Goal: Task Accomplishment & Management: Manage account settings

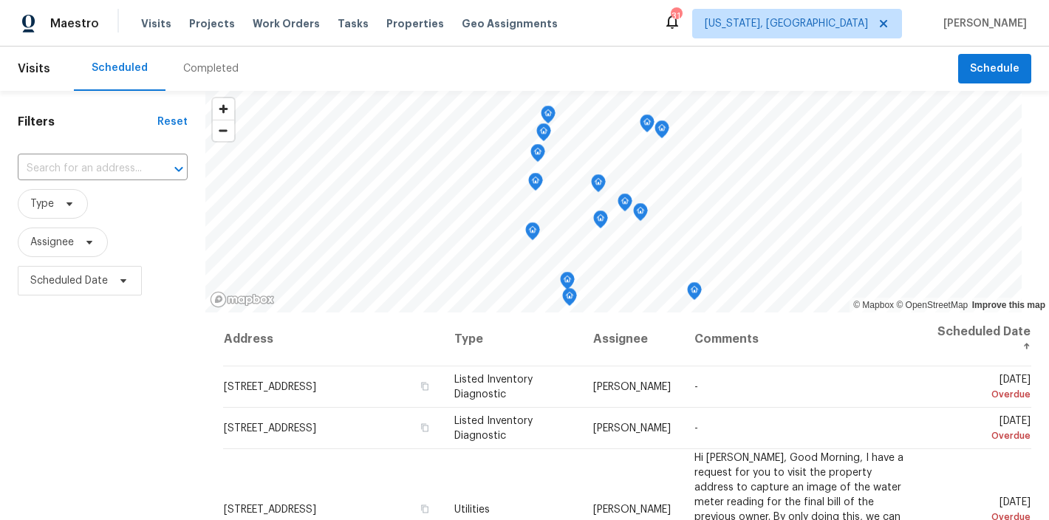
scroll to position [845, 0]
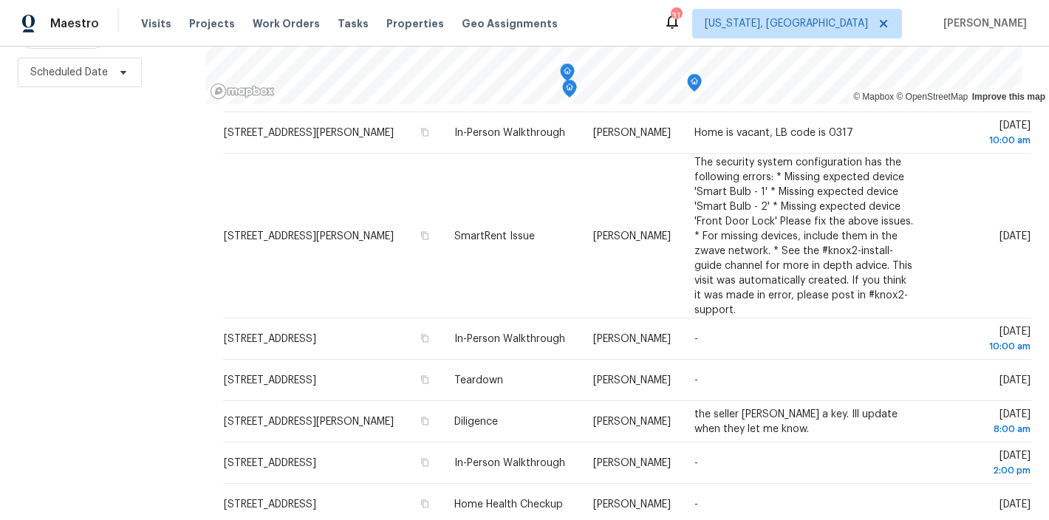
click at [113, 224] on div "Filters Reset ​ Type Assignee Scheduled Date" at bounding box center [102, 202] width 205 height 638
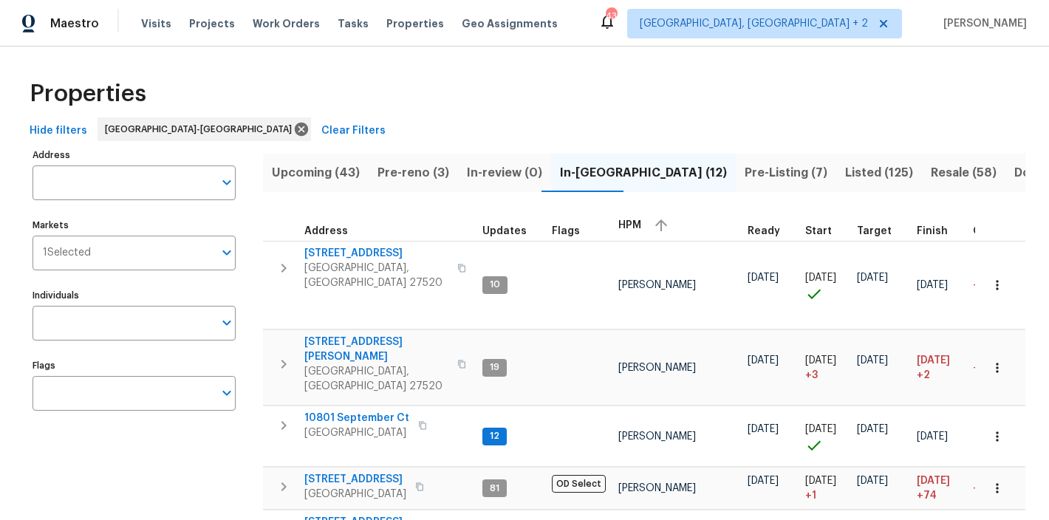
scroll to position [14, 0]
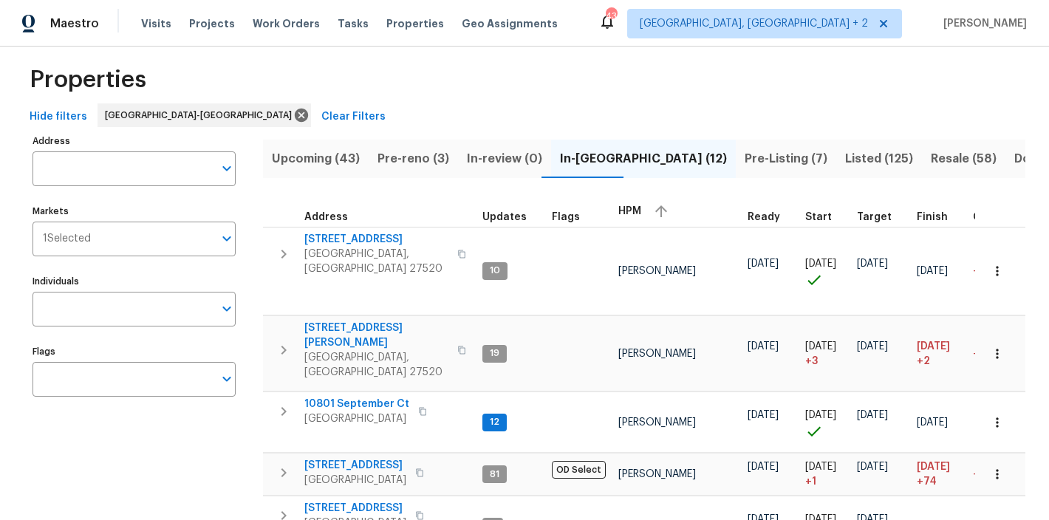
click at [372, 69] on div "Properties" at bounding box center [525, 79] width 1002 height 47
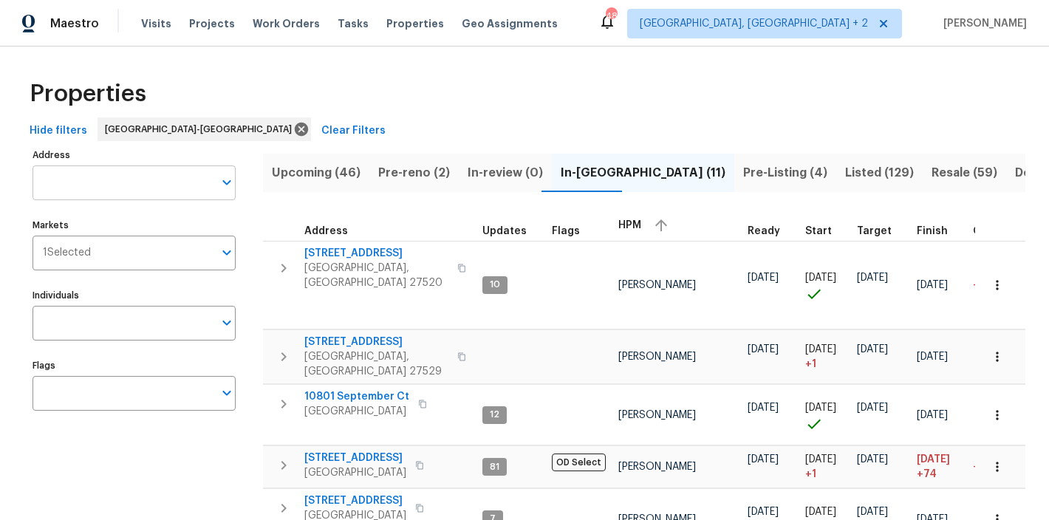
click at [117, 171] on input "Address" at bounding box center [123, 182] width 181 height 35
type input "[STREET_ADDRESS]"
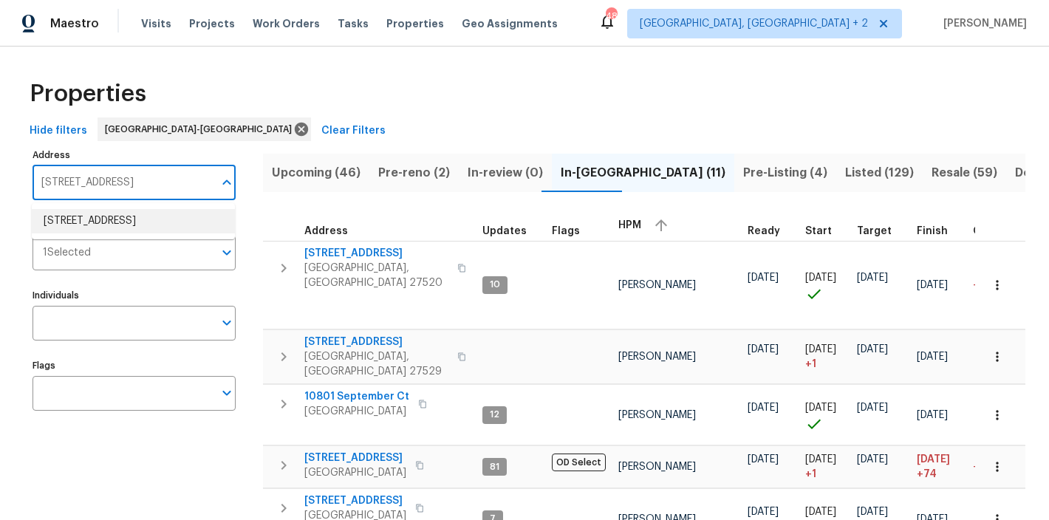
click at [134, 225] on li "2901 Piney Ct Raleigh NC 27603" at bounding box center [133, 221] width 203 height 24
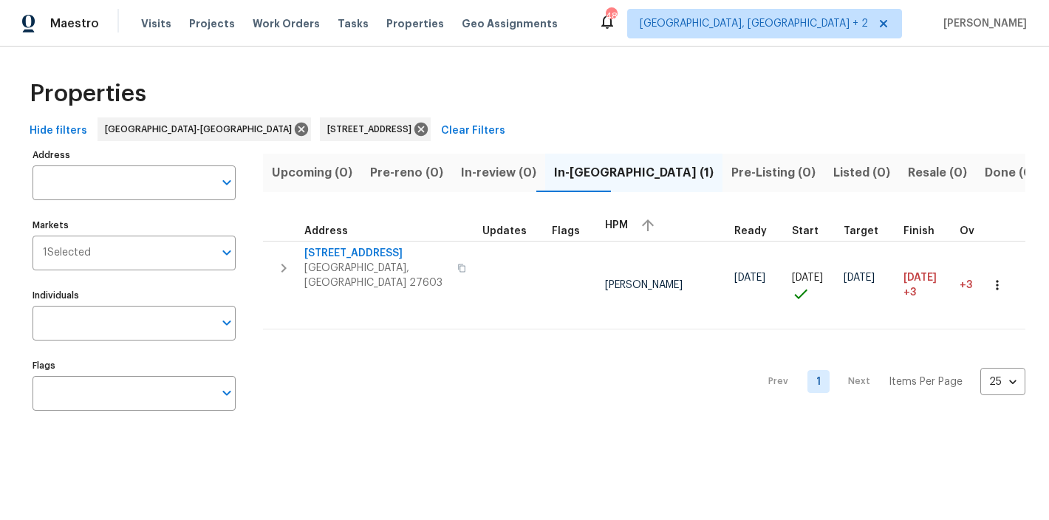
type input "2901 Piney Ct Raleigh NC 27603"
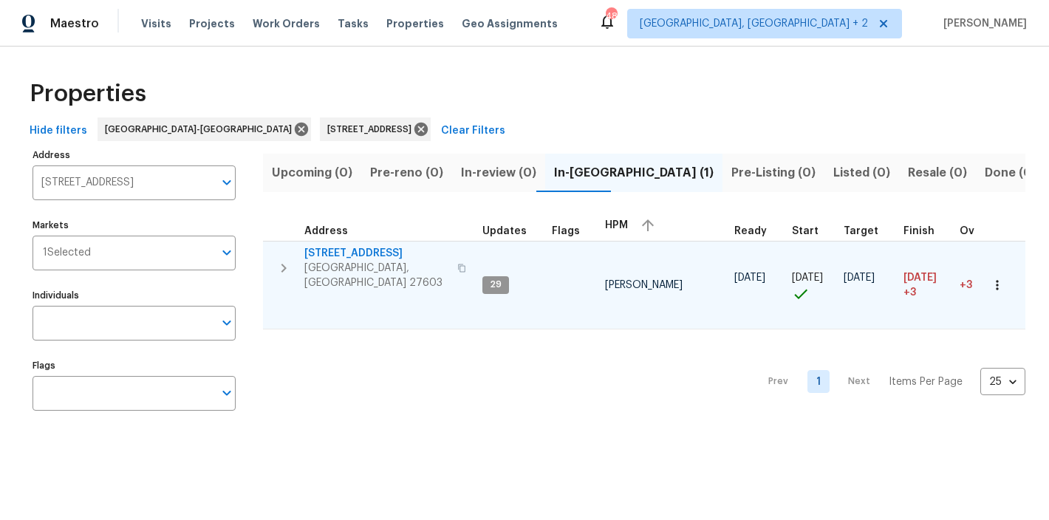
click at [990, 281] on icon "button" at bounding box center [997, 285] width 15 height 15
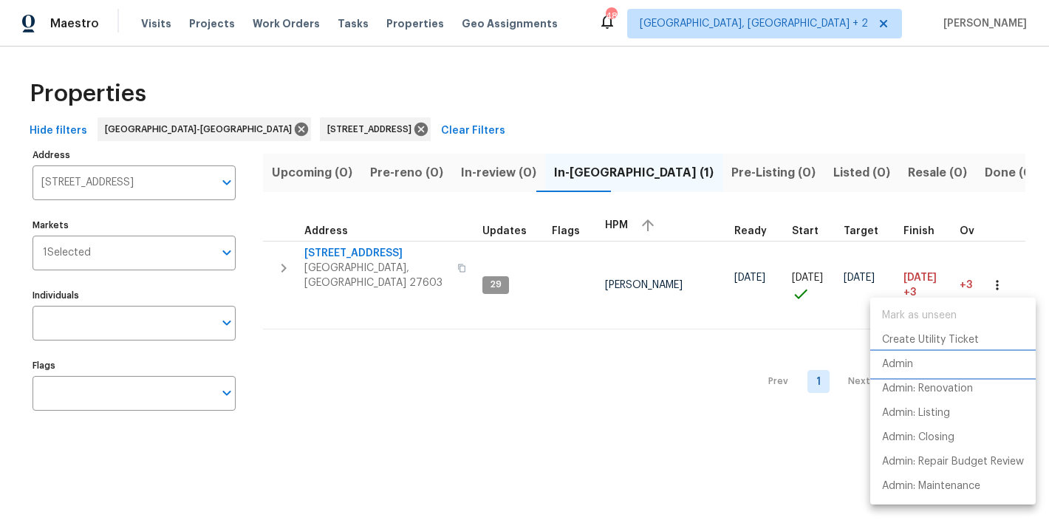
click at [901, 372] on li "Admin" at bounding box center [952, 364] width 165 height 24
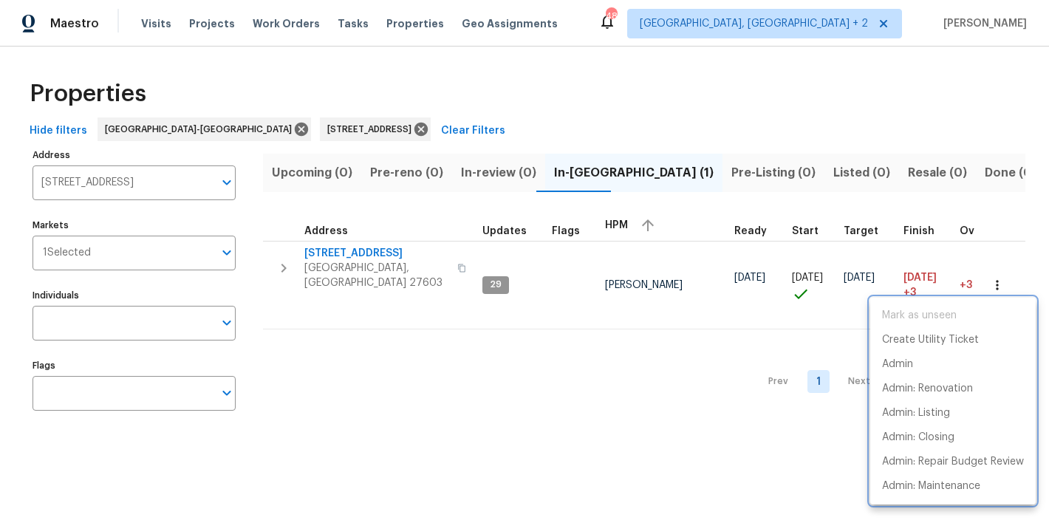
click at [698, 103] on div at bounding box center [524, 260] width 1049 height 520
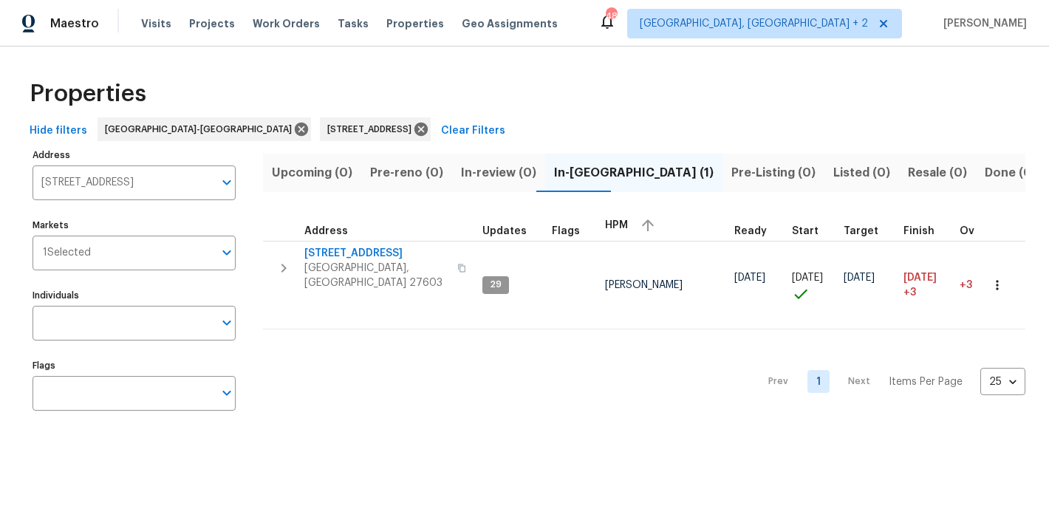
click at [698, 103] on div "Properties" at bounding box center [525, 93] width 1002 height 47
click at [413, 121] on icon at bounding box center [421, 129] width 16 height 16
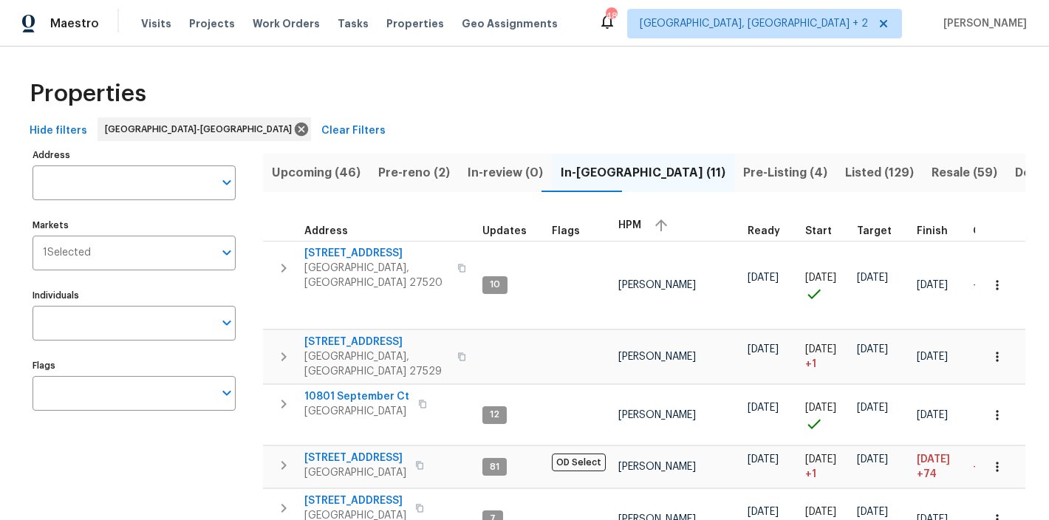
click at [359, 105] on div "Properties" at bounding box center [525, 93] width 1002 height 47
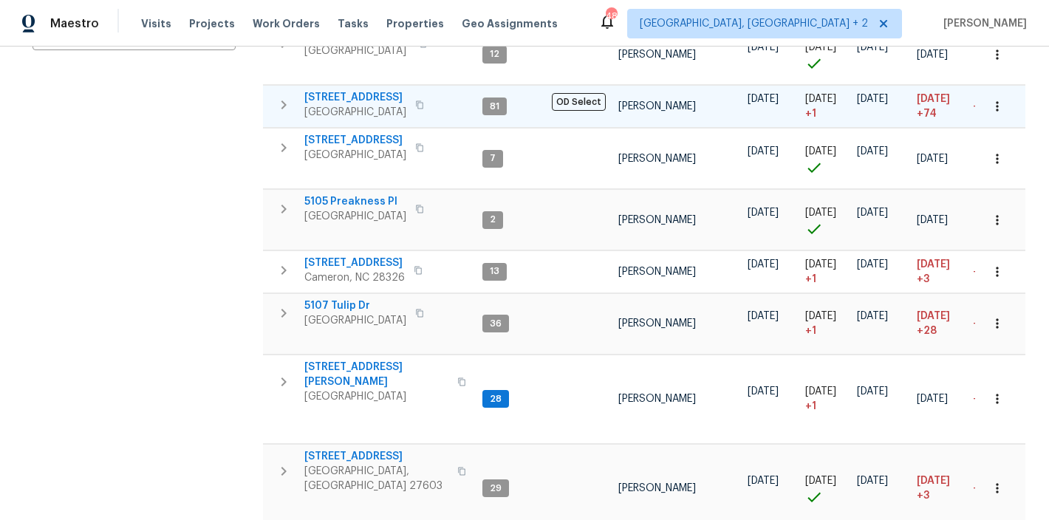
scroll to position [436, 0]
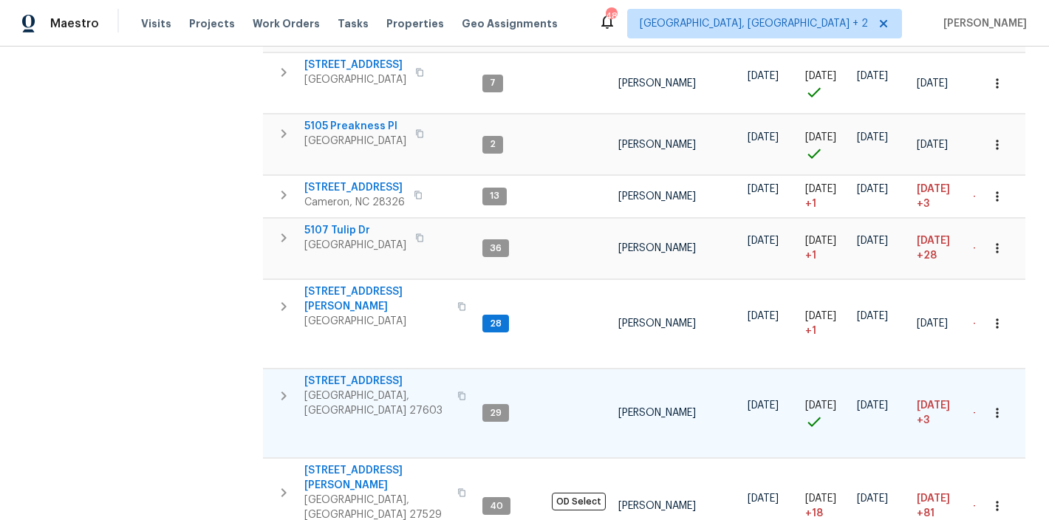
click at [283, 387] on icon "button" at bounding box center [284, 396] width 18 height 18
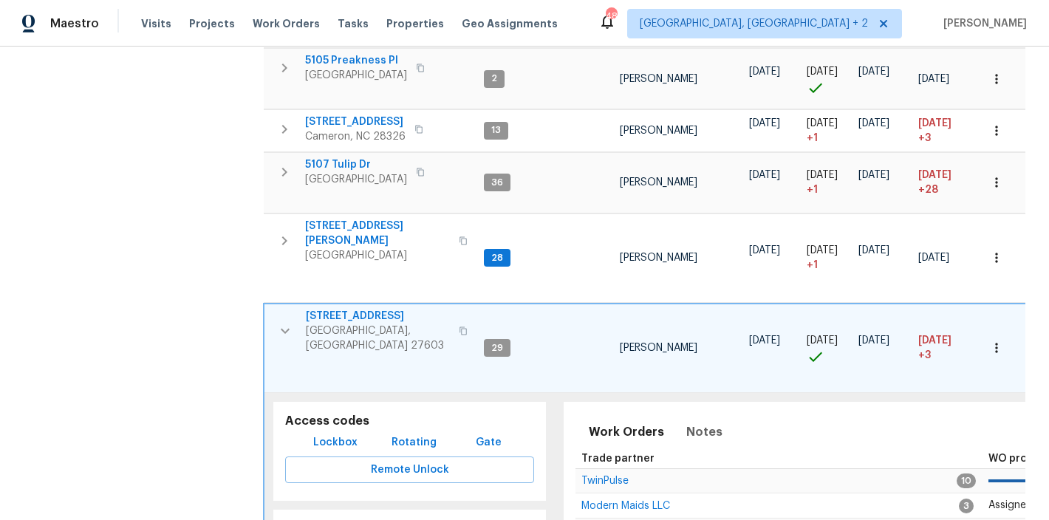
scroll to position [703, 0]
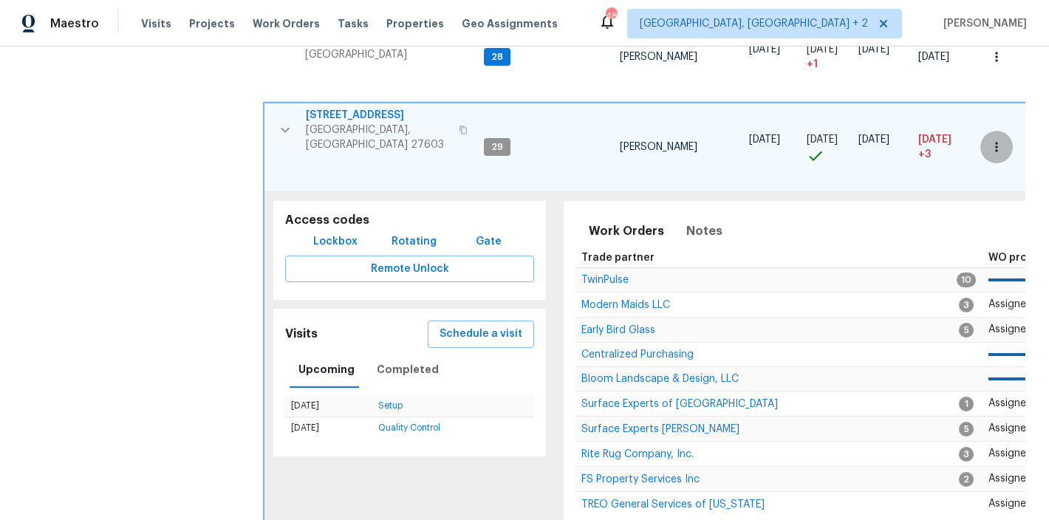
click at [999, 131] on button "button" at bounding box center [996, 147] width 33 height 33
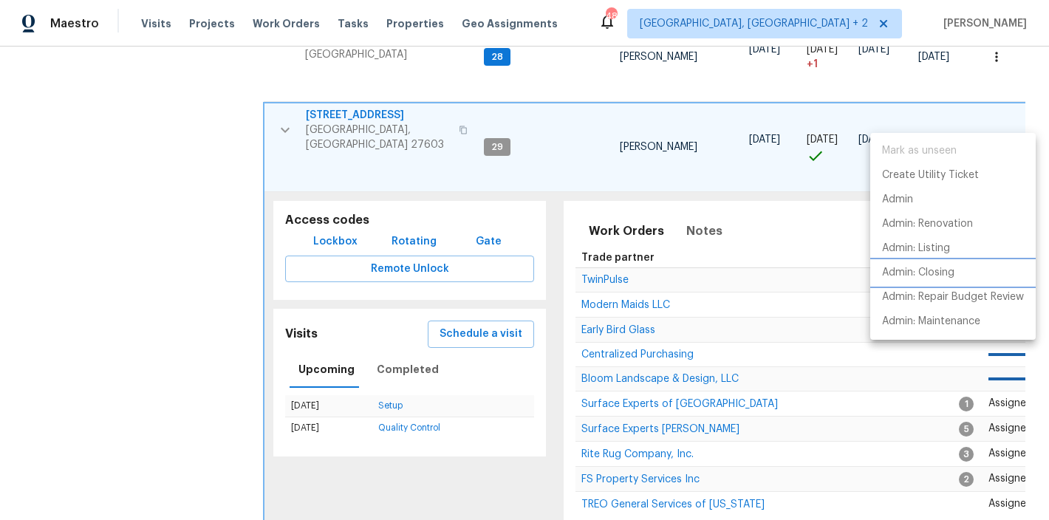
click at [934, 279] on p "Admin: Closing" at bounding box center [918, 273] width 72 height 16
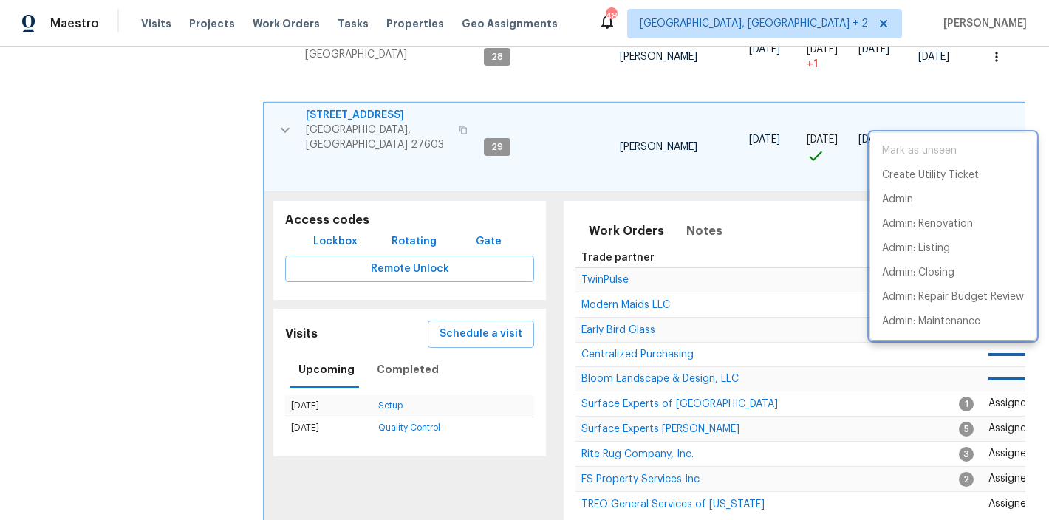
click at [283, 92] on div at bounding box center [524, 260] width 1049 height 520
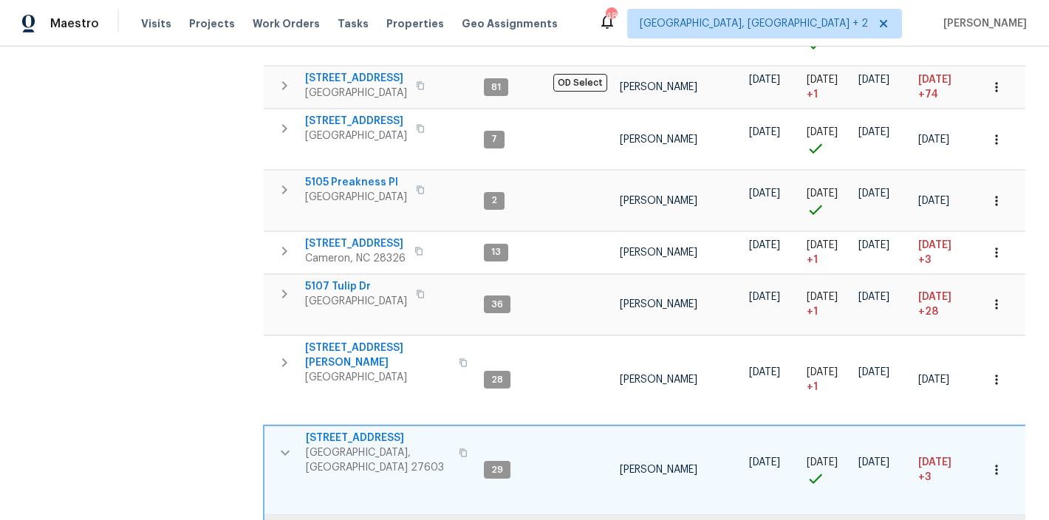
scroll to position [0, 0]
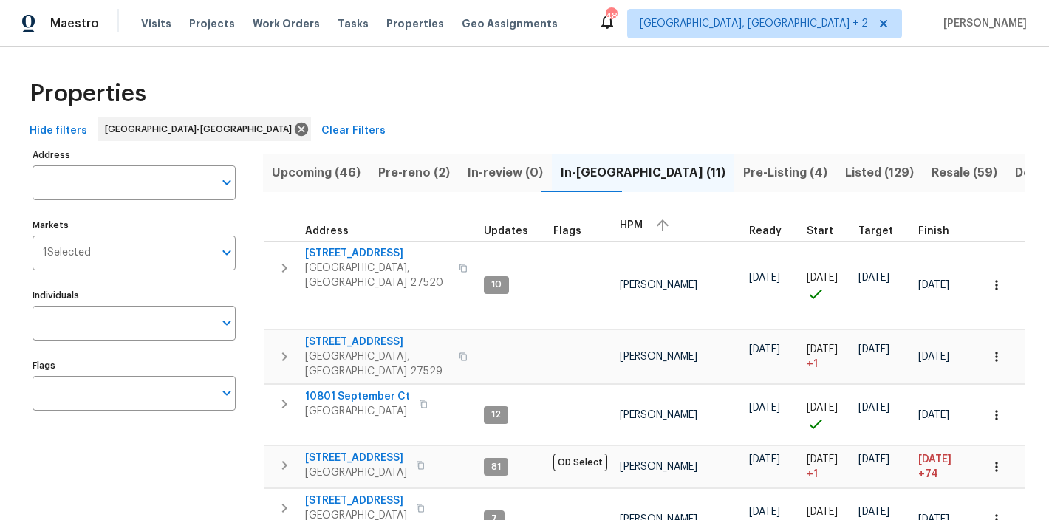
click at [516, 95] on div "Properties" at bounding box center [525, 93] width 1002 height 47
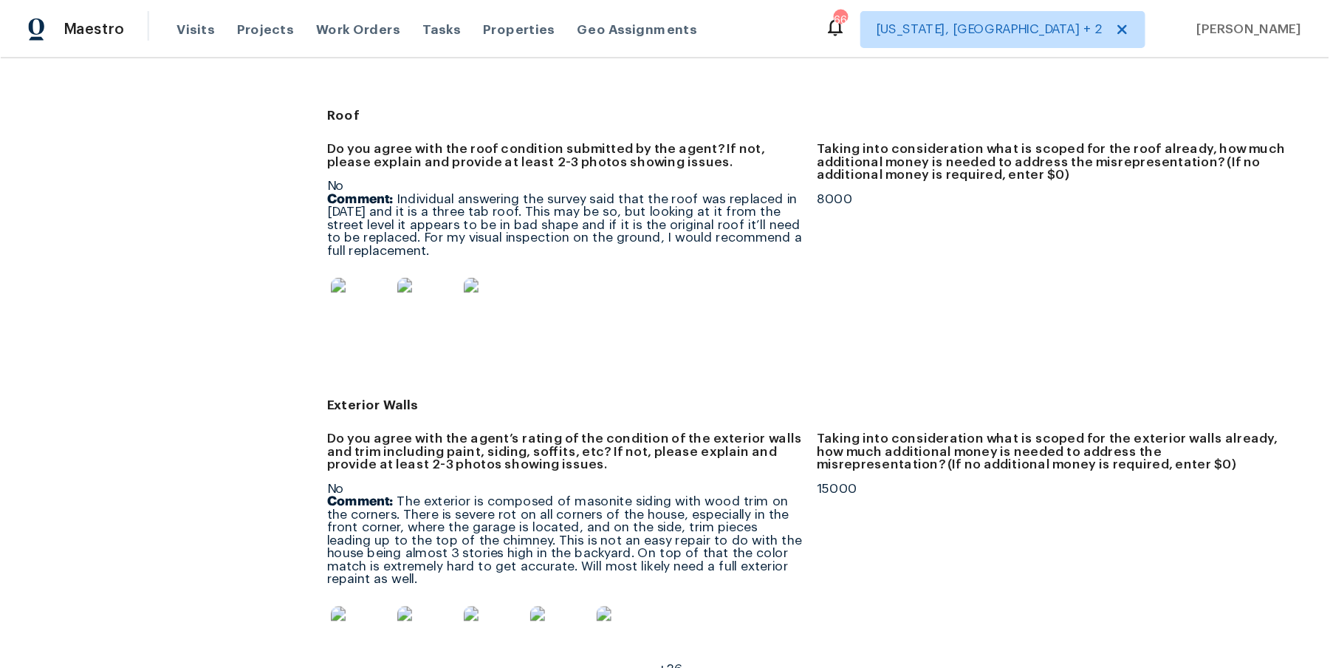
scroll to position [637, 0]
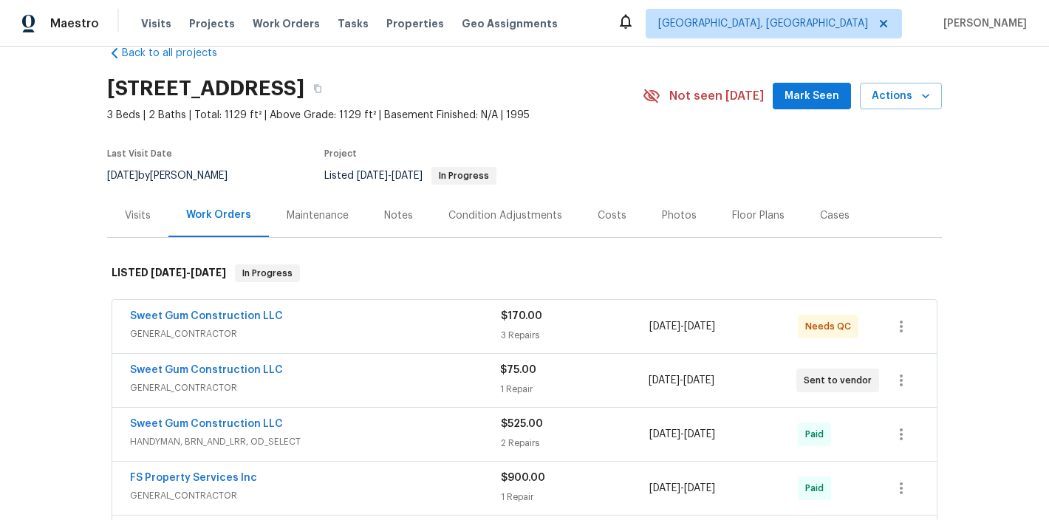
scroll to position [188, 0]
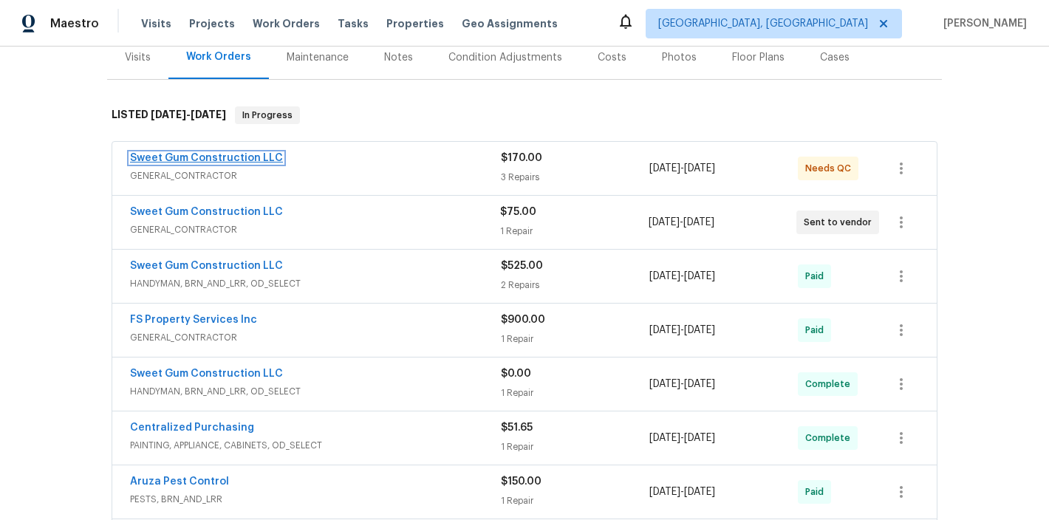
click at [228, 161] on link "Sweet Gum Construction LLC" at bounding box center [206, 158] width 153 height 10
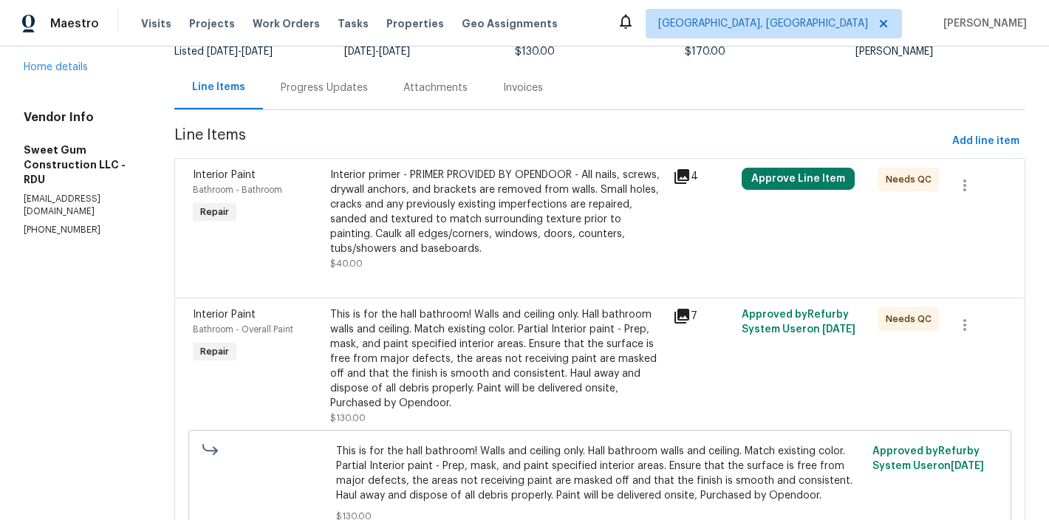
scroll to position [126, 0]
click at [802, 174] on button "Approve Line Item" at bounding box center [798, 179] width 113 height 22
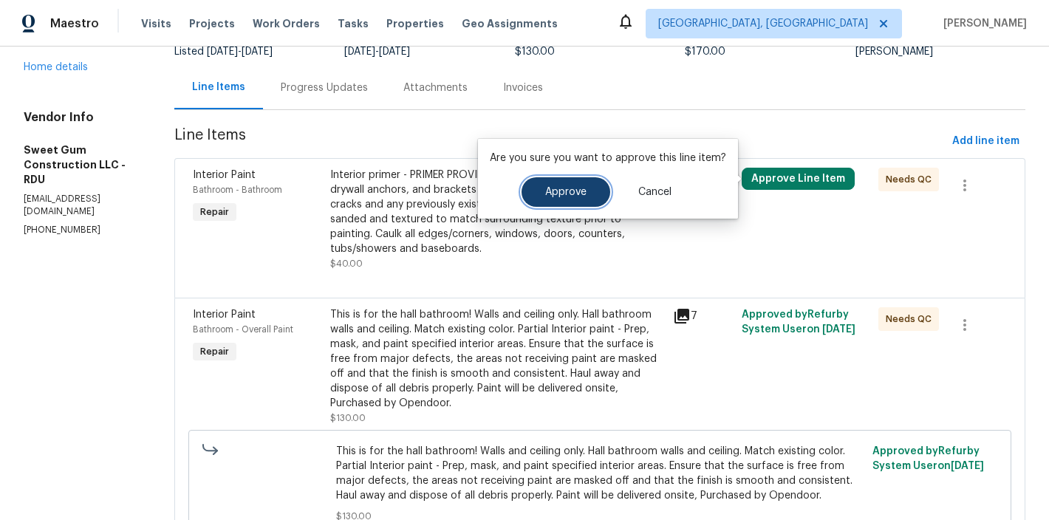
click at [565, 193] on span "Approve" at bounding box center [565, 192] width 41 height 11
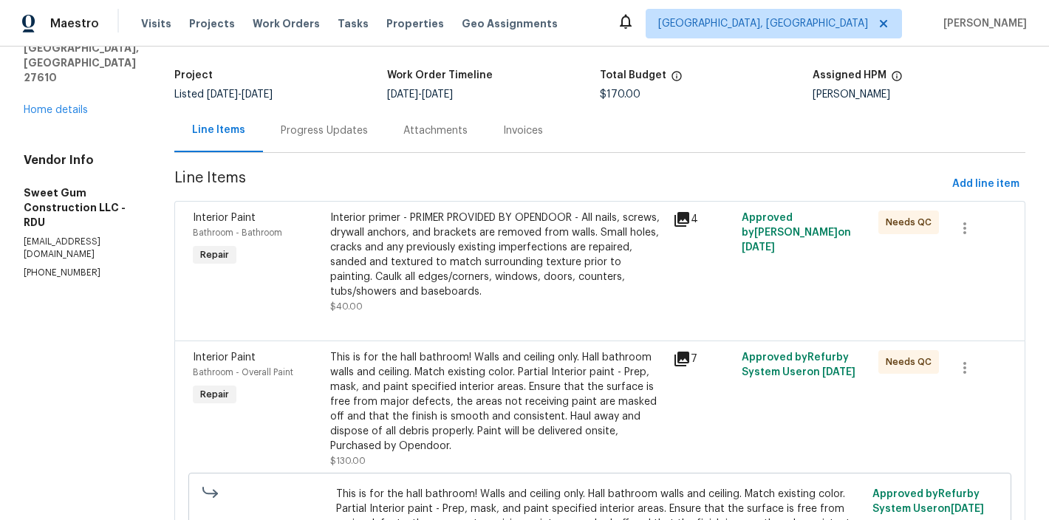
scroll to position [0, 0]
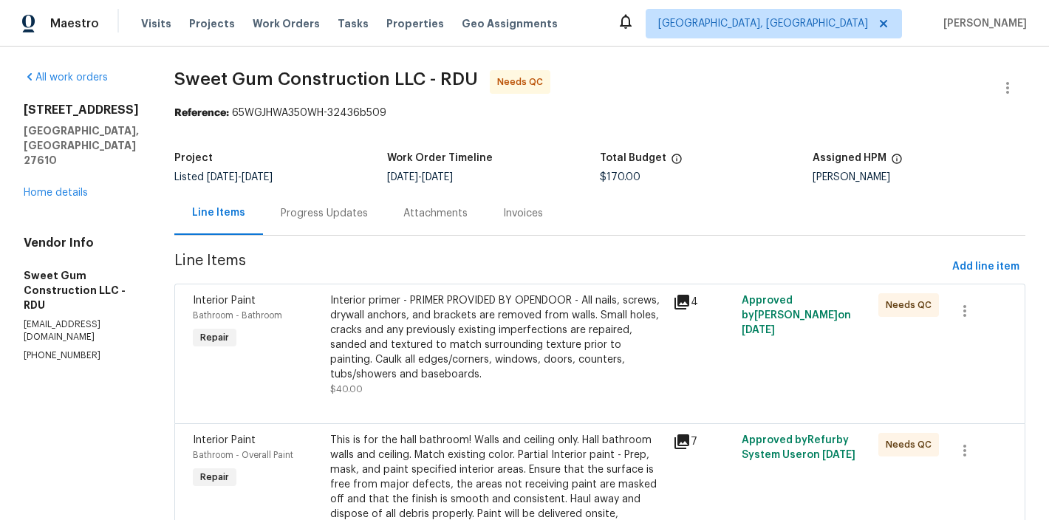
click at [358, 217] on div "Progress Updates" at bounding box center [324, 213] width 87 height 15
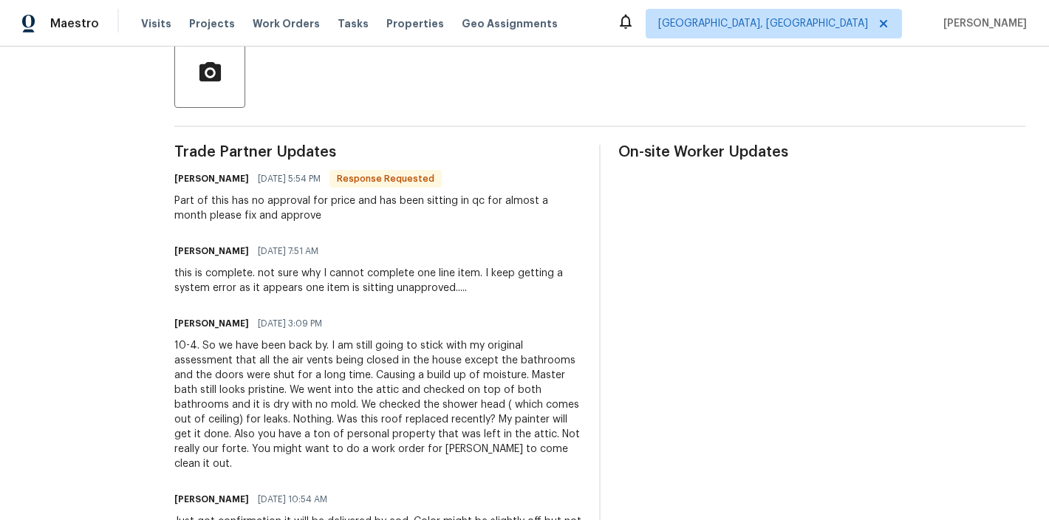
scroll to position [114, 0]
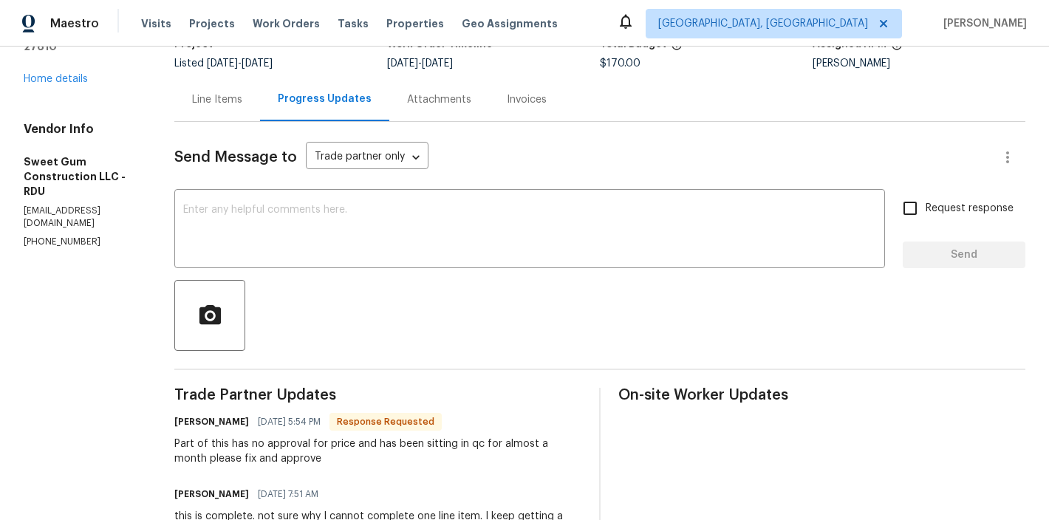
click at [242, 94] on div "Line Items" at bounding box center [217, 99] width 50 height 15
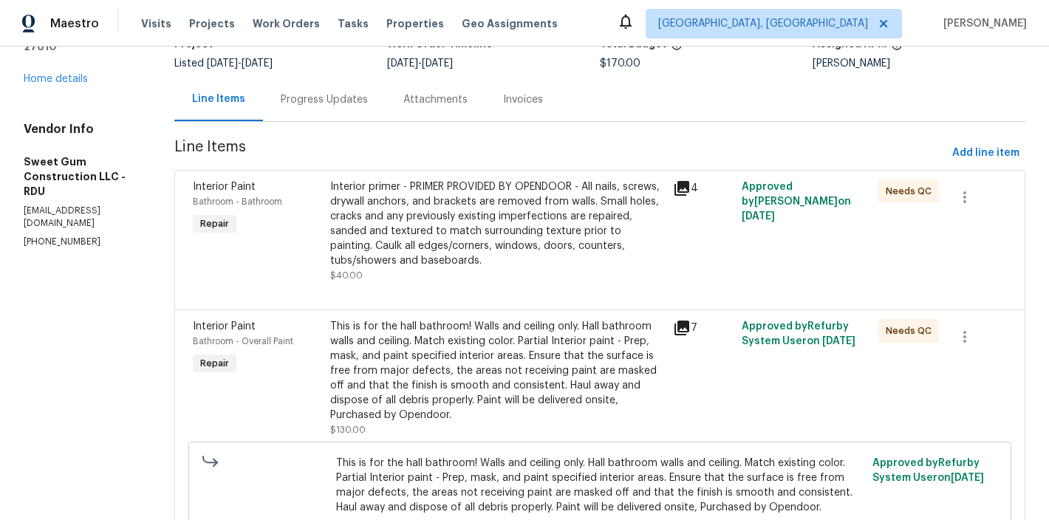
scroll to position [246, 0]
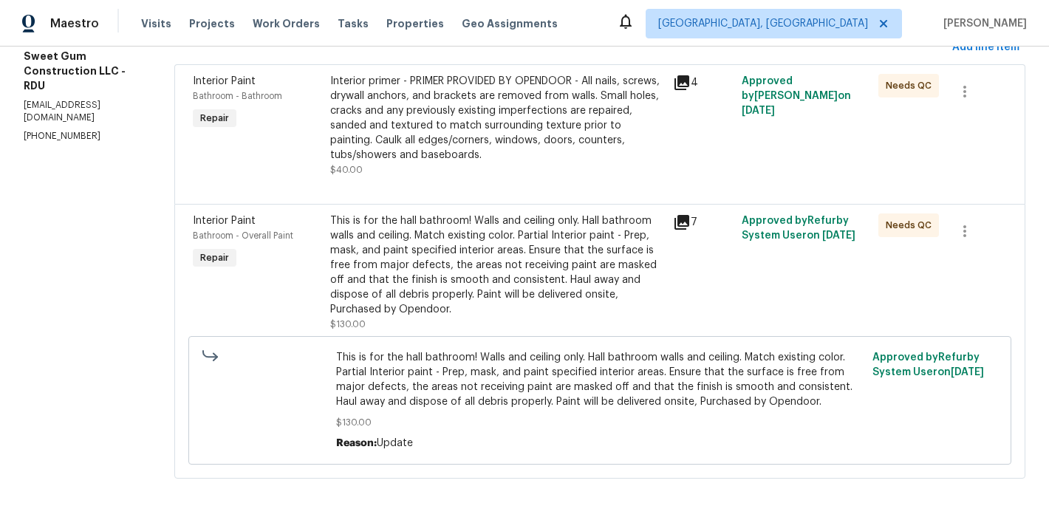
click at [442, 78] on div "Interior primer - PRIMER PROVIDED BY OPENDOOR - All nails, screws, drywall anch…" at bounding box center [497, 118] width 334 height 89
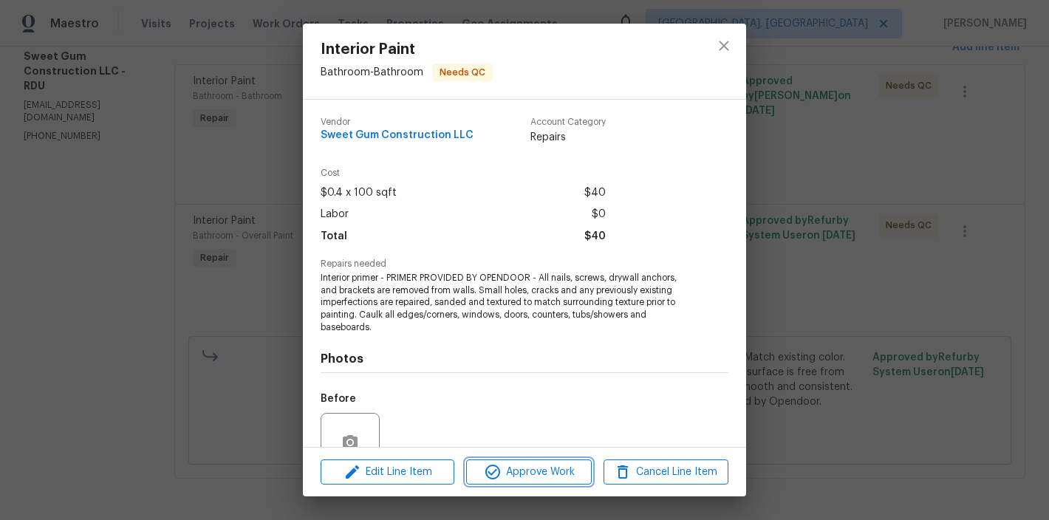
click at [508, 469] on span "Approve Work" at bounding box center [529, 472] width 116 height 18
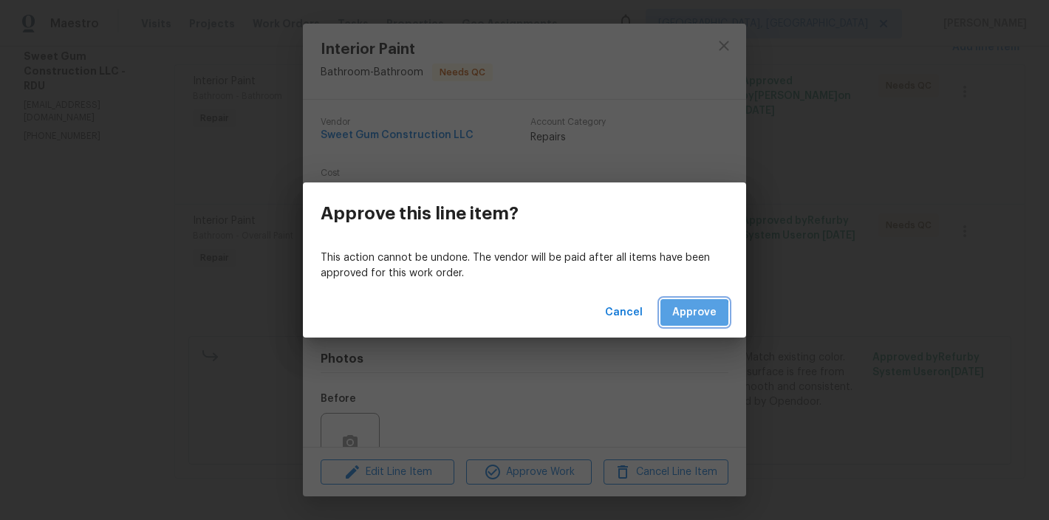
click at [694, 314] on span "Approve" at bounding box center [694, 313] width 44 height 18
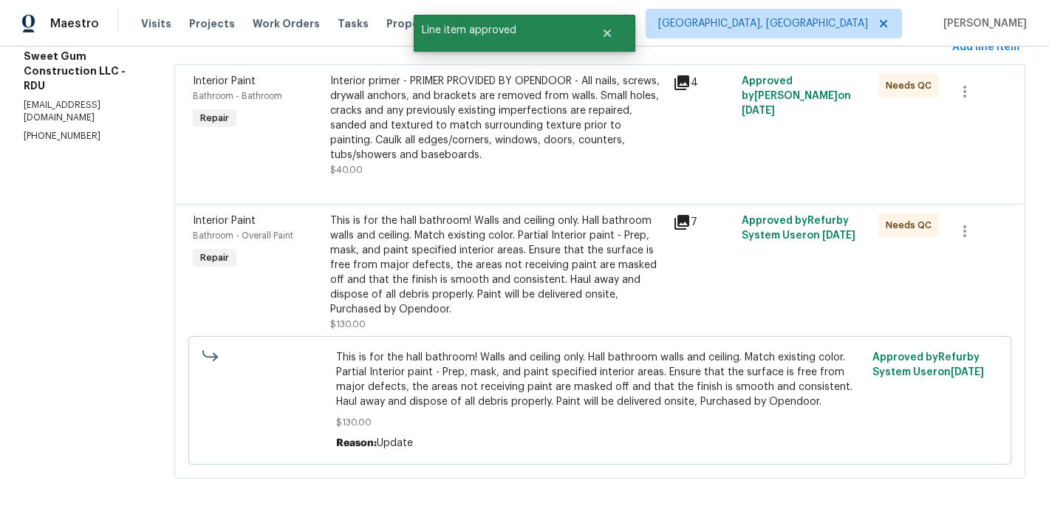
scroll to position [0, 0]
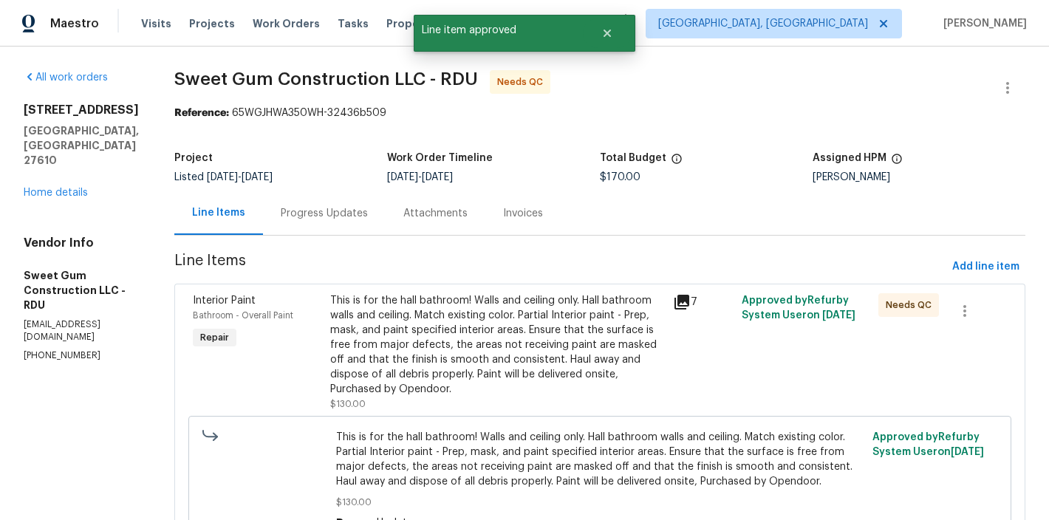
click at [448, 330] on div "This is for the hall bathroom! Walls and ceiling only. Hall bathroom walls and …" at bounding box center [497, 344] width 334 height 103
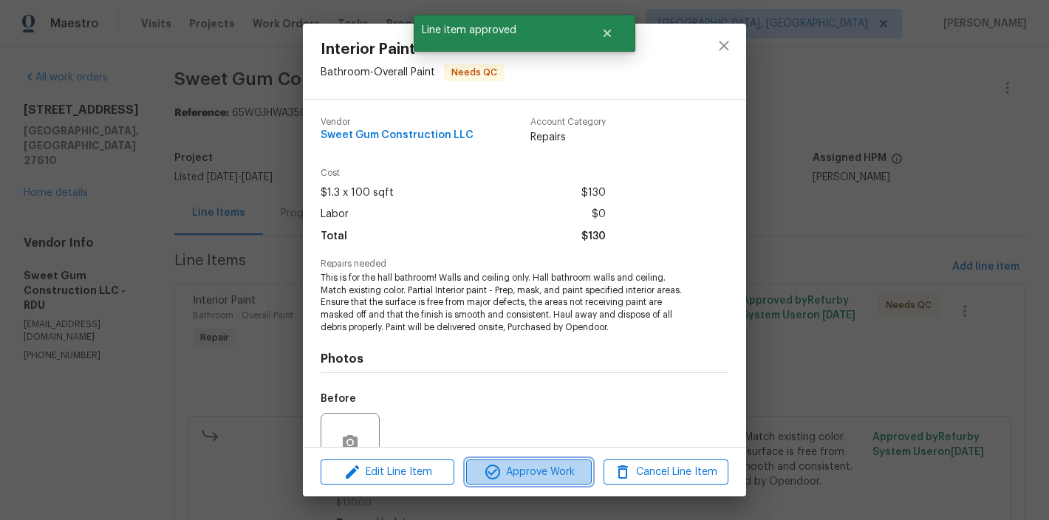
click at [530, 468] on span "Approve Work" at bounding box center [529, 472] width 116 height 18
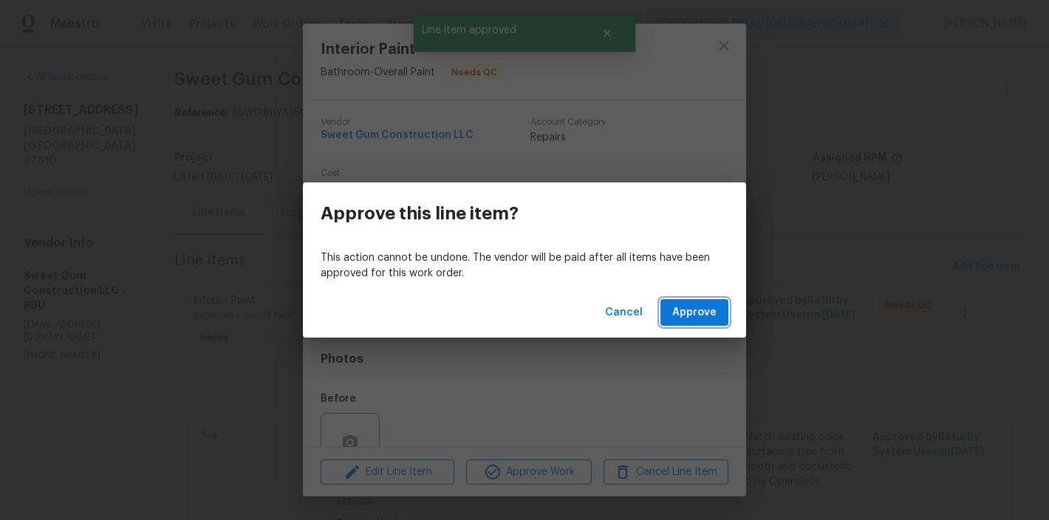
click at [703, 310] on span "Approve" at bounding box center [694, 313] width 44 height 18
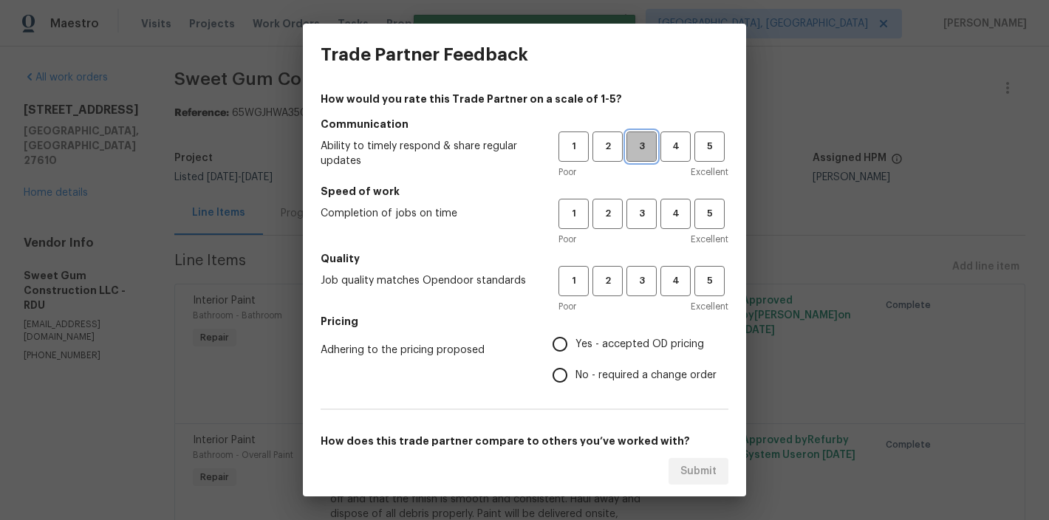
click at [640, 139] on span "3" at bounding box center [641, 146] width 27 height 17
click at [632, 208] on span "3" at bounding box center [641, 213] width 27 height 17
click at [635, 284] on span "3" at bounding box center [641, 281] width 27 height 17
click at [592, 342] on span "Yes - accepted OD pricing" at bounding box center [639, 345] width 129 height 16
click at [575, 342] on input "Yes - accepted OD pricing" at bounding box center [559, 344] width 31 height 31
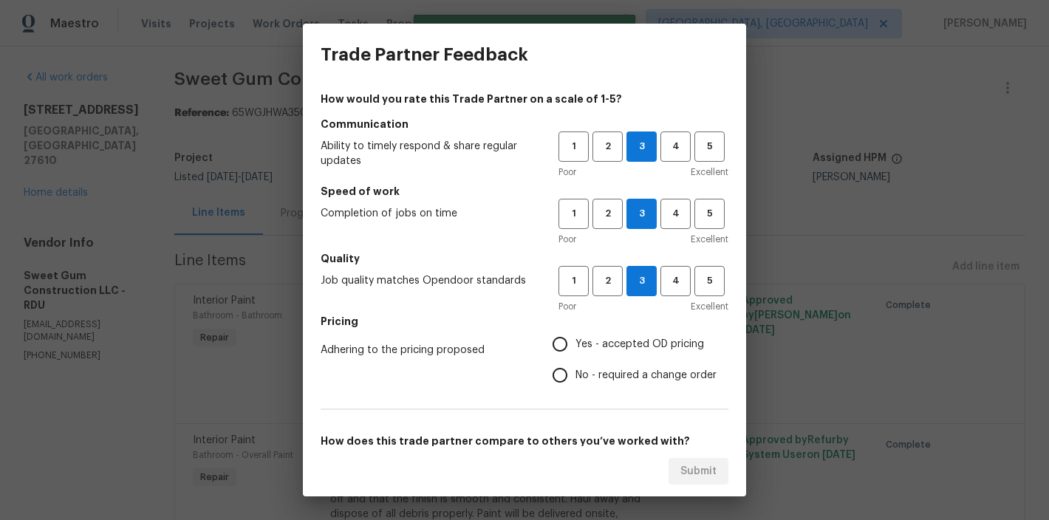
radio input "true"
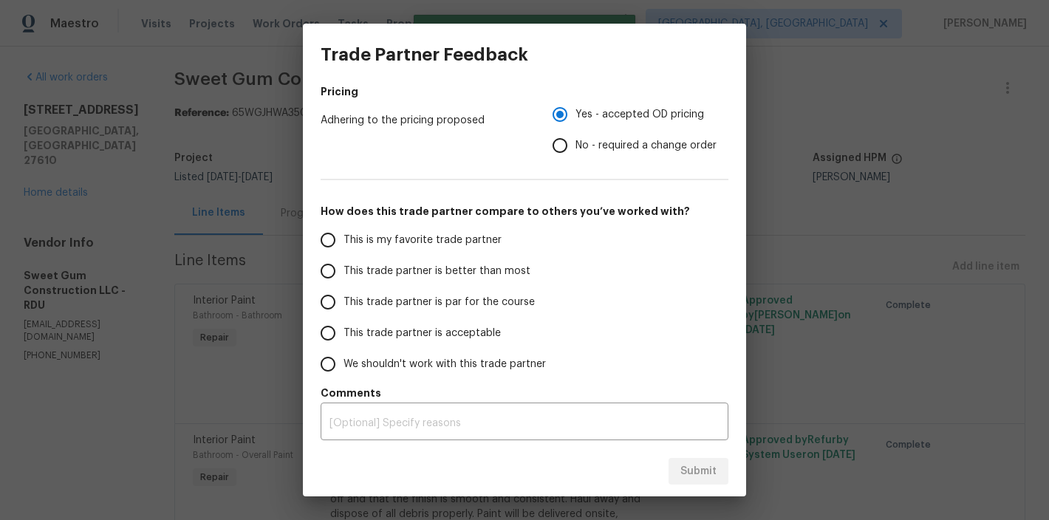
click at [405, 295] on span "This trade partner is par for the course" at bounding box center [439, 303] width 191 height 16
click at [344, 294] on input "This trade partner is par for the course" at bounding box center [327, 302] width 31 height 31
click at [694, 472] on span "Submit" at bounding box center [698, 471] width 36 height 18
radio input "true"
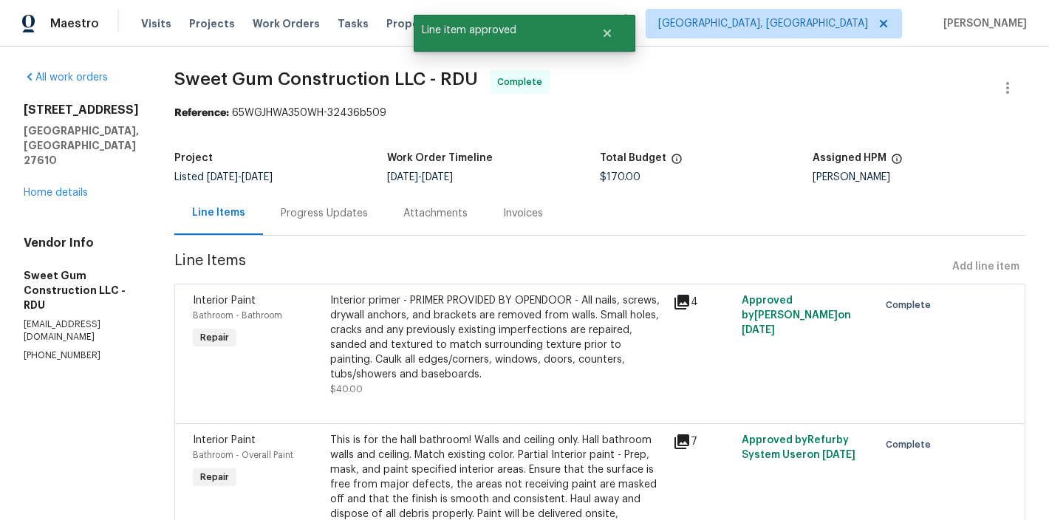
radio input "false"
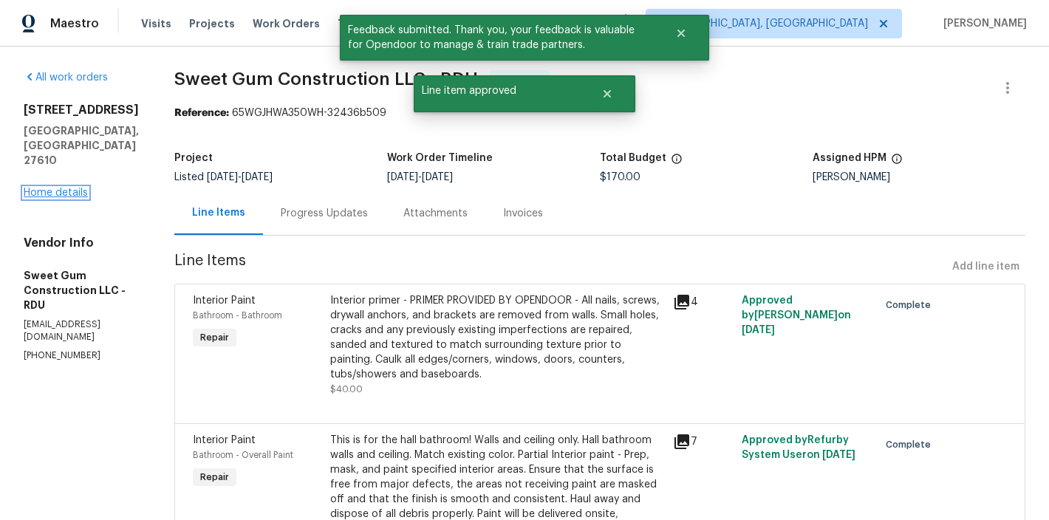
click at [55, 188] on link "Home details" at bounding box center [56, 193] width 64 height 10
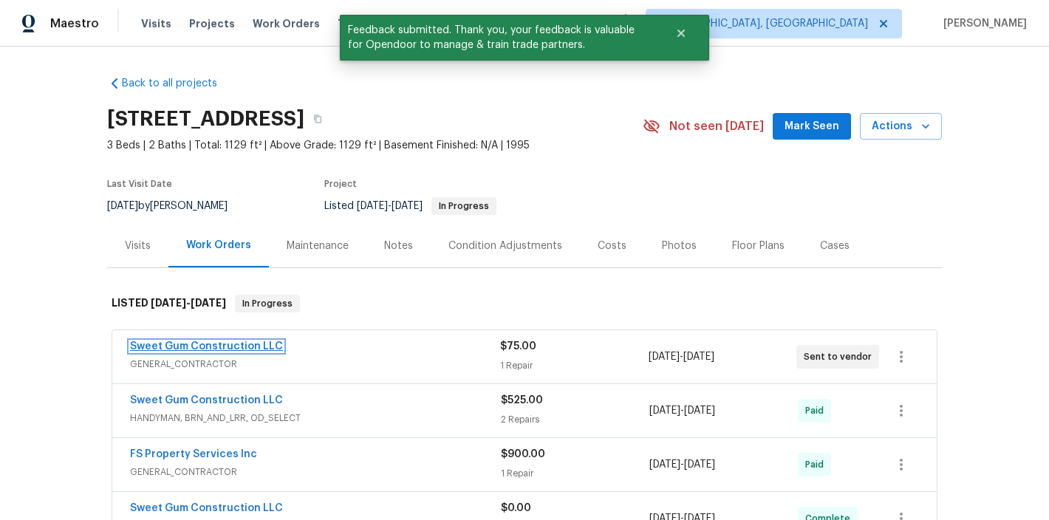
click at [190, 341] on link "Sweet Gum Construction LLC" at bounding box center [206, 346] width 153 height 10
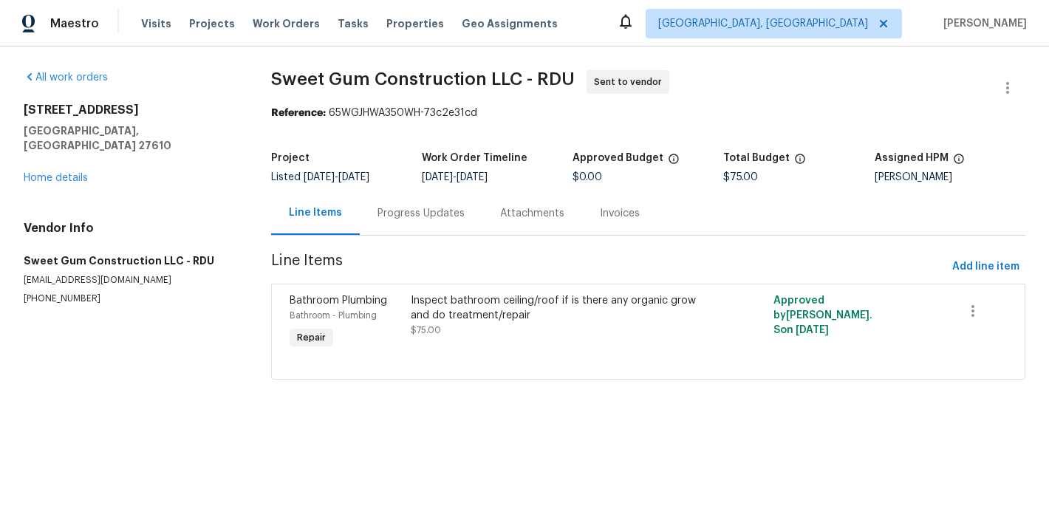
click at [74, 171] on div "All work orders 1405 Cross Link Rd Raleigh, NC 27610 Home details Vendor Info S…" at bounding box center [130, 187] width 212 height 235
click at [73, 173] on link "Home details" at bounding box center [56, 178] width 64 height 10
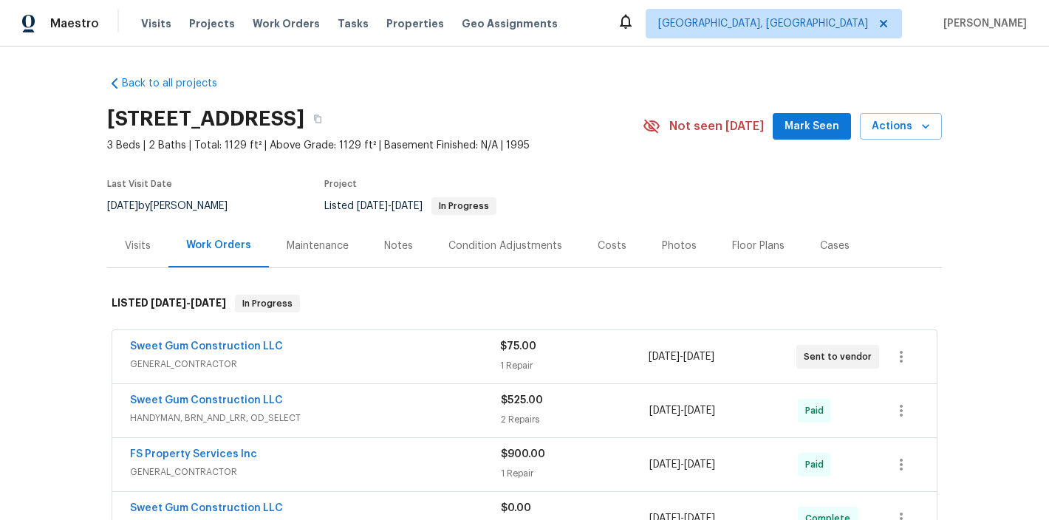
click at [543, 129] on div "1405 Cross Link Rd, Raleigh, NC 27610" at bounding box center [375, 119] width 536 height 38
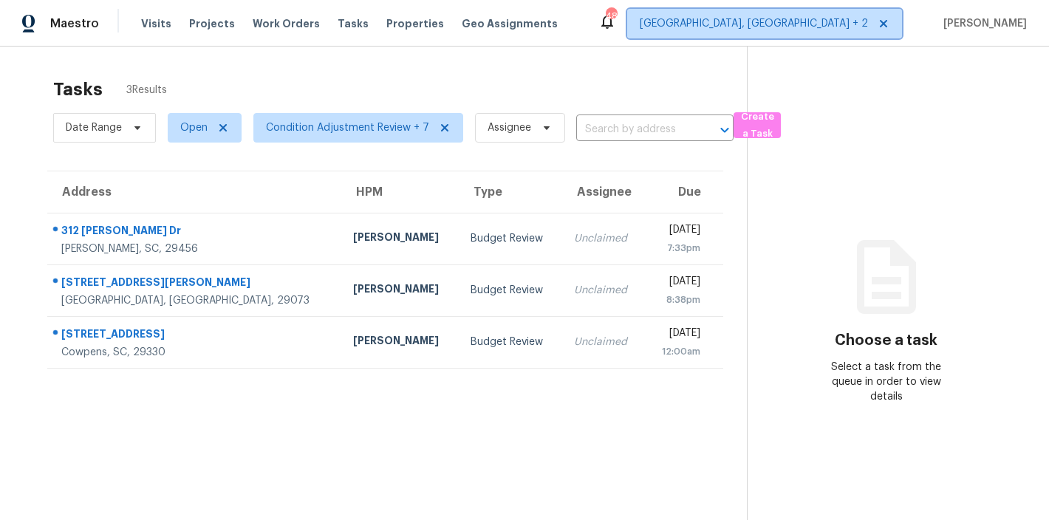
click at [810, 22] on span "[GEOGRAPHIC_DATA], [GEOGRAPHIC_DATA] + 2" at bounding box center [754, 23] width 228 height 15
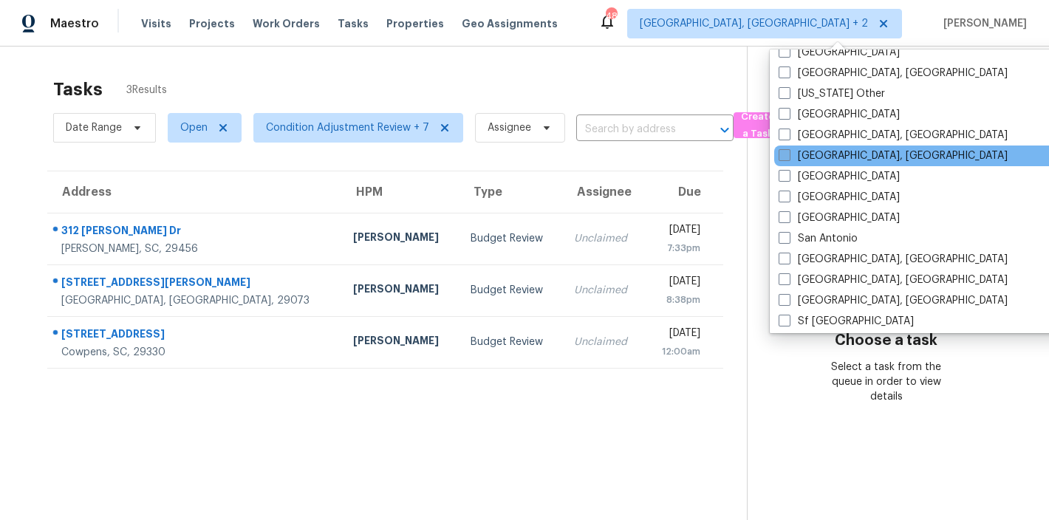
scroll to position [1814, 0]
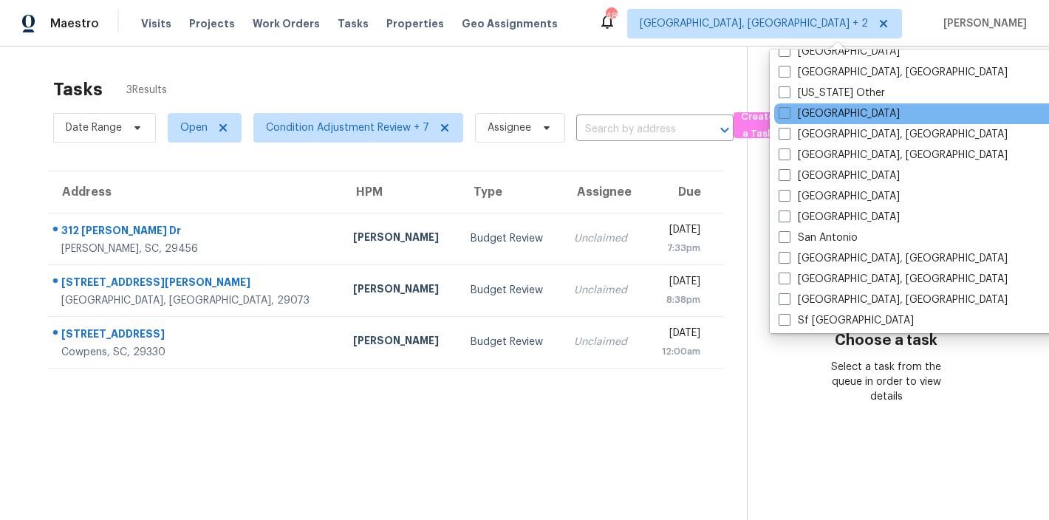
click at [787, 109] on span at bounding box center [785, 113] width 12 height 12
click at [787, 109] on input "[GEOGRAPHIC_DATA]" at bounding box center [784, 111] width 10 height 10
checkbox input "true"
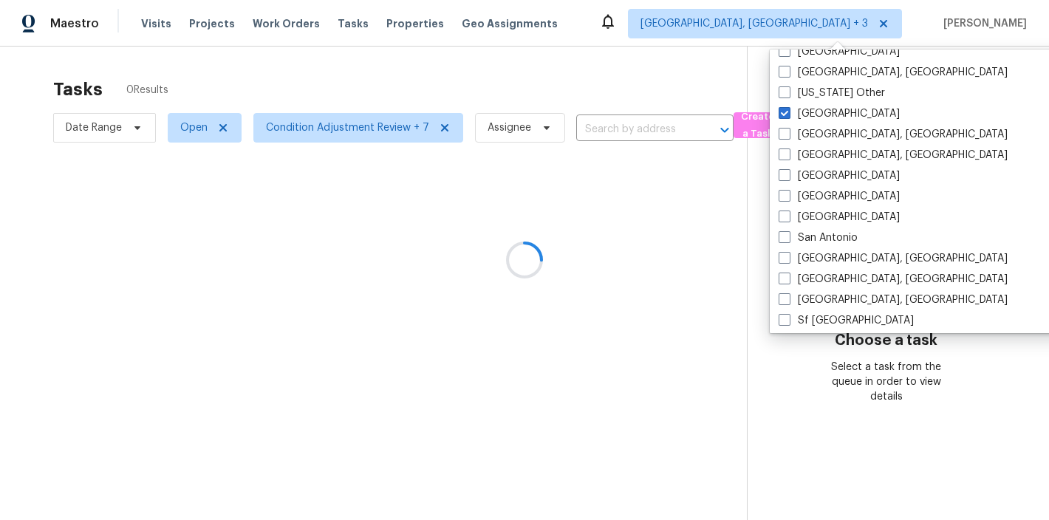
click at [640, 85] on div at bounding box center [524, 260] width 1049 height 520
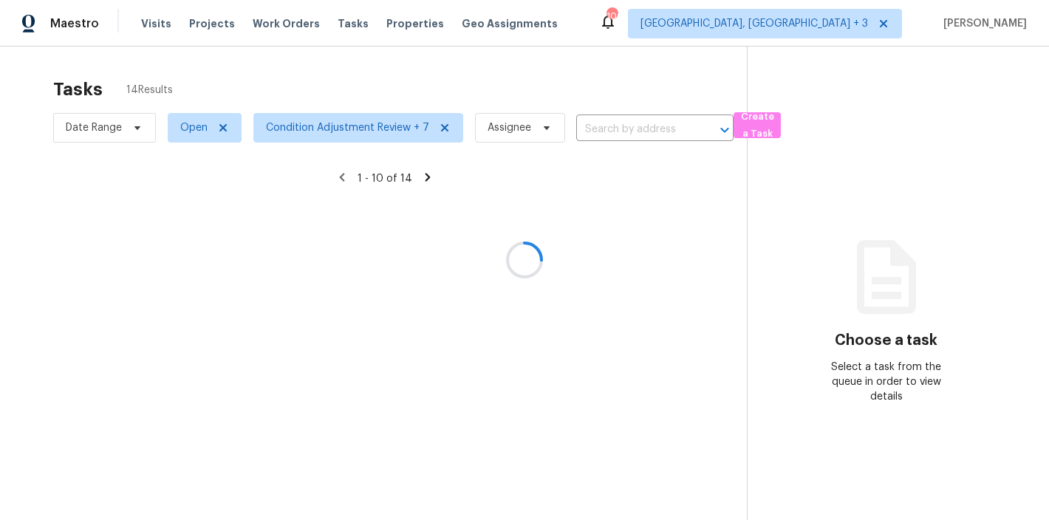
click at [267, 25] on div at bounding box center [524, 260] width 1049 height 520
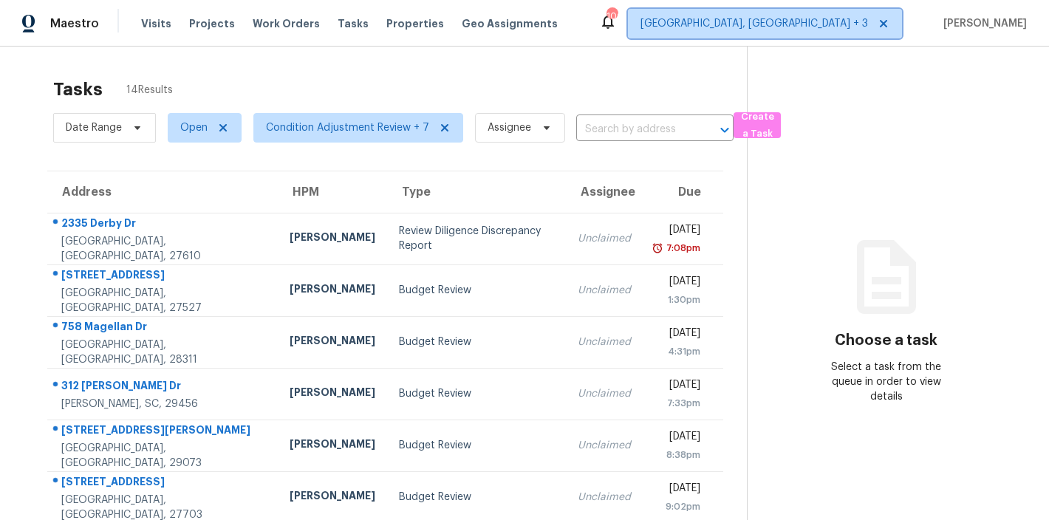
click at [856, 32] on span "[GEOGRAPHIC_DATA], [GEOGRAPHIC_DATA] + 3" at bounding box center [765, 24] width 274 height 30
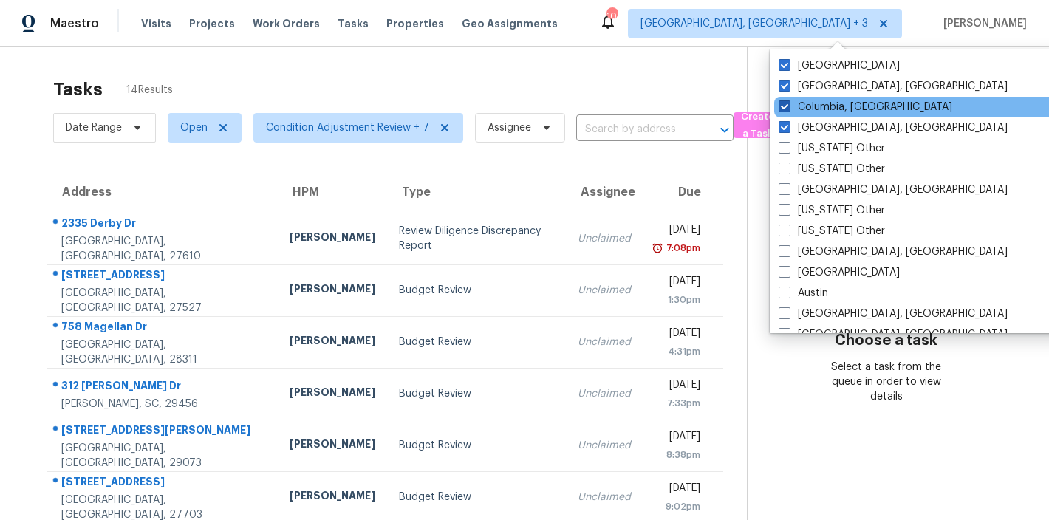
drag, startPoint x: 818, startPoint y: 81, endPoint x: 823, endPoint y: 112, distance: 31.5
click at [818, 82] on label "Greenville, SC" at bounding box center [893, 86] width 229 height 15
click at [788, 82] on input "Greenville, SC" at bounding box center [784, 84] width 10 height 10
checkbox input "false"
click at [823, 112] on label "Columbia, SC" at bounding box center [866, 107] width 174 height 15
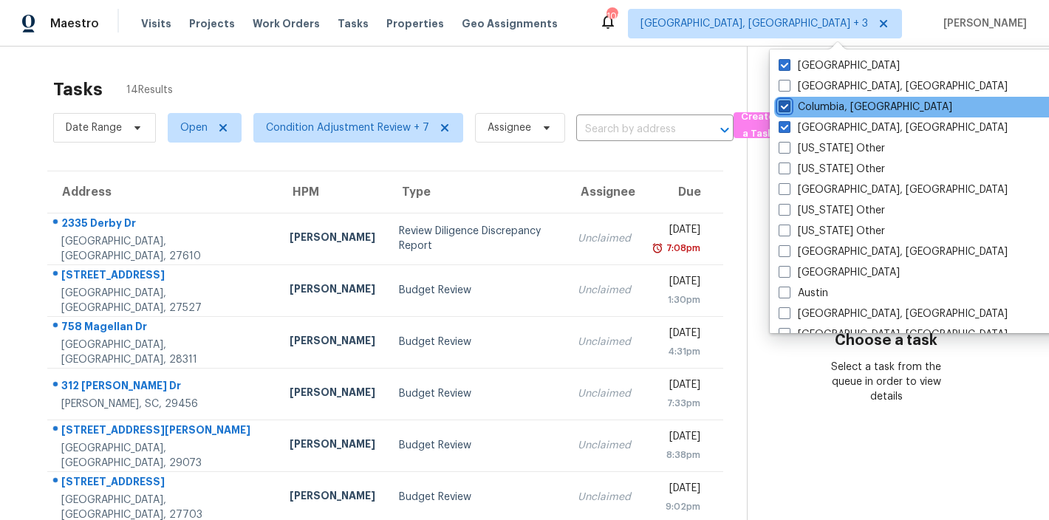
click at [788, 109] on input "Columbia, SC" at bounding box center [784, 105] width 10 height 10
checkbox input "false"
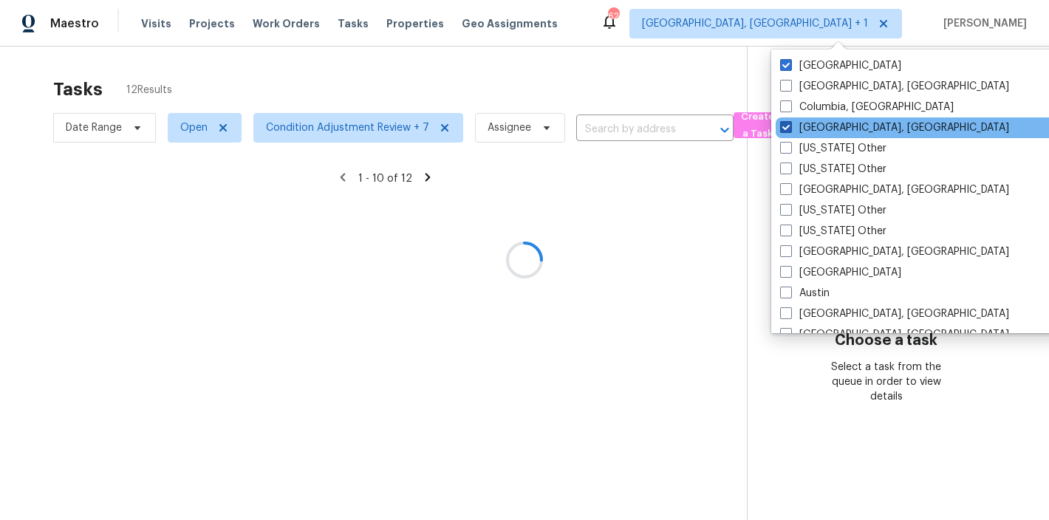
click at [824, 122] on label "Charleston, SC" at bounding box center [894, 127] width 229 height 15
click at [790, 122] on input "Charleston, SC" at bounding box center [785, 125] width 10 height 10
checkbox input "false"
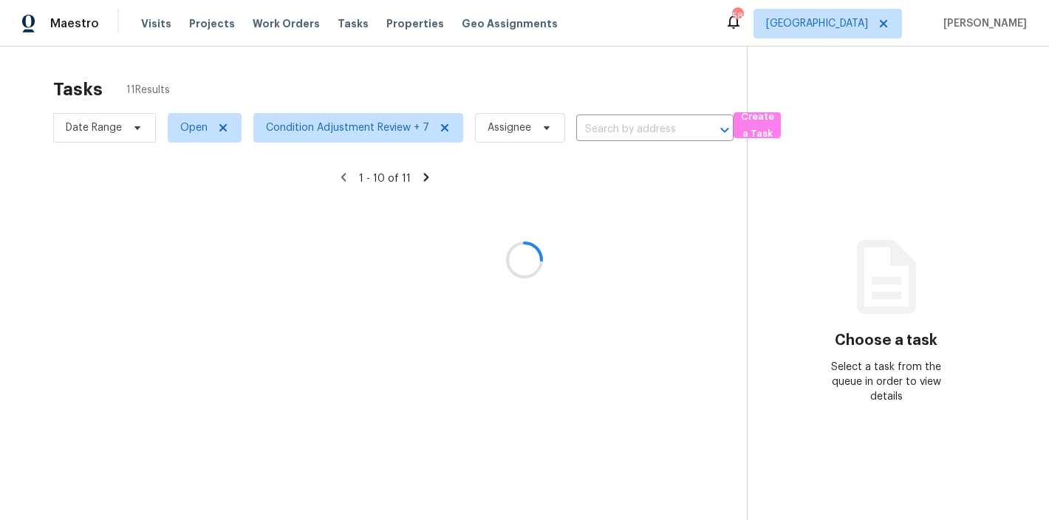
click at [673, 81] on div at bounding box center [524, 260] width 1049 height 520
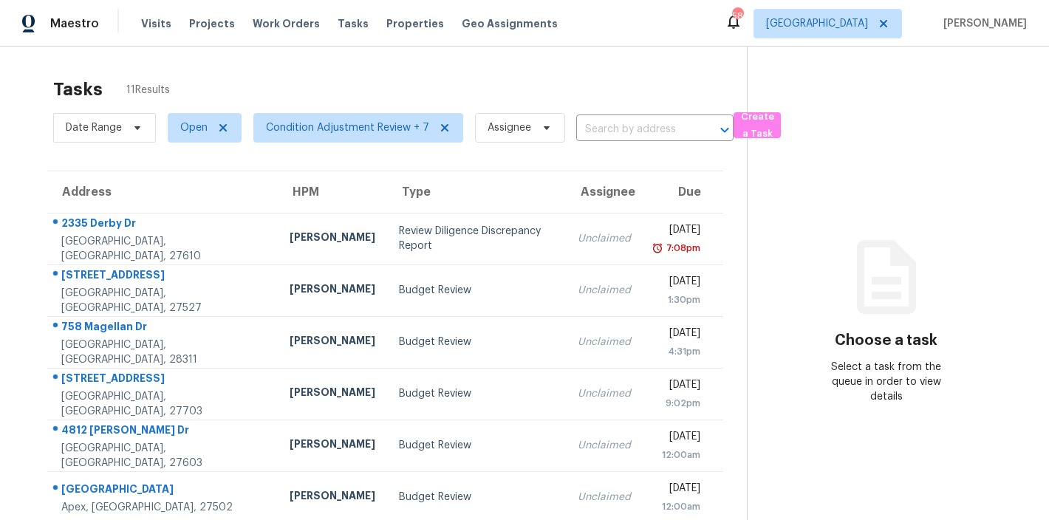
click at [270, 26] on span "Work Orders" at bounding box center [286, 23] width 67 height 15
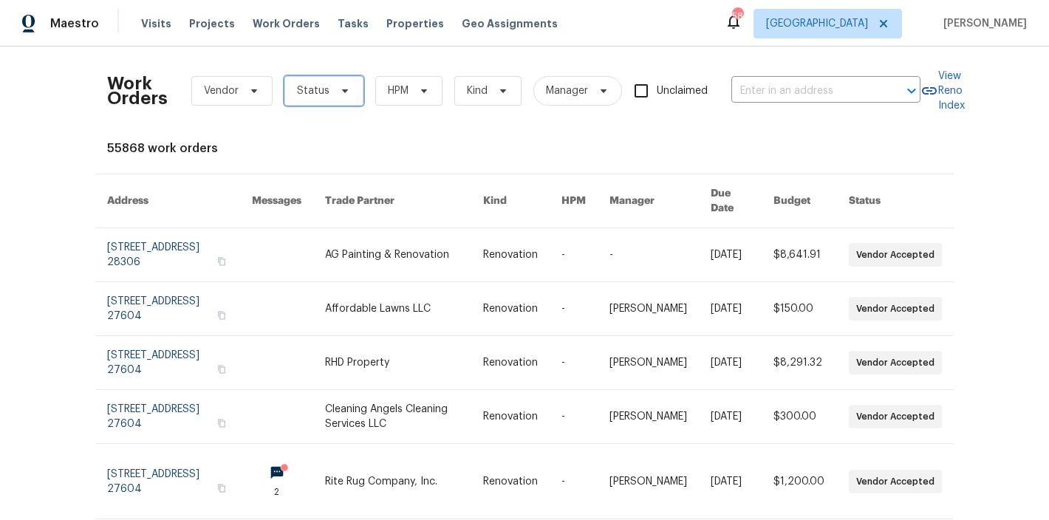
click at [335, 92] on span at bounding box center [343, 91] width 16 height 12
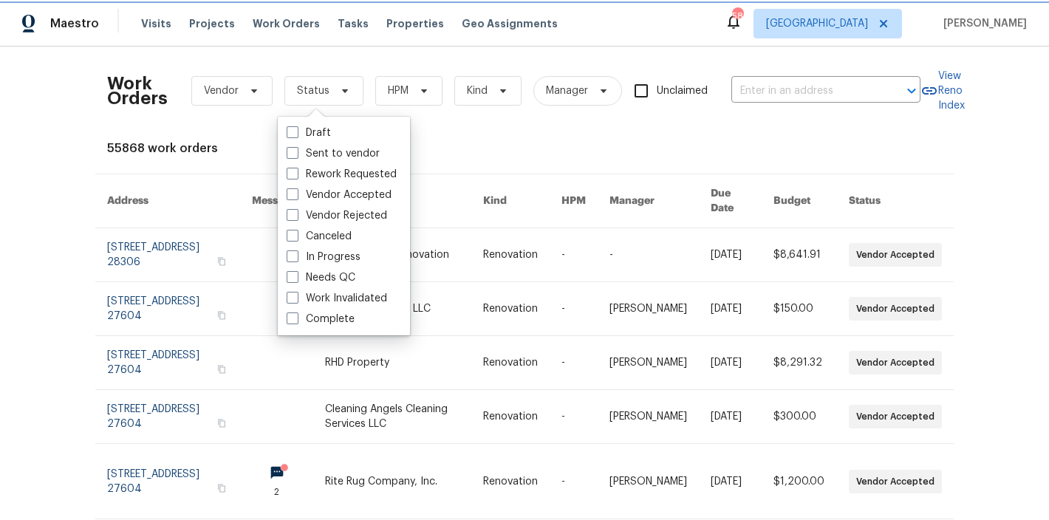
click at [335, 92] on span at bounding box center [343, 91] width 16 height 12
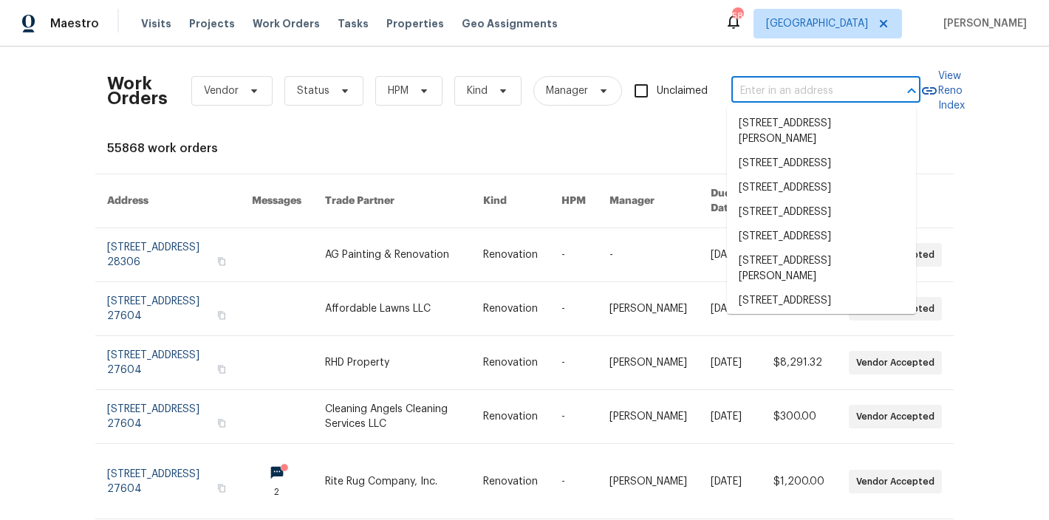
click at [766, 95] on input "text" at bounding box center [805, 91] width 148 height 23
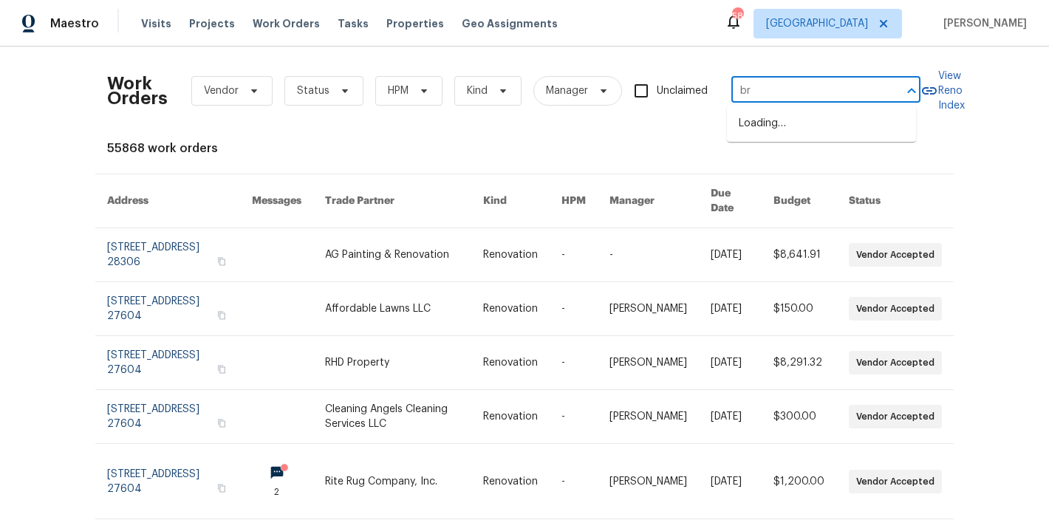
type input "b"
type input "117 brier"
click at [866, 137] on ul "117 Brierridge Dr, Apex, NC 27502" at bounding box center [821, 124] width 189 height 36
click at [867, 130] on li "117 Brierridge Dr, Apex, NC 27502" at bounding box center [821, 124] width 189 height 24
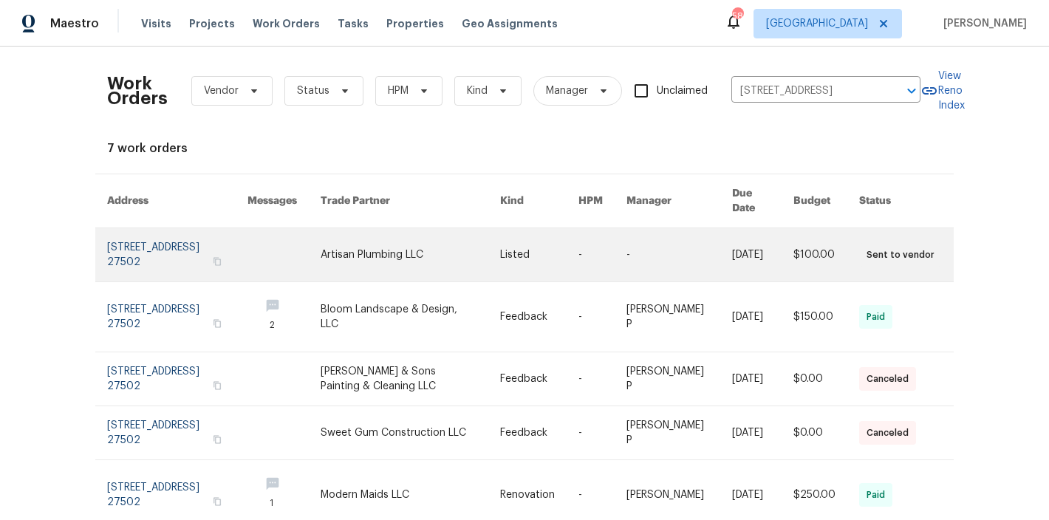
click at [184, 238] on link at bounding box center [177, 254] width 140 height 53
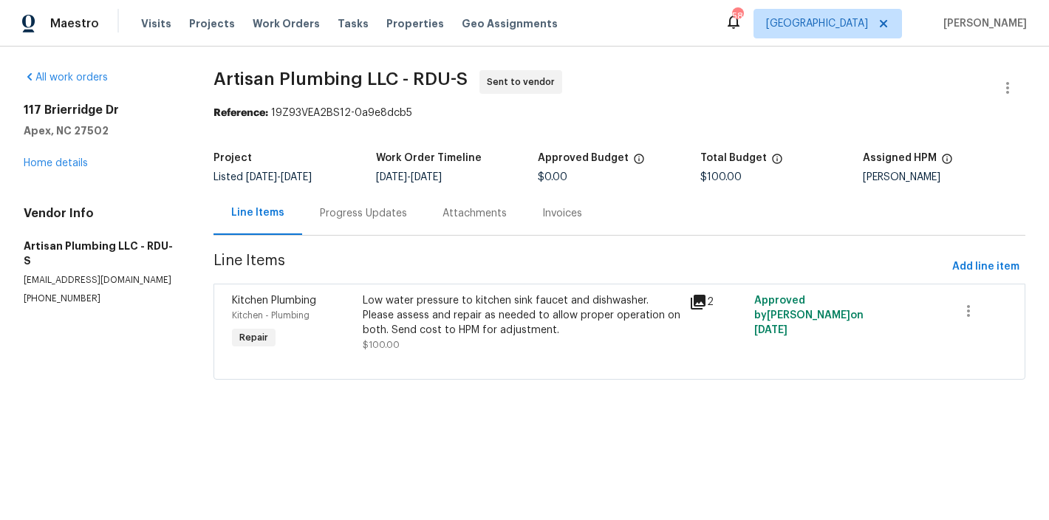
click at [369, 217] on div "Progress Updates" at bounding box center [363, 213] width 87 height 15
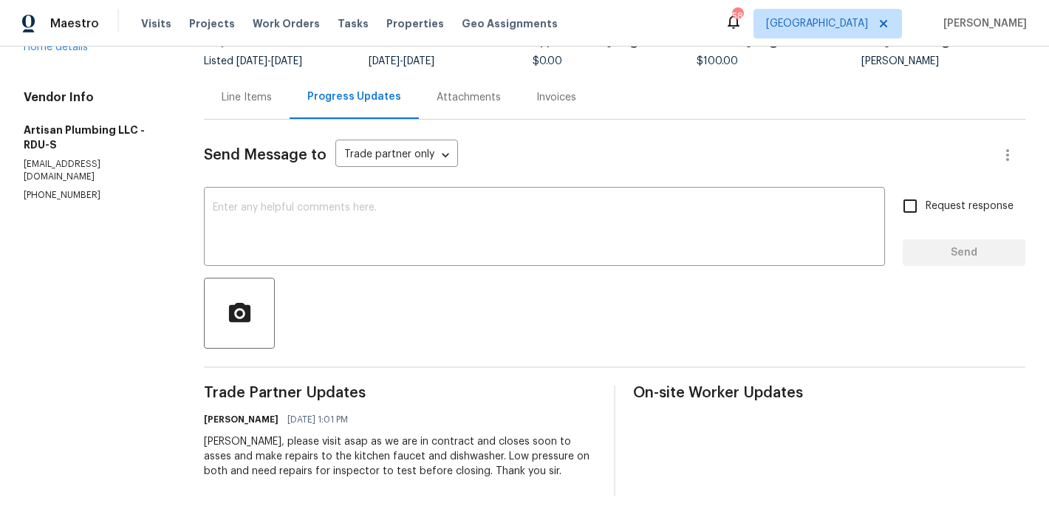
scroll to position [97, 0]
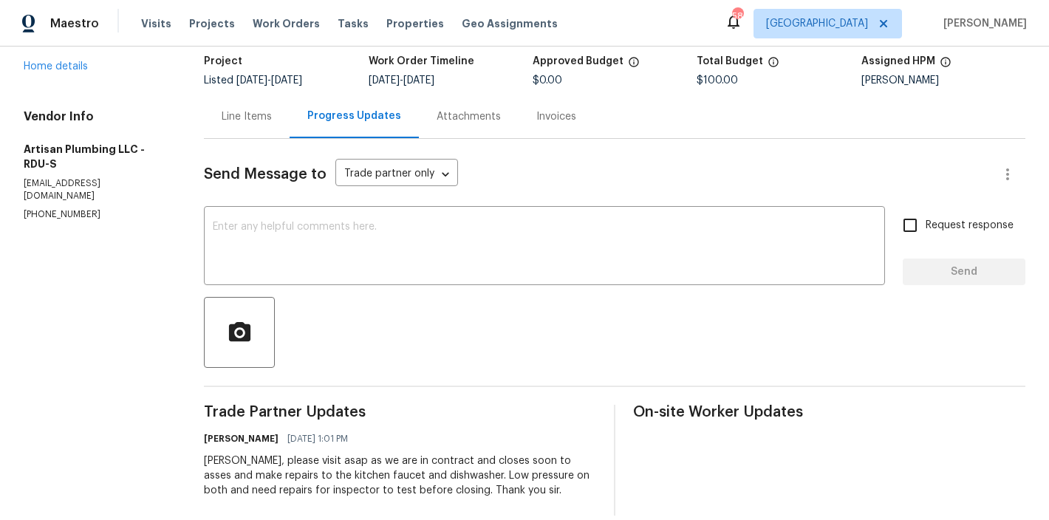
click at [254, 117] on div "Line Items" at bounding box center [247, 116] width 50 height 15
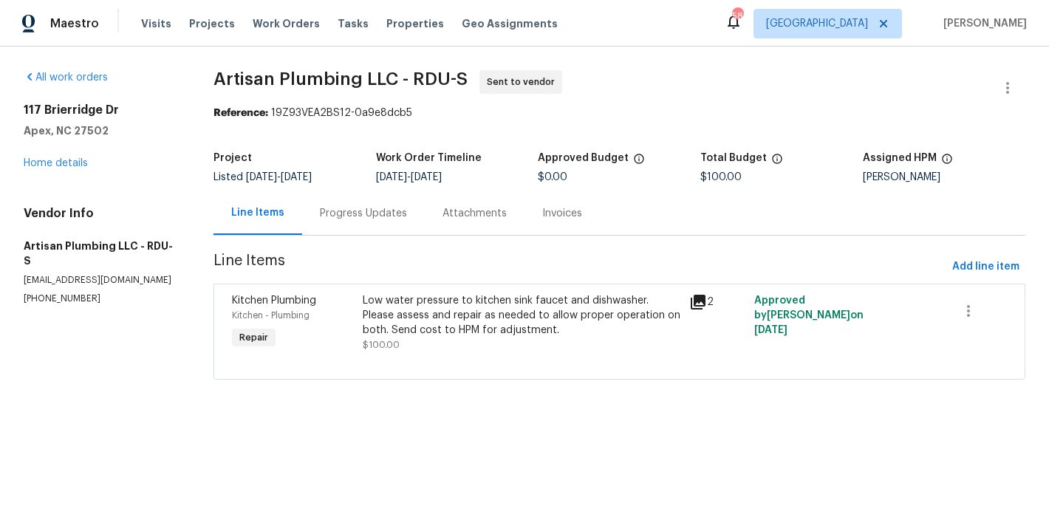
click at [711, 108] on div "Reference: 19Z93VEA2BS12-0a9e8dcb5" at bounding box center [619, 113] width 812 height 15
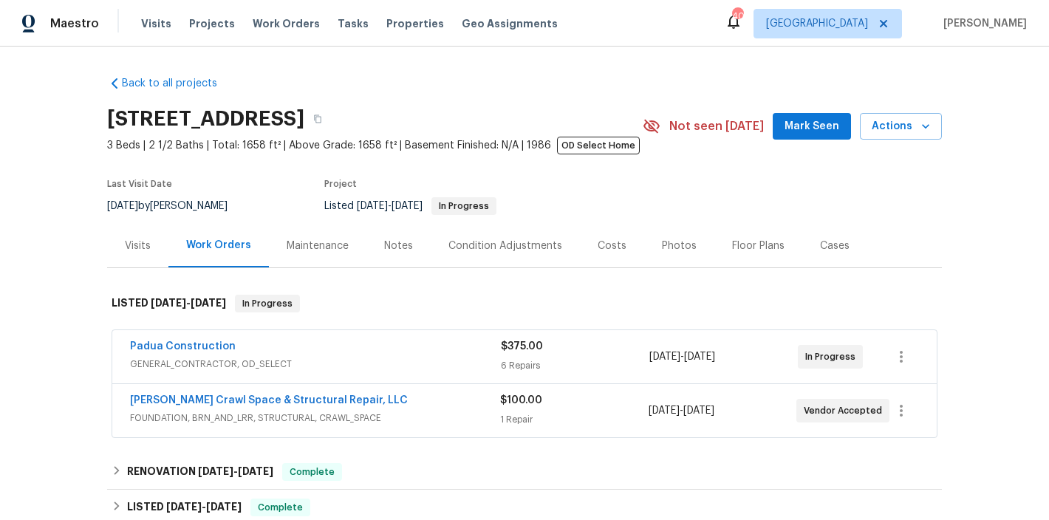
scroll to position [109, 0]
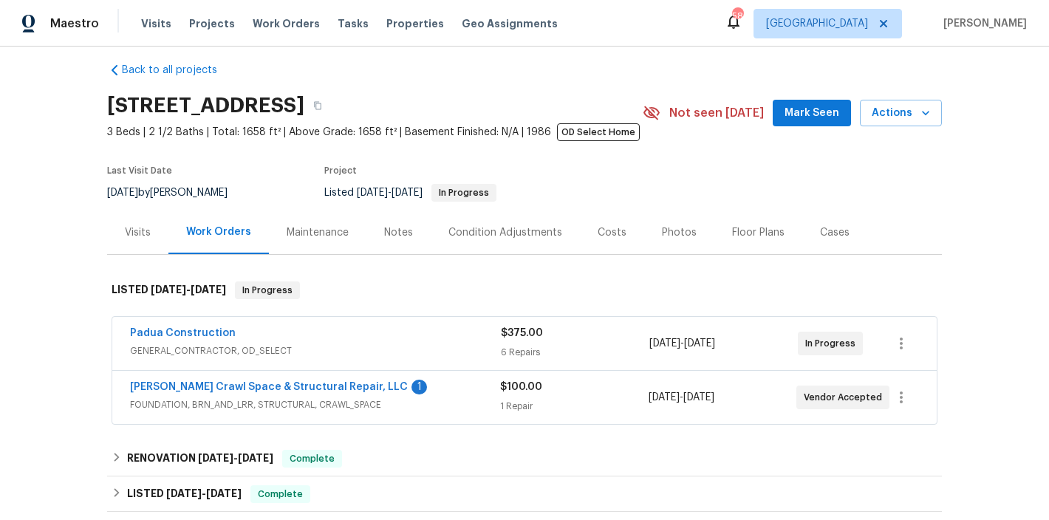
scroll to position [30, 0]
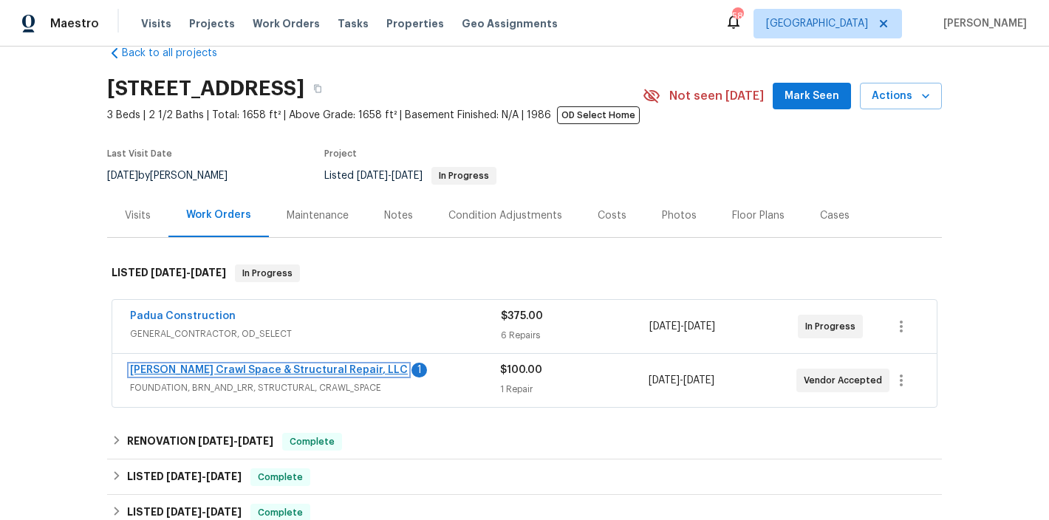
click at [278, 370] on link "[PERSON_NAME] Crawl Space & Structural Repair, LLC" at bounding box center [269, 370] width 278 height 10
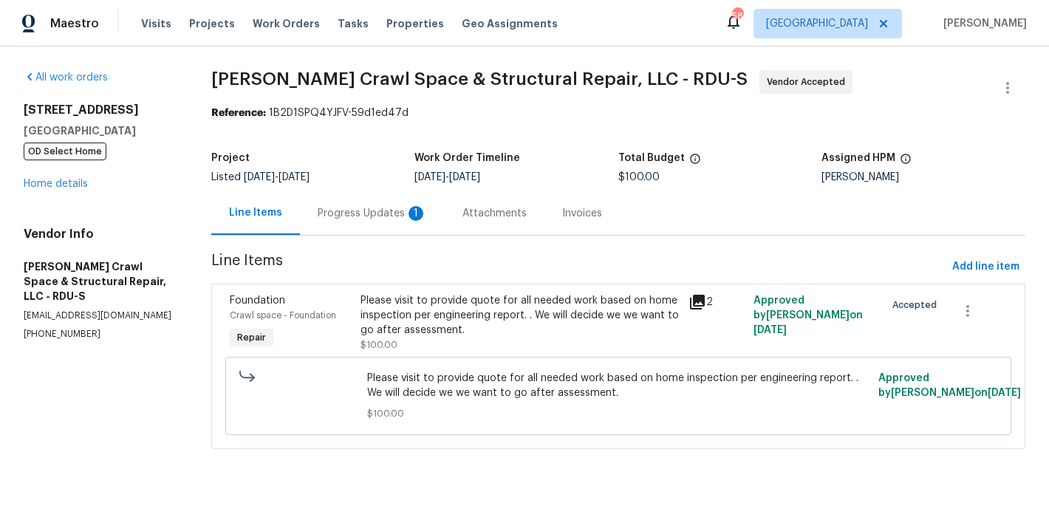
click at [366, 215] on div "Progress Updates 1" at bounding box center [372, 213] width 109 height 15
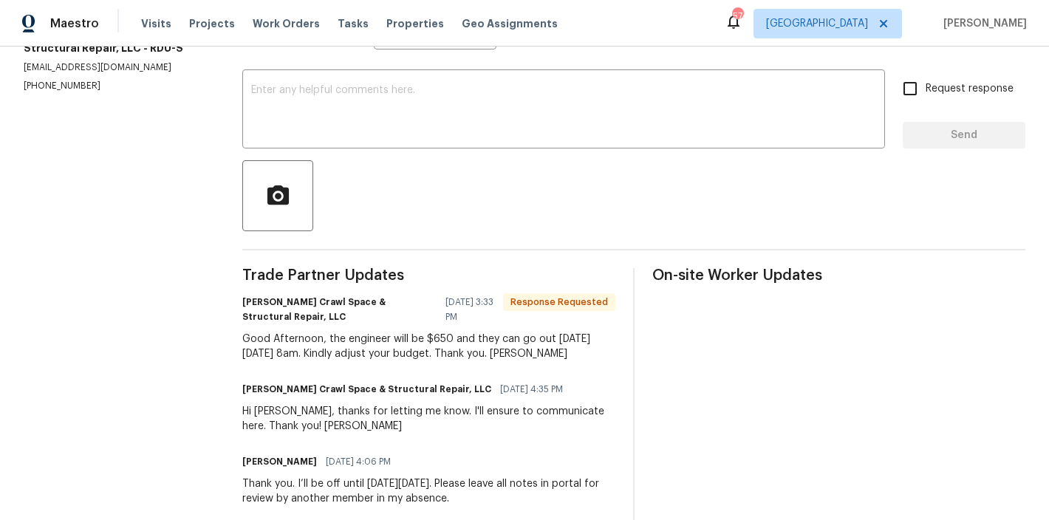
scroll to position [222, 0]
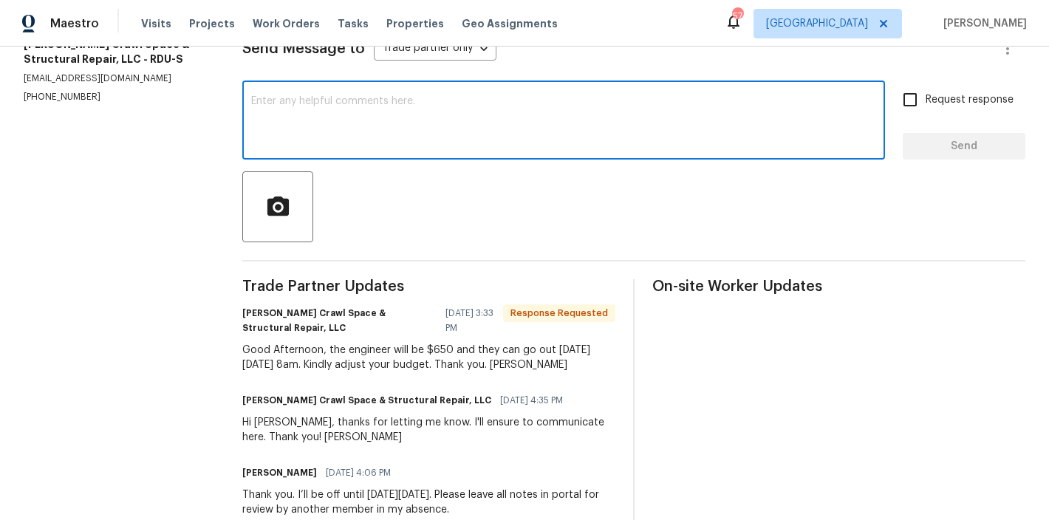
click at [352, 122] on textarea at bounding box center [563, 122] width 625 height 52
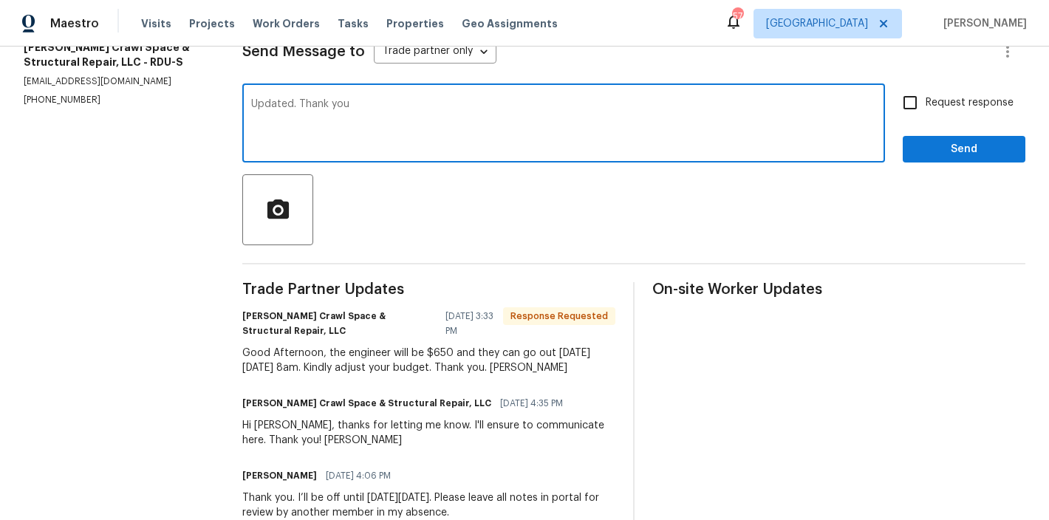
type textarea "Updated. Thank you"
click at [901, 98] on input "Request response" at bounding box center [910, 102] width 31 height 31
checkbox input "true"
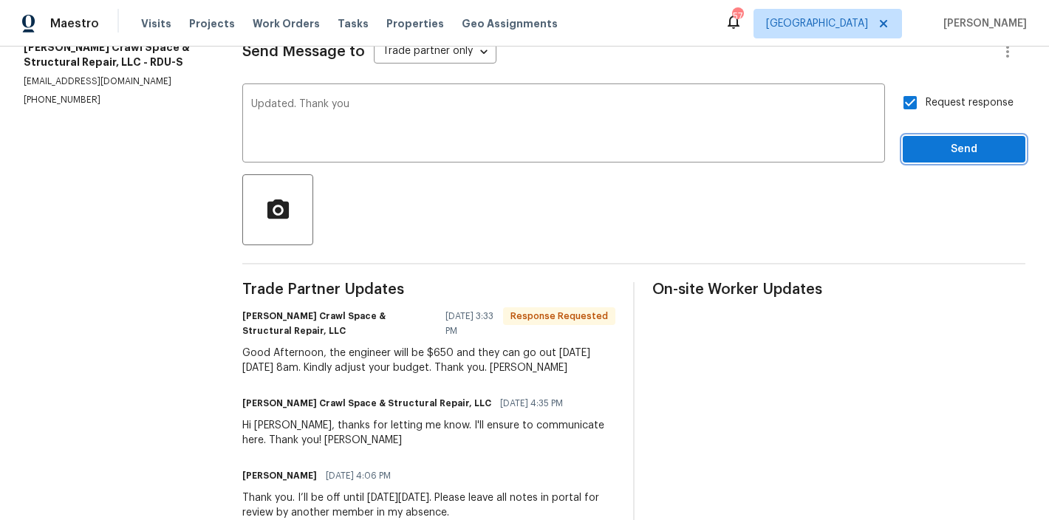
click at [923, 136] on button "Send" at bounding box center [964, 149] width 123 height 27
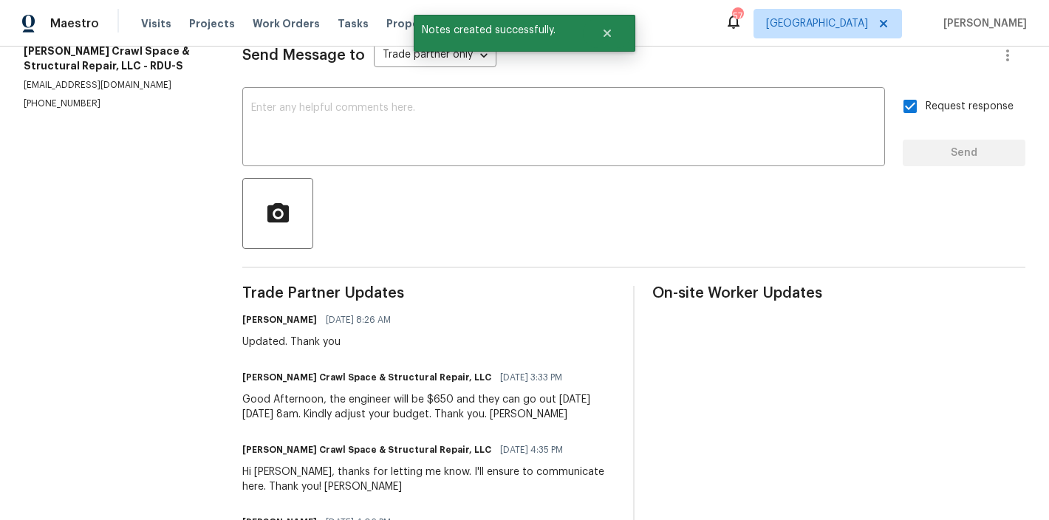
scroll to position [101, 0]
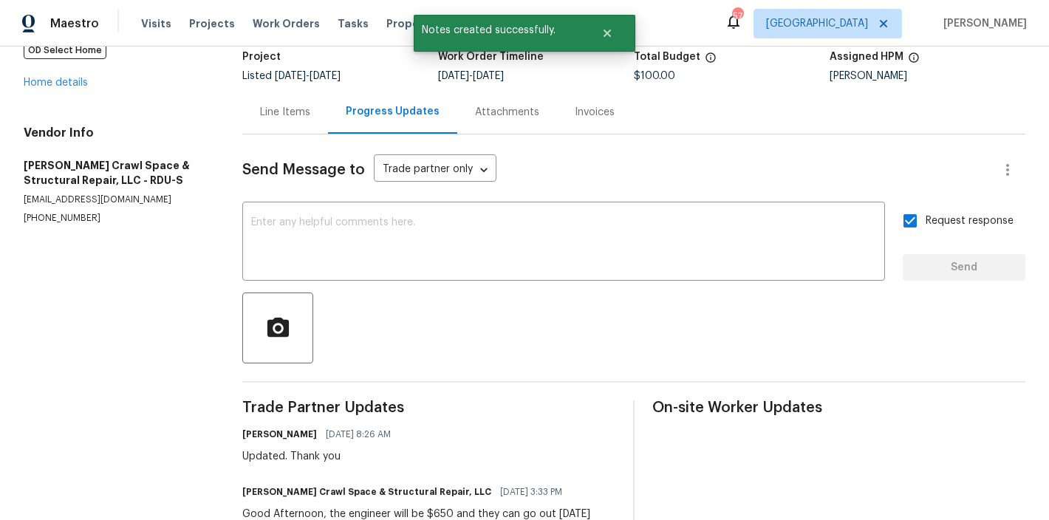
click at [287, 99] on div "Line Items" at bounding box center [285, 112] width 86 height 44
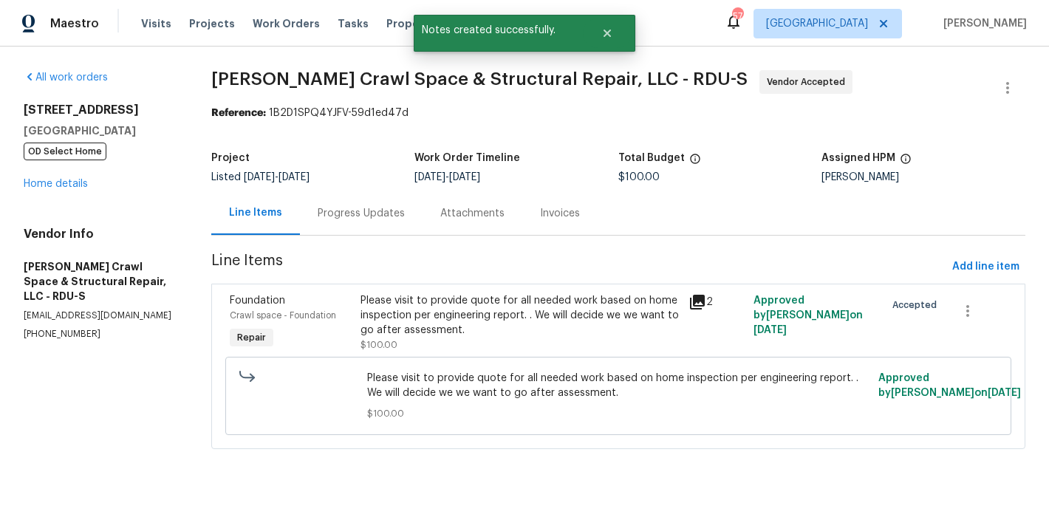
click at [413, 316] on div "Please visit to provide quote for all needed work based on home inspection per …" at bounding box center [520, 315] width 318 height 44
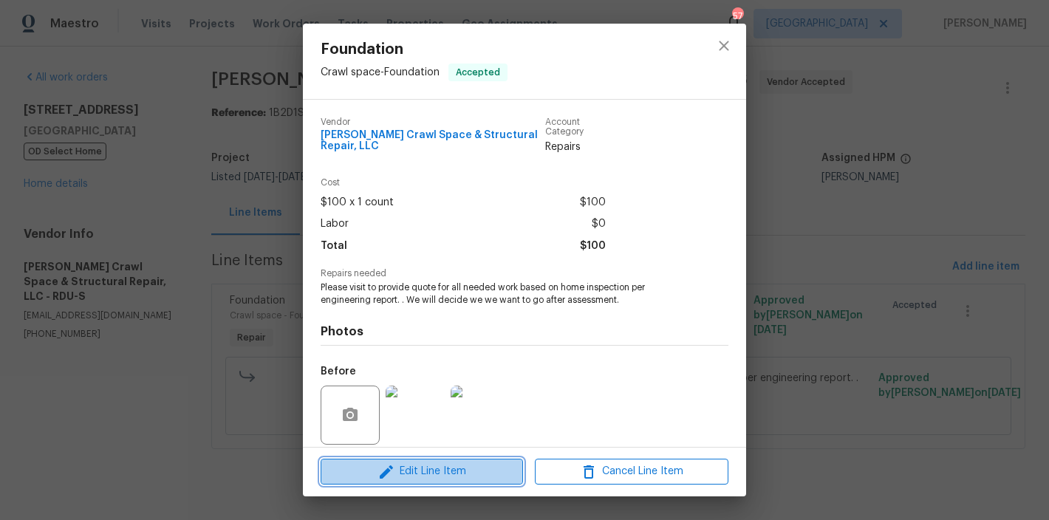
click at [411, 477] on span "Edit Line Item" at bounding box center [422, 471] width 194 height 18
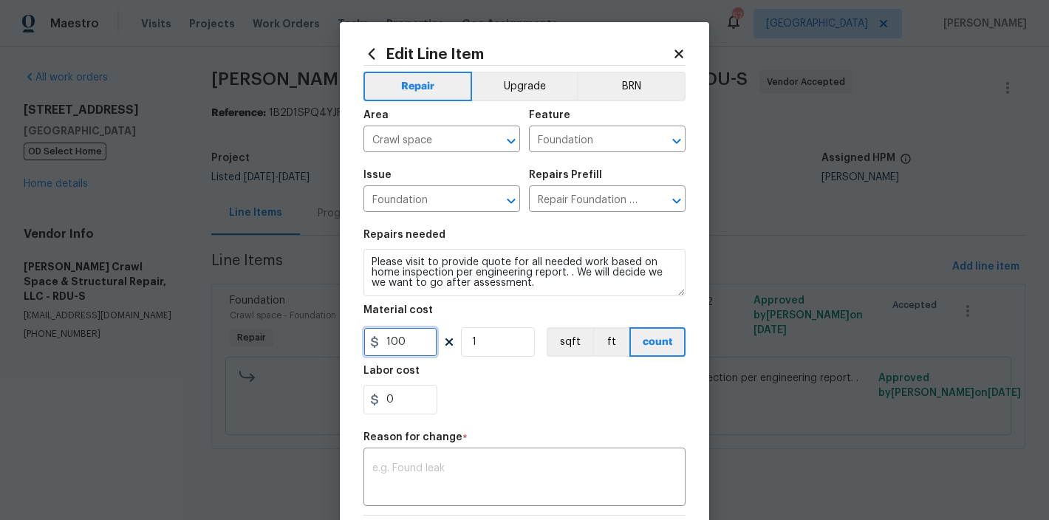
click at [406, 344] on input "100" at bounding box center [400, 342] width 74 height 30
type input "650"
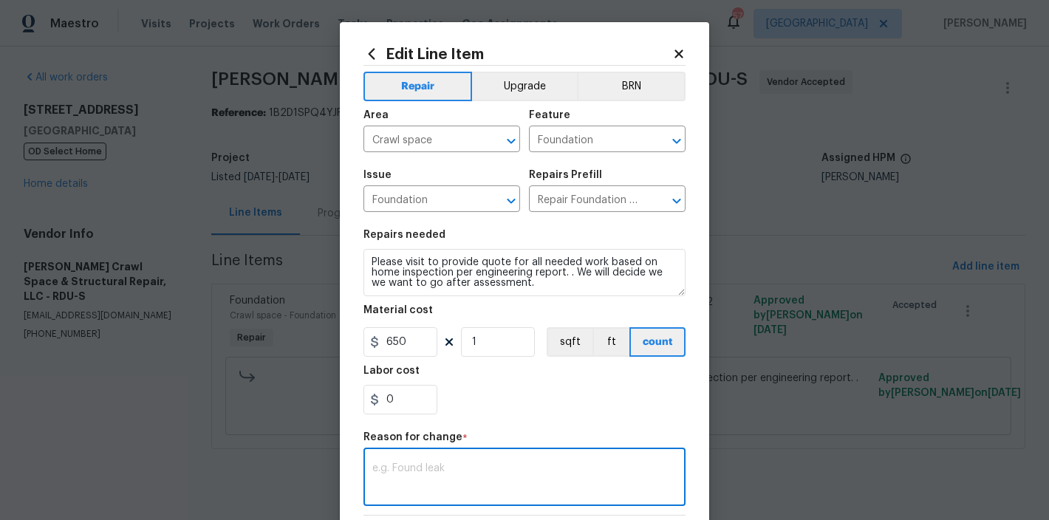
click at [483, 491] on textarea at bounding box center [524, 478] width 304 height 31
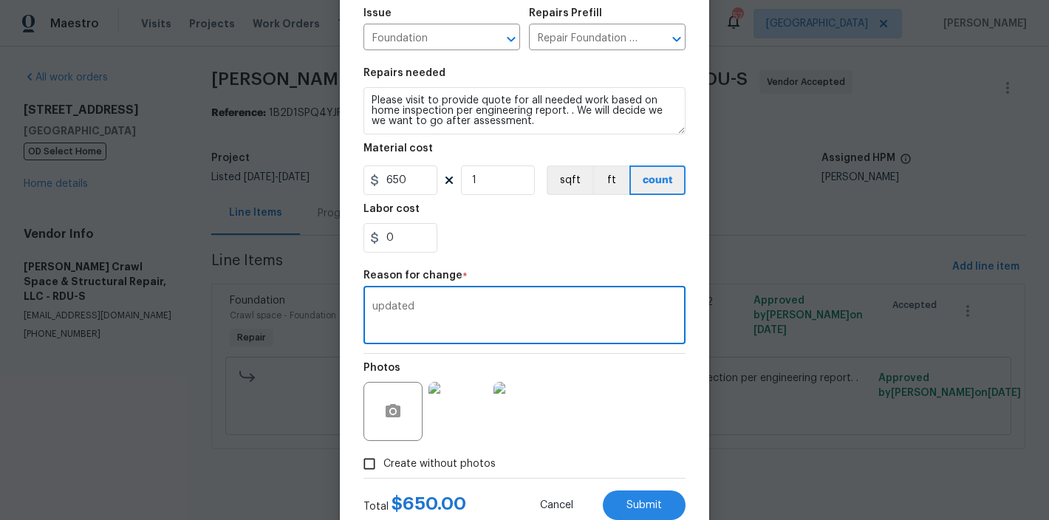
scroll to position [179, 0]
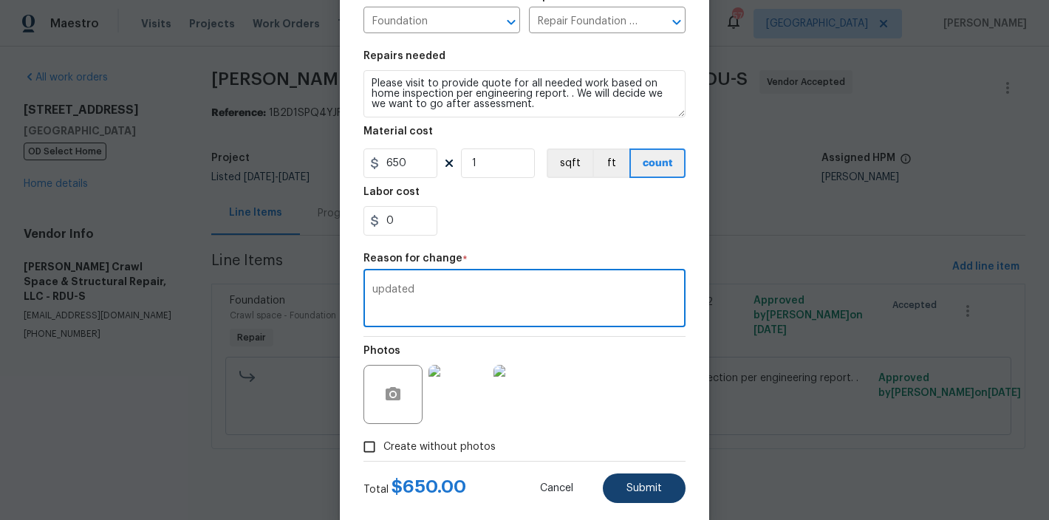
type textarea "updated"
click at [655, 482] on button "Submit" at bounding box center [644, 489] width 83 height 30
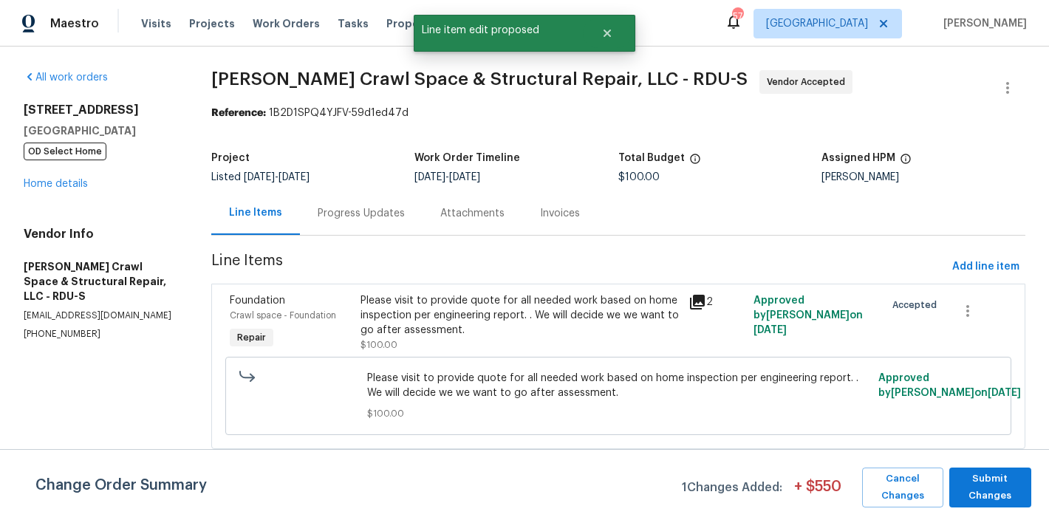
scroll to position [0, 0]
click at [989, 476] on span "Submit Changes" at bounding box center [990, 488] width 67 height 34
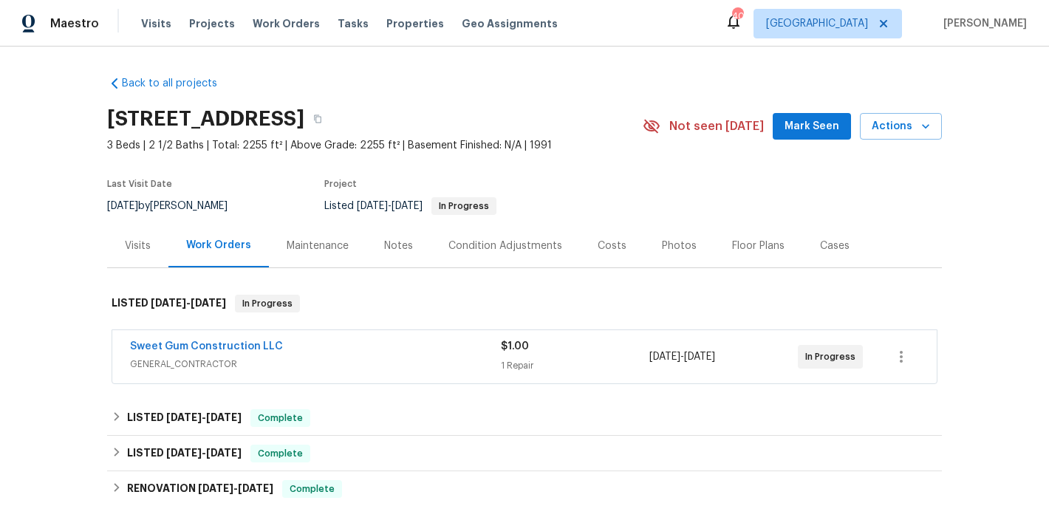
click at [74, 276] on div "Back to all projects 3908 Sturbridge Dr, Durham, NC 27713 3 Beds | 2 1/2 Baths …" at bounding box center [524, 284] width 1049 height 474
click at [48, 312] on div "Back to all projects 3908 Sturbridge Dr, Durham, NC 27713 3 Beds | 2 1/2 Baths …" at bounding box center [524, 284] width 1049 height 474
click at [188, 344] on link "Sweet Gum Construction LLC" at bounding box center [206, 346] width 153 height 10
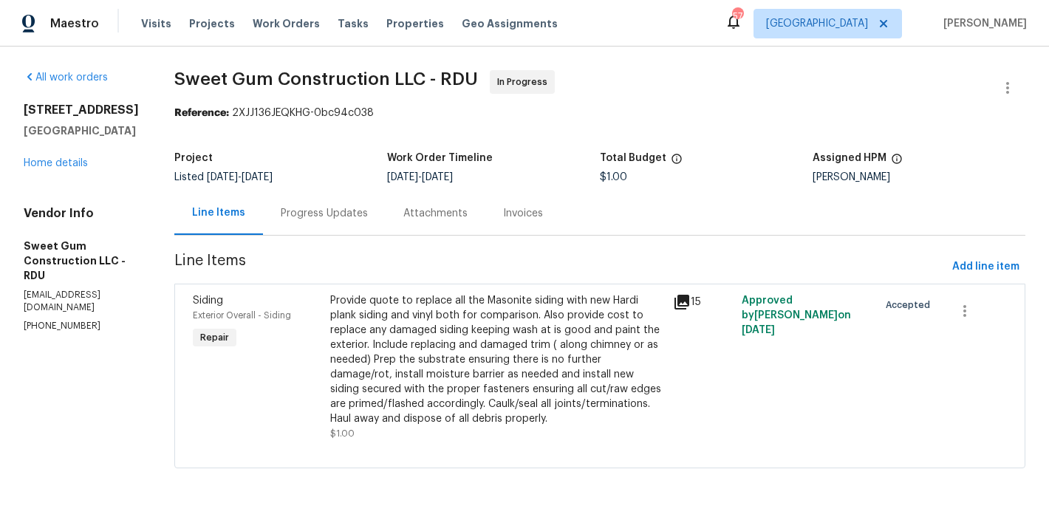
click at [341, 215] on div "Progress Updates" at bounding box center [324, 213] width 87 height 15
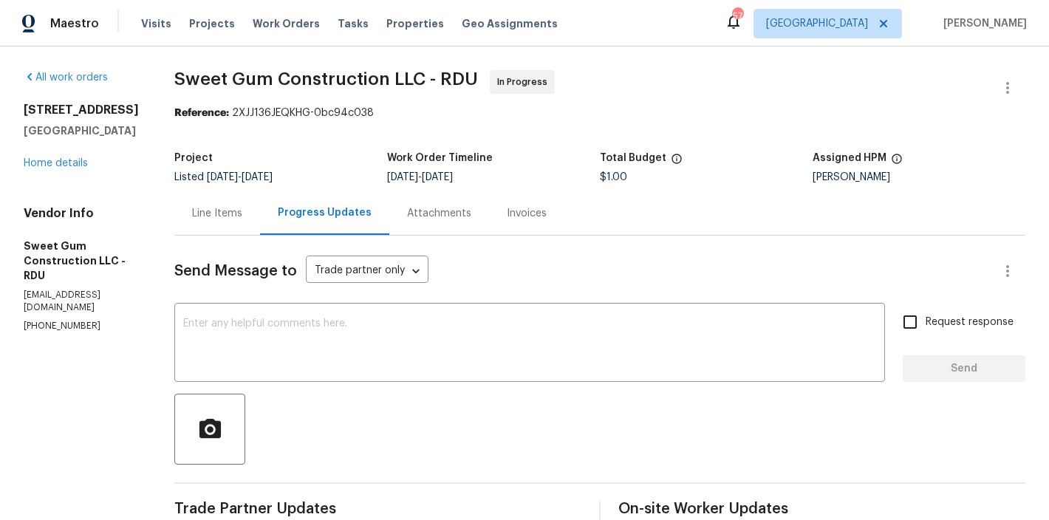
click at [242, 214] on div "Line Items" at bounding box center [217, 213] width 50 height 15
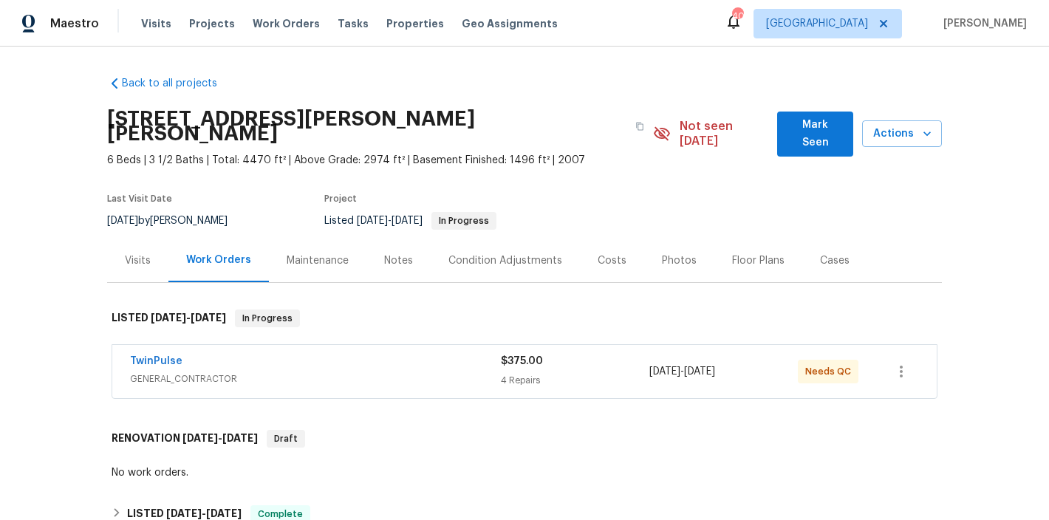
click at [325, 79] on div "Back to all projects [STREET_ADDRESS][PERSON_NAME][PERSON_NAME] 6 Beds | 3 1/2 …" at bounding box center [524, 437] width 835 height 747
click at [40, 339] on div "Back to all projects 495 Ruth Cir, Fuquay Varina, NC 27526 6 Beds | 3 1/2 Baths…" at bounding box center [524, 284] width 1049 height 474
click at [149, 356] on link "TwinPulse" at bounding box center [156, 361] width 52 height 10
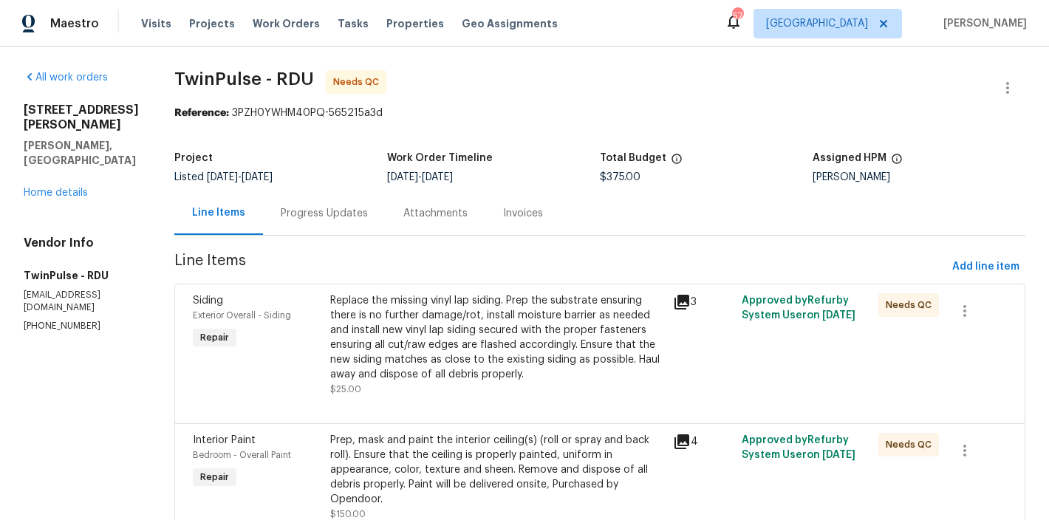
click at [302, 211] on div "Progress Updates" at bounding box center [324, 213] width 87 height 15
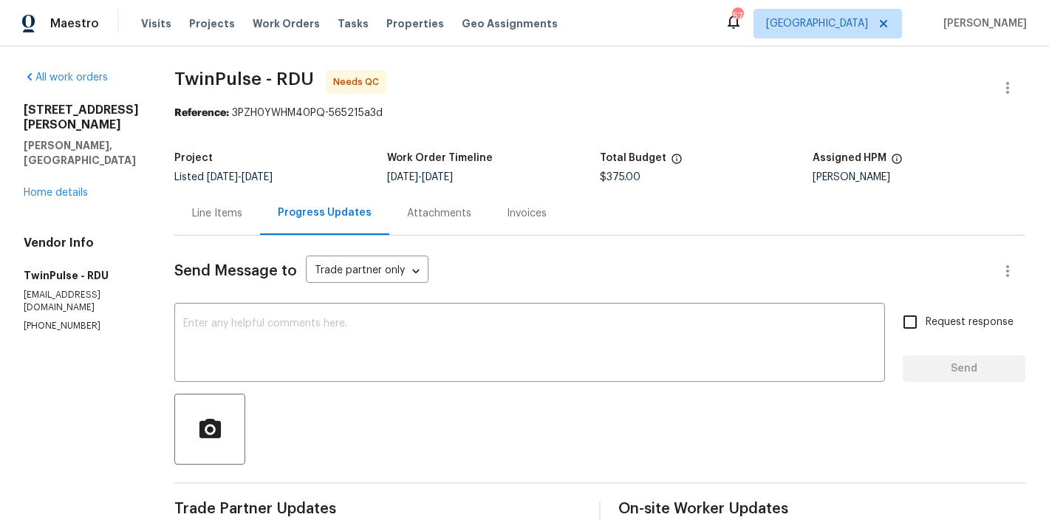
click at [213, 220] on div "Line Items" at bounding box center [217, 213] width 50 height 15
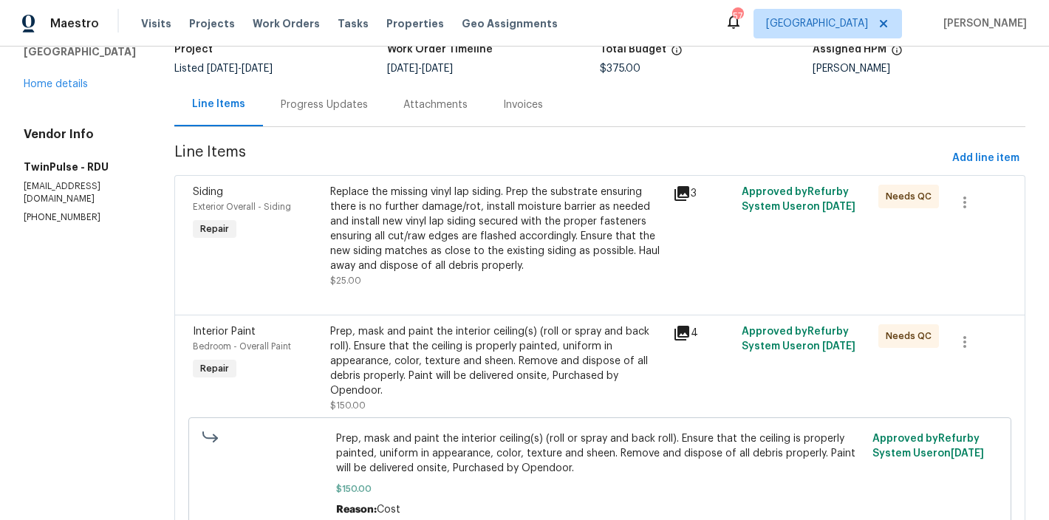
scroll to position [119, 0]
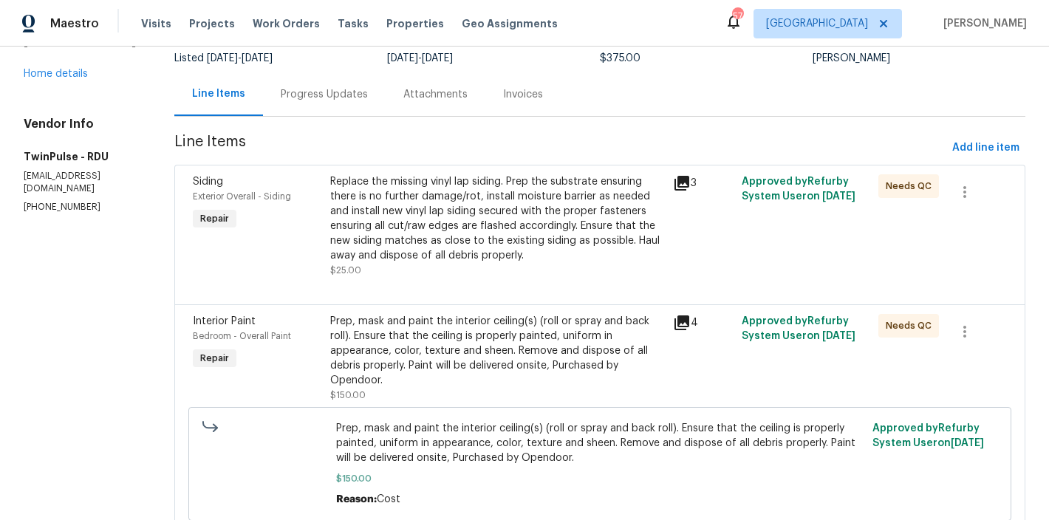
click at [411, 223] on div "Replace the missing vinyl lap siding. Prep the substrate ensuring there is no f…" at bounding box center [497, 218] width 334 height 89
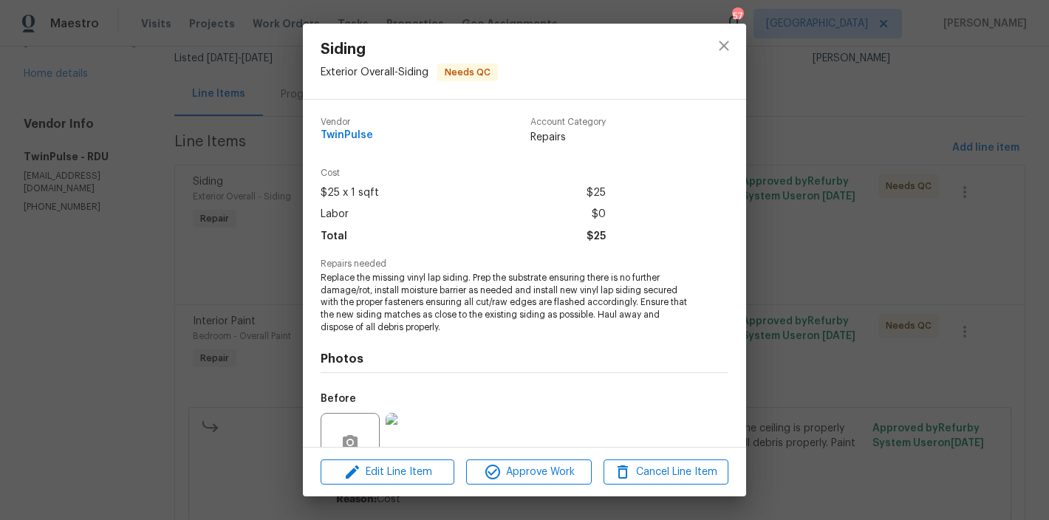
scroll to position [129, 0]
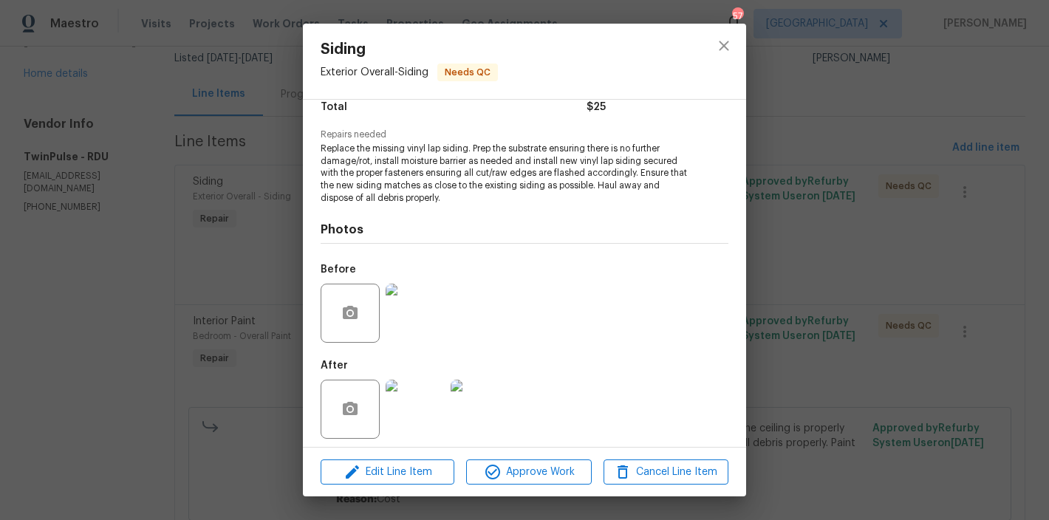
click at [394, 317] on img at bounding box center [415, 313] width 59 height 59
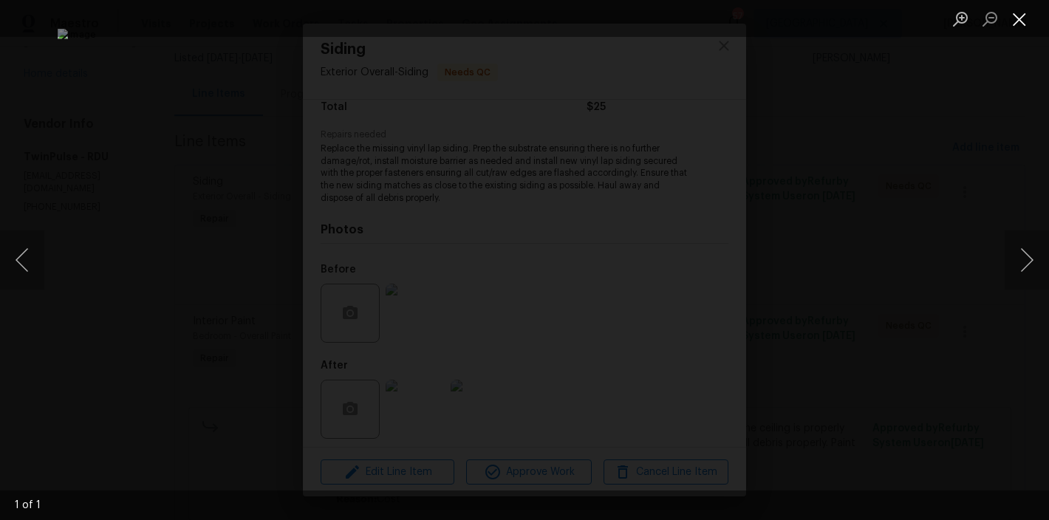
click at [1023, 23] on button "Close lightbox" at bounding box center [1020, 19] width 30 height 26
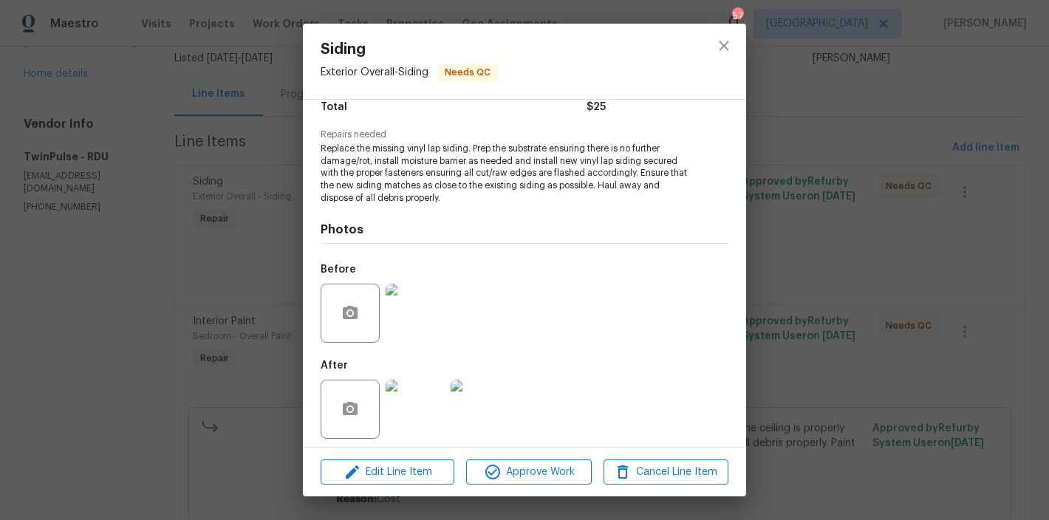
click at [434, 418] on img at bounding box center [415, 409] width 59 height 59
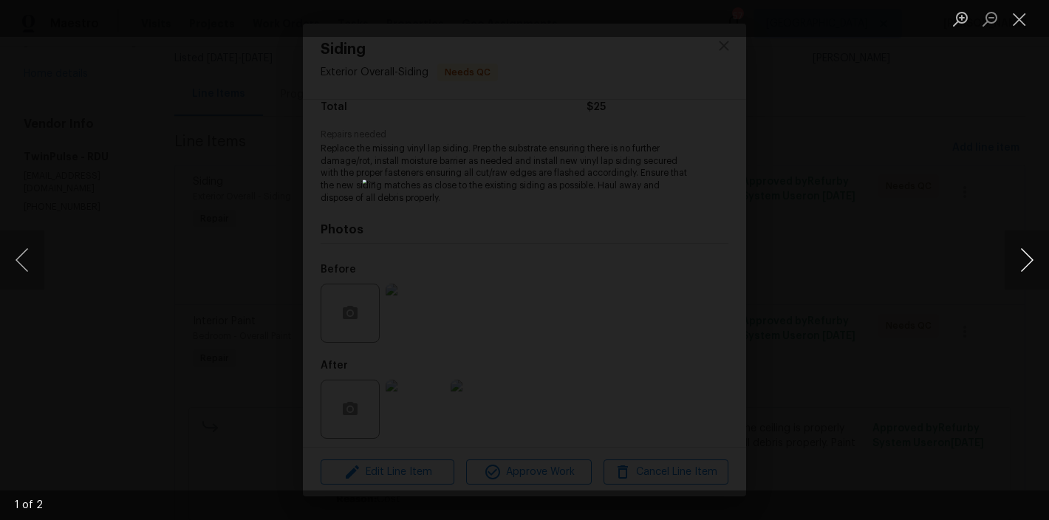
click at [1019, 253] on button "Next image" at bounding box center [1027, 259] width 44 height 59
click at [1016, 18] on button "Close lightbox" at bounding box center [1020, 19] width 30 height 26
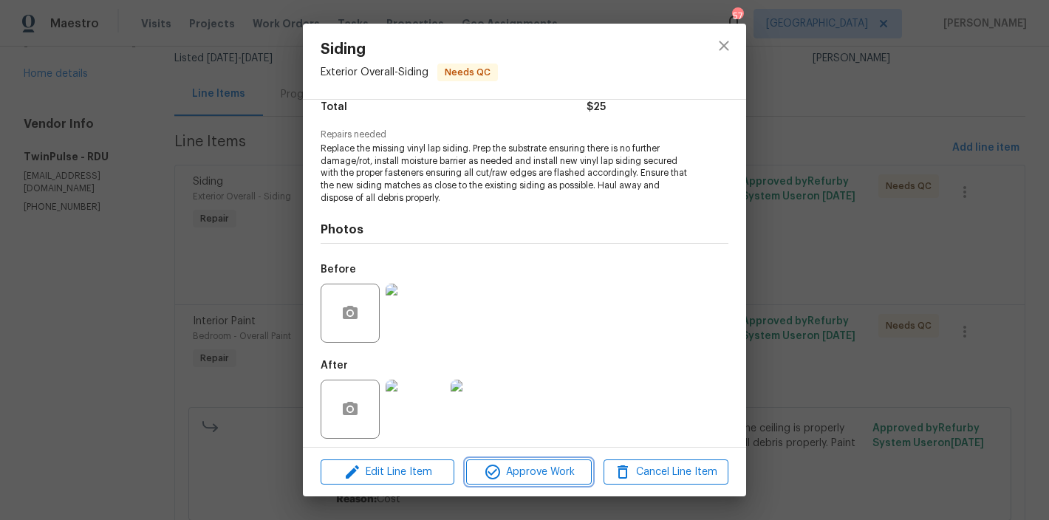
click at [539, 470] on span "Approve Work" at bounding box center [529, 472] width 116 height 18
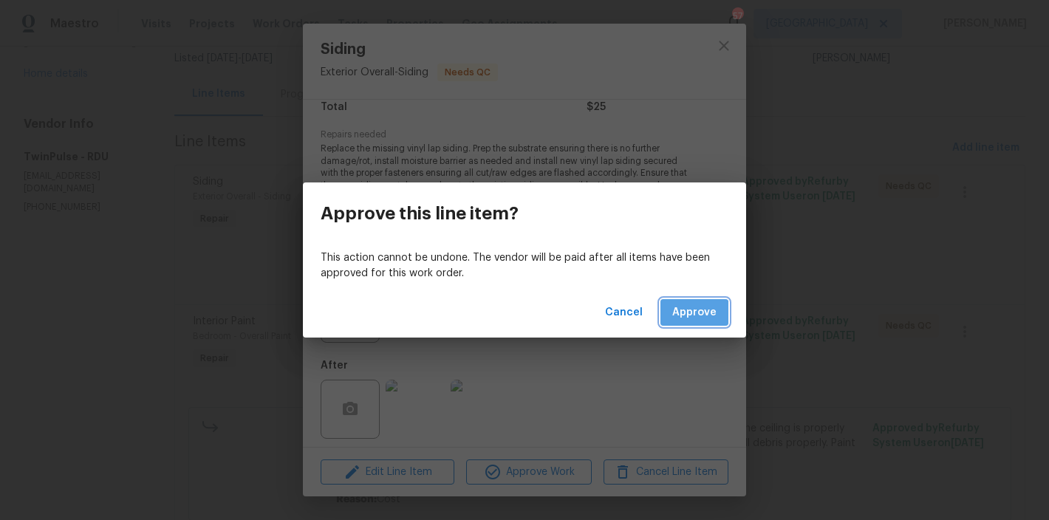
click at [690, 315] on span "Approve" at bounding box center [694, 313] width 44 height 18
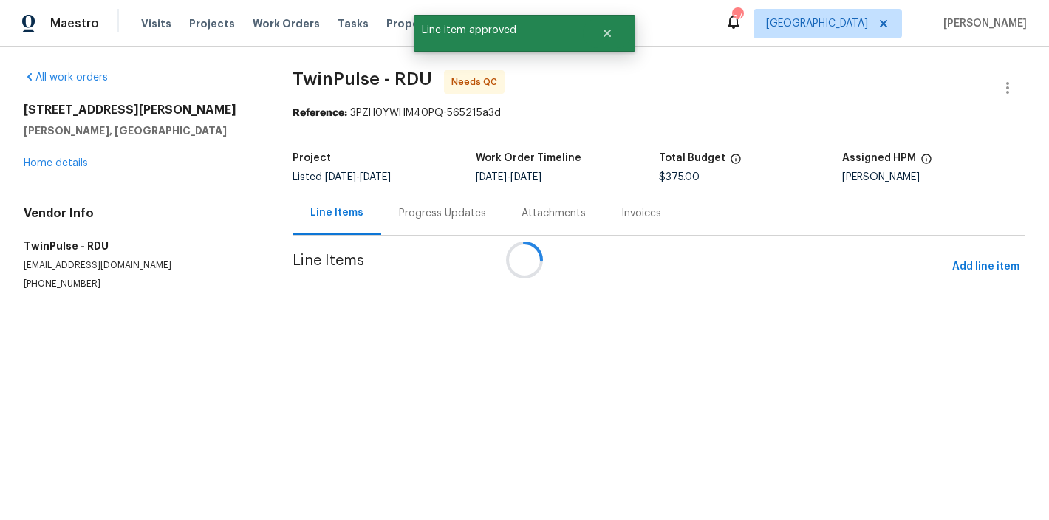
scroll to position [0, 0]
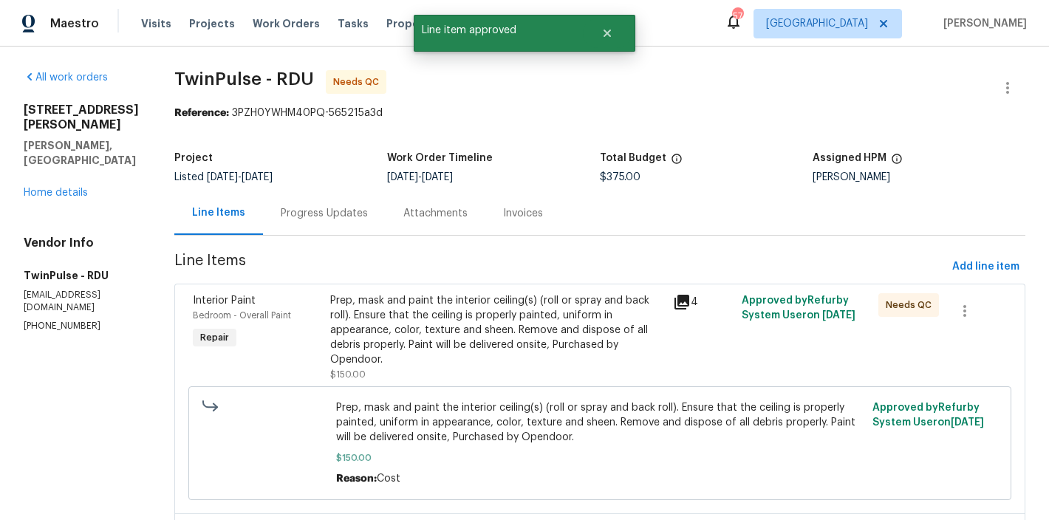
click at [445, 338] on div "Prep, mask and paint the interior ceiling(s) (roll or spray and back roll). Ens…" at bounding box center [497, 330] width 334 height 74
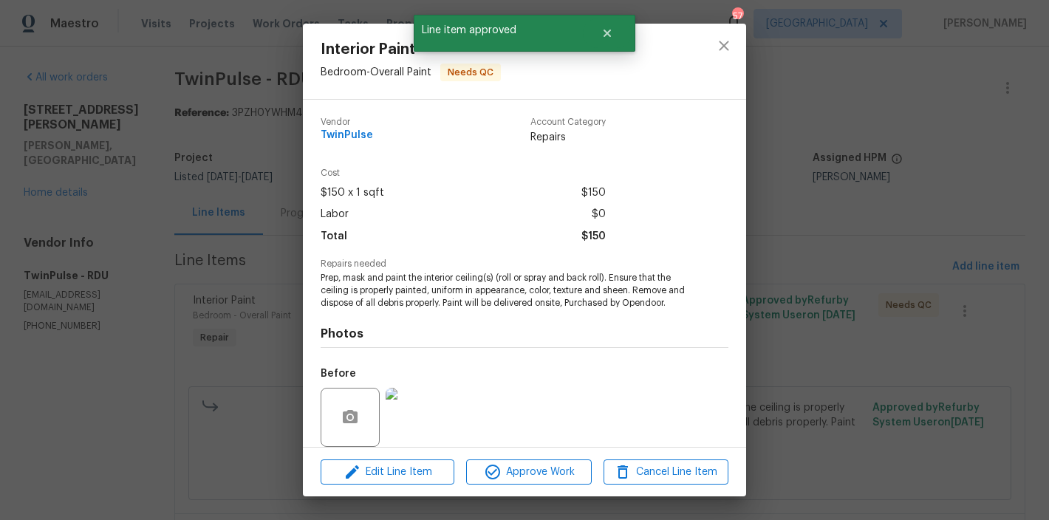
scroll to position [123, 0]
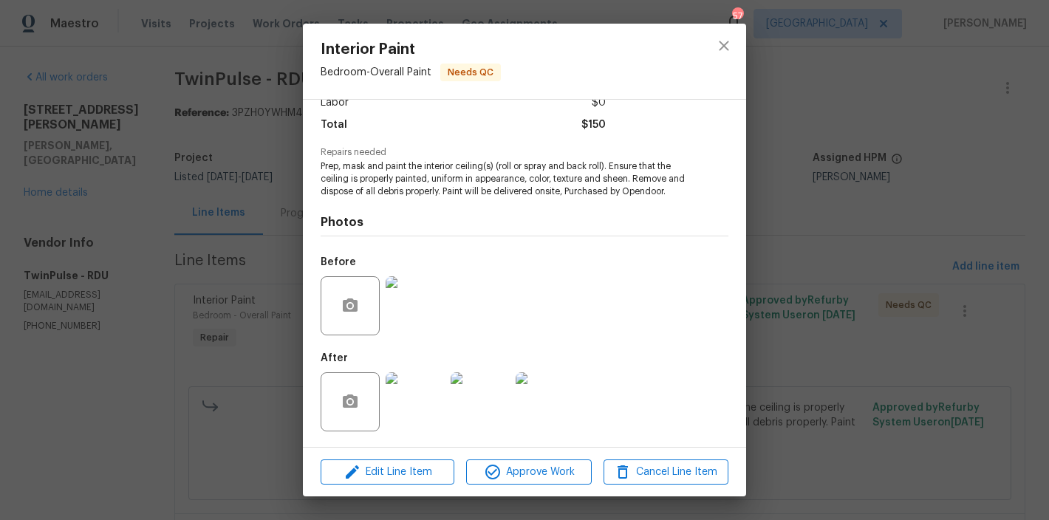
click at [417, 312] on img at bounding box center [415, 305] width 59 height 59
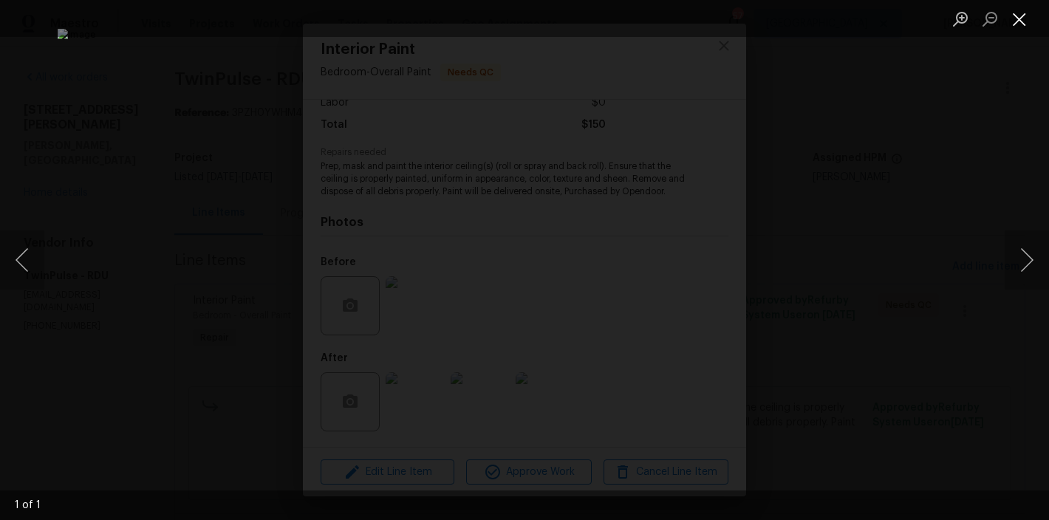
click at [1025, 30] on button "Close lightbox" at bounding box center [1020, 19] width 30 height 26
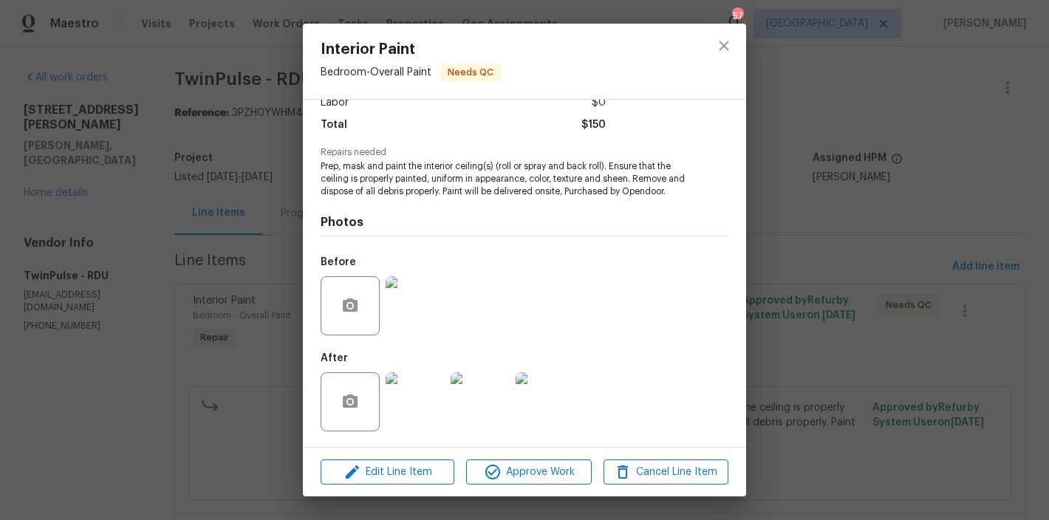
click at [372, 420] on div at bounding box center [350, 401] width 59 height 59
click at [389, 420] on img at bounding box center [415, 401] width 59 height 59
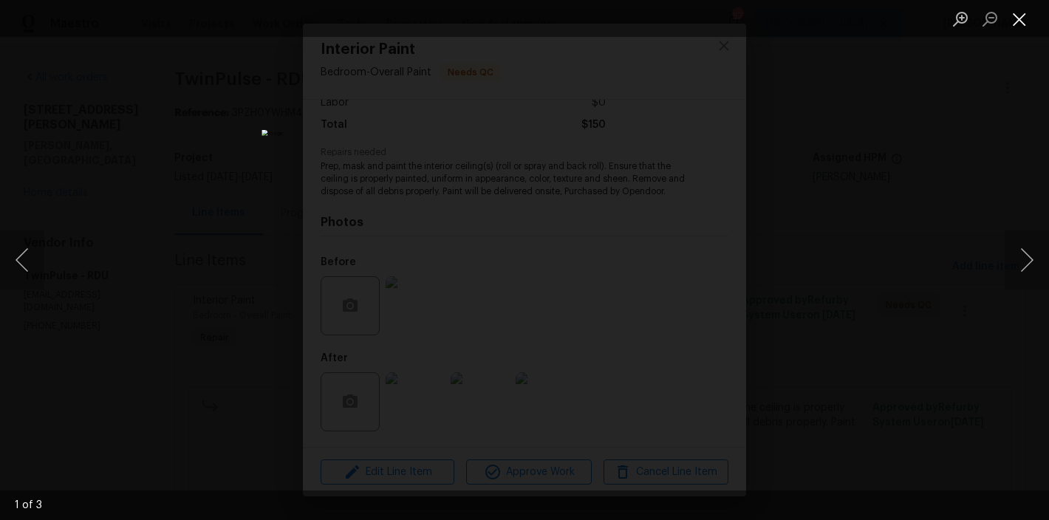
click at [1024, 19] on button "Close lightbox" at bounding box center [1020, 19] width 30 height 26
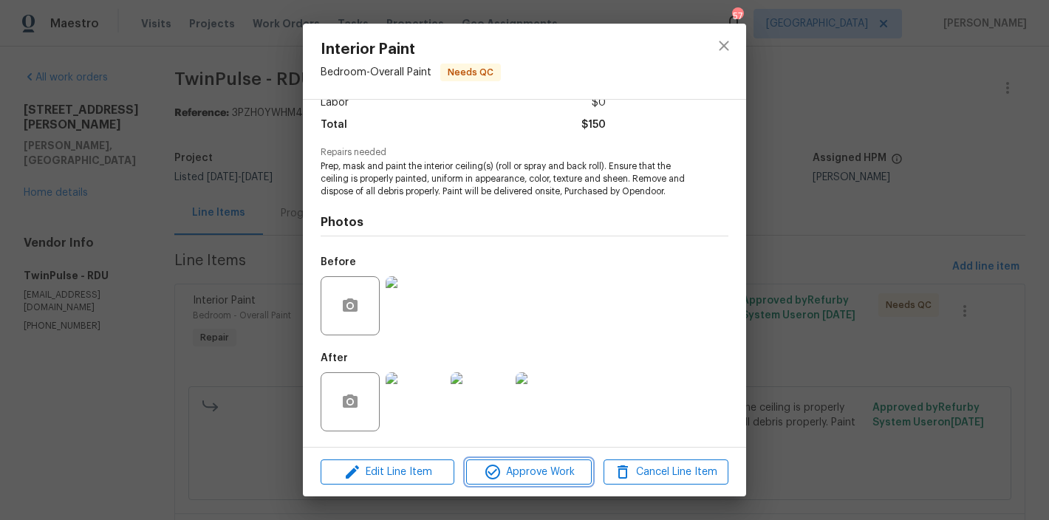
click at [531, 474] on span "Approve Work" at bounding box center [529, 472] width 116 height 18
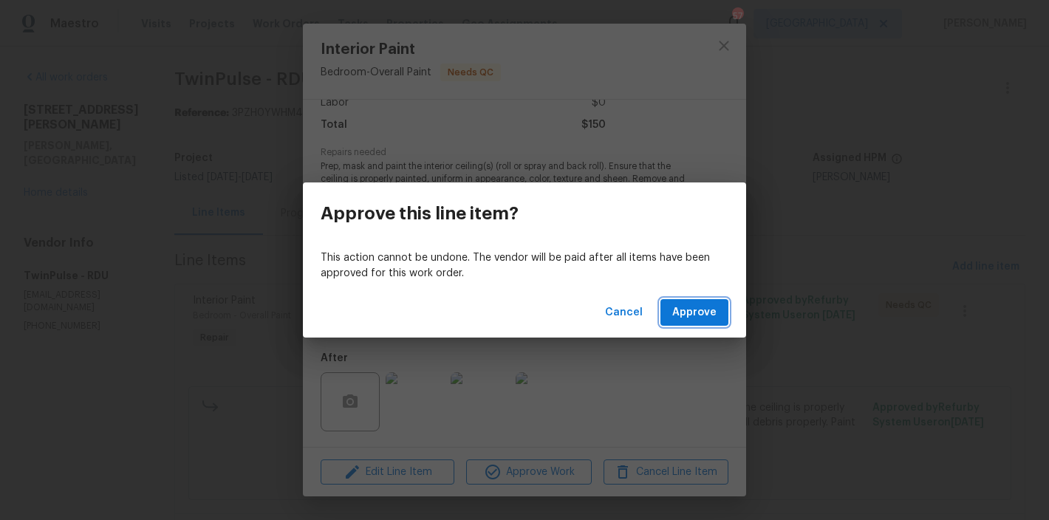
click at [687, 301] on button "Approve" at bounding box center [694, 312] width 68 height 27
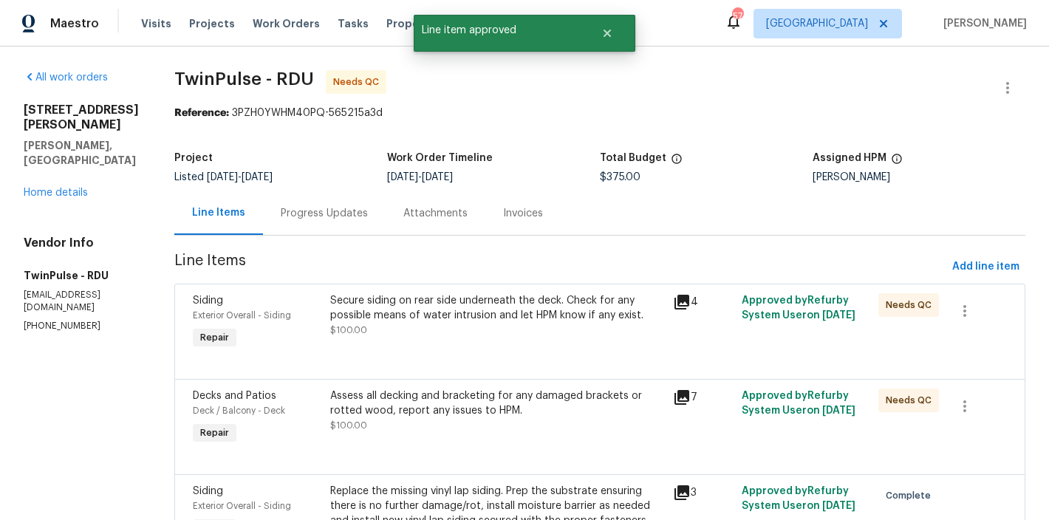
click at [448, 338] on div "Secure siding on rear side underneath the deck. Check for any possible means of…" at bounding box center [497, 315] width 334 height 44
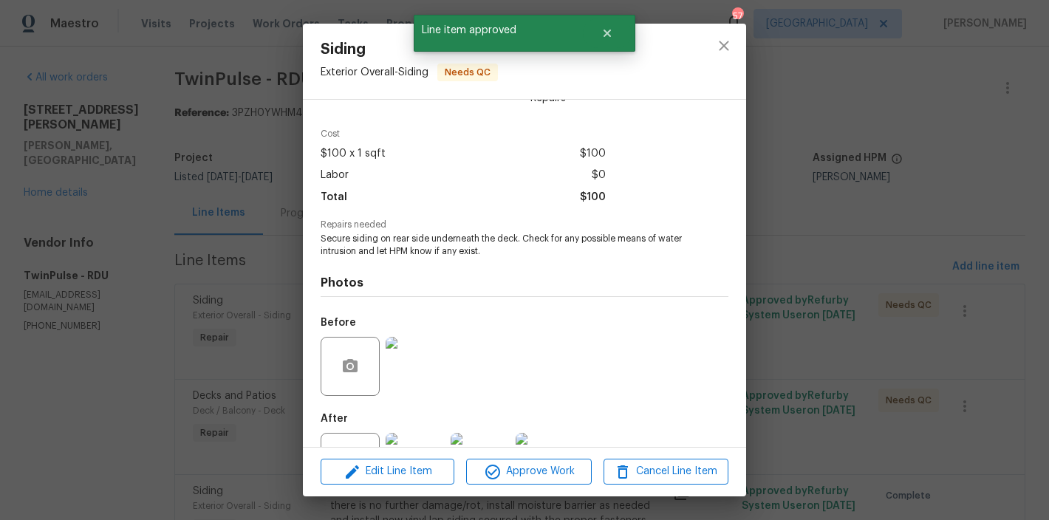
scroll to position [99, 0]
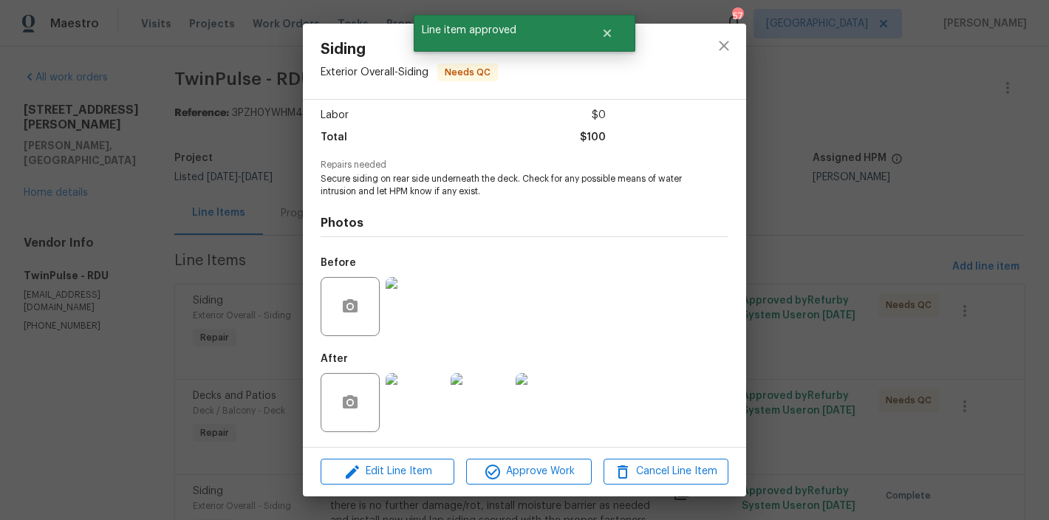
click at [417, 312] on img at bounding box center [415, 306] width 59 height 59
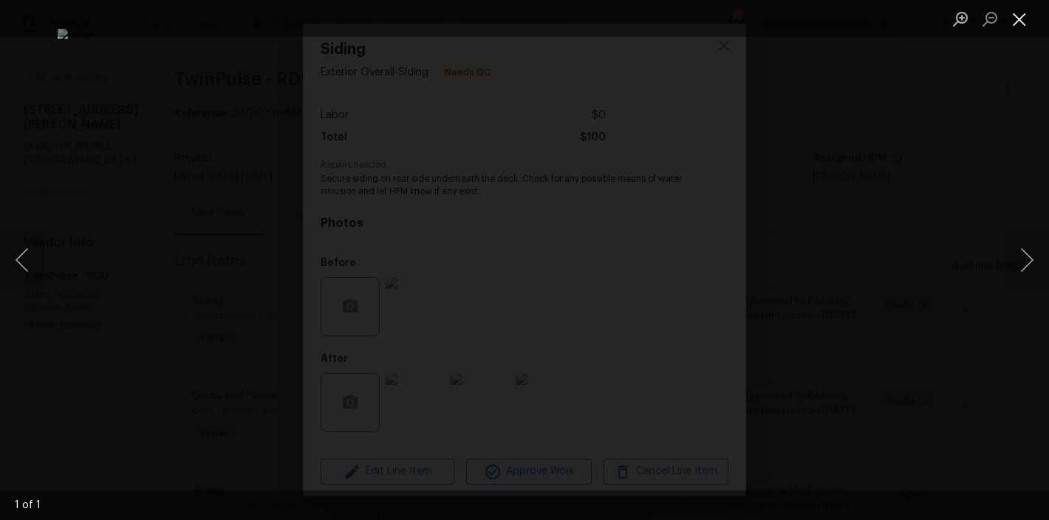
click at [1017, 21] on button "Close lightbox" at bounding box center [1020, 19] width 30 height 26
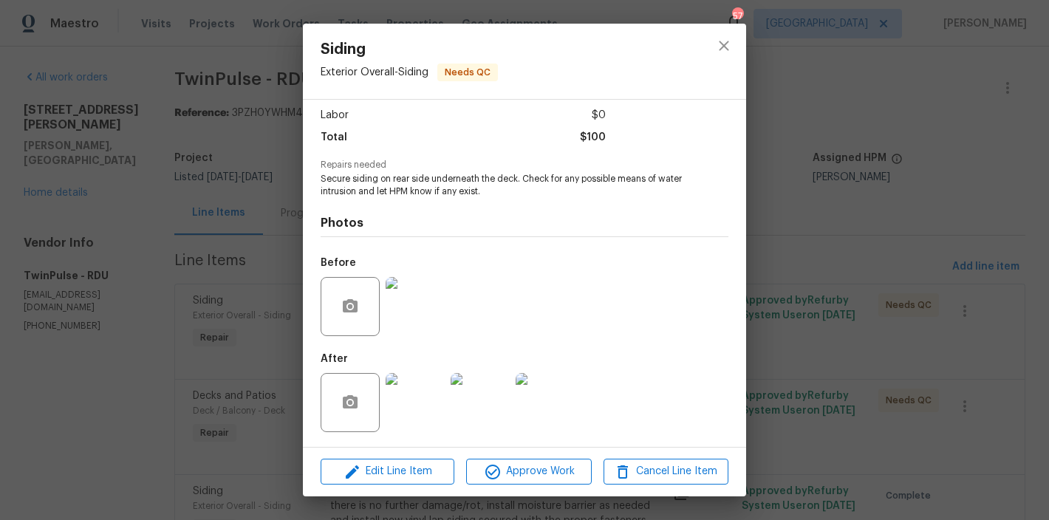
click at [397, 411] on img at bounding box center [415, 402] width 59 height 59
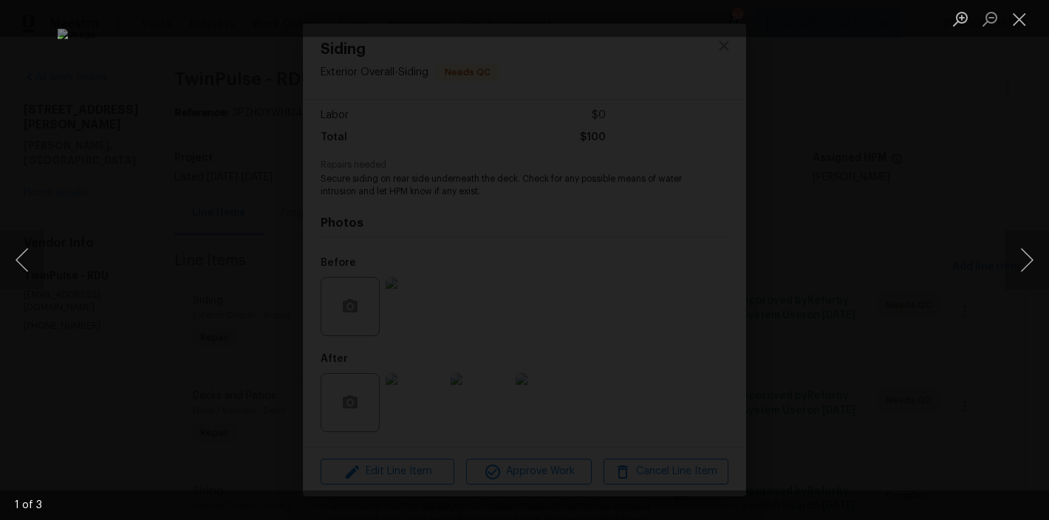
click at [1021, 32] on li "Lightbox" at bounding box center [1020, 18] width 30 height 37
click at [1028, 18] on button "Close lightbox" at bounding box center [1020, 19] width 30 height 26
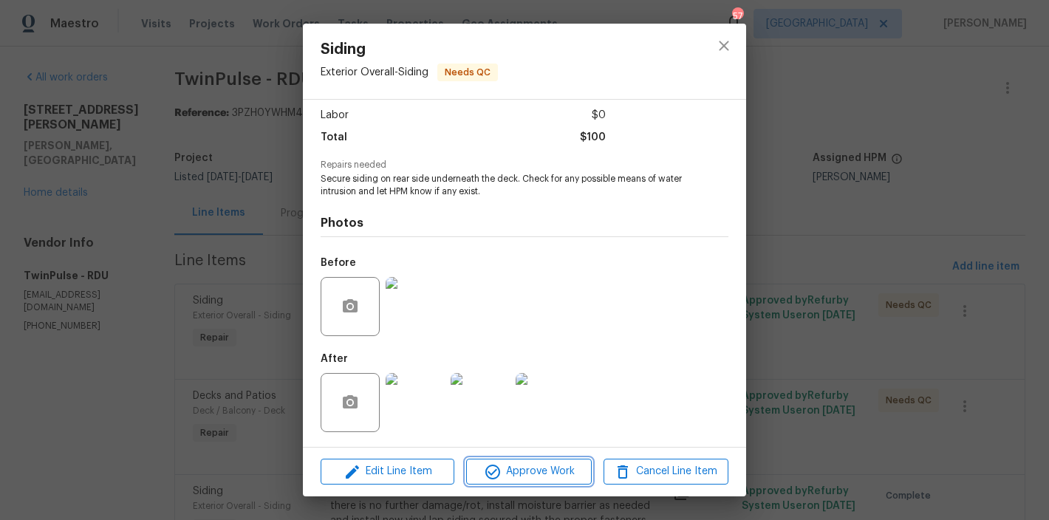
click at [528, 477] on span "Approve Work" at bounding box center [529, 471] width 116 height 18
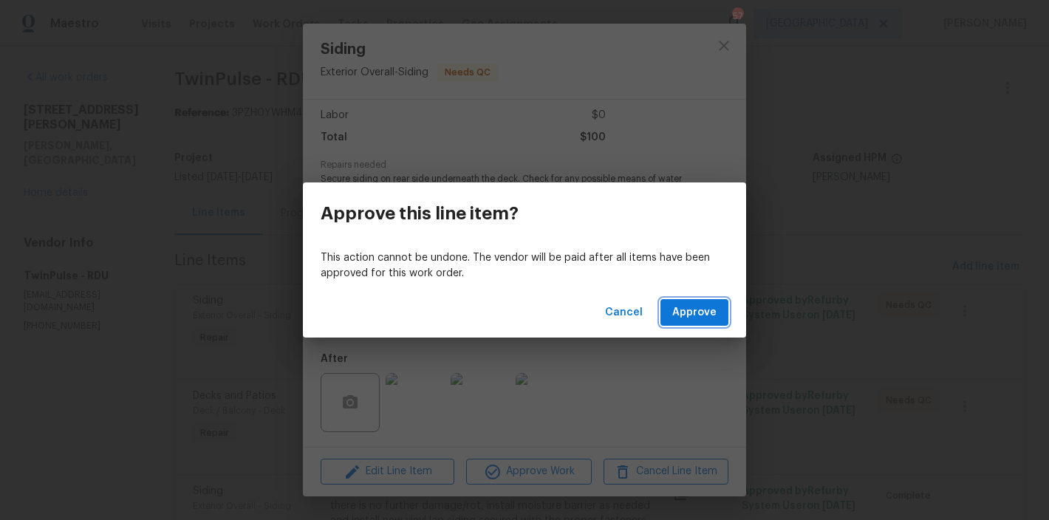
click at [691, 318] on span "Approve" at bounding box center [694, 313] width 44 height 18
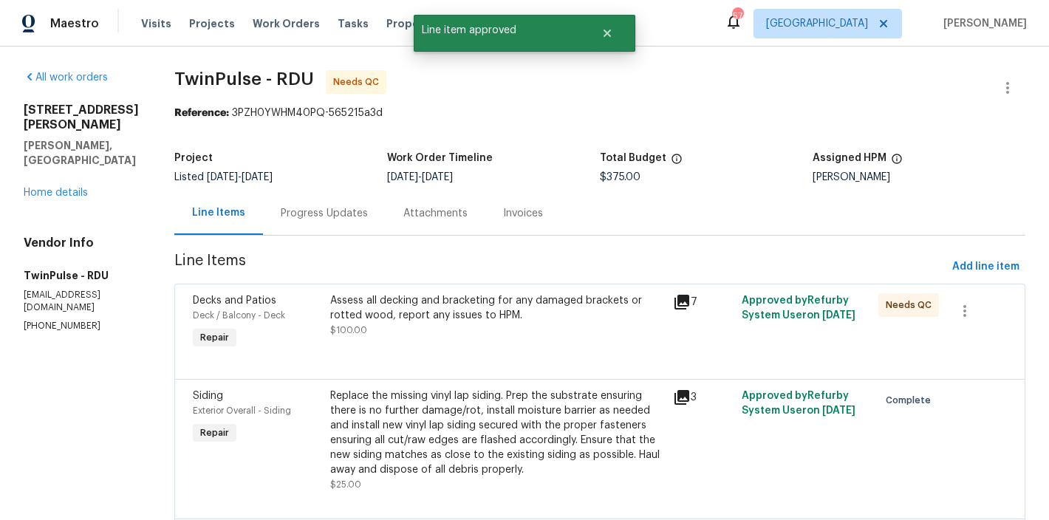
click at [393, 327] on div "Assess all decking and bracketing for any damaged brackets or rotted wood, repo…" at bounding box center [497, 315] width 334 height 44
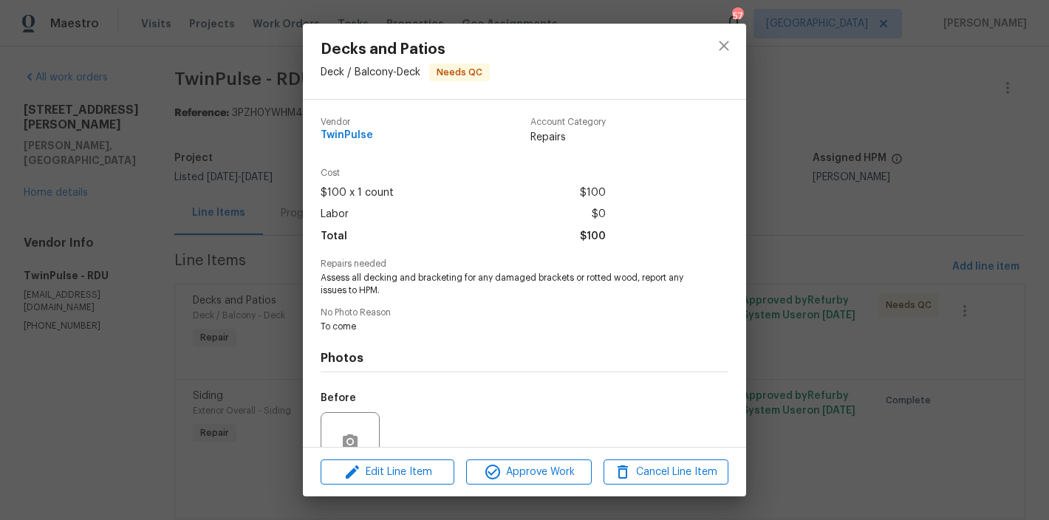
scroll to position [135, 0]
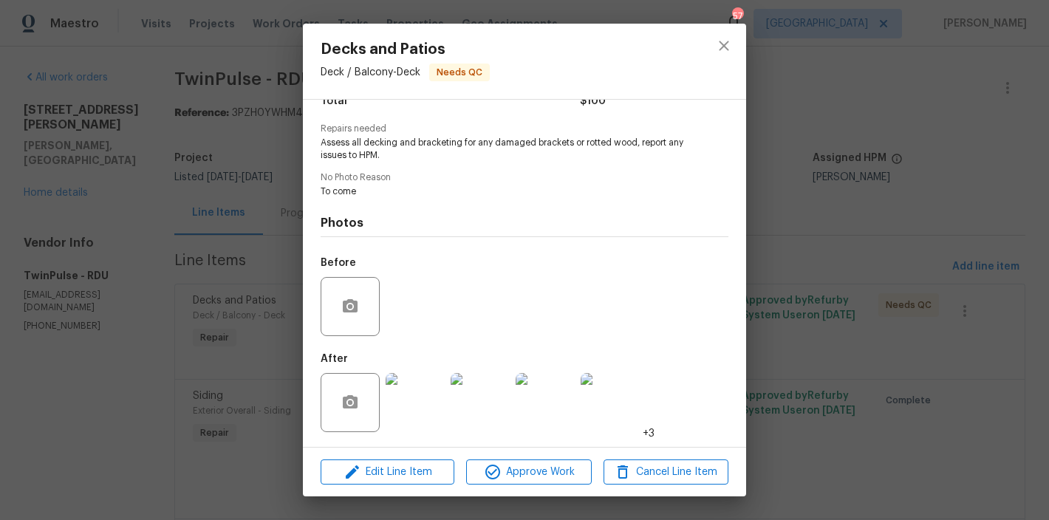
click at [414, 408] on img at bounding box center [415, 402] width 59 height 59
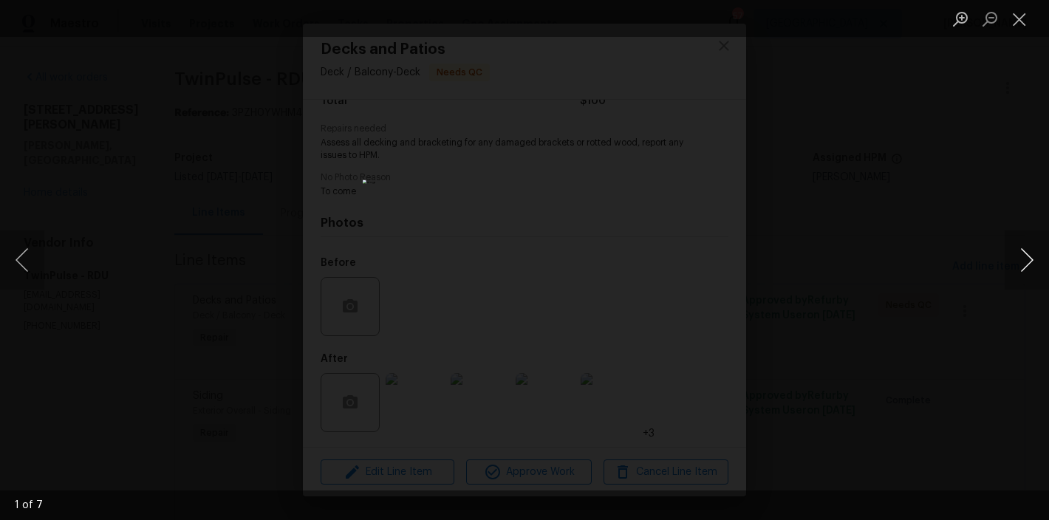
click at [1031, 259] on button "Next image" at bounding box center [1027, 259] width 44 height 59
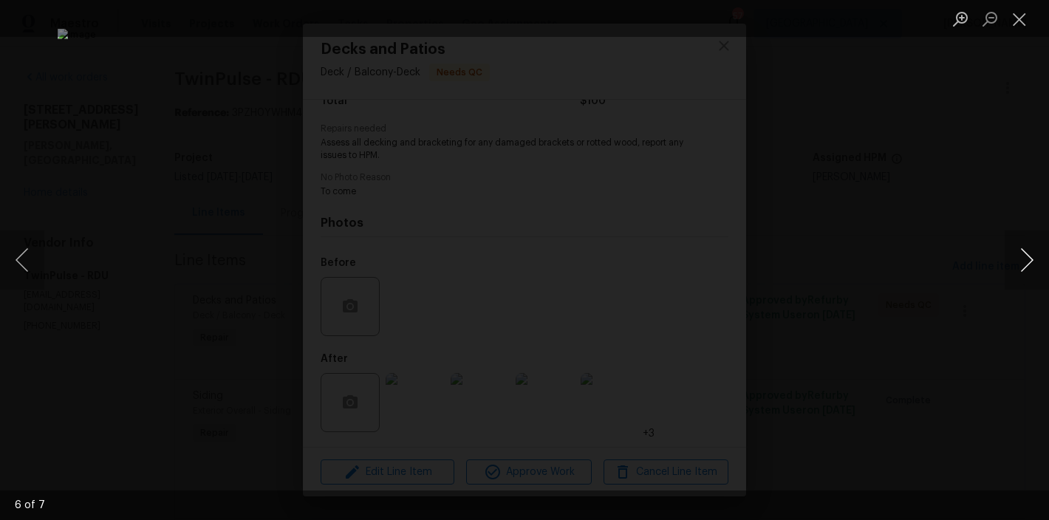
click at [1031, 259] on button "Next image" at bounding box center [1027, 259] width 44 height 59
click at [1031, 18] on button "Close lightbox" at bounding box center [1020, 19] width 30 height 26
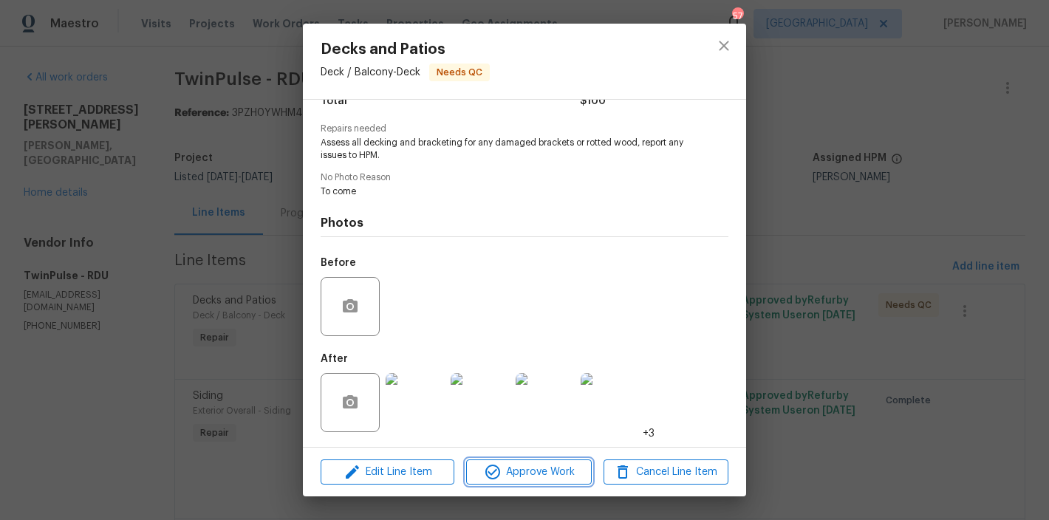
click at [530, 475] on span "Approve Work" at bounding box center [529, 472] width 116 height 18
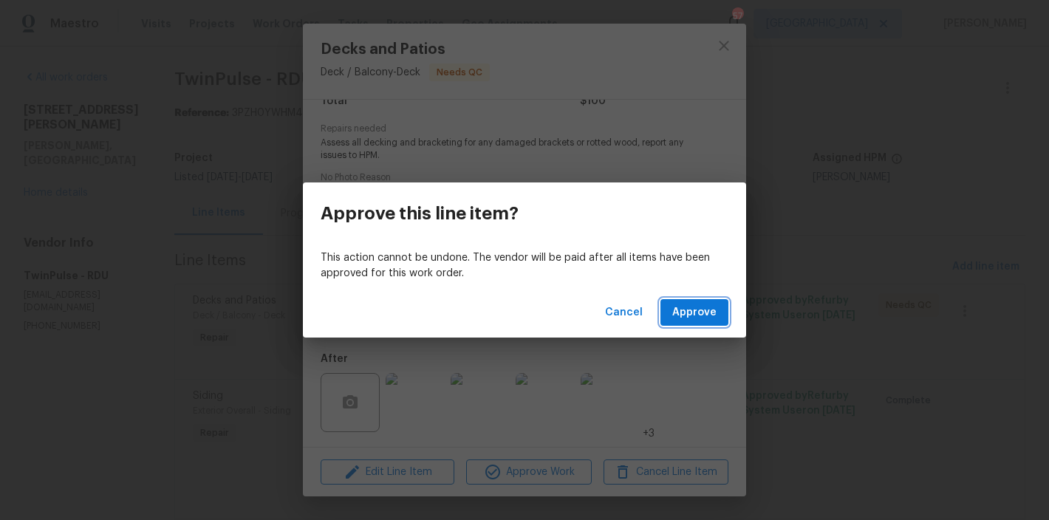
click at [707, 310] on span "Approve" at bounding box center [694, 313] width 44 height 18
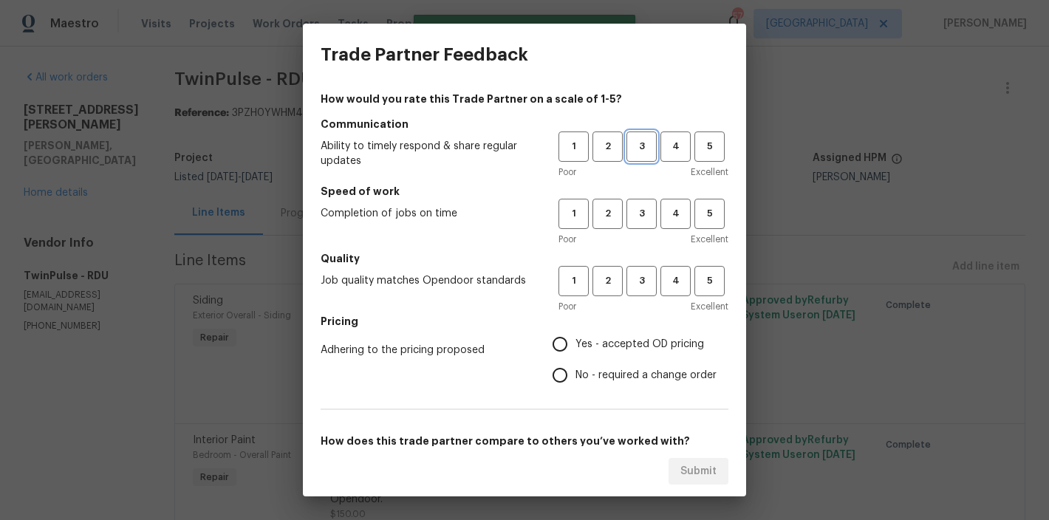
click at [632, 151] on span "3" at bounding box center [641, 146] width 27 height 17
click at [632, 218] on span "3" at bounding box center [641, 213] width 27 height 17
click at [628, 284] on span "3" at bounding box center [641, 281] width 27 height 17
click at [575, 349] on span "Yes - accepted OD pricing" at bounding box center [639, 345] width 129 height 16
click at [572, 349] on input "Yes - accepted OD pricing" at bounding box center [559, 344] width 31 height 31
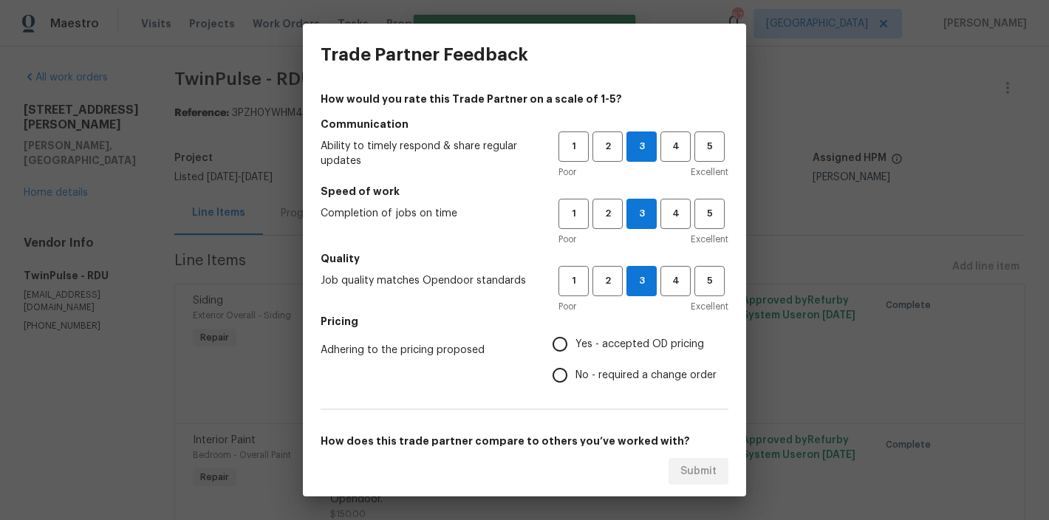
radio input "true"
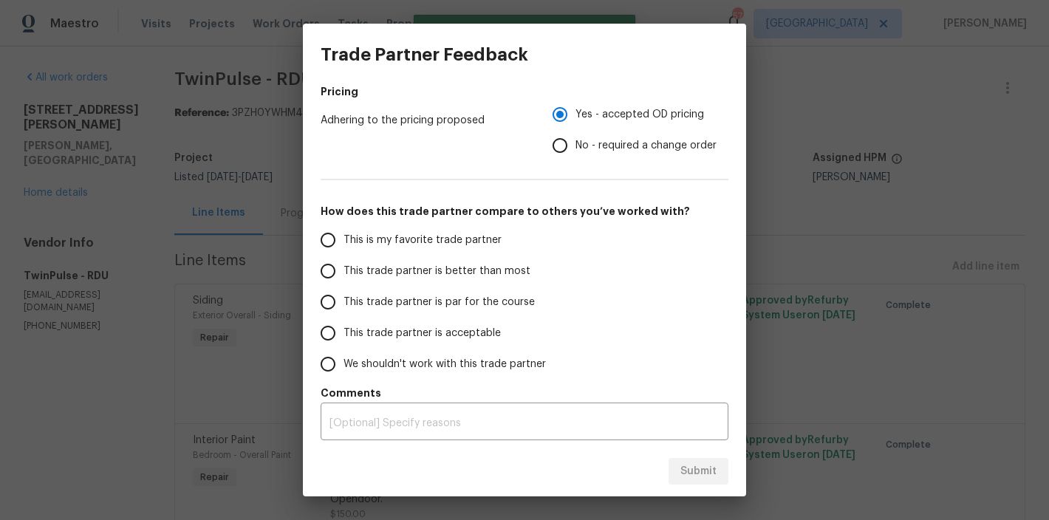
click at [420, 301] on span "This trade partner is par for the course" at bounding box center [439, 303] width 191 height 16
click at [344, 301] on input "This trade partner is par for the course" at bounding box center [327, 302] width 31 height 31
click at [699, 462] on span "Submit" at bounding box center [698, 471] width 36 height 18
radio input "true"
radio input "false"
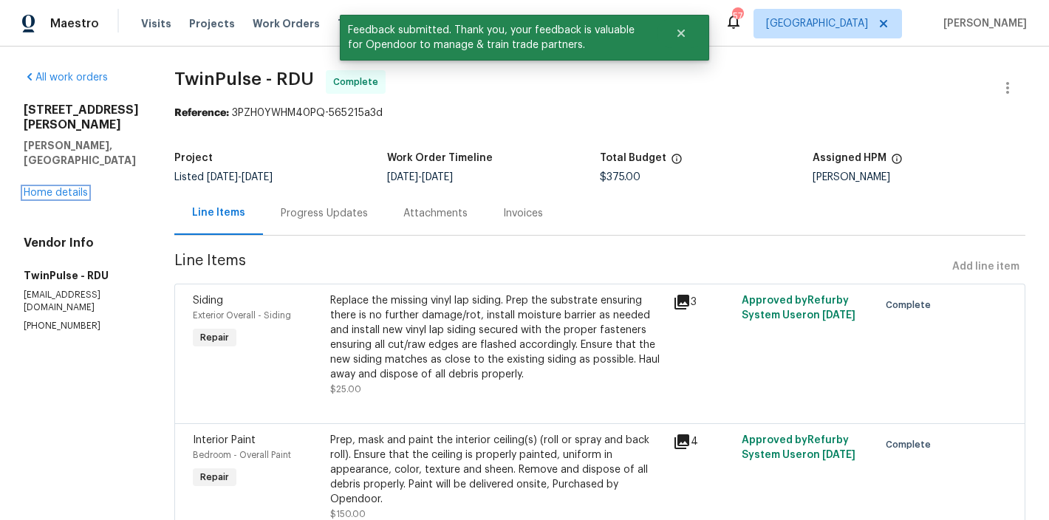
drag, startPoint x: 58, startPoint y: 182, endPoint x: 70, endPoint y: 183, distance: 11.8
click at [58, 183] on div "495 Ruth Cir Fuquay Varina, NC 27526 Home details" at bounding box center [81, 152] width 115 height 98
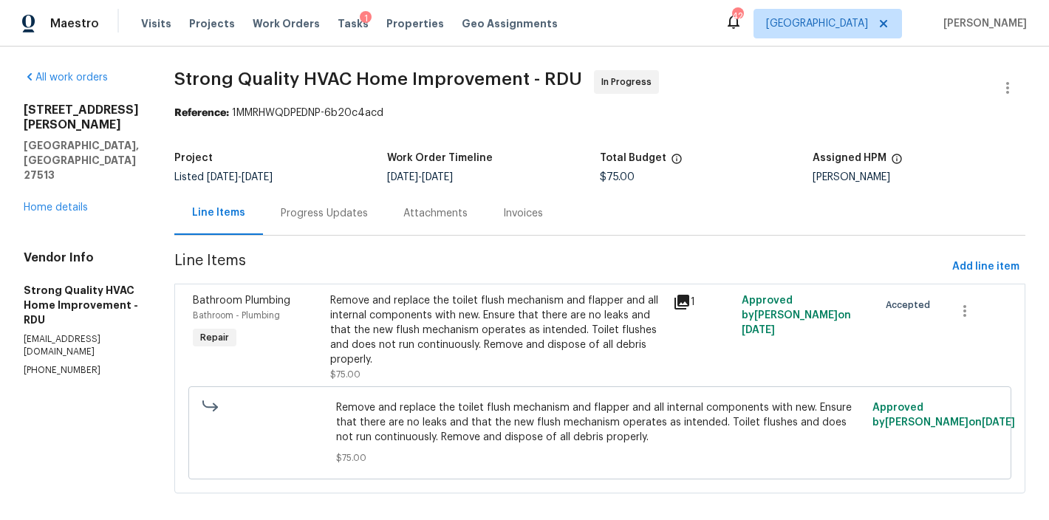
click at [159, 75] on div "All work orders [STREET_ADDRESS][PERSON_NAME] Home details Vendor Info Strong Q…" at bounding box center [524, 291] width 1049 height 488
click at [299, 224] on div "Progress Updates 1" at bounding box center [335, 213] width 145 height 44
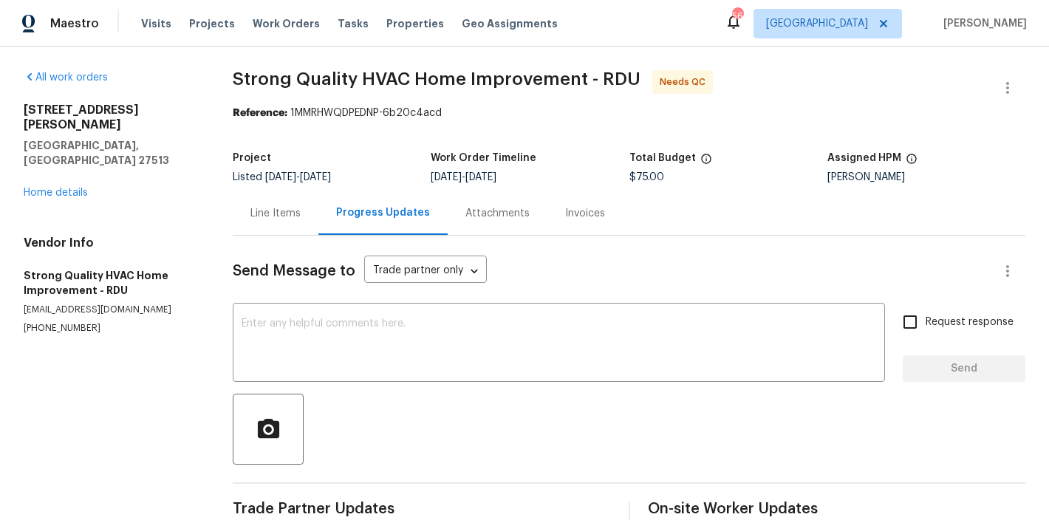
click at [262, 217] on div "Line Items" at bounding box center [275, 213] width 50 height 15
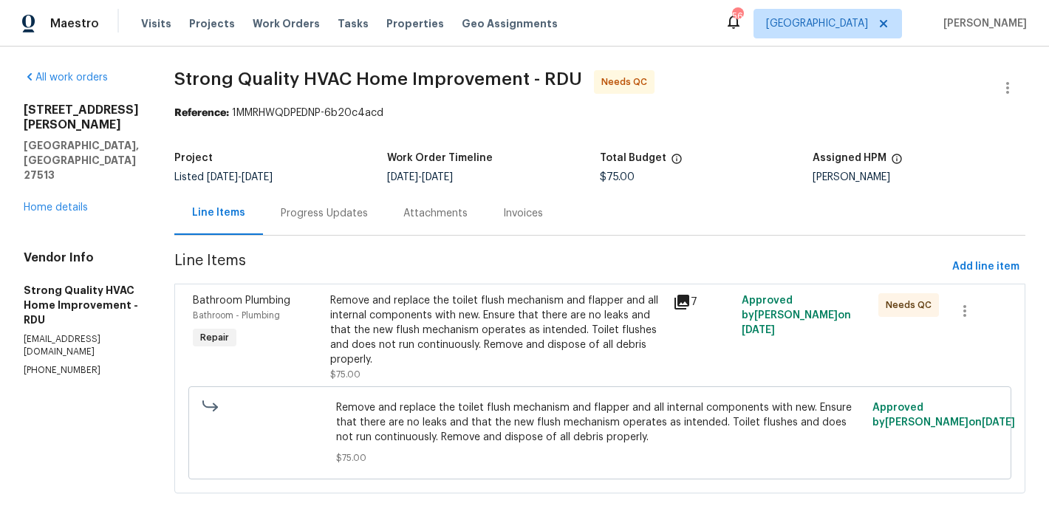
click at [424, 328] on div "Remove and replace the toilet flush mechanism and flapper and all internal comp…" at bounding box center [497, 330] width 334 height 74
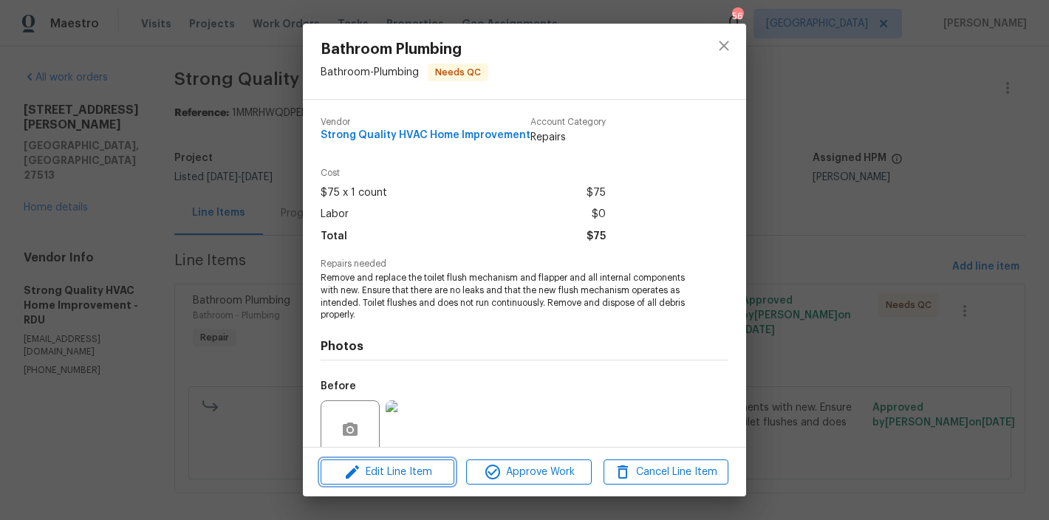
click at [383, 475] on span "Edit Line Item" at bounding box center [387, 472] width 125 height 18
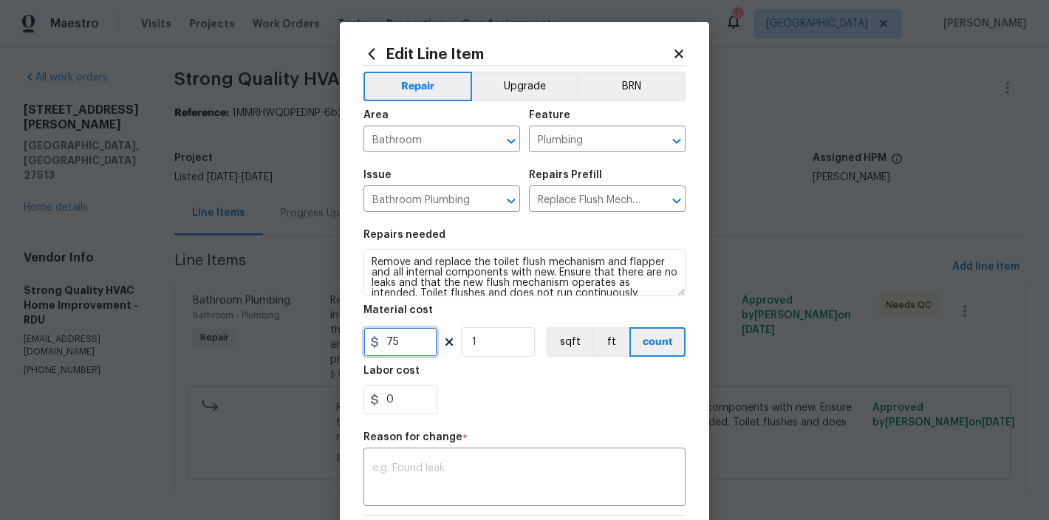
click at [409, 350] on input "75" at bounding box center [400, 342] width 74 height 30
type input "225"
click at [496, 486] on textarea at bounding box center [524, 478] width 304 height 31
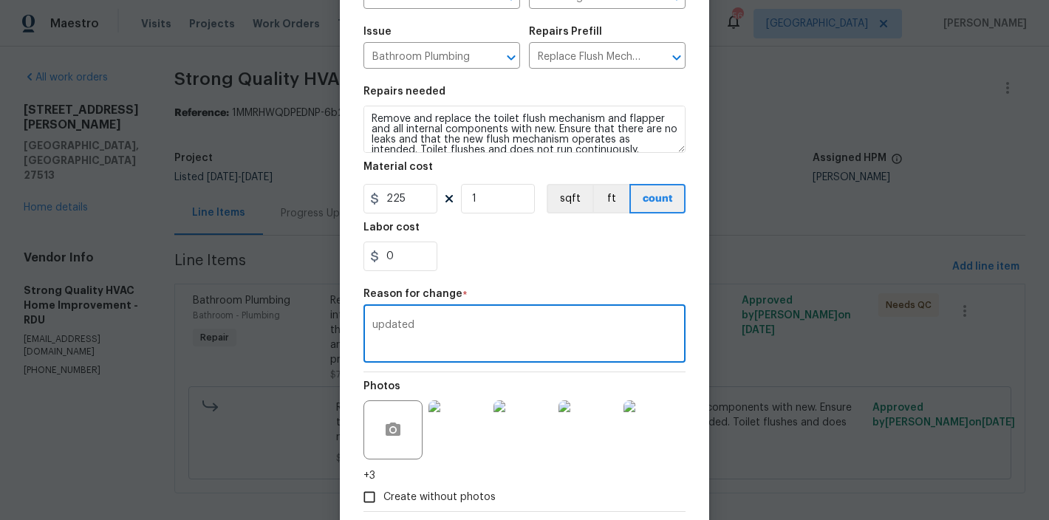
scroll to position [223, 0]
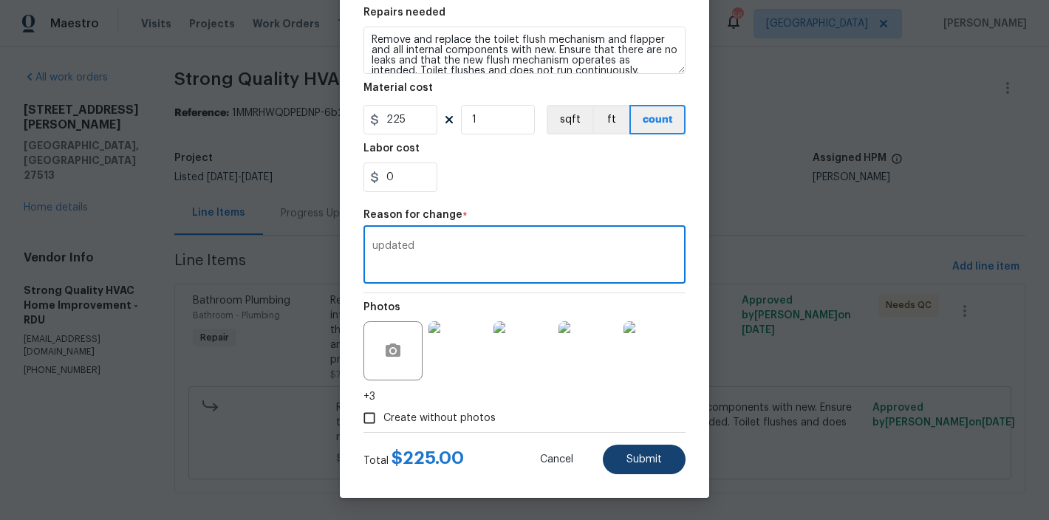
type textarea "updated"
click at [653, 466] on button "Submit" at bounding box center [644, 460] width 83 height 30
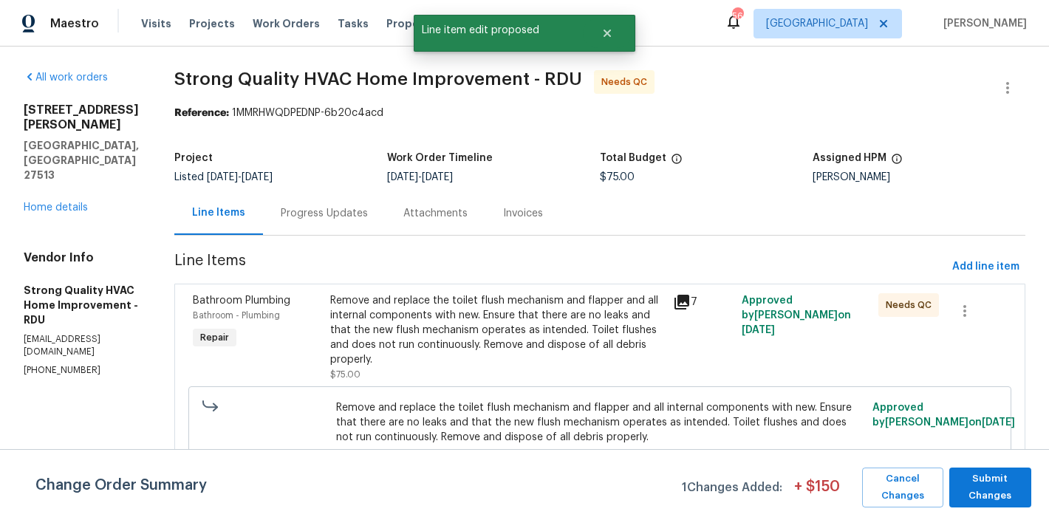
scroll to position [0, 0]
click at [1001, 482] on span "Submit Changes" at bounding box center [990, 488] width 67 height 34
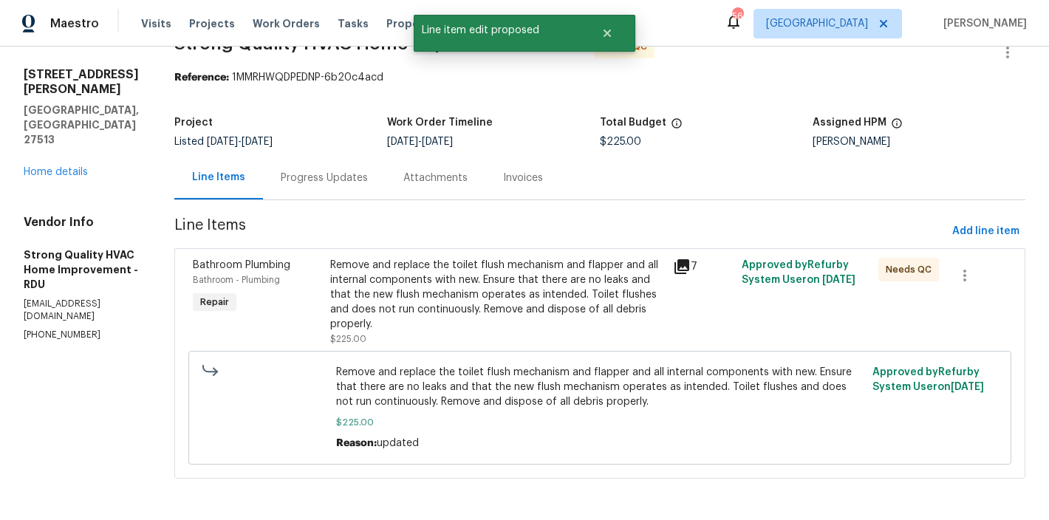
scroll to position [47, 0]
click at [425, 277] on div "Remove and replace the toilet flush mechanism and flapper and all internal comp…" at bounding box center [497, 295] width 334 height 74
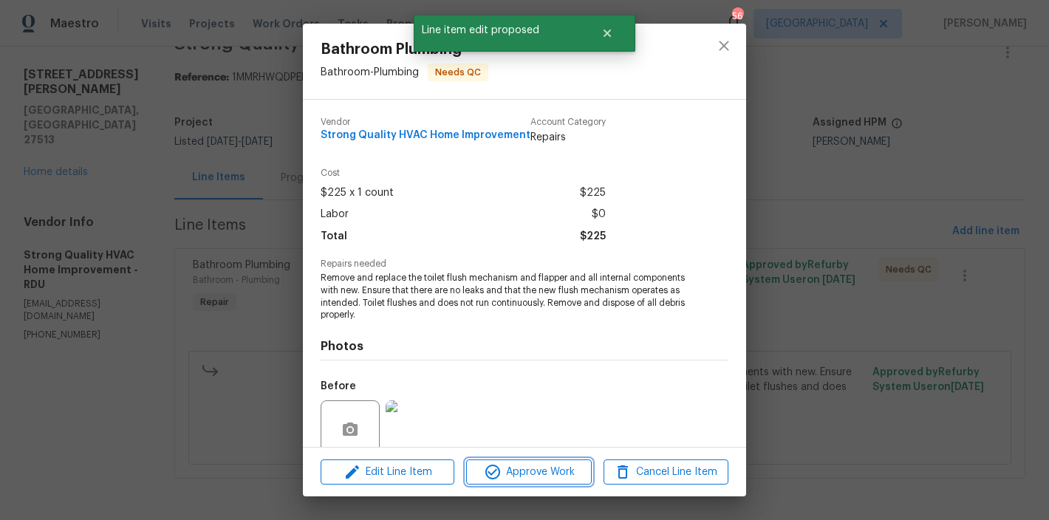
click at [495, 468] on icon "button" at bounding box center [493, 472] width 18 height 18
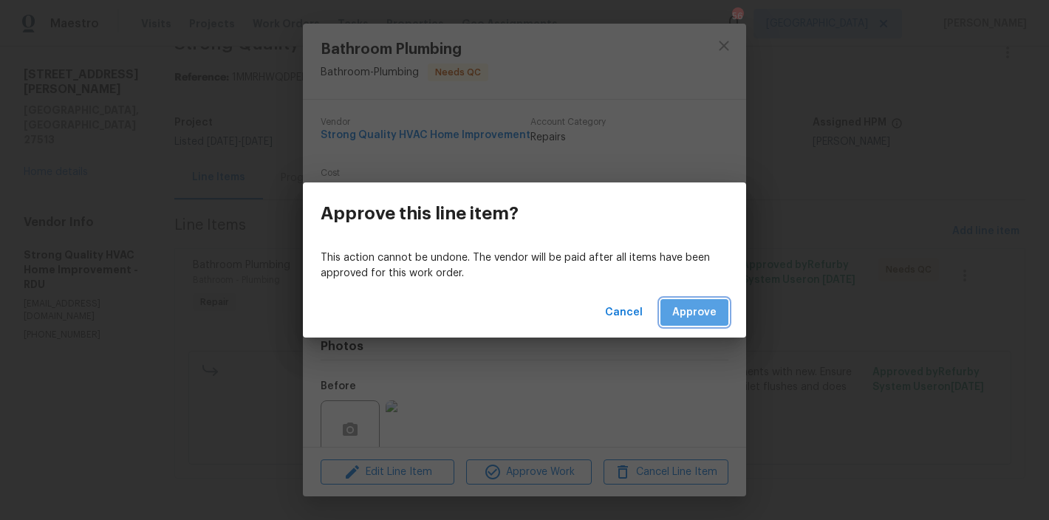
click at [681, 308] on span "Approve" at bounding box center [694, 313] width 44 height 18
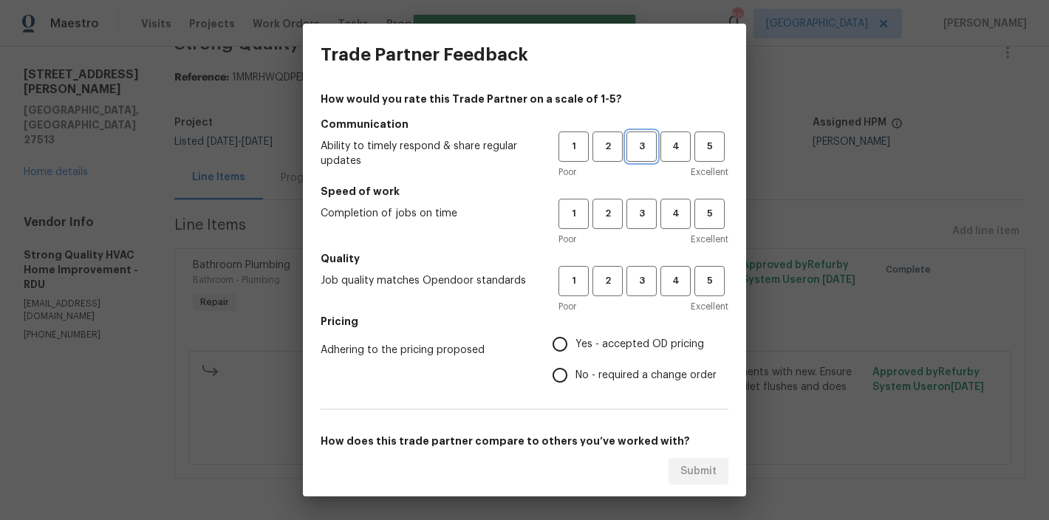
click at [628, 144] on span "3" at bounding box center [641, 146] width 27 height 17
click at [626, 204] on button "3" at bounding box center [641, 214] width 30 height 30
click at [635, 289] on span "3" at bounding box center [641, 281] width 27 height 17
click at [595, 377] on span "No - required a change order" at bounding box center [645, 376] width 141 height 16
click at [575, 377] on input "No - required a change order" at bounding box center [559, 375] width 31 height 31
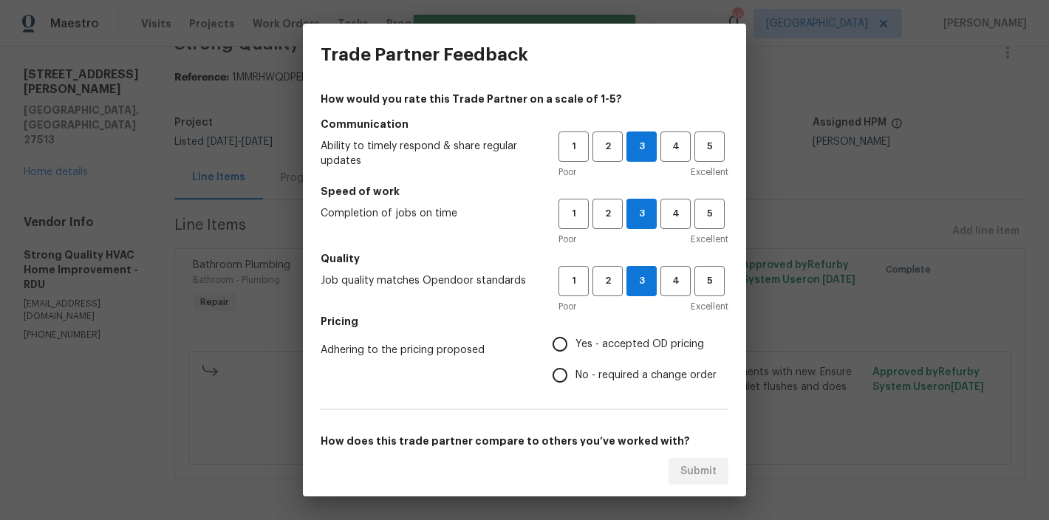
radio input "true"
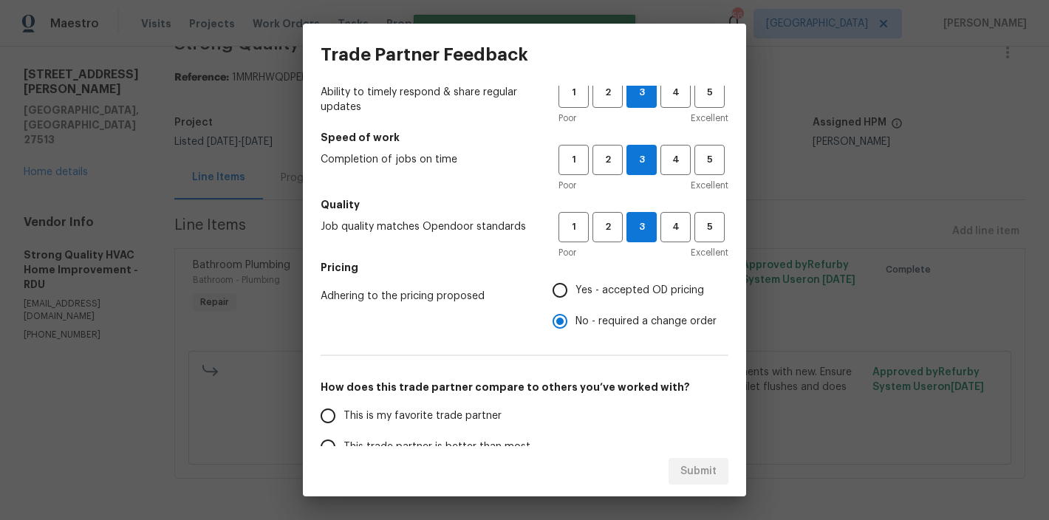
scroll to position [134, 0]
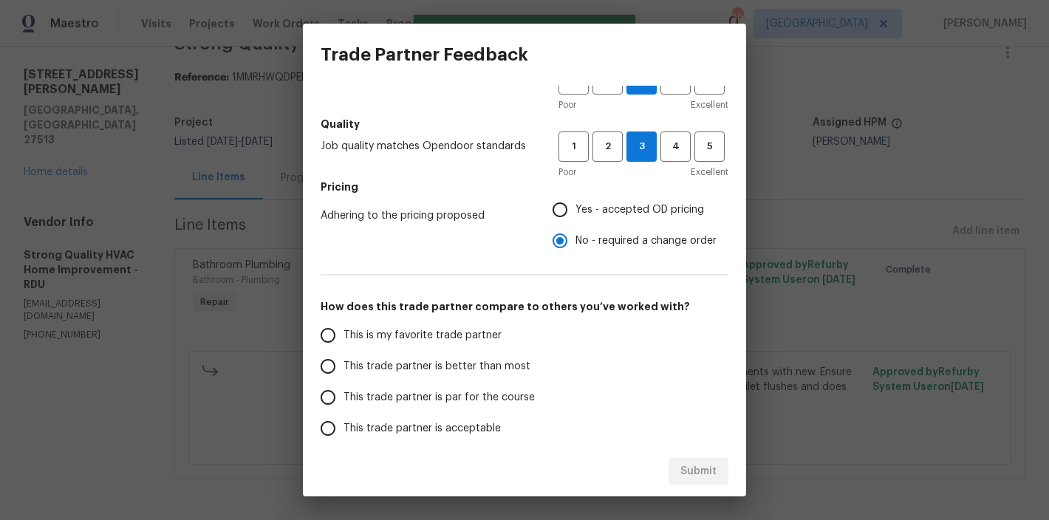
click at [432, 392] on span "This trade partner is par for the course" at bounding box center [439, 398] width 191 height 16
click at [344, 392] on input "This trade partner is par for the course" at bounding box center [327, 397] width 31 height 31
click at [686, 462] on span "Submit" at bounding box center [698, 471] width 36 height 18
radio input "true"
radio input "false"
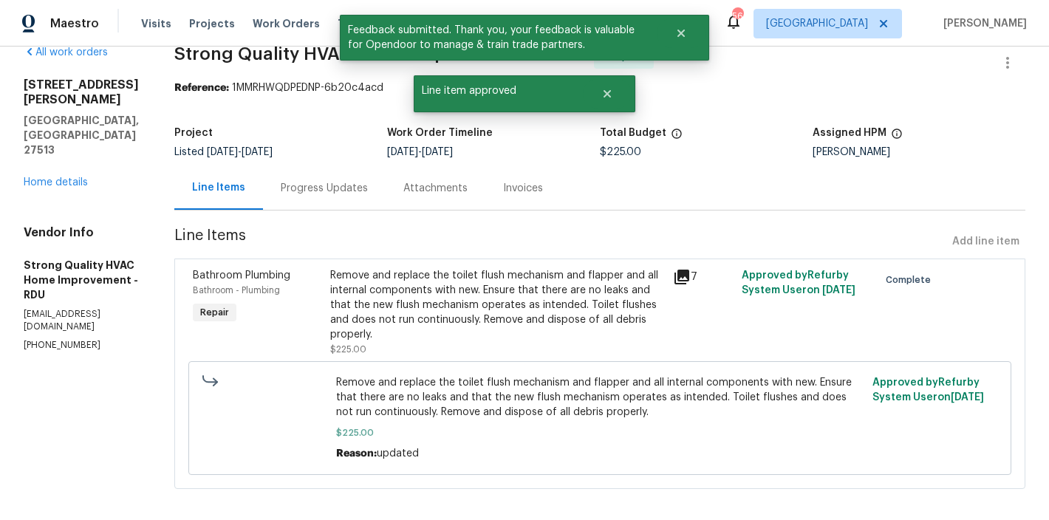
scroll to position [0, 0]
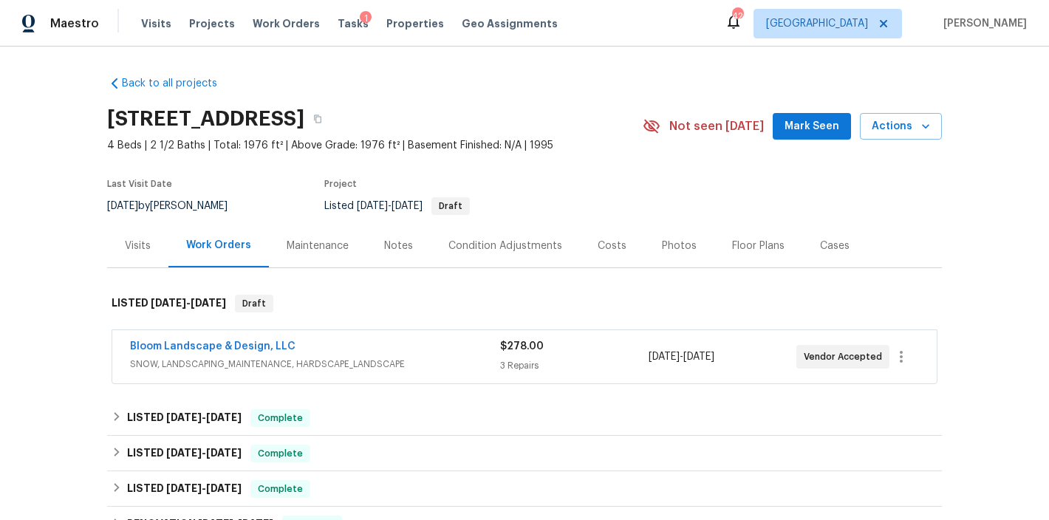
click at [490, 94] on div "Back to all projects [STREET_ADDRESS] 4 Beds | 2 1/2 Baths | Total: 1976 ft² | …" at bounding box center [524, 478] width 835 height 828
click at [543, 64] on div "Back to all projects [STREET_ADDRESS] 4 Beds | 2 1/2 Baths | Total: 1976 ft² | …" at bounding box center [524, 478] width 835 height 828
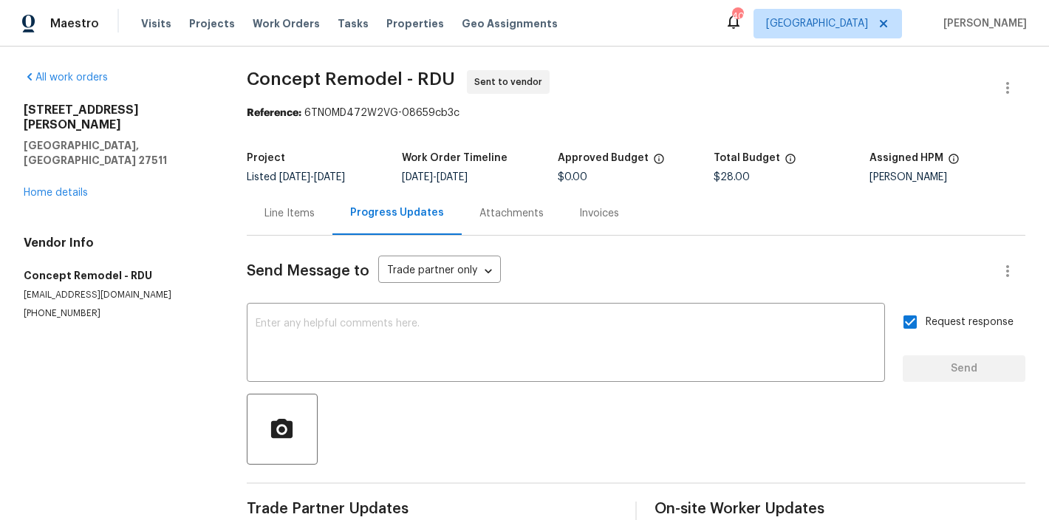
click at [185, 236] on div "Vendor Info Concept Remodel - RDU contact@concept-remodel.com (407) 791-3217" at bounding box center [118, 278] width 188 height 84
click at [281, 219] on div "Line Items" at bounding box center [289, 213] width 50 height 15
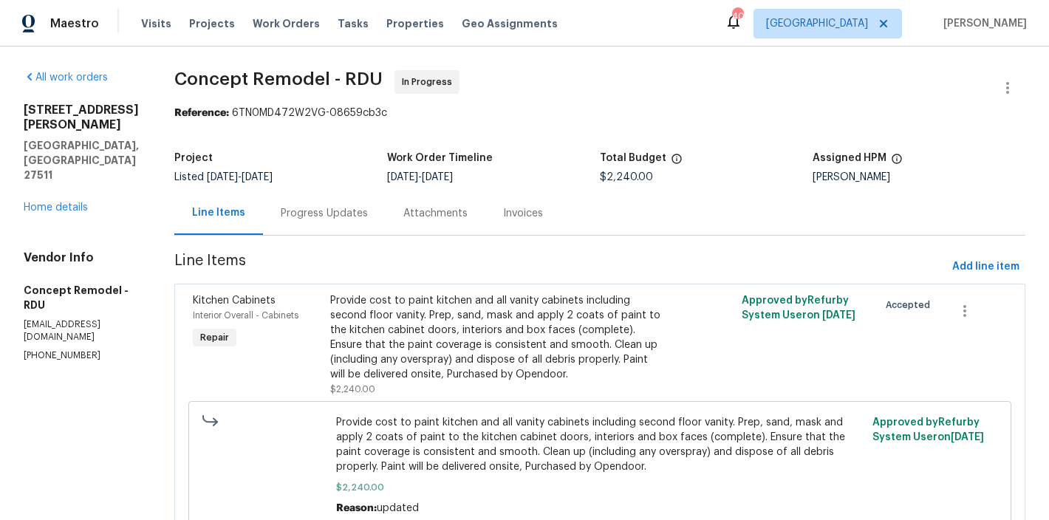
scroll to position [77, 0]
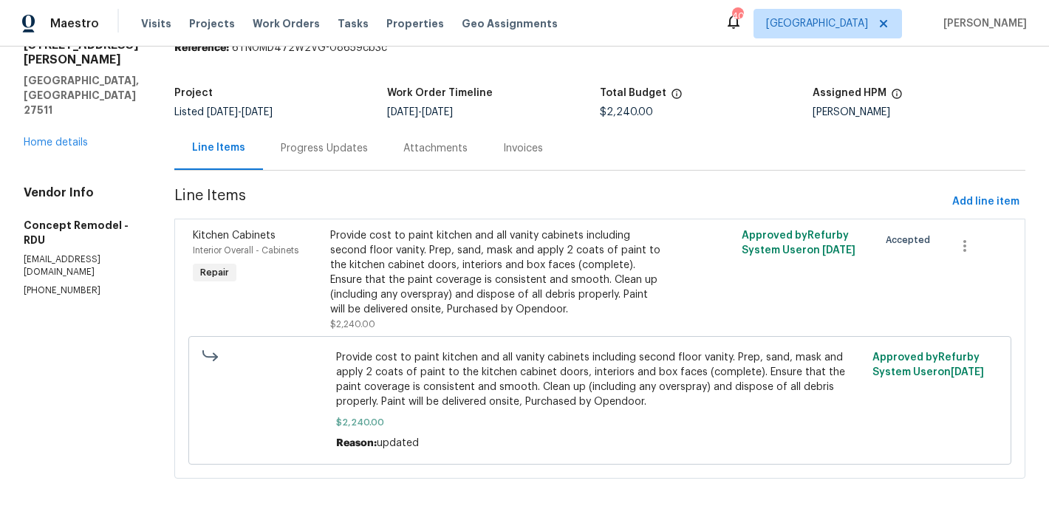
click at [301, 141] on div "Progress Updates" at bounding box center [324, 148] width 87 height 15
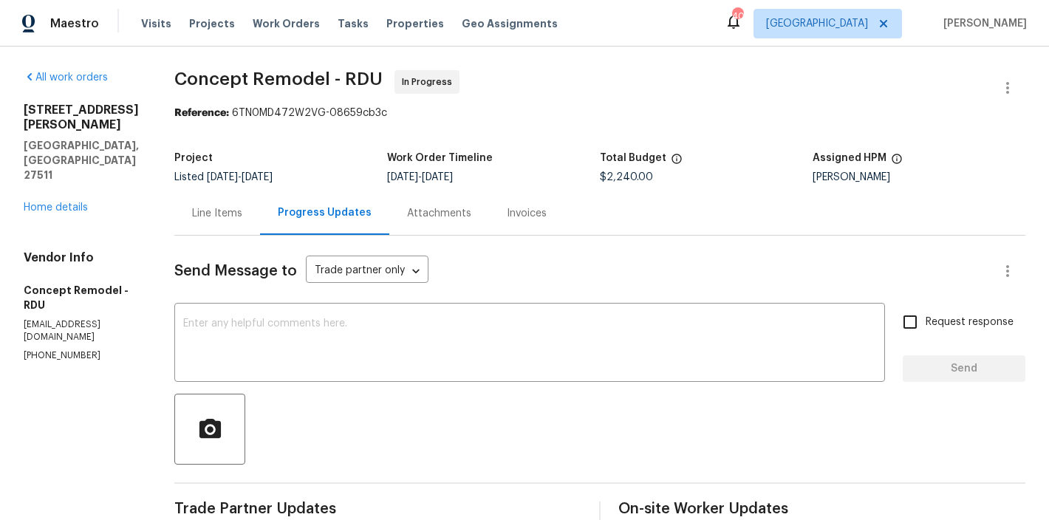
click at [174, 230] on div "Line Items" at bounding box center [217, 213] width 86 height 44
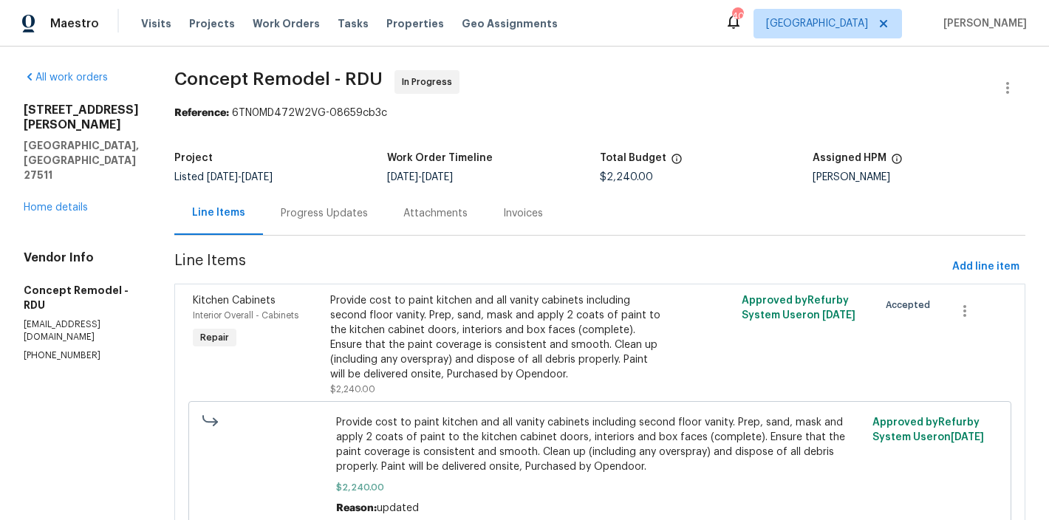
click at [363, 463] on span "Provide cost to paint kitchen and all vanity cabinets including second floor va…" at bounding box center [599, 444] width 527 height 59
click at [330, 334] on div "Provide cost to paint kitchen and all vanity cabinets including second floor va…" at bounding box center [497, 337] width 334 height 89
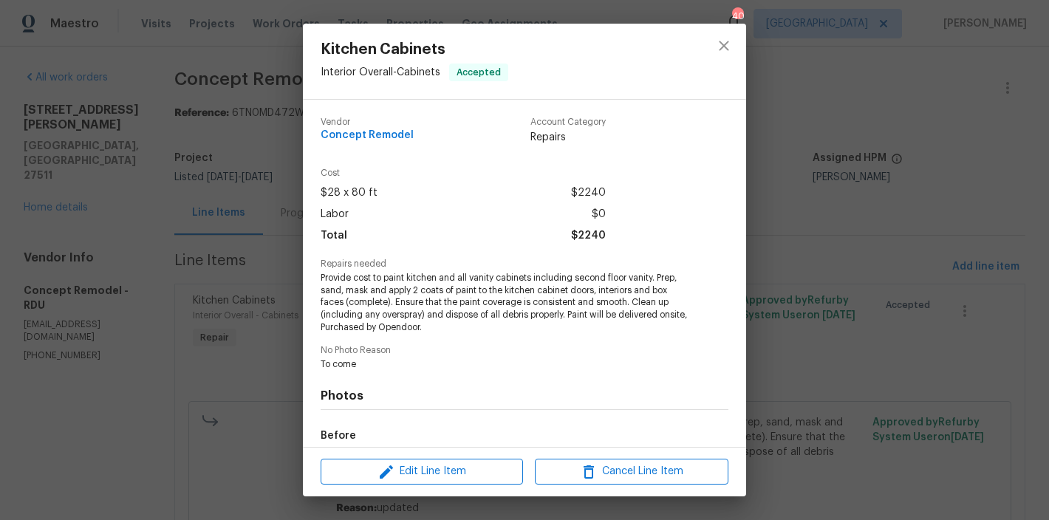
scroll to position [172, 0]
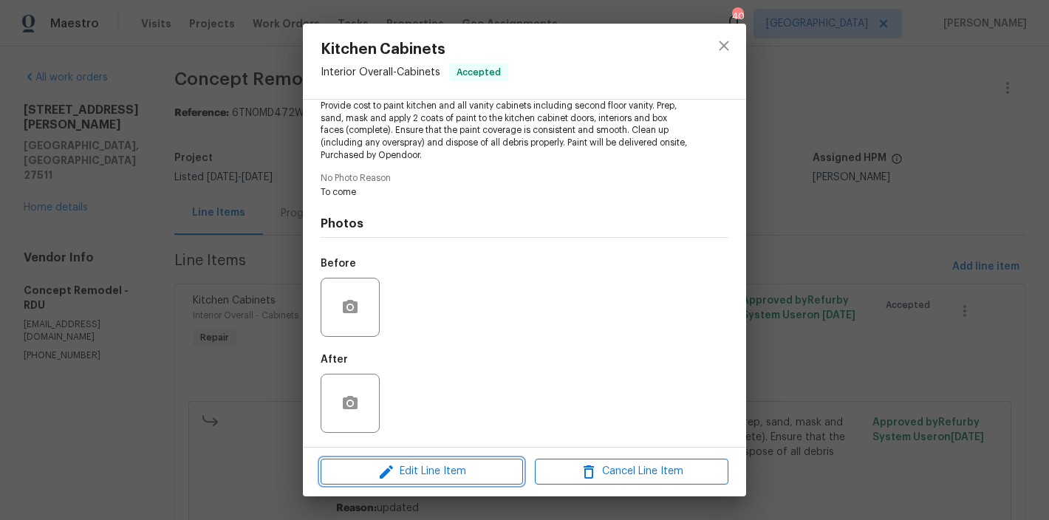
click at [442, 474] on span "Edit Line Item" at bounding box center [422, 471] width 194 height 18
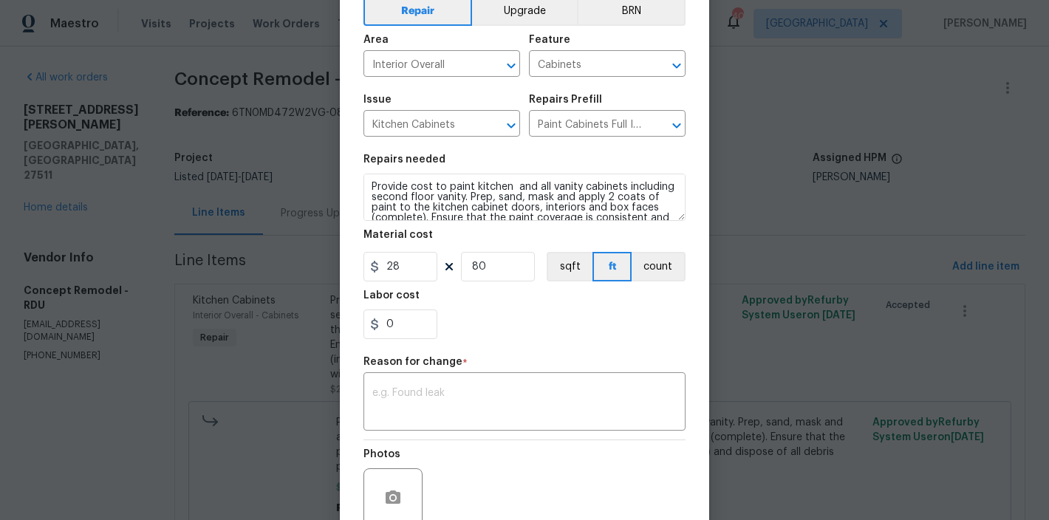
scroll to position [134, 0]
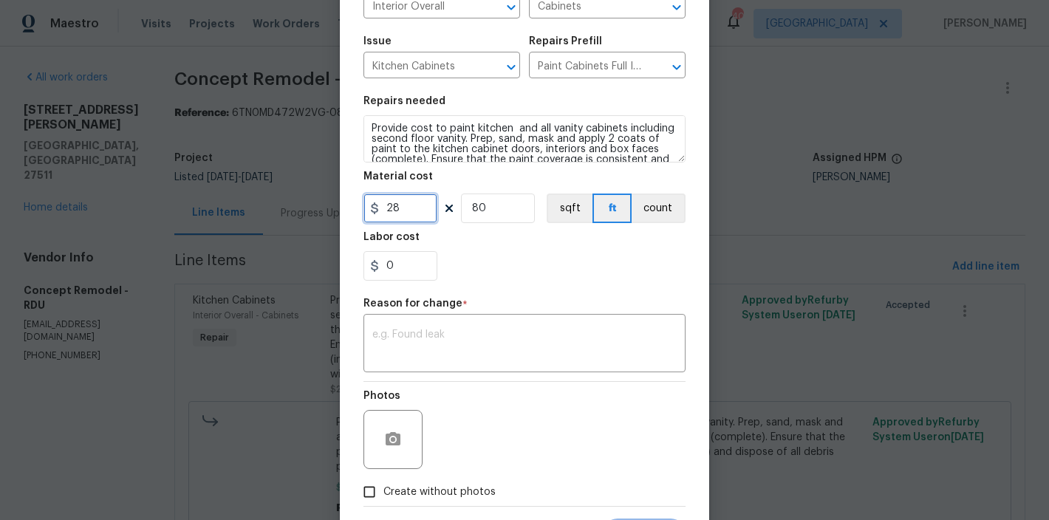
click at [397, 219] on input "28" at bounding box center [400, 209] width 74 height 30
type input "2850"
click at [492, 205] on input "80" at bounding box center [498, 209] width 74 height 30
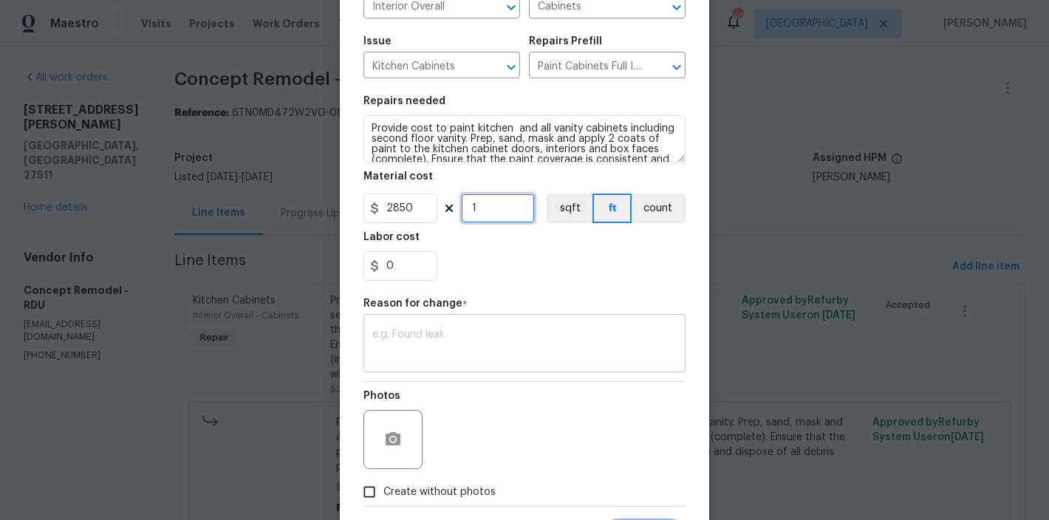
type input "1"
click at [532, 346] on textarea at bounding box center [524, 344] width 304 height 31
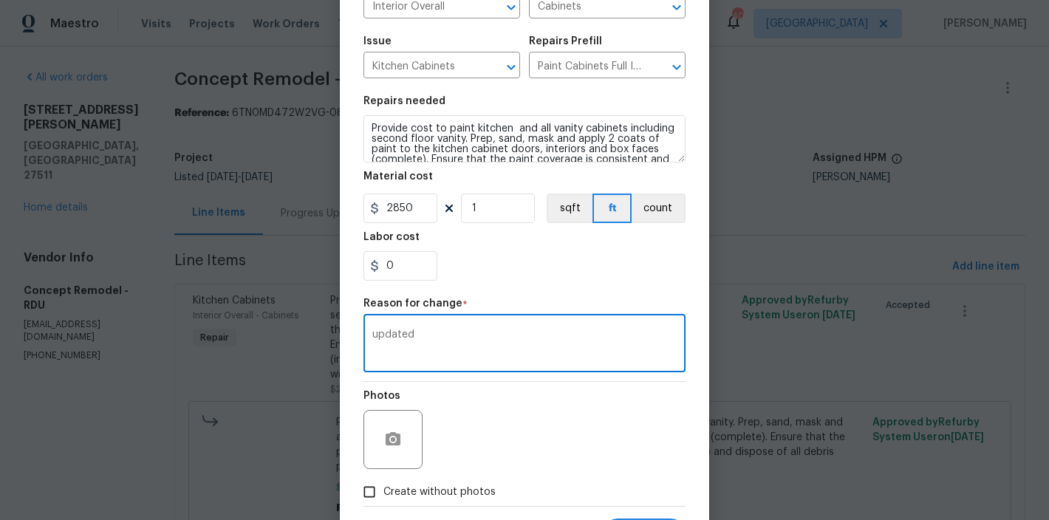
scroll to position [208, 0]
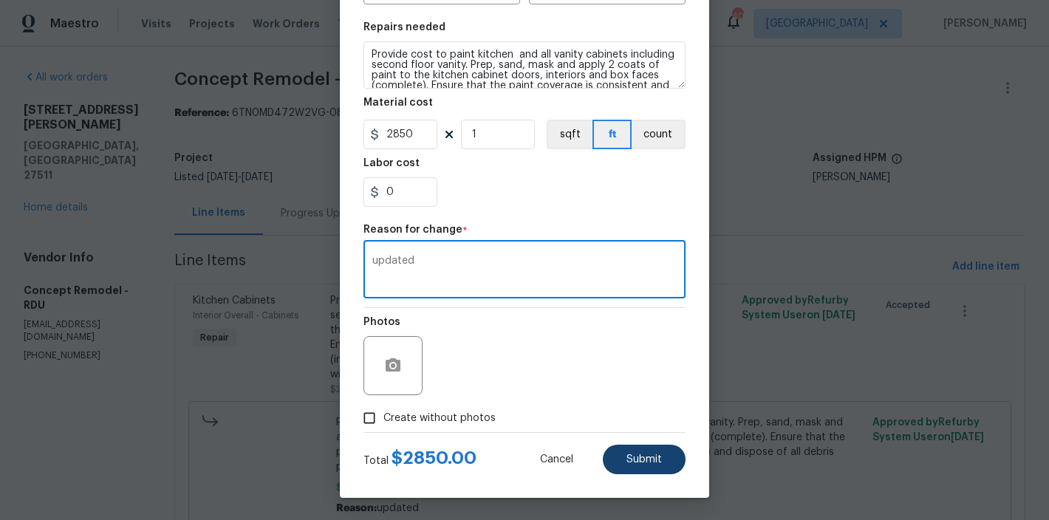
type textarea "updated"
click at [645, 466] on button "Submit" at bounding box center [644, 460] width 83 height 30
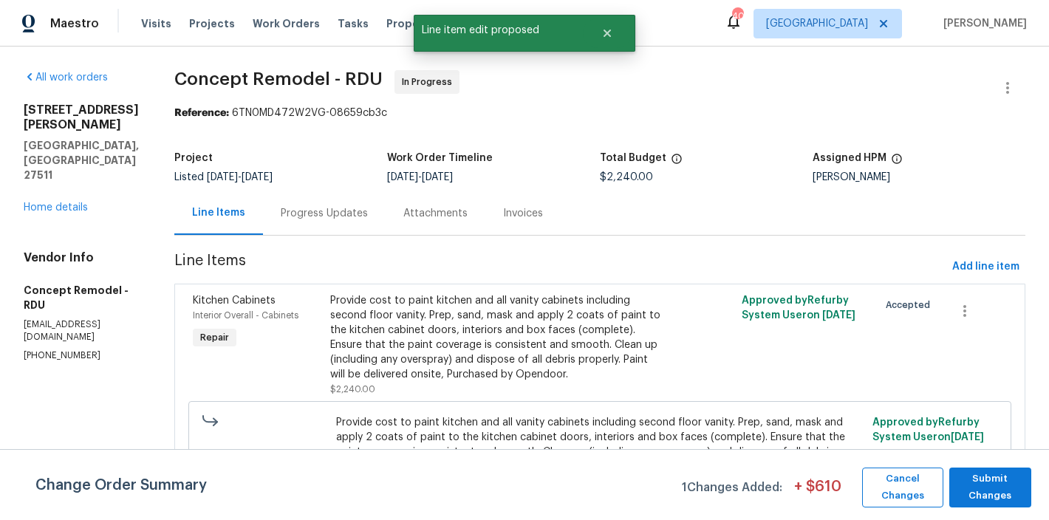
scroll to position [0, 0]
click at [980, 489] on span "Submit Changes" at bounding box center [990, 488] width 67 height 34
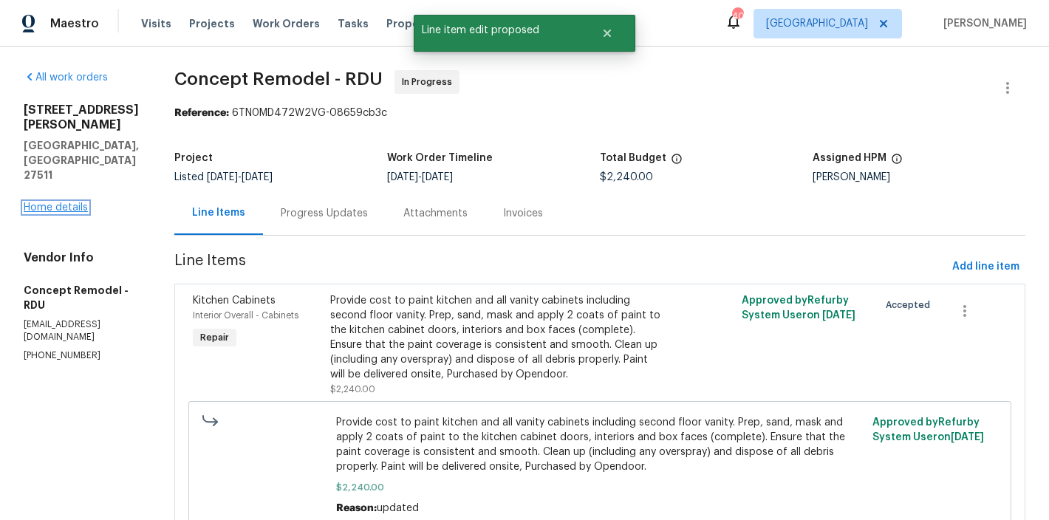
click at [52, 202] on link "Home details" at bounding box center [56, 207] width 64 height 10
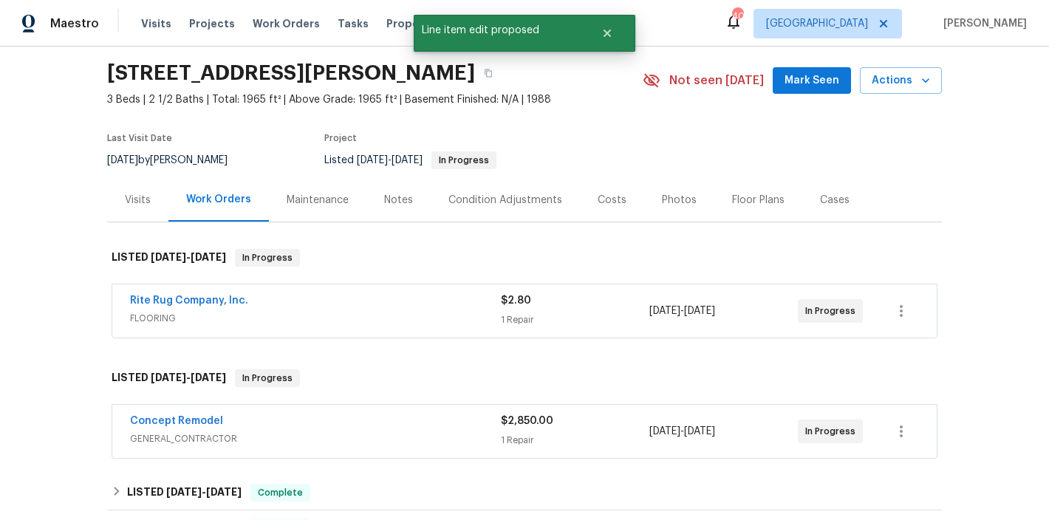
scroll to position [131, 0]
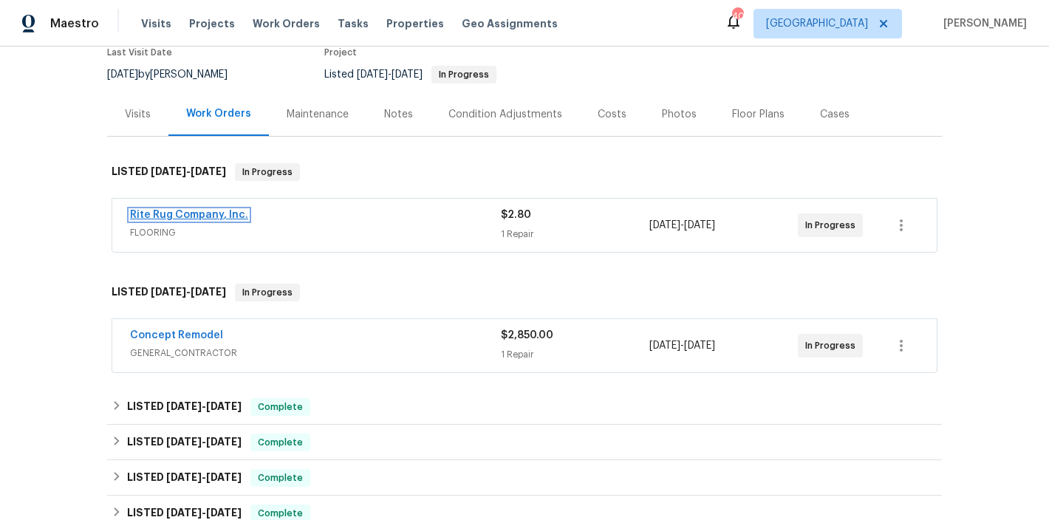
click at [215, 217] on link "Rite Rug Company, Inc." at bounding box center [189, 215] width 118 height 10
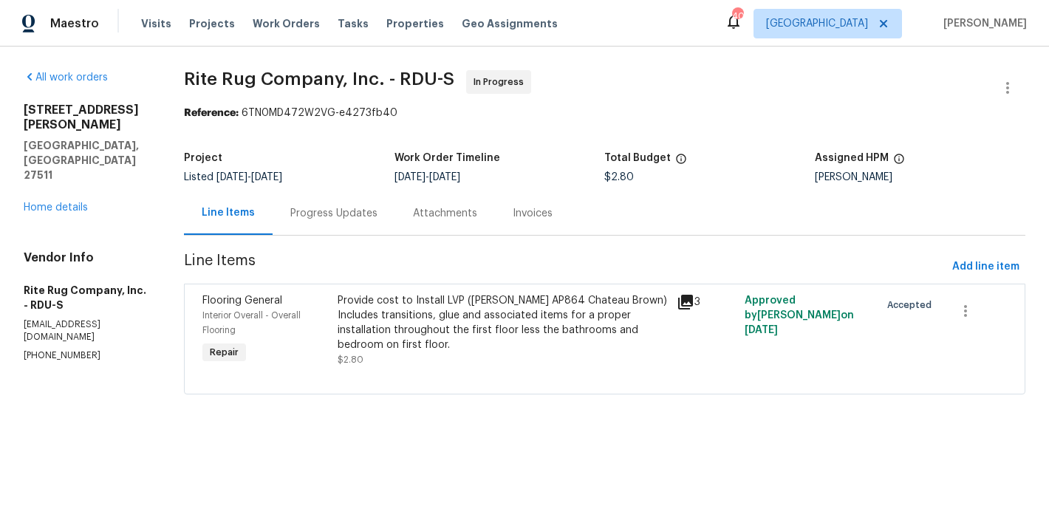
click at [345, 214] on div "Progress Updates" at bounding box center [333, 213] width 87 height 15
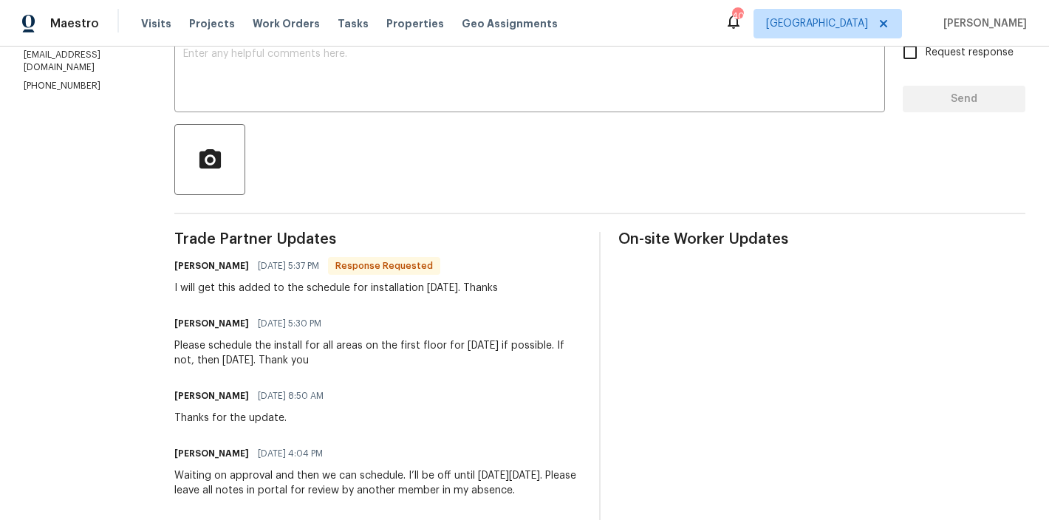
scroll to position [178, 0]
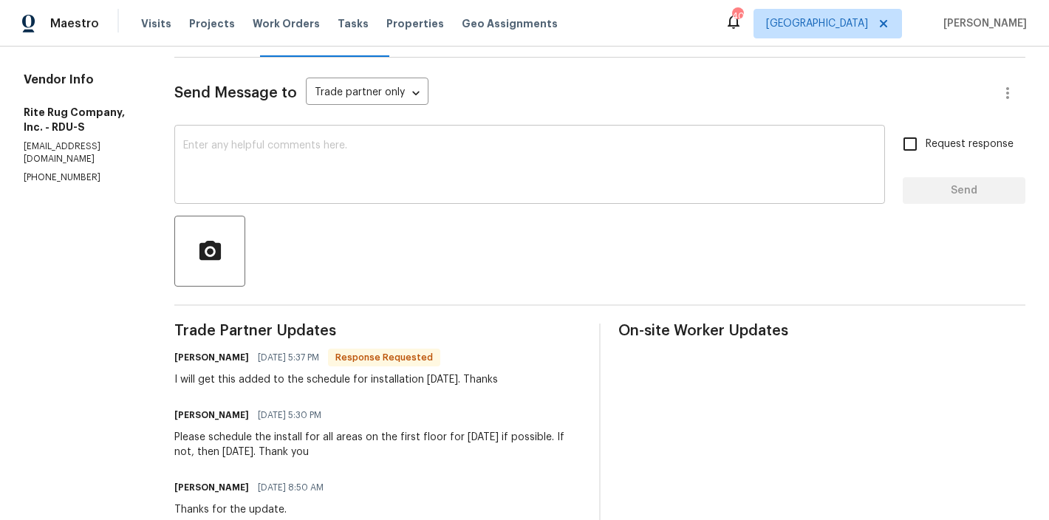
click at [473, 135] on div "x ​" at bounding box center [529, 166] width 711 height 75
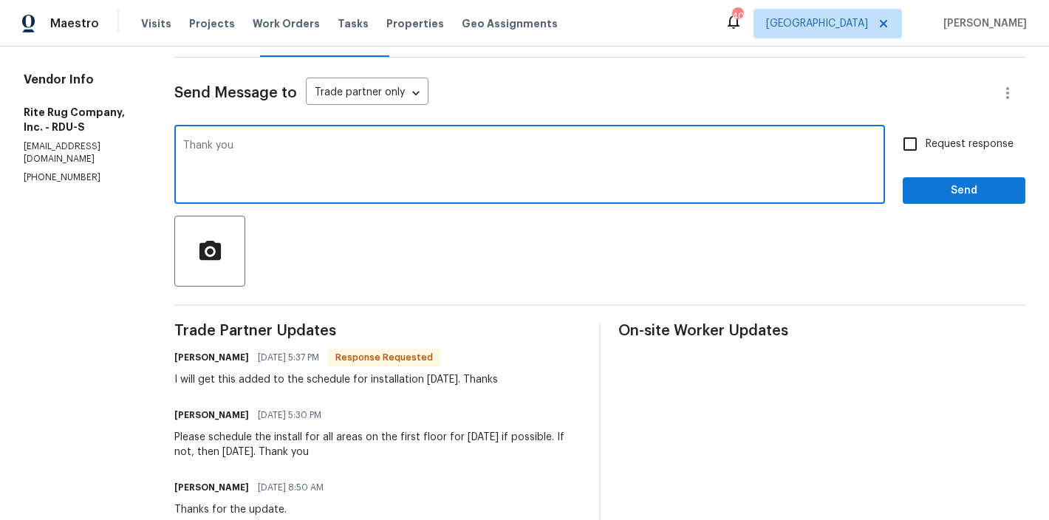
type textarea "Thank you"
click at [981, 183] on span "Send" at bounding box center [964, 191] width 99 height 18
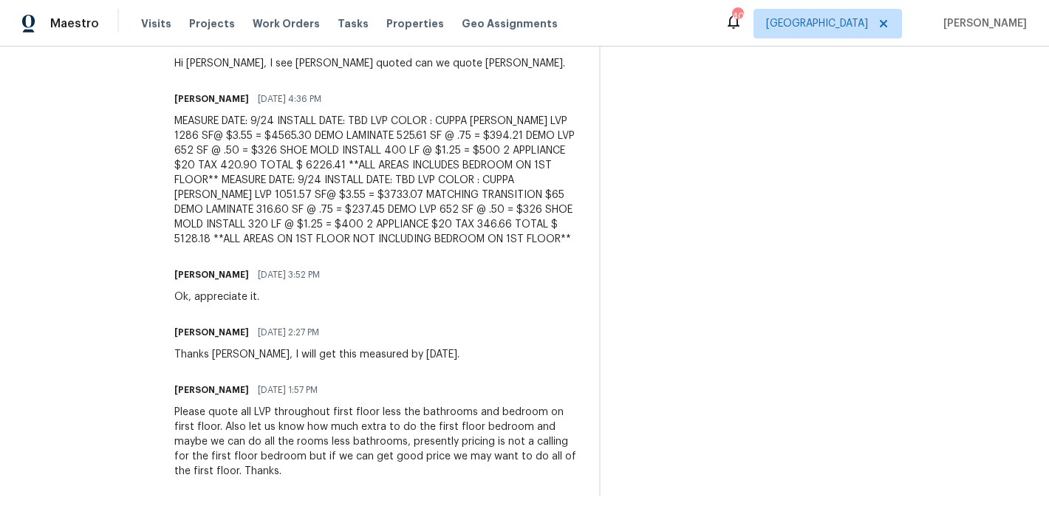
scroll to position [1037, 0]
drag, startPoint x: 267, startPoint y: 157, endPoint x: 304, endPoint y: 161, distance: 37.9
click at [304, 161] on div "MEASURE DATE: 9/24 INSTALL DATE: TBD LVP COLOR : CUPPA JOE LVP 1286 SF@ $3.55 =…" at bounding box center [377, 180] width 407 height 133
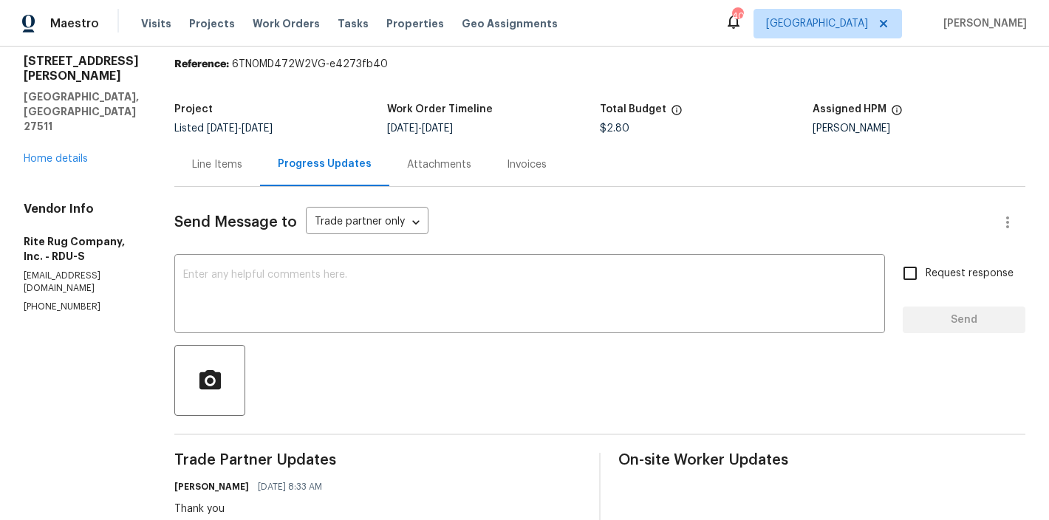
scroll to position [0, 0]
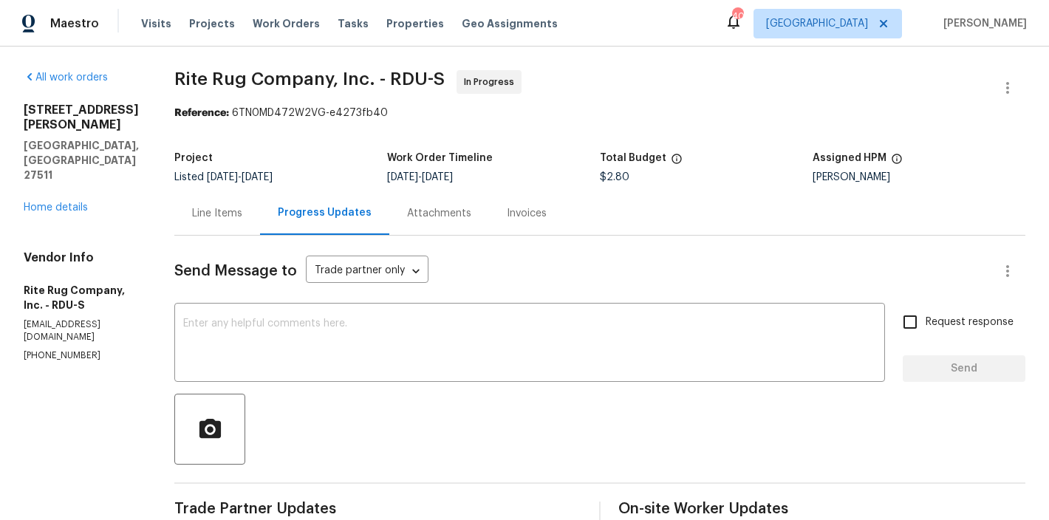
click at [216, 211] on div "Line Items" at bounding box center [217, 213] width 50 height 15
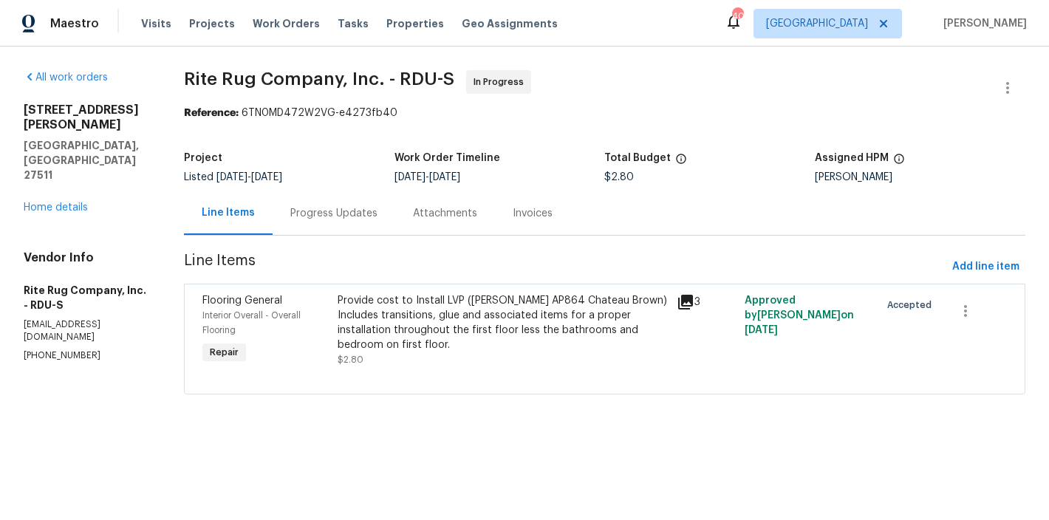
click at [426, 348] on div "Provide cost to Install LVP (Knighton AP864 Chateau Brown) Includes transitions…" at bounding box center [503, 322] width 330 height 59
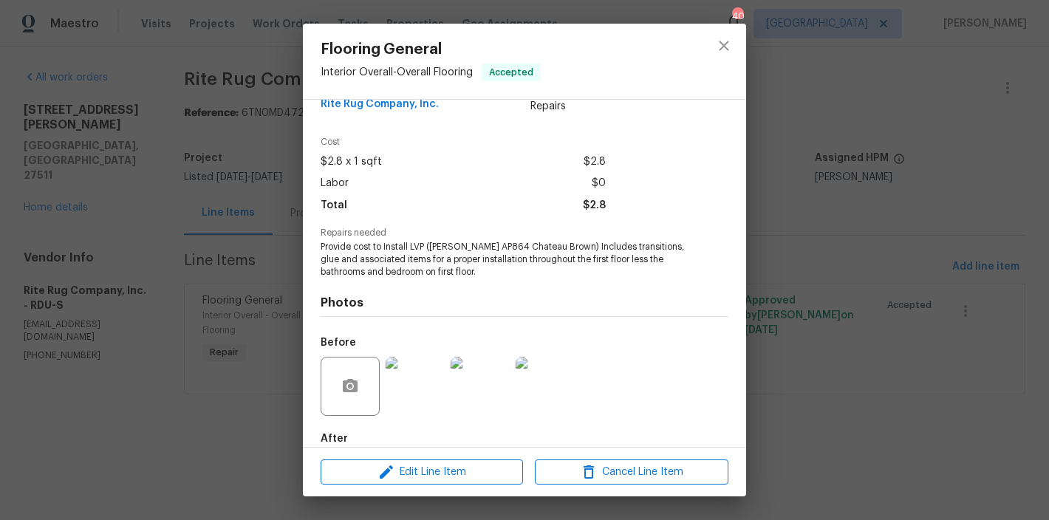
scroll to position [111, 0]
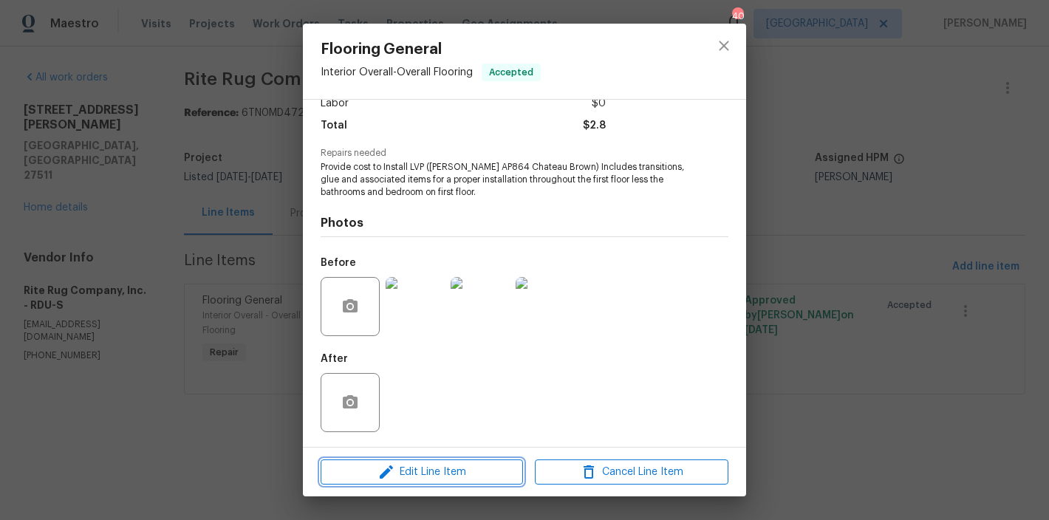
click at [434, 470] on span "Edit Line Item" at bounding box center [422, 472] width 194 height 18
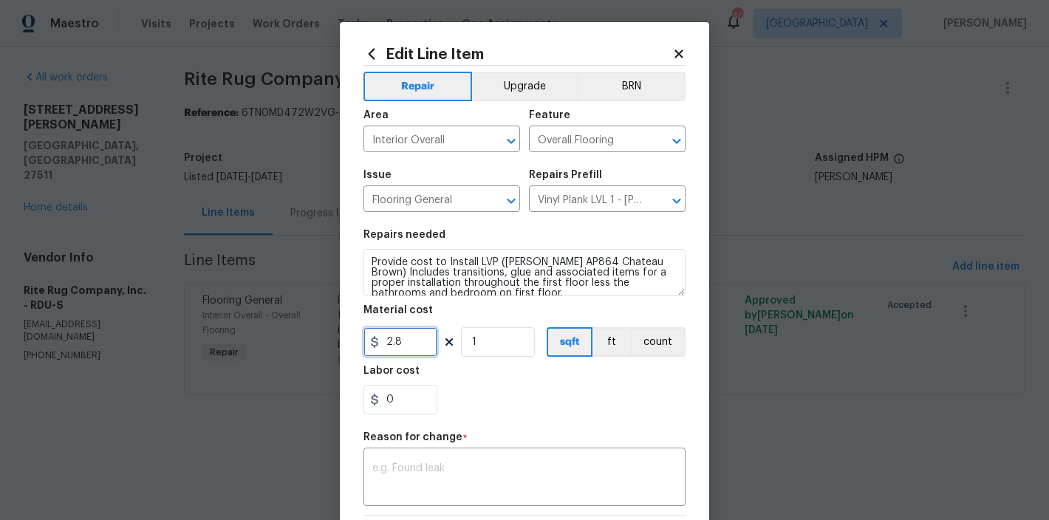
click at [407, 342] on input "2.8" at bounding box center [400, 342] width 74 height 30
type input "6226.41"
click at [457, 493] on textarea at bounding box center [524, 478] width 304 height 31
click at [525, 83] on button "Upgrade" at bounding box center [525, 87] width 106 height 30
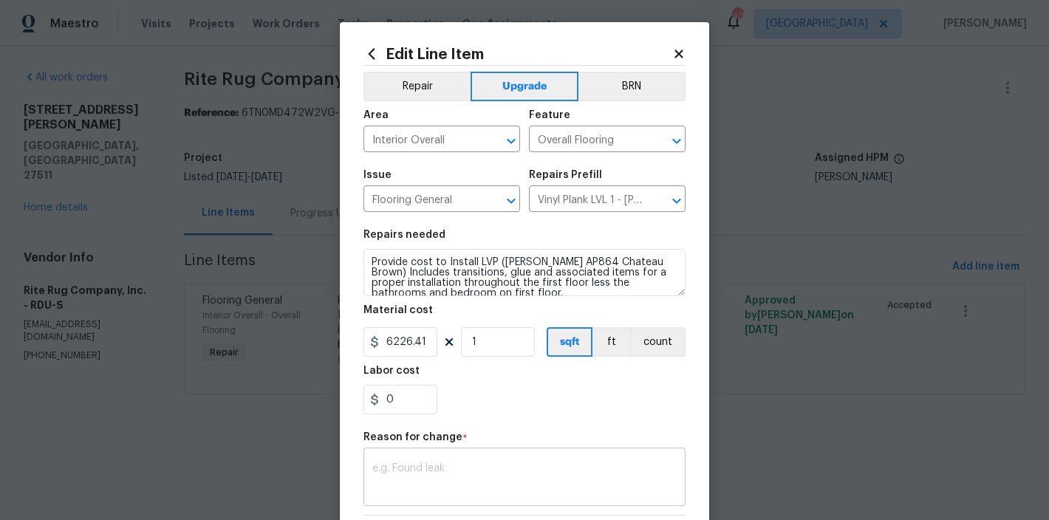
click at [486, 485] on textarea at bounding box center [524, 478] width 304 height 31
type textarea "u"
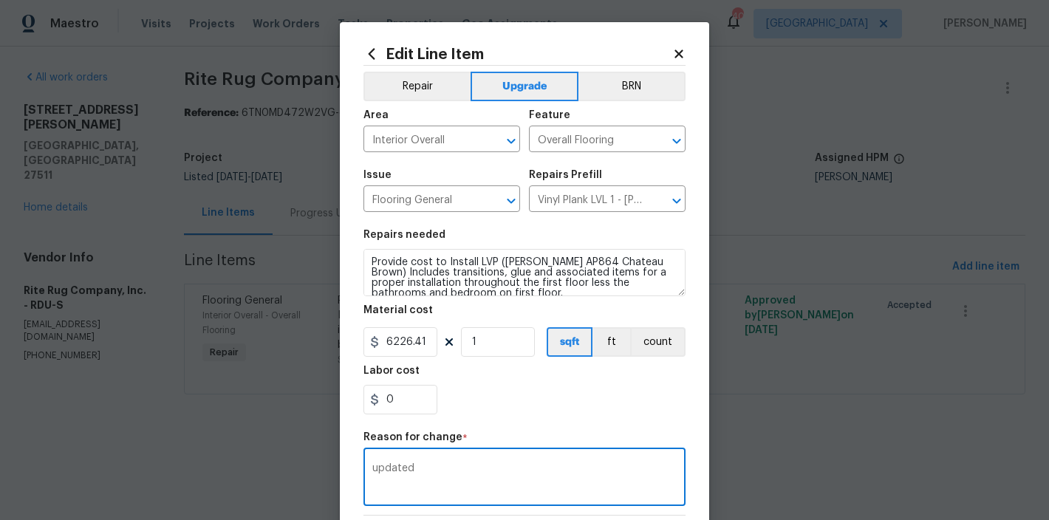
scroll to position [208, 0]
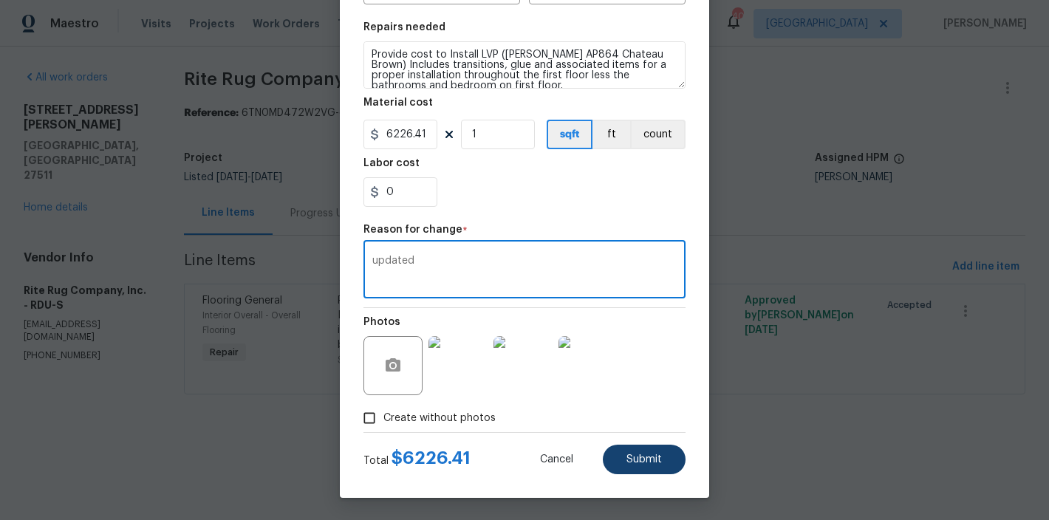
type textarea "updated"
click at [641, 461] on span "Submit" at bounding box center [643, 459] width 35 height 11
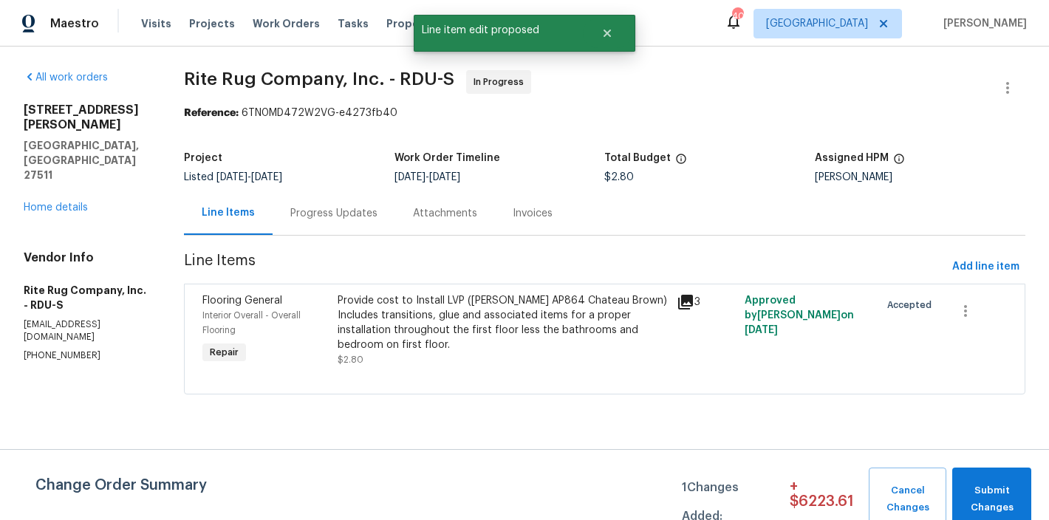
scroll to position [0, 0]
click at [989, 508] on span "Submit Changes" at bounding box center [992, 499] width 64 height 34
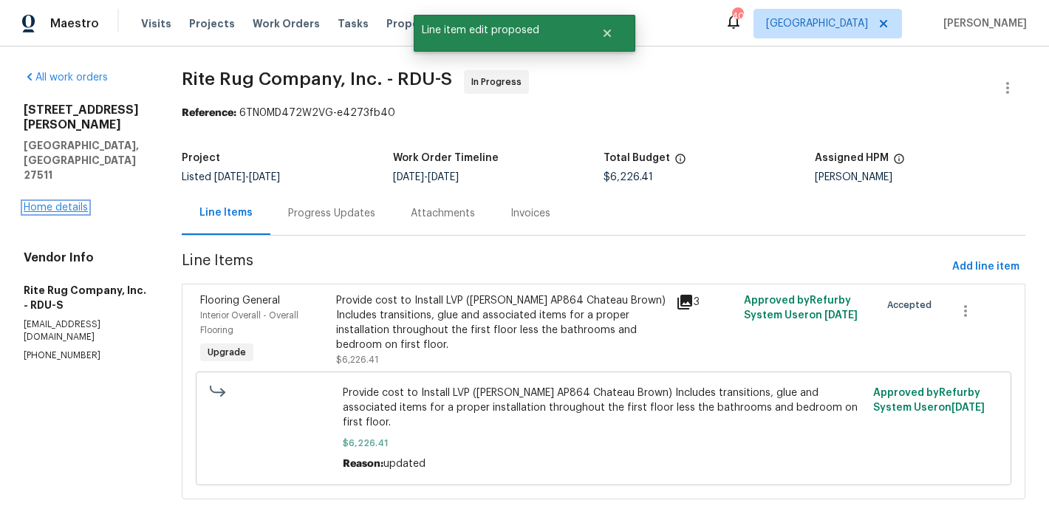
click at [44, 202] on link "Home details" at bounding box center [56, 207] width 64 height 10
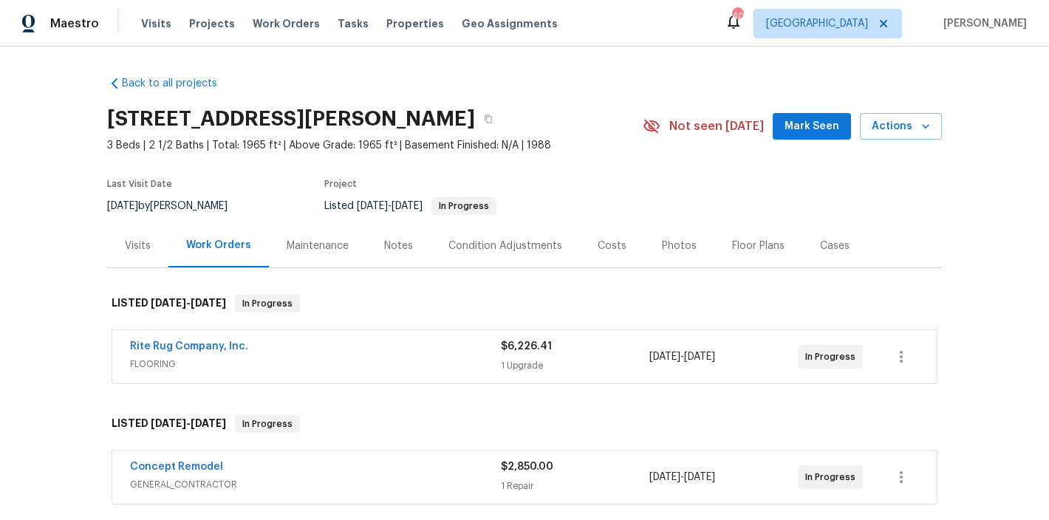
scroll to position [196, 0]
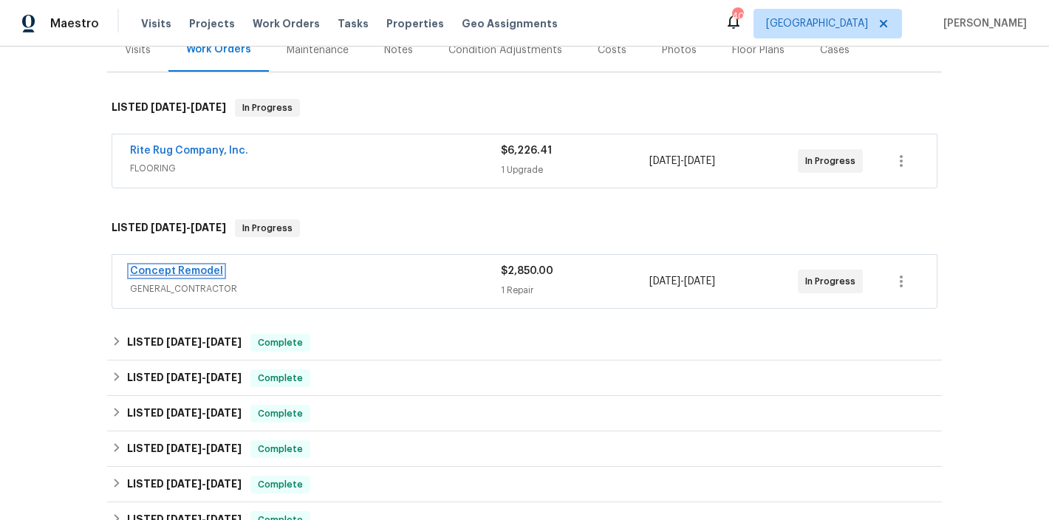
click at [170, 273] on link "Concept Remodel" at bounding box center [176, 271] width 93 height 10
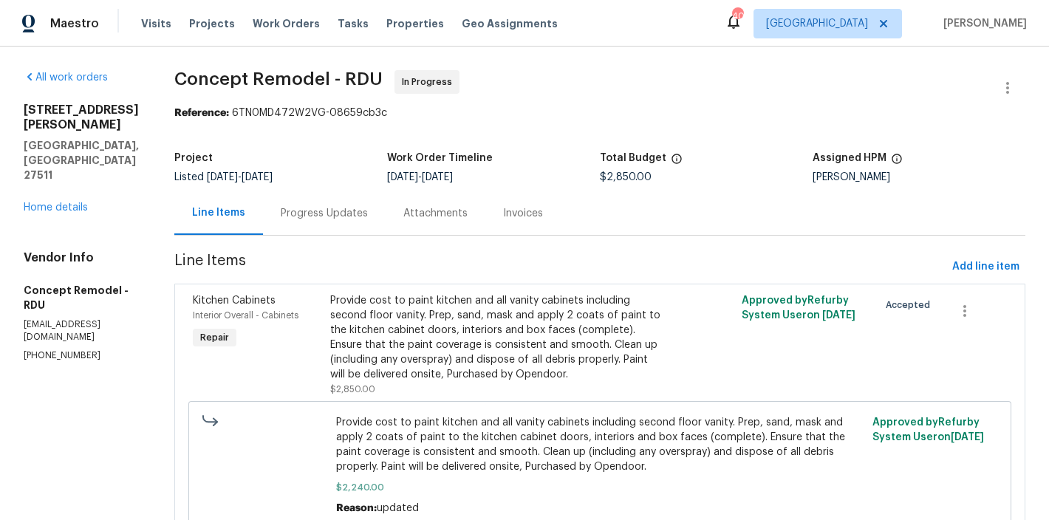
click at [287, 211] on div "Progress Updates" at bounding box center [324, 213] width 87 height 15
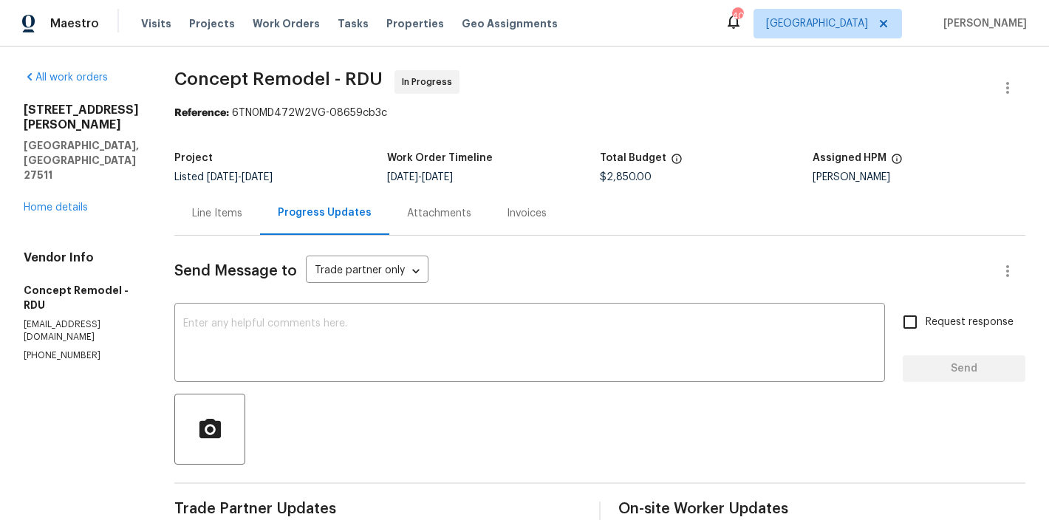
click at [192, 212] on div "Line Items" at bounding box center [217, 213] width 50 height 15
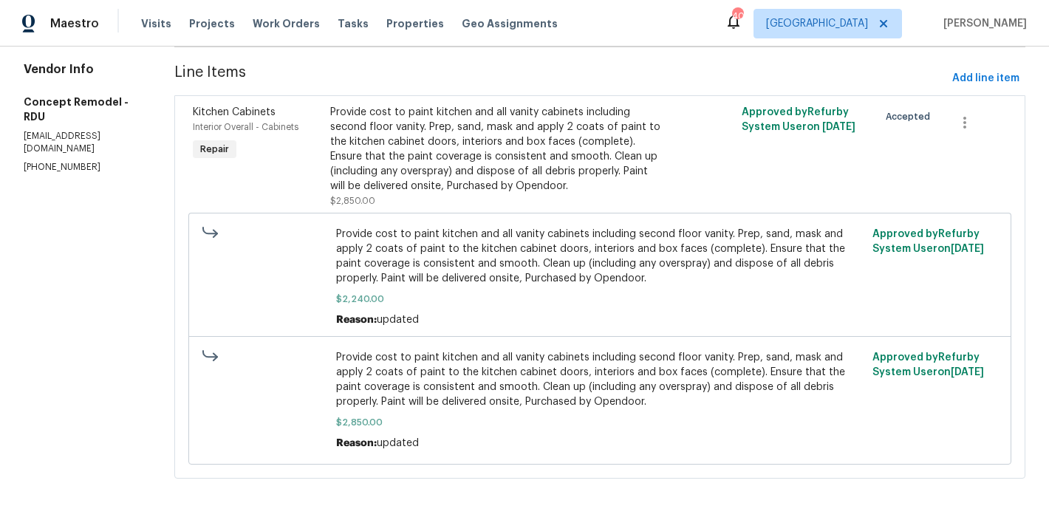
scroll to position [54, 0]
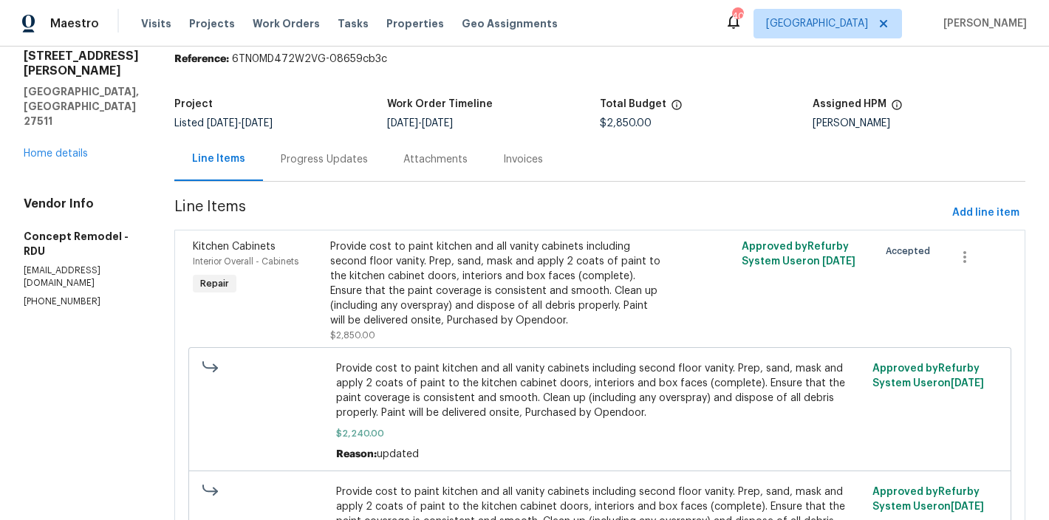
click at [412, 286] on div "Provide cost to paint kitchen and all vanity cabinets including second floor va…" at bounding box center [497, 283] width 334 height 89
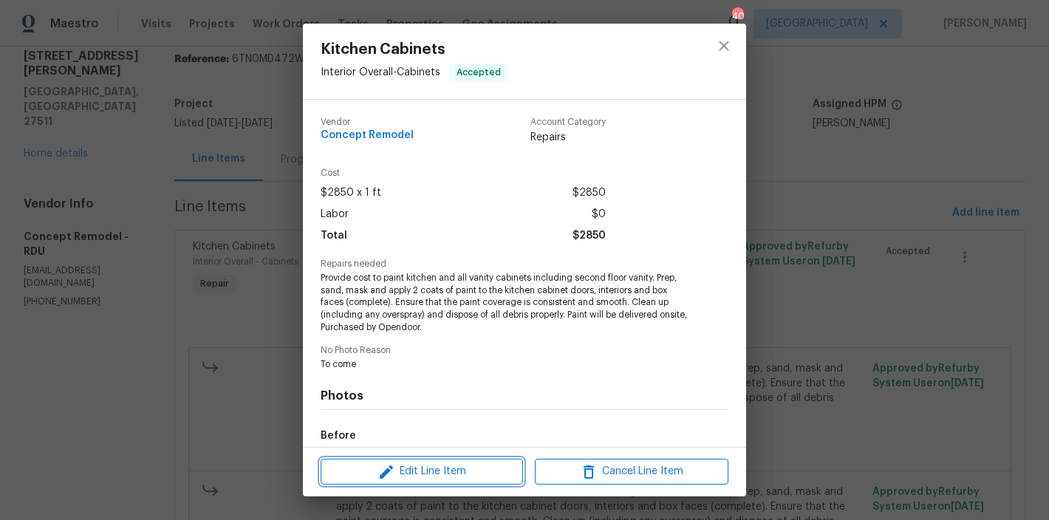
click at [492, 465] on span "Edit Line Item" at bounding box center [422, 471] width 194 height 18
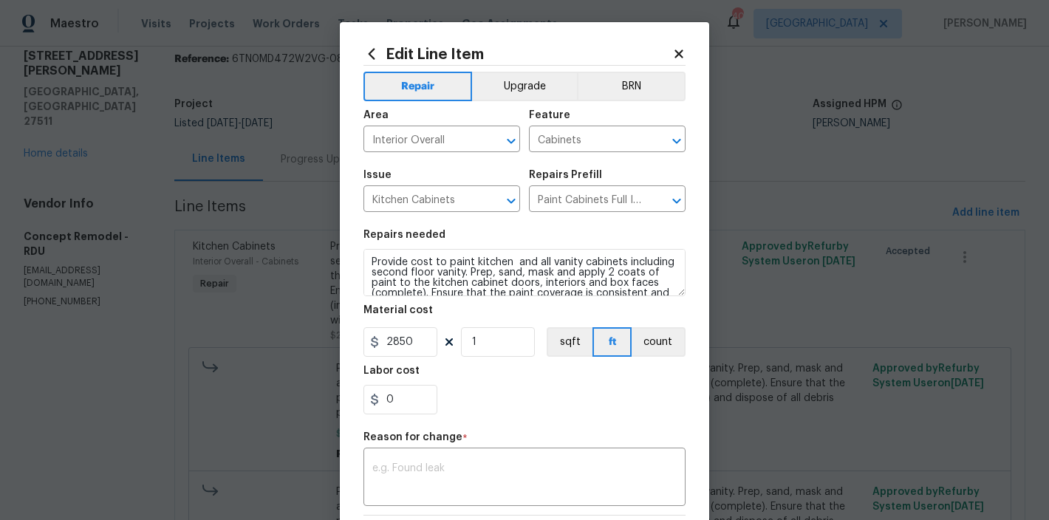
click at [523, 103] on div "Area Interior Overall ​ Feature Cabinets ​" at bounding box center [524, 131] width 322 height 60
click at [523, 98] on button "Upgrade" at bounding box center [525, 87] width 106 height 30
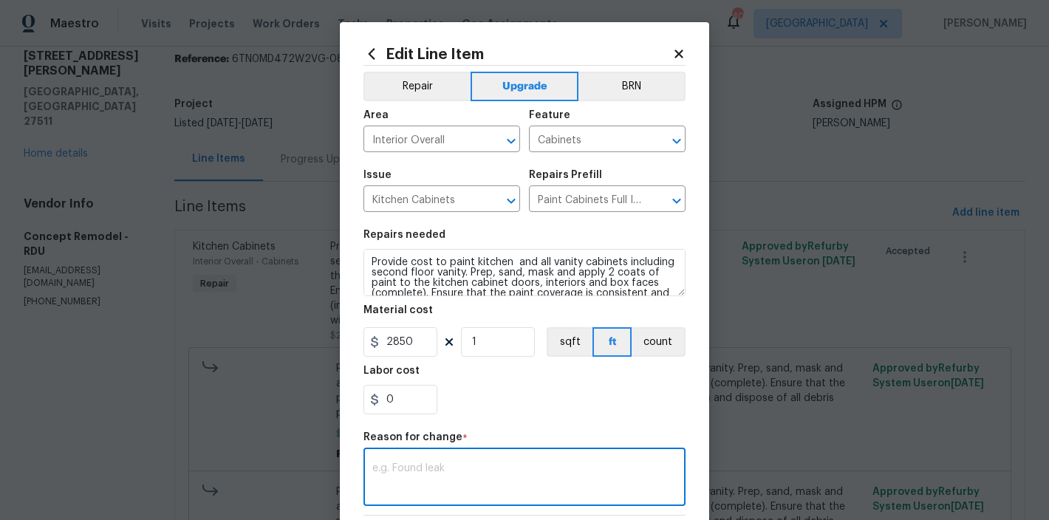
click at [515, 479] on textarea at bounding box center [524, 478] width 304 height 31
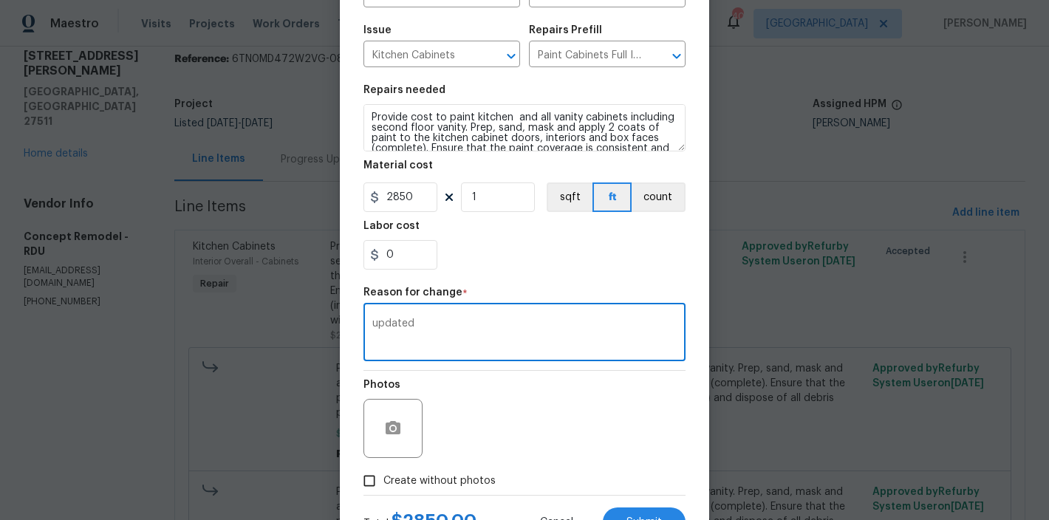
scroll to position [153, 0]
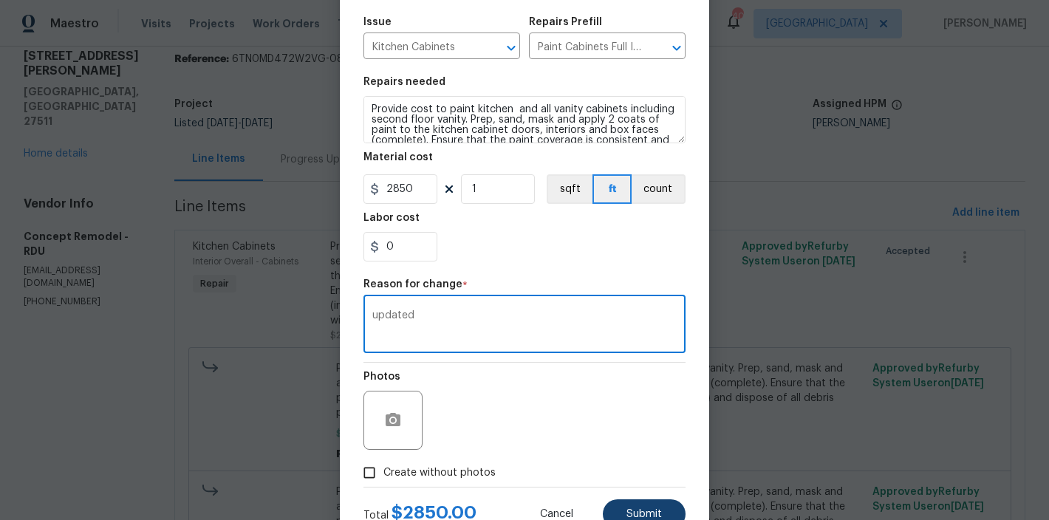
type textarea "updated"
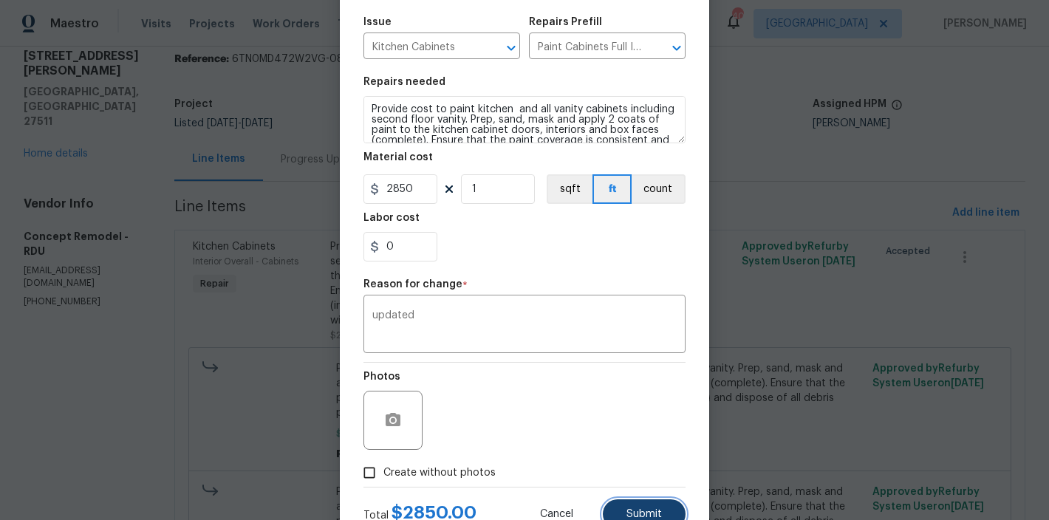
click at [644, 509] on span "Submit" at bounding box center [643, 514] width 35 height 11
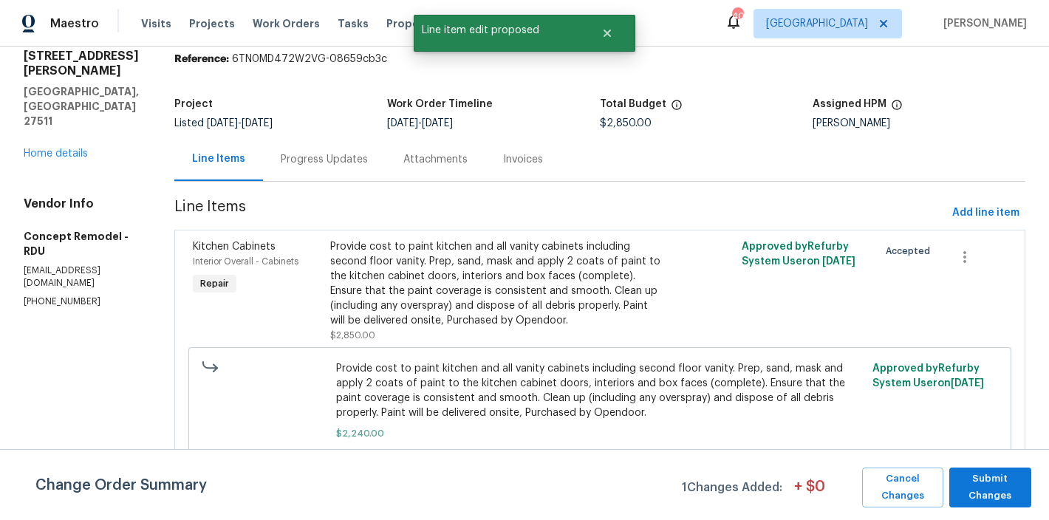
scroll to position [0, 0]
click at [984, 485] on span "Submit Changes" at bounding box center [990, 488] width 67 height 34
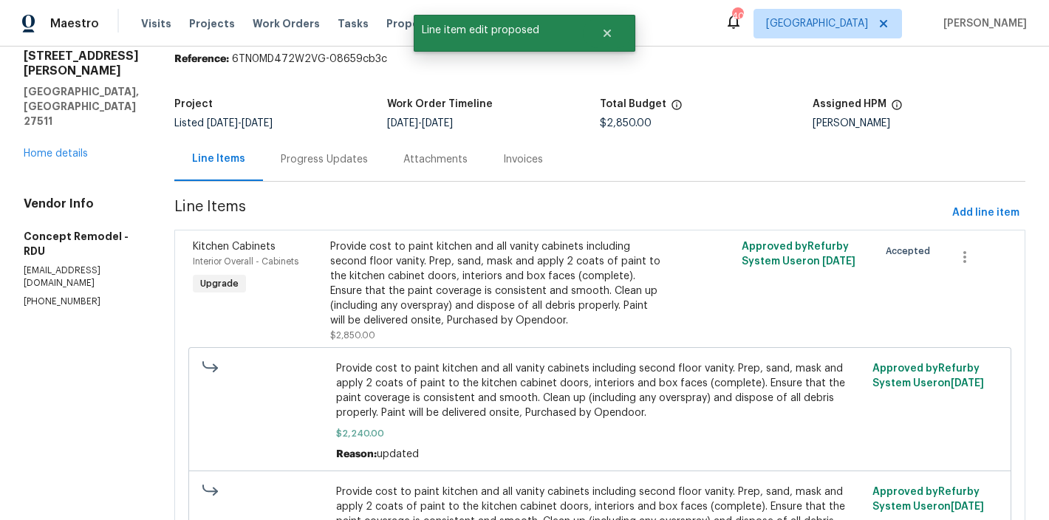
click at [314, 174] on div "Progress Updates" at bounding box center [324, 159] width 123 height 44
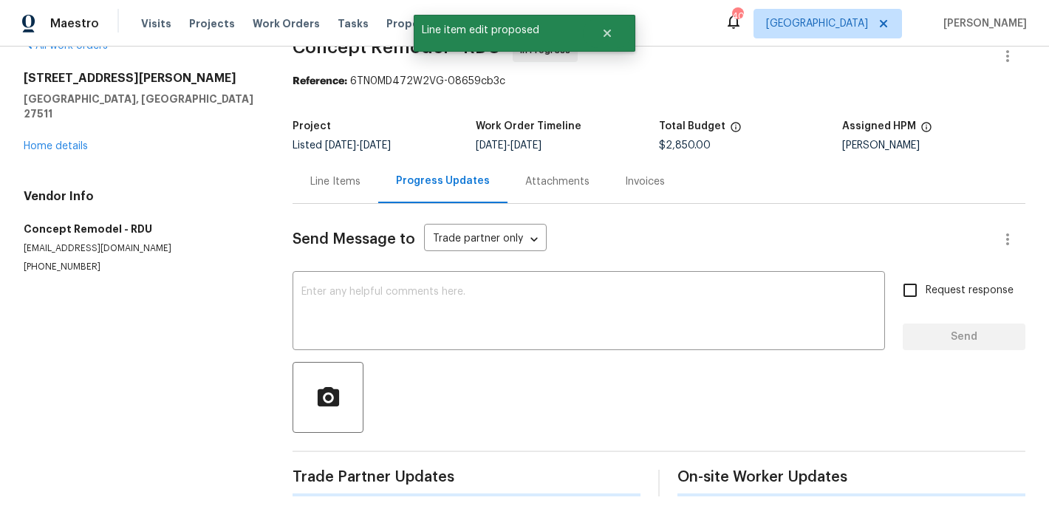
scroll to position [69, 0]
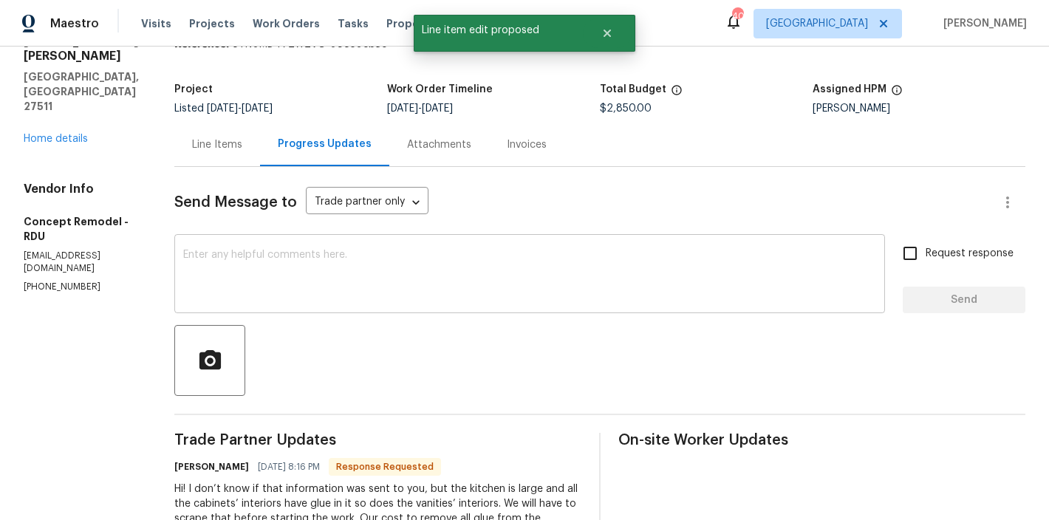
click at [372, 312] on div "x ​" at bounding box center [529, 275] width 711 height 75
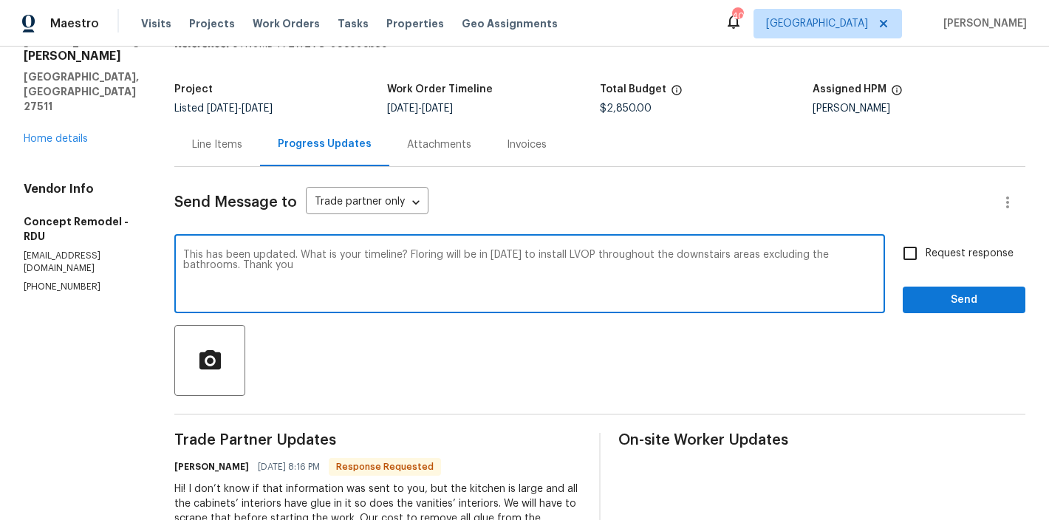
type textarea "This has been updated. What is your timeline? Floring will be in Tuesday 9/30 t…"
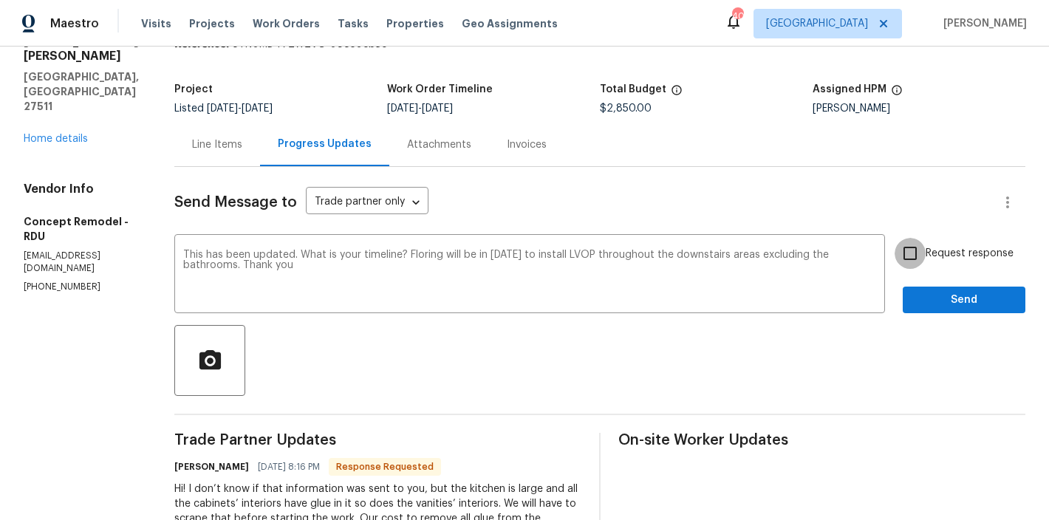
click at [896, 253] on input "Request response" at bounding box center [910, 253] width 31 height 31
checkbox input "true"
click at [991, 295] on span "Send" at bounding box center [964, 300] width 99 height 18
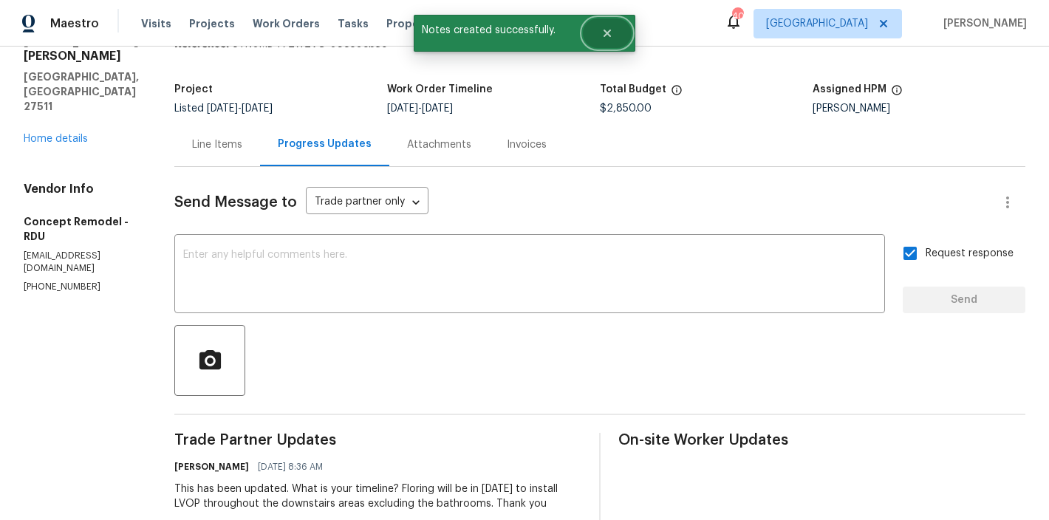
click at [592, 24] on button "Close" at bounding box center [607, 33] width 49 height 30
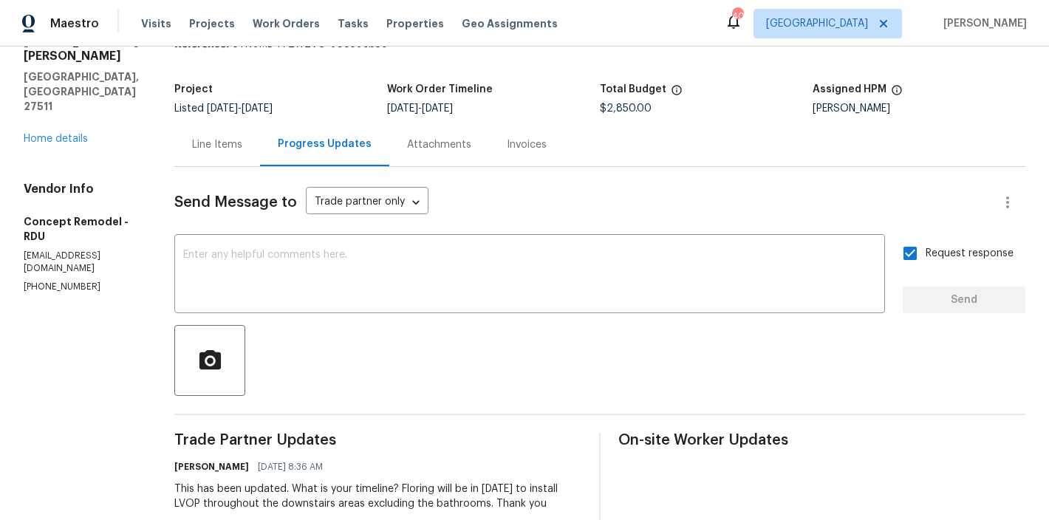
click at [192, 149] on div "Line Items" at bounding box center [217, 144] width 50 height 15
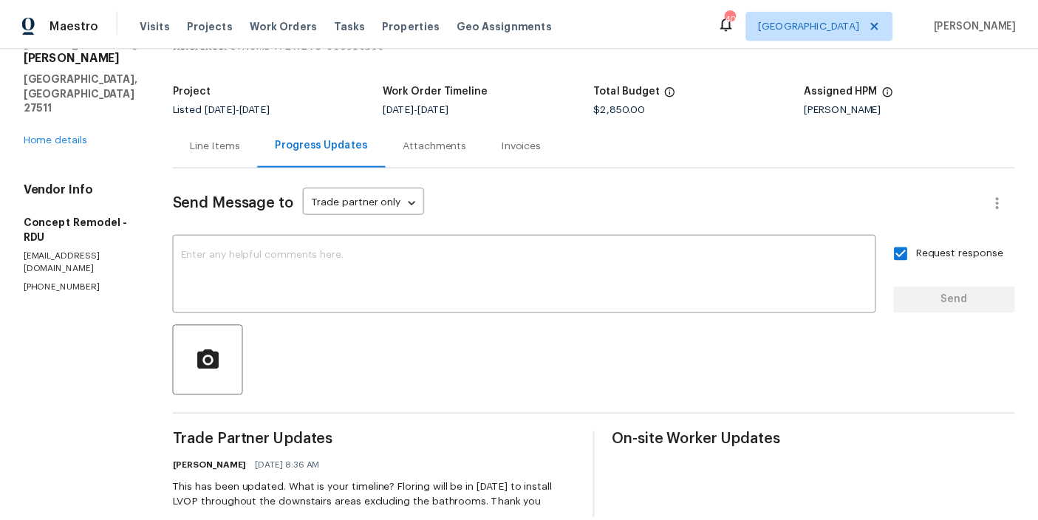
scroll to position [54, 0]
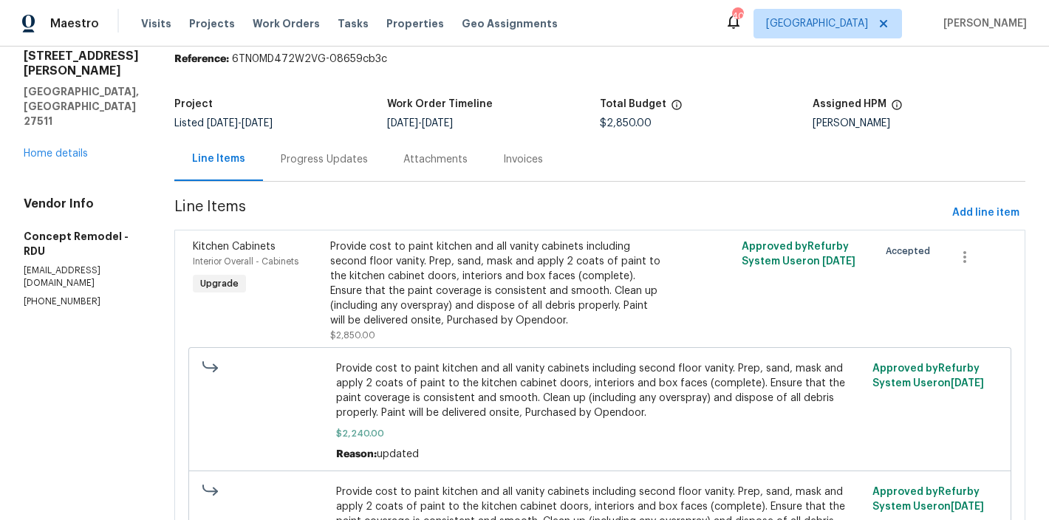
click at [39, 114] on div "308 Trimble Ave Cary, NC 27511 Home details" at bounding box center [81, 105] width 115 height 112
click at [39, 148] on link "Home details" at bounding box center [56, 153] width 64 height 10
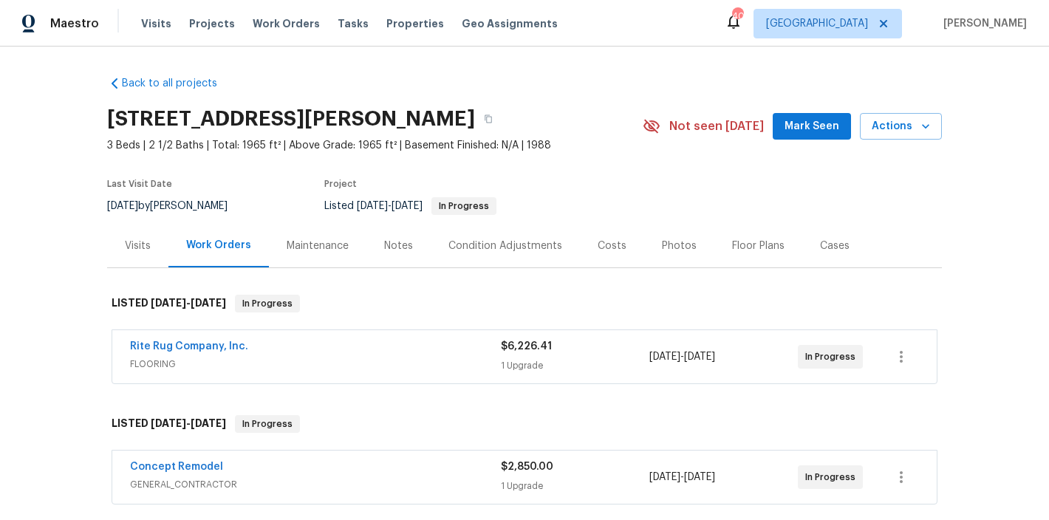
click at [391, 245] on div "Notes" at bounding box center [398, 246] width 29 height 15
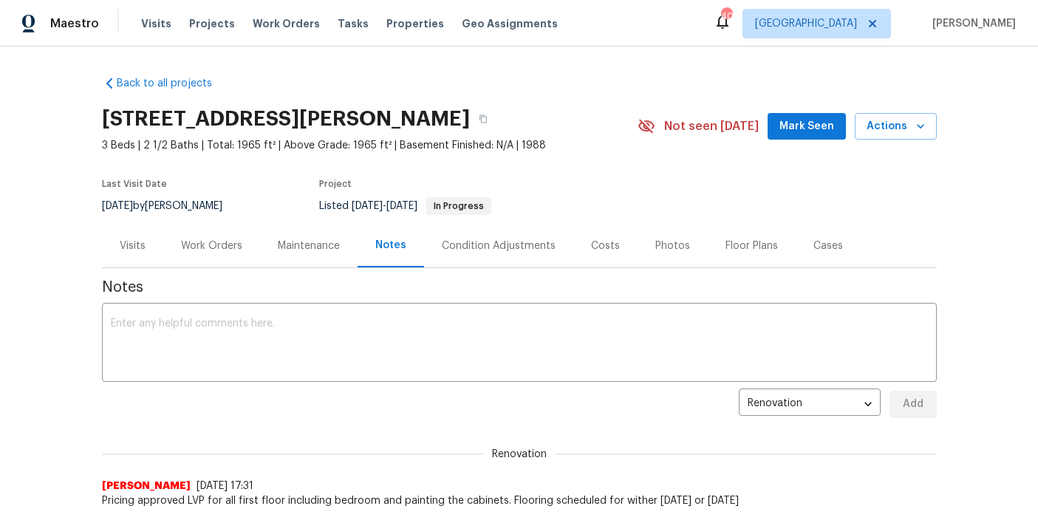
scroll to position [26, 0]
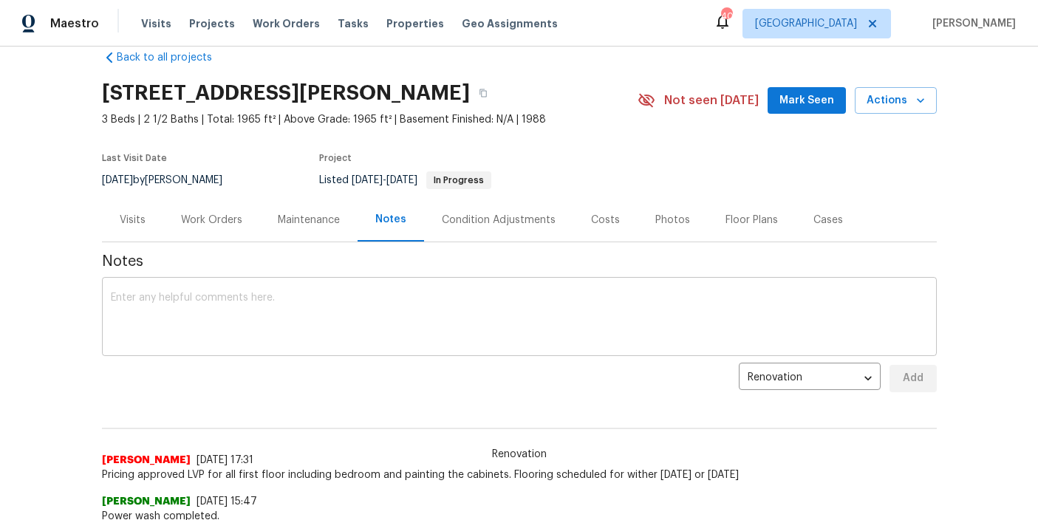
click at [228, 308] on textarea at bounding box center [519, 319] width 817 height 52
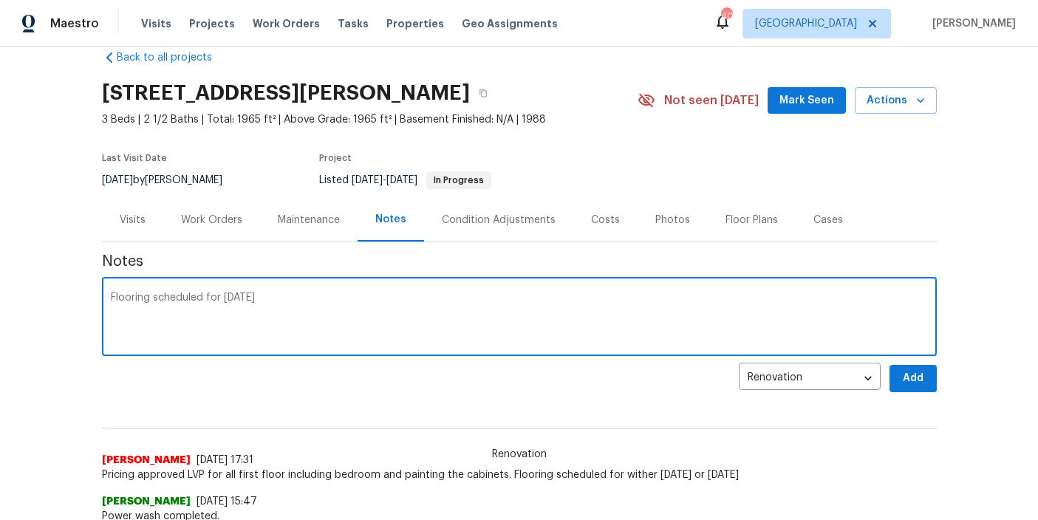
type textarea "Flooring scheduled for Tuesday 9/30"
click at [923, 382] on button "Add" at bounding box center [912, 378] width 47 height 27
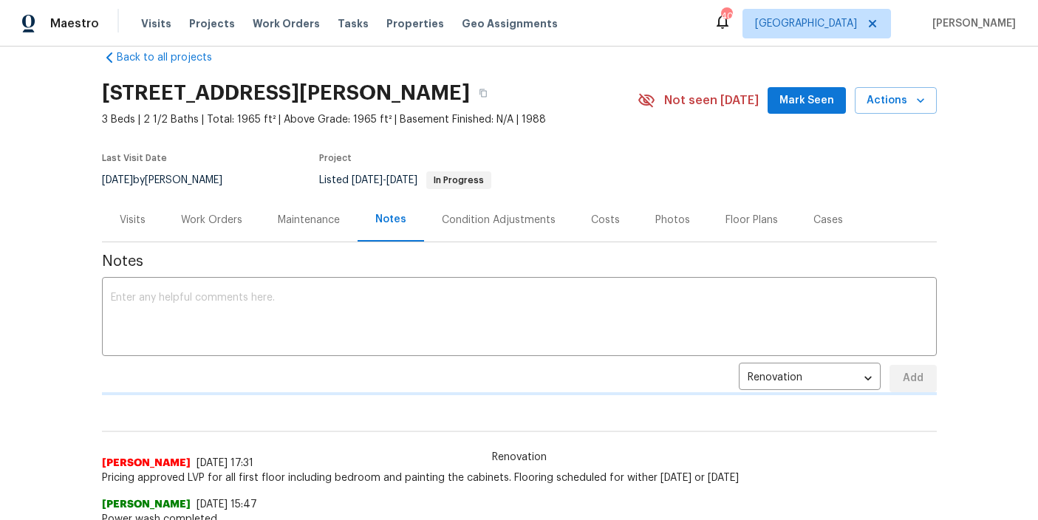
click at [960, 173] on div "Back to all projects 308 Trimble Ave, Cary, NC 27511 3 Beds | 2 1/2 Baths | Tot…" at bounding box center [519, 284] width 1038 height 474
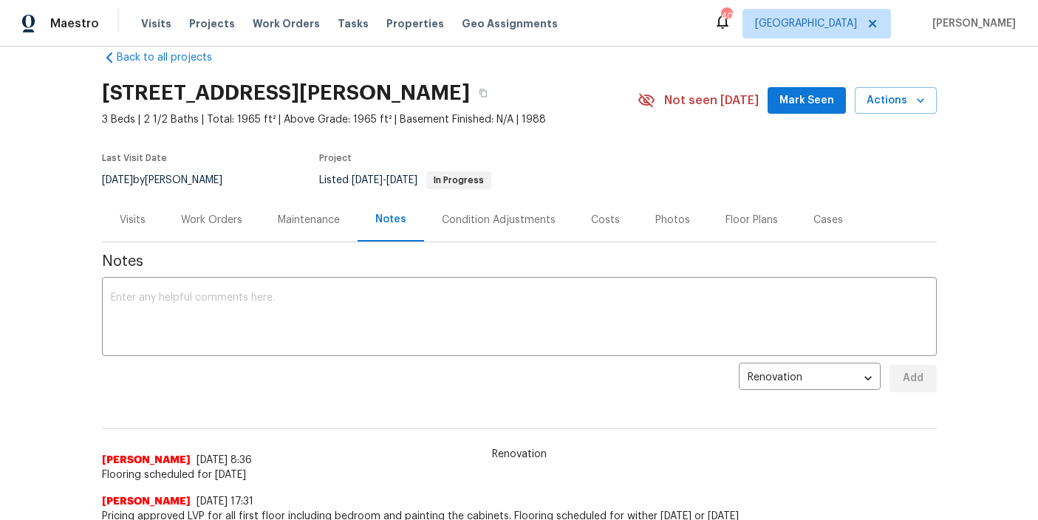
click at [33, 242] on div "Back to all projects 308 Trimble Ave, Cary, NC 27511 3 Beds | 2 1/2 Baths | Tot…" at bounding box center [519, 284] width 1038 height 474
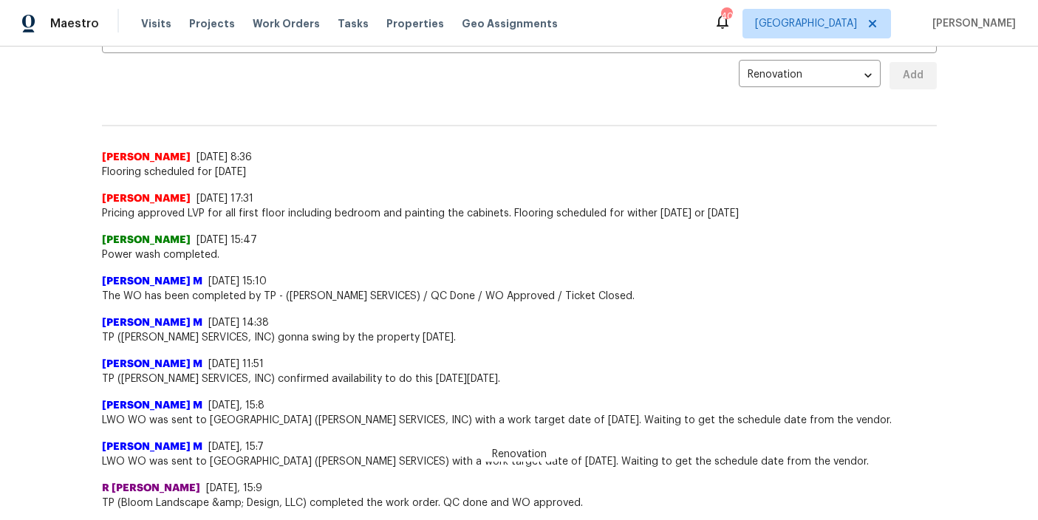
scroll to position [0, 0]
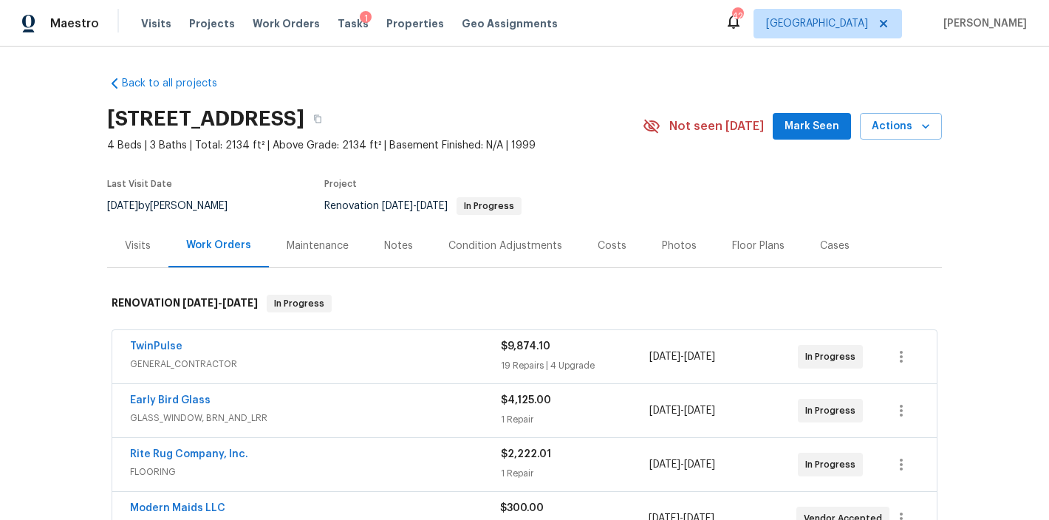
click at [547, 87] on div "Back to all projects [STREET_ADDRESS] 4 Beds | 3 Baths | Total: 2134 ft² | Abov…" at bounding box center [524, 483] width 835 height 839
click at [146, 338] on div "TwinPulse 2 GENERAL_CONTRACTOR $9,874.10 19 Repairs | 4 Upgrade [DATE] - [DATE]…" at bounding box center [524, 356] width 824 height 53
click at [148, 346] on link "TwinPulse" at bounding box center [156, 346] width 52 height 10
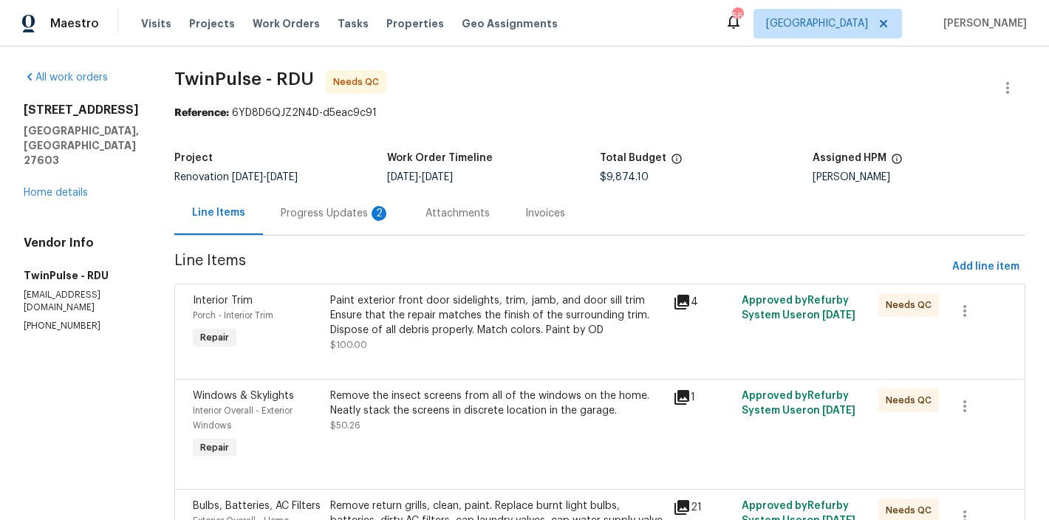
click at [295, 222] on div "Progress Updates 2" at bounding box center [335, 213] width 145 height 44
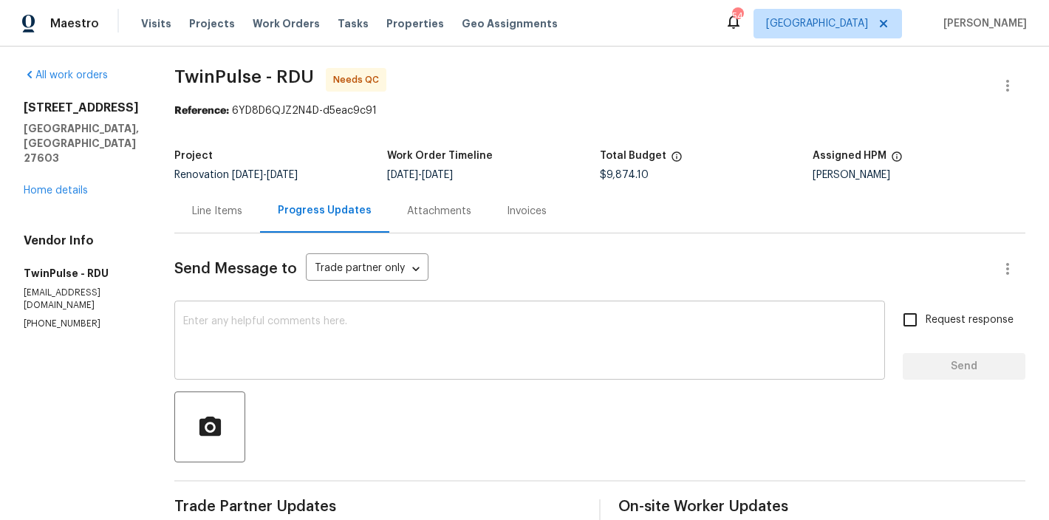
scroll to position [3, 0]
click at [322, 351] on textarea at bounding box center [529, 341] width 693 height 52
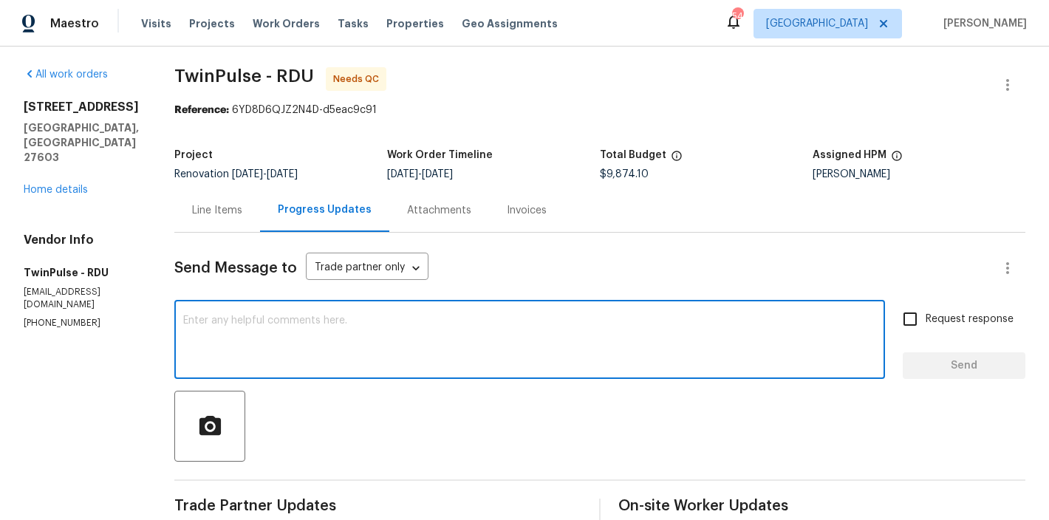
click at [222, 204] on div "Line Items" at bounding box center [217, 210] width 50 height 15
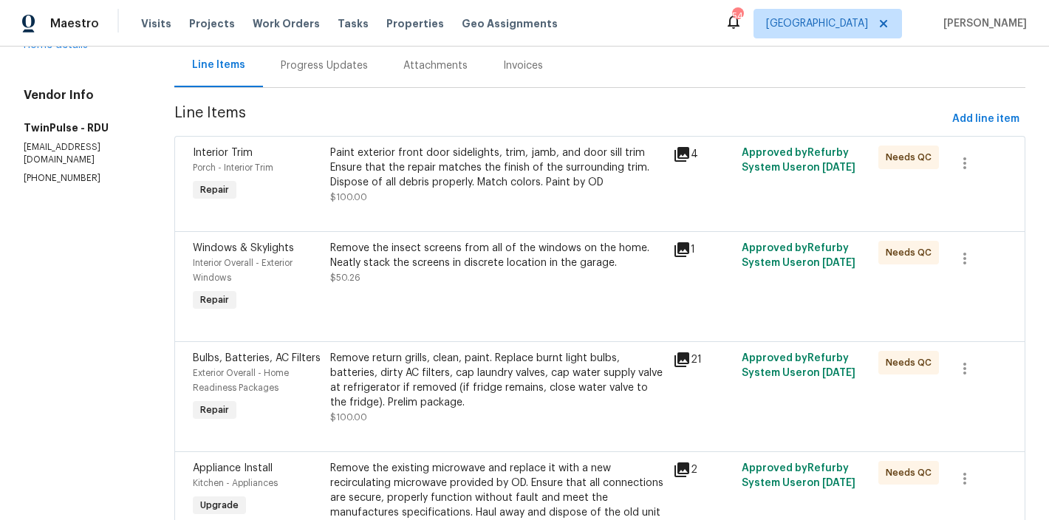
scroll to position [86, 0]
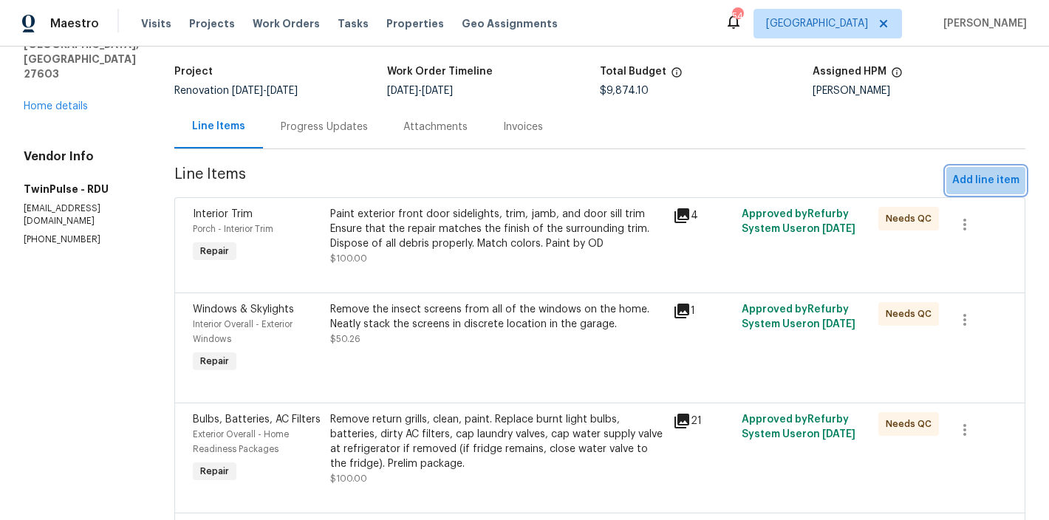
click at [965, 170] on button "Add line item" at bounding box center [985, 180] width 79 height 27
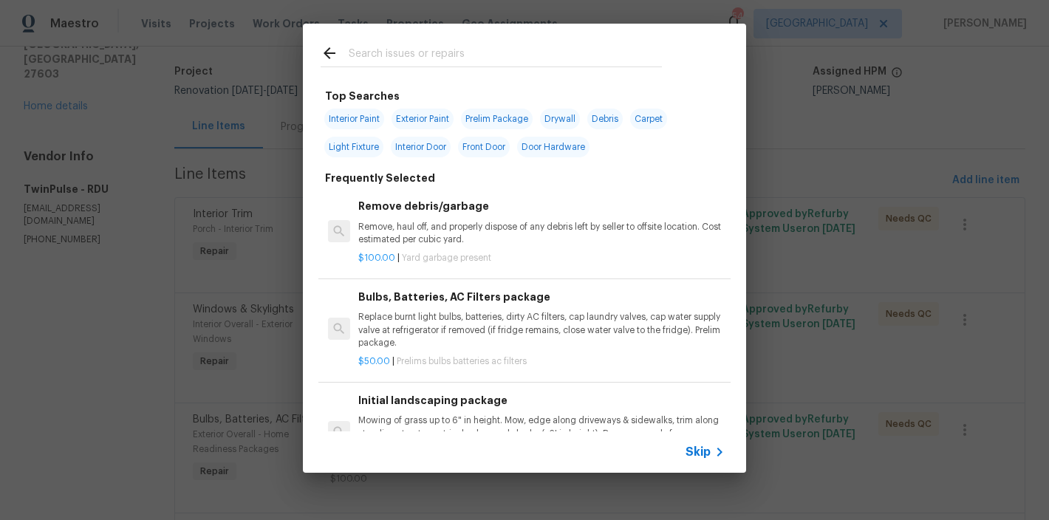
click at [396, 60] on input "text" at bounding box center [505, 55] width 313 height 22
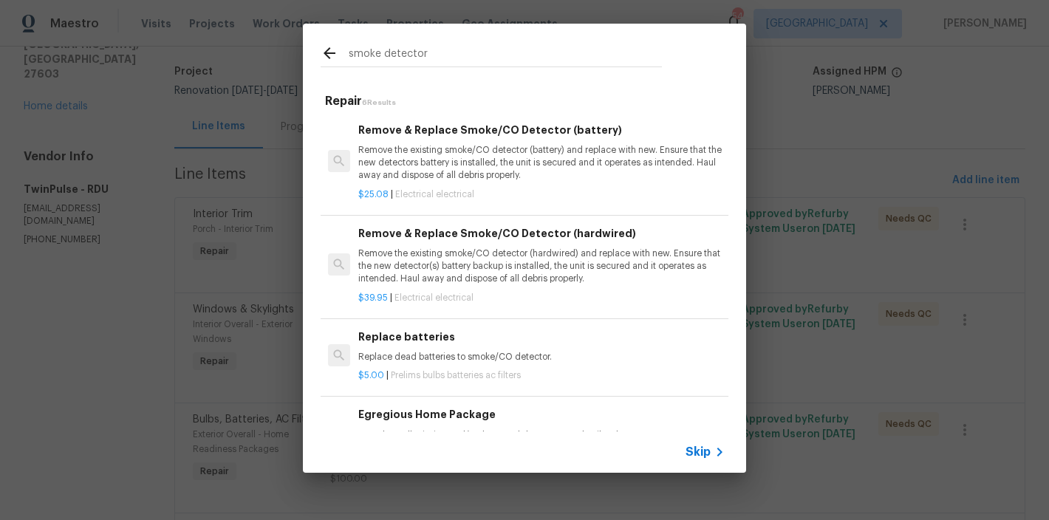
type input "smoke detector"
click at [476, 256] on p "Remove the existing smoke/CO detector (hardwired) and replace with new. Ensure …" at bounding box center [541, 266] width 366 height 38
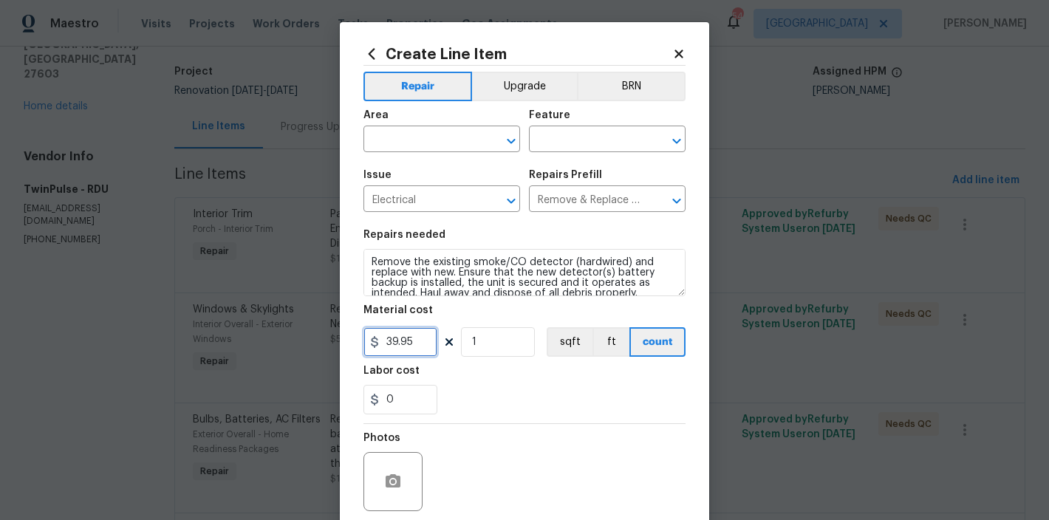
drag, startPoint x: 414, startPoint y: 338, endPoint x: 361, endPoint y: 345, distance: 53.7
click at [363, 345] on input "39.95" at bounding box center [400, 342] width 74 height 30
type input "45"
drag, startPoint x: 482, startPoint y: 347, endPoint x: 454, endPoint y: 340, distance: 29.0
click at [454, 340] on div "45 1 sqft ft count" at bounding box center [524, 342] width 322 height 30
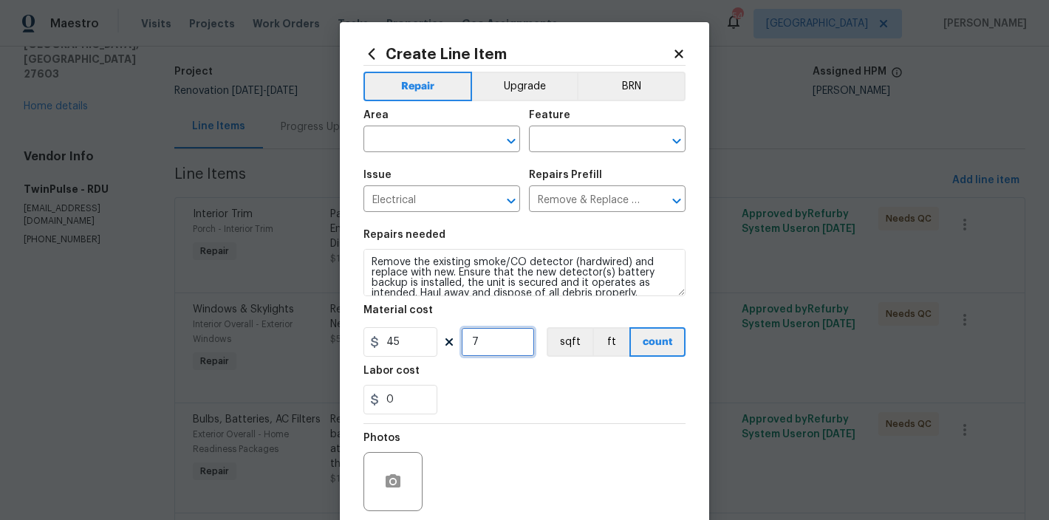
scroll to position [117, 0]
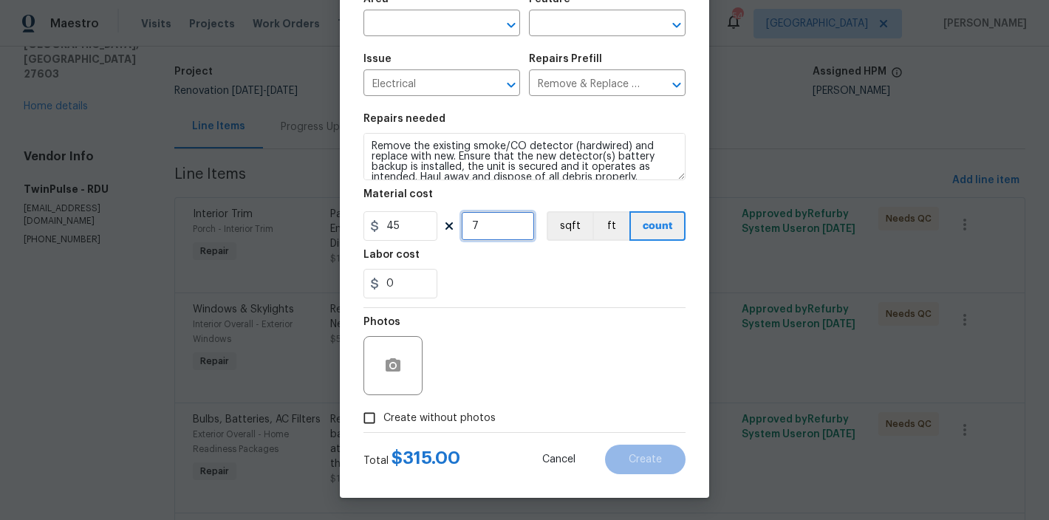
type input "7"
click at [417, 417] on span "Create without photos" at bounding box center [439, 419] width 112 height 16
click at [383, 417] on input "Create without photos" at bounding box center [369, 418] width 28 height 28
checkbox input "true"
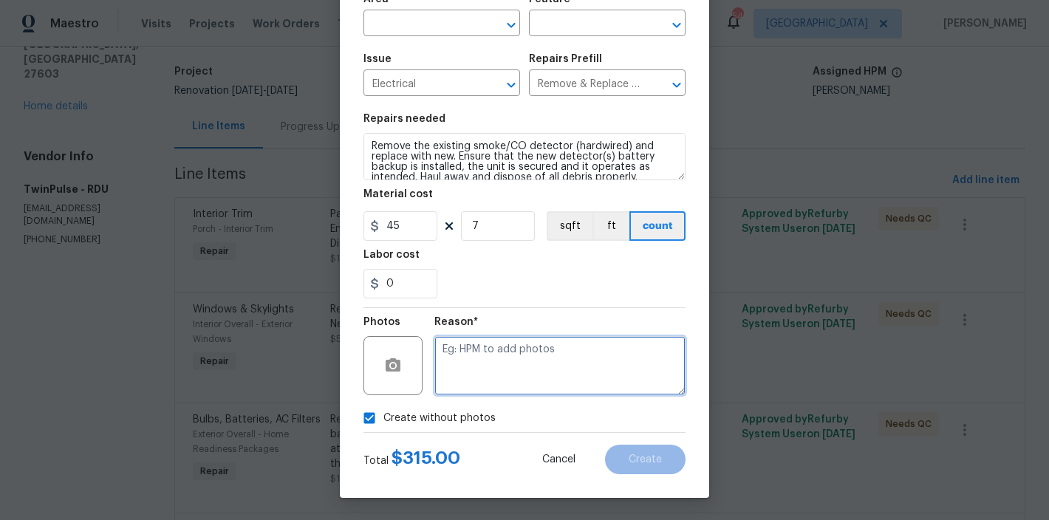
click at [543, 376] on textarea at bounding box center [559, 365] width 251 height 59
type textarea "none"
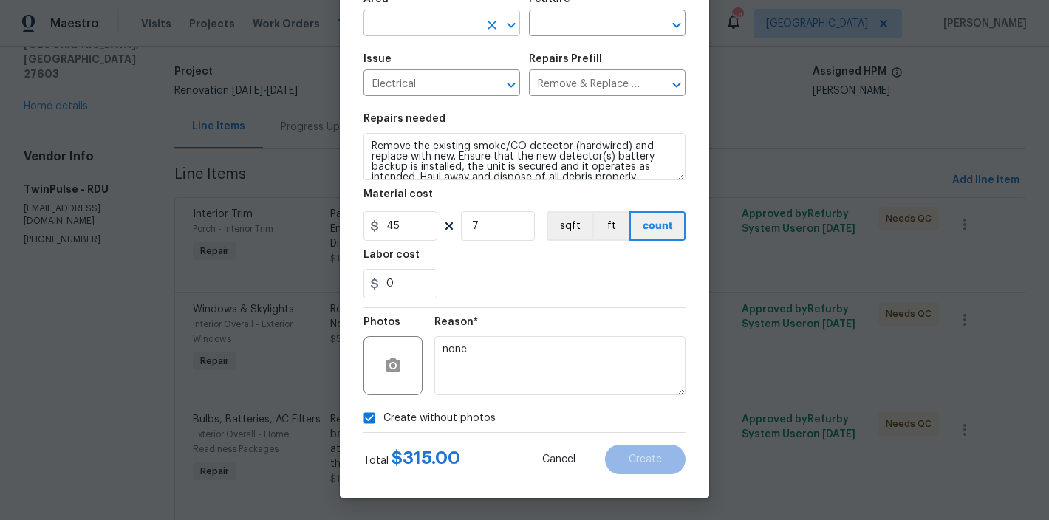
click at [413, 29] on input "text" at bounding box center [420, 24] width 115 height 23
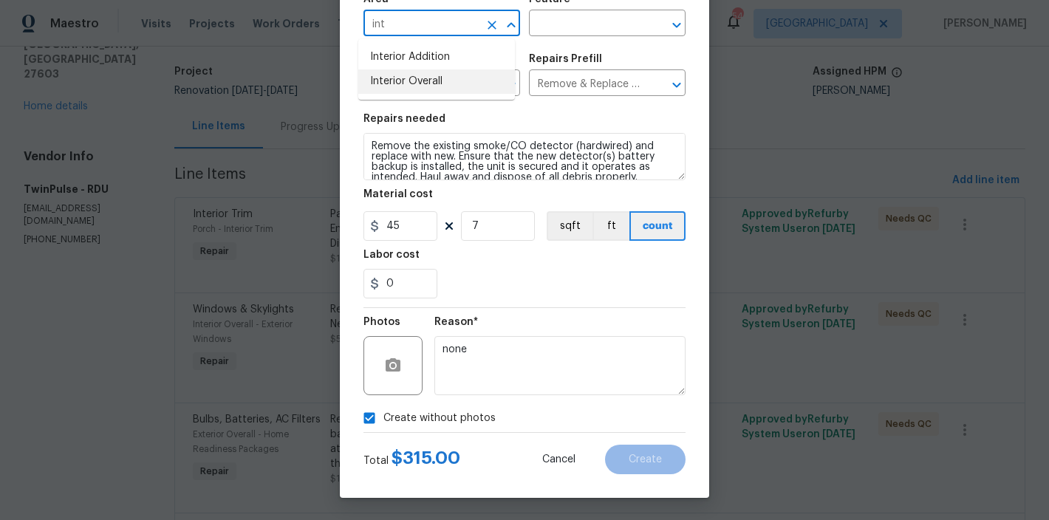
click at [423, 89] on li "Interior Overall" at bounding box center [436, 81] width 157 height 24
click at [650, 30] on icon "Clear" at bounding box center [657, 25] width 15 height 15
type input "Interior Overall"
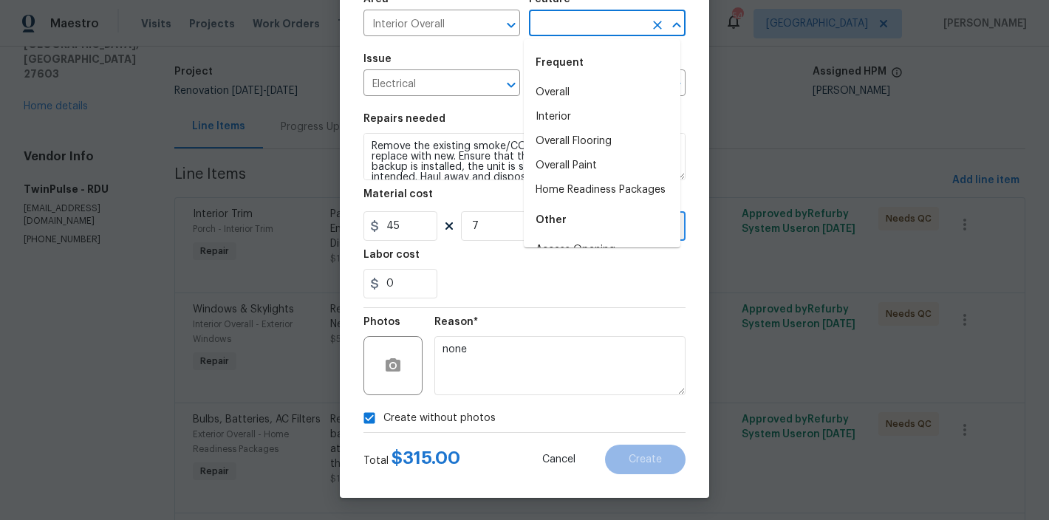
click at [570, 27] on input "text" at bounding box center [586, 24] width 115 height 23
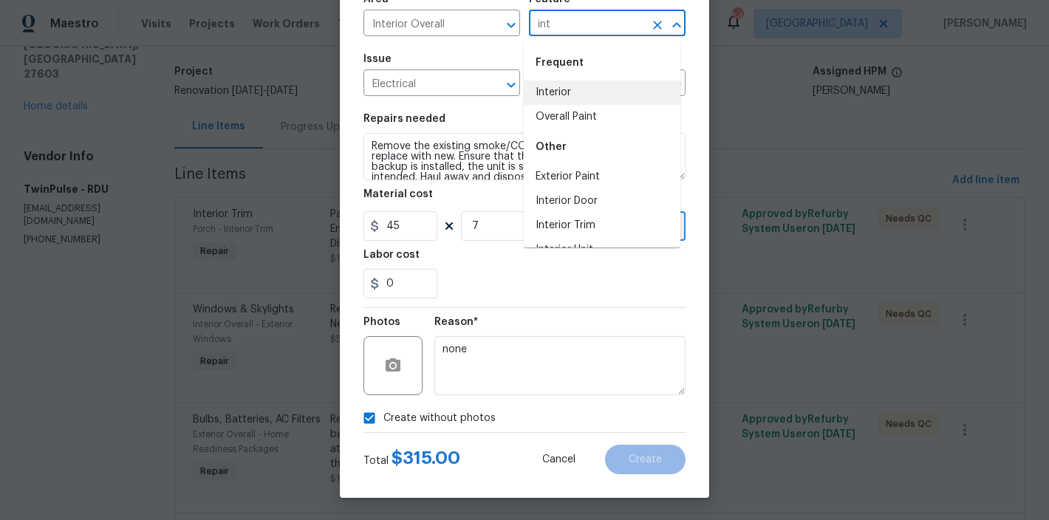
click at [552, 92] on li "Interior" at bounding box center [602, 93] width 157 height 24
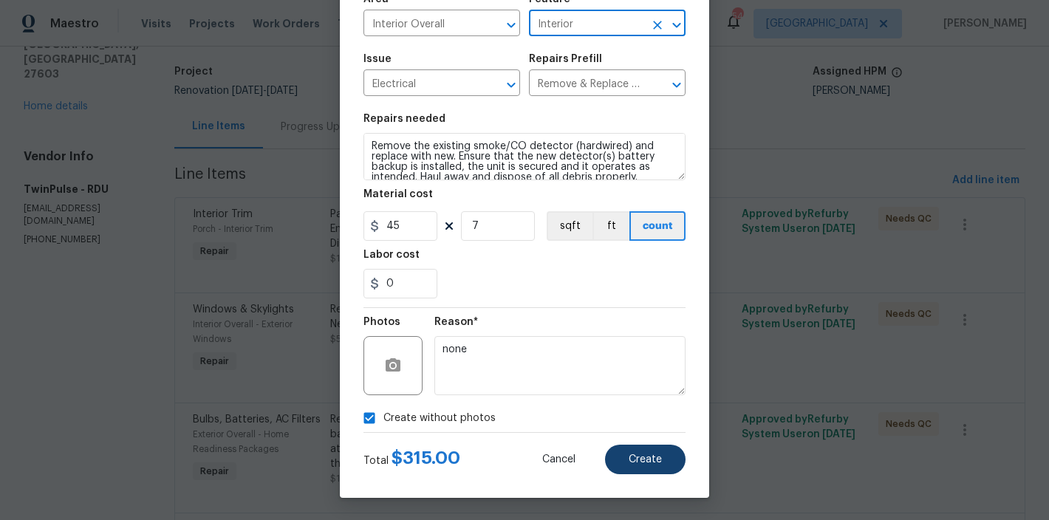
type input "Interior"
click at [640, 457] on span "Create" at bounding box center [645, 459] width 33 height 11
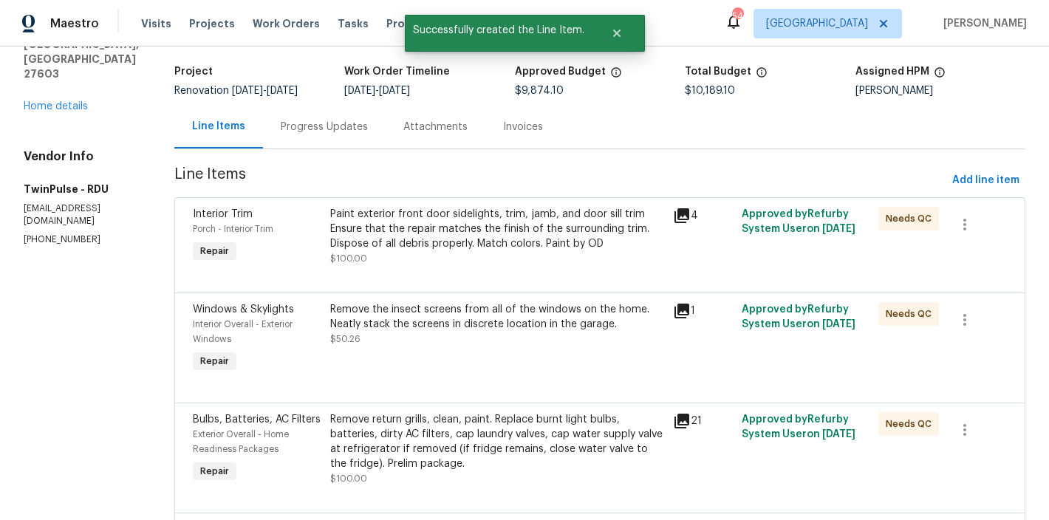
scroll to position [0, 0]
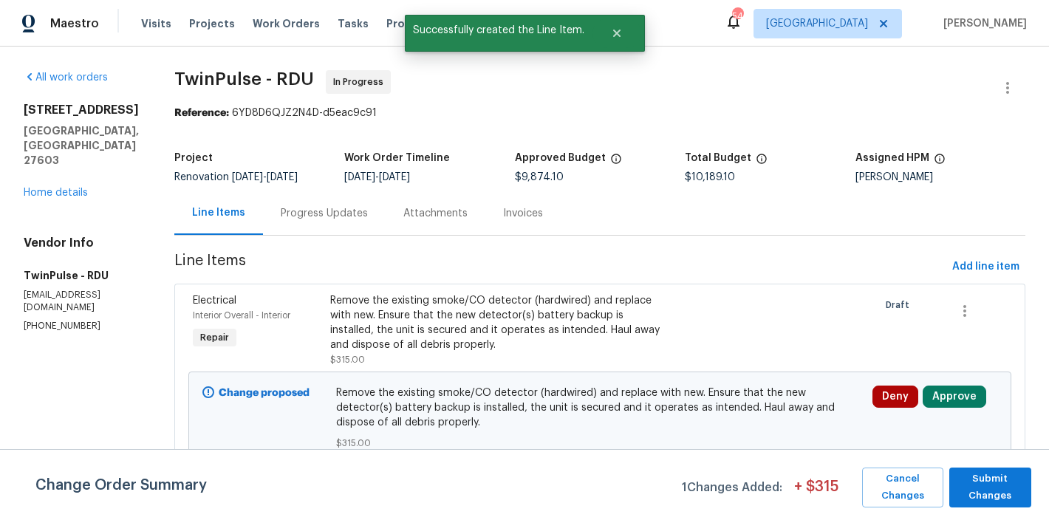
click at [337, 214] on div "Progress Updates" at bounding box center [324, 213] width 87 height 15
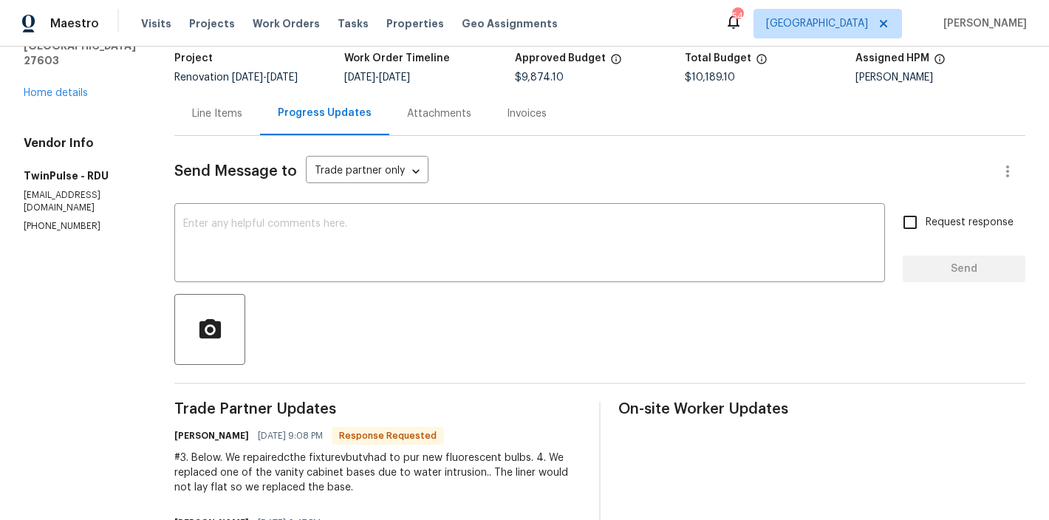
scroll to position [33, 0]
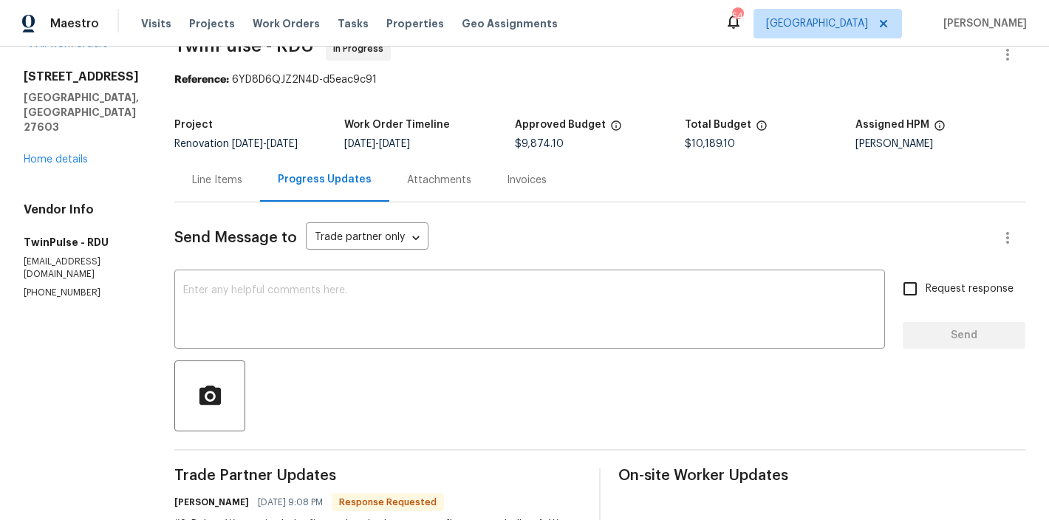
click at [203, 185] on div "Line Items" at bounding box center [217, 180] width 50 height 15
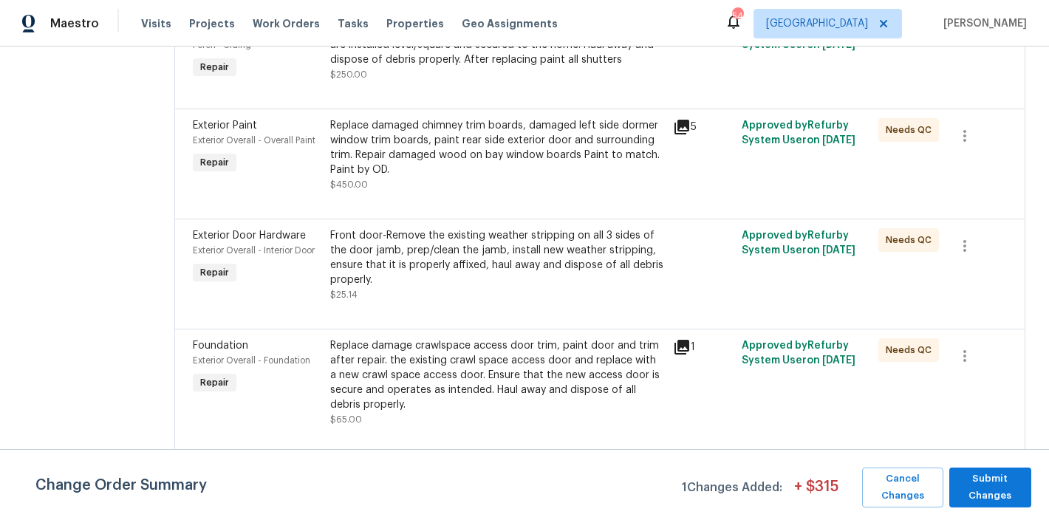
scroll to position [3225, 0]
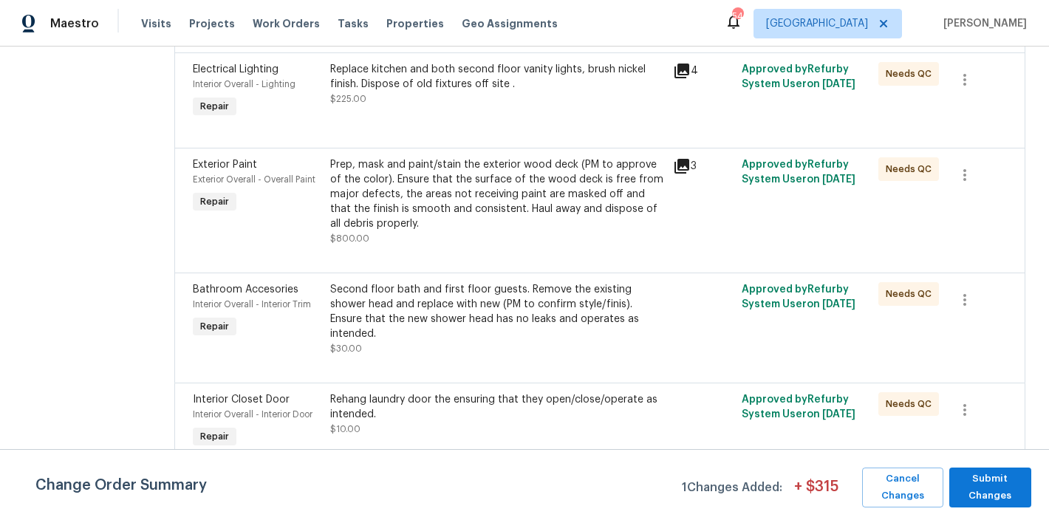
click at [423, 394] on div "Rehang laundry door the ensuring that they open/close/operate as intended." at bounding box center [497, 407] width 334 height 30
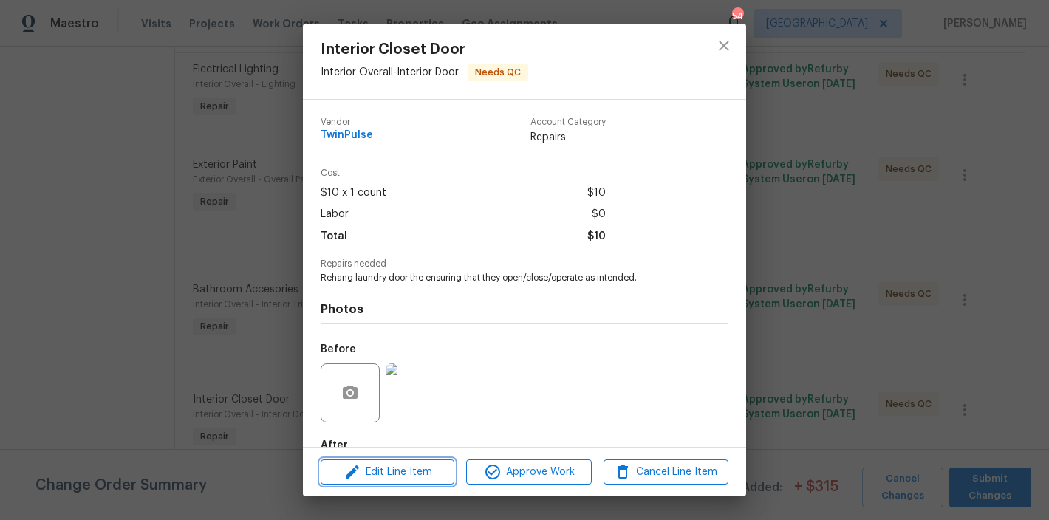
click at [409, 471] on span "Edit Line Item" at bounding box center [387, 472] width 125 height 18
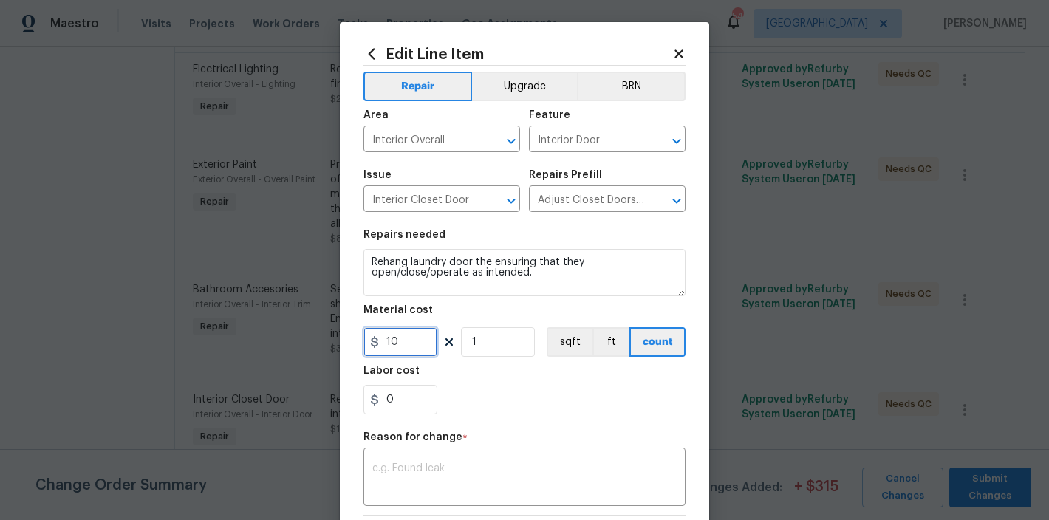
click at [397, 347] on input "10" at bounding box center [400, 342] width 74 height 30
type input "45"
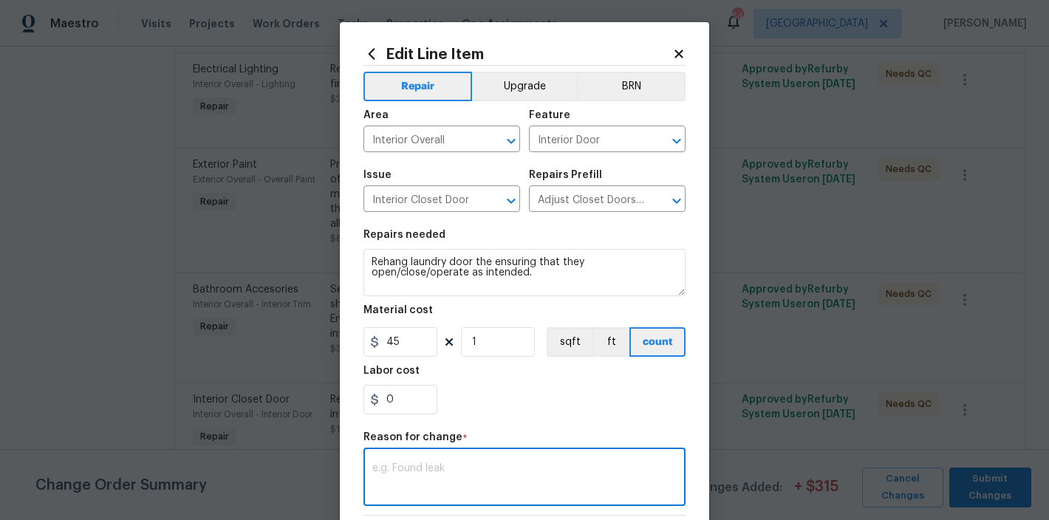
click at [461, 465] on textarea at bounding box center [524, 478] width 304 height 31
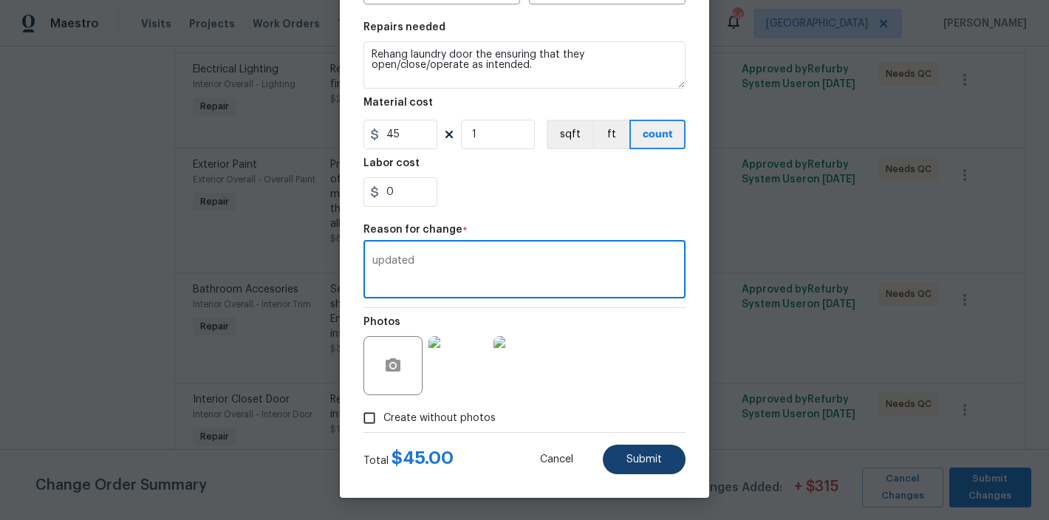
type textarea "updated"
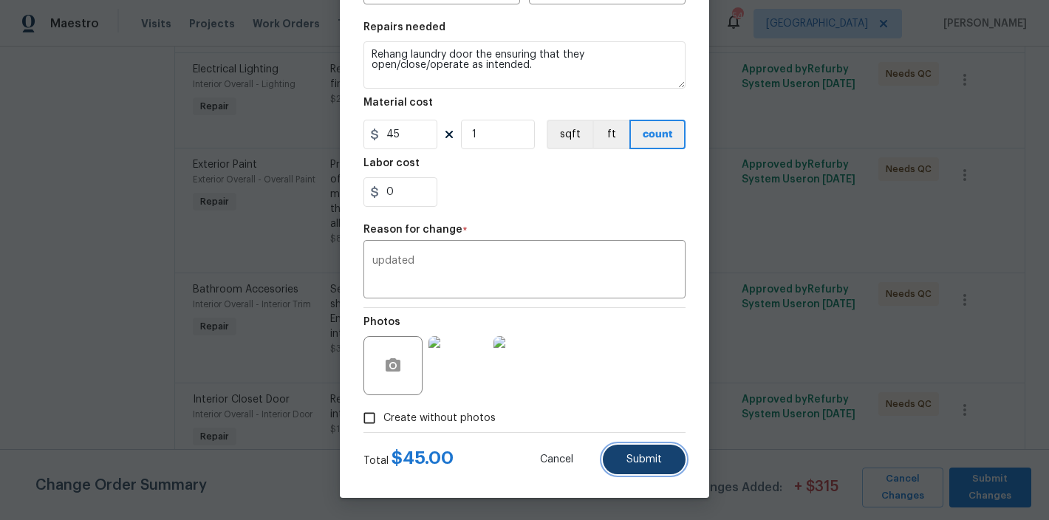
click at [657, 466] on button "Submit" at bounding box center [644, 460] width 83 height 30
type input "10"
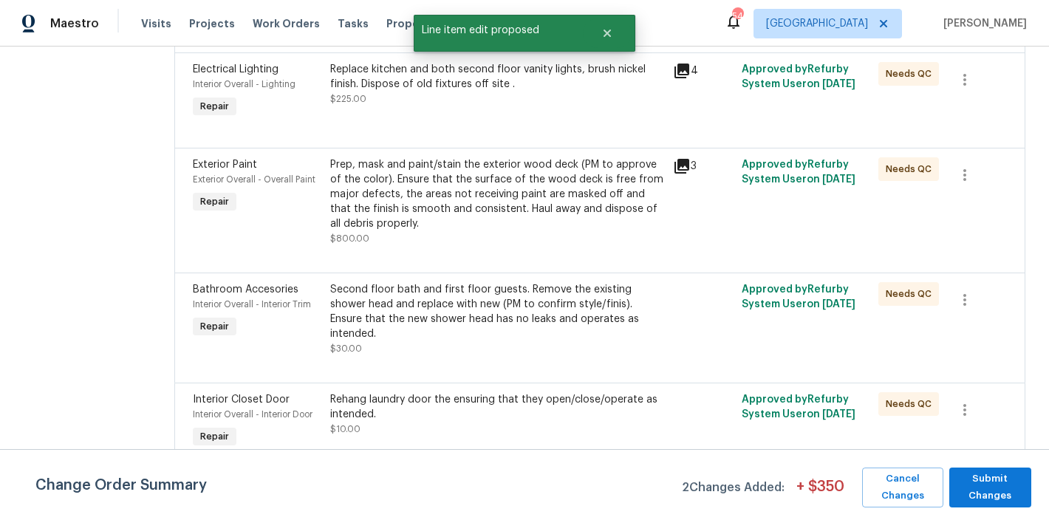
scroll to position [0, 0]
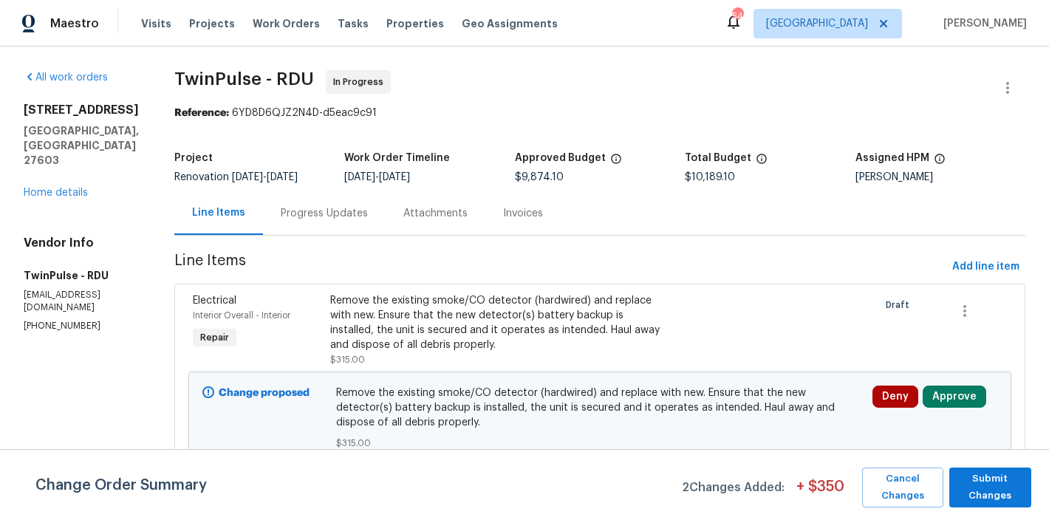
click at [209, 215] on div "Line Items" at bounding box center [218, 212] width 53 height 15
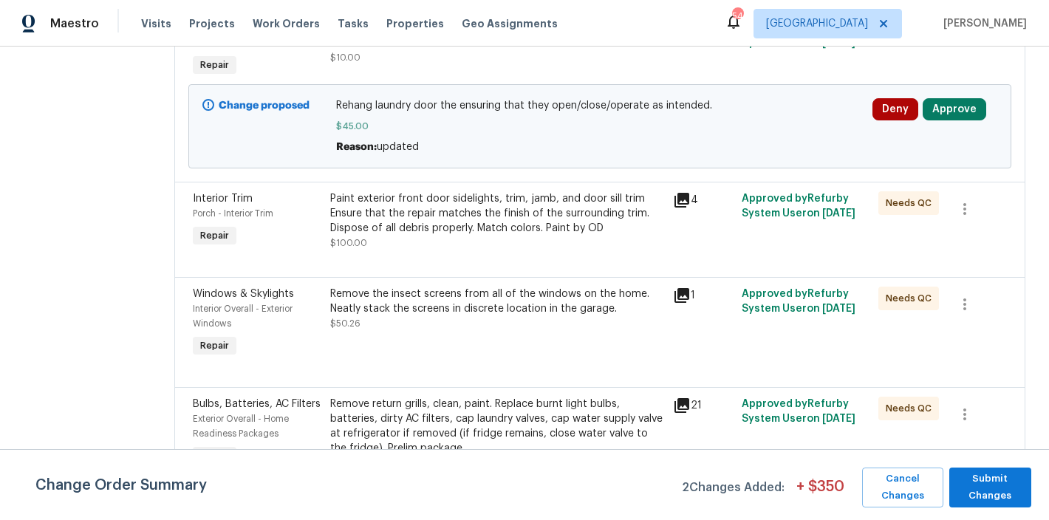
scroll to position [394, 0]
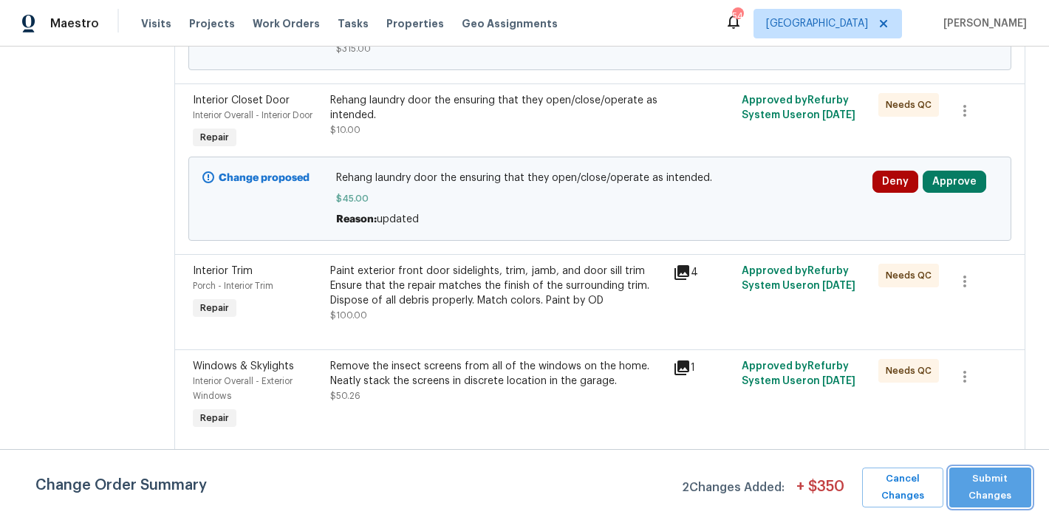
click at [1006, 479] on span "Submit Changes" at bounding box center [990, 488] width 67 height 34
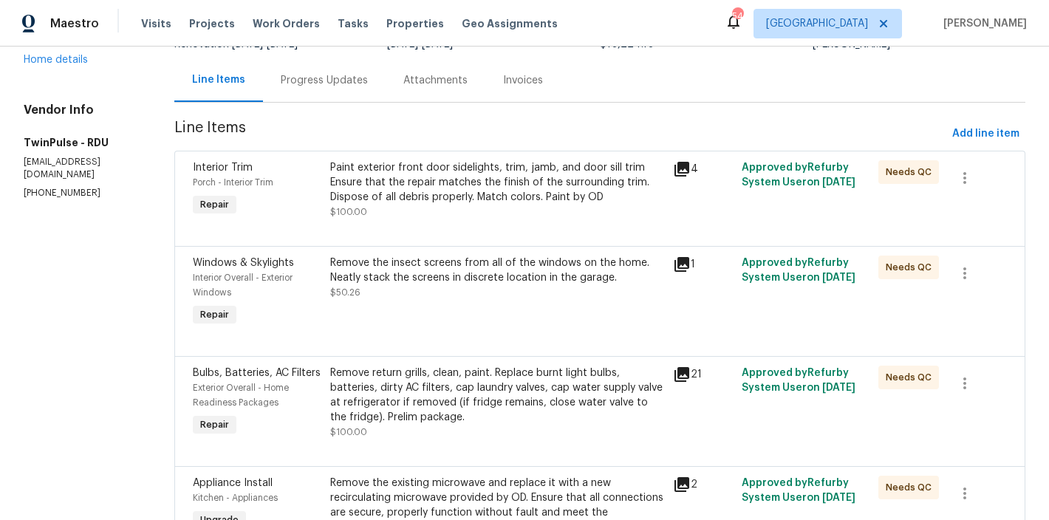
scroll to position [0, 0]
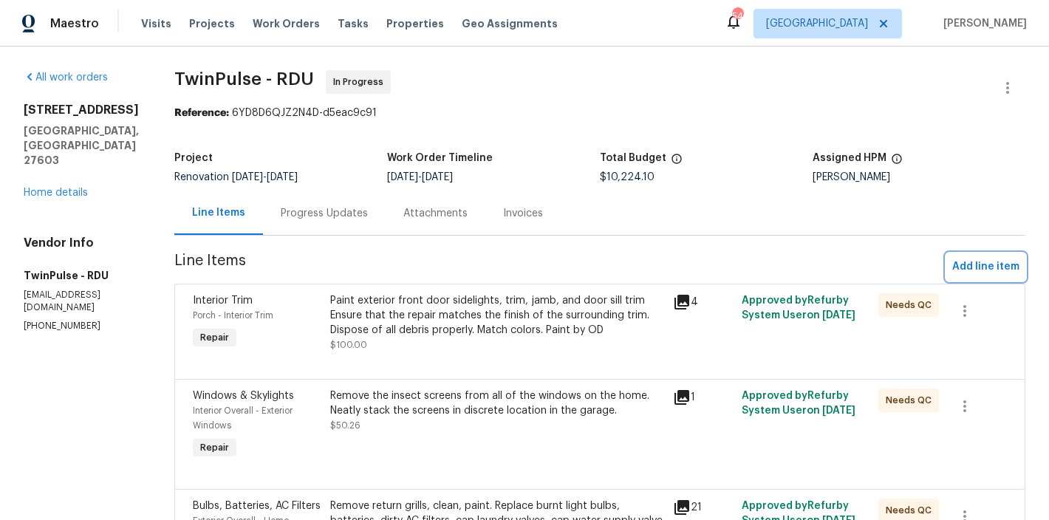
click at [997, 265] on span "Add line item" at bounding box center [985, 267] width 67 height 18
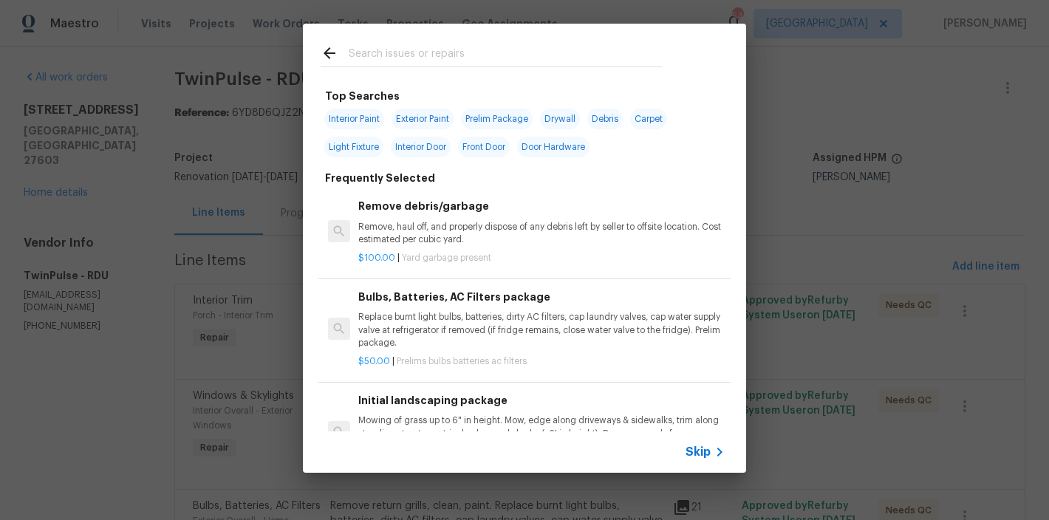
click at [392, 49] on input "text" at bounding box center [505, 55] width 313 height 22
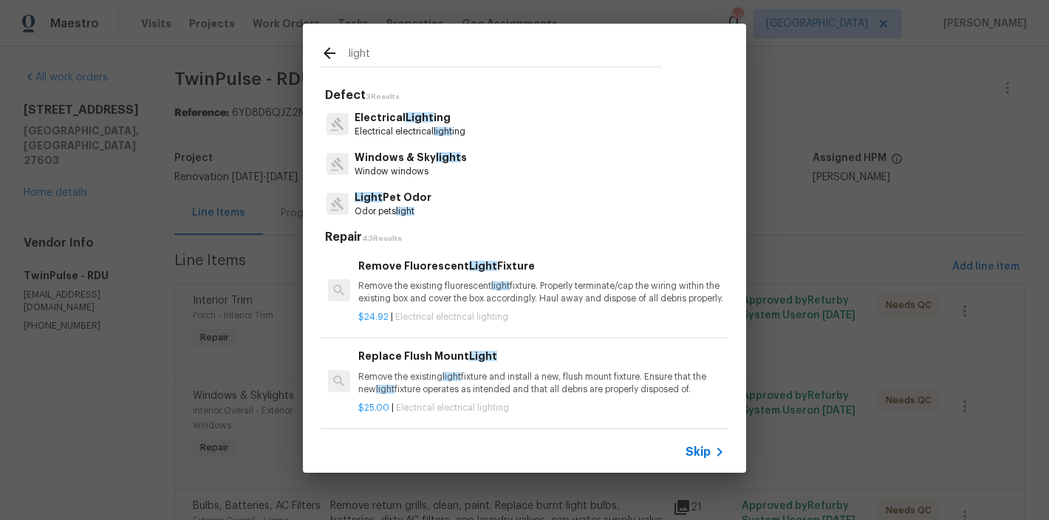
type input "light"
click at [411, 127] on p "Electrical electrical light ing" at bounding box center [410, 132] width 111 height 13
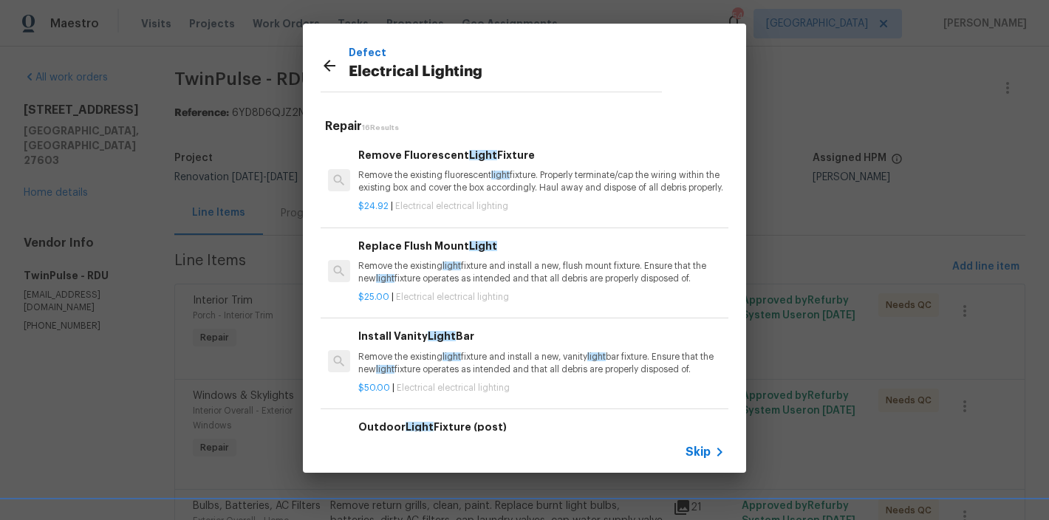
click at [437, 188] on p "Remove the existing fluorescent light fixture. Properly terminate/cap the wirin…" at bounding box center [541, 181] width 366 height 25
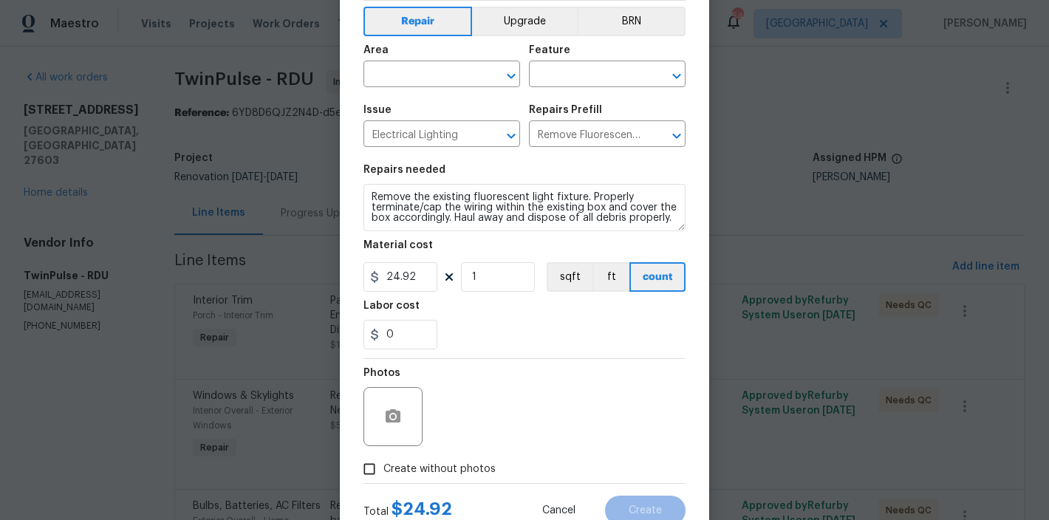
scroll to position [117, 0]
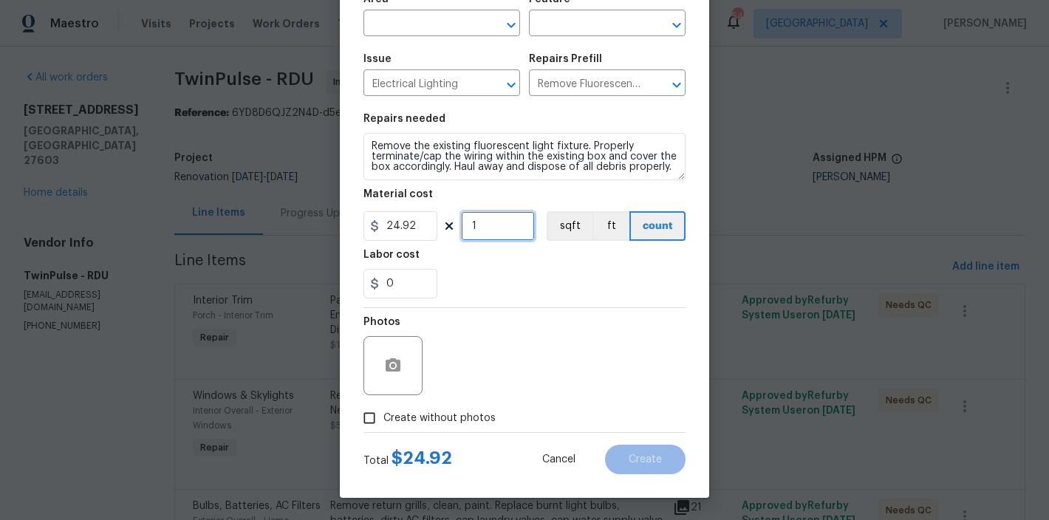
click at [488, 221] on input "1" at bounding box center [498, 226] width 74 height 30
type input "2"
click at [424, 39] on span "Area ​" at bounding box center [441, 15] width 157 height 60
click at [423, 21] on input "text" at bounding box center [420, 24] width 115 height 23
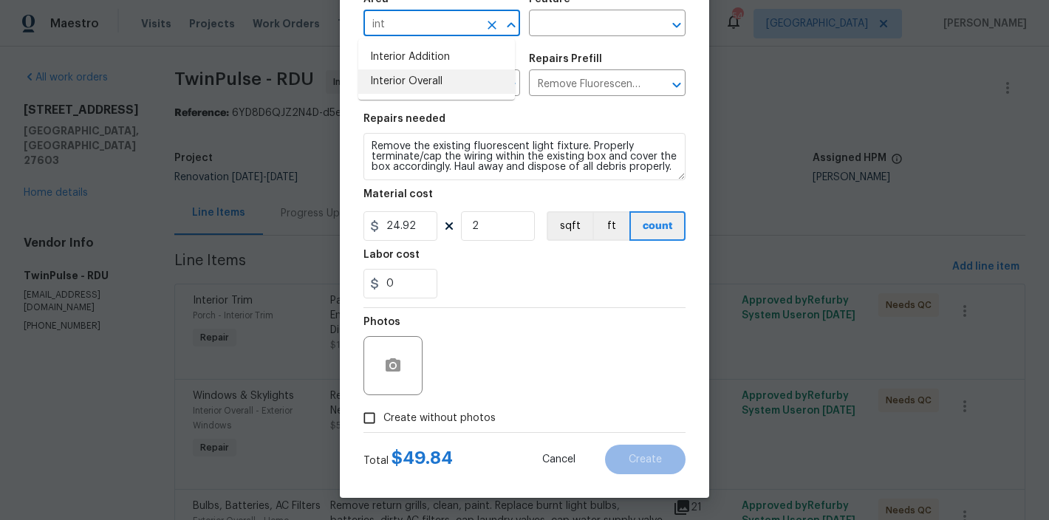
click at [444, 81] on li "Interior Overall" at bounding box center [436, 81] width 157 height 24
type input "Interior Overall"
click at [559, 33] on input "text" at bounding box center [586, 24] width 115 height 23
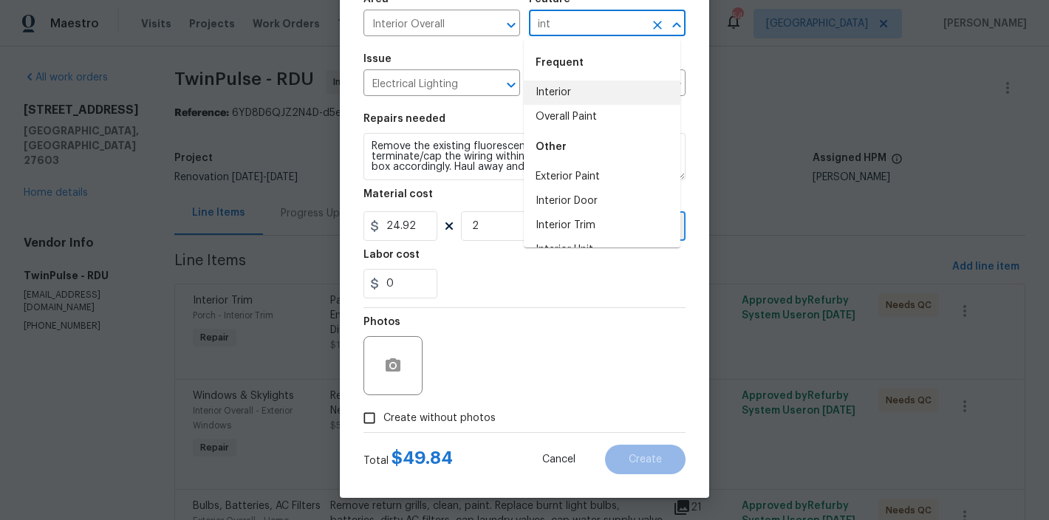
click at [558, 100] on li "Interior" at bounding box center [602, 93] width 157 height 24
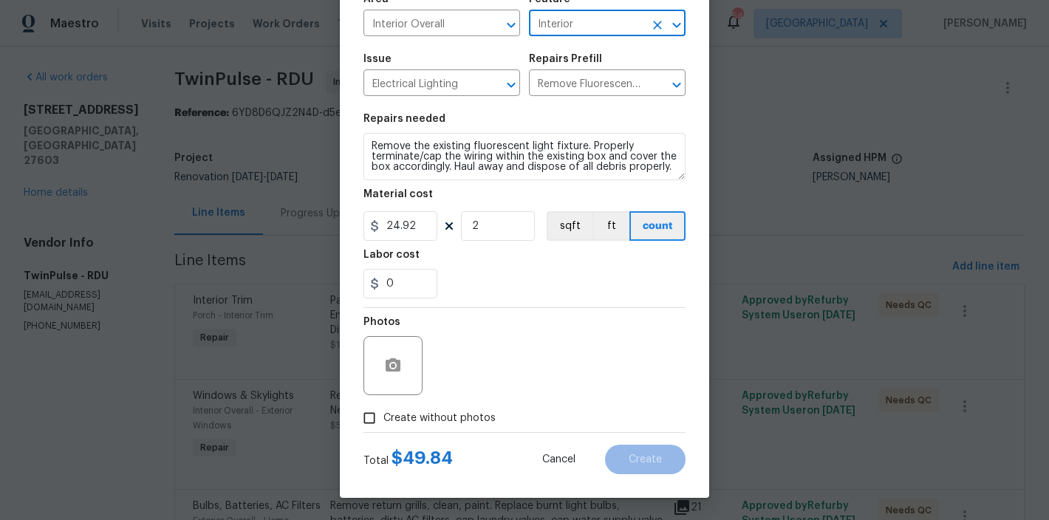
type input "Interior"
click at [423, 417] on span "Create without photos" at bounding box center [439, 419] width 112 height 16
click at [383, 417] on input "Create without photos" at bounding box center [369, 418] width 28 height 28
checkbox input "true"
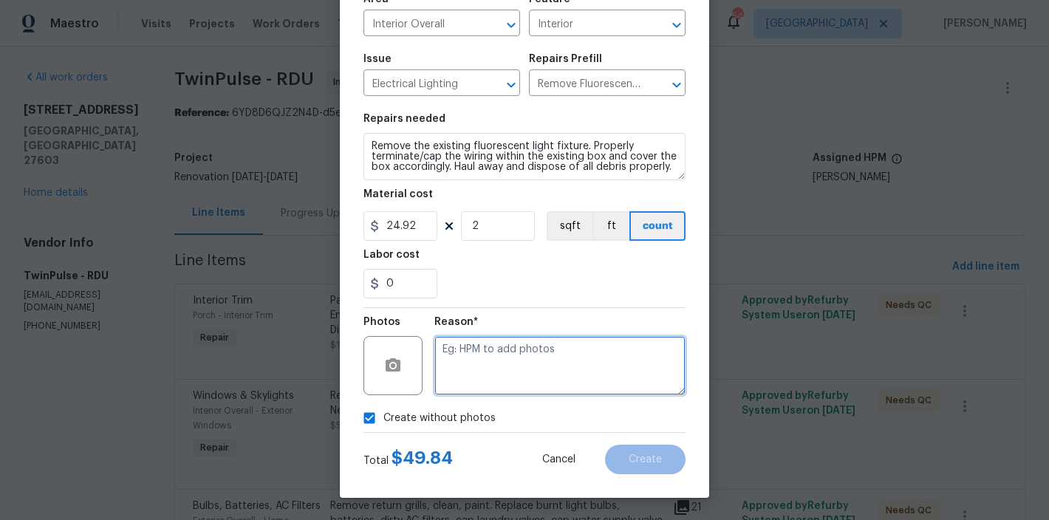
click at [506, 384] on textarea at bounding box center [559, 365] width 251 height 59
type textarea "none"
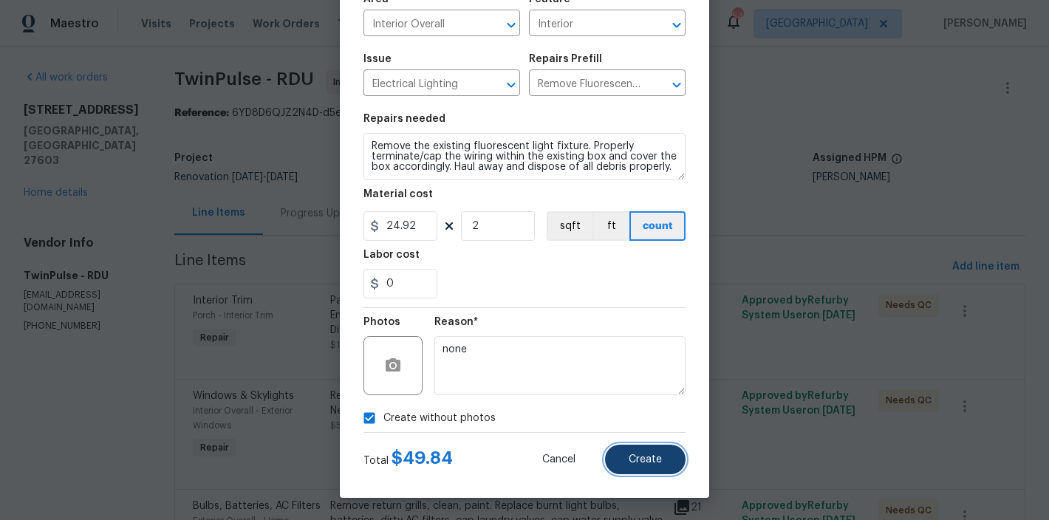
drag, startPoint x: 621, startPoint y: 448, endPoint x: 637, endPoint y: 455, distance: 17.2
click at [627, 451] on button "Create" at bounding box center [645, 460] width 81 height 30
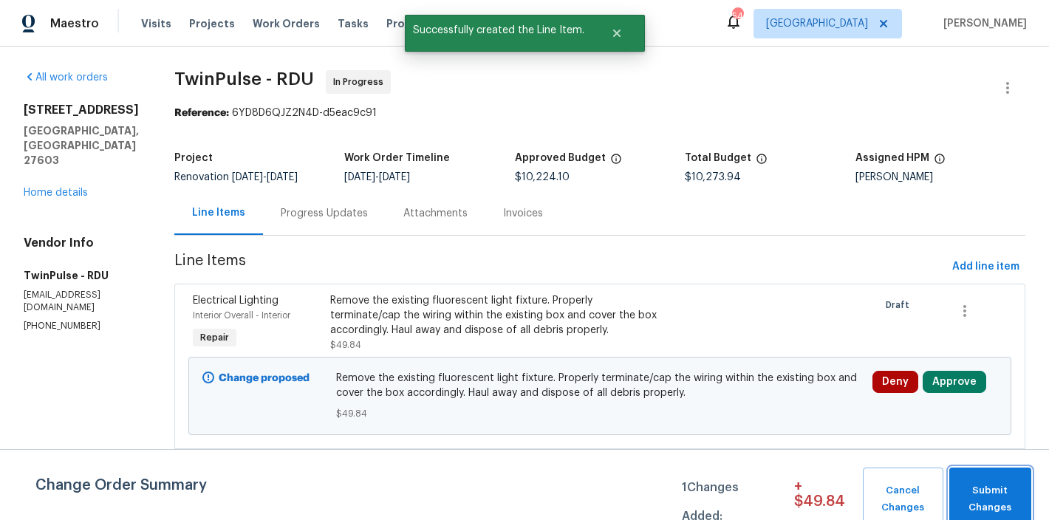
click at [979, 492] on span "Submit Changes" at bounding box center [990, 499] width 67 height 34
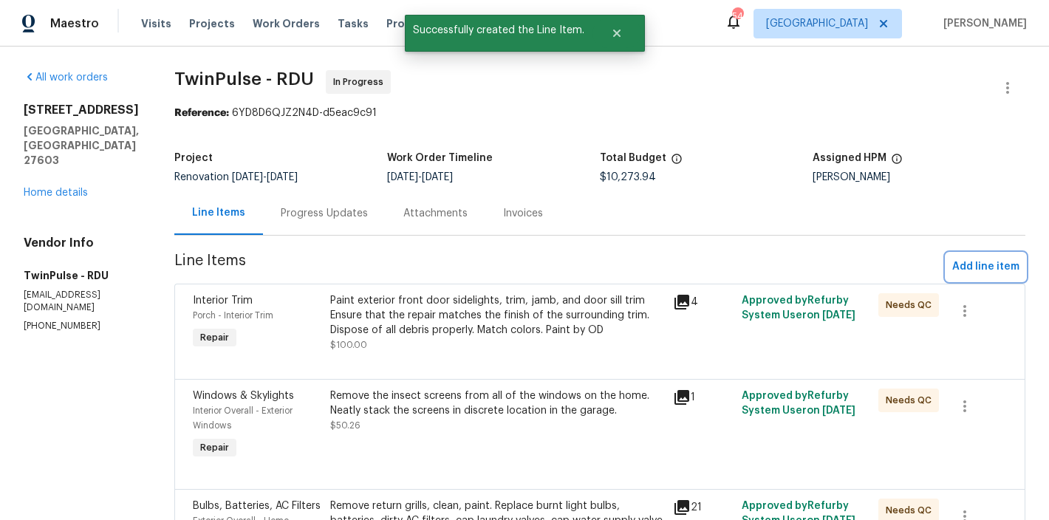
click at [982, 261] on span "Add line item" at bounding box center [985, 267] width 67 height 18
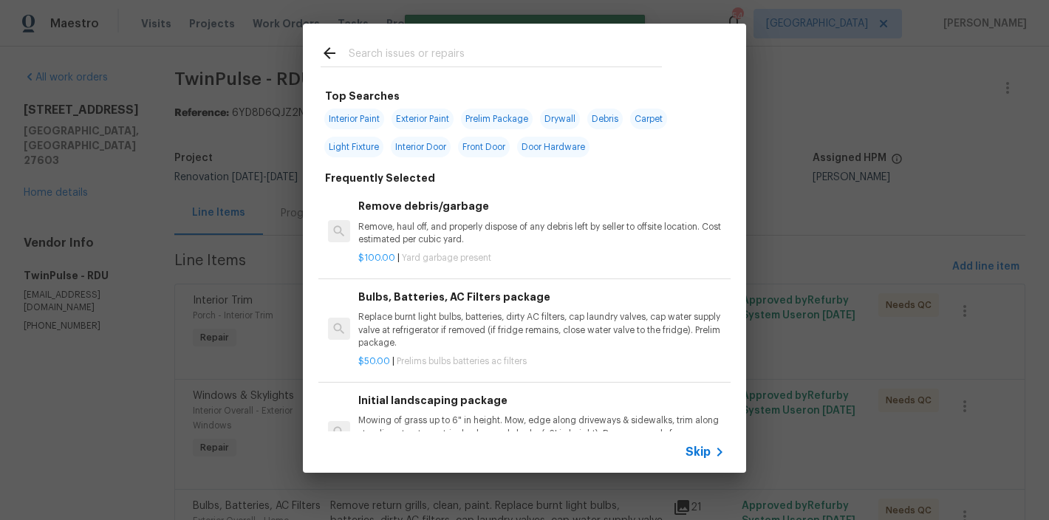
click at [397, 45] on input "text" at bounding box center [505, 55] width 313 height 22
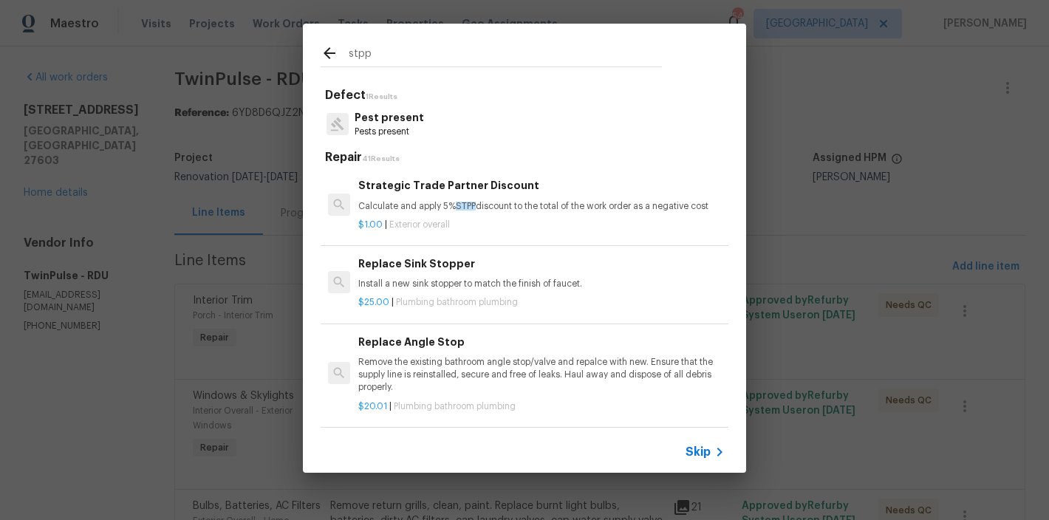
type input "stpp"
click at [573, 213] on p "Calculate and apply 5% STPP discount to the total of the work order as a negati…" at bounding box center [541, 206] width 366 height 13
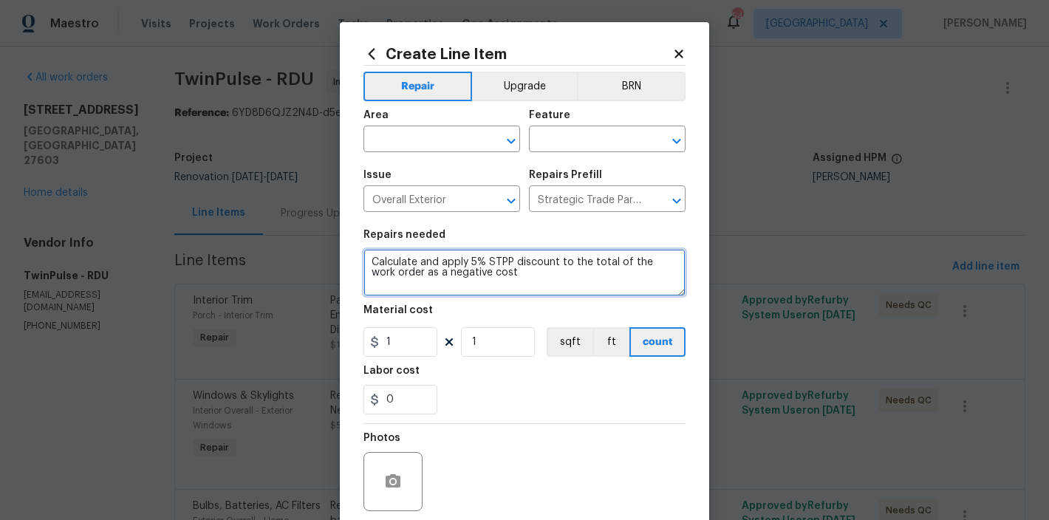
drag, startPoint x: 499, startPoint y: 284, endPoint x: 313, endPoint y: 258, distance: 187.9
click at [313, 258] on div "Create Line Item Repair Upgrade BRN Area ​ Feature ​ Issue Overall Exterior ​ R…" at bounding box center [524, 260] width 1049 height 520
type textarea "Back charge for replacement of carpet costs."
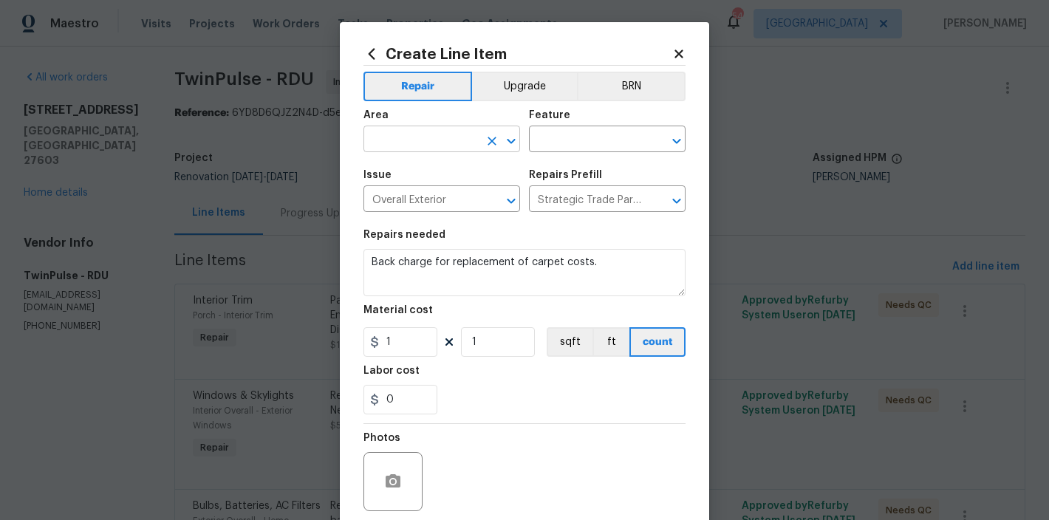
click at [415, 140] on input "text" at bounding box center [420, 140] width 115 height 23
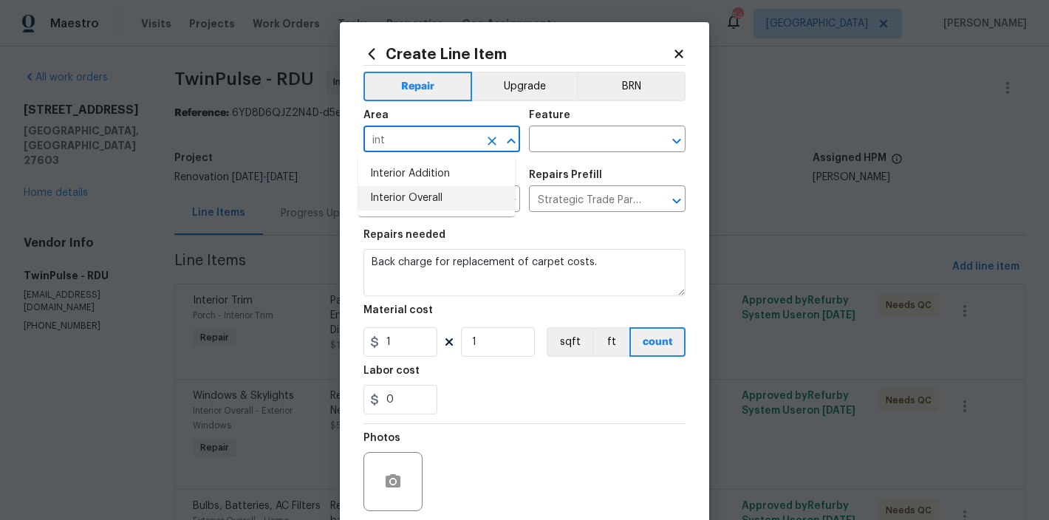
click at [420, 194] on li "Interior Overall" at bounding box center [436, 198] width 157 height 24
type input "Interior Overall"
click at [539, 146] on input "text" at bounding box center [586, 140] width 115 height 23
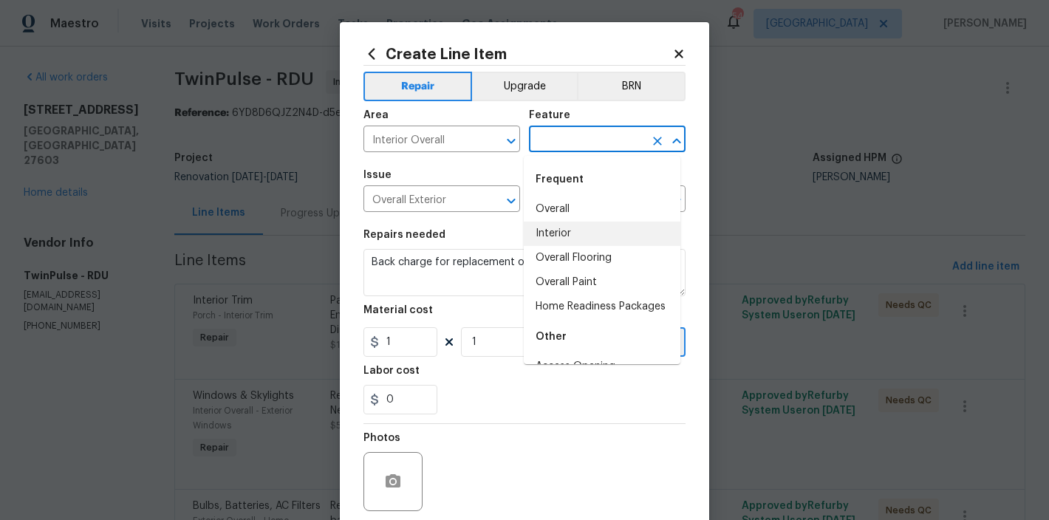
click at [571, 236] on li "Interior" at bounding box center [602, 234] width 157 height 24
type input "Interior"
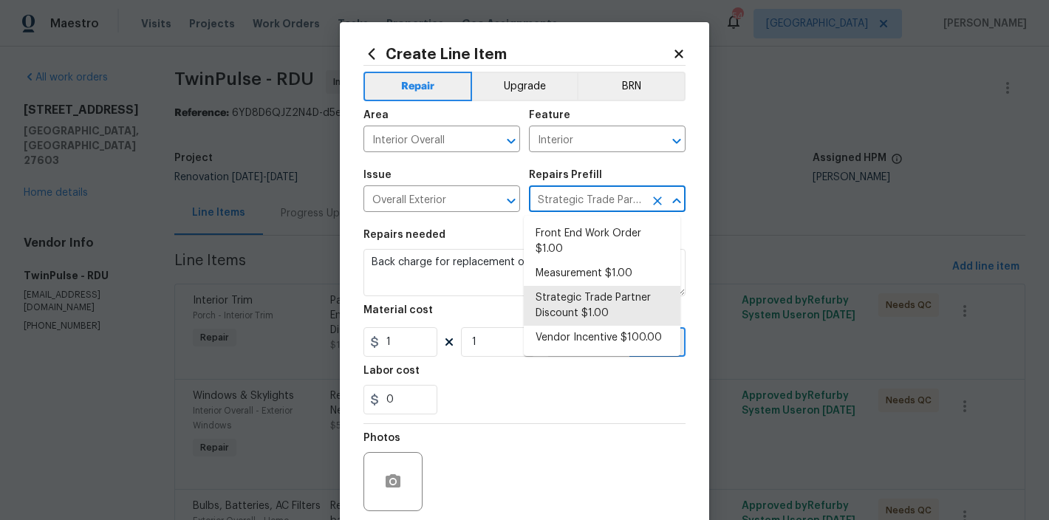
click at [601, 206] on input "Strategic Trade Partner Discount $1.00" at bounding box center [586, 200] width 115 height 23
click at [594, 245] on li "Front End Work Order $1.00" at bounding box center [602, 242] width 157 height 40
type input "Front End Work Order $1.00"
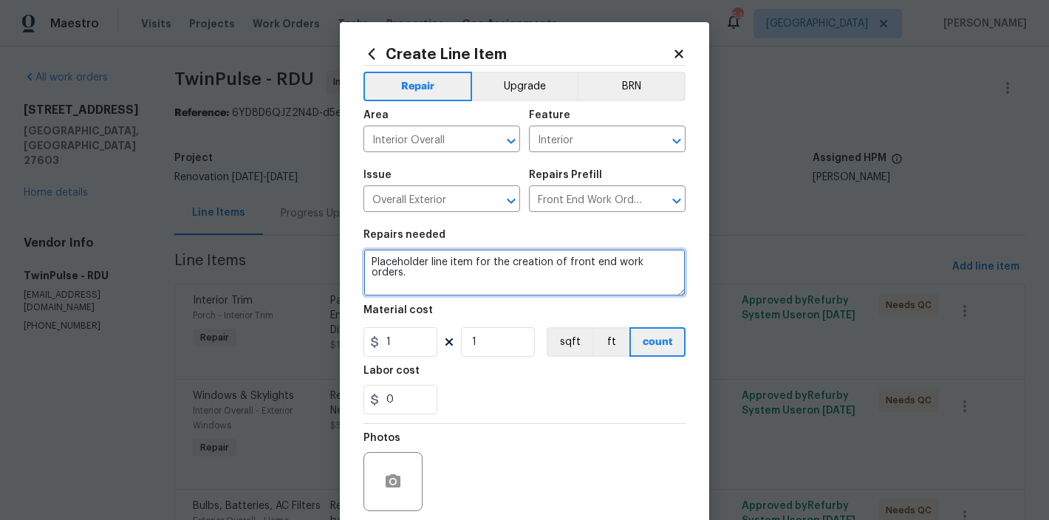
drag, startPoint x: 669, startPoint y: 265, endPoint x: 395, endPoint y: 270, distance: 273.4
click at [395, 270] on textarea "Placeholder line item for the creation of front end work orders." at bounding box center [524, 272] width 322 height 47
click at [404, 267] on textarea "Placeholder line item for the creation of front end work orders." at bounding box center [524, 272] width 322 height 47
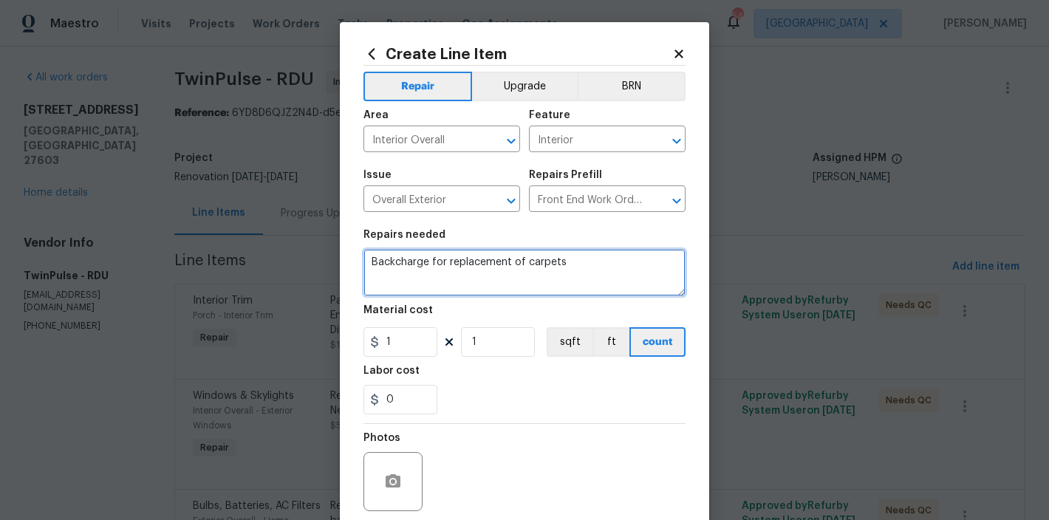
click at [386, 260] on textarea "Backcharge for replacement of carpets" at bounding box center [524, 272] width 322 height 47
type textarea "Back charge for replacement of carpets"
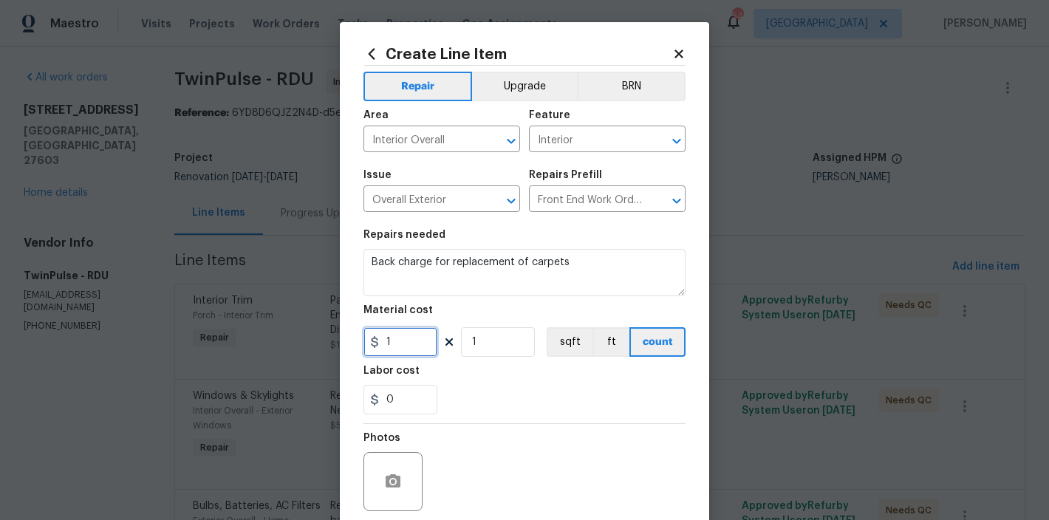
click at [407, 352] on input "1" at bounding box center [400, 342] width 74 height 30
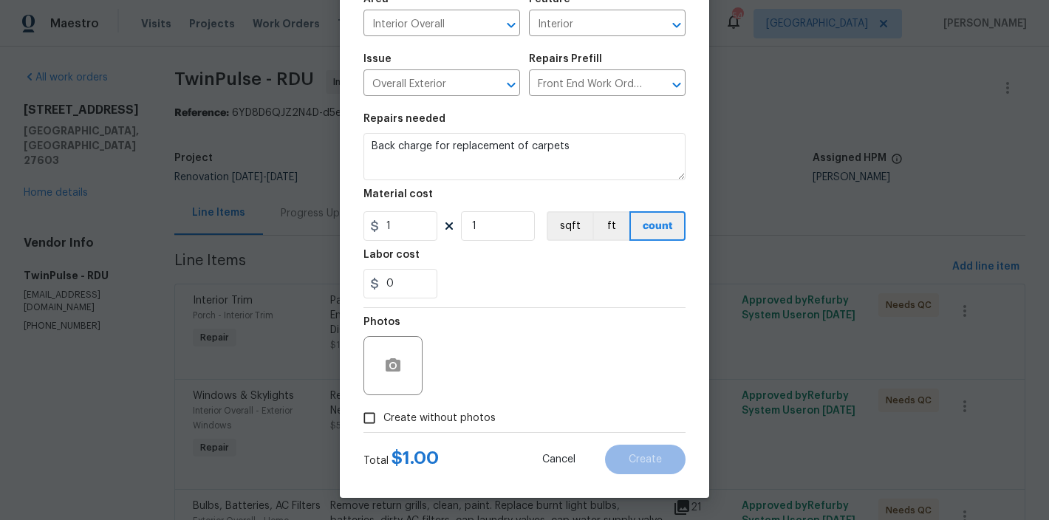
click at [412, 419] on span "Create without photos" at bounding box center [439, 419] width 112 height 16
click at [383, 419] on input "Create without photos" at bounding box center [369, 418] width 28 height 28
checkbox input "true"
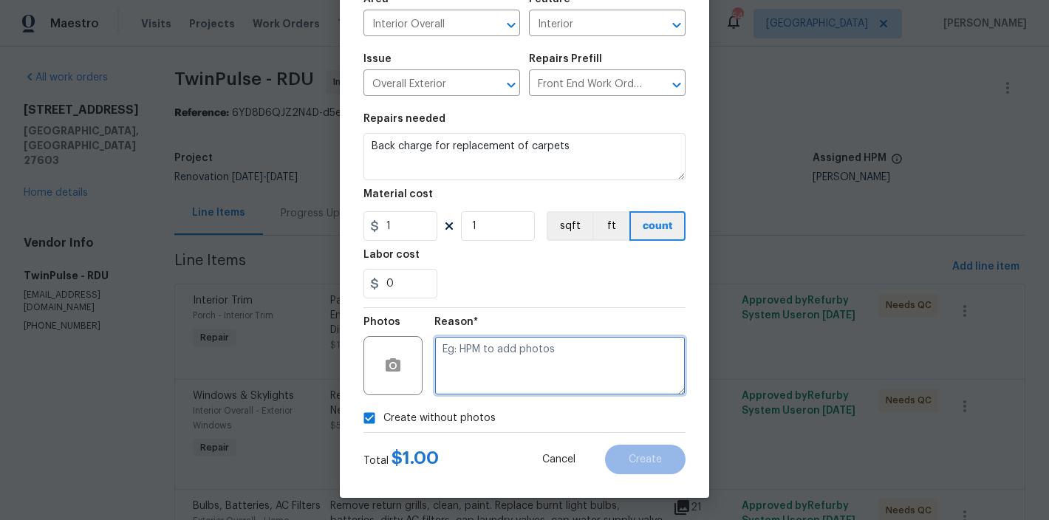
click at [541, 380] on textarea at bounding box center [559, 365] width 251 height 59
type textarea "none"
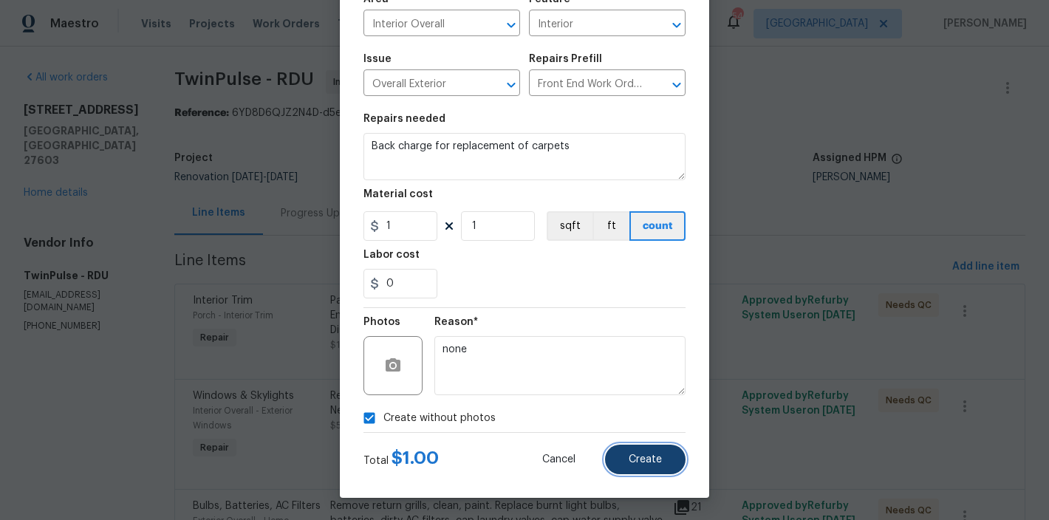
click at [638, 448] on button "Create" at bounding box center [645, 460] width 81 height 30
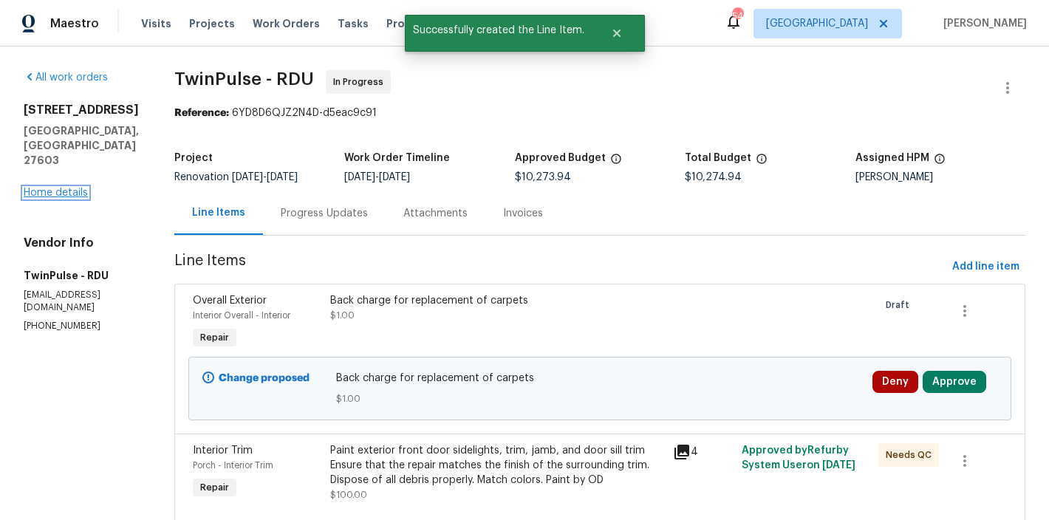
click at [59, 188] on link "Home details" at bounding box center [56, 193] width 64 height 10
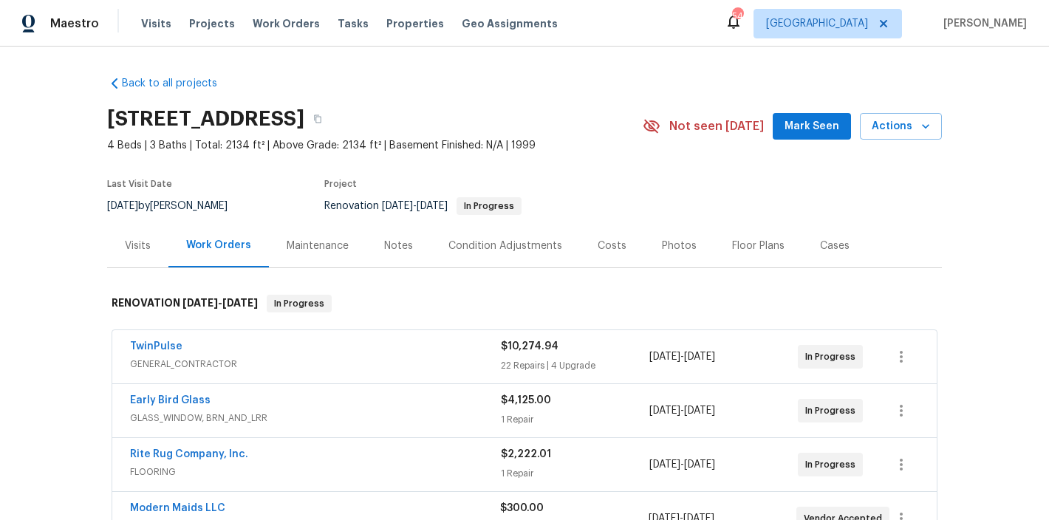
click at [143, 244] on div "Visits" at bounding box center [138, 246] width 26 height 15
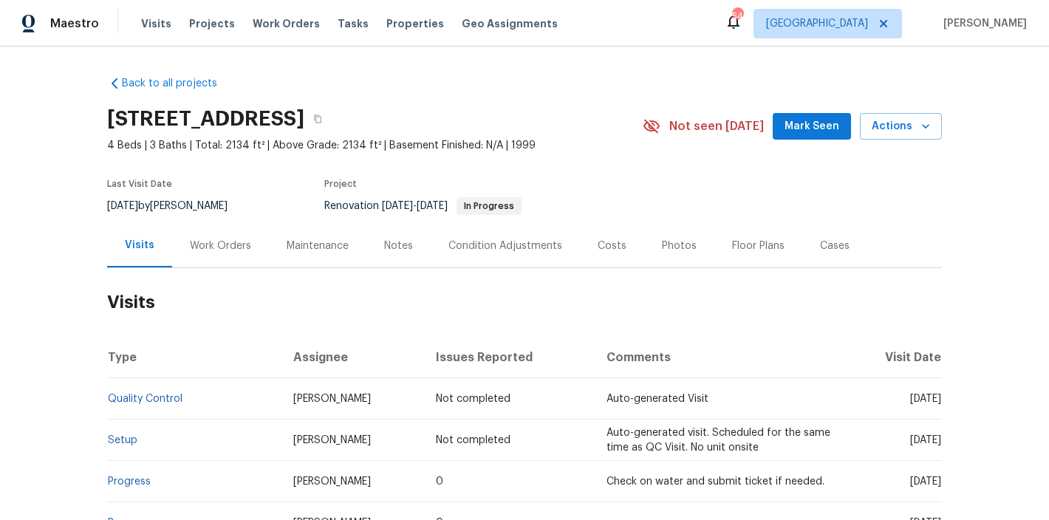
click at [301, 245] on div "Maintenance" at bounding box center [318, 246] width 62 height 15
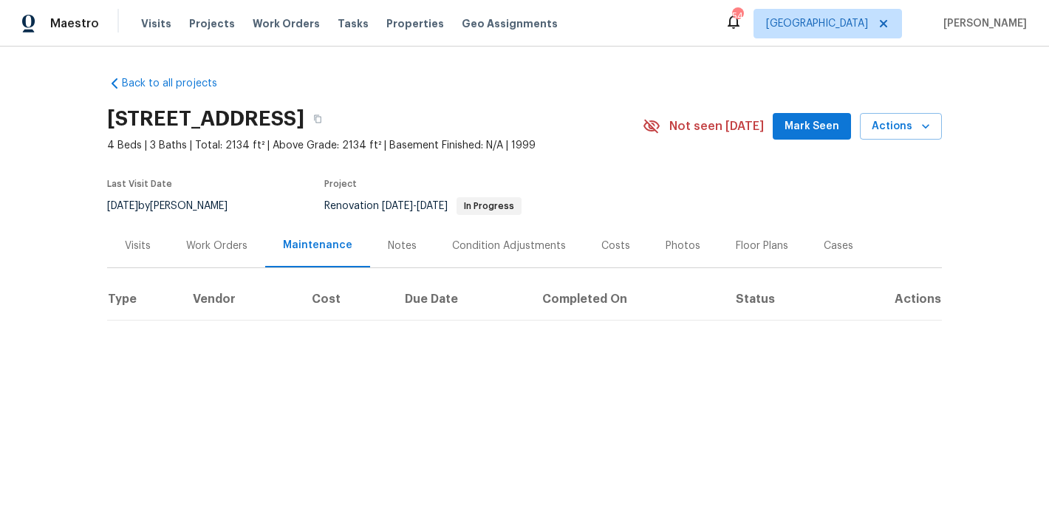
click at [216, 246] on div "Work Orders" at bounding box center [216, 246] width 61 height 15
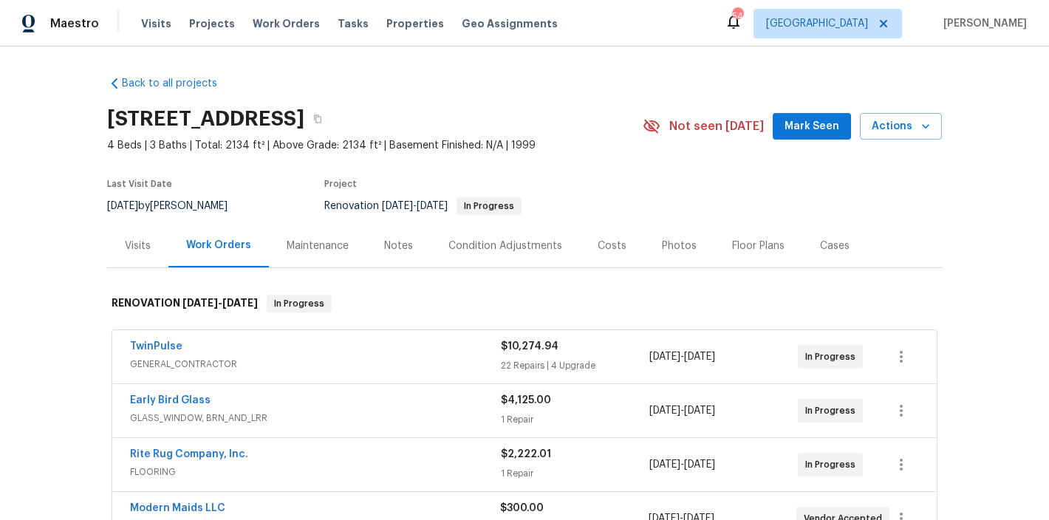
scroll to position [123, 0]
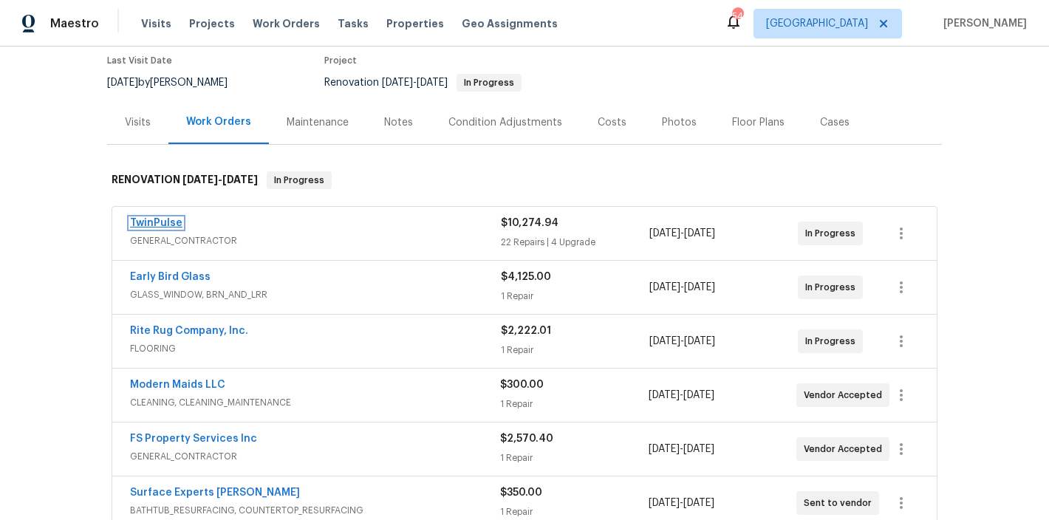
click at [150, 219] on link "TwinPulse" at bounding box center [156, 223] width 52 height 10
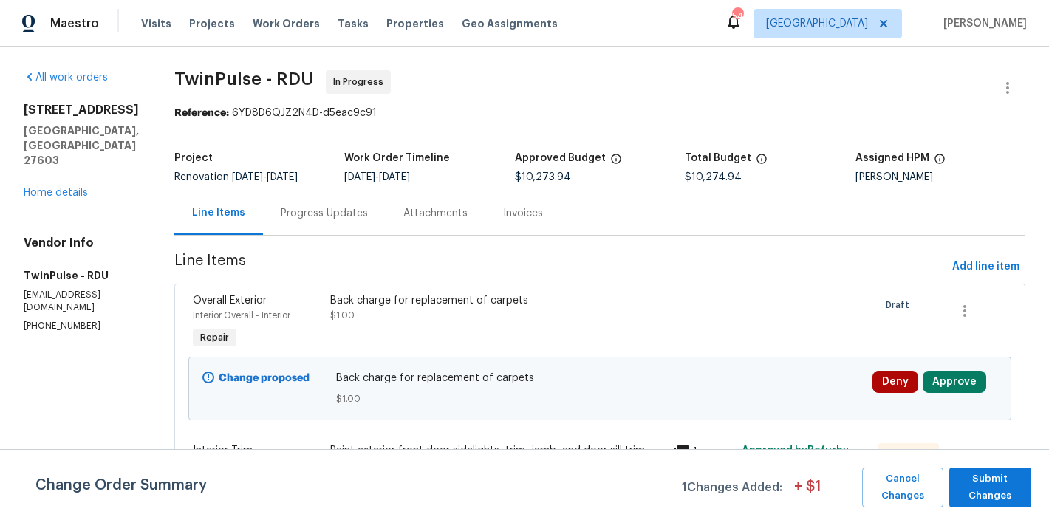
click at [414, 304] on div "Back charge for replacement of carpets" at bounding box center [497, 300] width 334 height 15
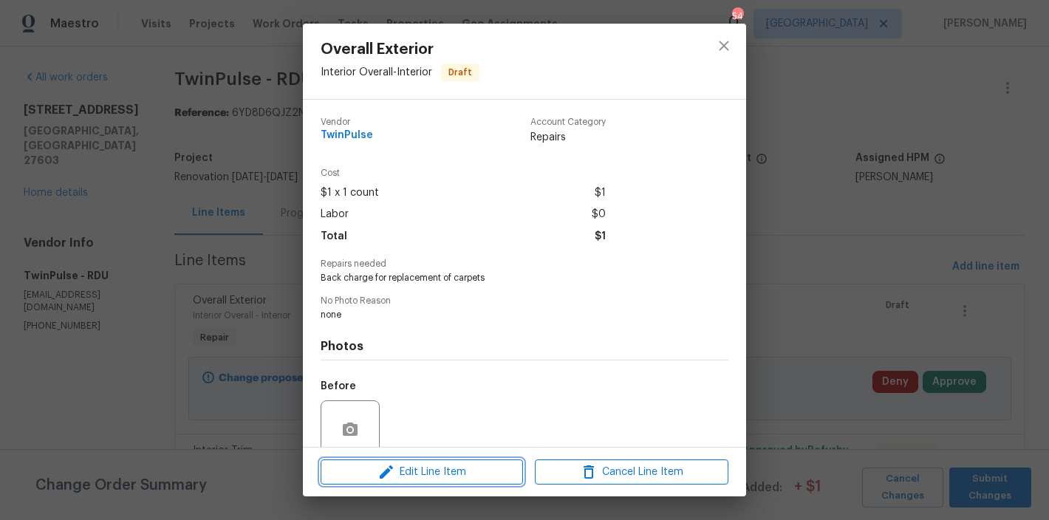
click at [465, 468] on span "Edit Line Item" at bounding box center [422, 472] width 194 height 18
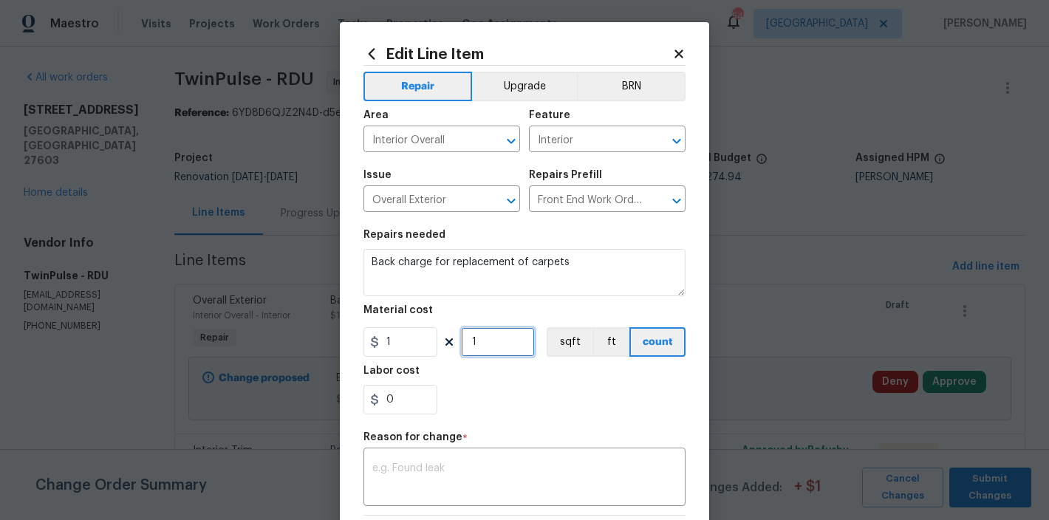
drag, startPoint x: 491, startPoint y: 340, endPoint x: 457, endPoint y: 344, distance: 35.0
click at [461, 344] on input "1" at bounding box center [498, 342] width 74 height 30
type input "1"
click at [397, 351] on input "1" at bounding box center [400, 342] width 74 height 30
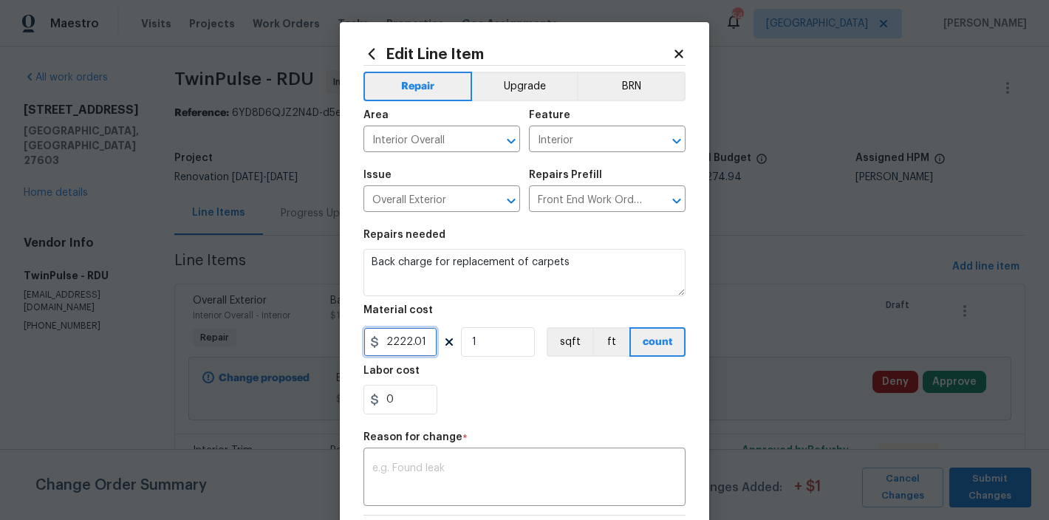
click at [382, 343] on input "2222.01" at bounding box center [400, 342] width 74 height 30
type input "-2222.01"
click at [493, 402] on div "0" at bounding box center [524, 400] width 322 height 30
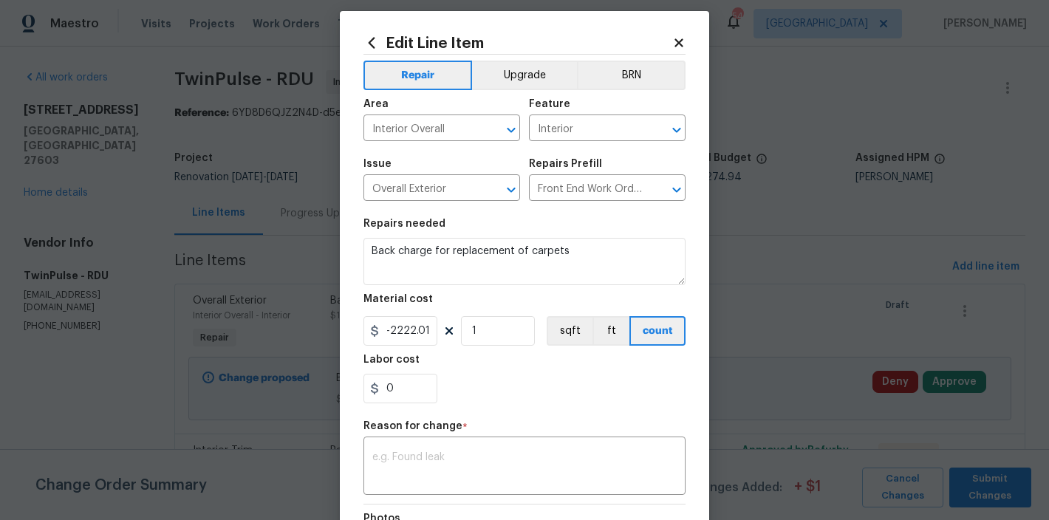
scroll to position [28, 0]
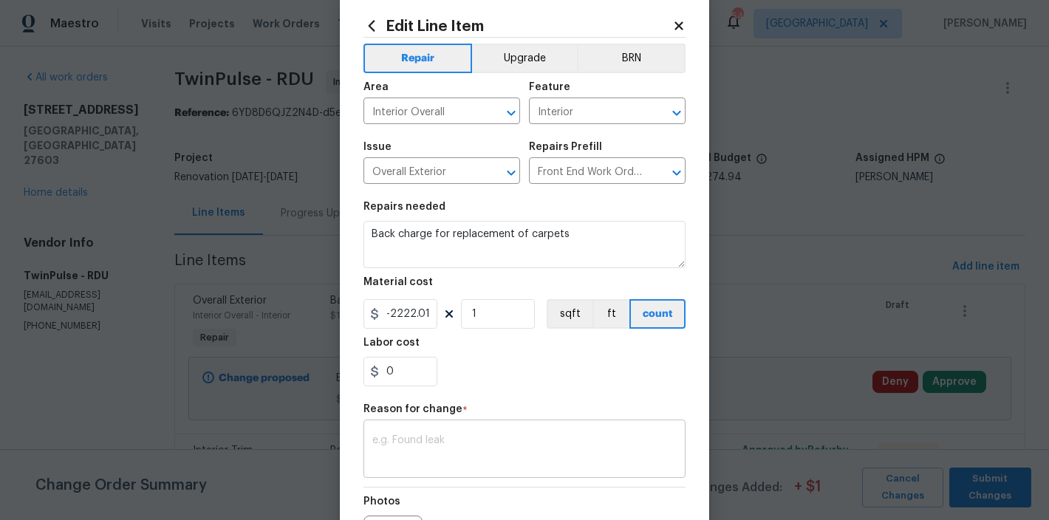
click at [499, 437] on textarea at bounding box center [524, 450] width 304 height 31
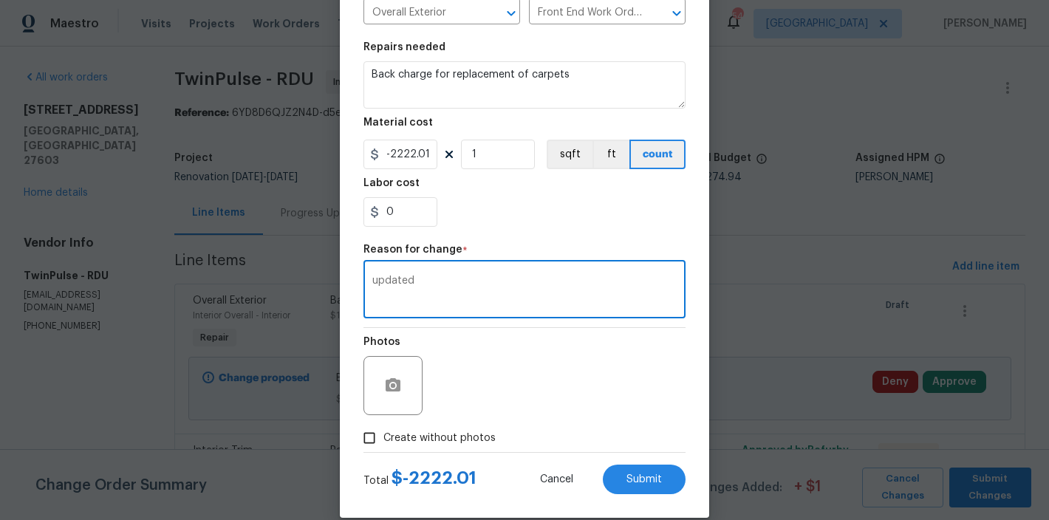
scroll to position [208, 0]
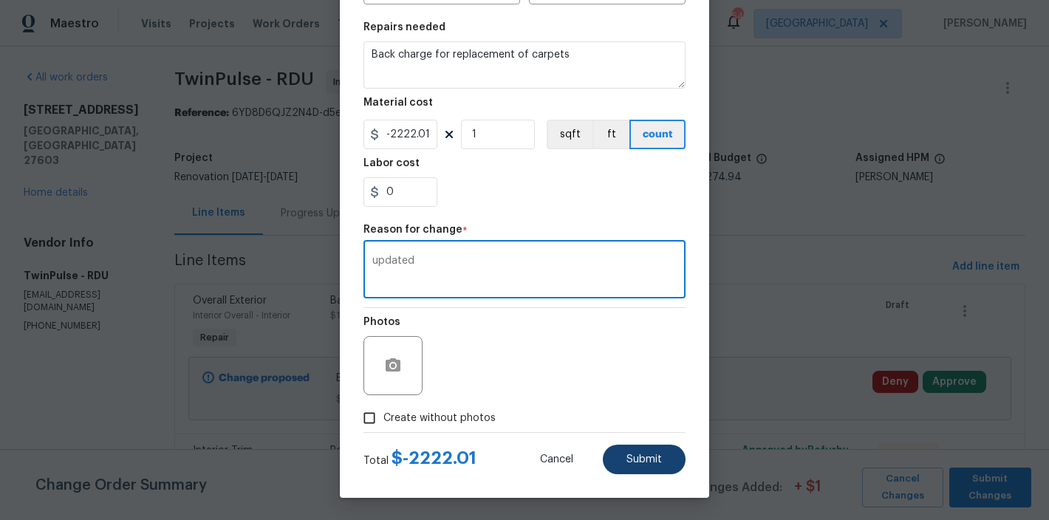
type textarea "updated"
click at [616, 471] on button "Submit" at bounding box center [644, 460] width 83 height 30
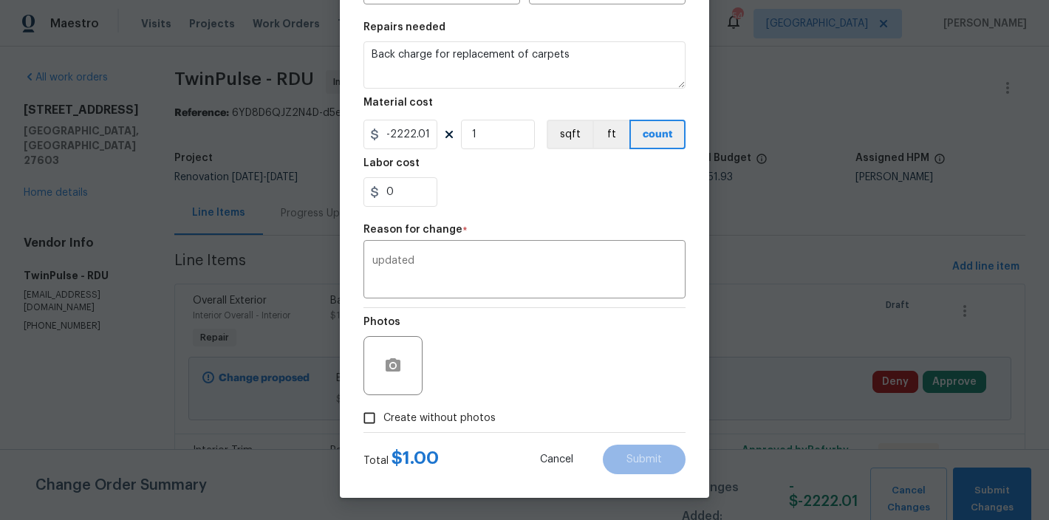
type input "1"
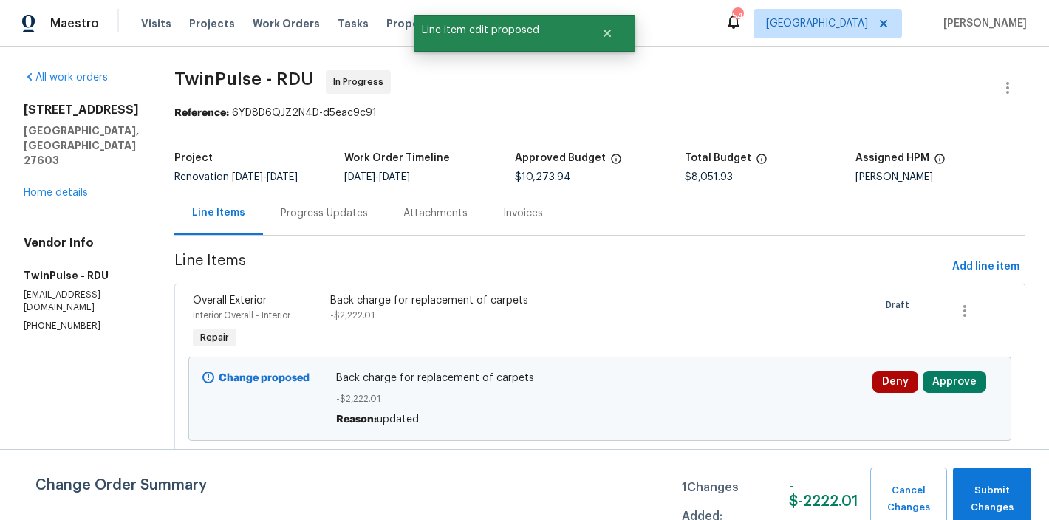
scroll to position [0, 0]
click at [1005, 494] on span "Submit Changes" at bounding box center [992, 499] width 64 height 34
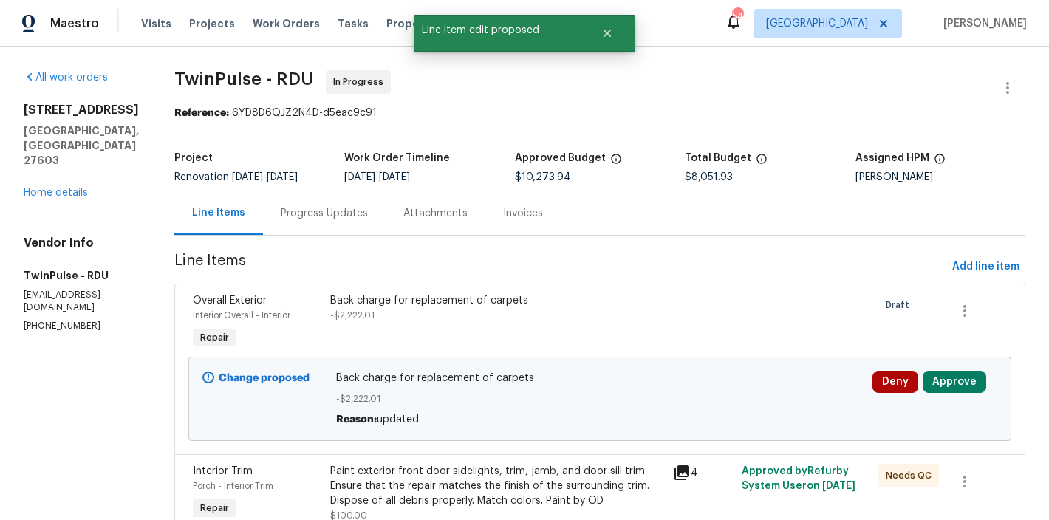
click at [895, 95] on span "TwinPulse - RDU In Progress" at bounding box center [582, 87] width 816 height 35
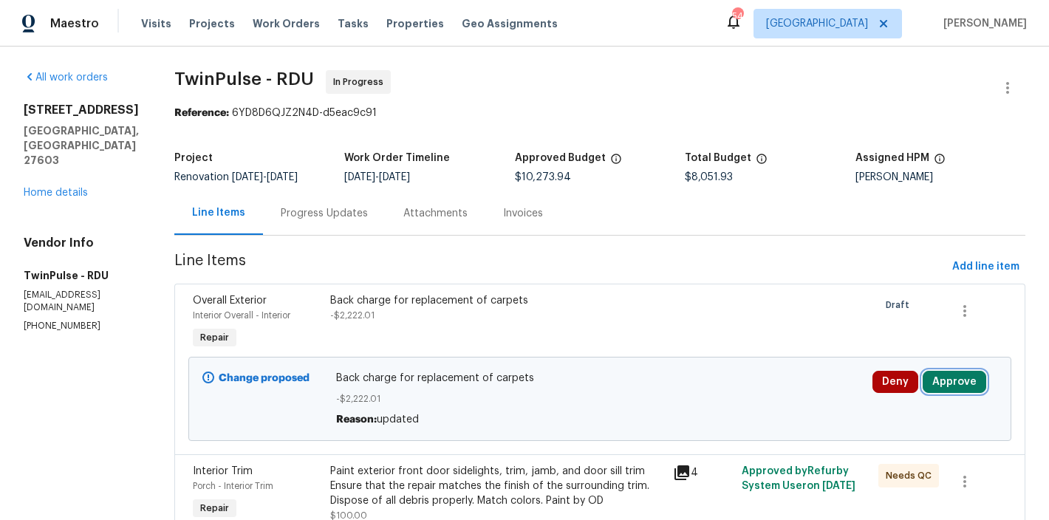
click at [945, 383] on button "Approve" at bounding box center [955, 382] width 64 height 22
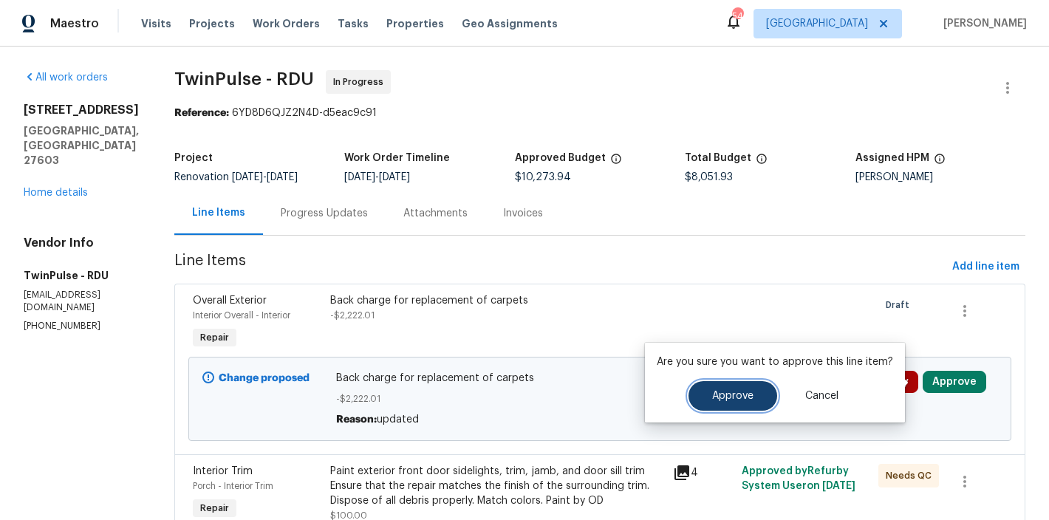
click at [733, 400] on span "Approve" at bounding box center [732, 396] width 41 height 11
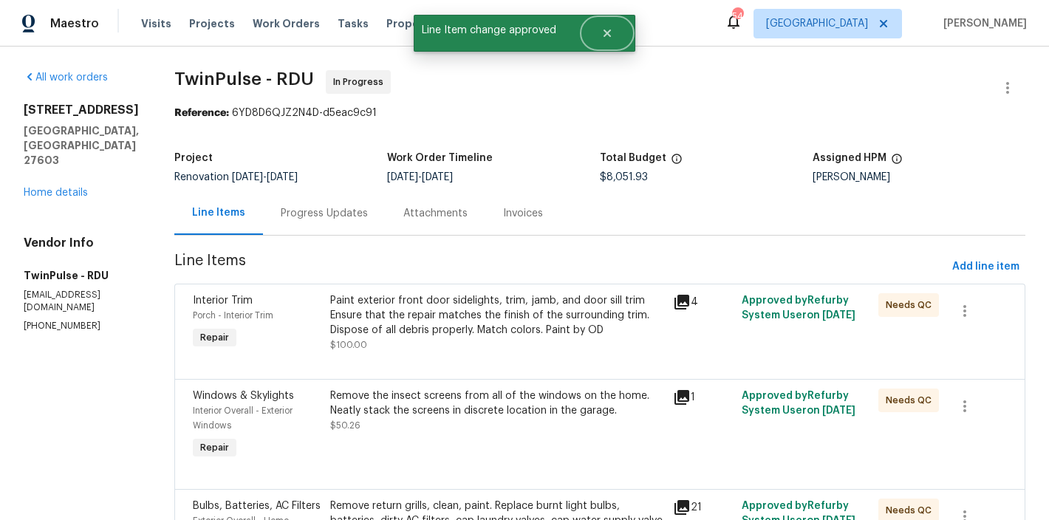
click at [614, 37] on button "Close" at bounding box center [607, 33] width 49 height 30
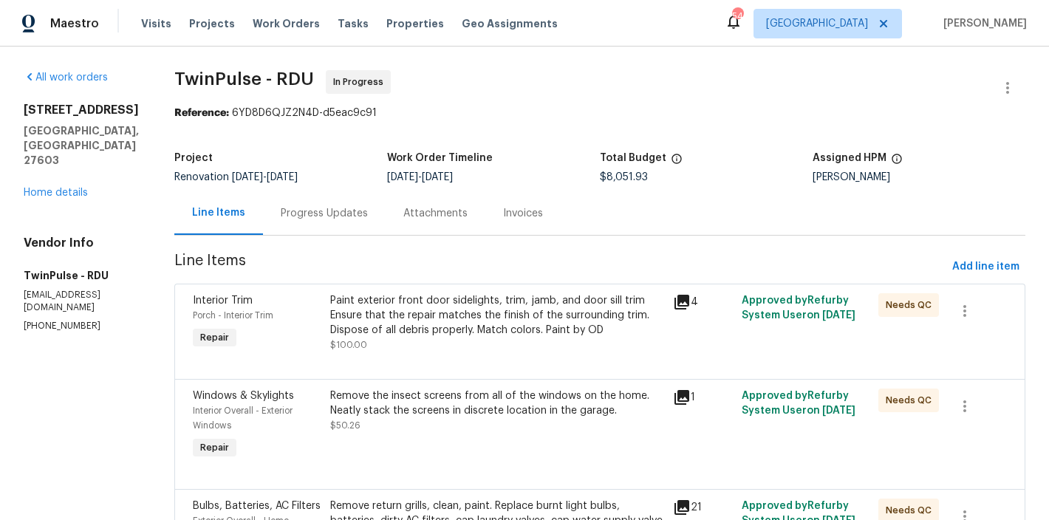
click at [692, 86] on span "TwinPulse - RDU In Progress" at bounding box center [582, 87] width 816 height 35
click at [30, 188] on link "Home details" at bounding box center [56, 193] width 64 height 10
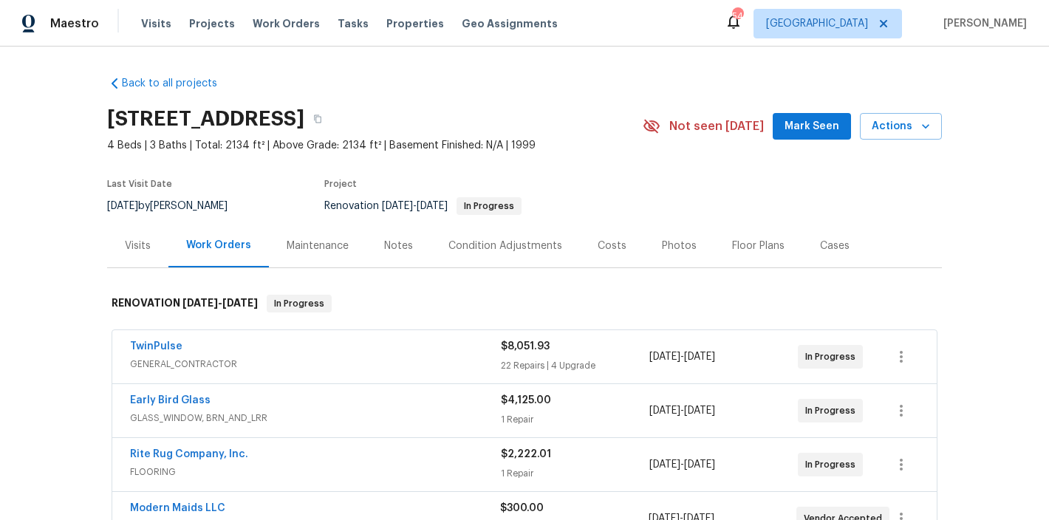
click at [608, 87] on div "Back to all projects 2901 Piney Ct, Raleigh, NC 27603 4 Beds | 3 Baths | Total:…" at bounding box center [524, 483] width 835 height 839
click at [605, 253] on div "Costs" at bounding box center [612, 246] width 64 height 44
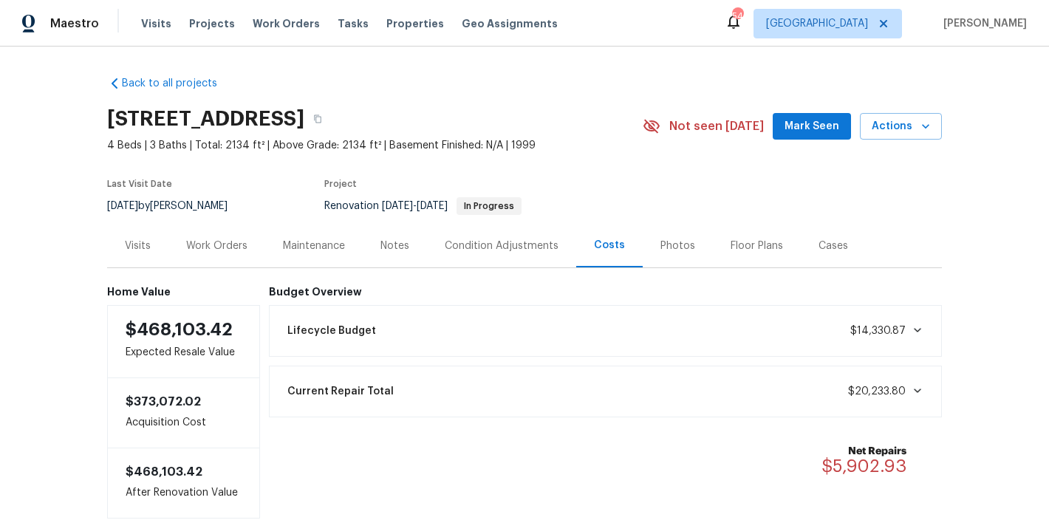
click at [199, 248] on div "Work Orders" at bounding box center [216, 246] width 61 height 15
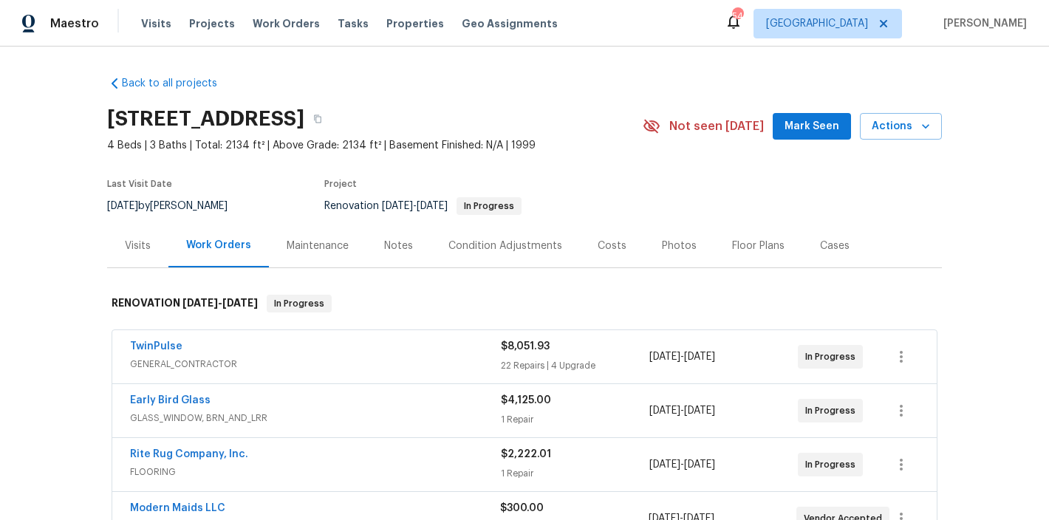
click at [596, 83] on div "Back to all projects 2901 Piney Ct, Raleigh, NC 27603 4 Beds | 3 Baths | Total:…" at bounding box center [524, 483] width 835 height 839
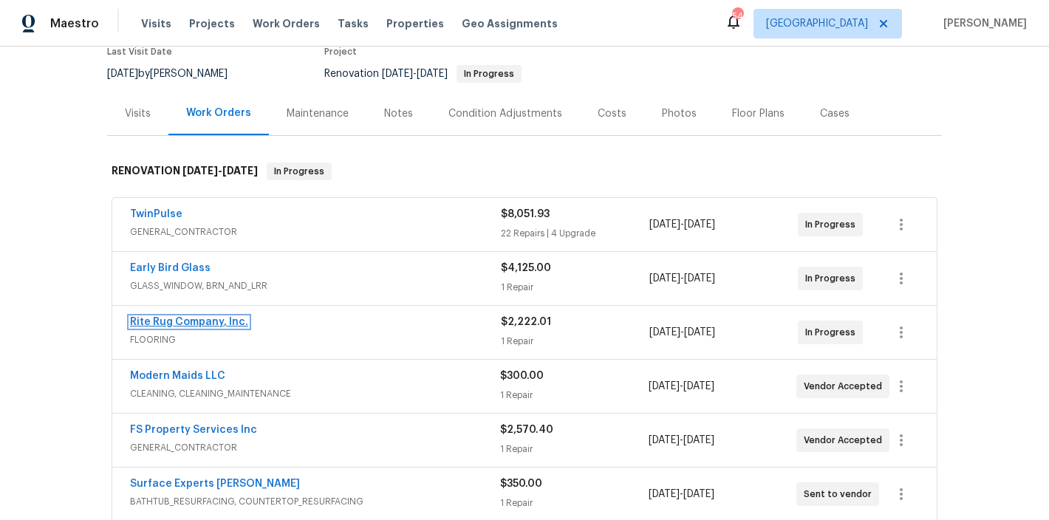
click at [172, 324] on link "Rite Rug Company, Inc." at bounding box center [189, 322] width 118 height 10
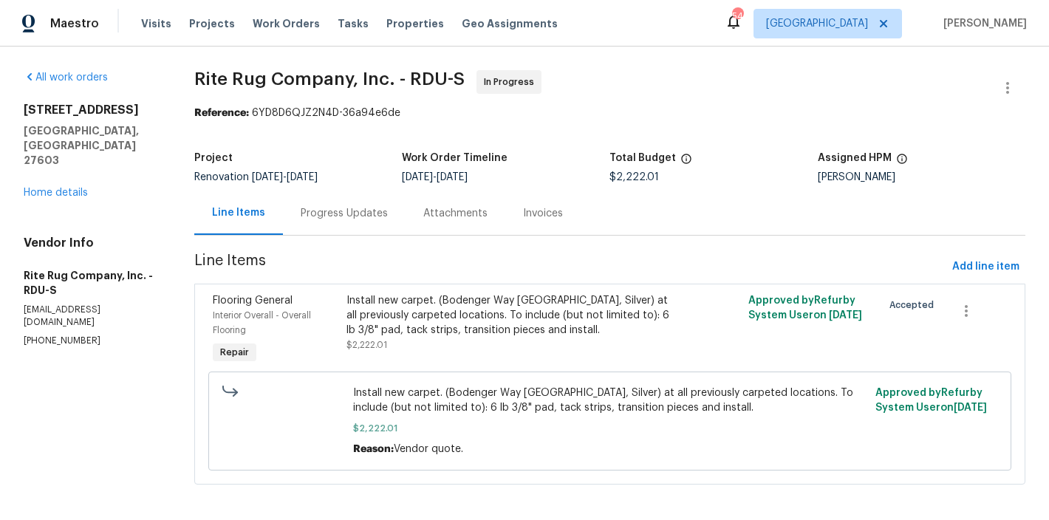
click at [321, 216] on div "Progress Updates" at bounding box center [344, 213] width 87 height 15
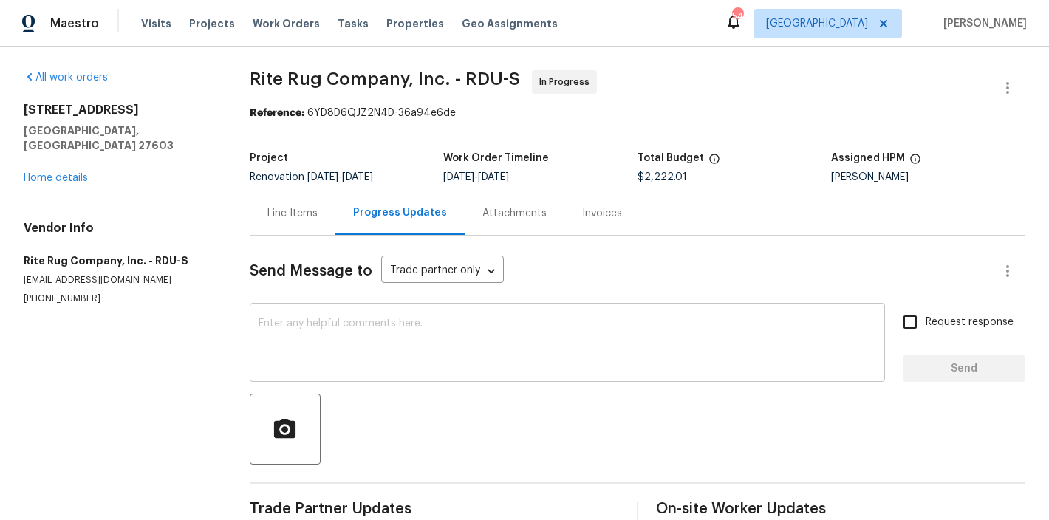
click at [309, 334] on textarea at bounding box center [568, 344] width 618 height 52
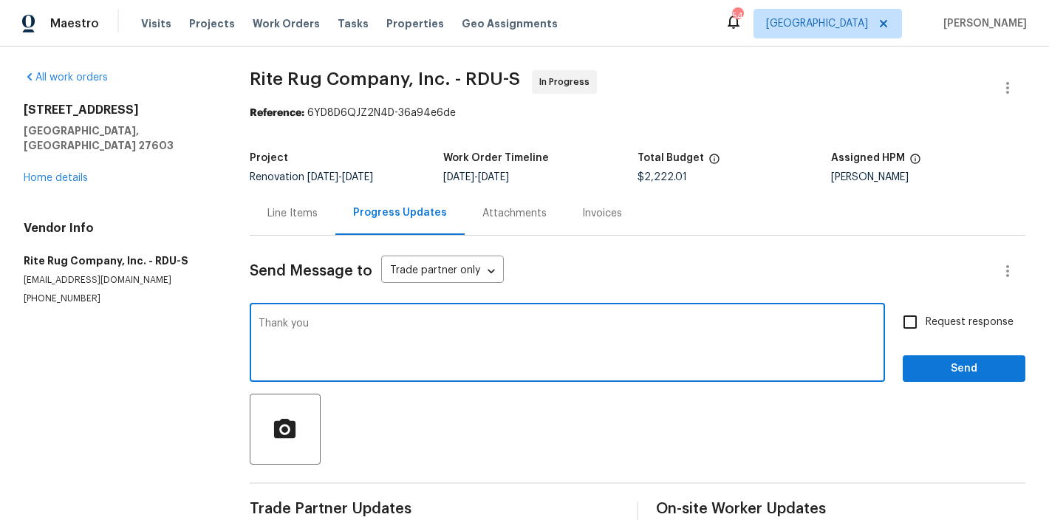
type textarea "Thank you"
click at [991, 372] on span "Send" at bounding box center [964, 369] width 99 height 18
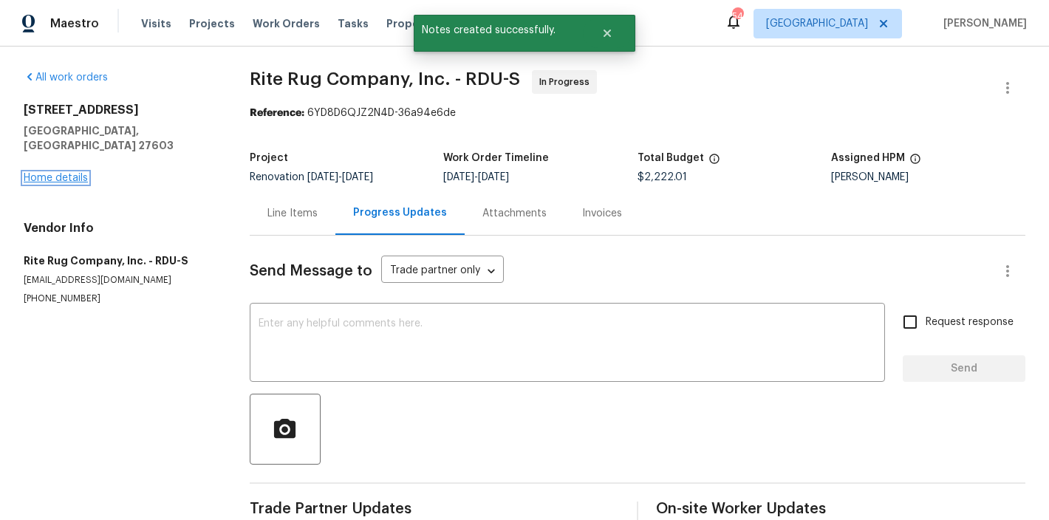
click at [49, 173] on link "Home details" at bounding box center [56, 178] width 64 height 10
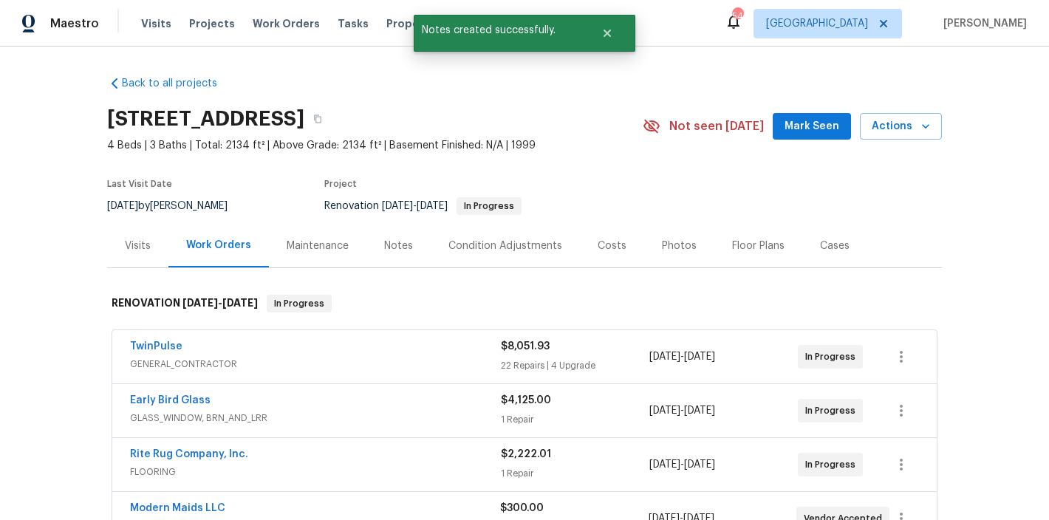
scroll to position [120, 0]
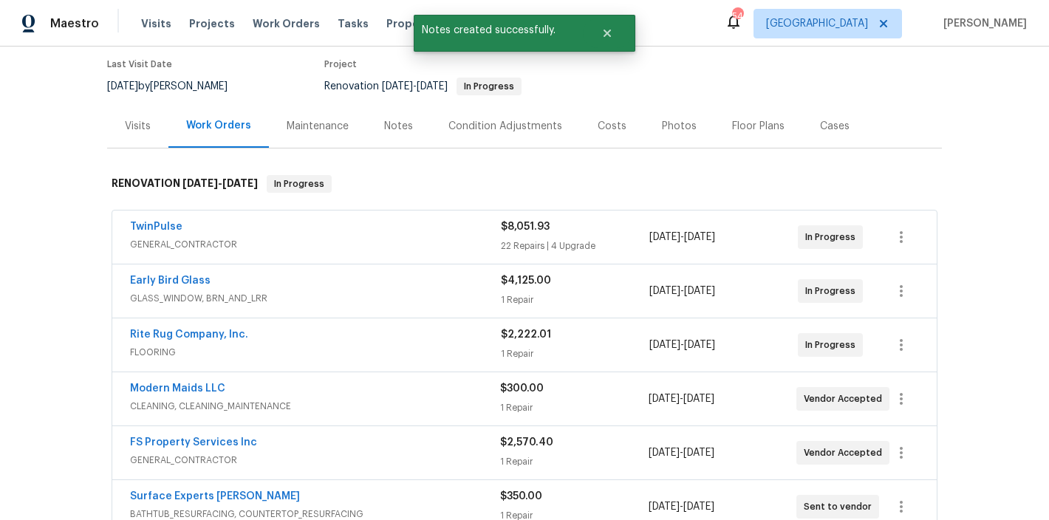
click at [403, 125] on div "Notes" at bounding box center [398, 126] width 29 height 15
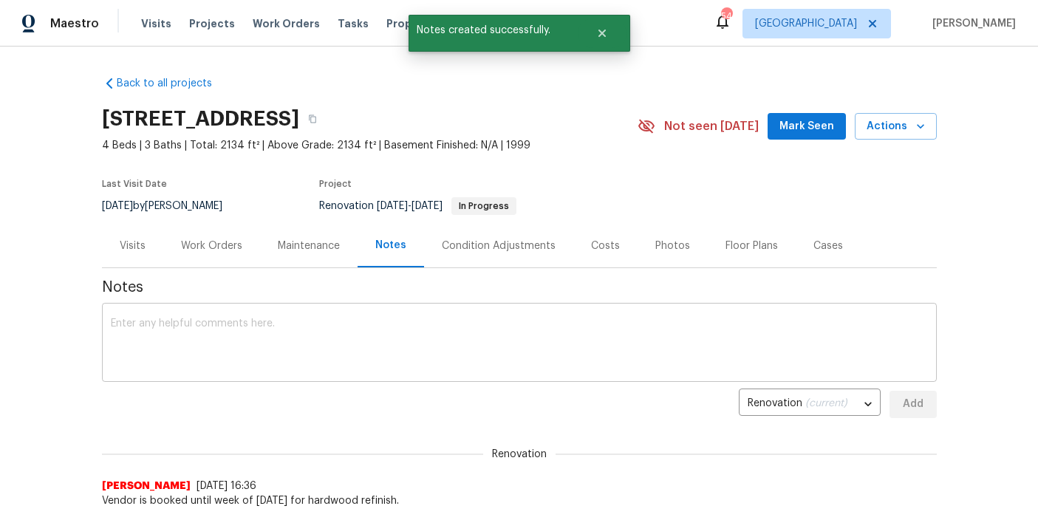
click at [254, 326] on textarea at bounding box center [519, 344] width 817 height 52
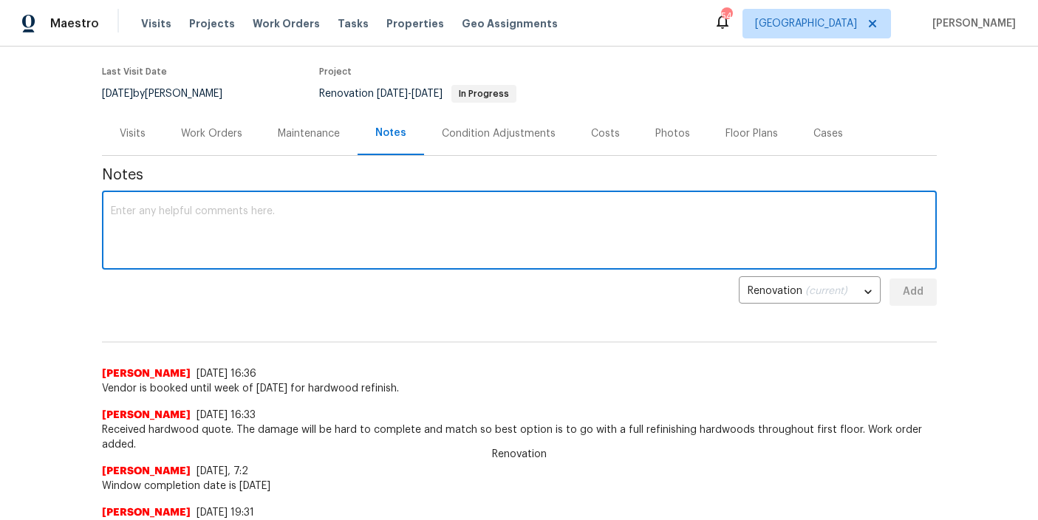
scroll to position [125, 0]
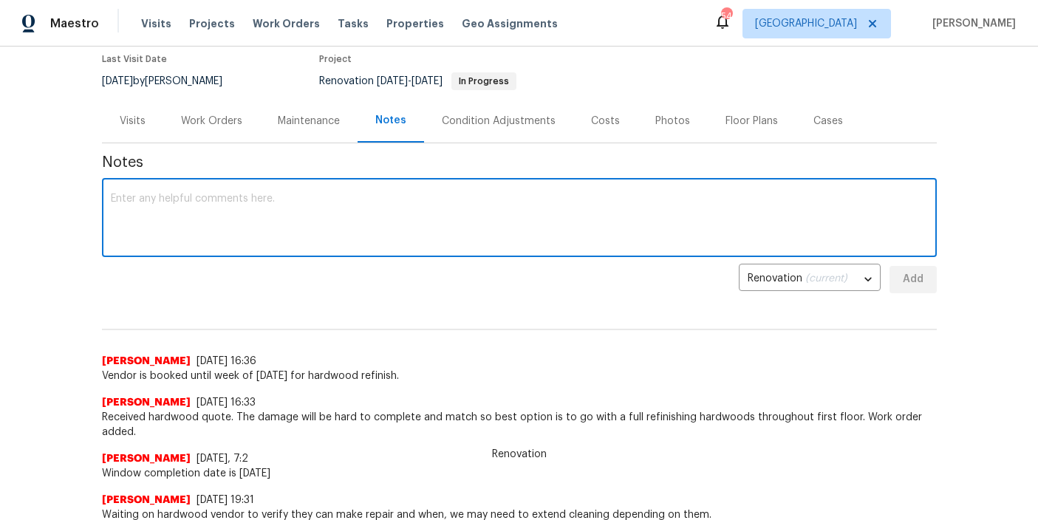
click at [125, 208] on textarea at bounding box center [519, 220] width 817 height 52
type textarea "Carpet being installed today 9/29. GC is complete and back charge has been crea…"
click at [912, 285] on span "Add" at bounding box center [913, 279] width 24 height 18
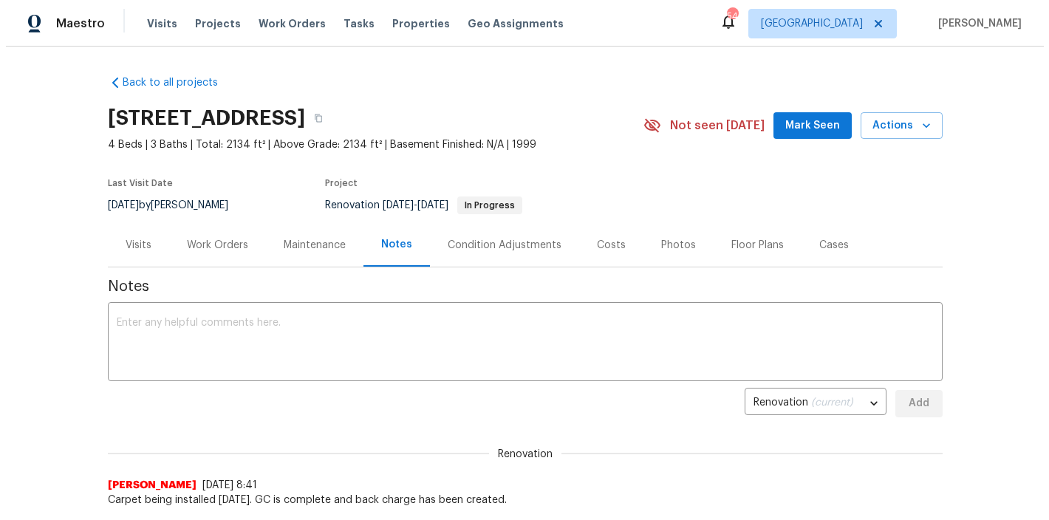
scroll to position [0, 0]
click at [211, 255] on div "Work Orders" at bounding box center [211, 246] width 97 height 44
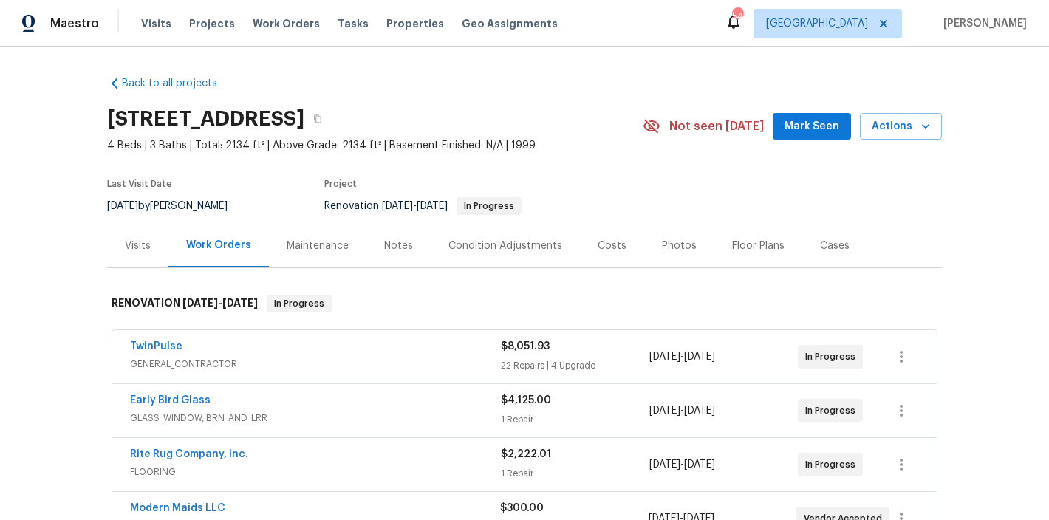
click at [612, 91] on div "Back to all projects 2901 Piney Ct, Raleigh, NC 27603 4 Beds | 3 Baths | Total:…" at bounding box center [524, 483] width 835 height 839
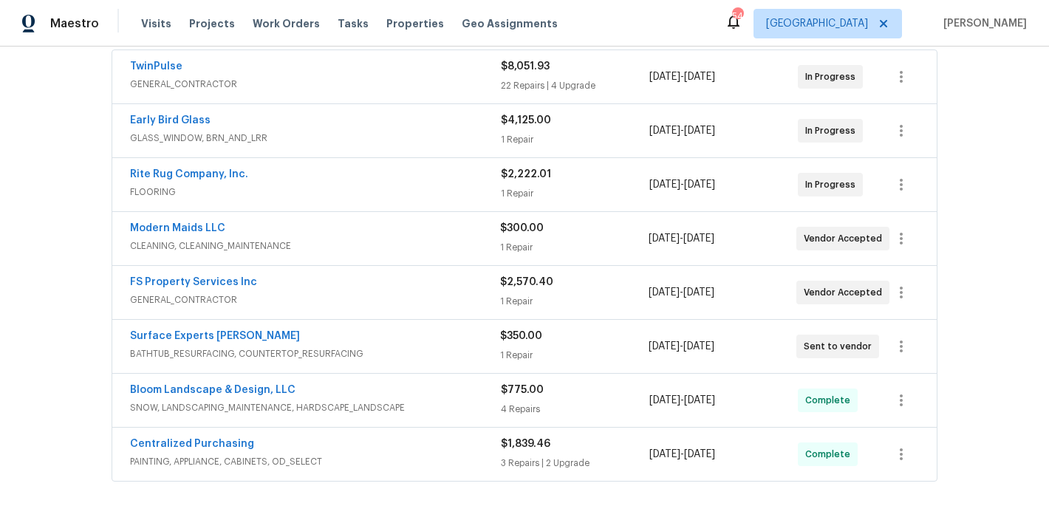
scroll to position [284, 0]
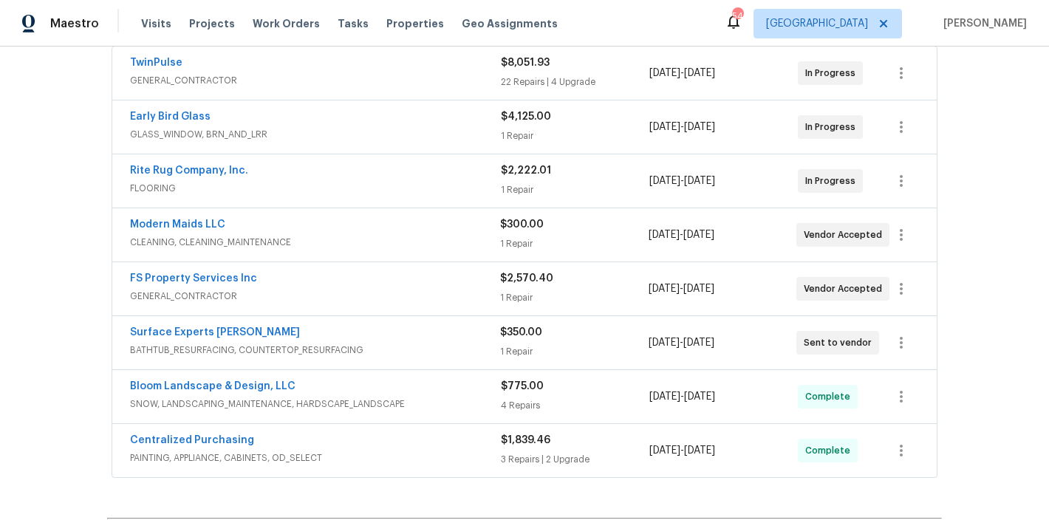
click at [59, 167] on div "Back to all projects 2901 Piney Ct, Raleigh, NC 27603 4 Beds | 3 Baths | Total:…" at bounding box center [524, 284] width 1049 height 474
click at [663, 13] on div "Maestro Visits Projects Work Orders Tasks Properties Geo Assignments 54 Raleigh…" at bounding box center [524, 23] width 1049 height 47
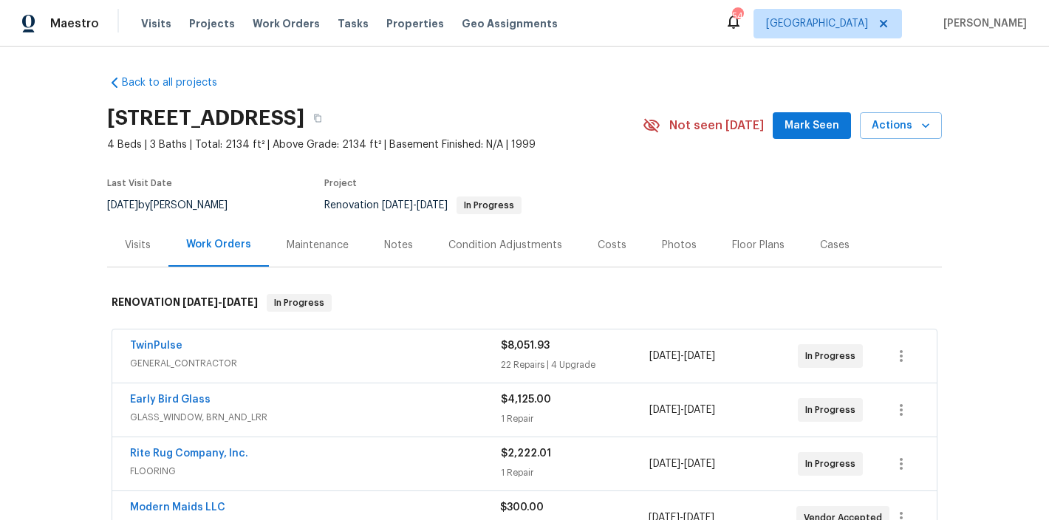
click at [555, 93] on div "Back to all projects 2901 Piney Ct, Raleigh, NC 27603 4 Beds | 3 Baths | Total:…" at bounding box center [524, 483] width 835 height 839
click at [544, 100] on div "2901 Piney Ct, Raleigh, NC 27603" at bounding box center [375, 118] width 536 height 38
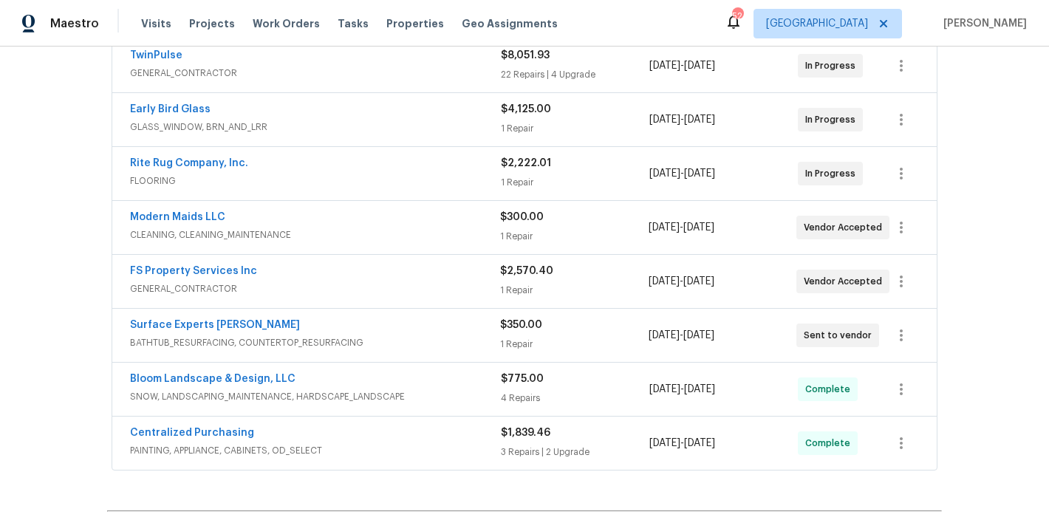
scroll to position [323, 0]
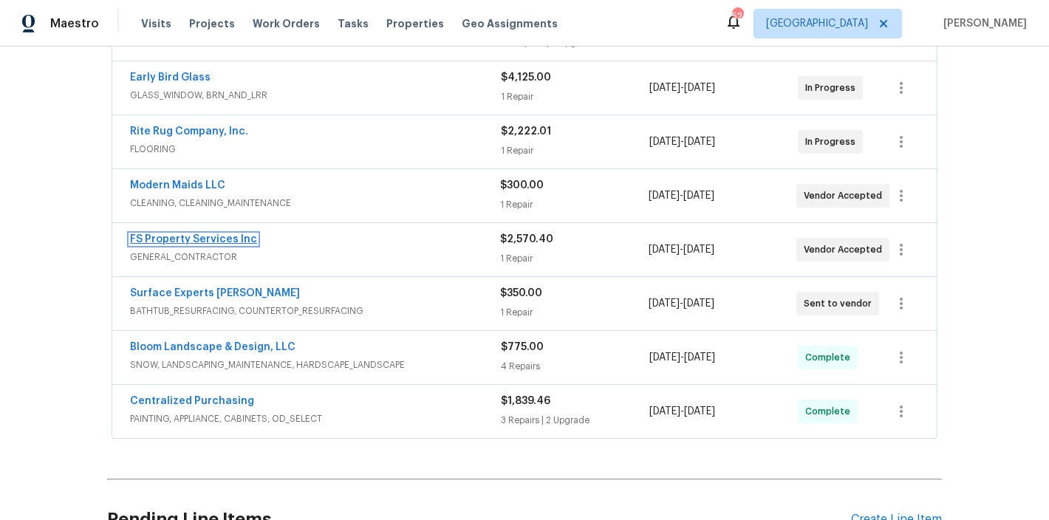
click at [183, 239] on link "FS Property Services Inc" at bounding box center [193, 239] width 127 height 10
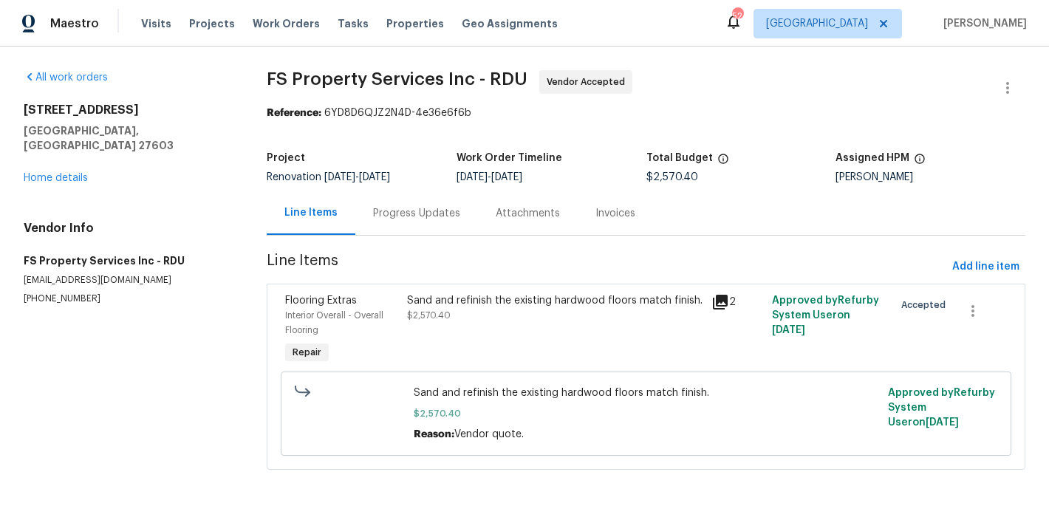
click at [389, 210] on div "Progress Updates" at bounding box center [416, 213] width 87 height 15
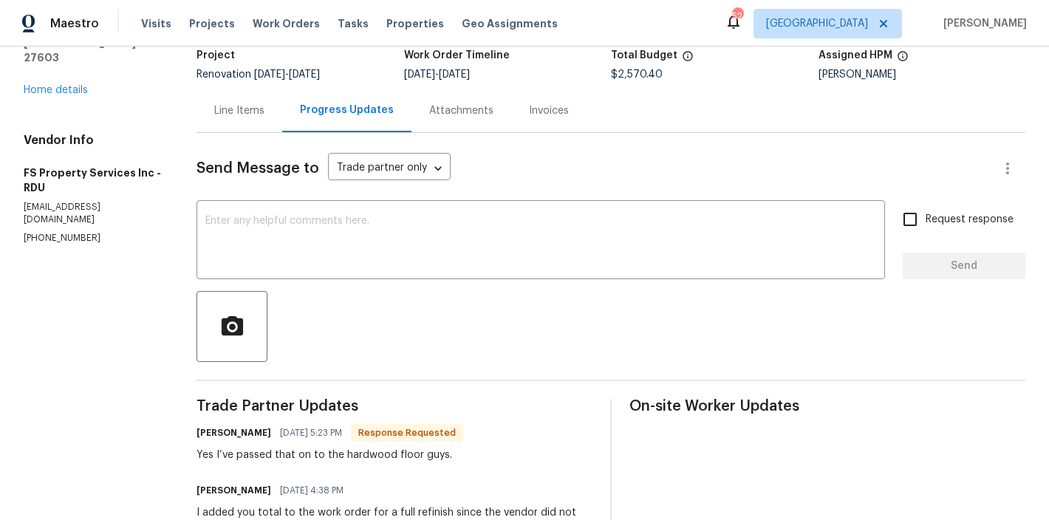
scroll to position [67, 0]
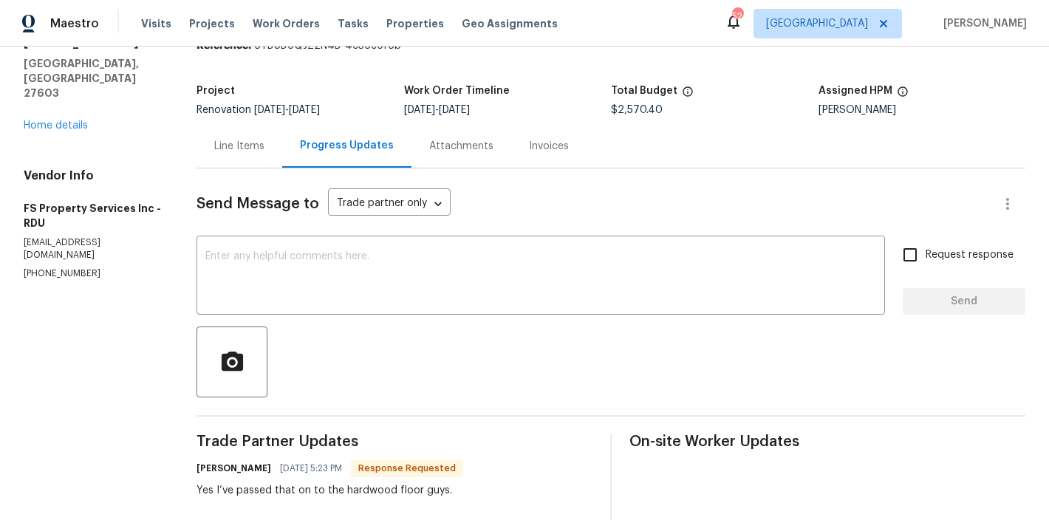
click at [233, 147] on div "Line Items" at bounding box center [239, 146] width 50 height 15
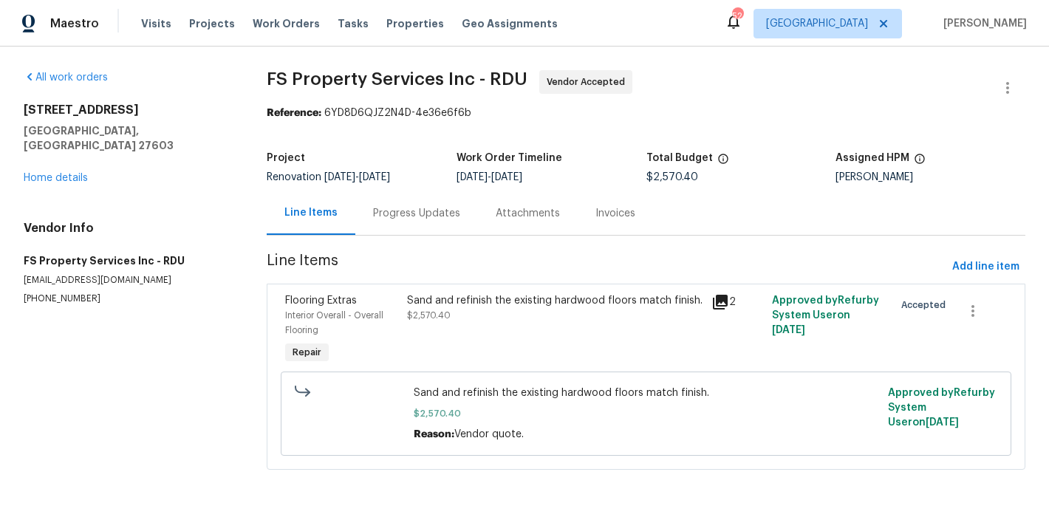
scroll to position [3, 0]
click at [464, 295] on div "Sand and refinish the existing hardwood floors match finish." at bounding box center [554, 300] width 295 height 15
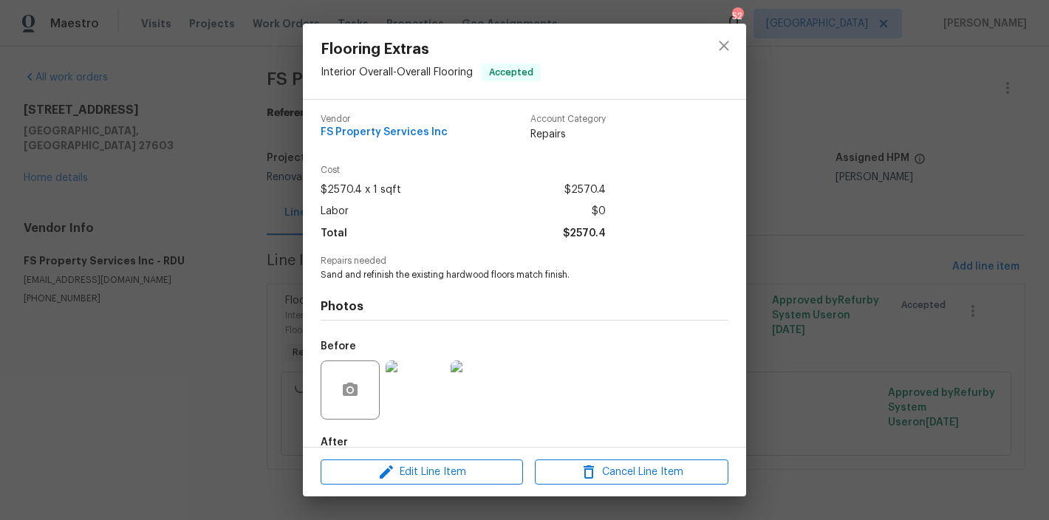
scroll to position [0, 0]
click at [415, 391] on img at bounding box center [415, 392] width 59 height 59
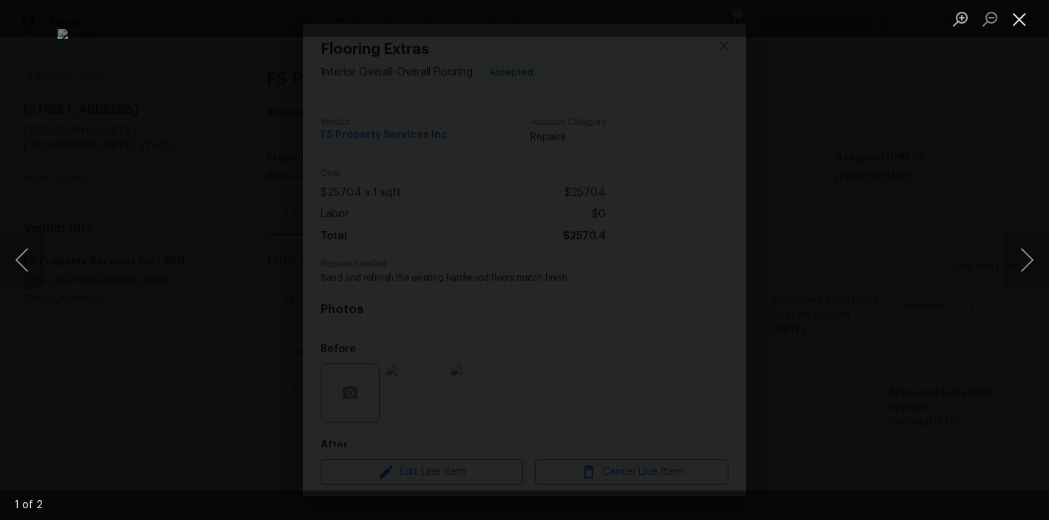
click at [1017, 24] on button "Close lightbox" at bounding box center [1020, 19] width 30 height 26
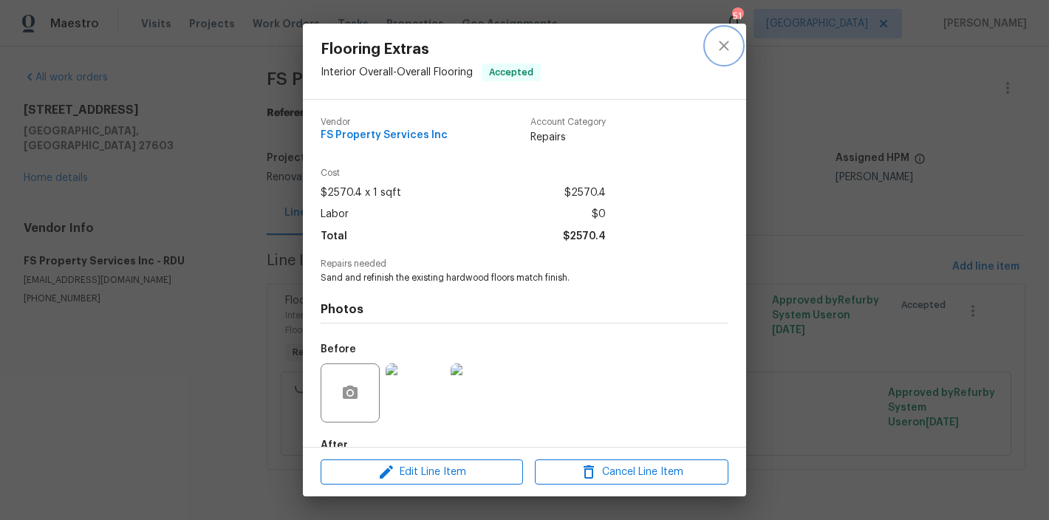
click at [722, 44] on icon "close" at bounding box center [724, 46] width 10 height 10
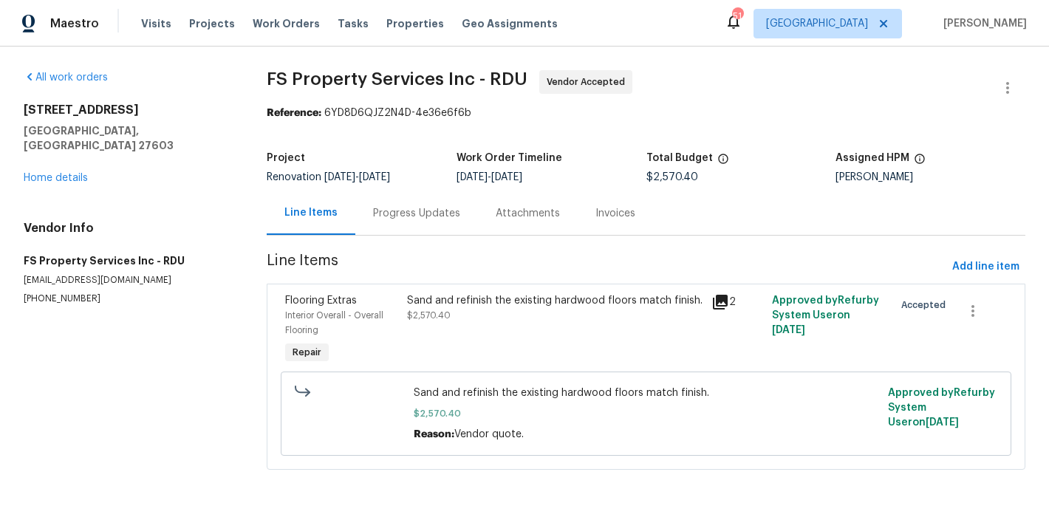
click at [162, 355] on section "All work orders 2901 Piney Ct Raleigh, NC 27603 Home details Vendor Info FS Pro…" at bounding box center [128, 278] width 208 height 417
click at [202, 168] on div "All work orders 2901 Piney Ct Raleigh, NC 27603 Home details Vendor Info FS Pro…" at bounding box center [128, 187] width 208 height 235
click at [59, 173] on link "Home details" at bounding box center [56, 178] width 64 height 10
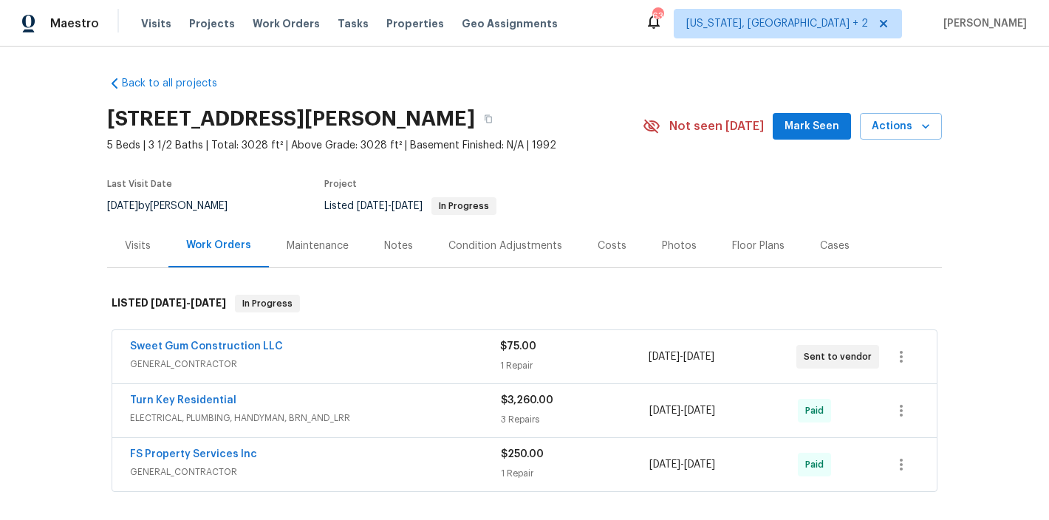
click at [58, 298] on div "Back to all projects [STREET_ADDRESS] 5 Beds | 3 1/2 Baths | Total: 3028 ft² | …" at bounding box center [524, 284] width 1049 height 474
click at [181, 349] on link "Sweet Gum Construction LLC" at bounding box center [206, 346] width 153 height 10
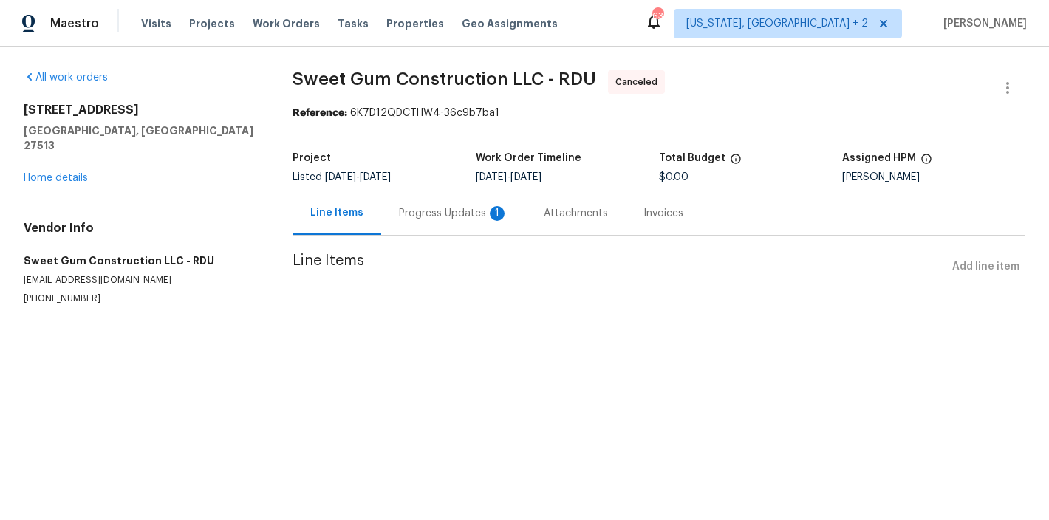
click at [416, 210] on div "Progress Updates 1" at bounding box center [453, 213] width 109 height 15
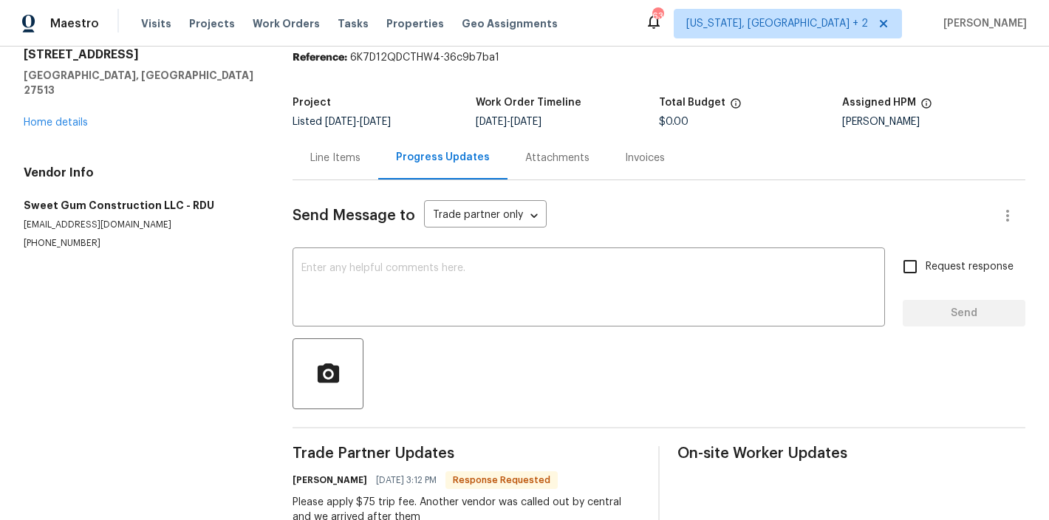
scroll to position [112, 0]
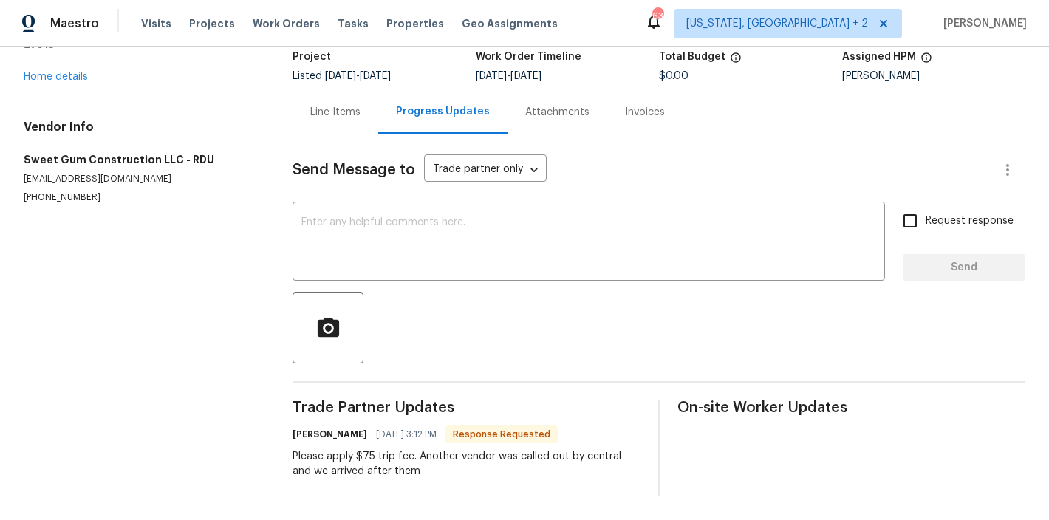
click at [334, 105] on div "Line Items" at bounding box center [335, 112] width 50 height 15
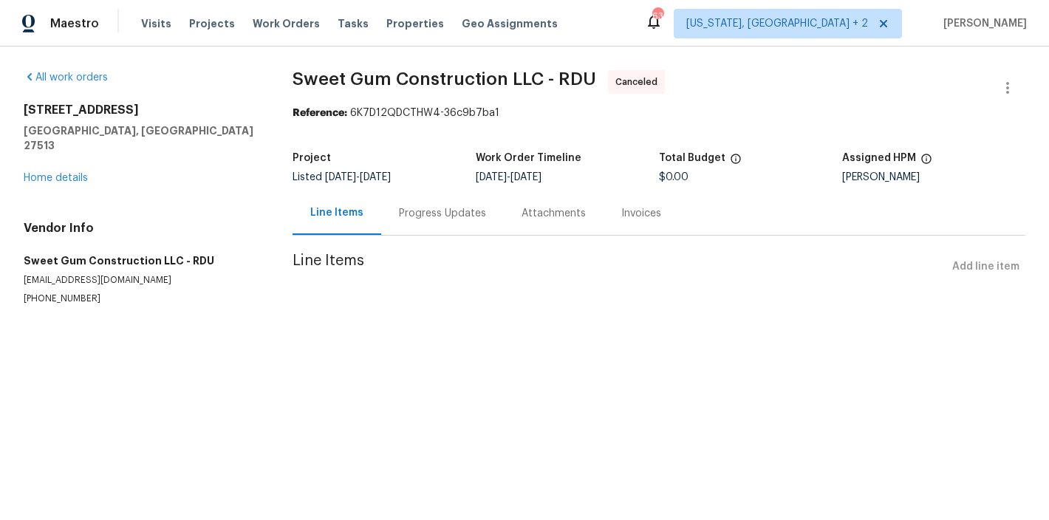
click at [32, 153] on div "[STREET_ADDRESS][PERSON_NAME] Home details" at bounding box center [140, 144] width 233 height 83
click at [38, 173] on link "Home details" at bounding box center [56, 178] width 64 height 10
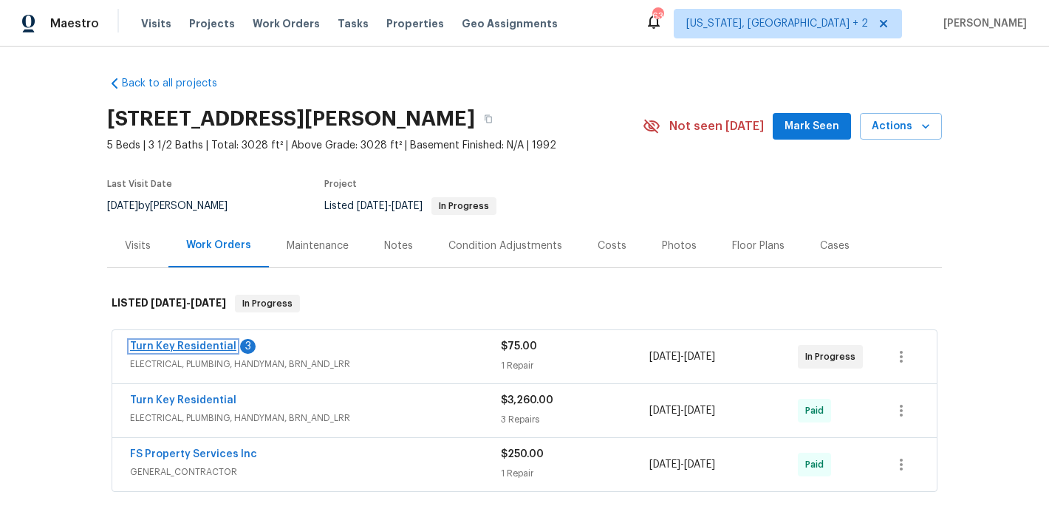
click at [208, 346] on link "Turn Key Residential" at bounding box center [183, 346] width 106 height 10
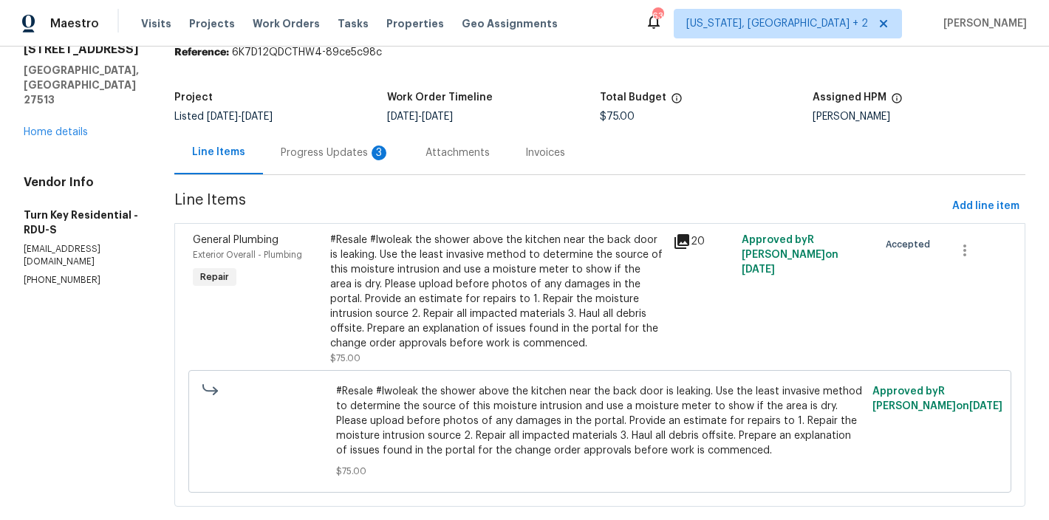
scroll to position [129, 0]
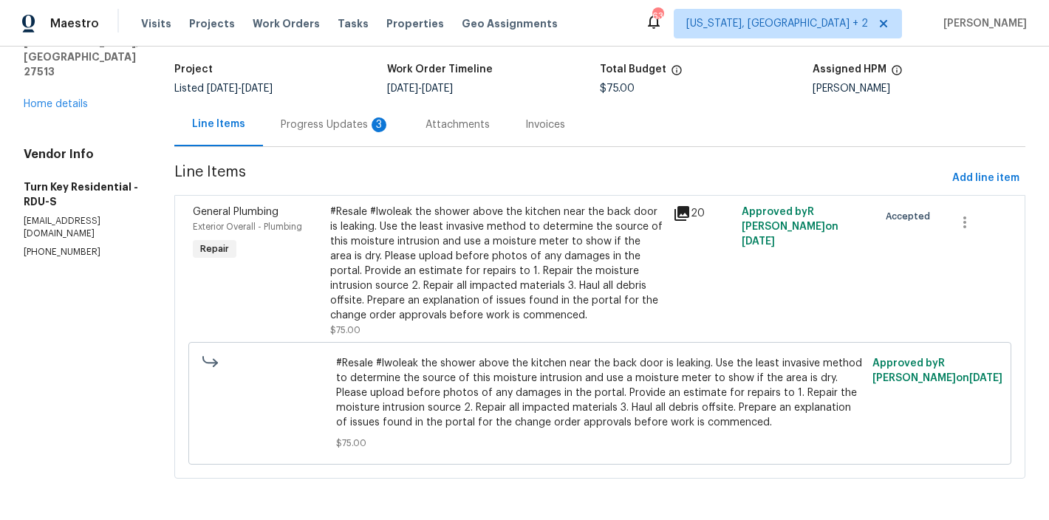
click at [375, 117] on div "Progress Updates 3" at bounding box center [335, 124] width 109 height 15
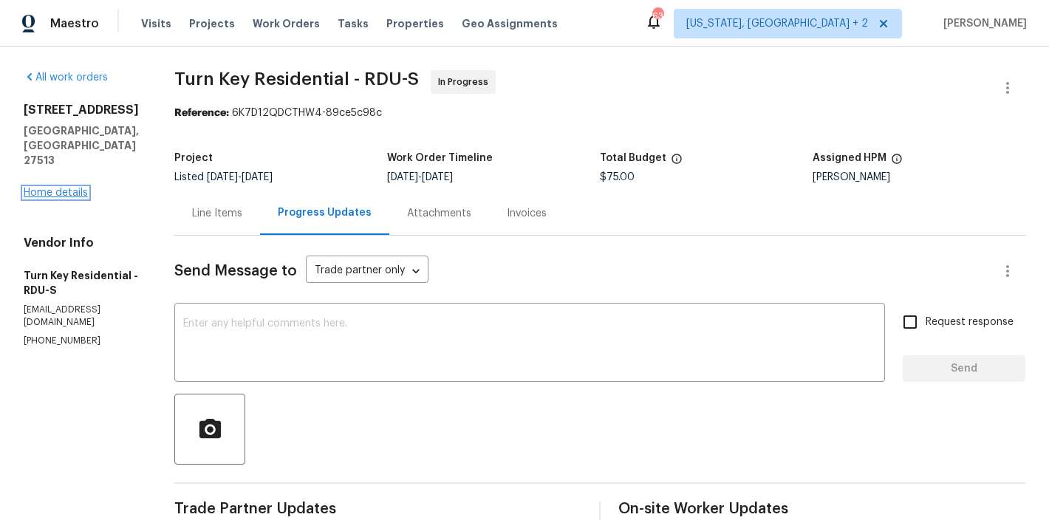
click at [49, 188] on link "Home details" at bounding box center [56, 193] width 64 height 10
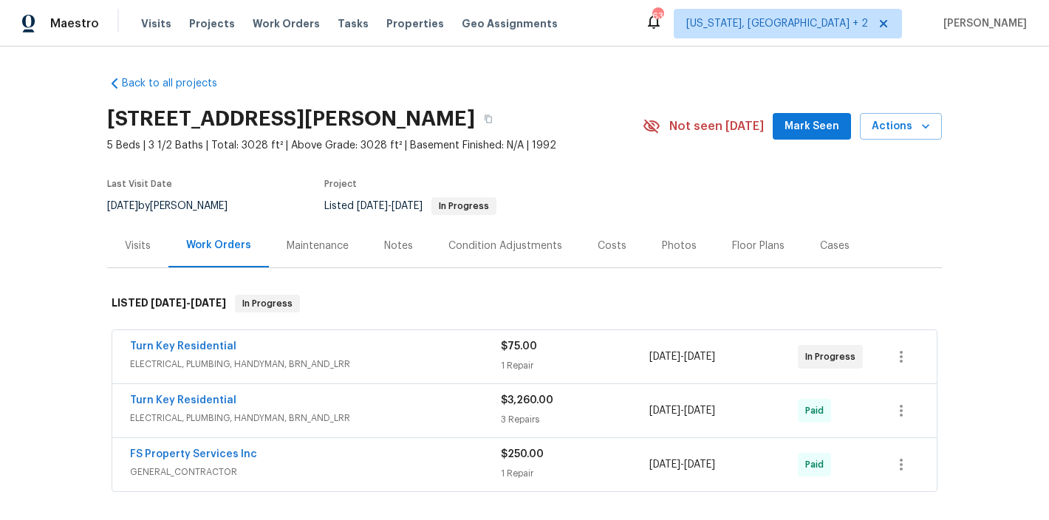
click at [55, 352] on div "Back to all projects [STREET_ADDRESS] 5 Beds | 3 1/2 Baths | Total: 3028 ft² | …" at bounding box center [524, 284] width 1049 height 474
click at [589, 84] on div "Back to all projects [STREET_ADDRESS] 5 Beds | 3 1/2 Baths | Total: 3028 ft² | …" at bounding box center [524, 519] width 835 height 911
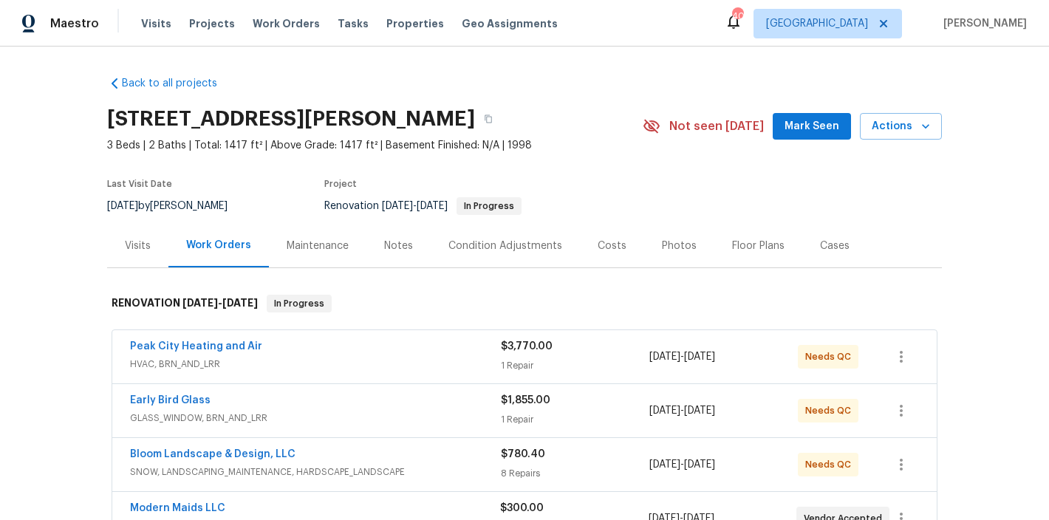
click at [327, 78] on div "Back to all projects [STREET_ADDRESS][PERSON_NAME] 3 Beds | 2 Baths | Total: 14…" at bounding box center [524, 483] width 835 height 839
click at [41, 234] on div "Back to all projects [STREET_ADDRESS][PERSON_NAME] 3 Beds | 2 Baths | Total: 14…" at bounding box center [524, 284] width 1049 height 474
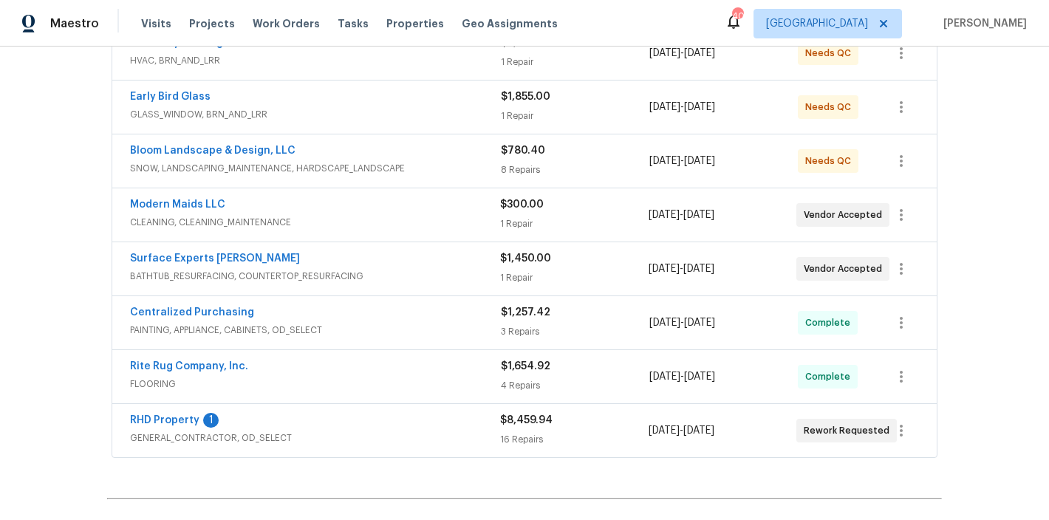
scroll to position [276, 0]
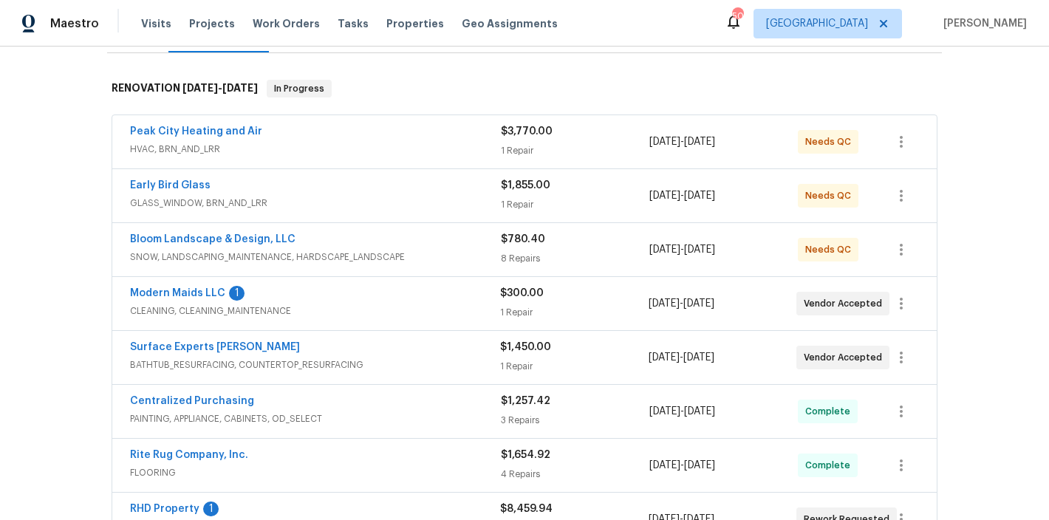
scroll to position [179, 0]
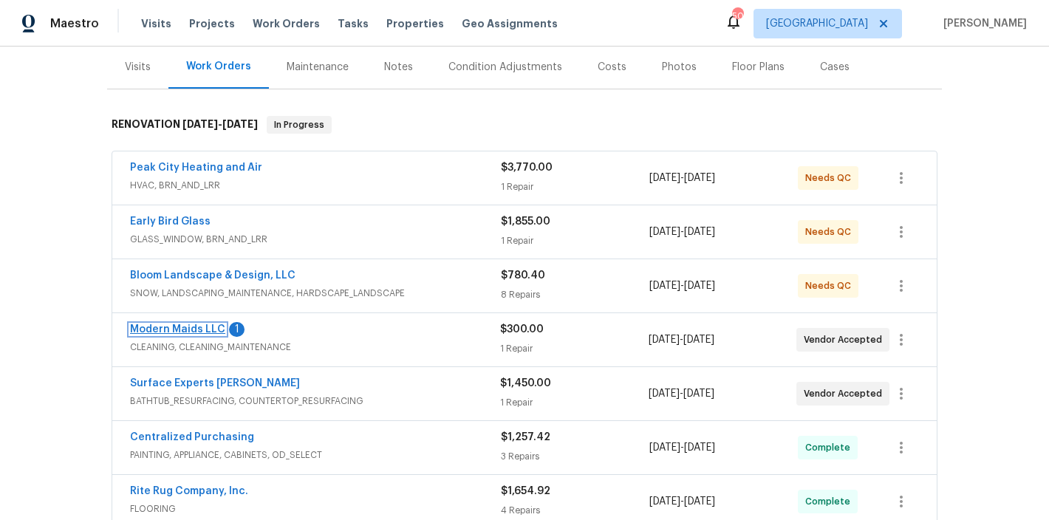
click at [154, 329] on link "Modern Maids LLC" at bounding box center [177, 329] width 95 height 10
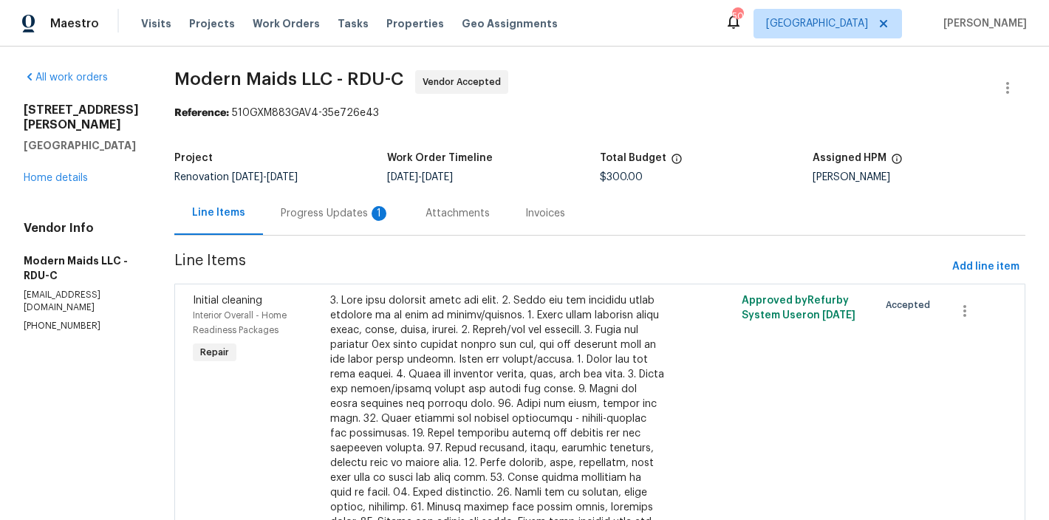
click at [347, 218] on div "Progress Updates 1" at bounding box center [335, 213] width 109 height 15
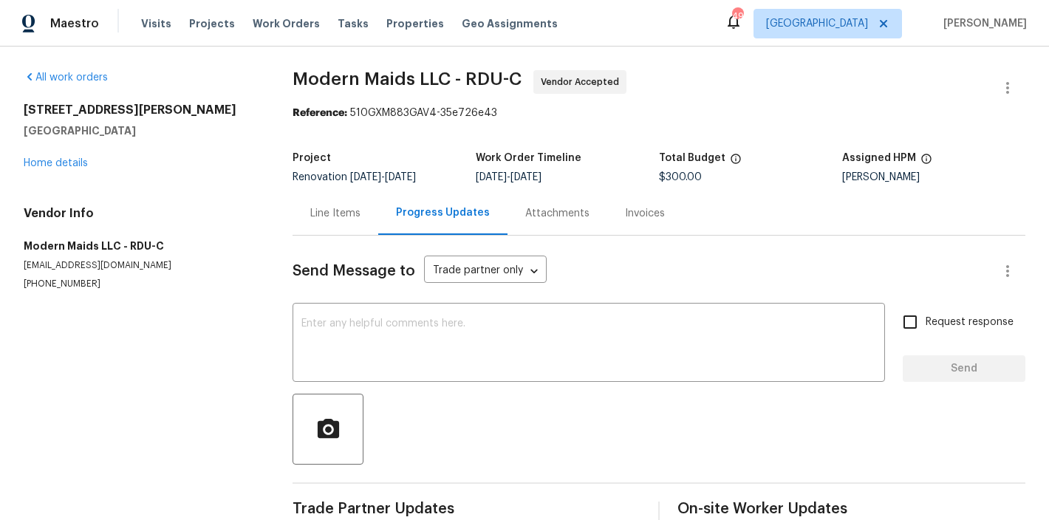
click at [360, 209] on div "Line Items" at bounding box center [336, 213] width 86 height 44
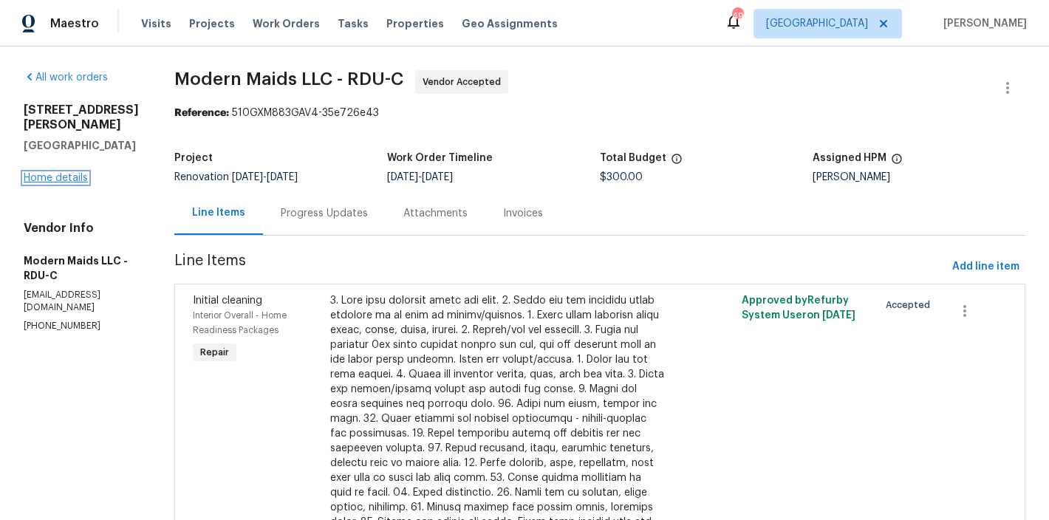
click at [56, 173] on link "Home details" at bounding box center [56, 178] width 64 height 10
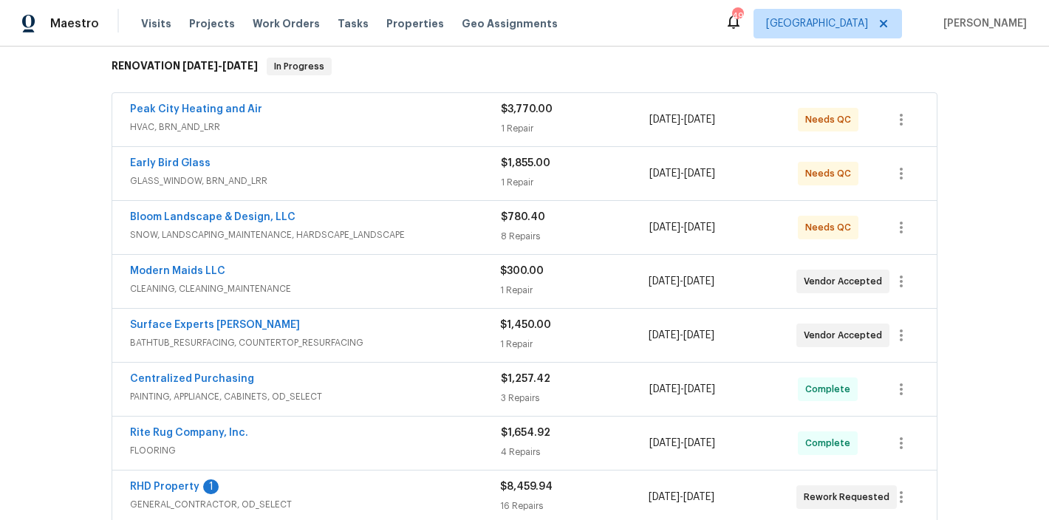
scroll to position [316, 0]
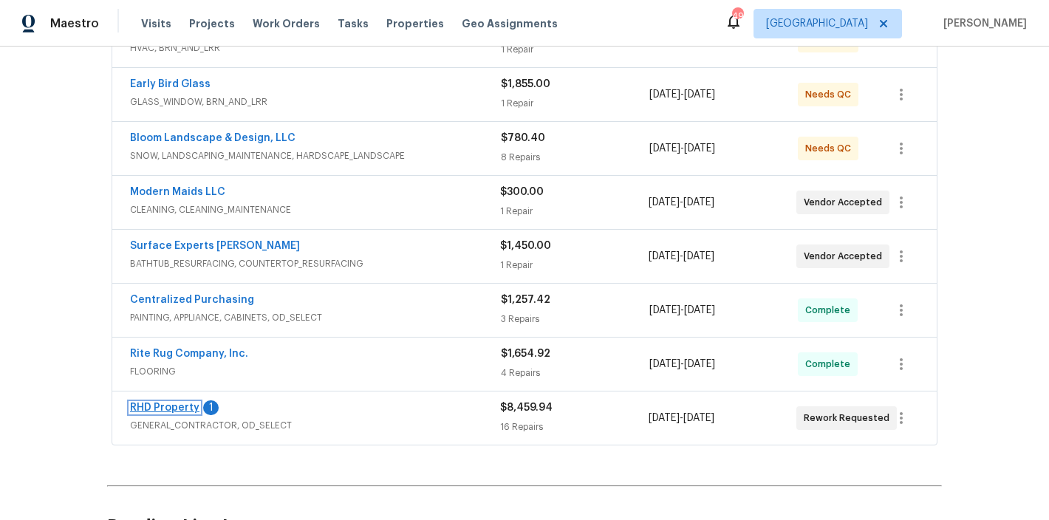
click at [165, 407] on link "RHD Property" at bounding box center [164, 408] width 69 height 10
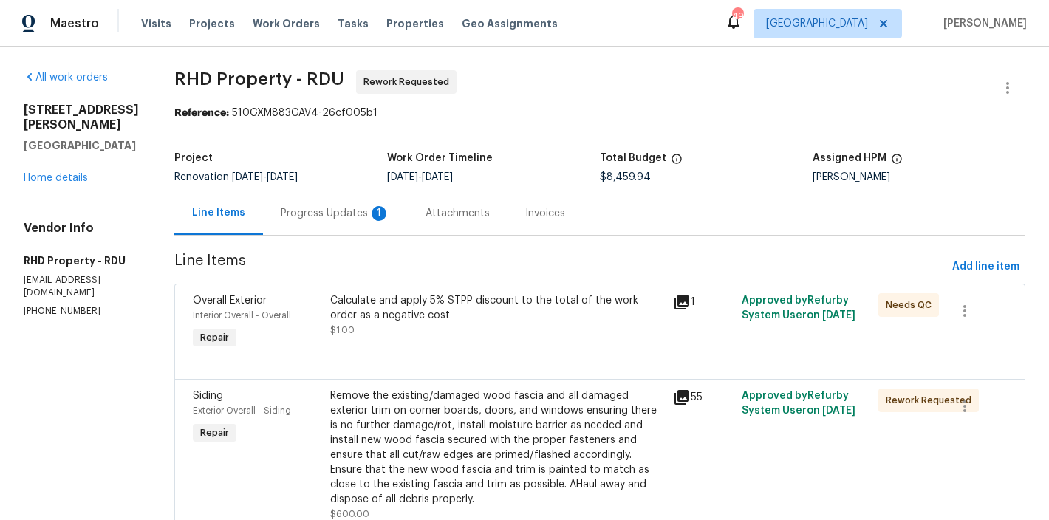
click at [358, 213] on div "Progress Updates 1" at bounding box center [335, 213] width 109 height 15
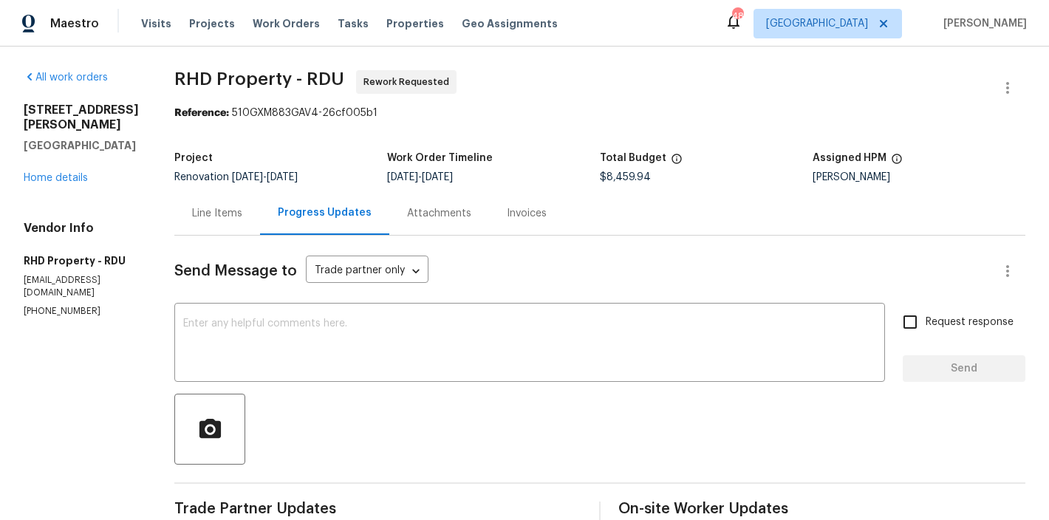
click at [239, 215] on div "Line Items" at bounding box center [217, 213] width 50 height 15
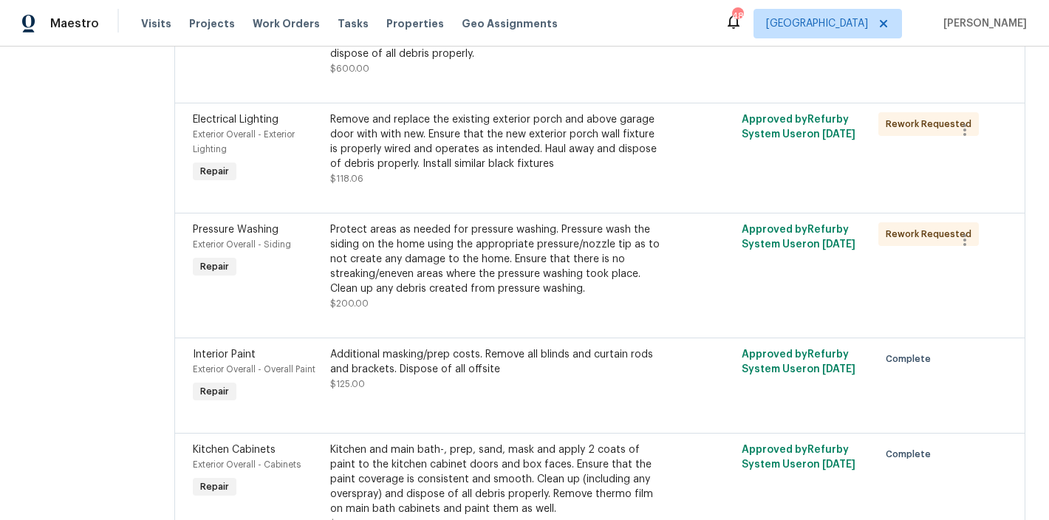
scroll to position [293, 0]
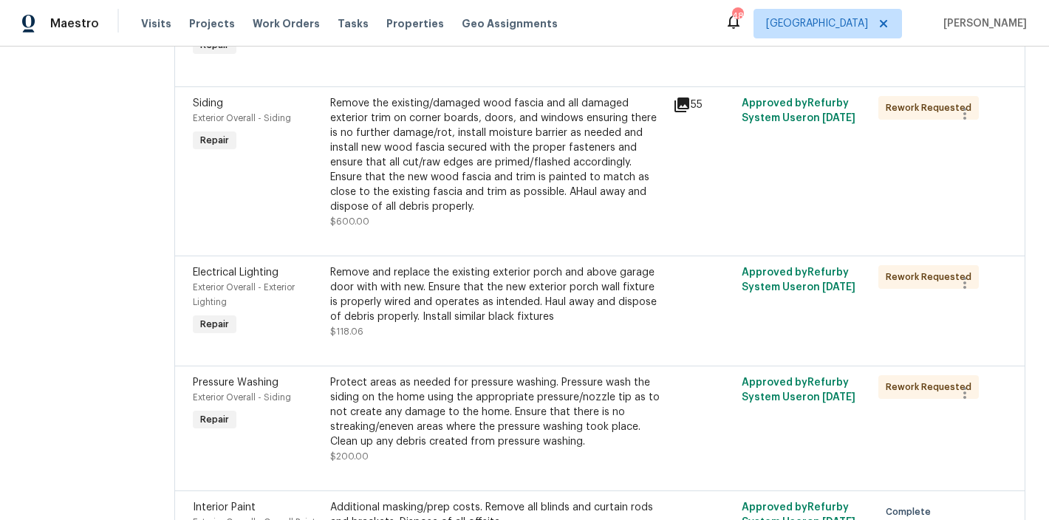
click at [470, 158] on div "Remove the existing/damaged wood fascia and all damaged exterior trim on corner…" at bounding box center [497, 155] width 334 height 118
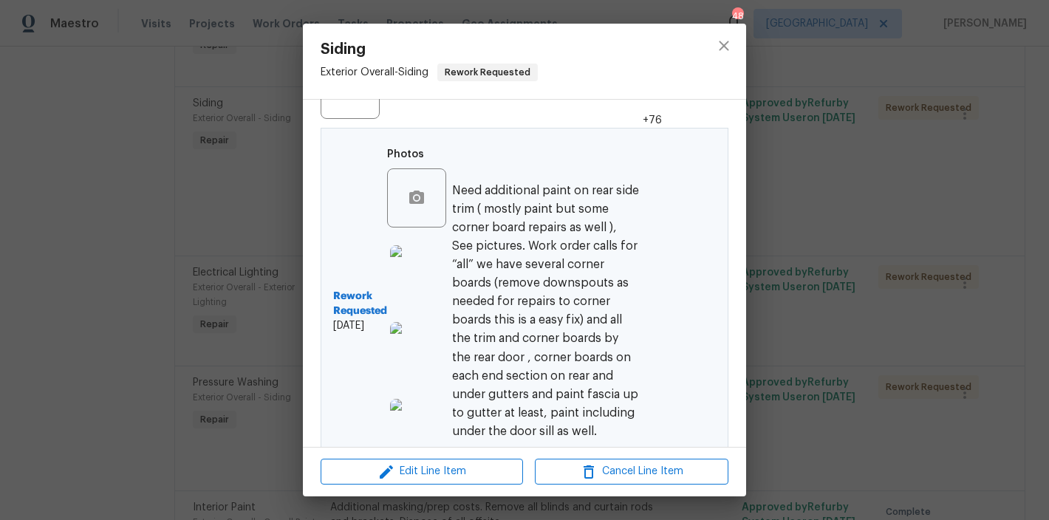
scroll to position [514, 0]
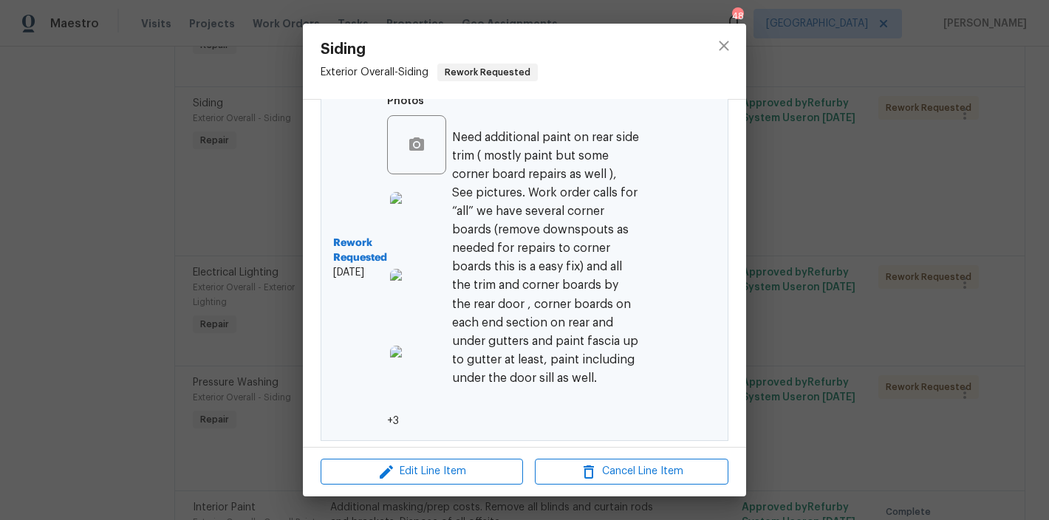
click at [423, 216] on img at bounding box center [419, 221] width 59 height 59
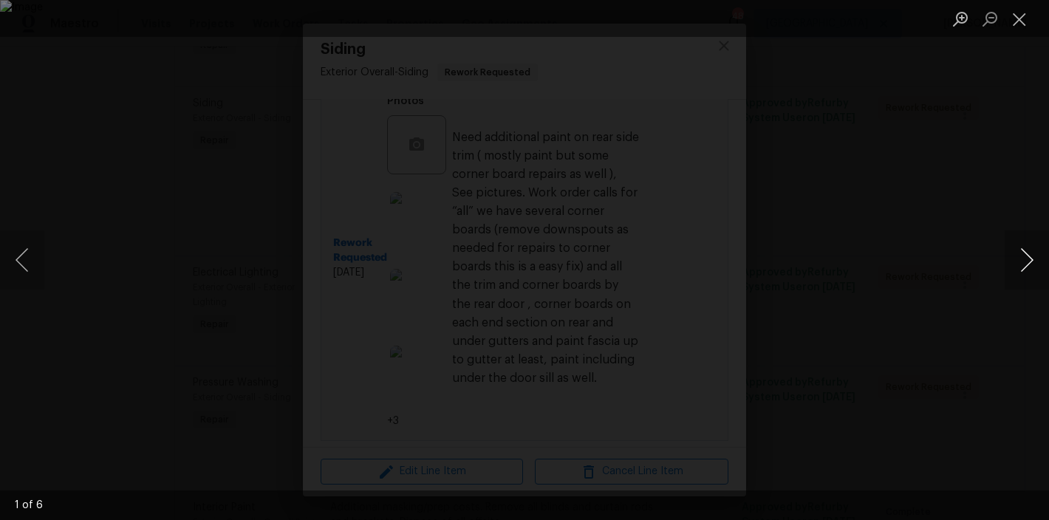
click at [1019, 263] on button "Next image" at bounding box center [1027, 259] width 44 height 59
click at [1025, 19] on button "Close lightbox" at bounding box center [1020, 19] width 30 height 26
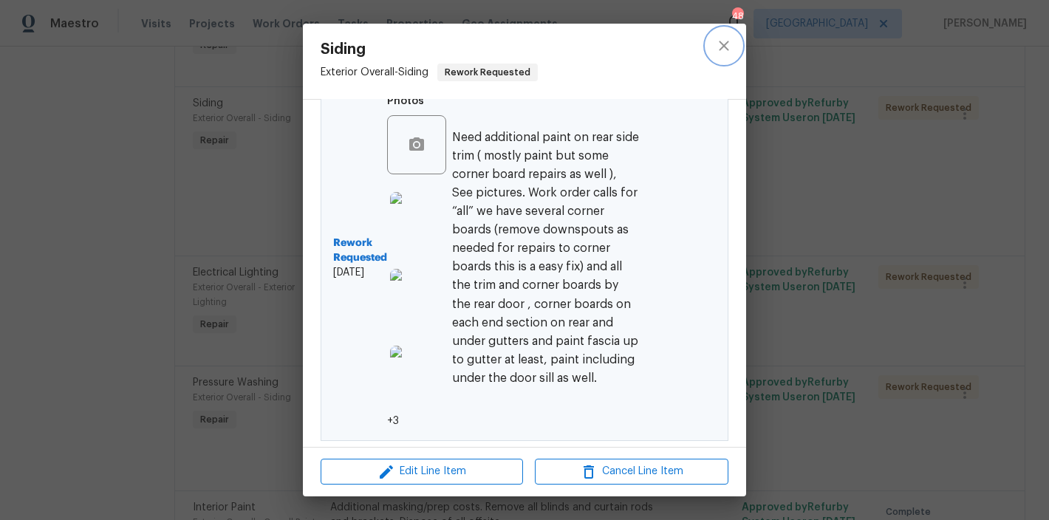
click at [719, 37] on icon "close" at bounding box center [724, 46] width 18 height 18
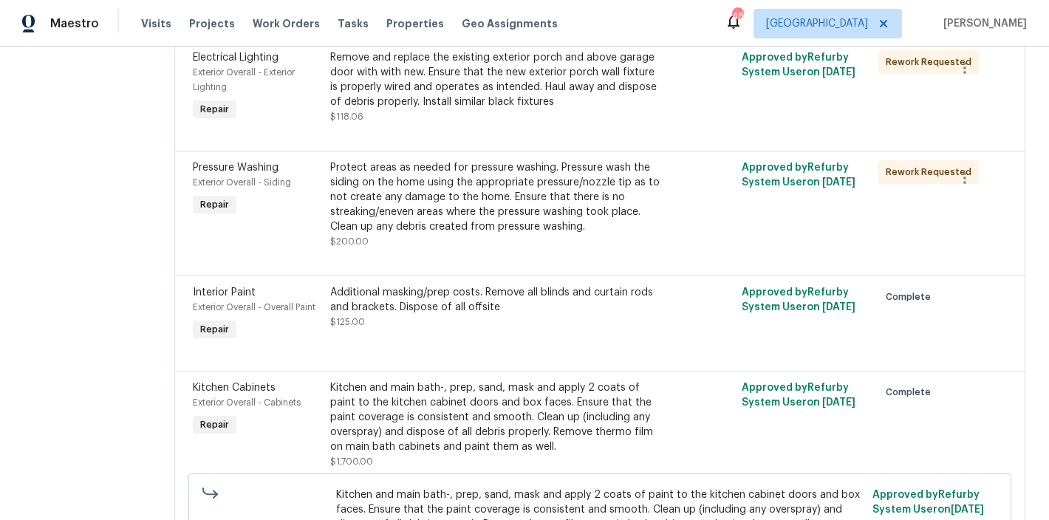
scroll to position [552, 0]
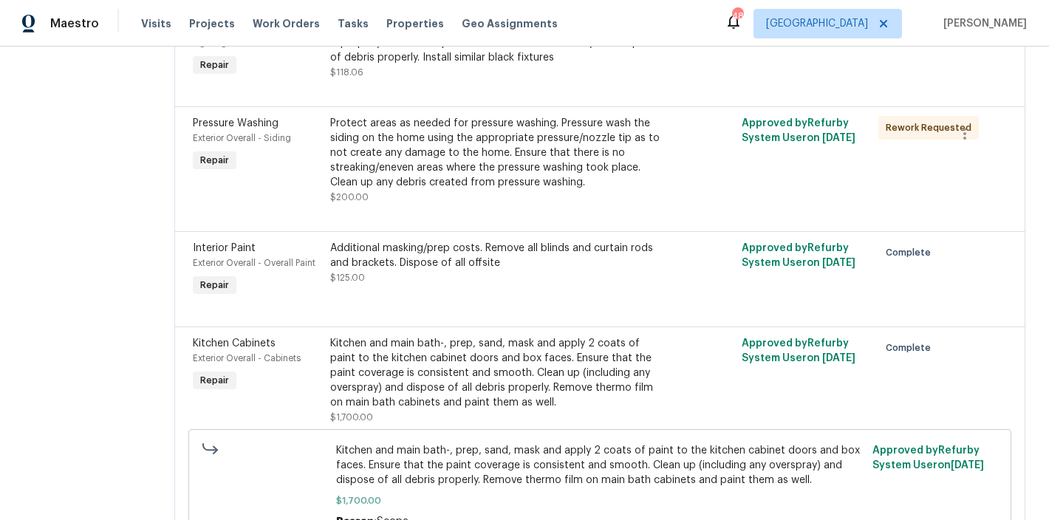
click at [449, 148] on div "Protect areas as needed for pressure washing. Pressure wash the siding on the h…" at bounding box center [497, 153] width 334 height 74
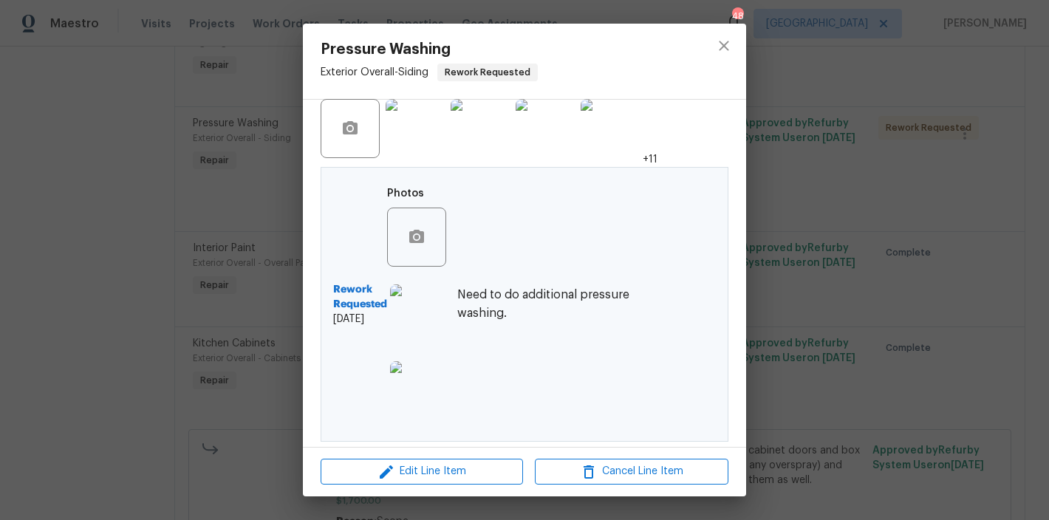
scroll to position [137, 0]
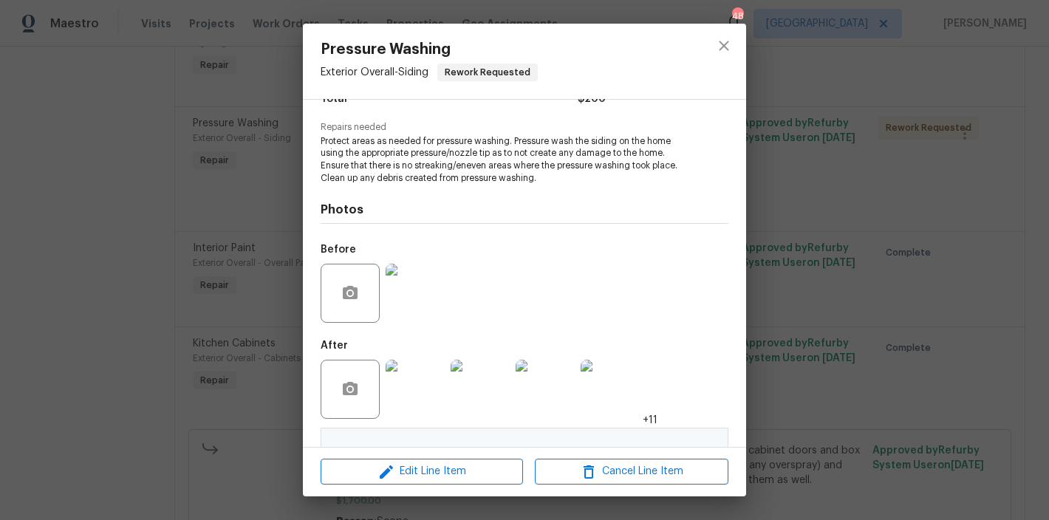
click at [406, 290] on img at bounding box center [415, 293] width 59 height 59
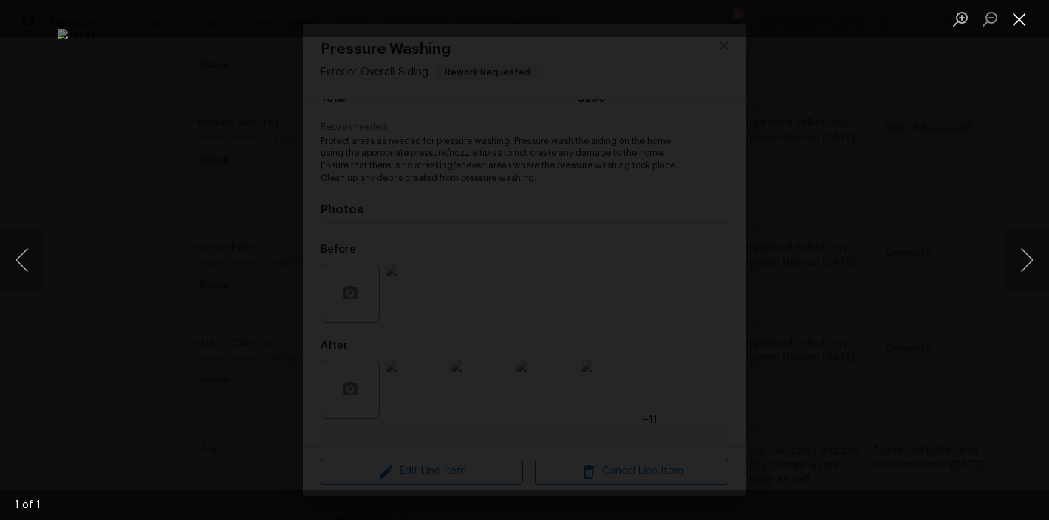
click at [1029, 21] on button "Close lightbox" at bounding box center [1020, 19] width 30 height 26
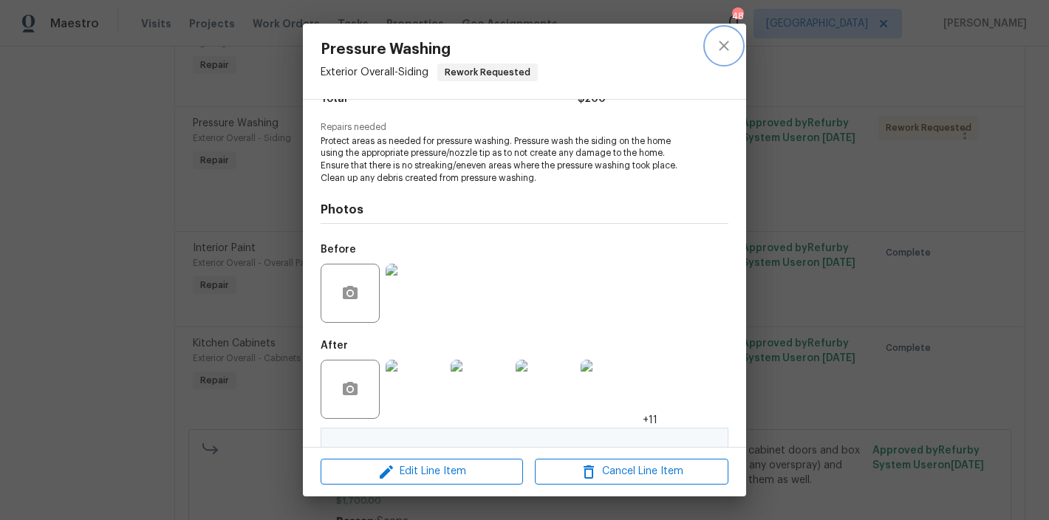
click at [724, 47] on icon "close" at bounding box center [724, 46] width 18 height 18
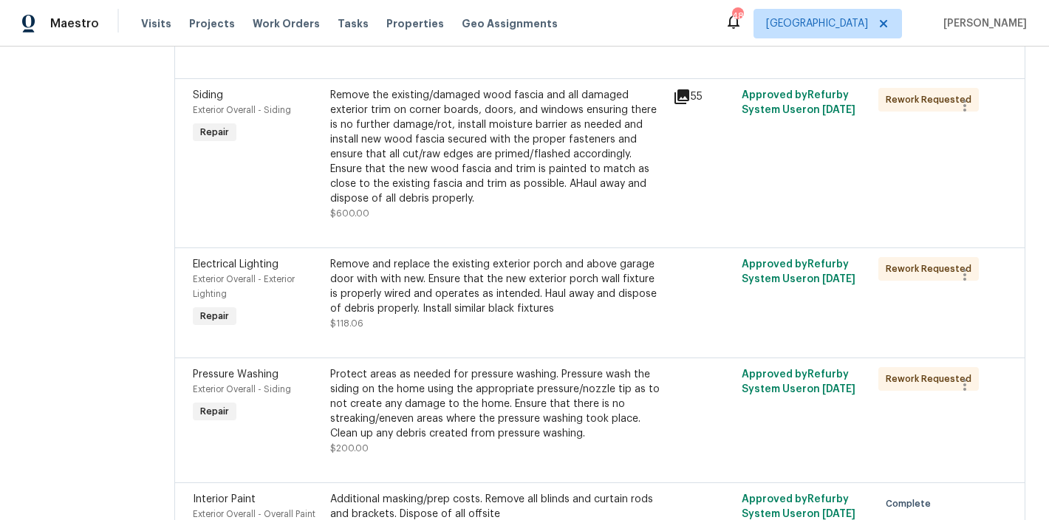
scroll to position [0, 0]
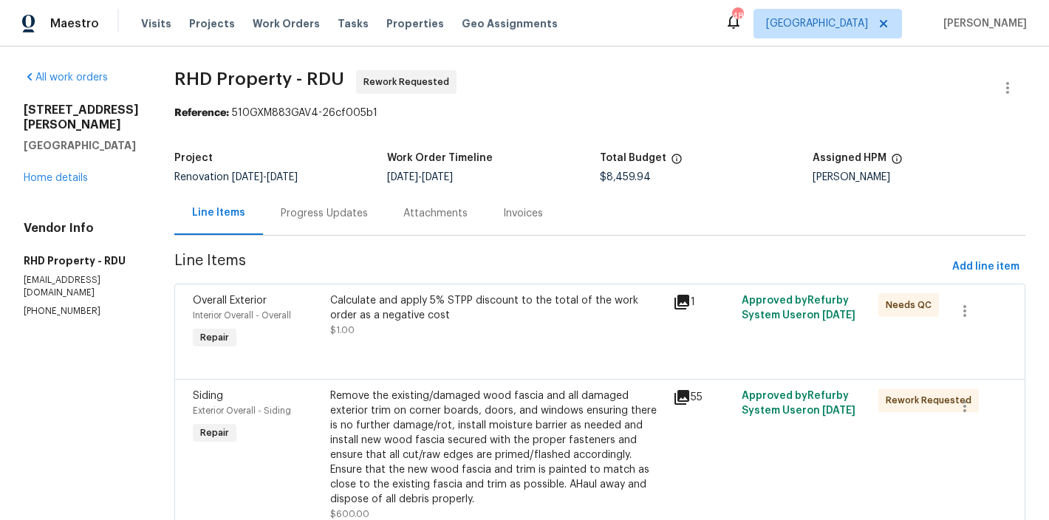
click at [339, 201] on div "Progress Updates" at bounding box center [324, 213] width 123 height 44
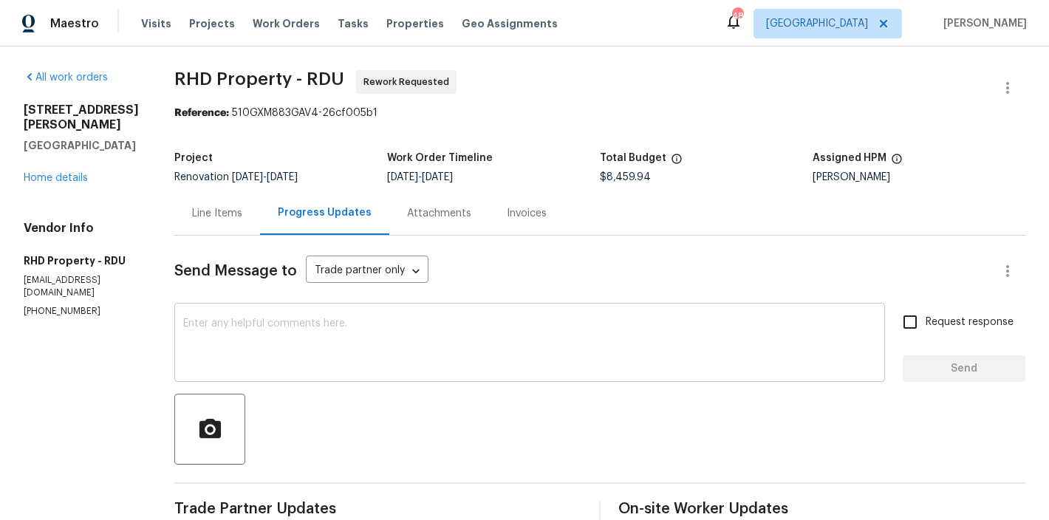
click at [346, 329] on textarea at bounding box center [529, 344] width 693 height 52
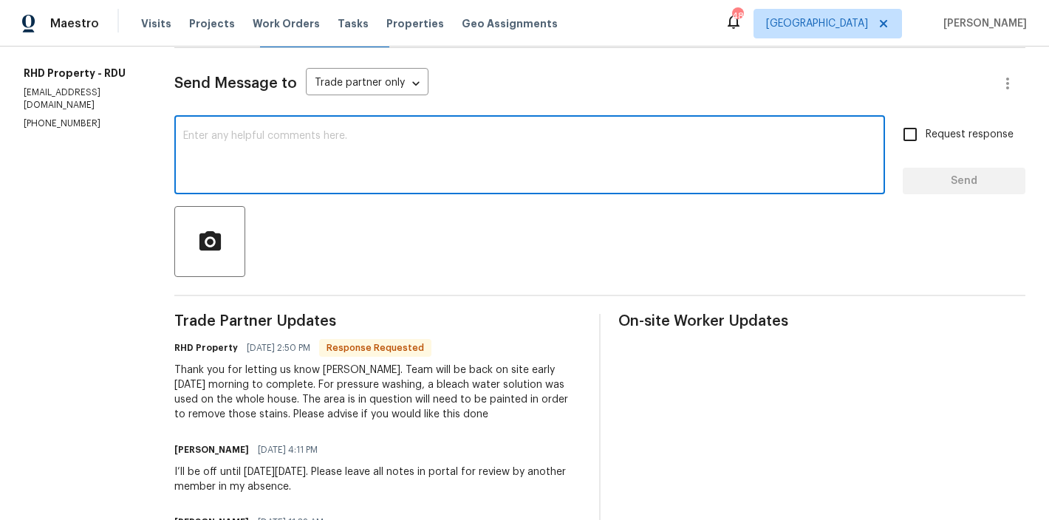
scroll to position [106, 0]
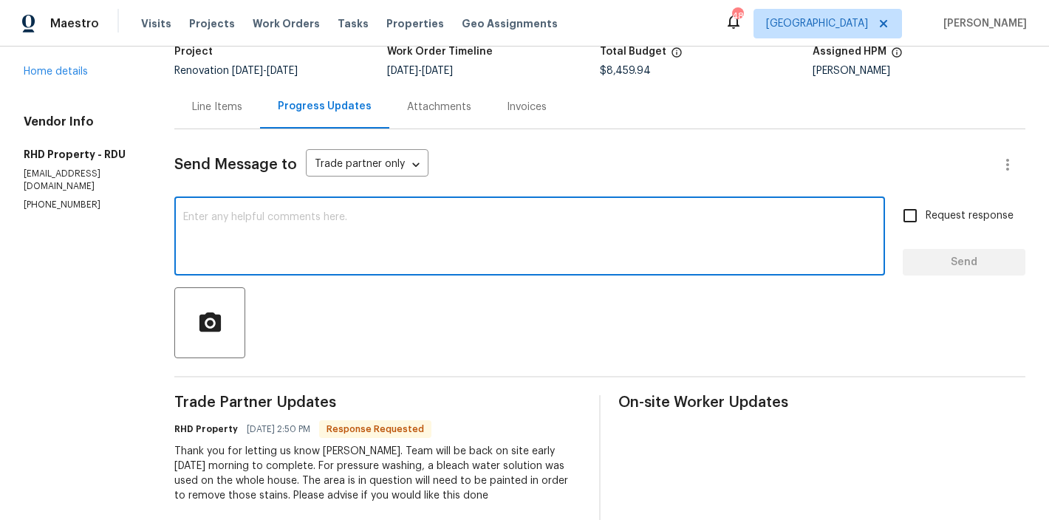
click at [328, 228] on textarea at bounding box center [529, 238] width 693 height 52
type textarea "Can you please"
drag, startPoint x: 235, startPoint y: 122, endPoint x: 233, endPoint y: 115, distance: 7.5
click at [235, 120] on div "Line Items" at bounding box center [217, 107] width 86 height 44
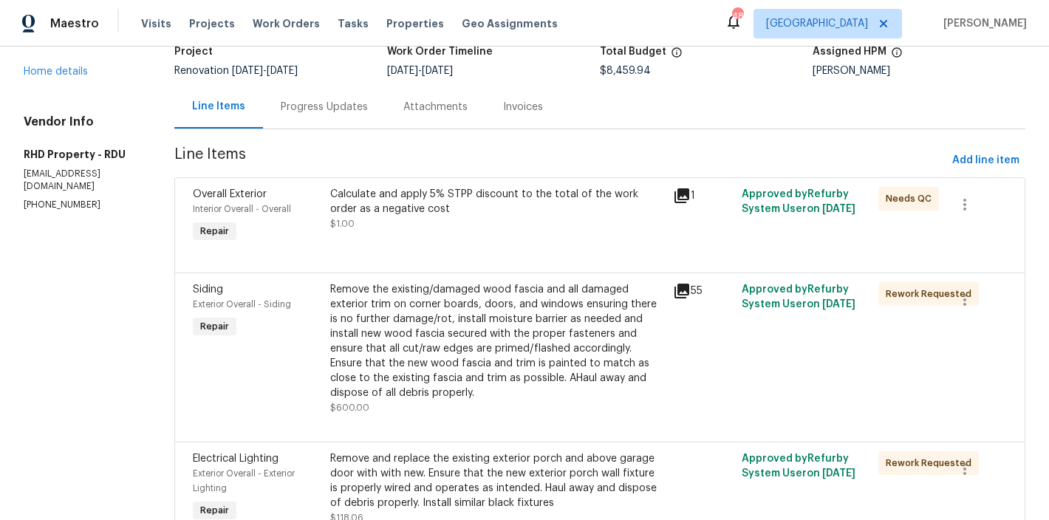
click at [233, 115] on div "Line Items" at bounding box center [218, 107] width 89 height 44
click at [65, 66] on link "Home details" at bounding box center [56, 71] width 64 height 10
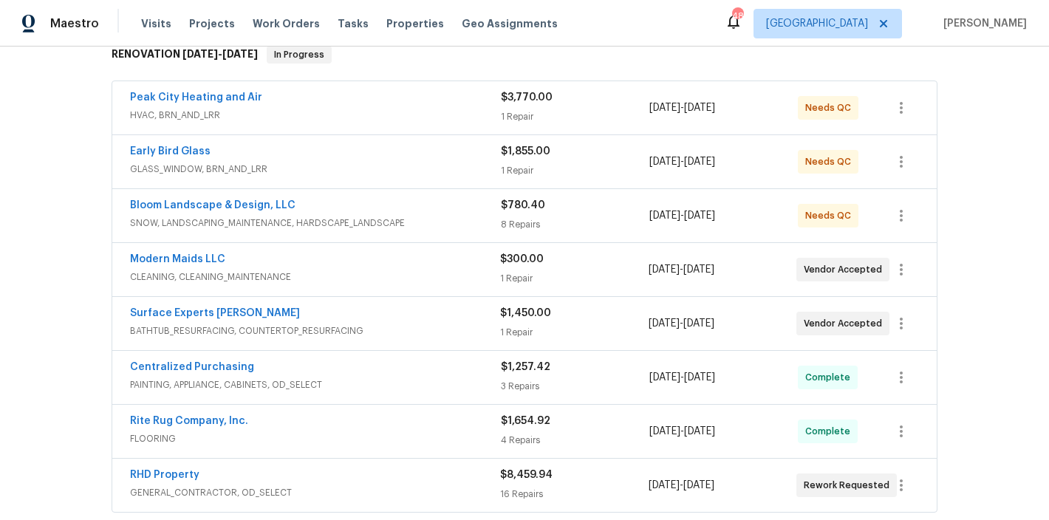
scroll to position [276, 0]
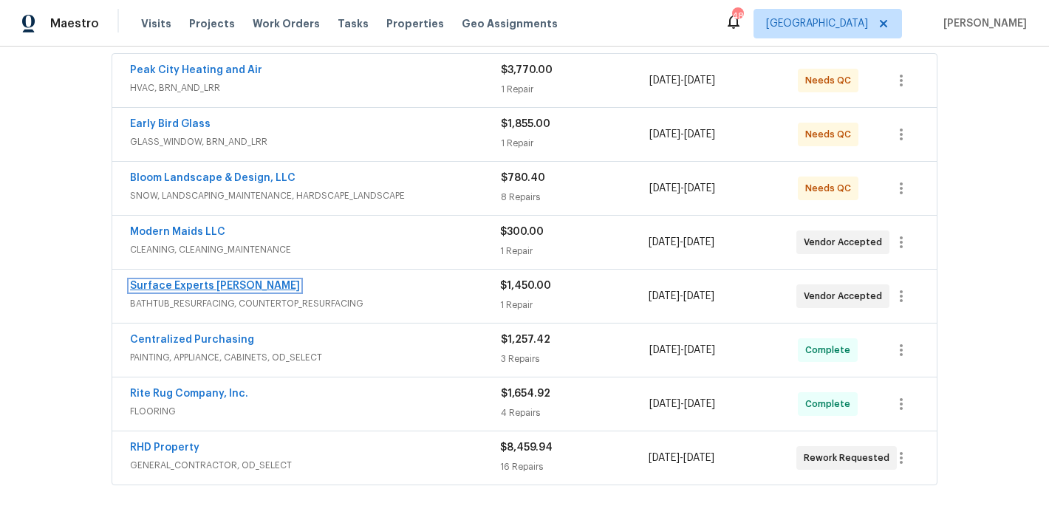
click at [202, 287] on link "Surface Experts [PERSON_NAME]" at bounding box center [215, 286] width 170 height 10
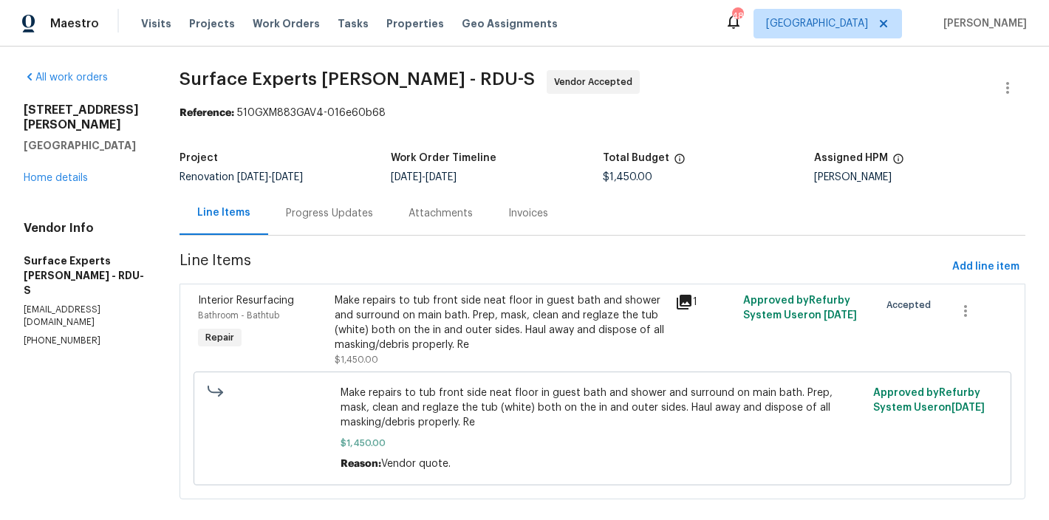
click at [312, 212] on div "Progress Updates" at bounding box center [329, 213] width 87 height 15
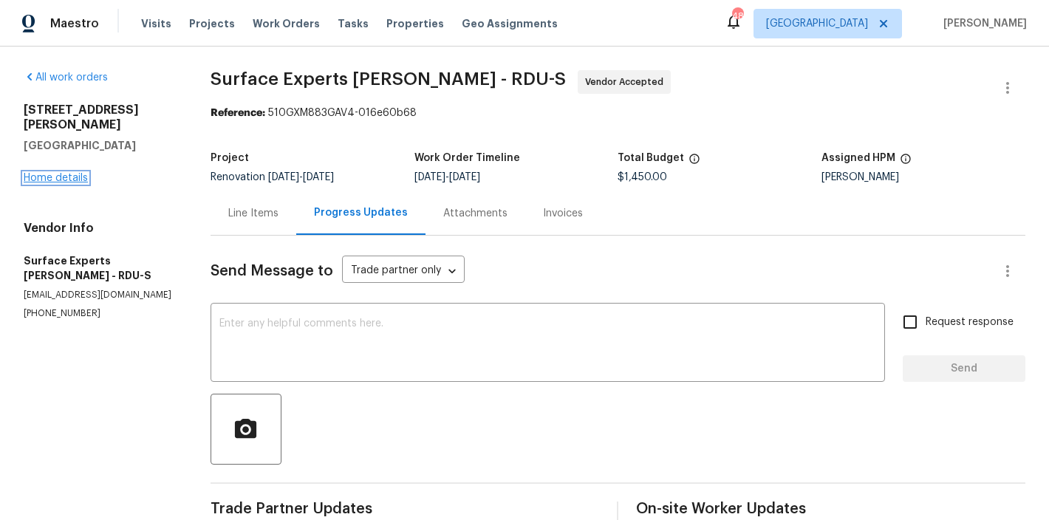
click at [38, 173] on link "Home details" at bounding box center [56, 178] width 64 height 10
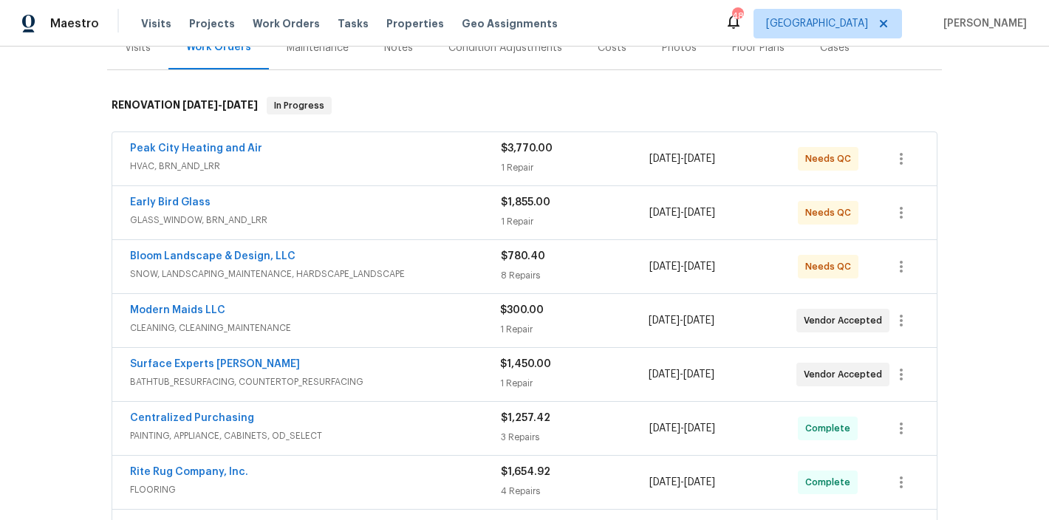
scroll to position [198, 0]
click at [167, 296] on div "Modern Maids LLC CLEANING, CLEANING_MAINTENANCE $300.00 1 Repair [DATE] - [DATE…" at bounding box center [524, 320] width 824 height 53
click at [176, 310] on link "Modern Maids LLC" at bounding box center [177, 310] width 95 height 10
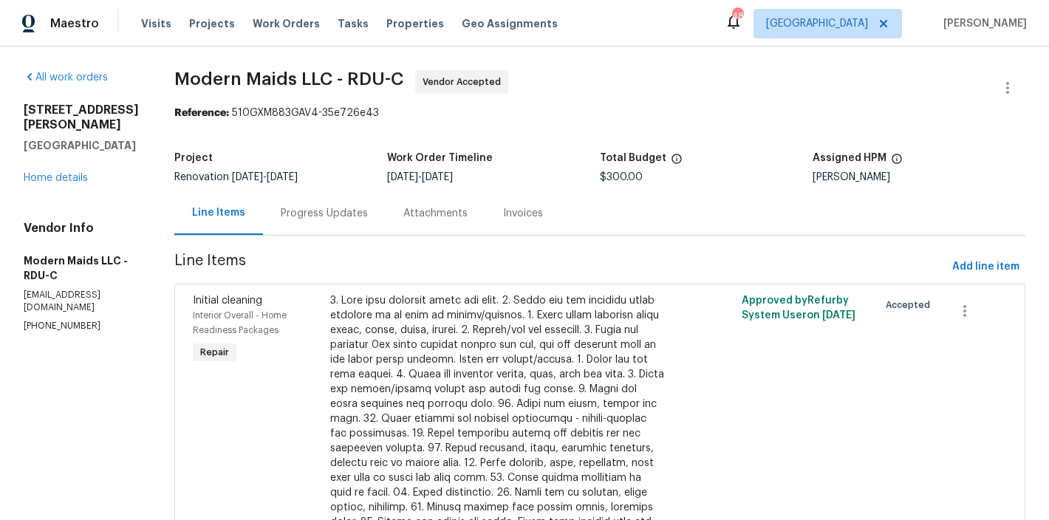
click at [329, 212] on div "Progress Updates" at bounding box center [324, 213] width 87 height 15
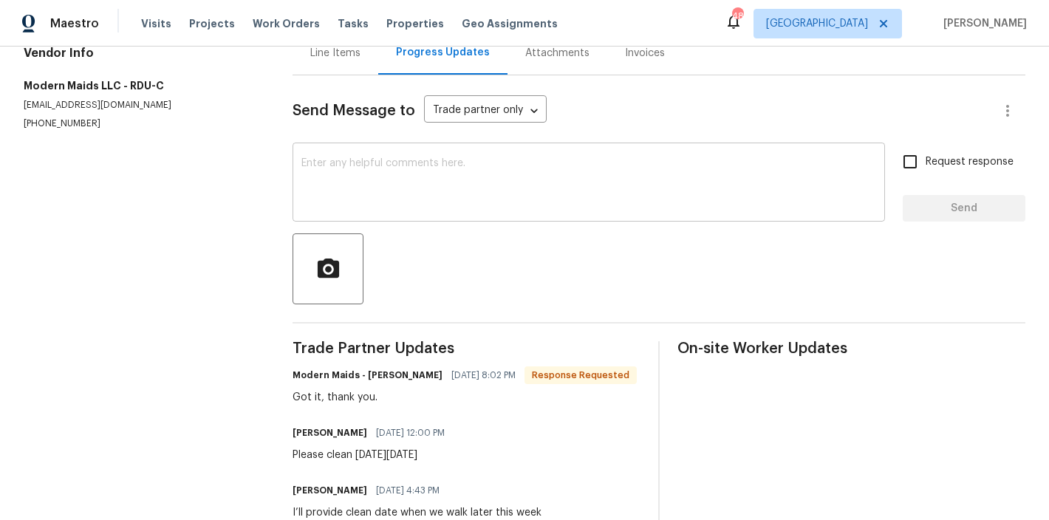
scroll to position [104, 0]
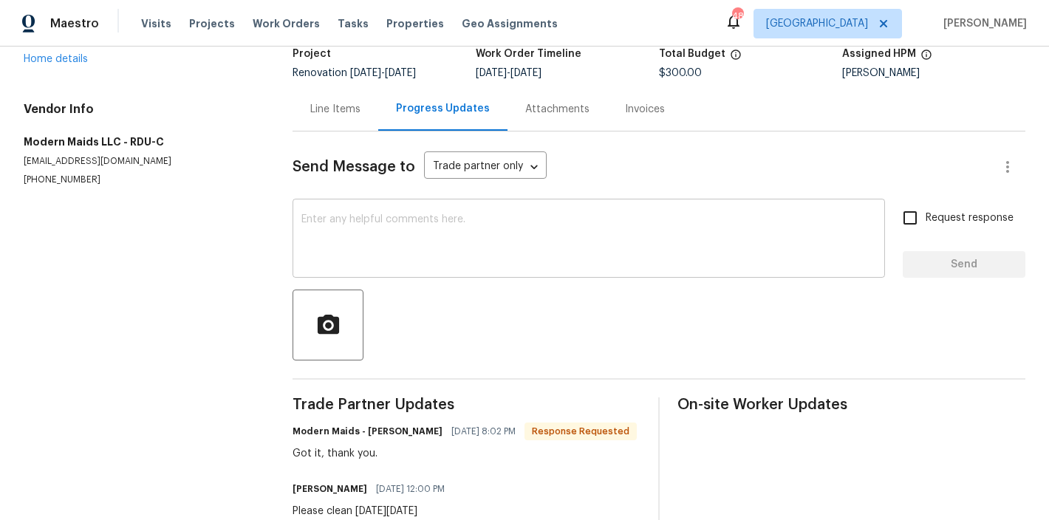
click at [381, 218] on textarea at bounding box center [588, 240] width 575 height 52
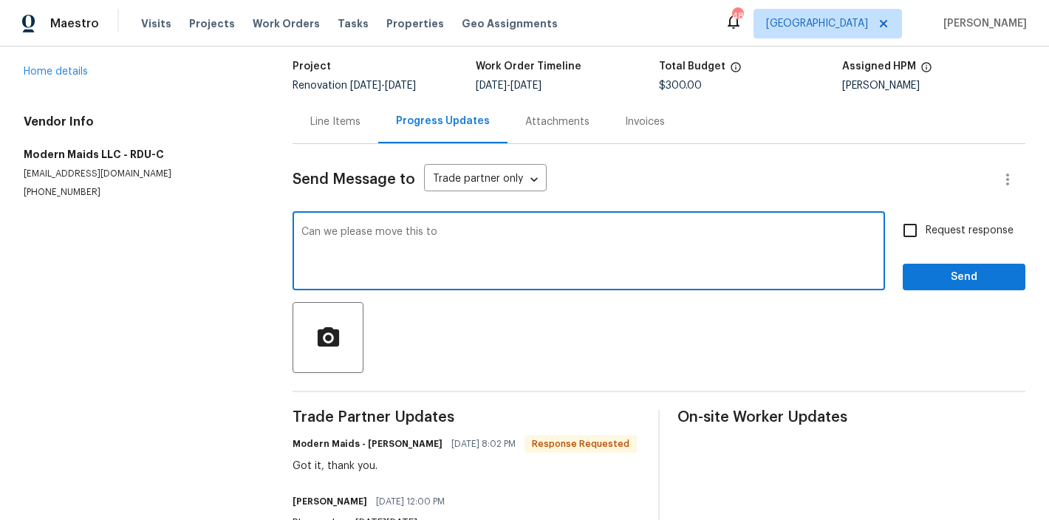
scroll to position [83, 0]
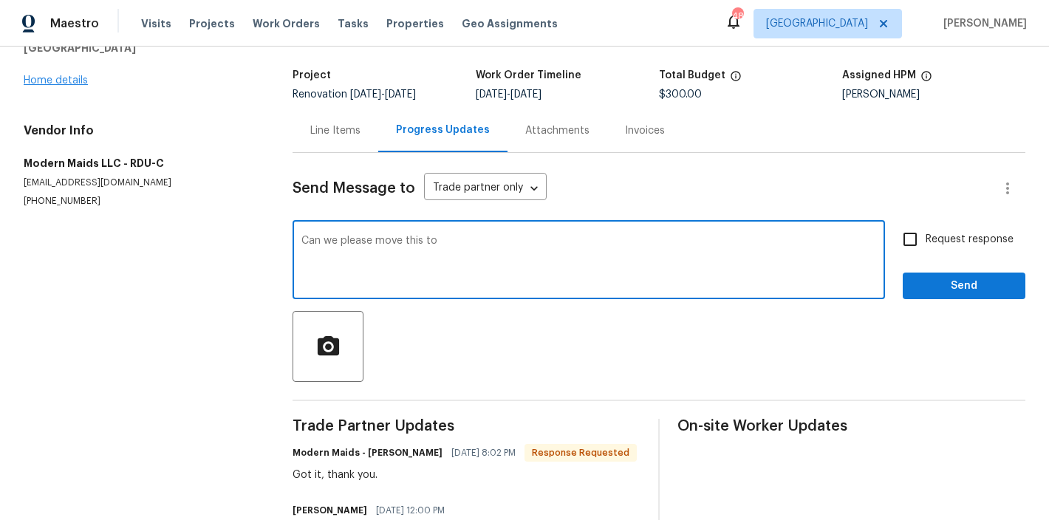
type textarea "Can we please move this to"
click at [31, 81] on link "Home details" at bounding box center [56, 80] width 64 height 10
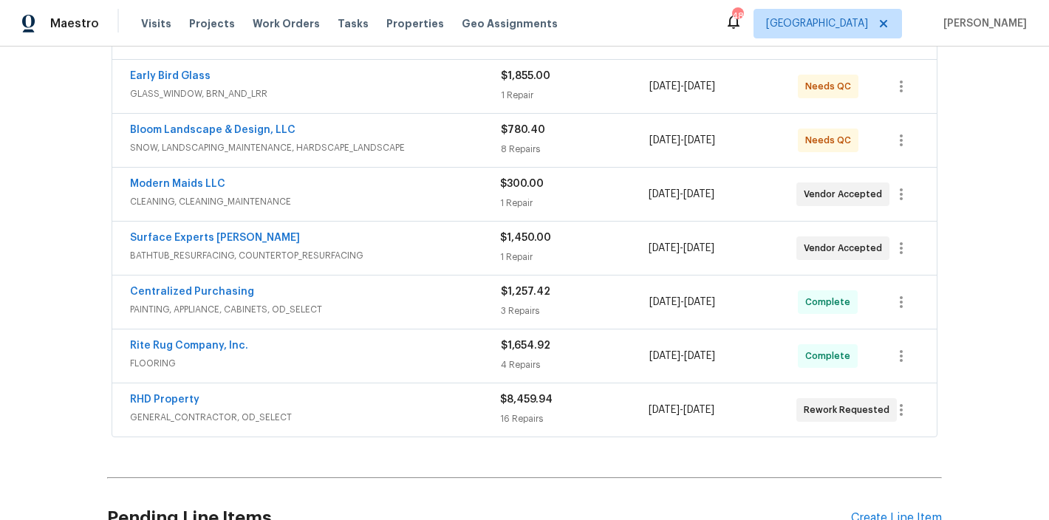
scroll to position [326, 0]
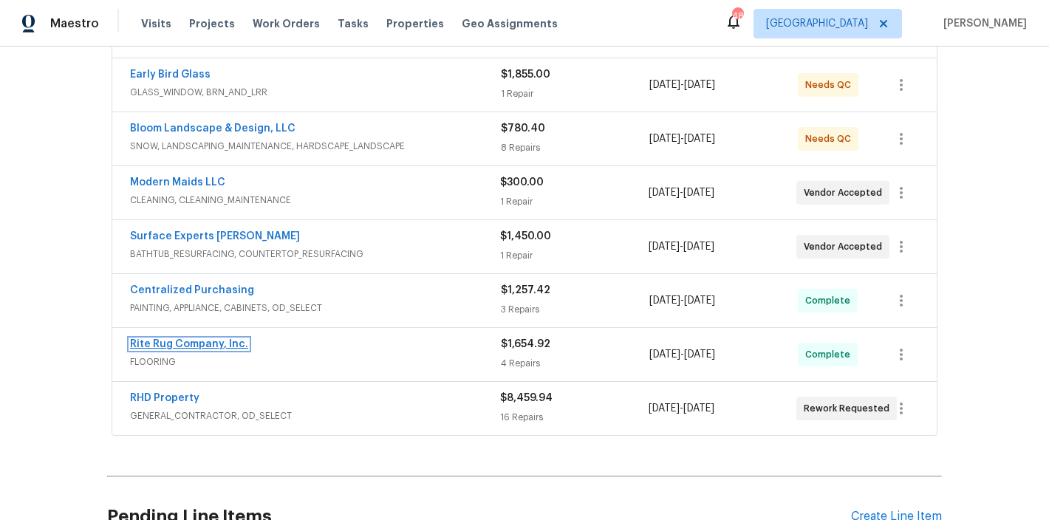
click at [208, 343] on link "Rite Rug Company, Inc." at bounding box center [189, 344] width 118 height 10
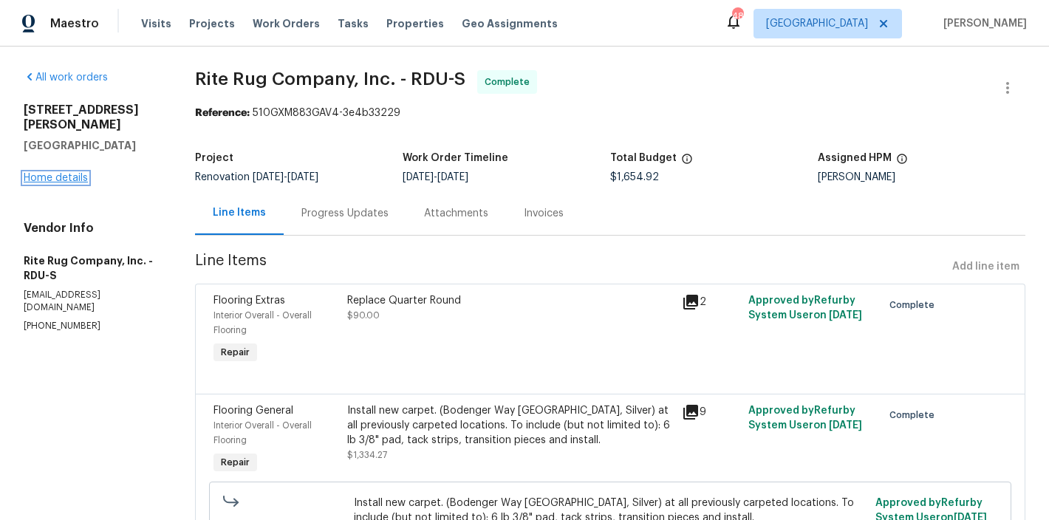
click at [47, 173] on link "Home details" at bounding box center [56, 178] width 64 height 10
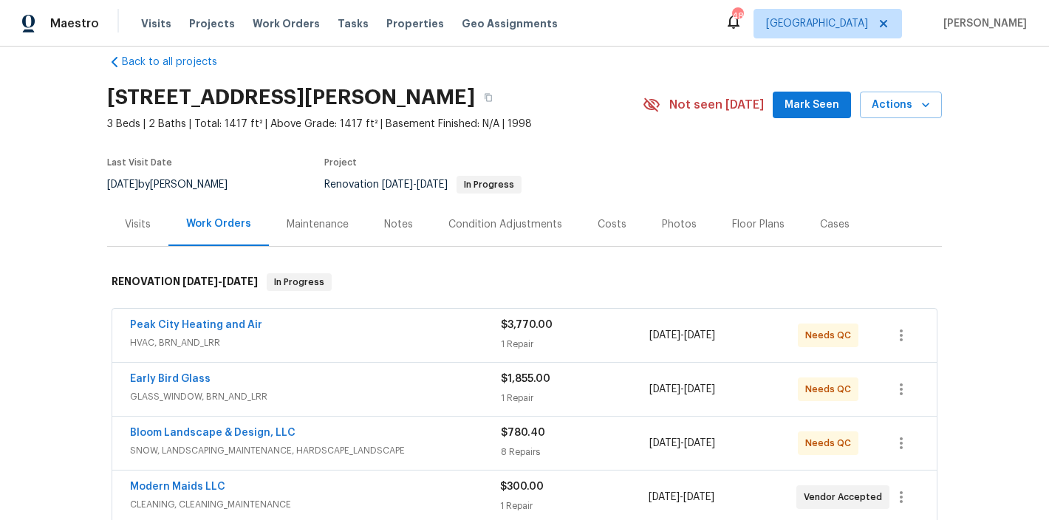
scroll to position [158, 0]
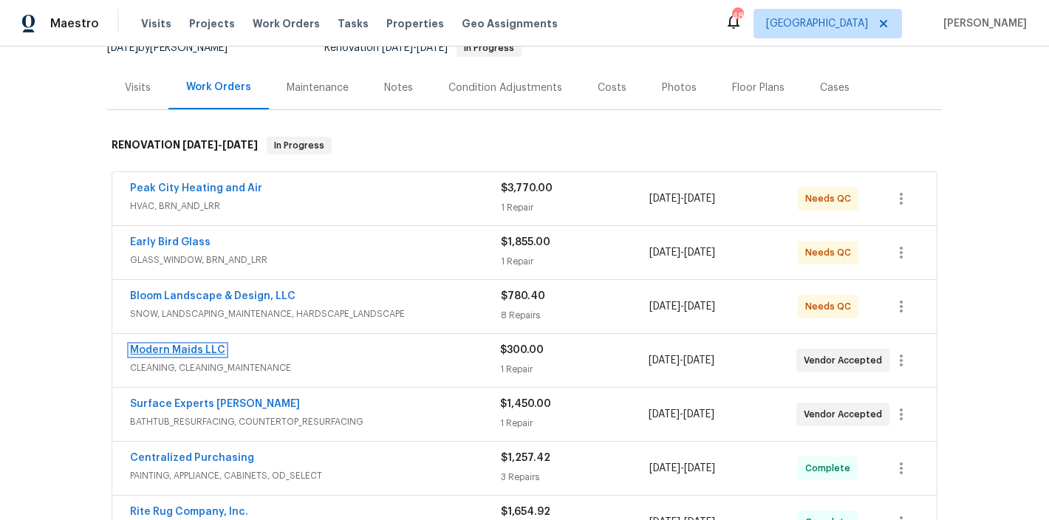
click at [188, 348] on link "Modern Maids LLC" at bounding box center [177, 350] width 95 height 10
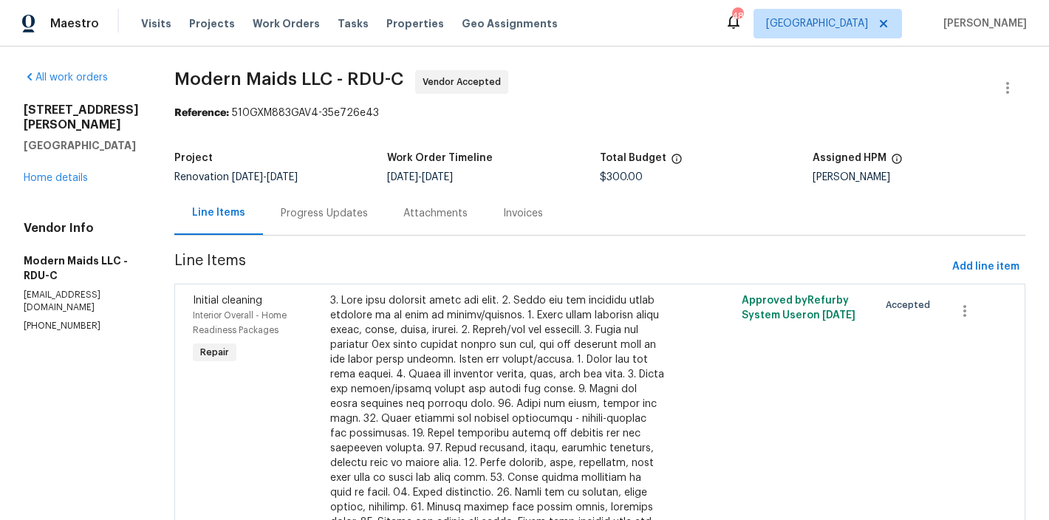
click at [304, 212] on div "Progress Updates" at bounding box center [324, 213] width 87 height 15
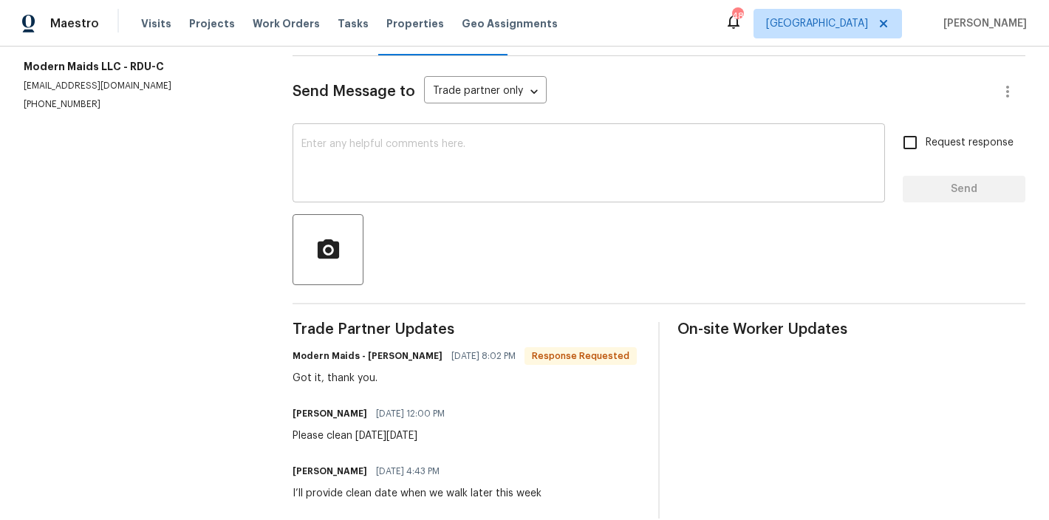
scroll to position [153, 0]
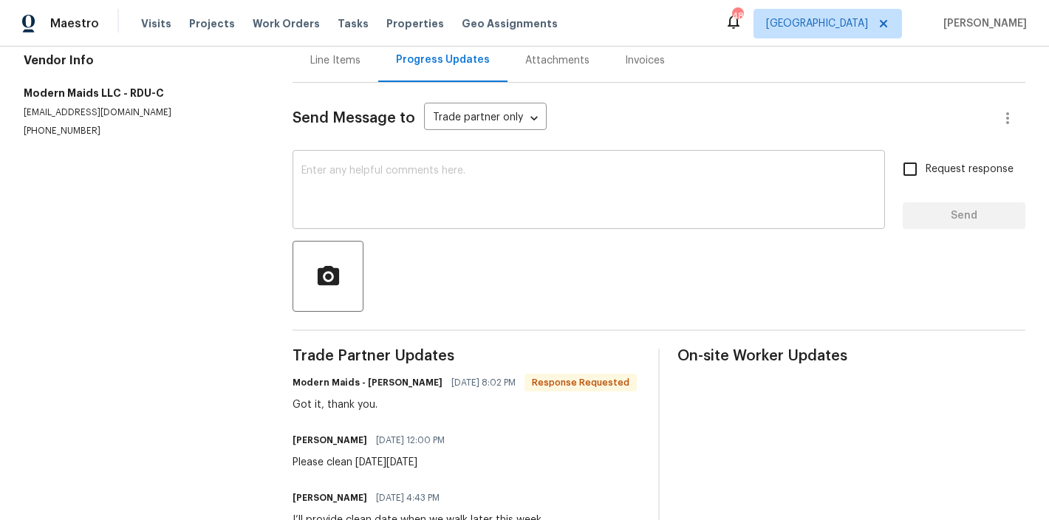
click at [360, 204] on textarea at bounding box center [588, 191] width 575 height 52
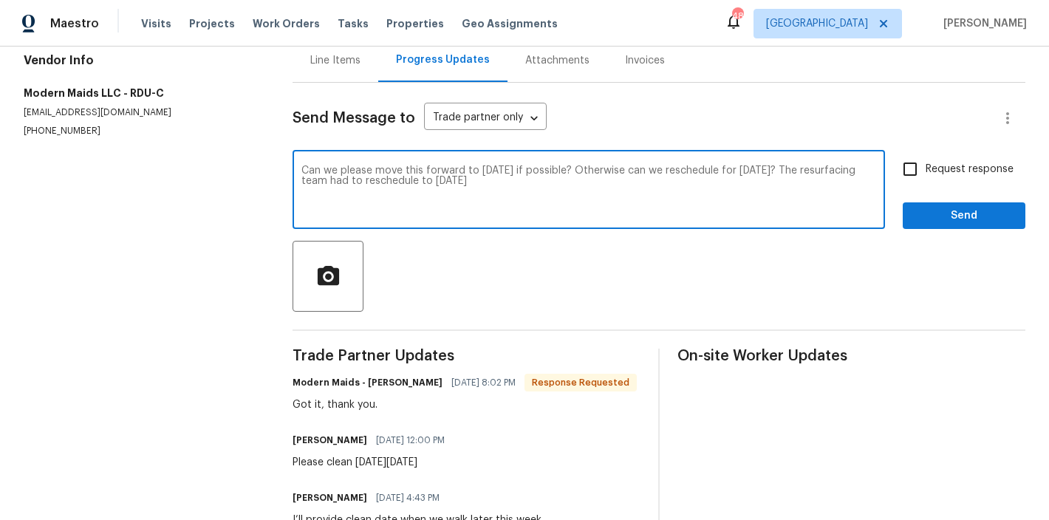
type textarea "Can we please move this forward to [DATE] if possible? Otherwise can we resched…"
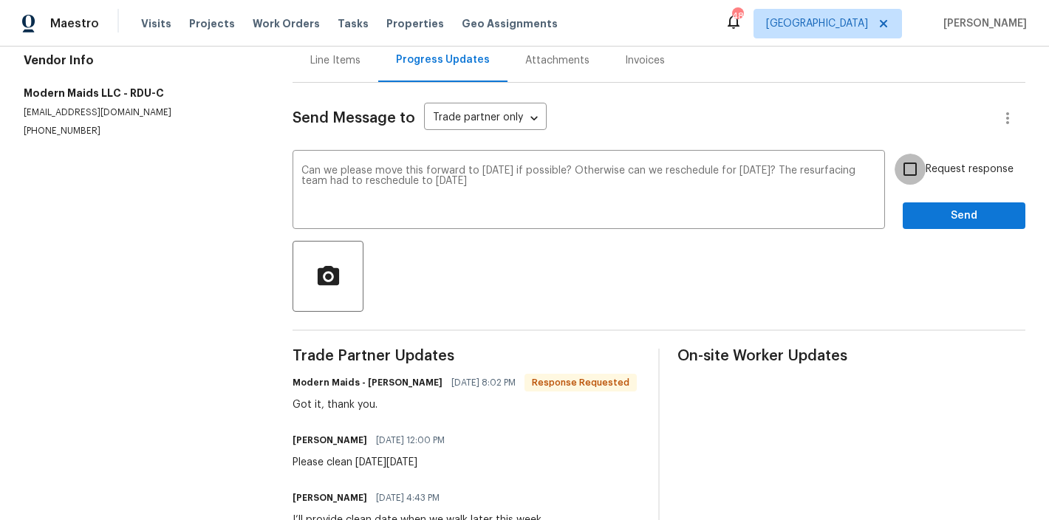
click at [909, 163] on input "Request response" at bounding box center [910, 169] width 31 height 31
checkbox input "true"
click at [962, 215] on span "Send" at bounding box center [964, 216] width 99 height 18
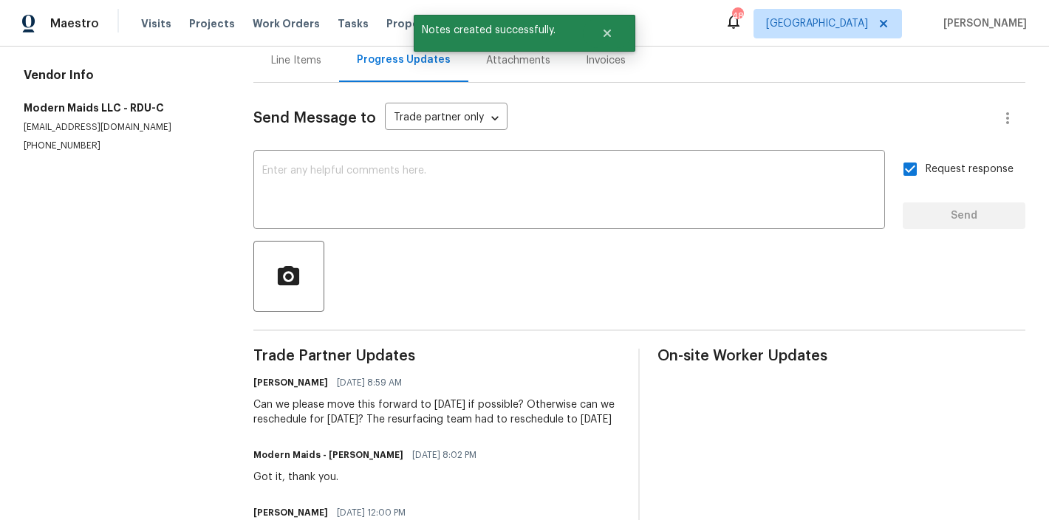
scroll to position [7, 0]
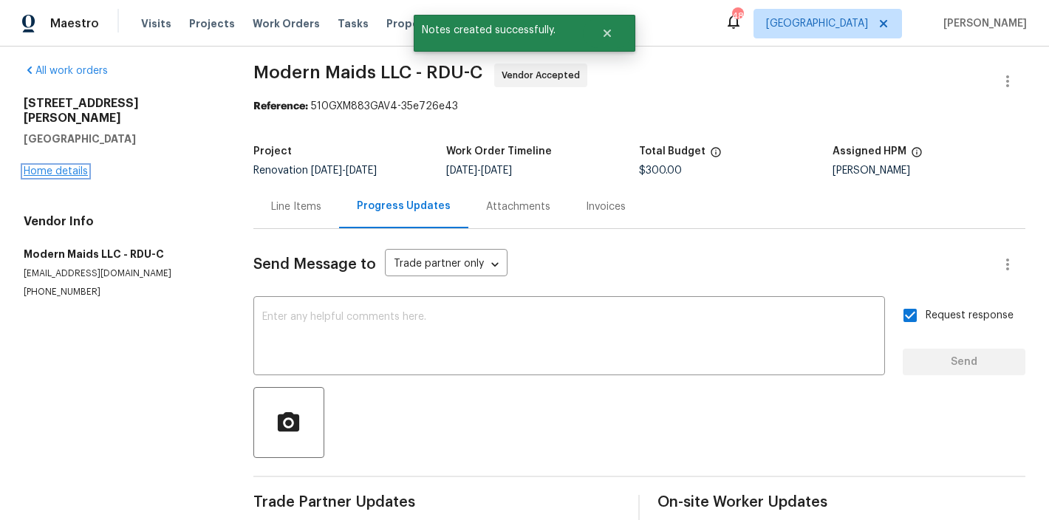
click at [60, 166] on link "Home details" at bounding box center [56, 171] width 64 height 10
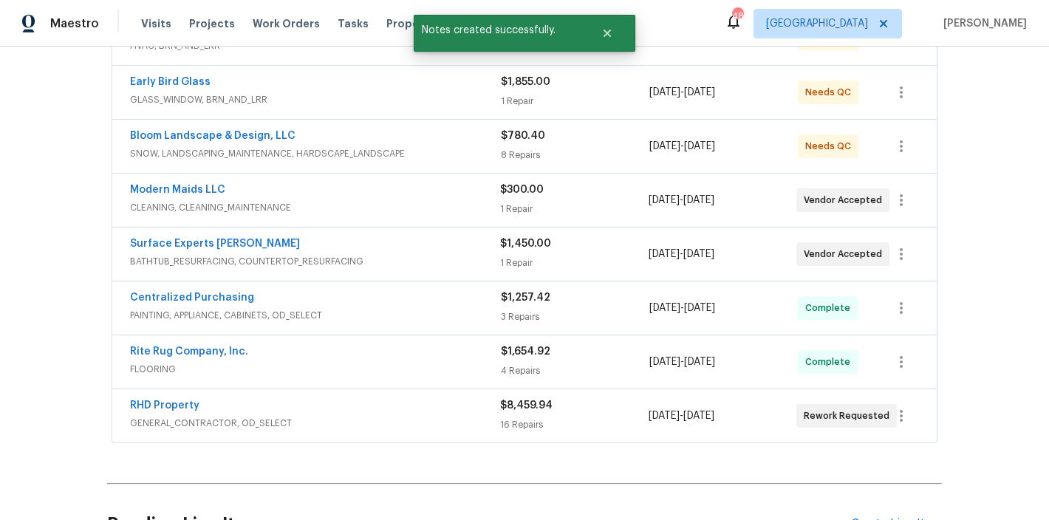
scroll to position [432, 0]
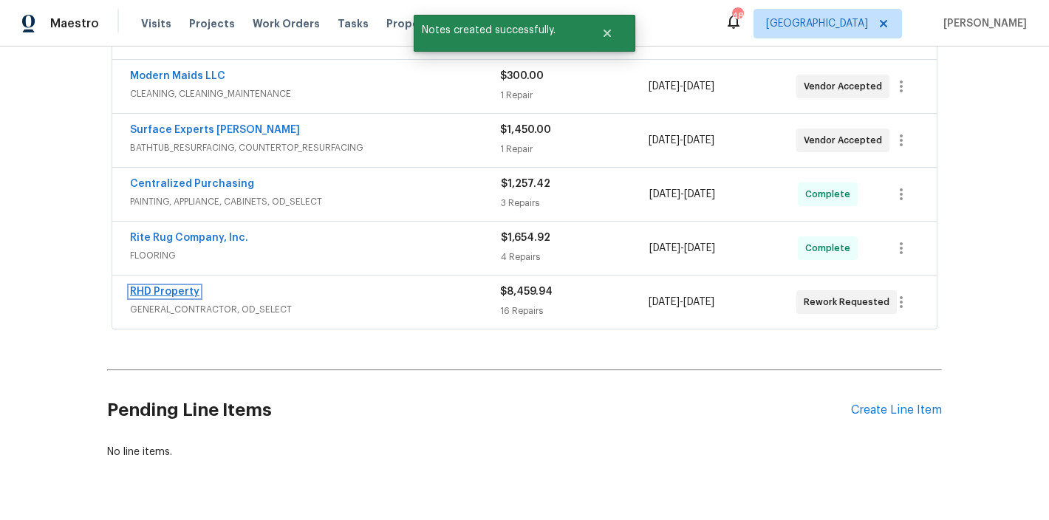
click at [157, 293] on link "RHD Property" at bounding box center [164, 292] width 69 height 10
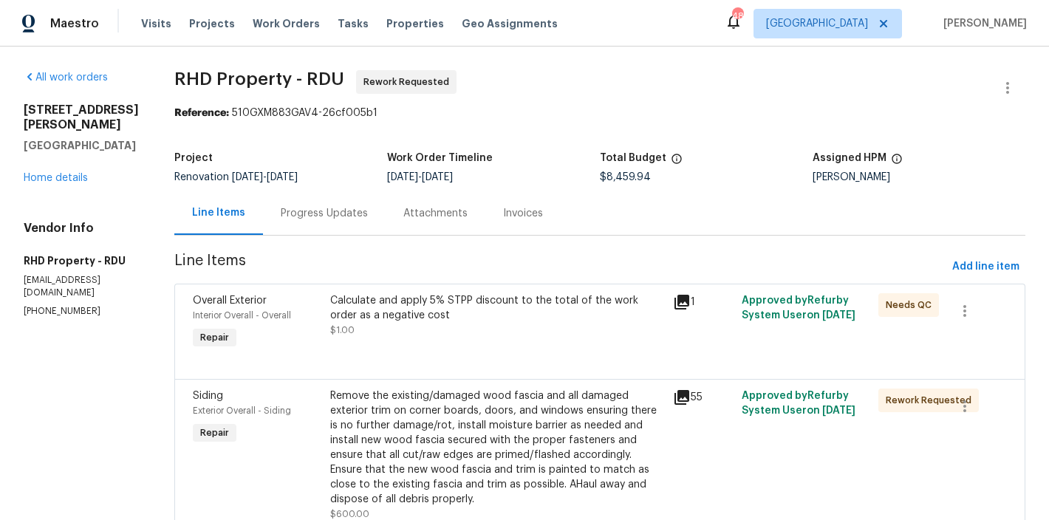
click at [329, 226] on div "Progress Updates" at bounding box center [324, 213] width 123 height 44
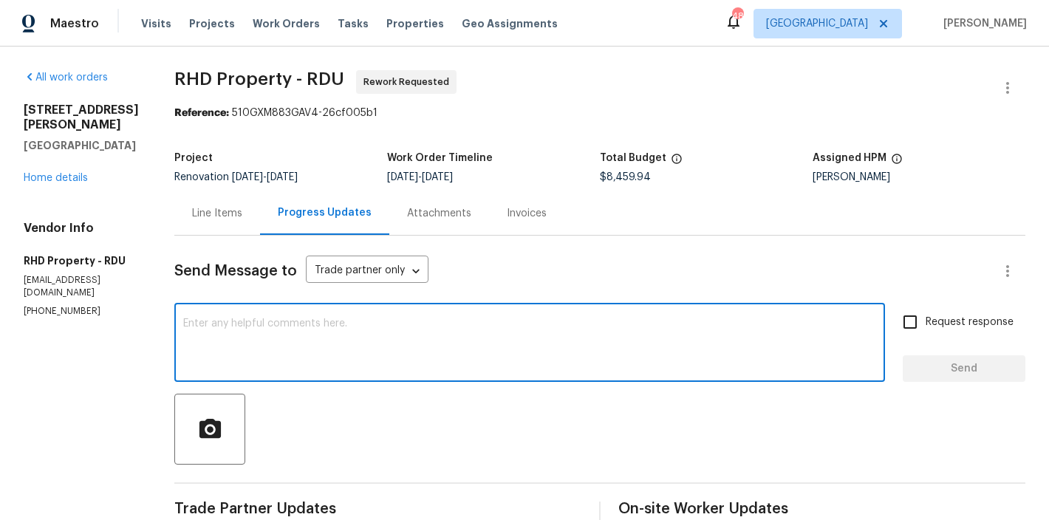
click at [328, 324] on textarea at bounding box center [529, 344] width 693 height 52
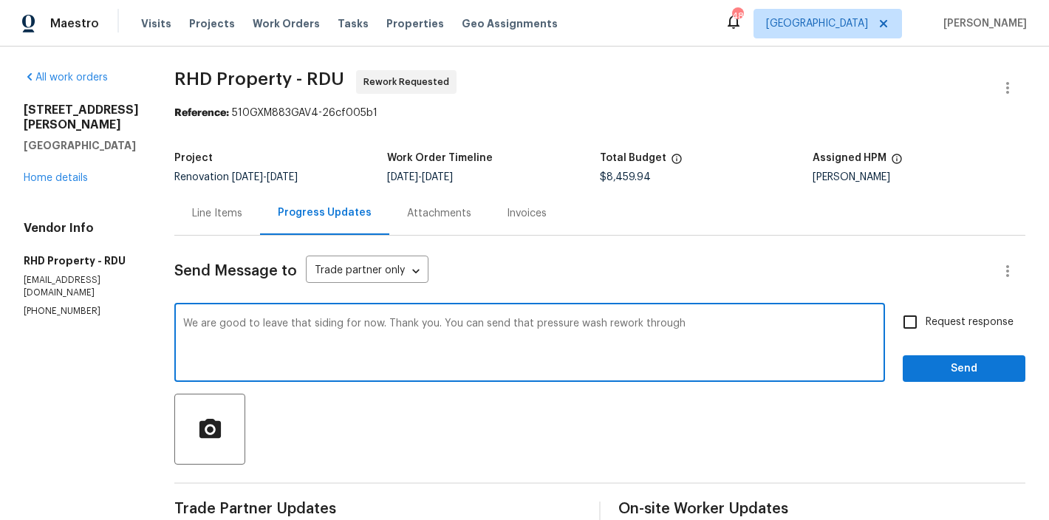
type textarea "We are good to leave that siding for now. Thank you. You can send that pressure…"
click at [939, 358] on button "Send" at bounding box center [964, 368] width 123 height 27
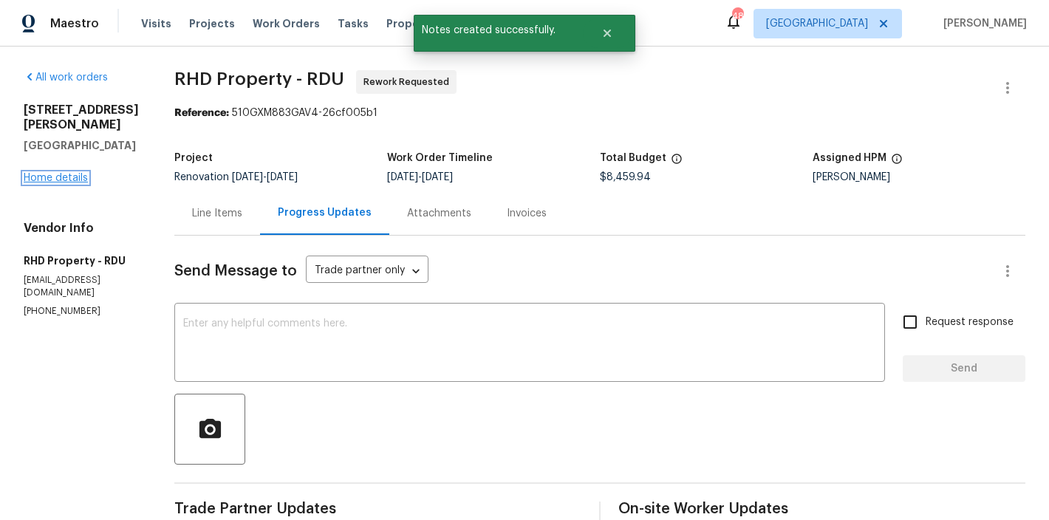
click at [60, 173] on link "Home details" at bounding box center [56, 178] width 64 height 10
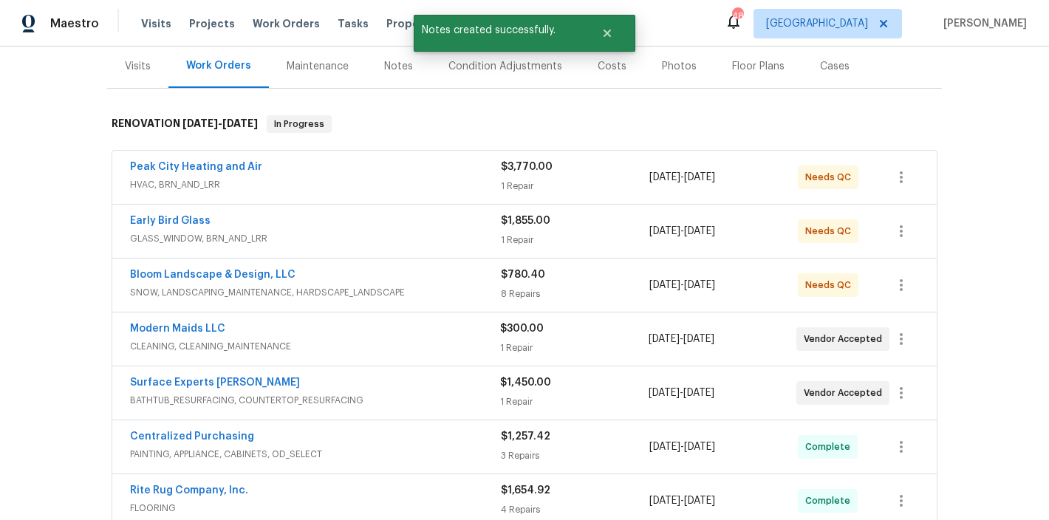
scroll to position [273, 0]
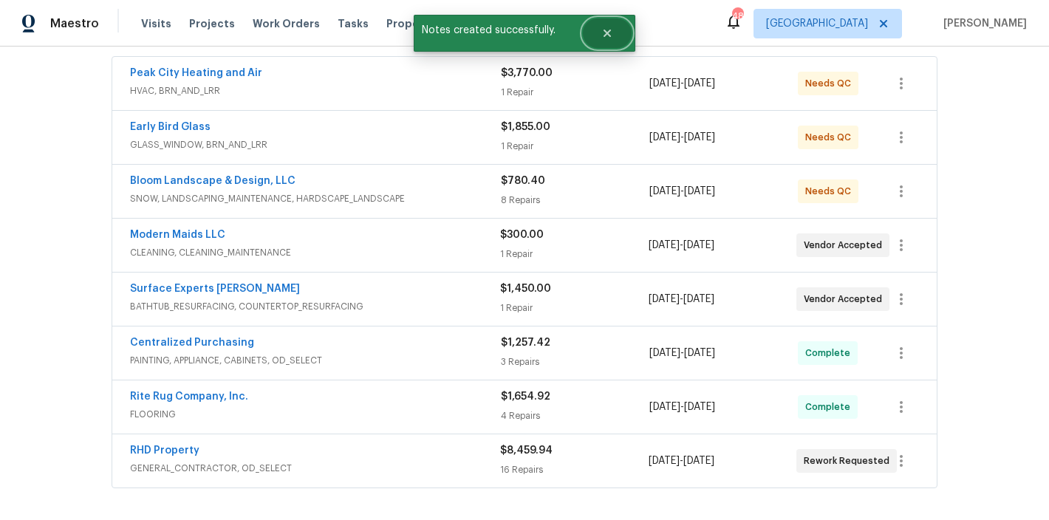
click at [612, 30] on icon "Close" at bounding box center [607, 33] width 12 height 12
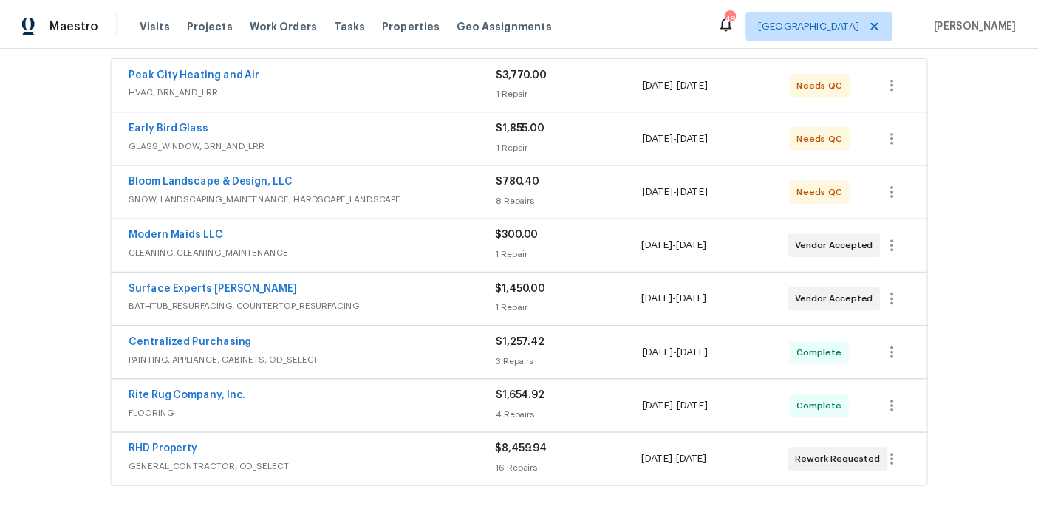
scroll to position [0, 0]
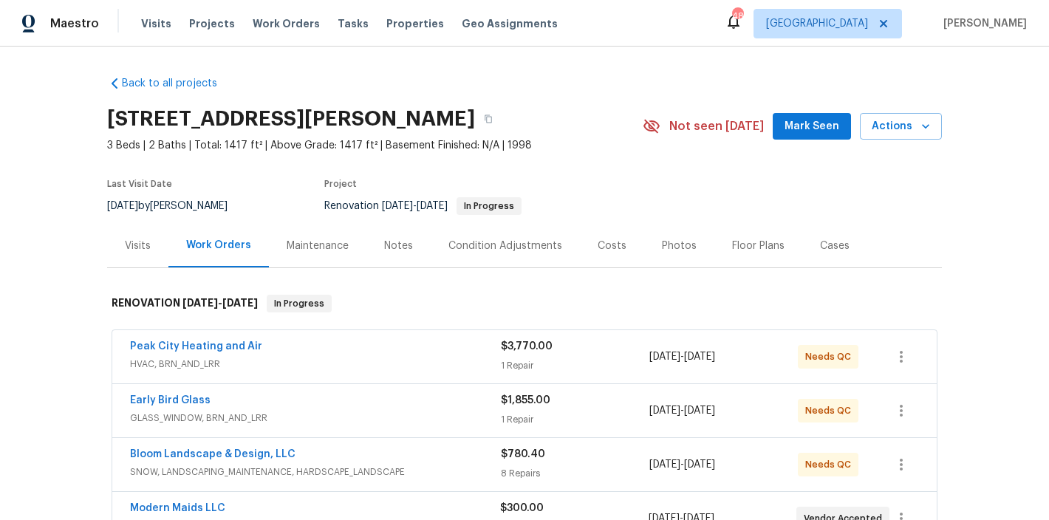
click at [397, 255] on div "Notes" at bounding box center [398, 246] width 64 height 44
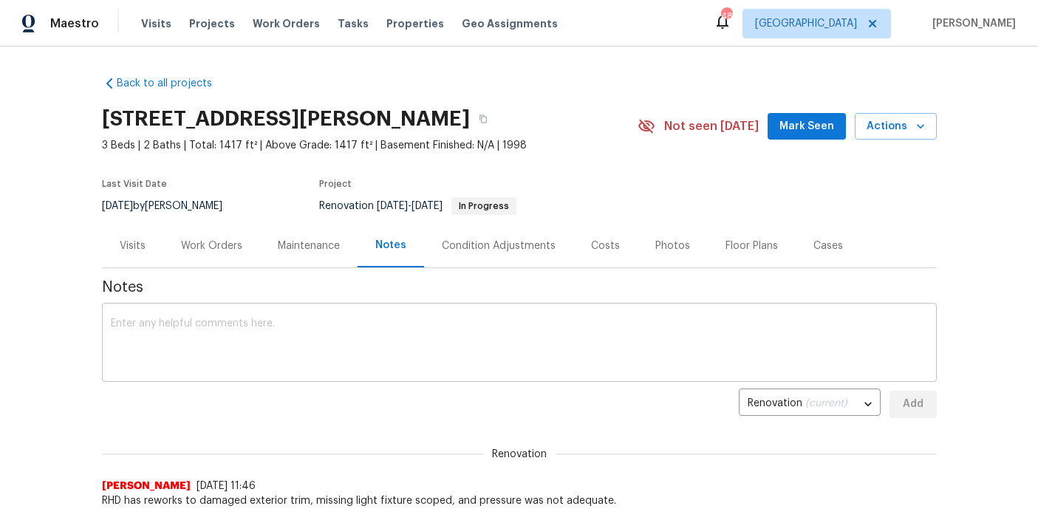
click at [249, 341] on textarea at bounding box center [519, 344] width 817 height 52
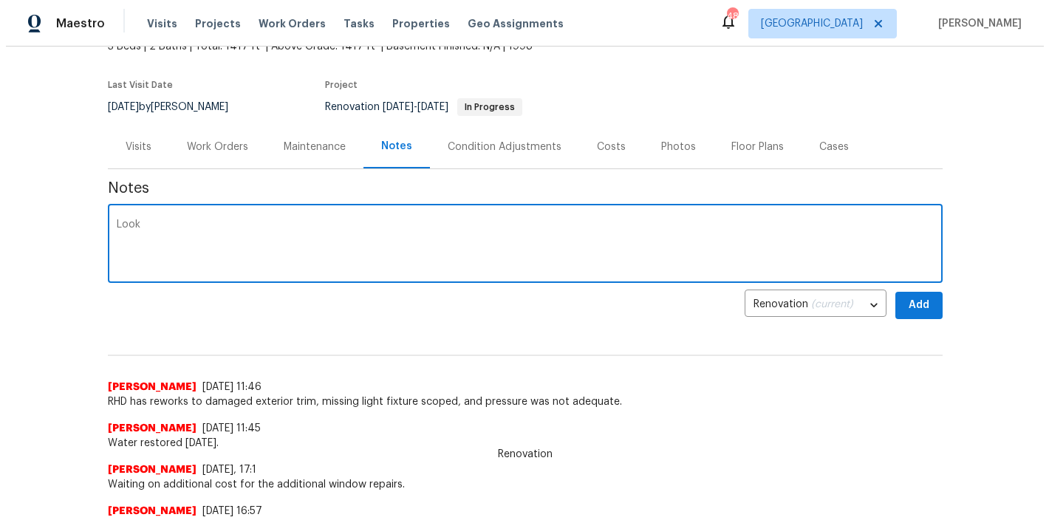
scroll to position [113, 0]
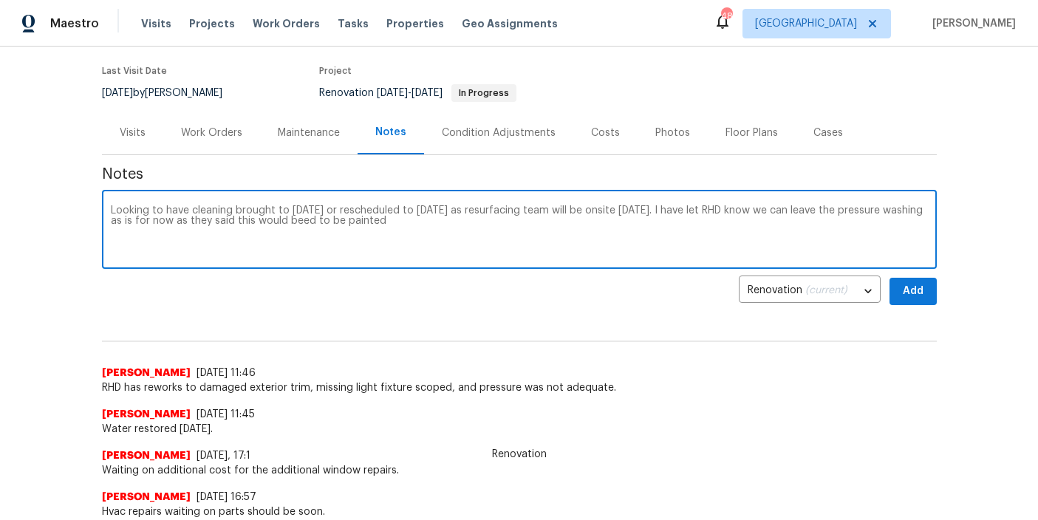
type textarea "Looking to have cleaning brought to [DATE] or rescheduled to [DATE] as resurfac…"
click at [903, 298] on span "Add" at bounding box center [913, 291] width 24 height 18
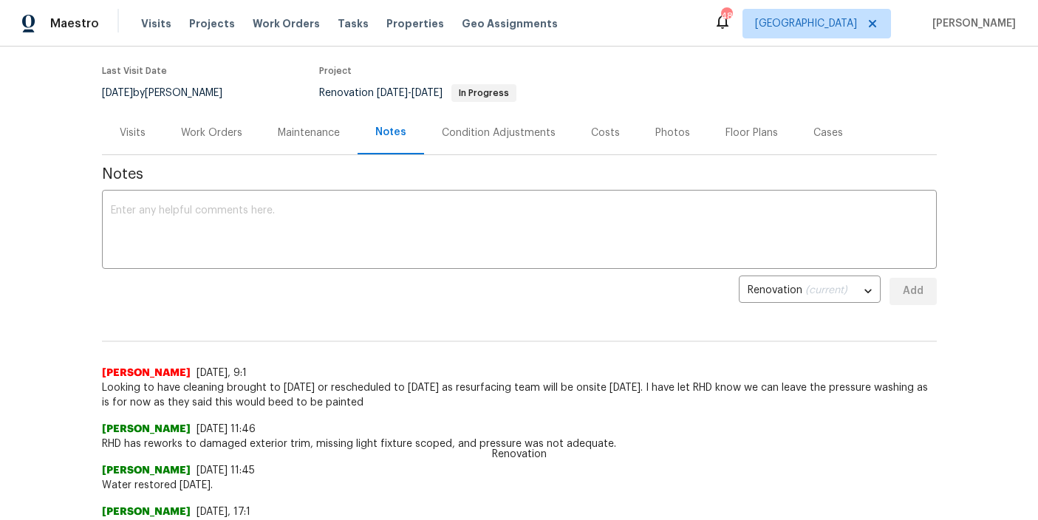
click at [126, 134] on div "Visits" at bounding box center [133, 133] width 26 height 15
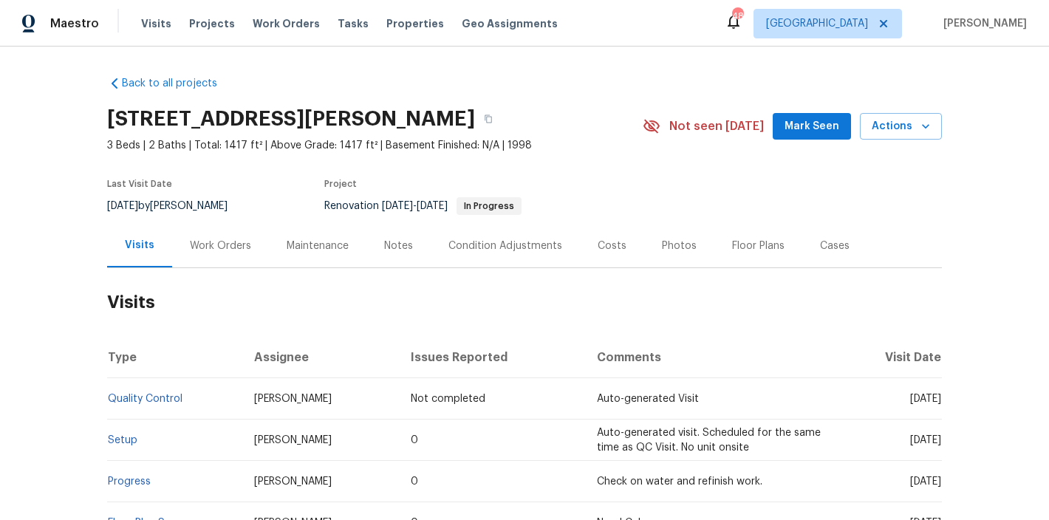
click at [392, 247] on div "Notes" at bounding box center [398, 246] width 29 height 15
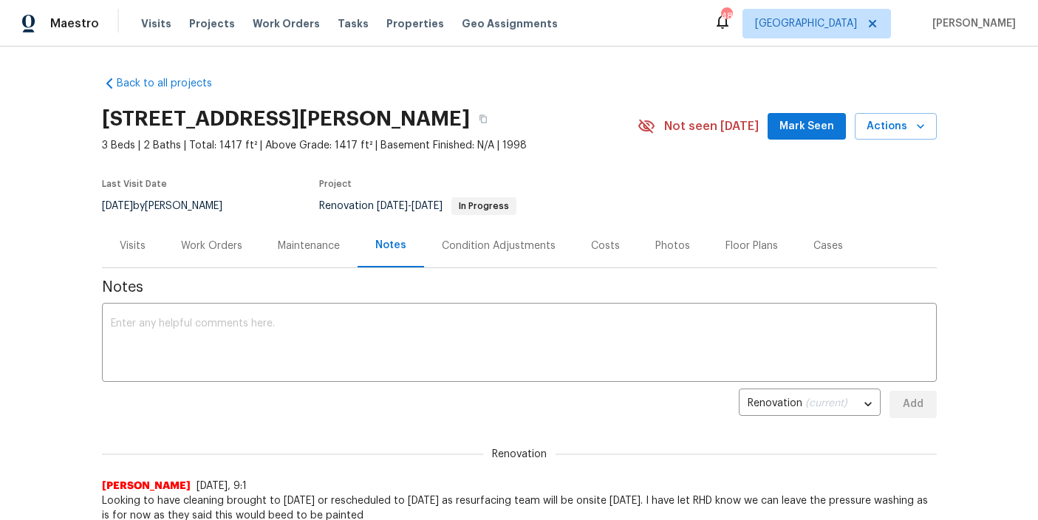
click at [217, 250] on div "Work Orders" at bounding box center [211, 246] width 61 height 15
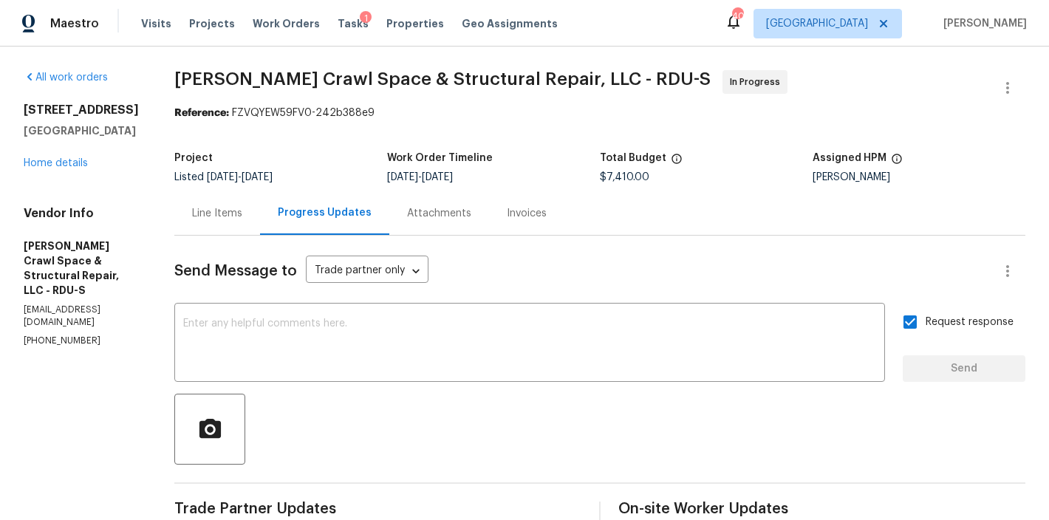
scroll to position [199, 0]
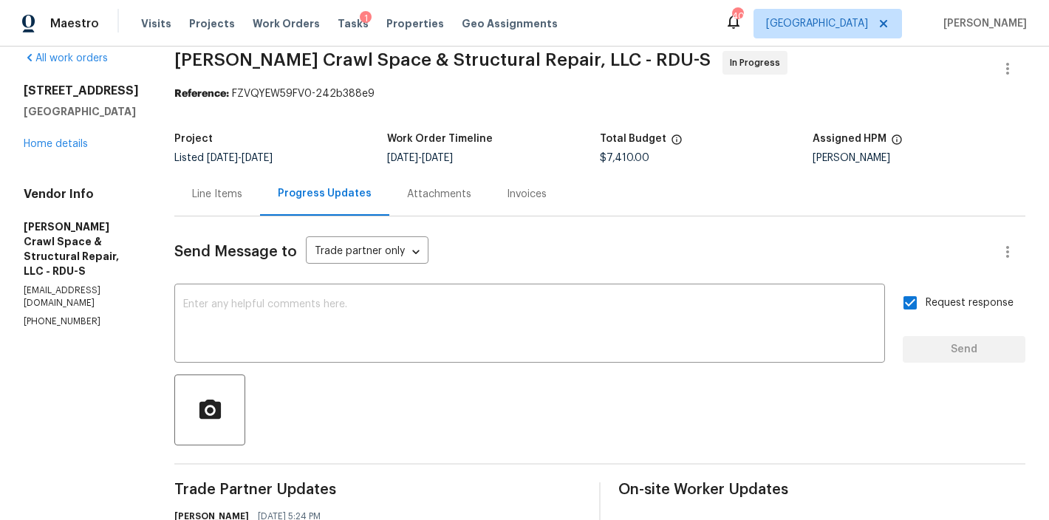
scroll to position [0, 0]
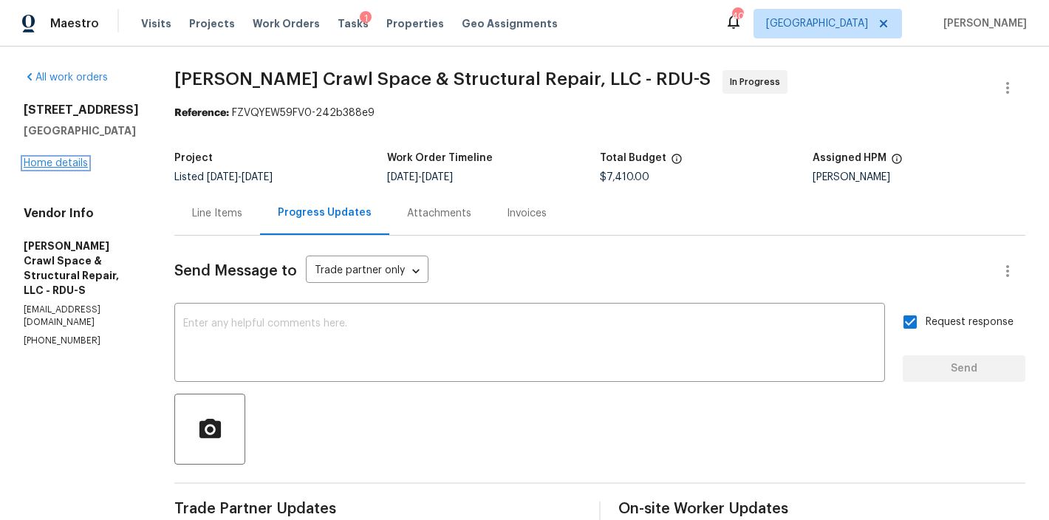
click at [61, 165] on link "Home details" at bounding box center [56, 163] width 64 height 10
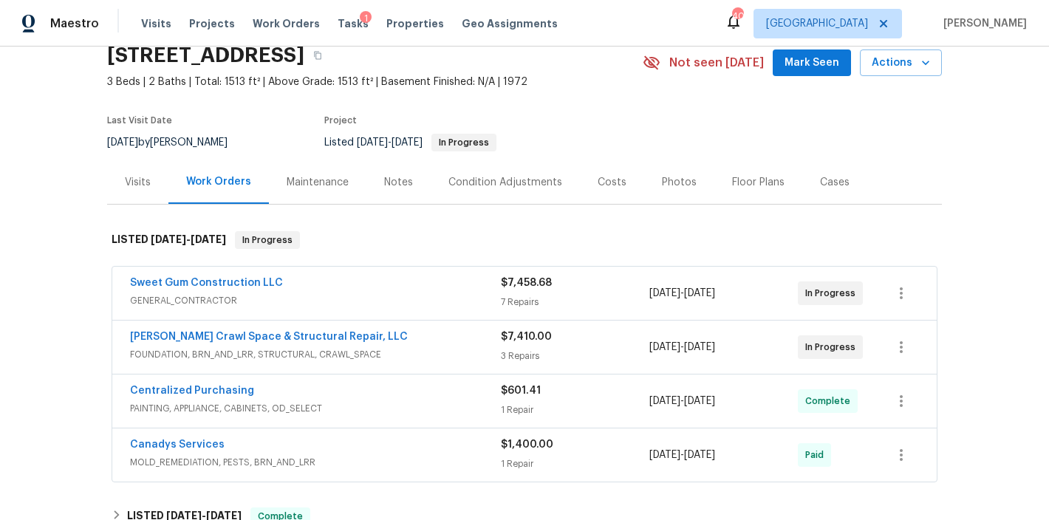
scroll to position [122, 0]
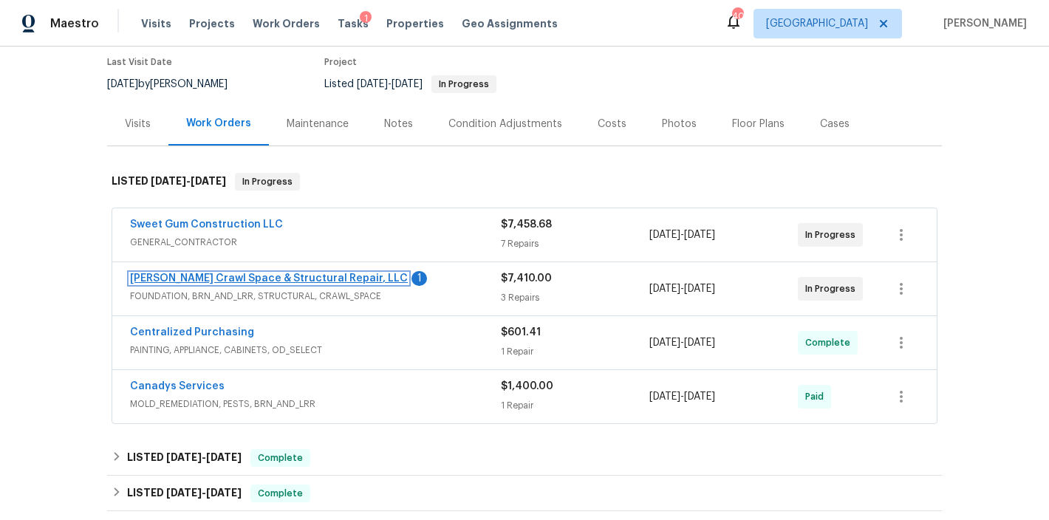
click at [212, 282] on link "Falcone Crawl Space & Structural Repair, LLC" at bounding box center [269, 278] width 278 height 10
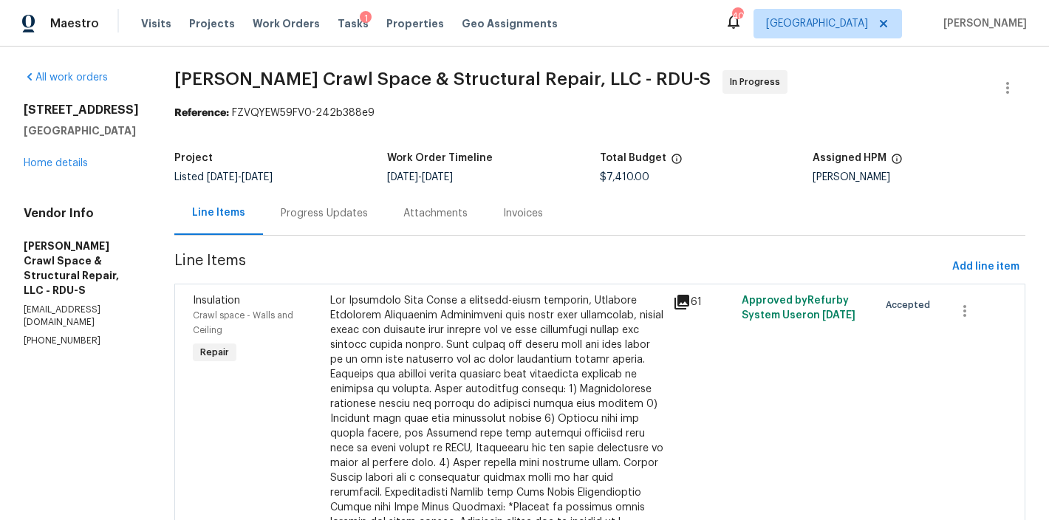
click at [321, 222] on div "Progress Updates" at bounding box center [324, 213] width 123 height 44
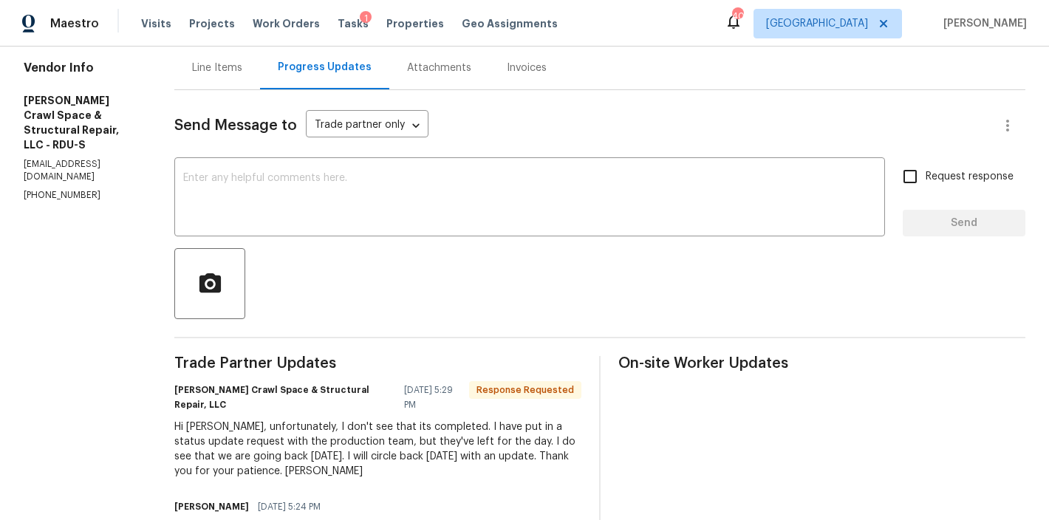
scroll to position [200, 0]
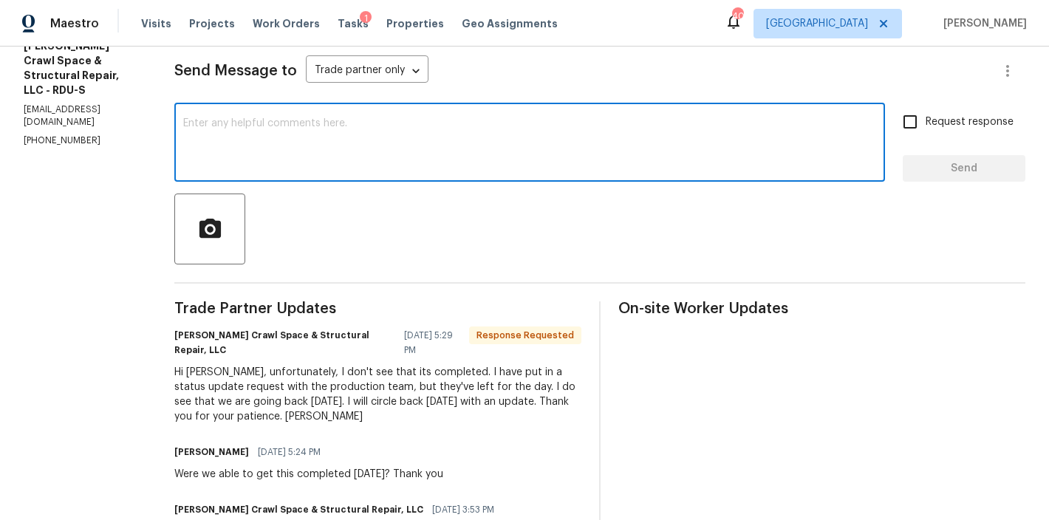
click at [309, 153] on textarea at bounding box center [529, 144] width 693 height 52
type textarea "Thank you"
drag, startPoint x: 903, startPoint y: 117, endPoint x: 909, endPoint y: 132, distance: 15.9
click at [903, 117] on input "Request response" at bounding box center [910, 121] width 31 height 31
checkbox input "true"
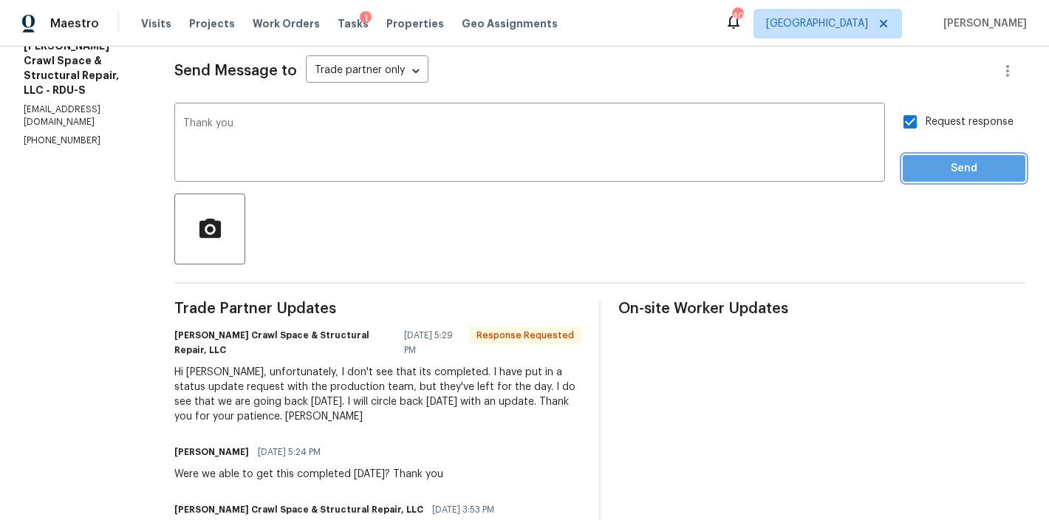
click at [957, 177] on button "Send" at bounding box center [964, 168] width 123 height 27
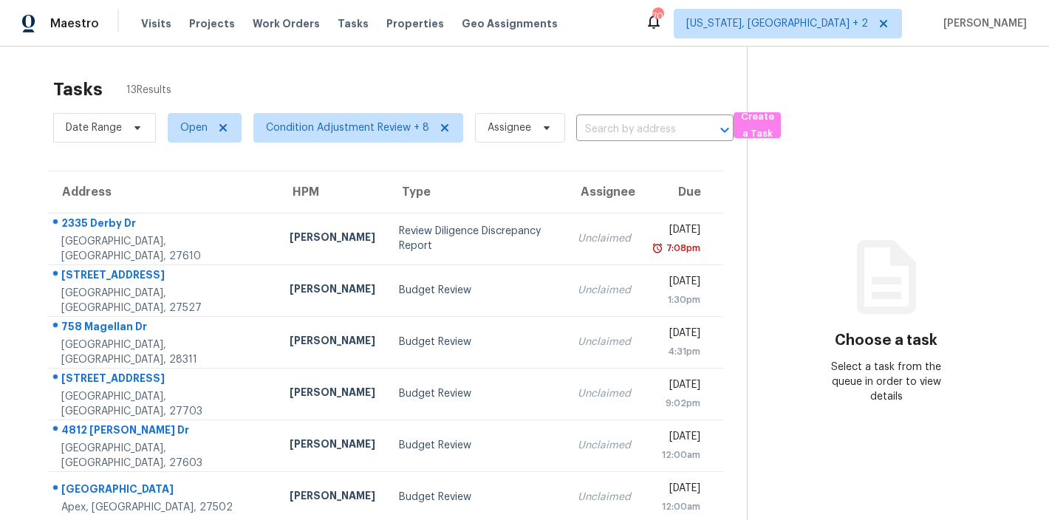
click at [362, 51] on div "Tasks 13 Results Date Range Open Condition Adjustment Review + 8 Assignee ​ Cre…" at bounding box center [524, 408] width 1049 height 723
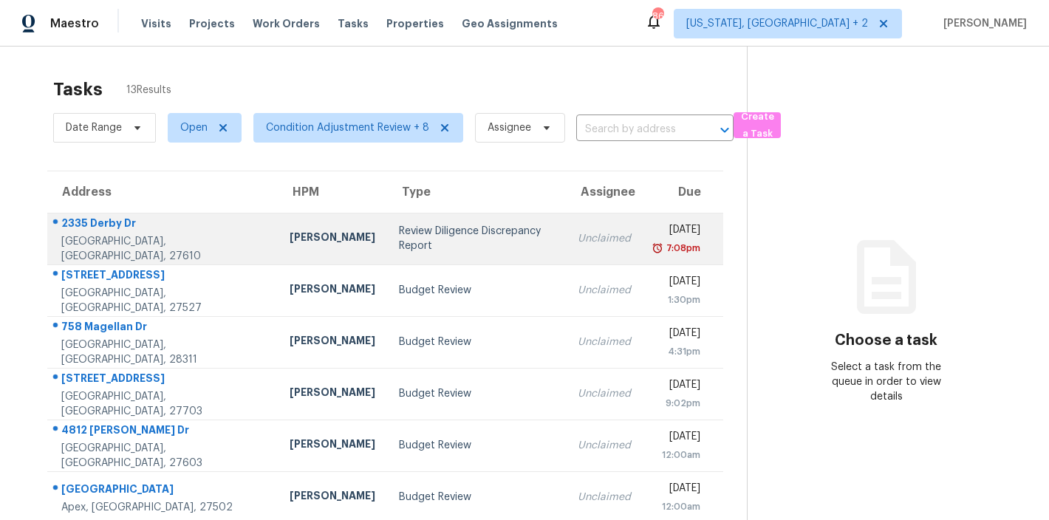
click at [578, 238] on div "Unclaimed" at bounding box center [604, 238] width 53 height 15
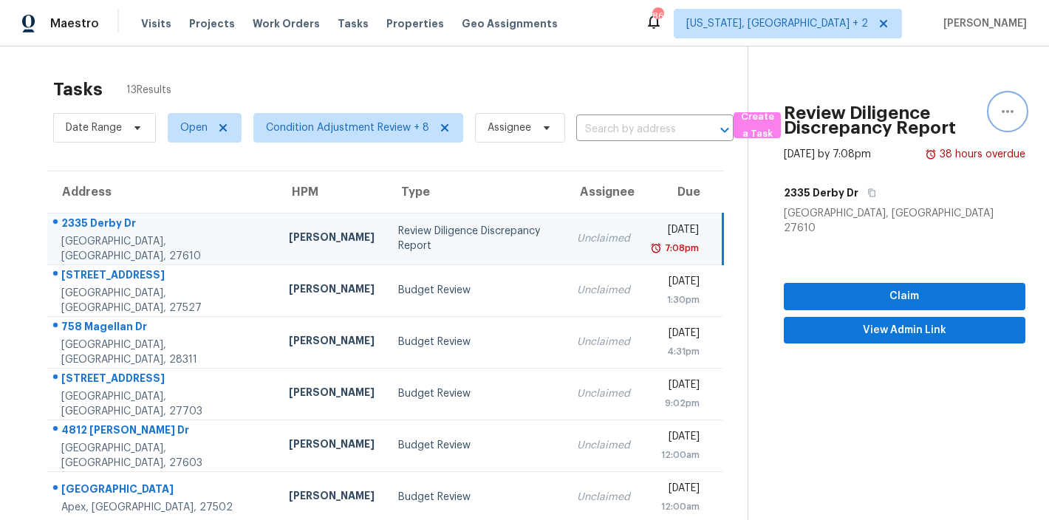
click at [999, 106] on icon "button" at bounding box center [1008, 112] width 18 height 18
click at [928, 112] on div "Cancel this task" at bounding box center [912, 114] width 115 height 15
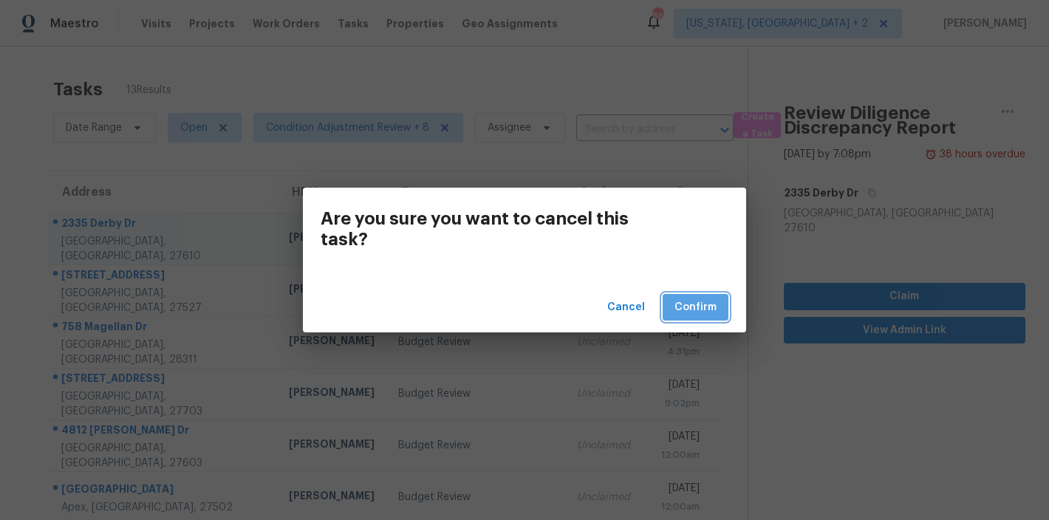
click at [711, 307] on span "Confirm" at bounding box center [695, 307] width 42 height 18
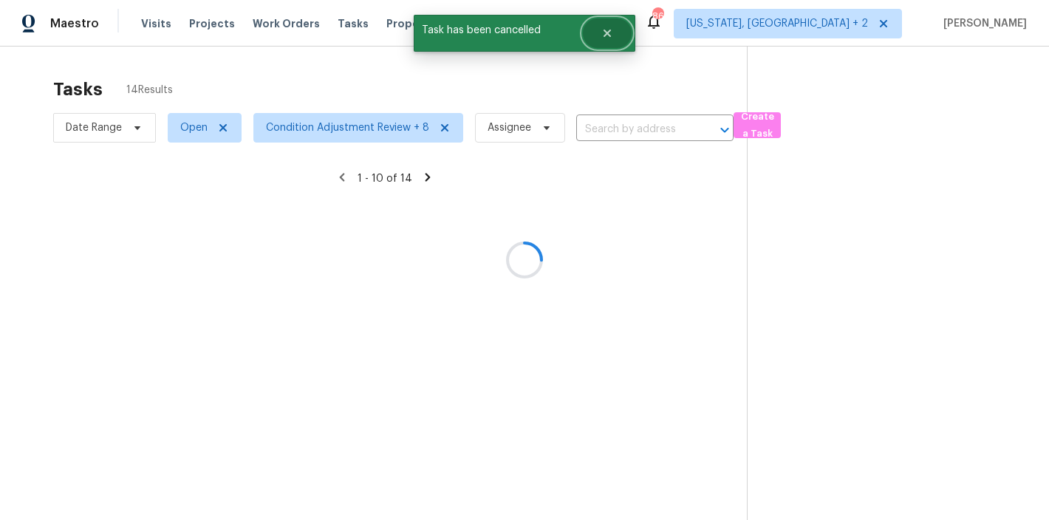
click at [614, 24] on button "Close" at bounding box center [607, 33] width 49 height 30
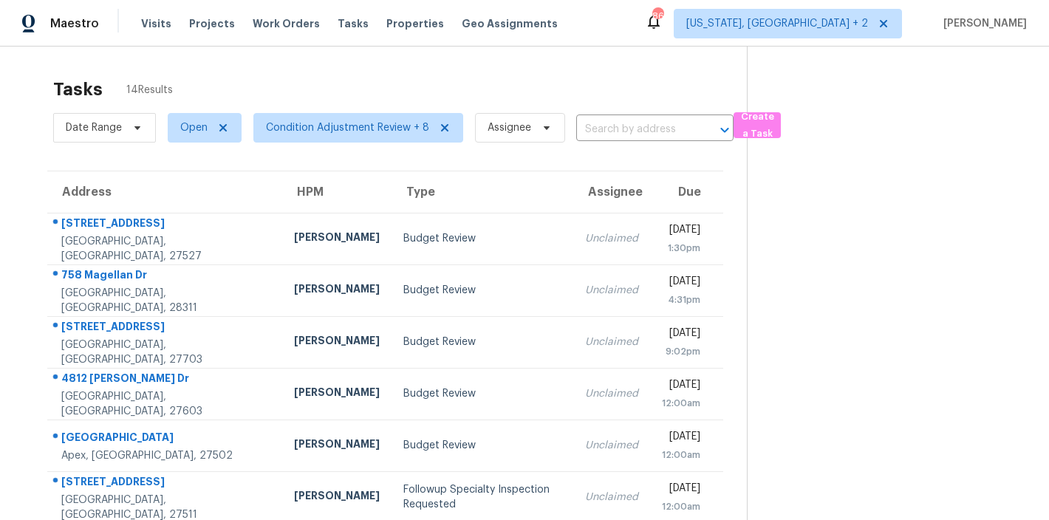
click at [677, 19] on div "Maestro Visits Projects Work Orders Tasks Properties Geo Assignments 86 [US_STA…" at bounding box center [524, 23] width 1049 height 47
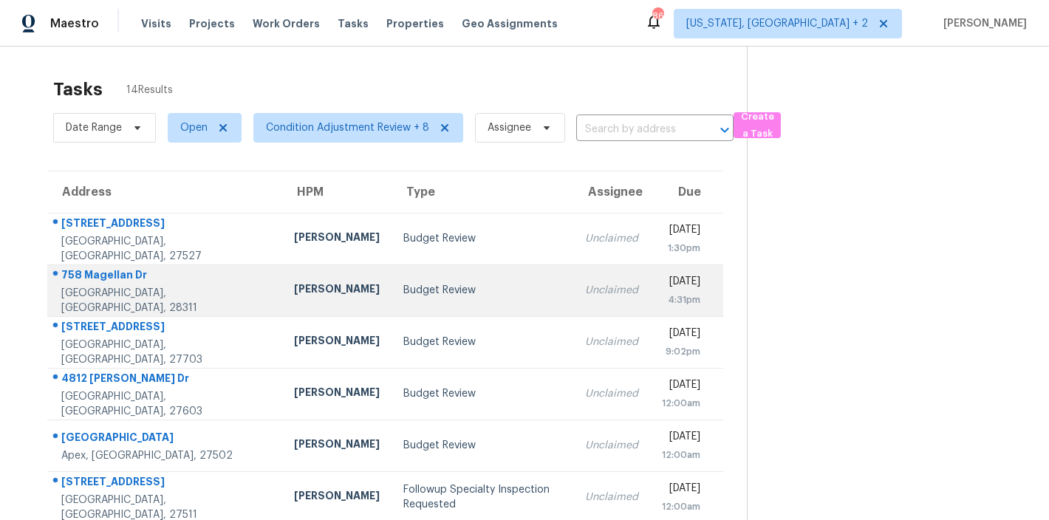
scroll to position [260, 0]
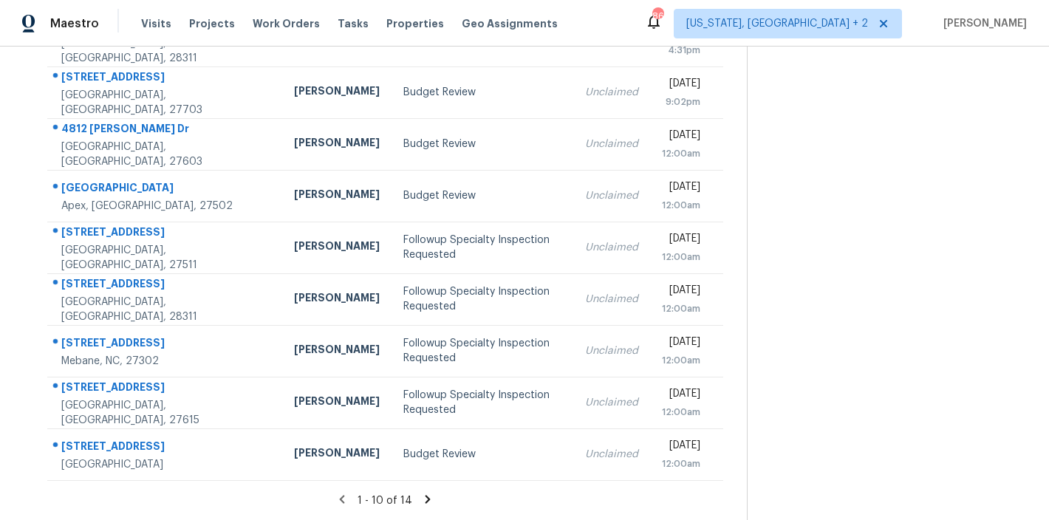
click at [421, 493] on icon at bounding box center [427, 499] width 13 height 13
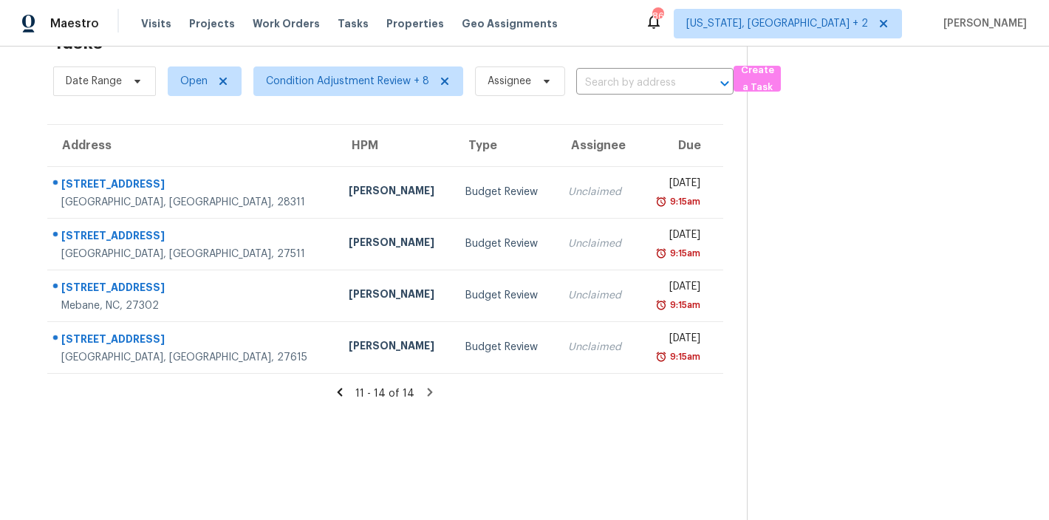
click at [335, 386] on icon at bounding box center [339, 392] width 13 height 13
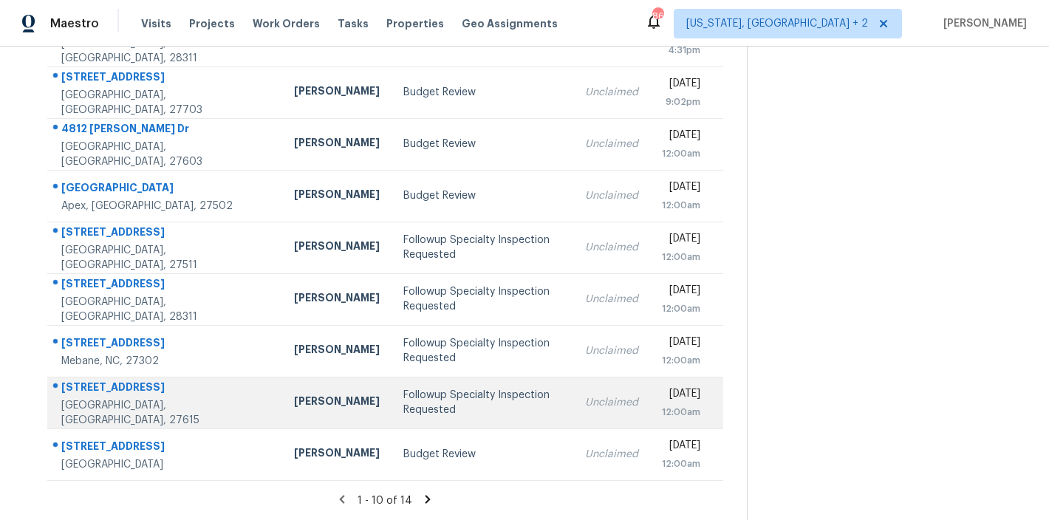
scroll to position [0, 0]
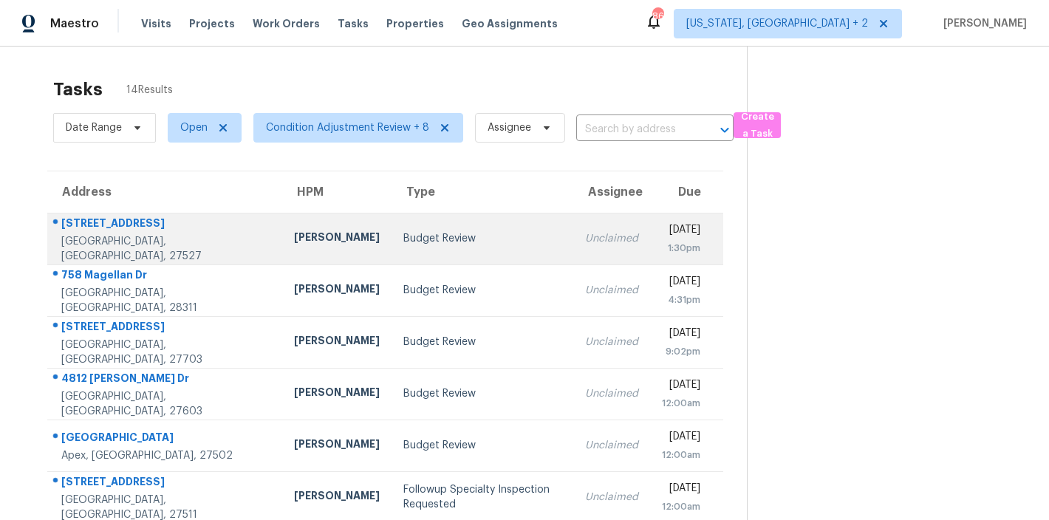
click at [403, 245] on div "Budget Review" at bounding box center [482, 238] width 158 height 15
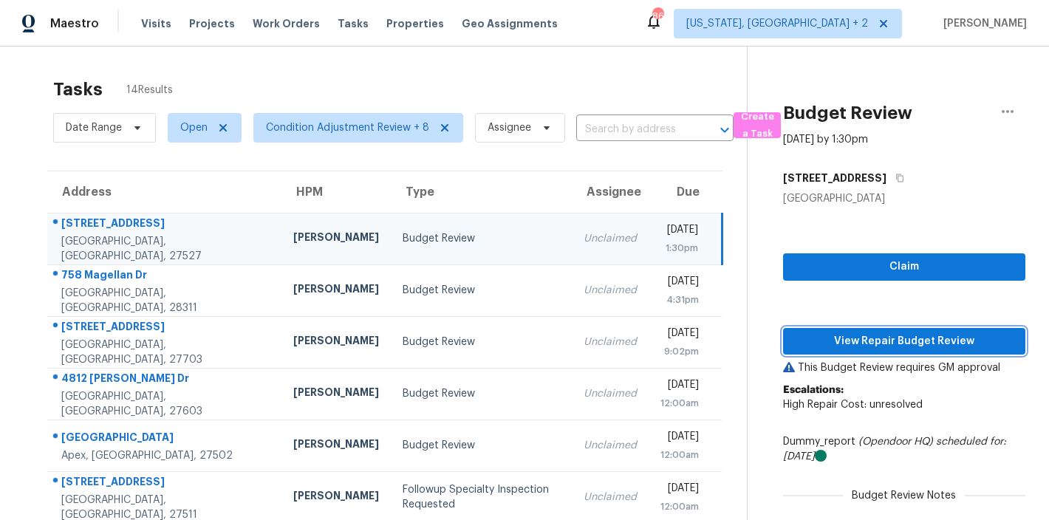
click at [959, 351] on button "View Repair Budget Review" at bounding box center [904, 341] width 242 height 27
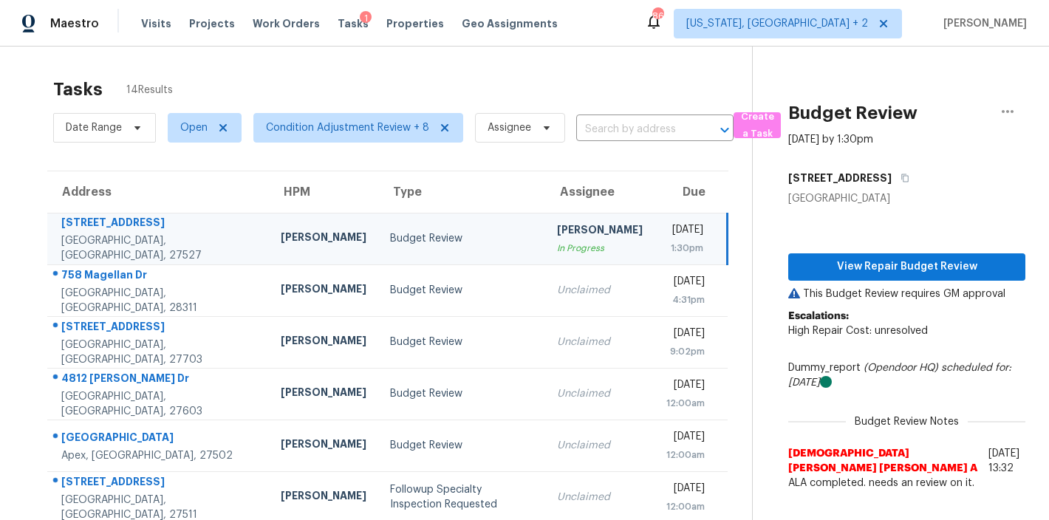
click at [584, 30] on div "Maestro Visits Projects Work Orders Tasks 1 Properties Geo Assignments 86 [US_S…" at bounding box center [524, 23] width 1049 height 47
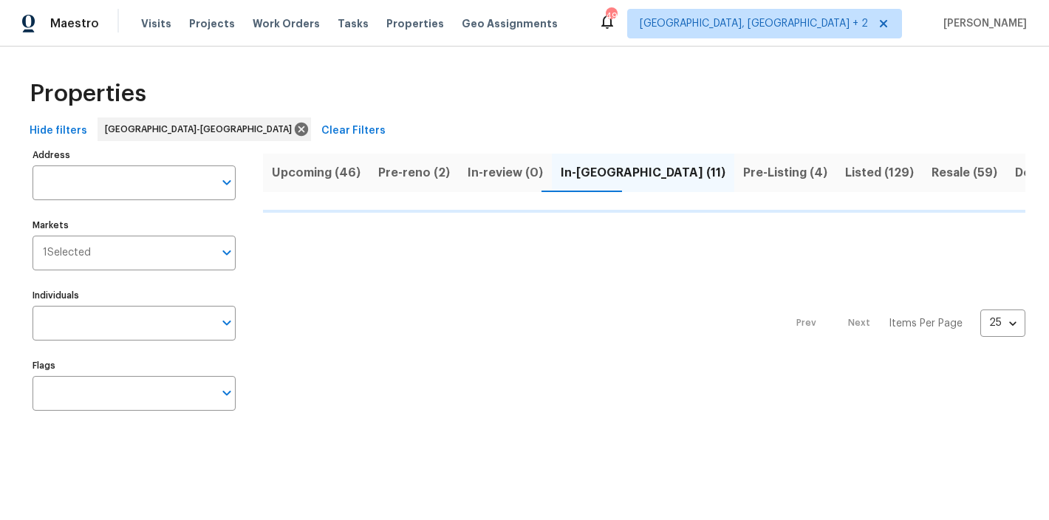
click at [743, 174] on span "Pre-Listing (4)" at bounding box center [785, 173] width 84 height 21
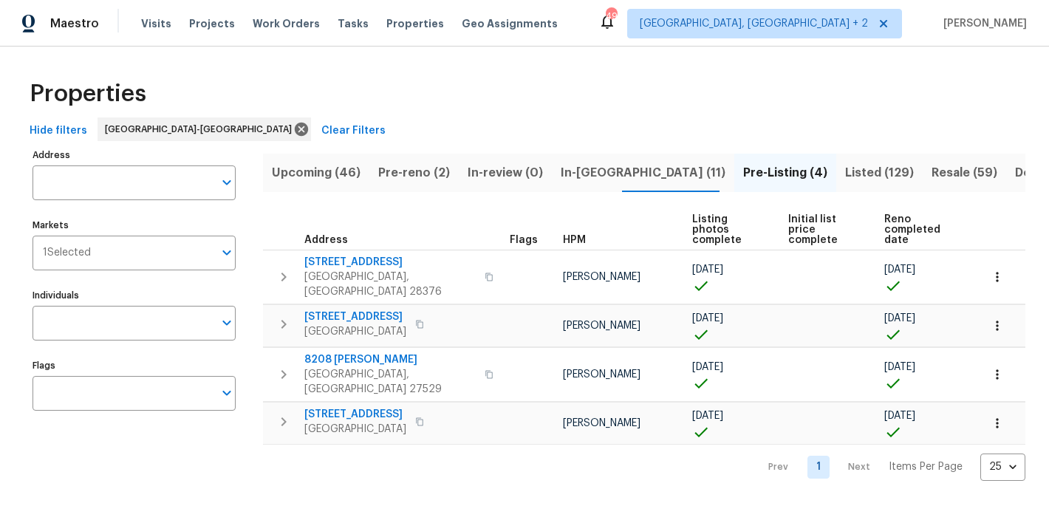
click at [428, 70] on div "Properties" at bounding box center [525, 93] width 1002 height 47
click at [283, 315] on icon "button" at bounding box center [284, 324] width 18 height 18
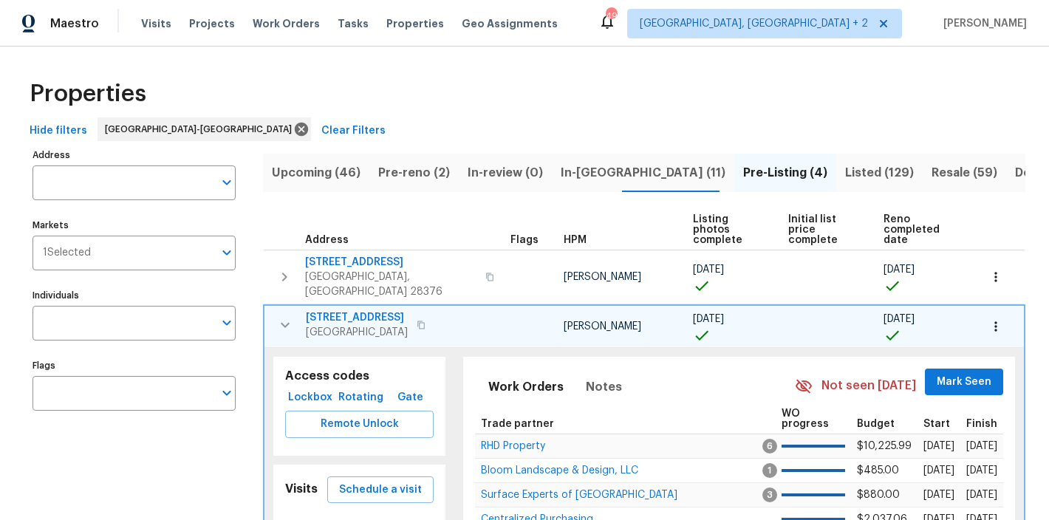
scroll to position [112, 0]
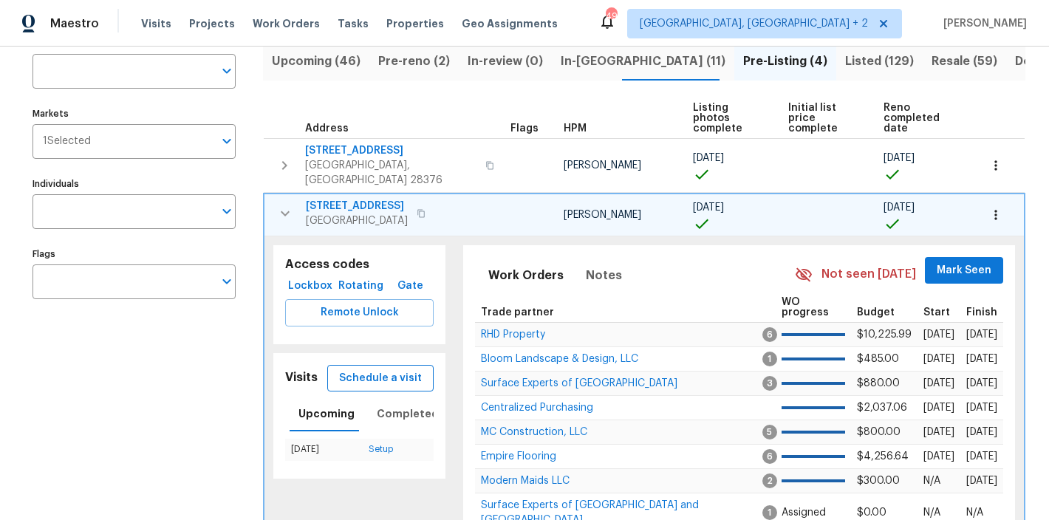
click at [380, 372] on span "Schedule a visit" at bounding box center [380, 378] width 83 height 18
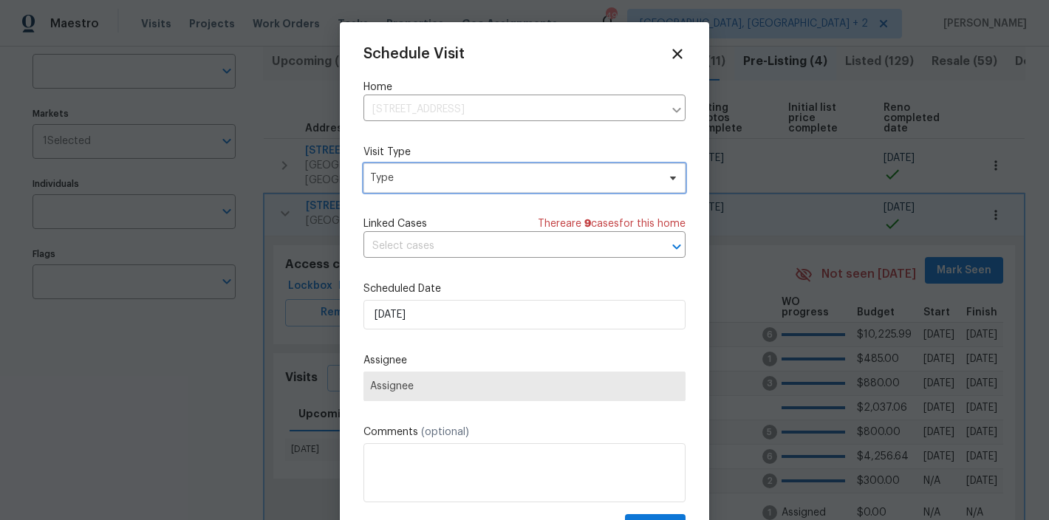
click at [391, 185] on span "Type" at bounding box center [524, 178] width 322 height 30
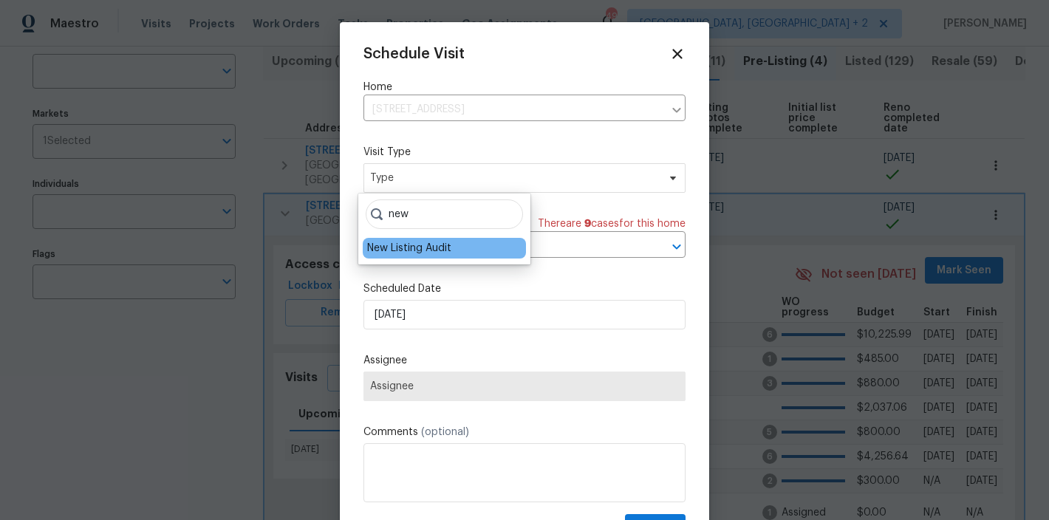
type input "new"
click at [403, 248] on div "New Listing Audit" at bounding box center [409, 248] width 84 height 15
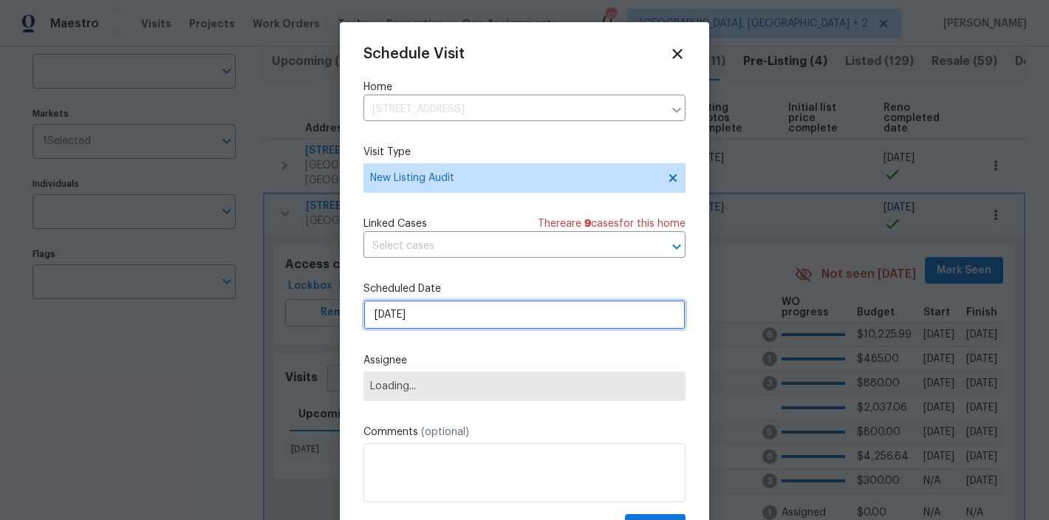
click at [409, 316] on input "9/29/2025" at bounding box center [524, 315] width 322 height 30
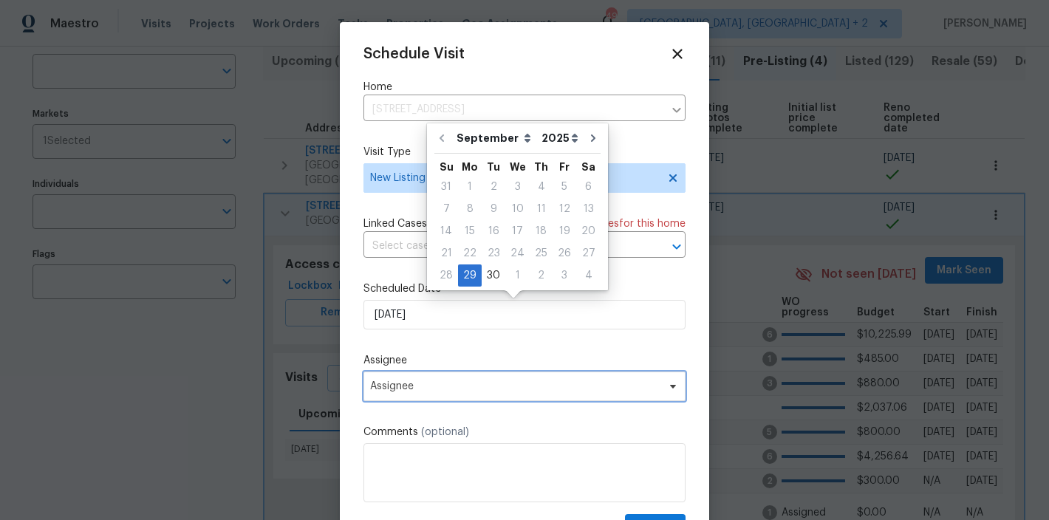
click at [457, 389] on span "Assignee" at bounding box center [515, 386] width 290 height 12
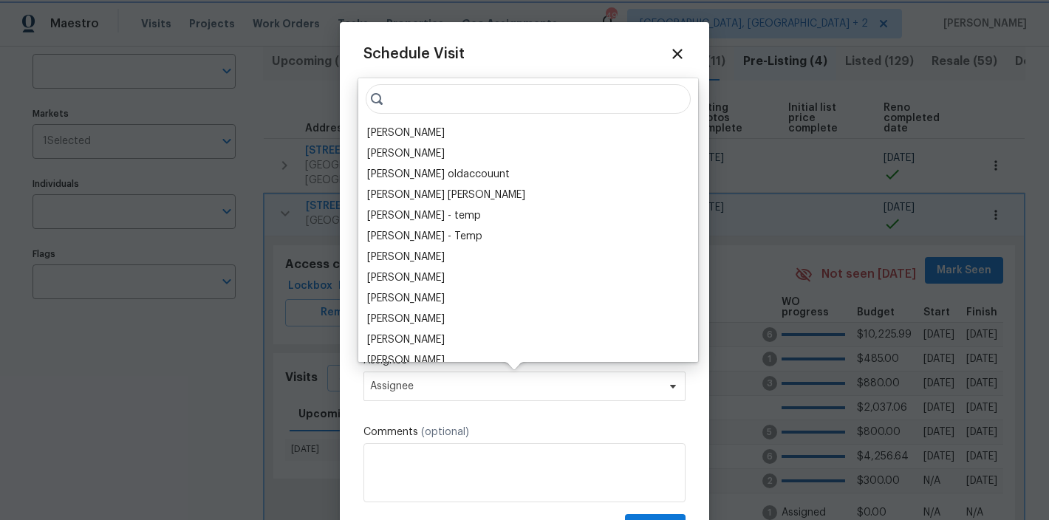
click at [457, 389] on span "Assignee" at bounding box center [515, 386] width 290 height 12
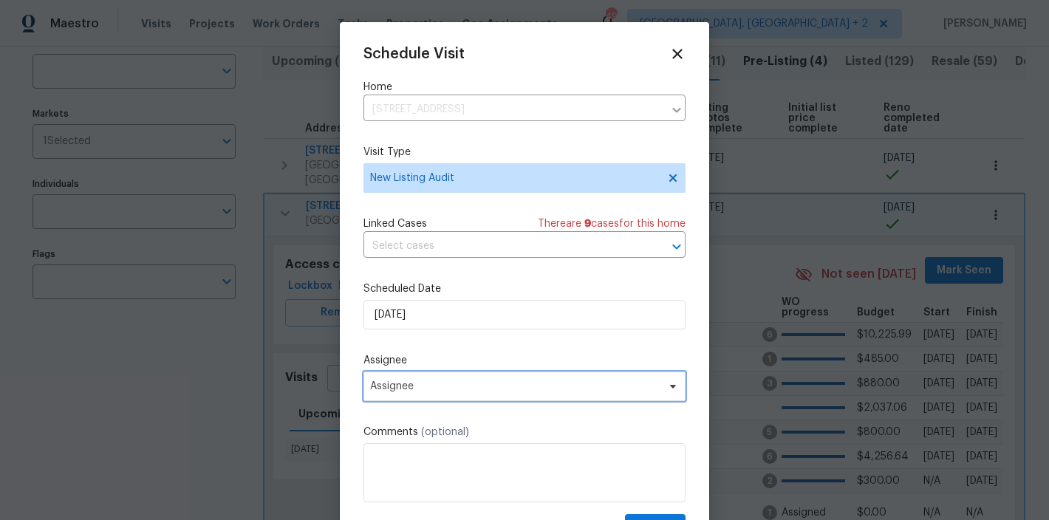
click at [457, 389] on span "Assignee" at bounding box center [515, 386] width 290 height 12
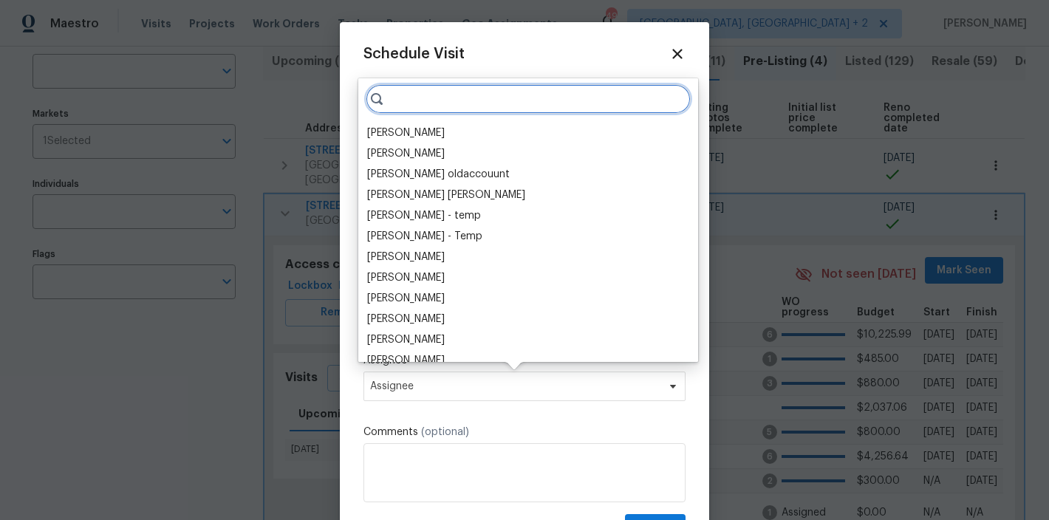
click at [417, 102] on input "search" at bounding box center [528, 99] width 325 height 30
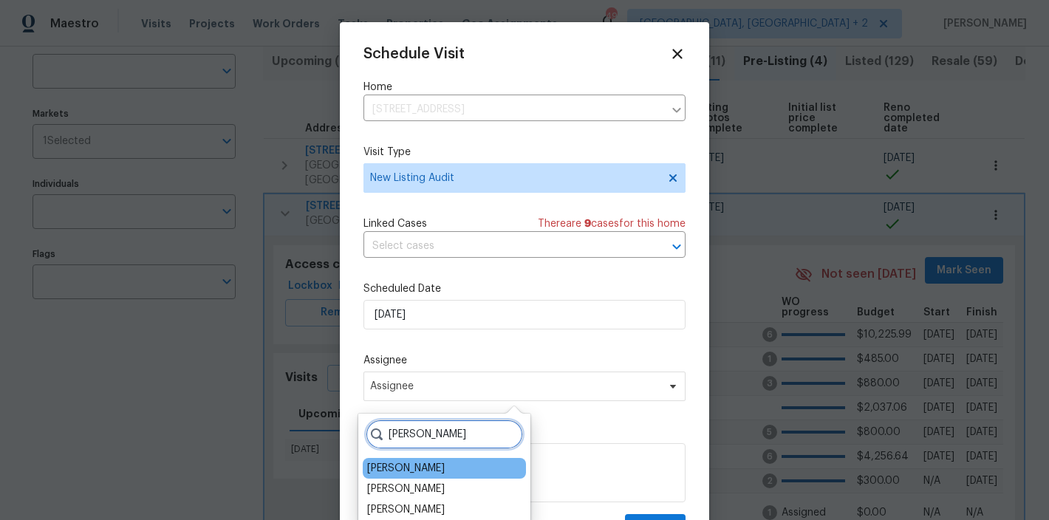
type input "nicholas"
click at [420, 466] on div "[PERSON_NAME]" at bounding box center [406, 468] width 78 height 15
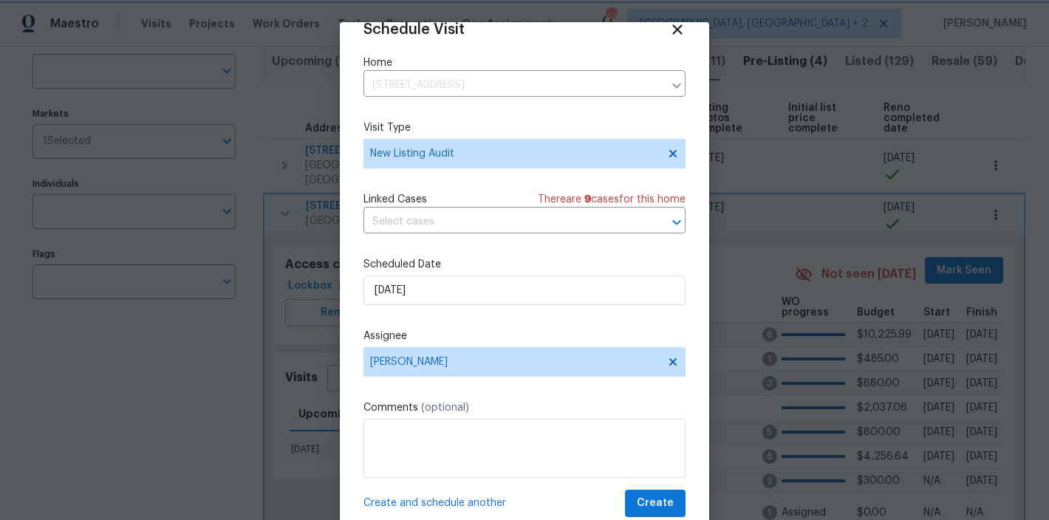
scroll to position [27, 0]
click at [652, 501] on span "Create" at bounding box center [655, 502] width 37 height 18
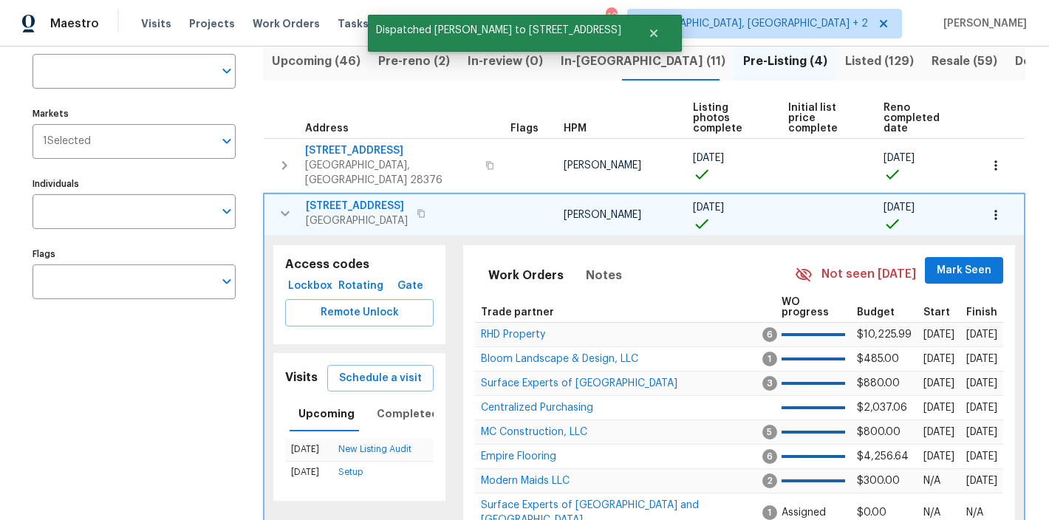
click at [288, 205] on icon "button" at bounding box center [285, 214] width 18 height 18
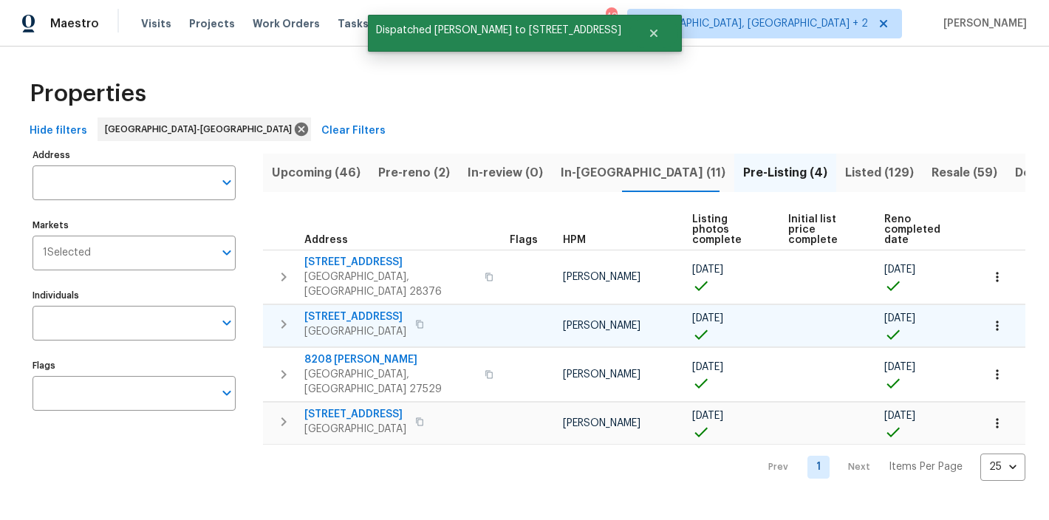
scroll to position [0, 0]
click at [278, 413] on icon "button" at bounding box center [284, 422] width 18 height 18
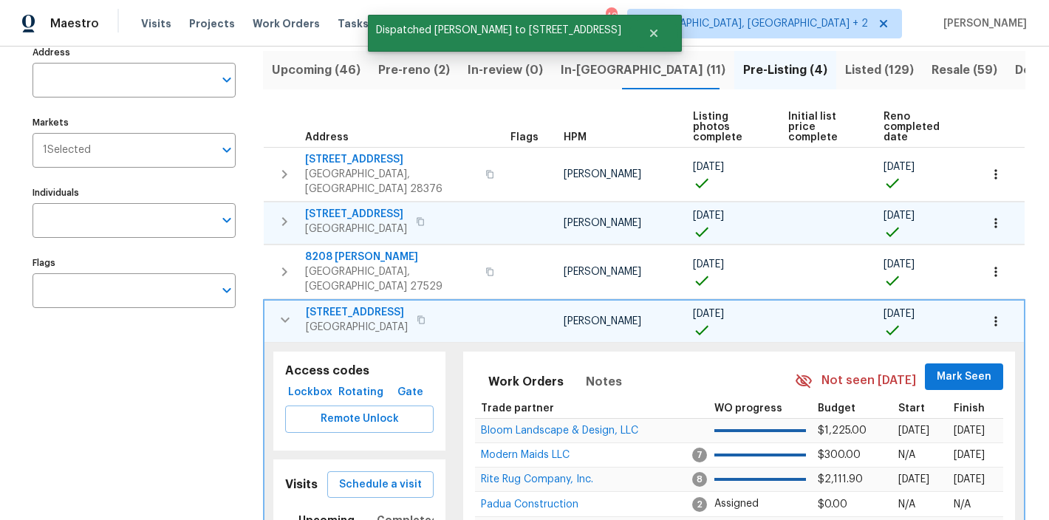
scroll to position [222, 0]
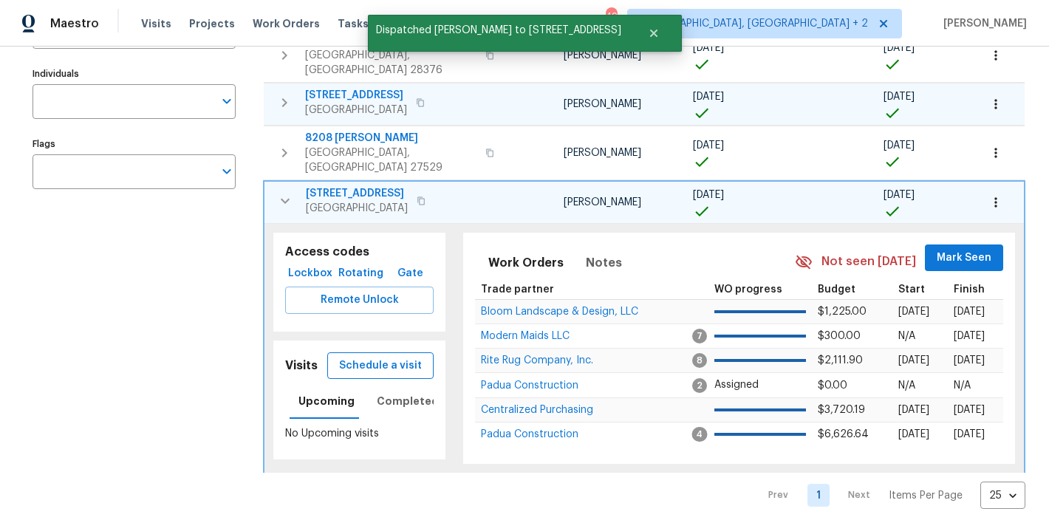
click at [394, 357] on span "Schedule a visit" at bounding box center [380, 366] width 83 height 18
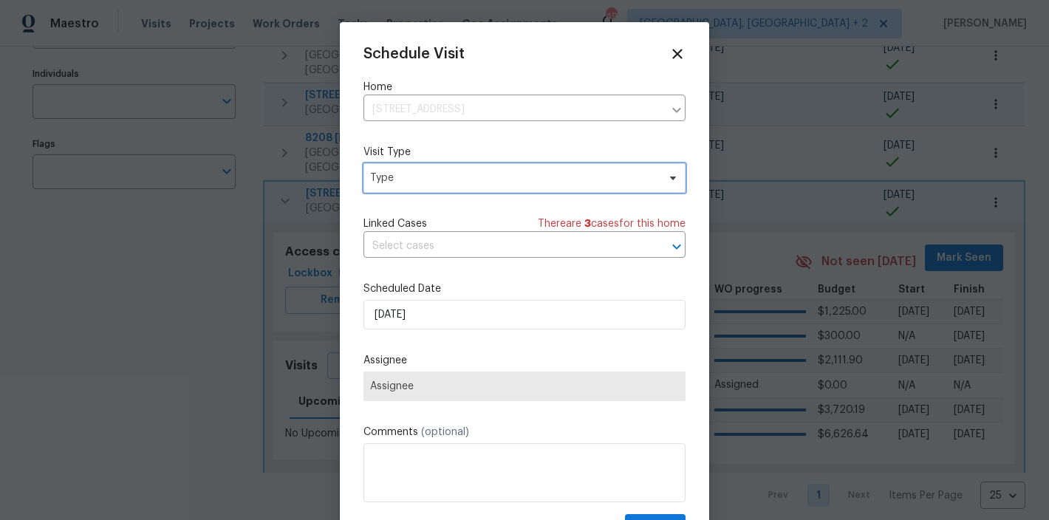
click at [397, 182] on span "Type" at bounding box center [513, 178] width 287 height 15
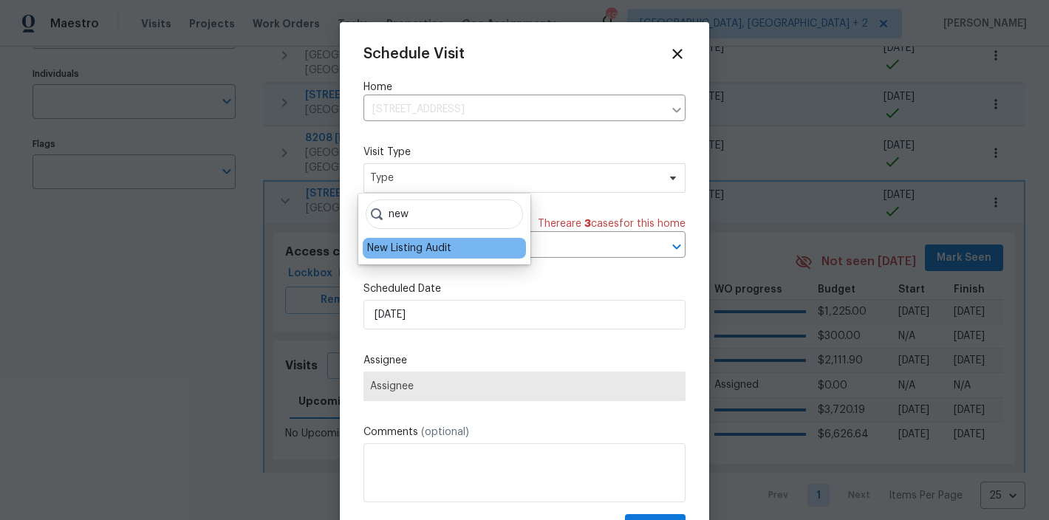
type input "new"
click at [409, 256] on div "New Listing Audit" at bounding box center [444, 248] width 163 height 21
click at [412, 246] on div "New Listing Audit" at bounding box center [409, 248] width 84 height 15
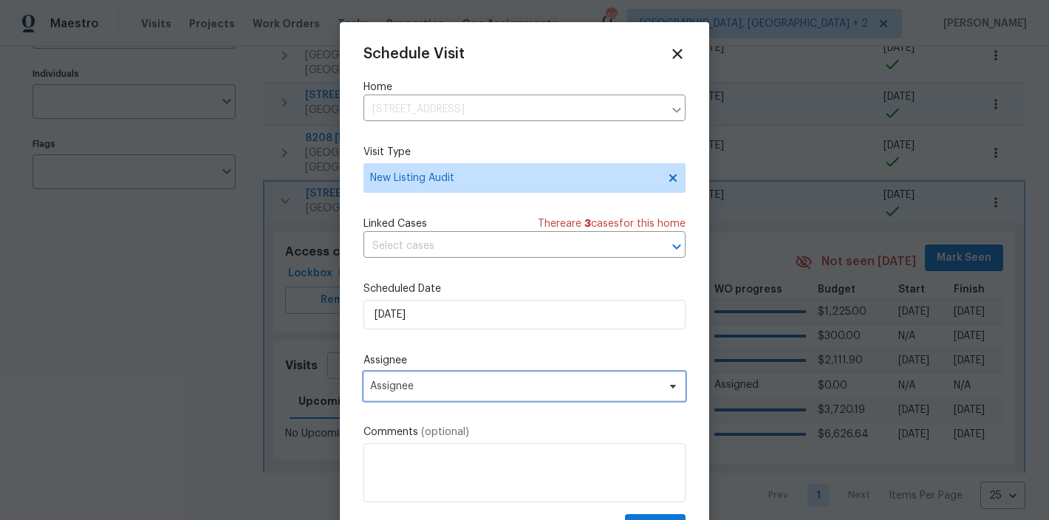
click at [414, 390] on span "Assignee" at bounding box center [515, 386] width 290 height 12
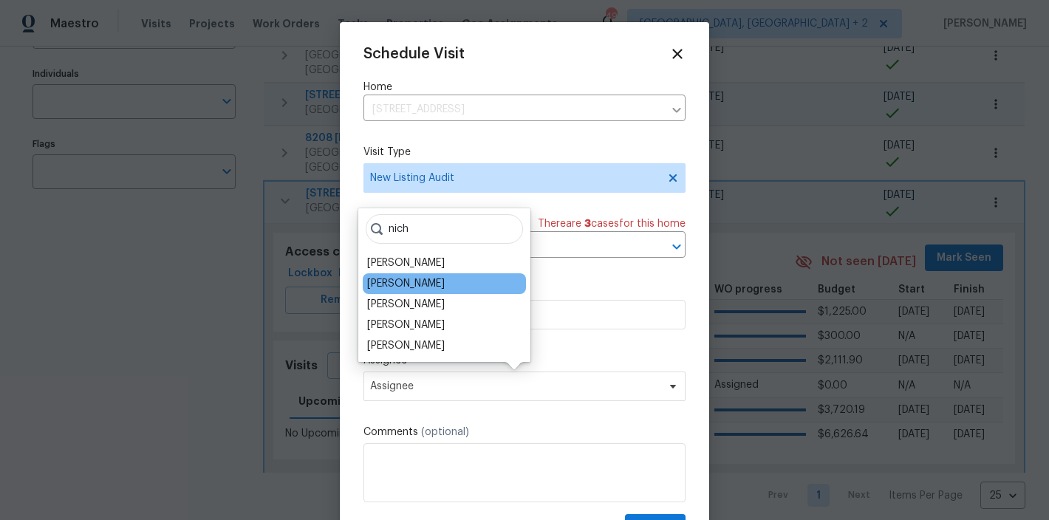
type input "nich"
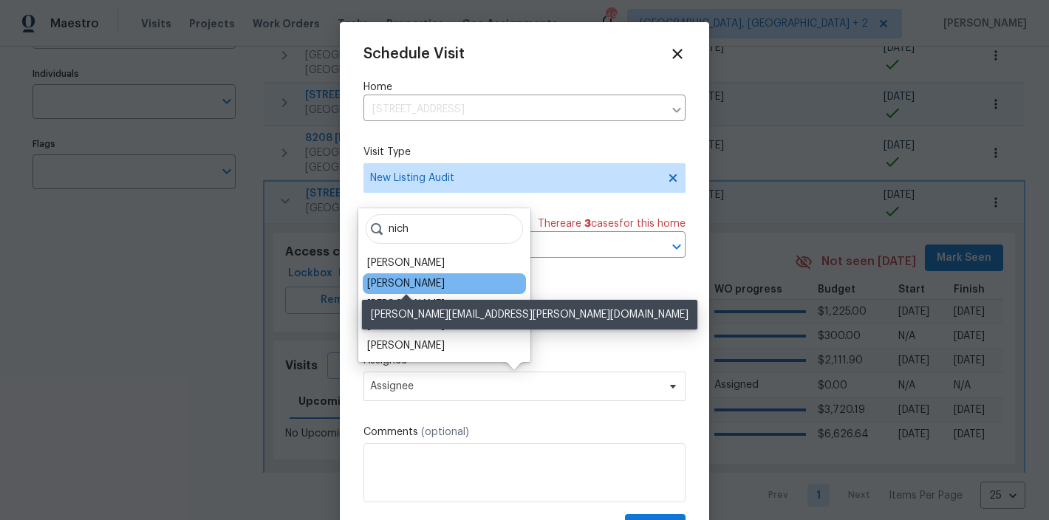
click at [411, 281] on div "[PERSON_NAME]" at bounding box center [406, 283] width 78 height 15
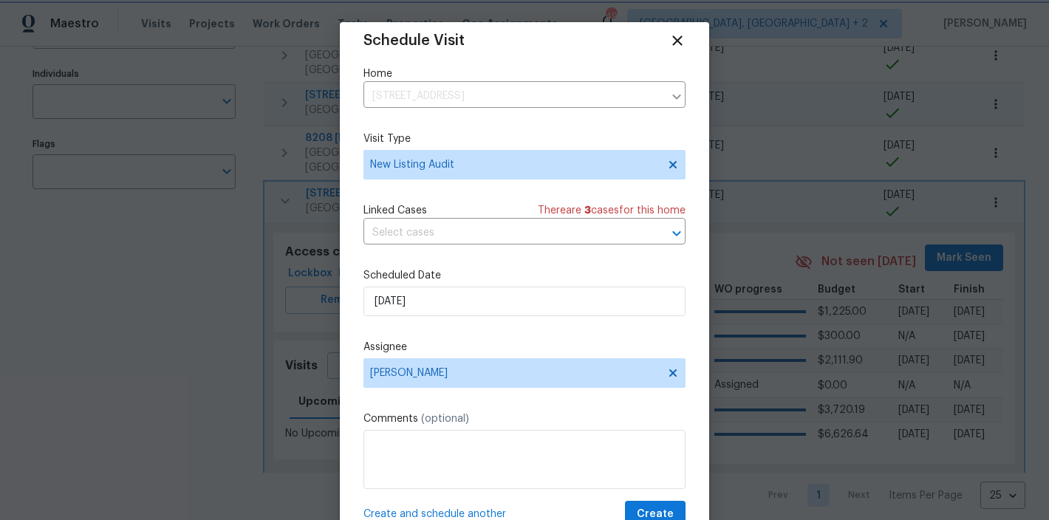
scroll to position [27, 0]
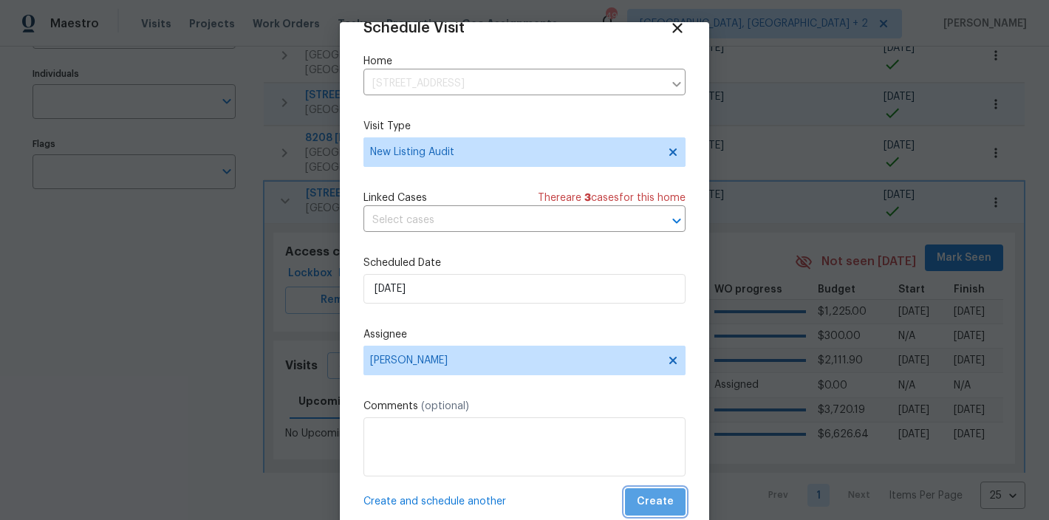
click at [642, 504] on span "Create" at bounding box center [655, 502] width 37 height 18
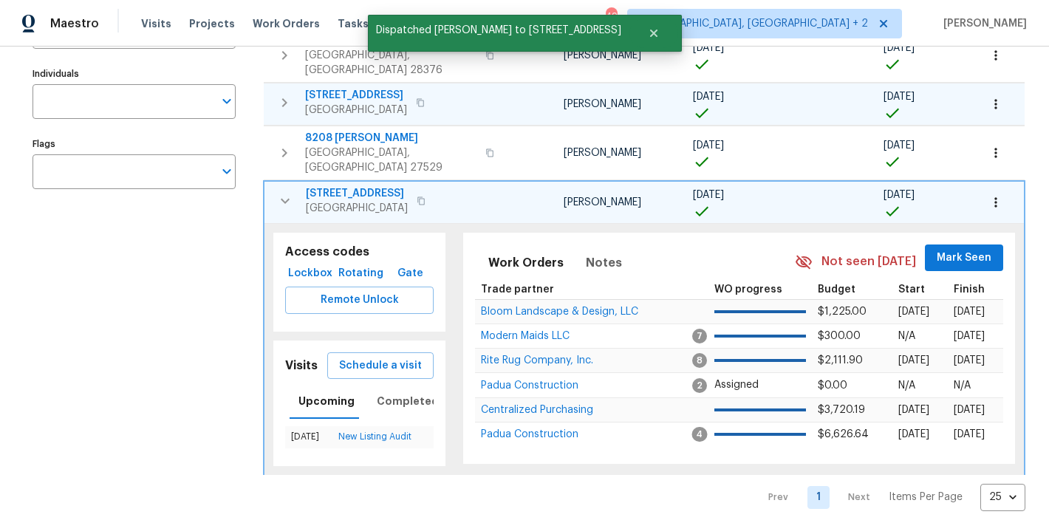
click at [189, 341] on div "Address Address Markets 1 Selected Markets Individuals Individuals Flags Flags" at bounding box center [144, 217] width 222 height 588
click at [287, 192] on icon "button" at bounding box center [285, 201] width 18 height 18
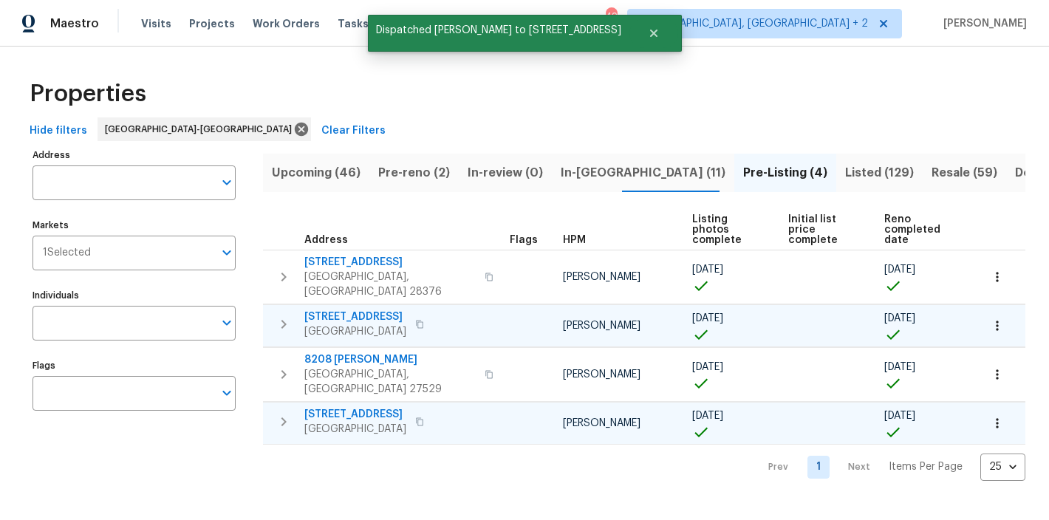
scroll to position [0, 0]
click at [845, 168] on span "Listed (129)" at bounding box center [879, 173] width 69 height 21
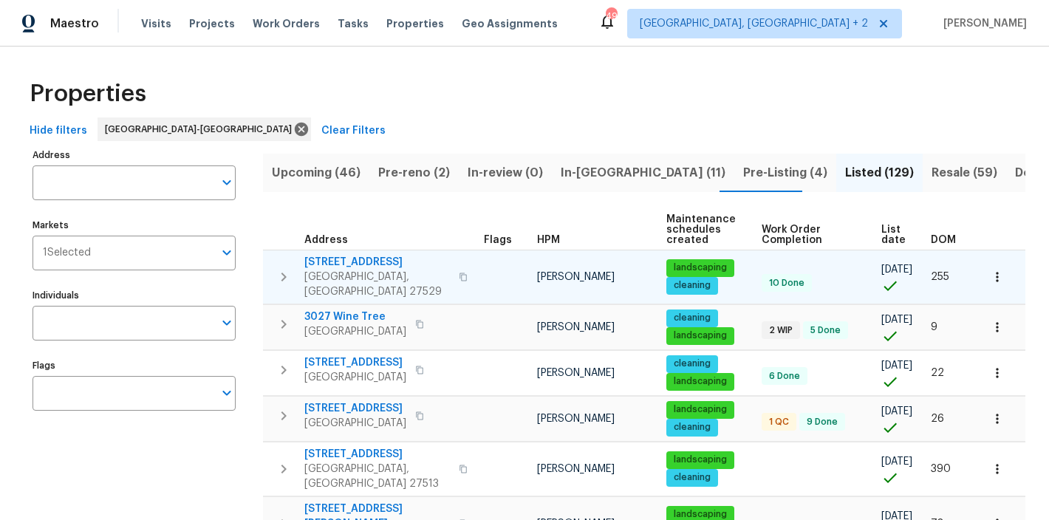
scroll to position [0, 7]
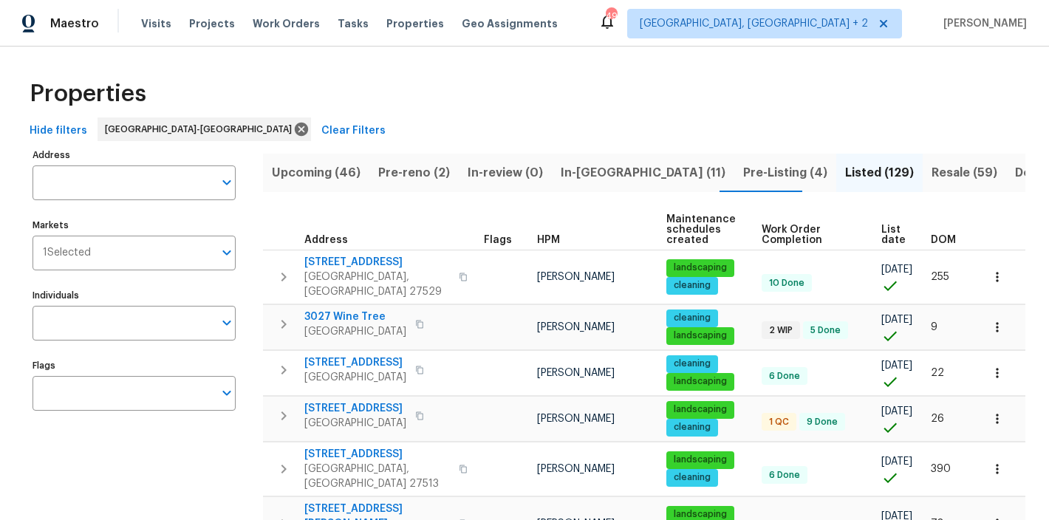
click at [933, 237] on span "DOM" at bounding box center [943, 240] width 25 height 10
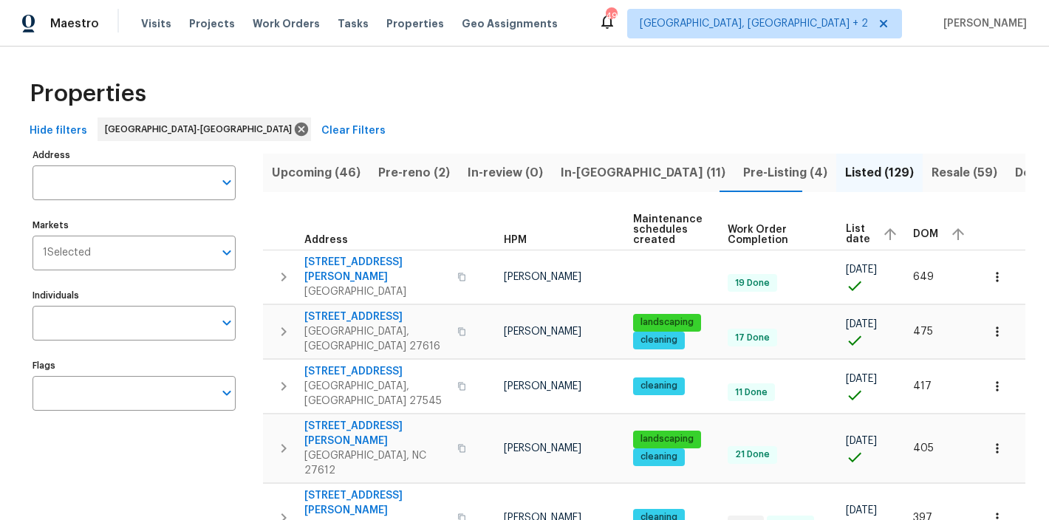
click at [917, 235] on span "DOM" at bounding box center [925, 234] width 25 height 10
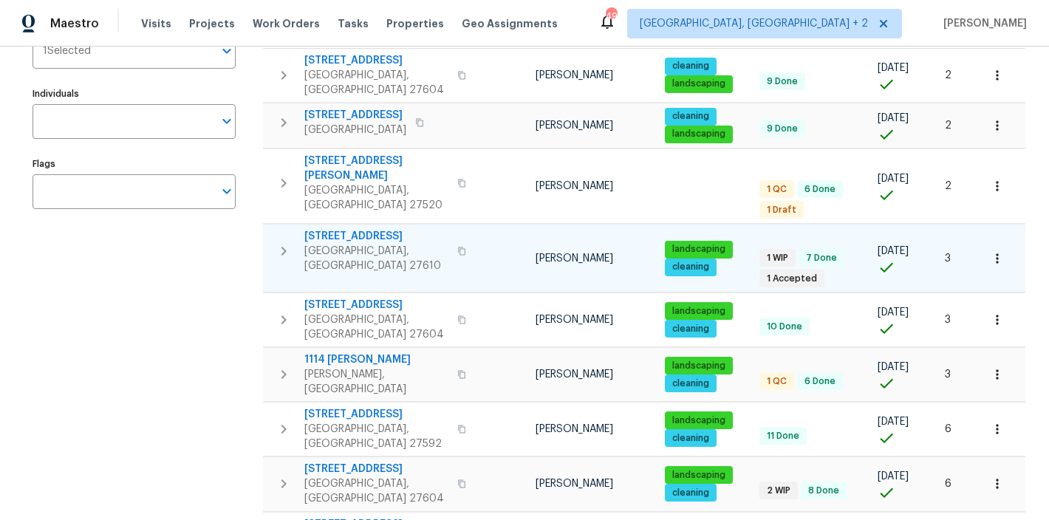
scroll to position [203, 0]
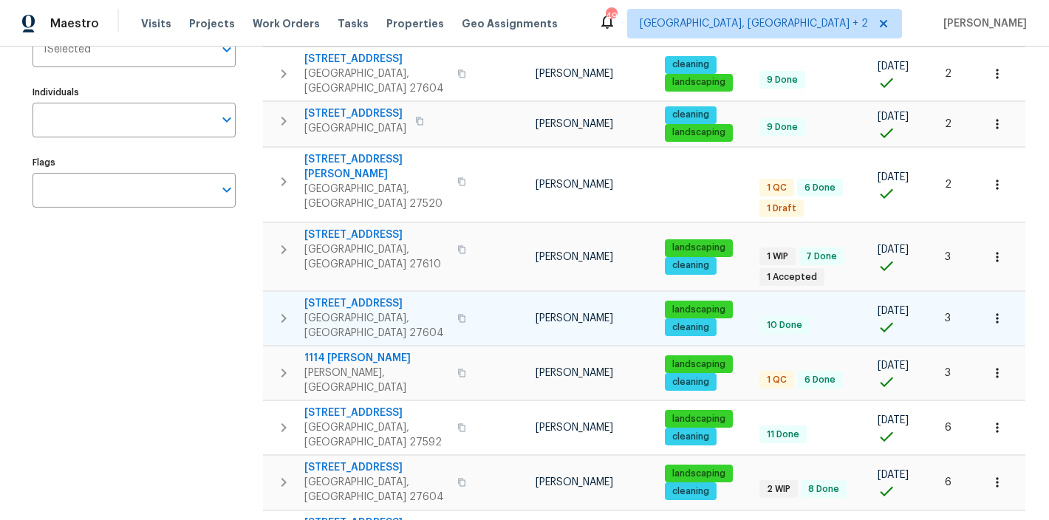
click at [289, 310] on icon "button" at bounding box center [284, 319] width 18 height 18
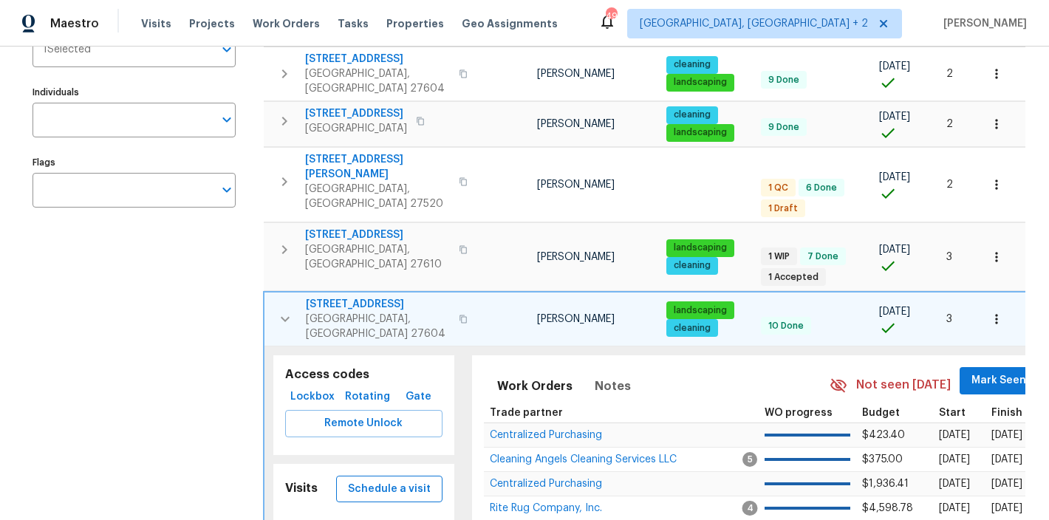
click at [403, 480] on span "Schedule a visit" at bounding box center [389, 489] width 83 height 18
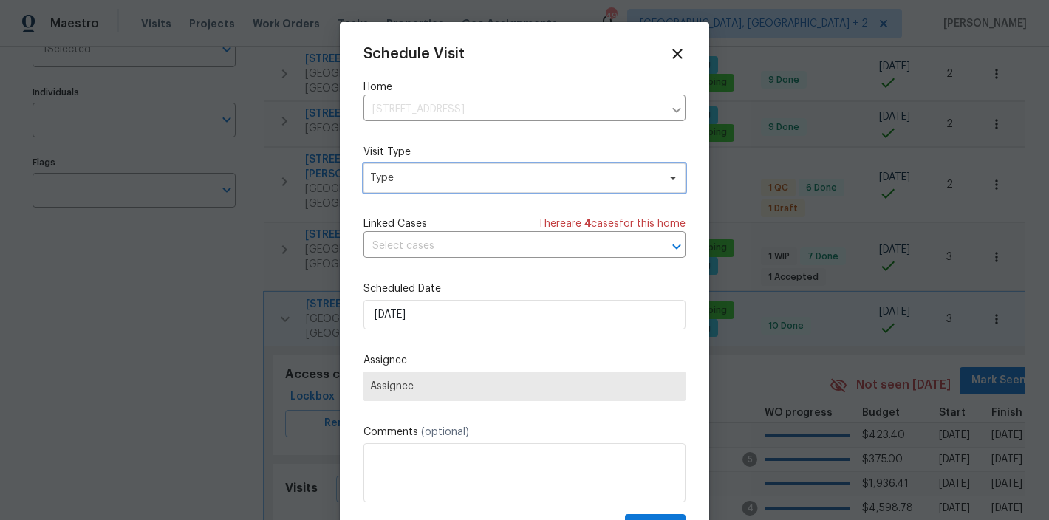
click at [446, 176] on span "Type" at bounding box center [513, 178] width 287 height 15
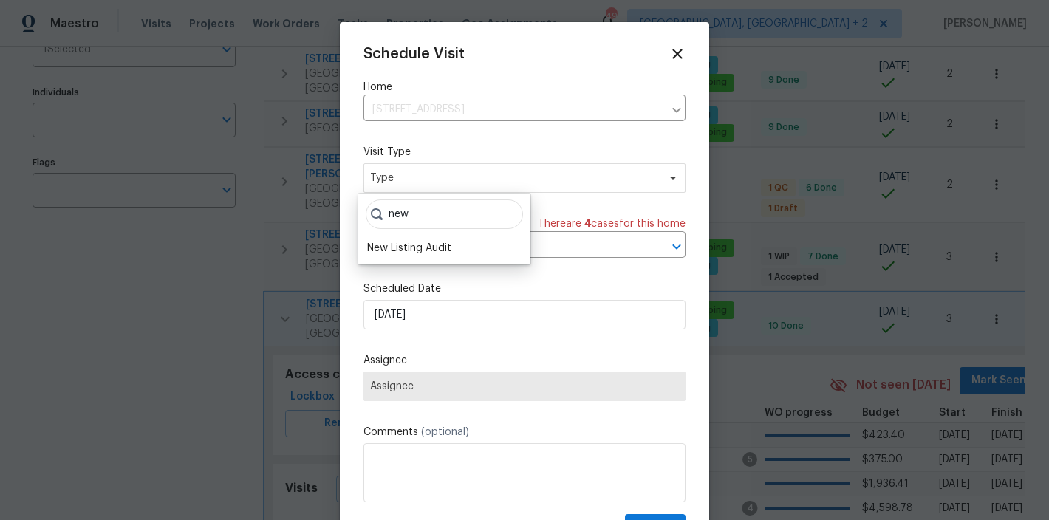
type input "new"
click at [446, 246] on div "New Listing Audit" at bounding box center [409, 248] width 84 height 15
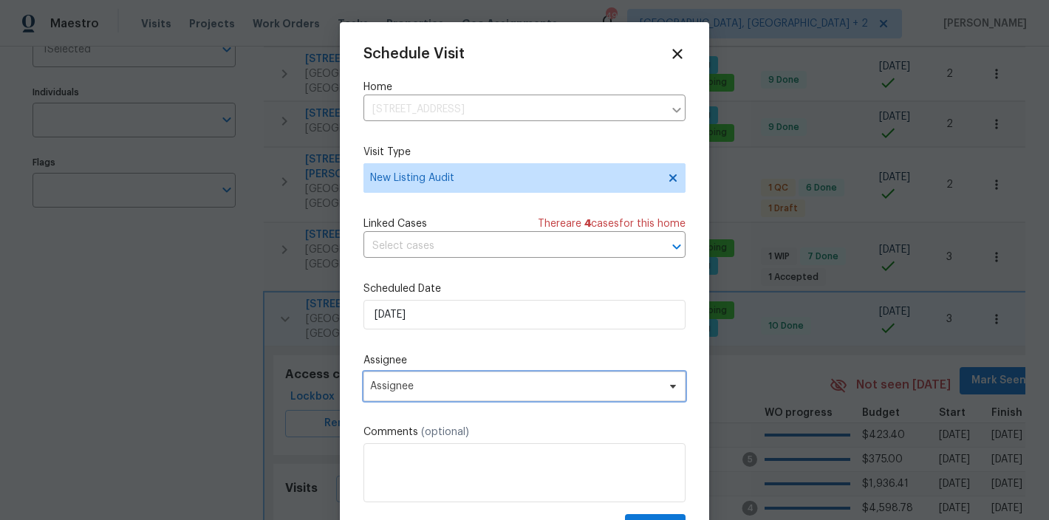
click at [422, 389] on span "Assignee" at bounding box center [515, 386] width 290 height 12
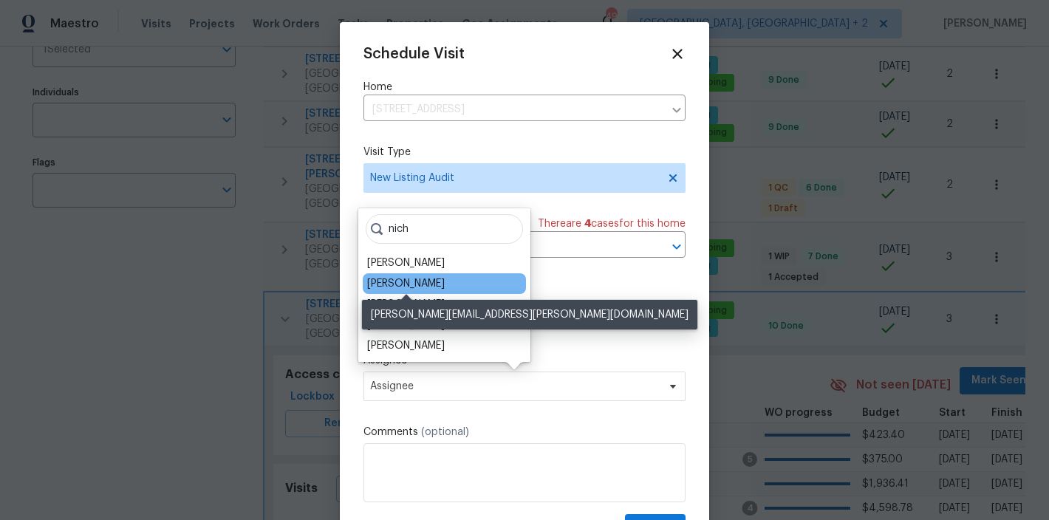
type input "nich"
click at [408, 281] on div "[PERSON_NAME]" at bounding box center [406, 283] width 78 height 15
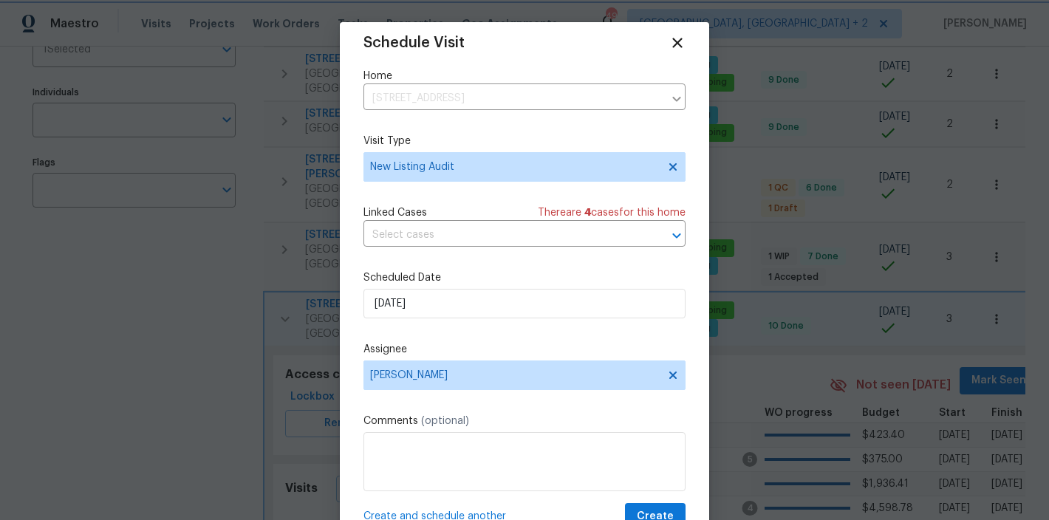
scroll to position [27, 0]
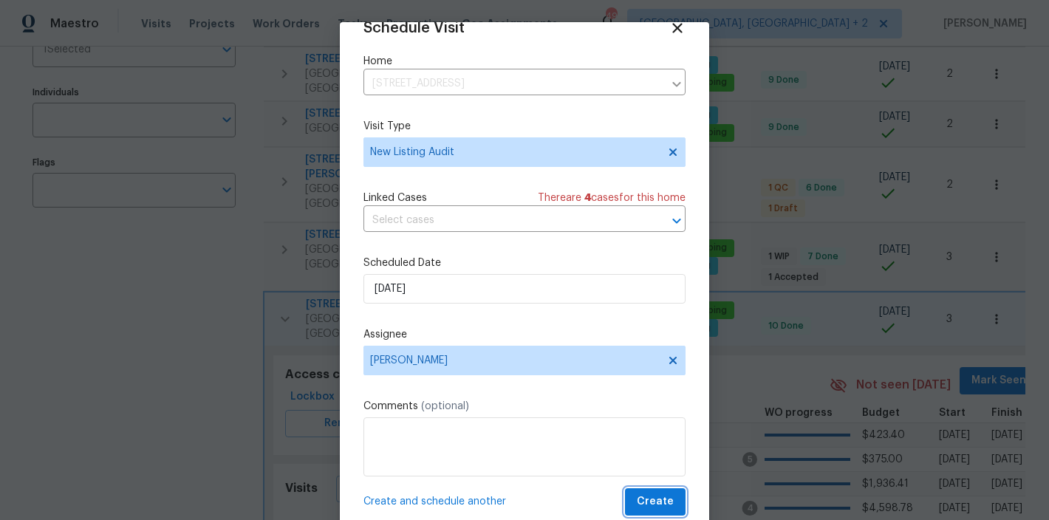
click at [637, 508] on span "Create" at bounding box center [655, 502] width 37 height 18
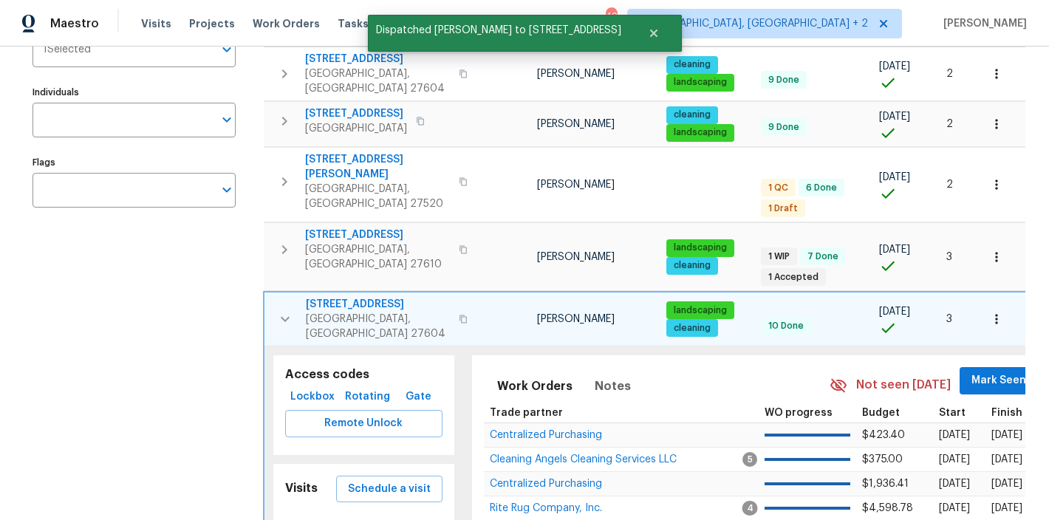
click at [282, 310] on icon "button" at bounding box center [285, 319] width 18 height 18
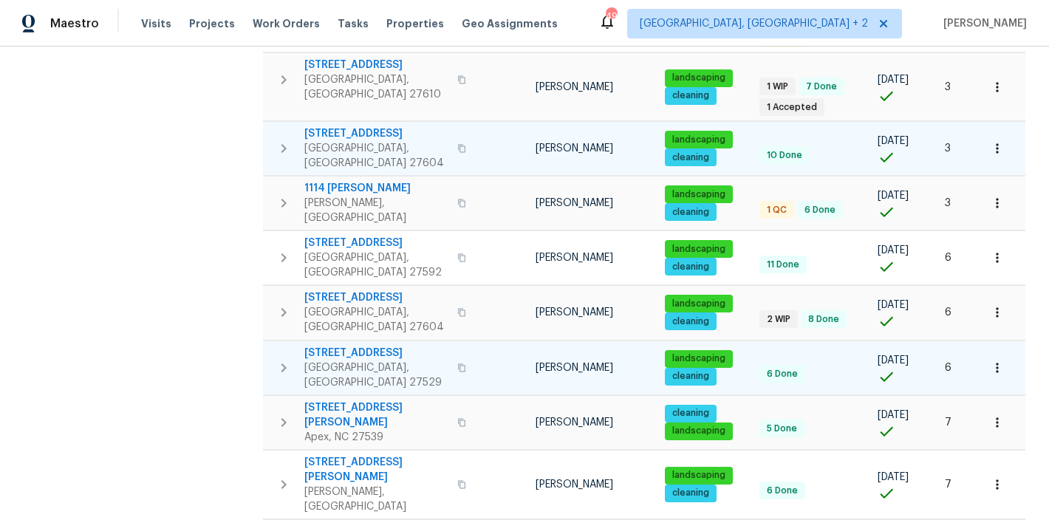
scroll to position [493, 0]
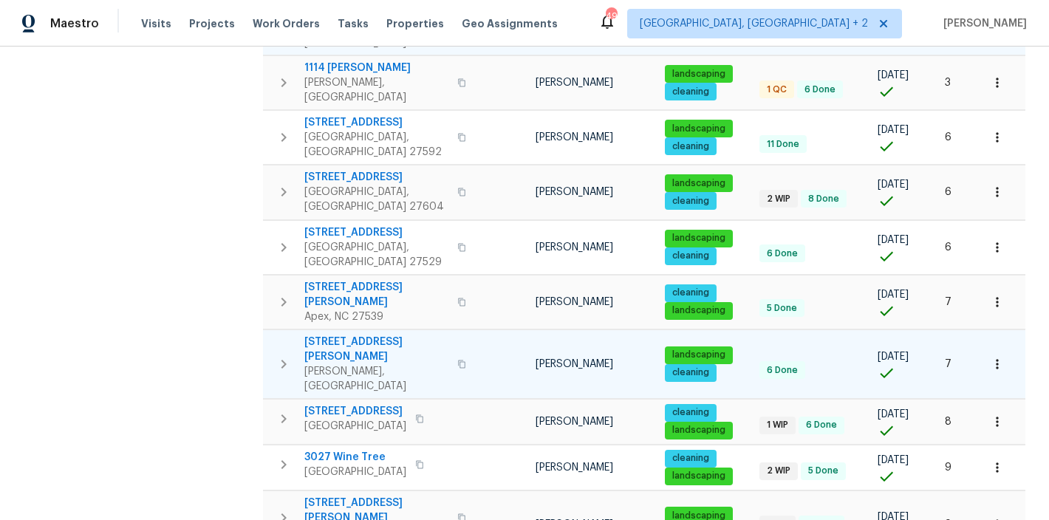
click at [281, 355] on icon "button" at bounding box center [284, 364] width 18 height 18
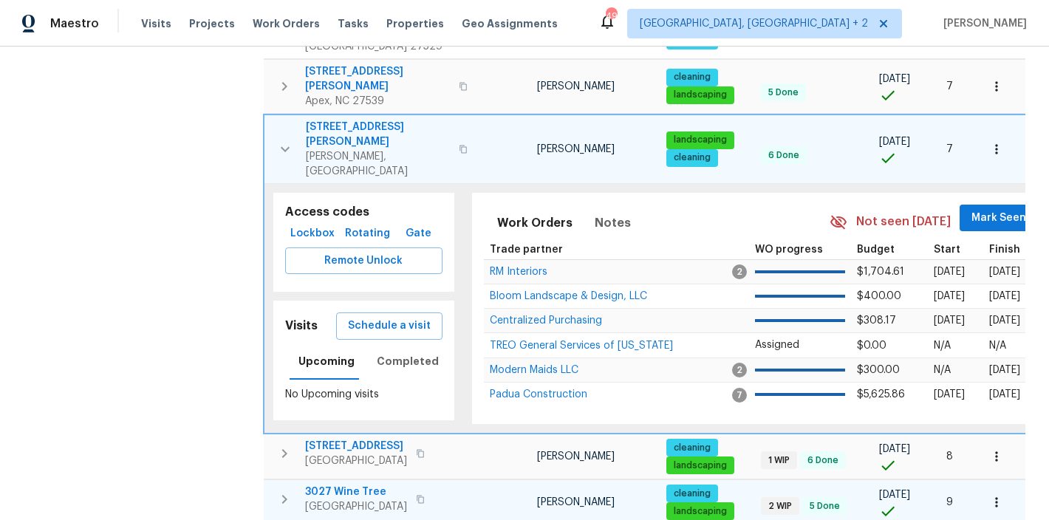
scroll to position [734, 0]
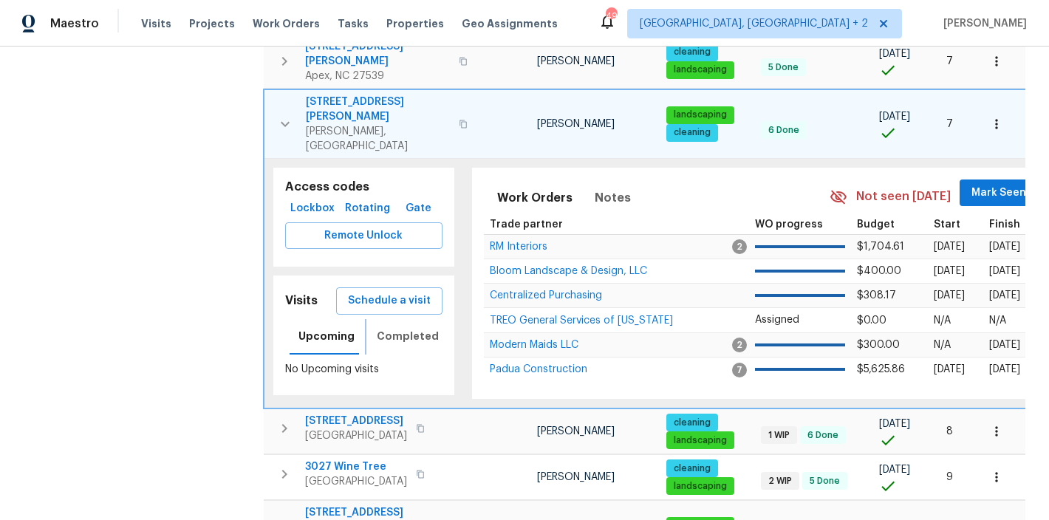
click at [389, 327] on span "Completed" at bounding box center [408, 336] width 62 height 18
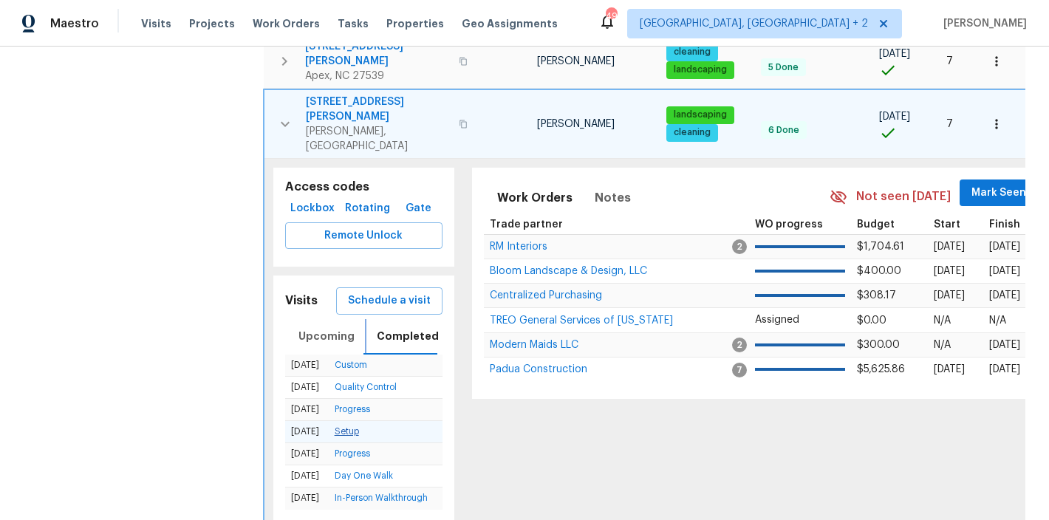
scroll to position [0, 0]
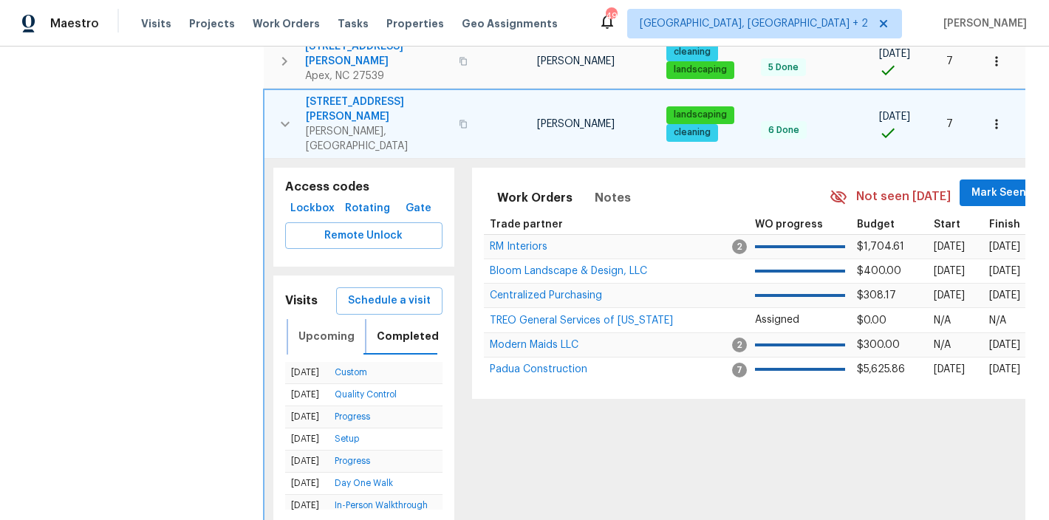
click at [312, 327] on span "Upcoming" at bounding box center [326, 336] width 56 height 18
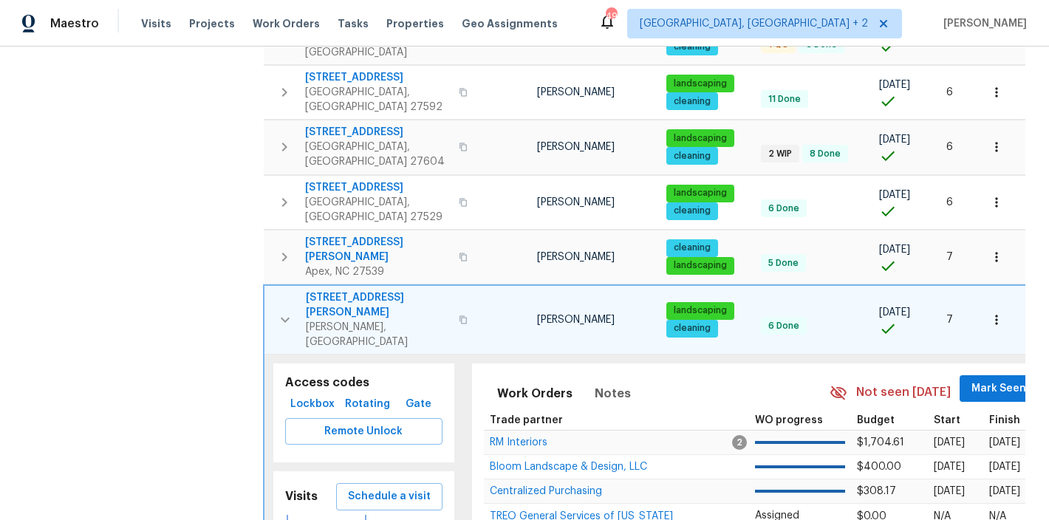
scroll to position [521, 0]
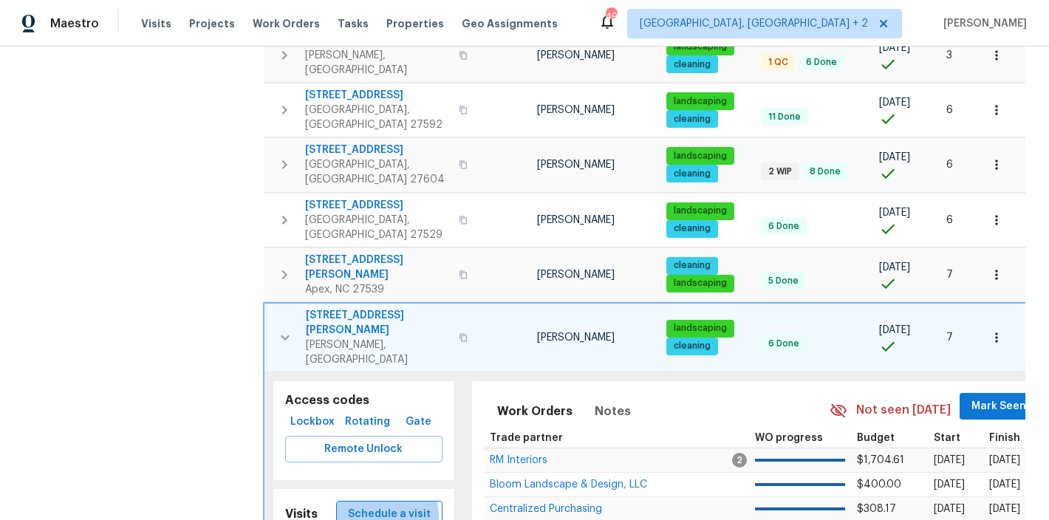
click at [372, 505] on span "Schedule a visit" at bounding box center [389, 514] width 83 height 18
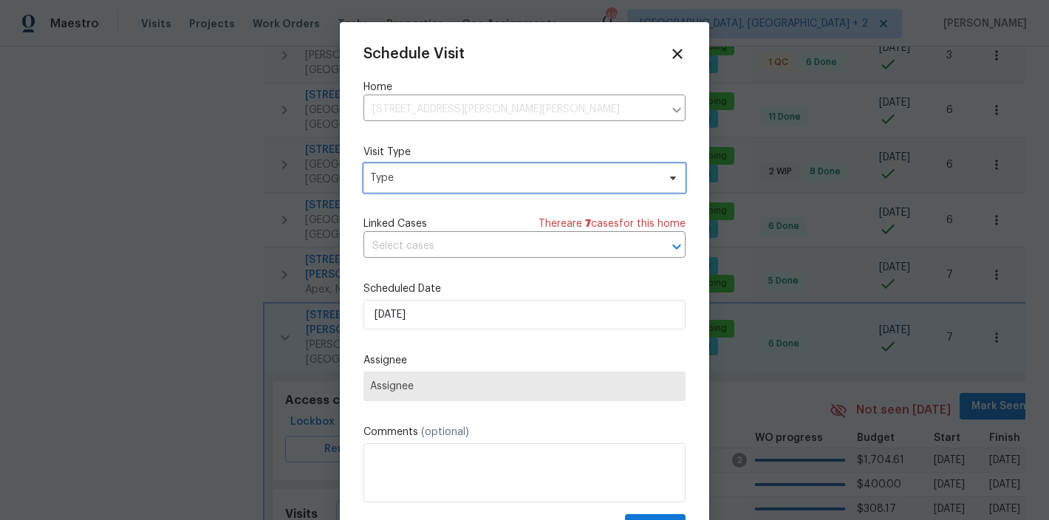
click at [398, 182] on span "Type" at bounding box center [513, 178] width 287 height 15
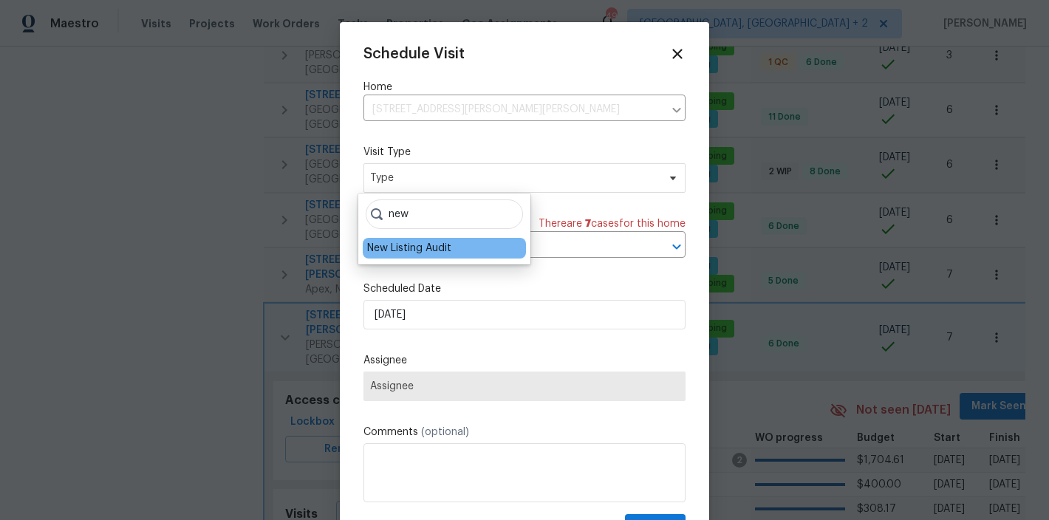
type input "new"
click at [403, 242] on div "New Listing Audit" at bounding box center [409, 248] width 84 height 15
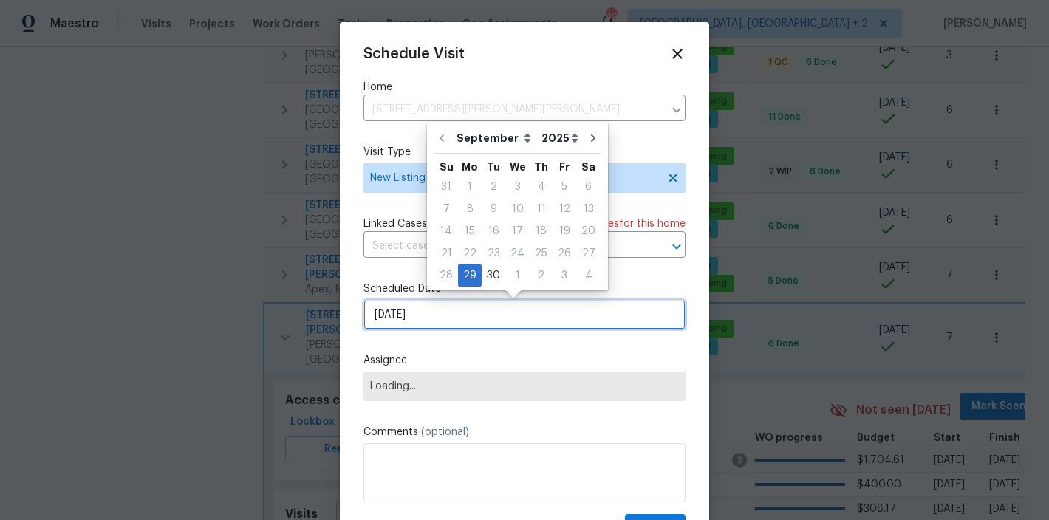
click at [417, 314] on input "[DATE]" at bounding box center [524, 315] width 322 height 30
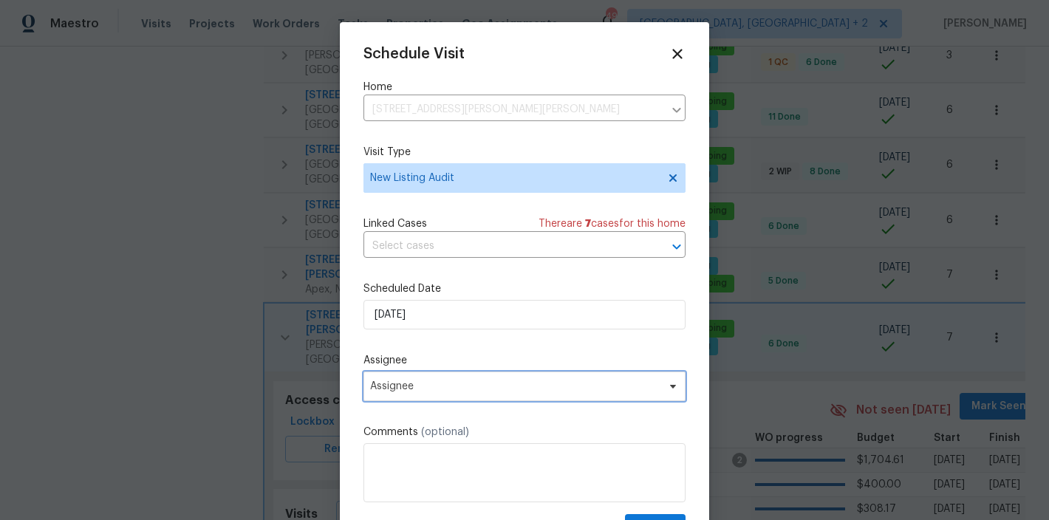
click at [428, 400] on span "Assignee" at bounding box center [524, 387] width 322 height 30
click at [424, 389] on span "Assignee" at bounding box center [515, 386] width 290 height 12
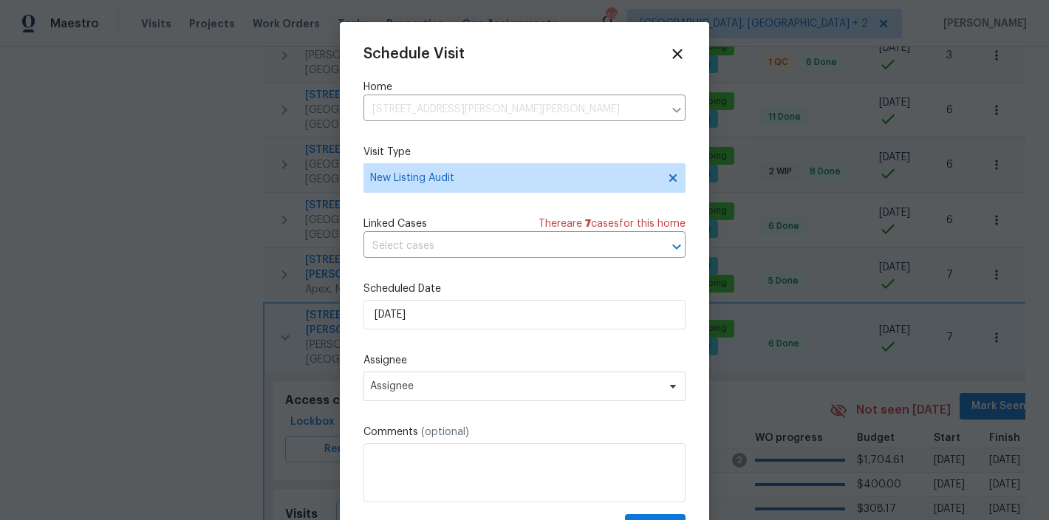
click at [421, 369] on div "Assignee Assignee" at bounding box center [524, 377] width 322 height 48
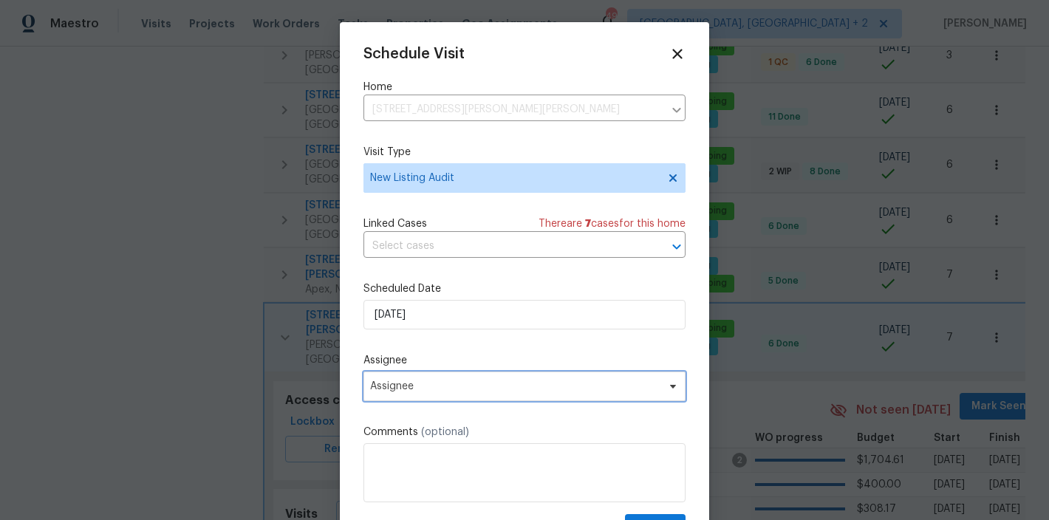
click at [420, 391] on span "Assignee" at bounding box center [515, 386] width 290 height 12
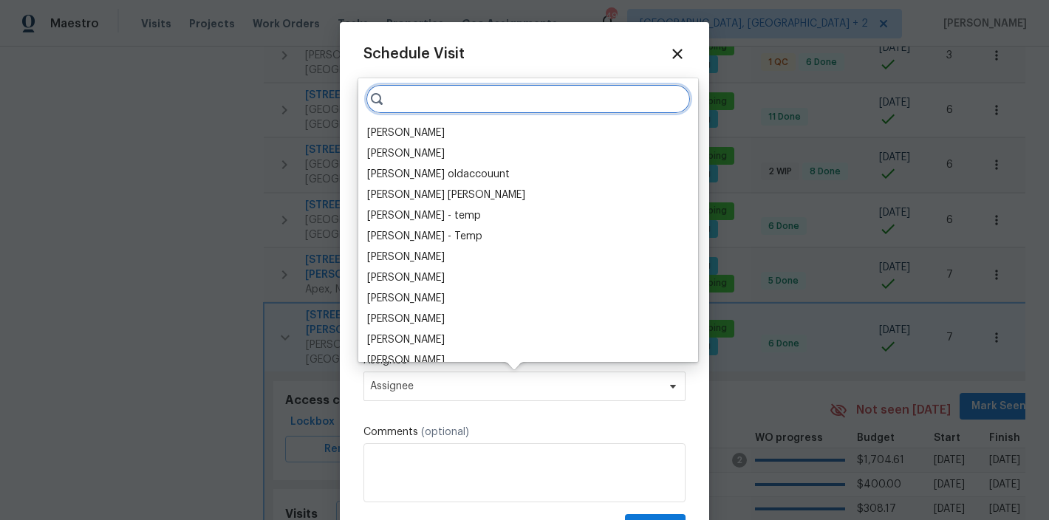
click at [425, 100] on input "search" at bounding box center [528, 99] width 325 height 30
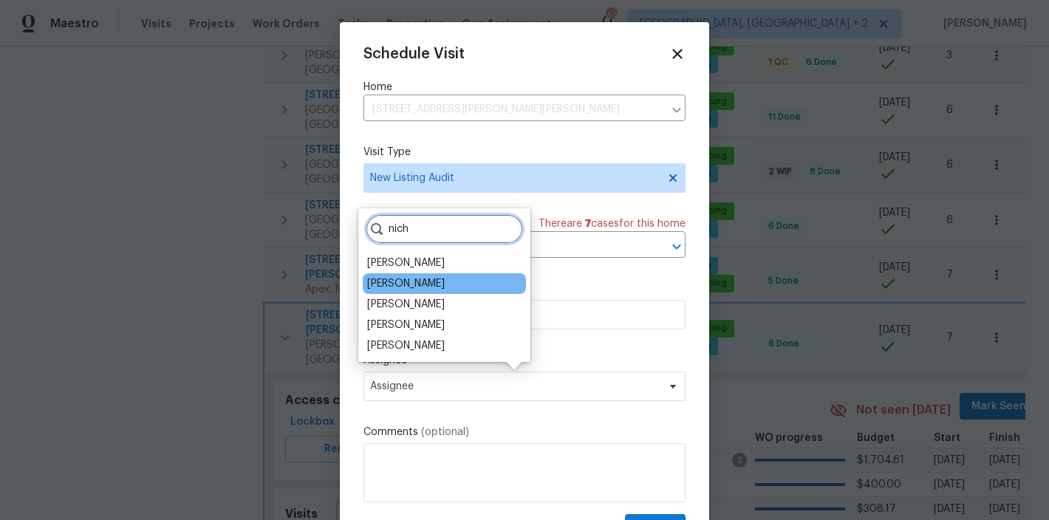
type input "nich"
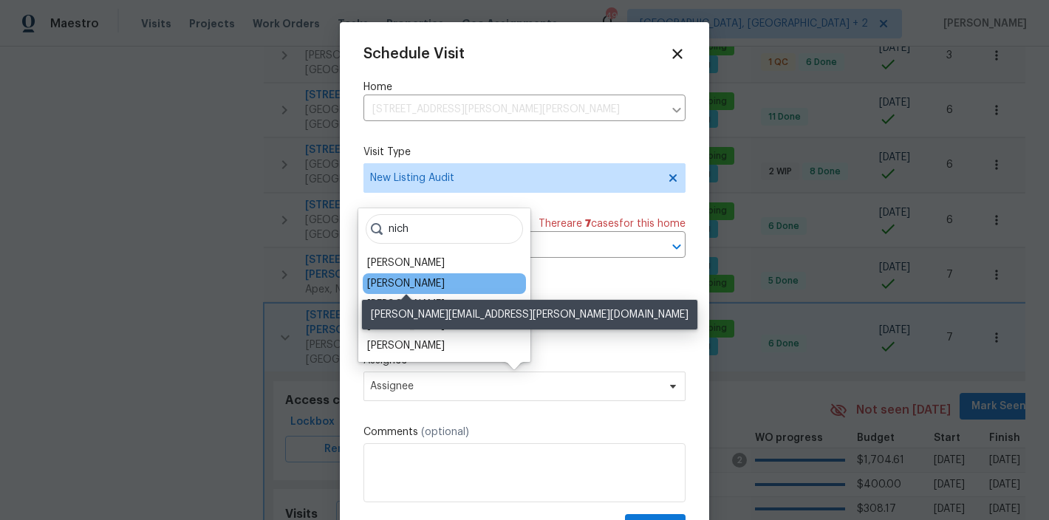
click at [417, 283] on div "[PERSON_NAME]" at bounding box center [406, 283] width 78 height 15
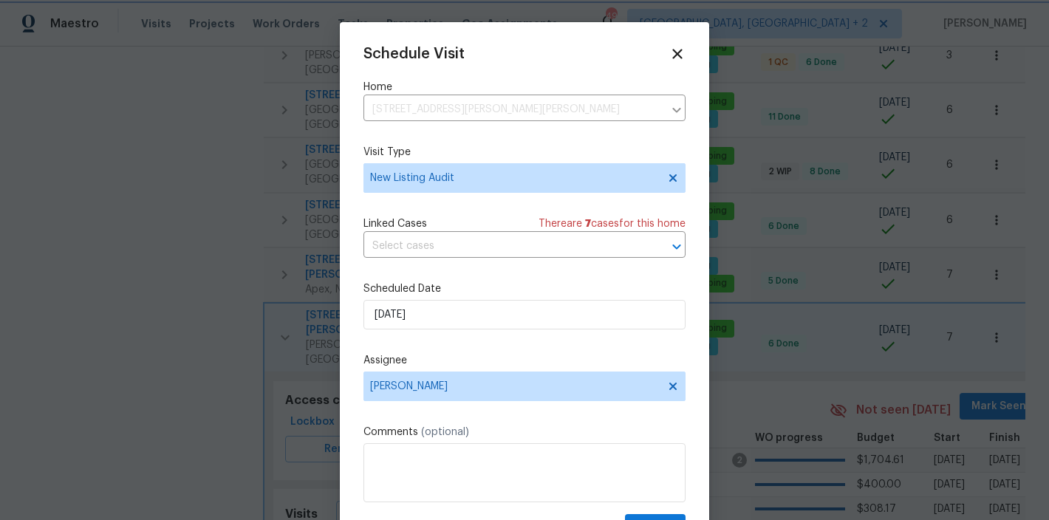
scroll to position [27, 0]
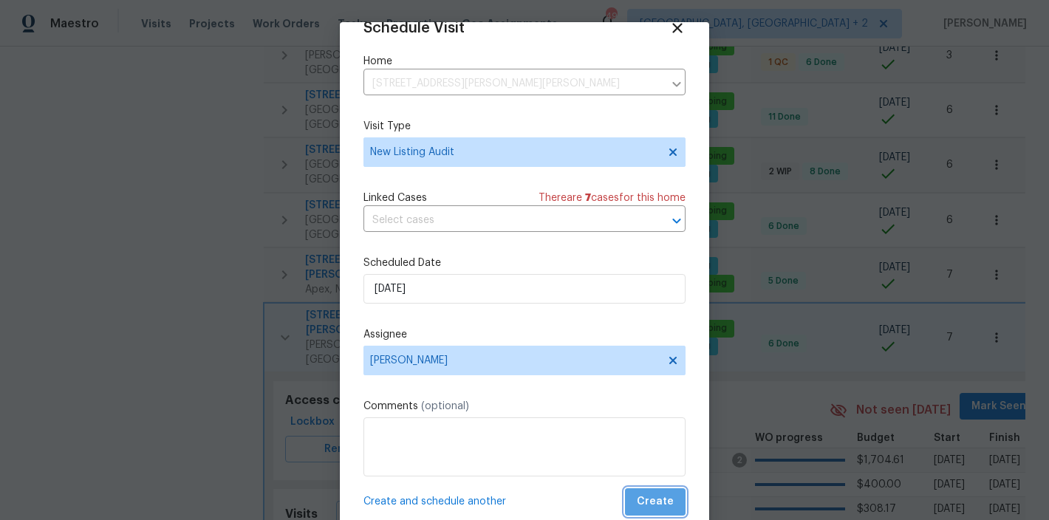
click at [645, 503] on span "Create" at bounding box center [655, 502] width 37 height 18
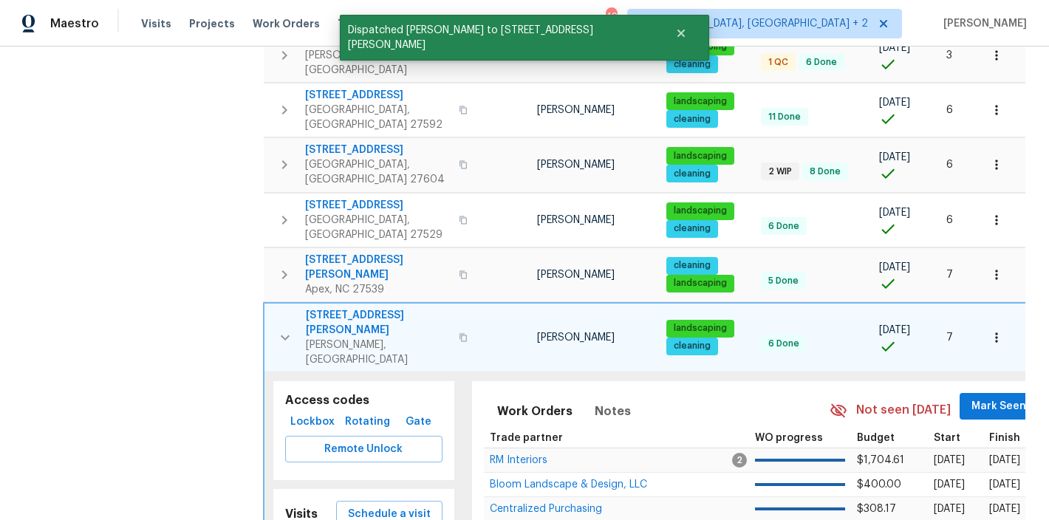
click at [276, 329] on icon "button" at bounding box center [285, 338] width 18 height 18
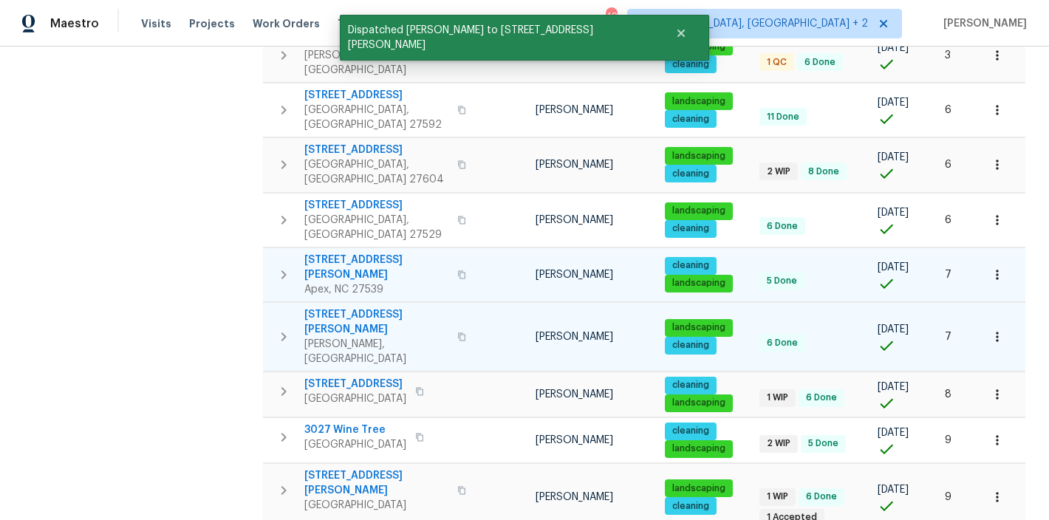
click at [279, 266] on icon "button" at bounding box center [284, 275] width 18 height 18
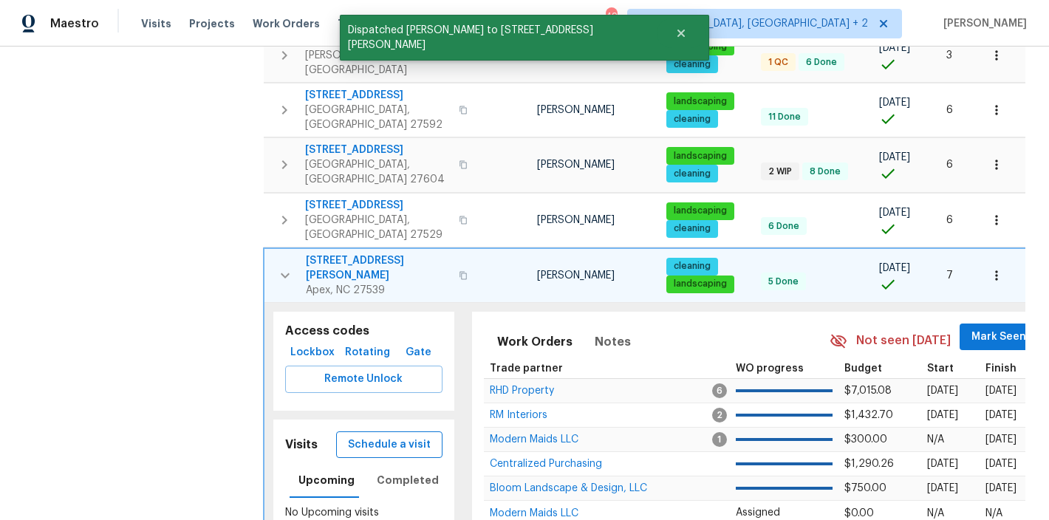
click at [401, 436] on span "Schedule a visit" at bounding box center [389, 445] width 83 height 18
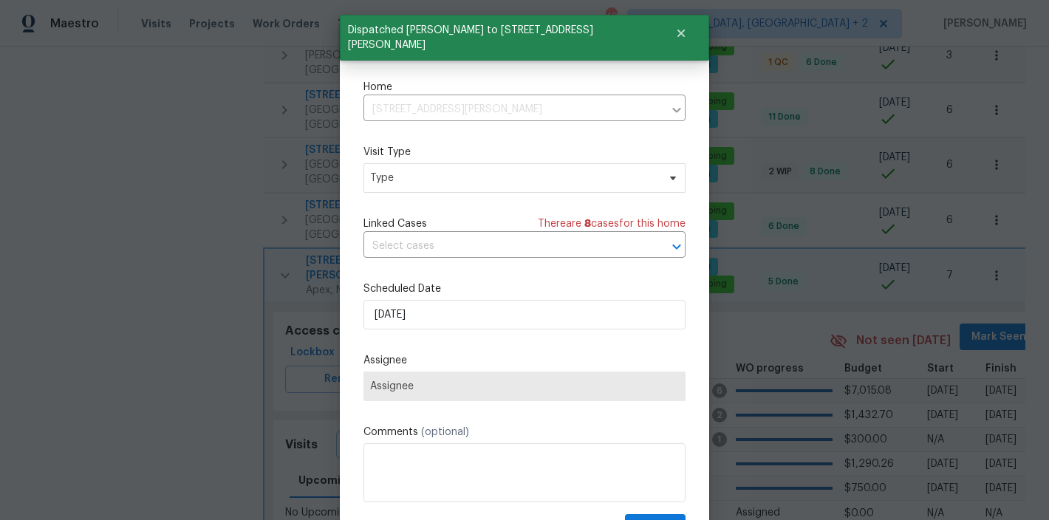
click at [430, 193] on div "Schedule Visit Home 3408 Sawyers Mill Dr, Apex, NC 27539 ​ Visit Type Type Link…" at bounding box center [524, 294] width 322 height 496
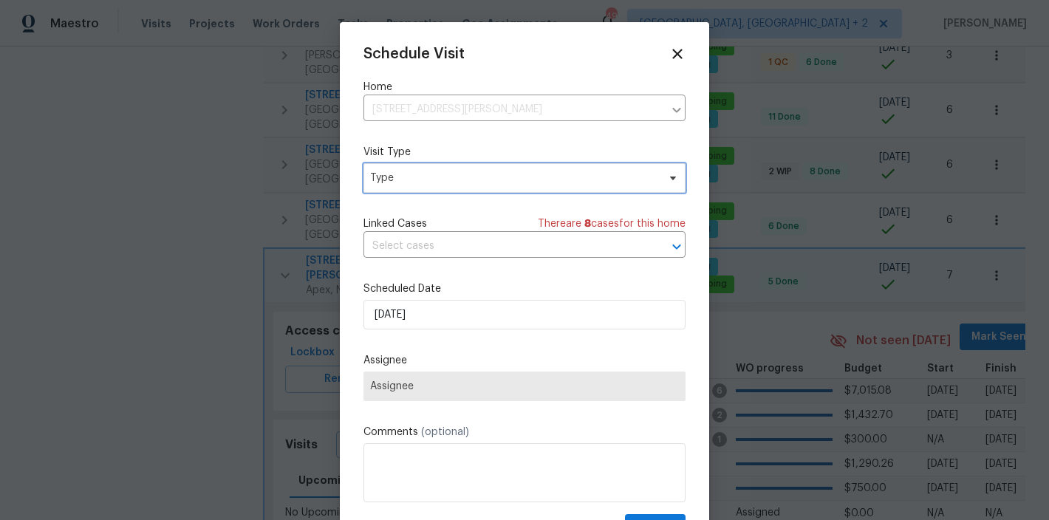
click at [436, 177] on span "Type" at bounding box center [513, 178] width 287 height 15
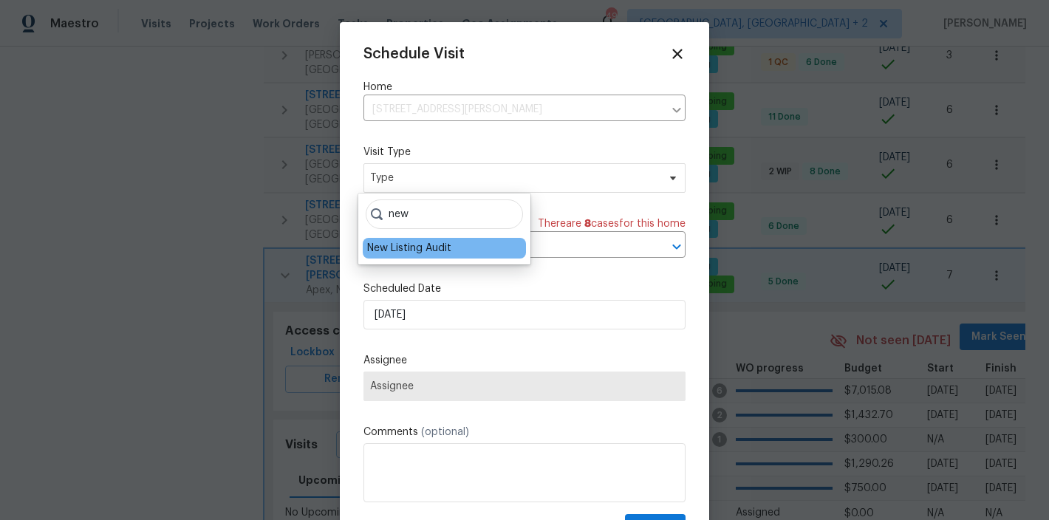
type input "new"
click at [414, 250] on div "New Listing Audit" at bounding box center [409, 248] width 84 height 15
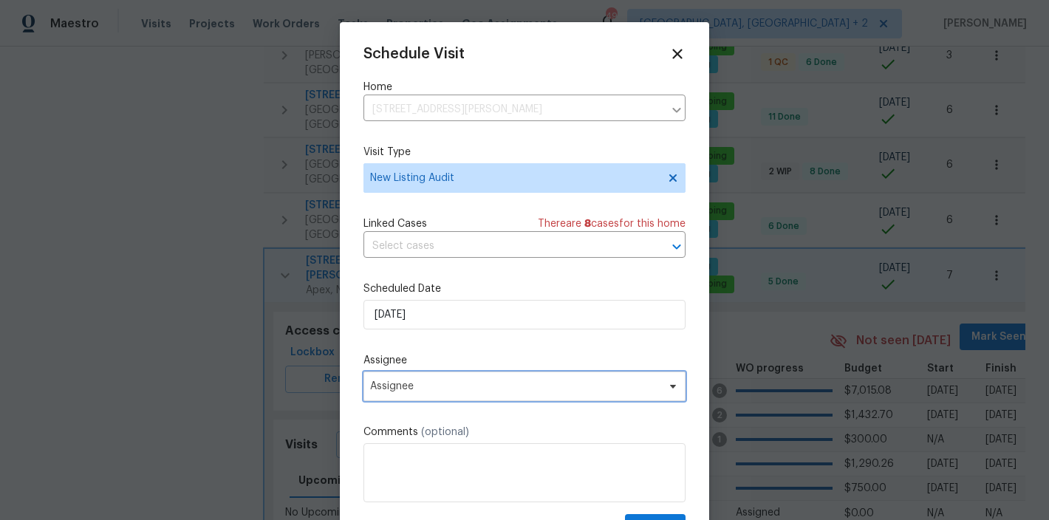
click at [416, 386] on span "Assignee" at bounding box center [515, 386] width 290 height 12
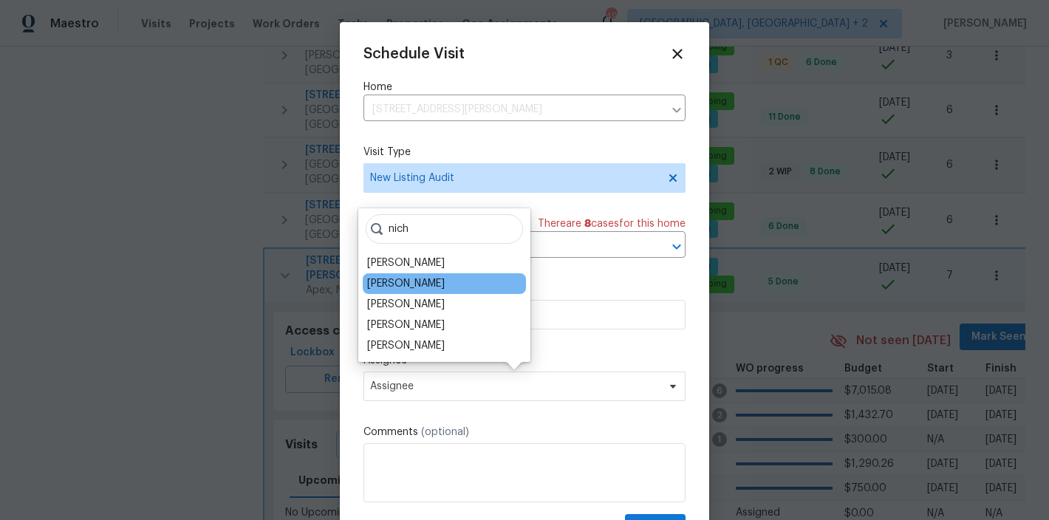
type input "nich"
click at [447, 287] on div "[PERSON_NAME]" at bounding box center [444, 283] width 163 height 21
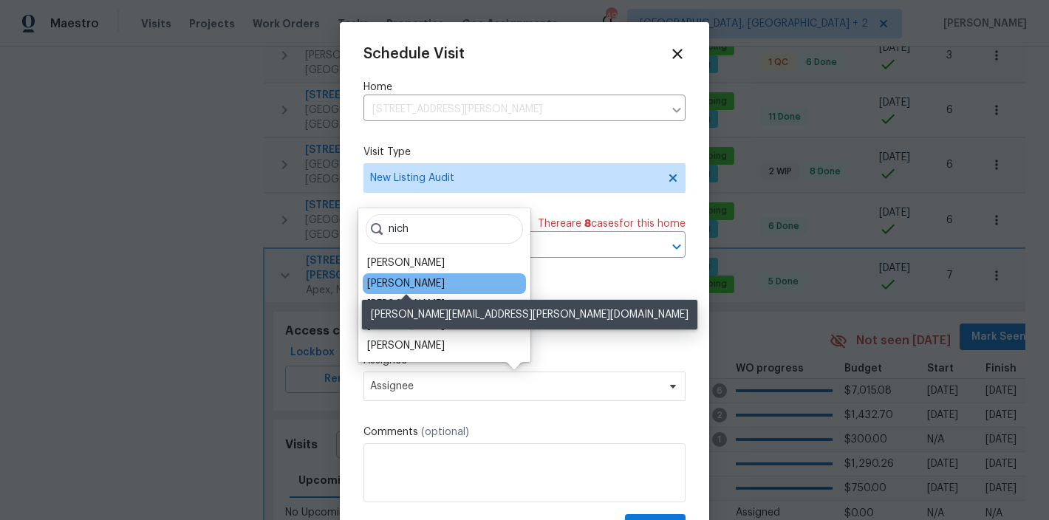
click at [429, 286] on div "[PERSON_NAME]" at bounding box center [406, 283] width 78 height 15
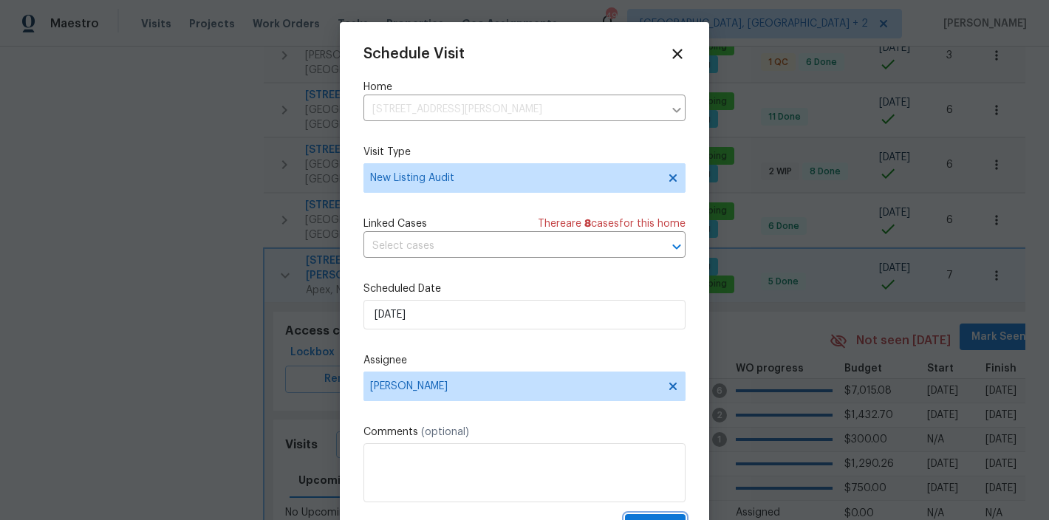
click at [634, 516] on button "Create" at bounding box center [655, 527] width 61 height 27
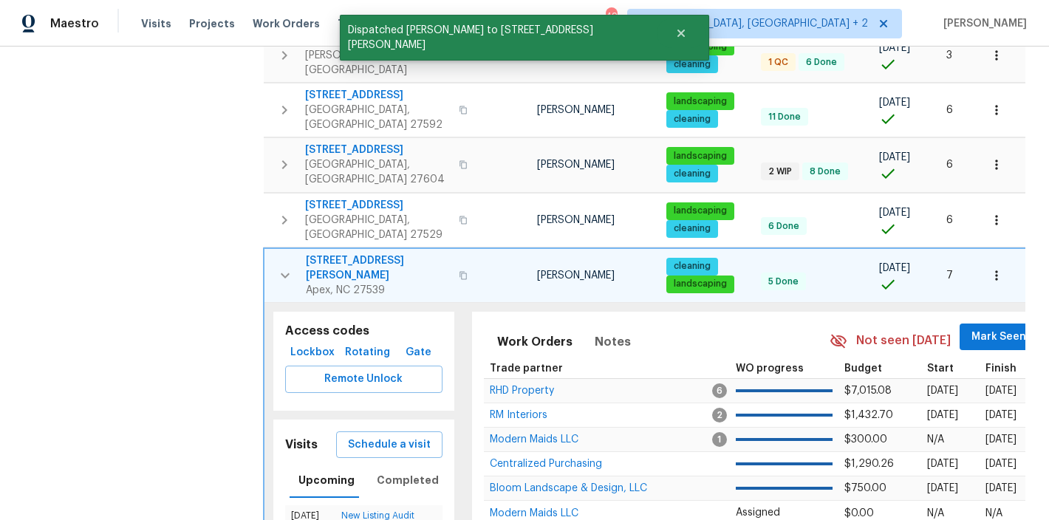
click at [277, 267] on icon "button" at bounding box center [285, 276] width 18 height 18
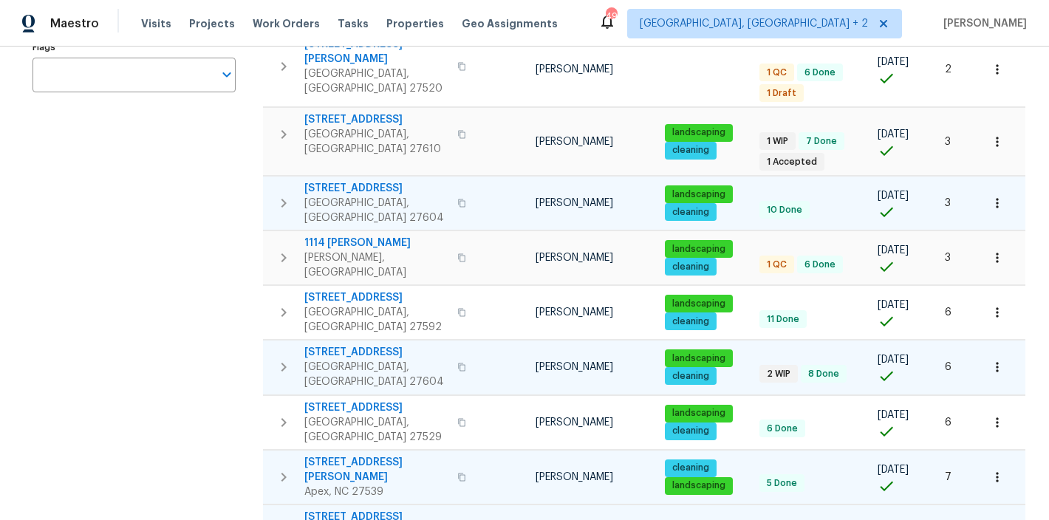
scroll to position [303, 0]
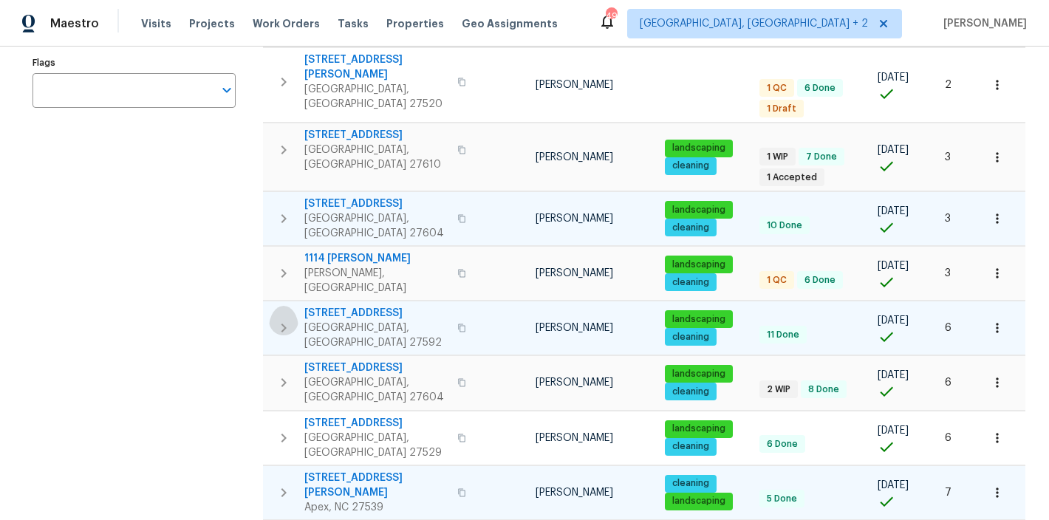
click at [281, 324] on icon "button" at bounding box center [283, 328] width 5 height 9
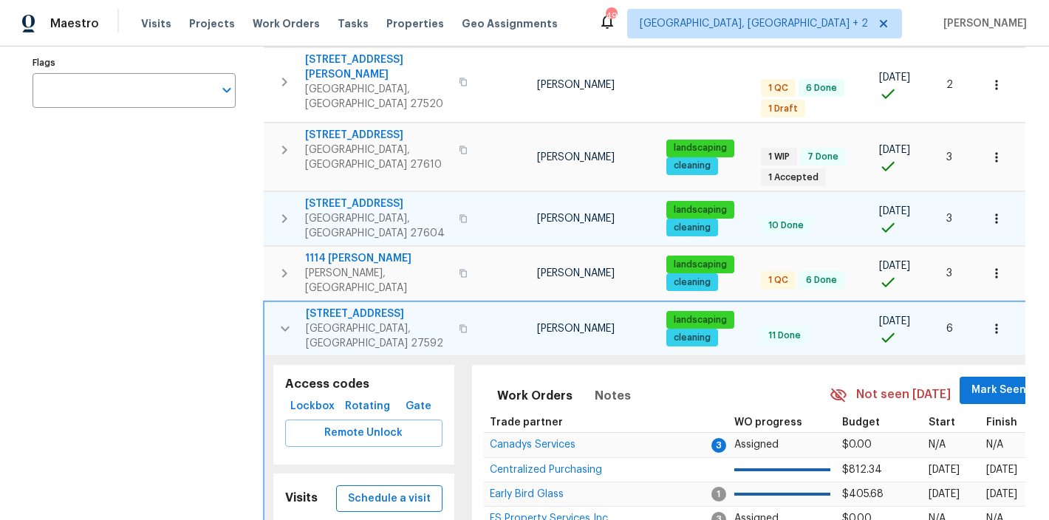
click at [386, 490] on span "Schedule a visit" at bounding box center [389, 499] width 83 height 18
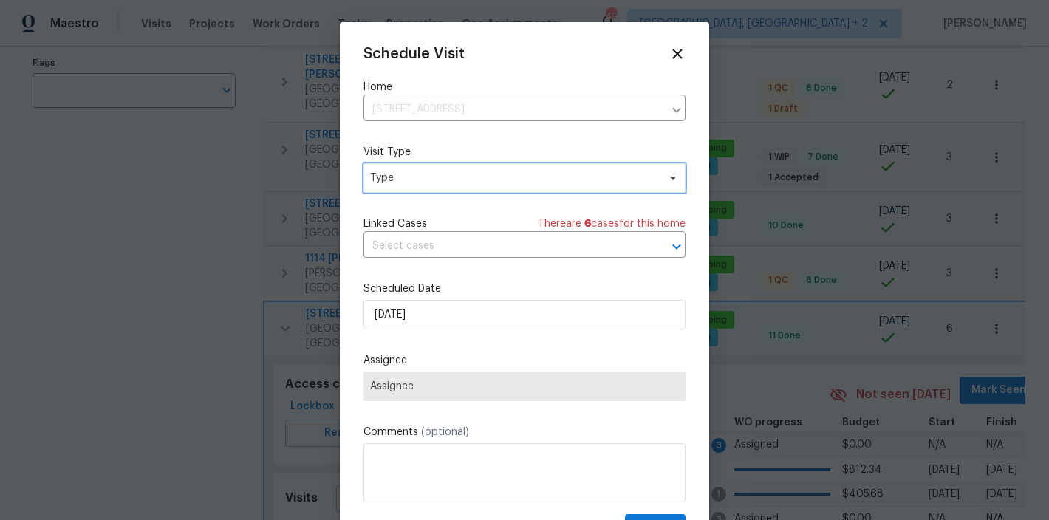
click at [408, 179] on span "Type" at bounding box center [513, 178] width 287 height 15
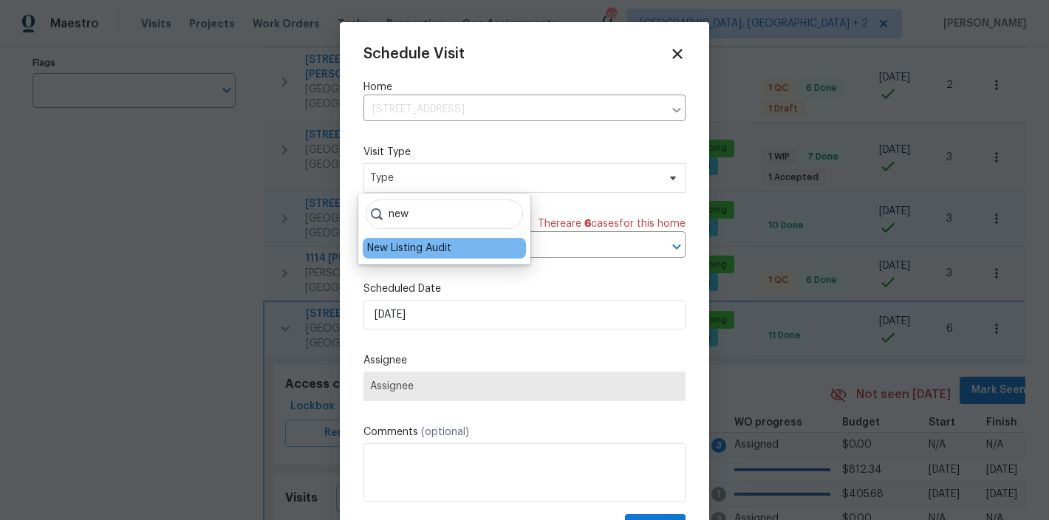
type input "new"
click at [416, 246] on div "New Listing Audit" at bounding box center [409, 248] width 84 height 15
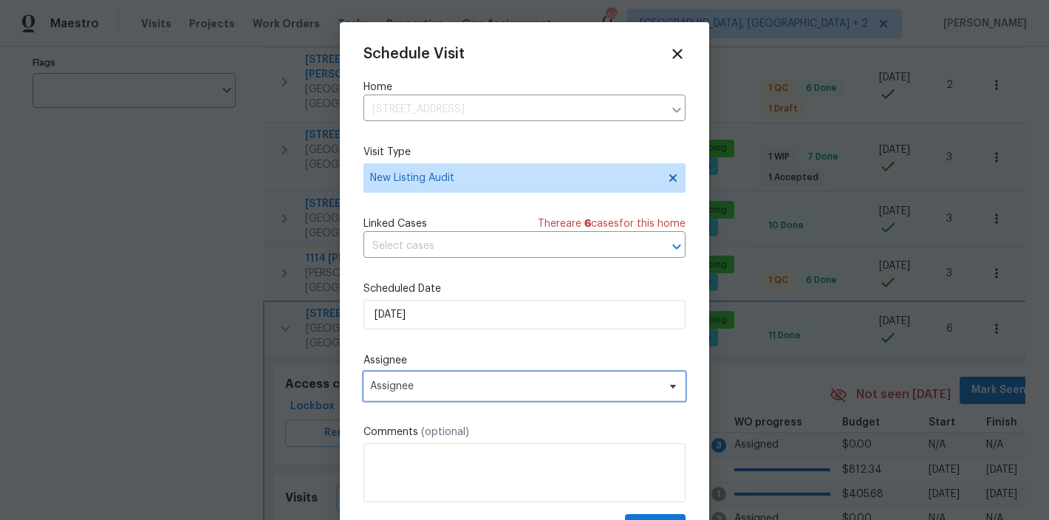
click at [427, 389] on span "Assignee" at bounding box center [515, 386] width 290 height 12
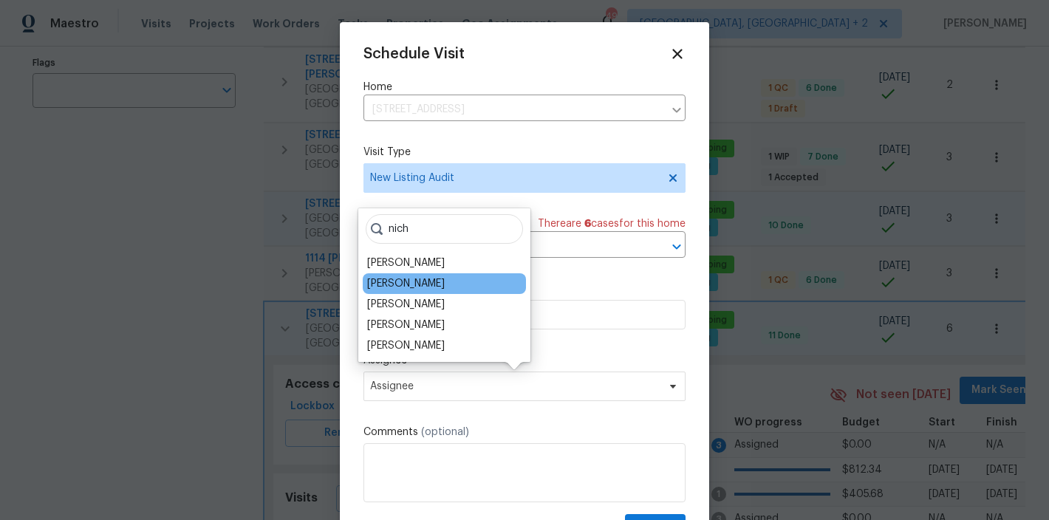
type input "nich"
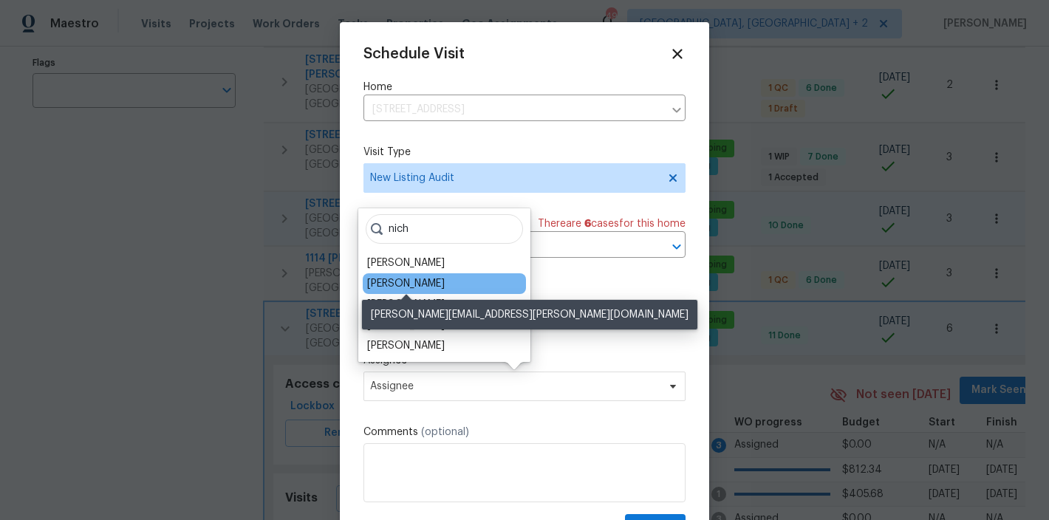
click at [443, 281] on div "[PERSON_NAME]" at bounding box center [406, 283] width 78 height 15
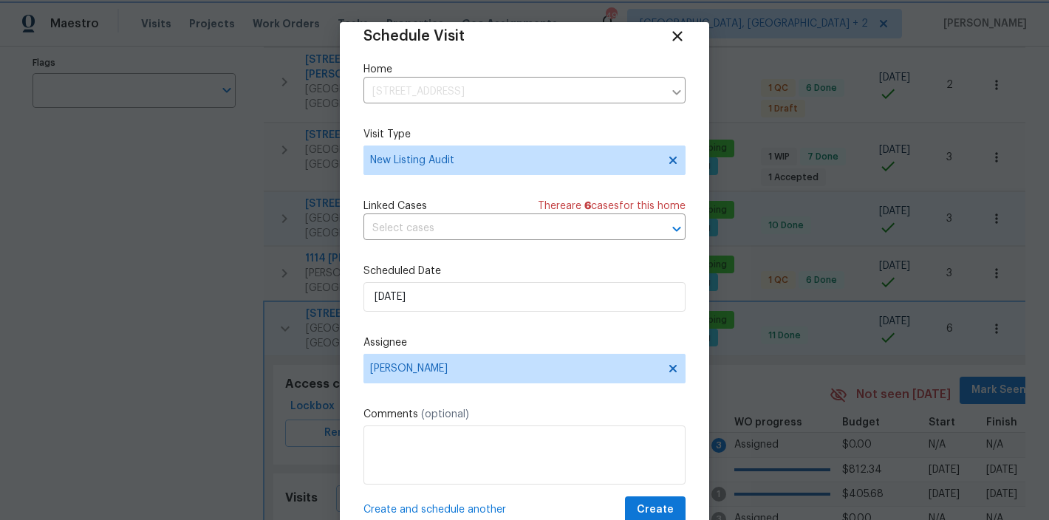
scroll to position [27, 0]
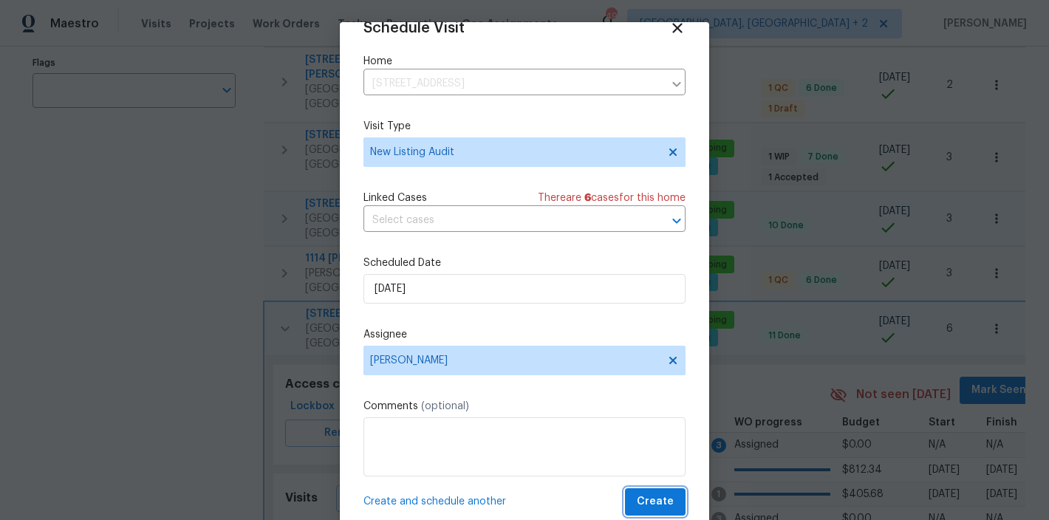
click at [637, 494] on span "Create" at bounding box center [655, 502] width 37 height 18
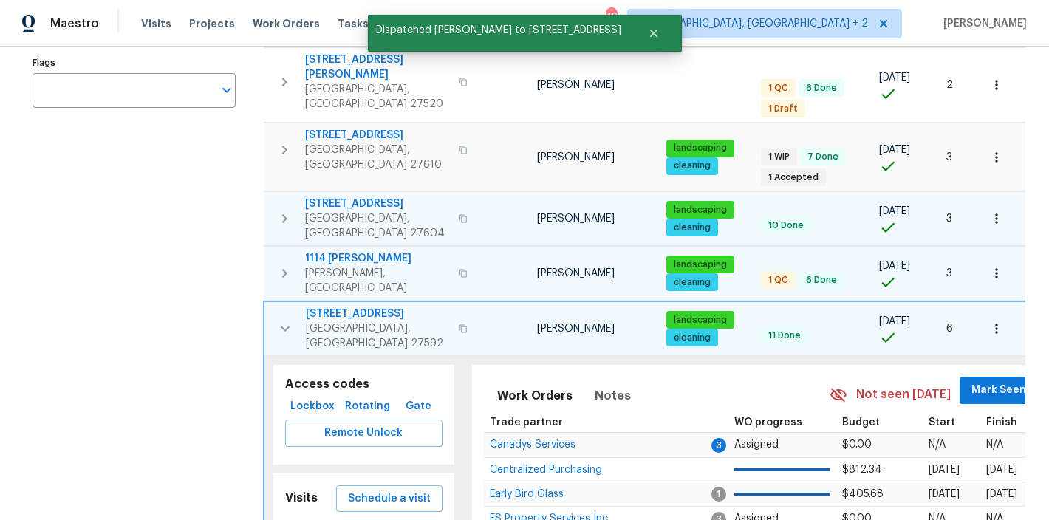
click at [283, 264] on icon "button" at bounding box center [285, 273] width 18 height 18
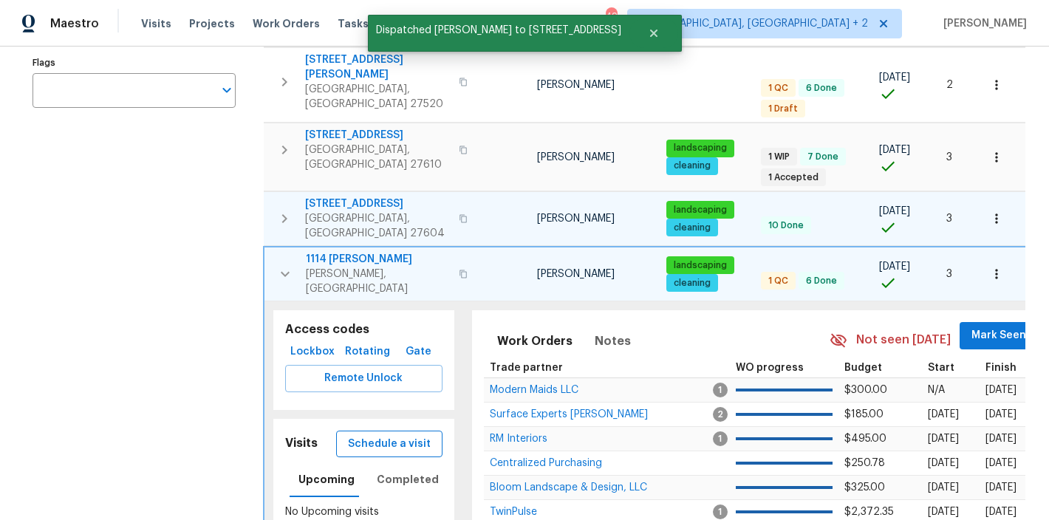
click at [411, 435] on span "Schedule a visit" at bounding box center [389, 444] width 83 height 18
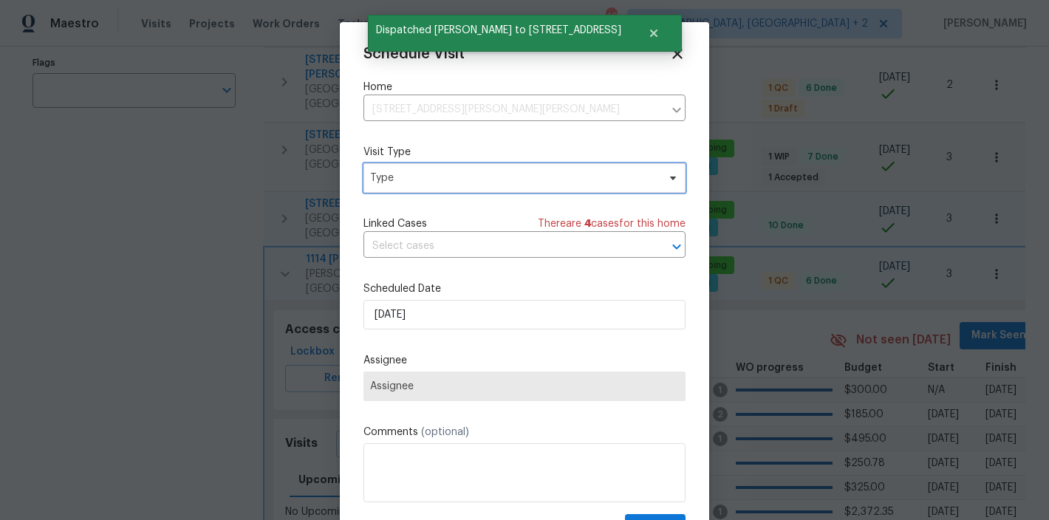
click at [405, 177] on span "Type" at bounding box center [513, 178] width 287 height 15
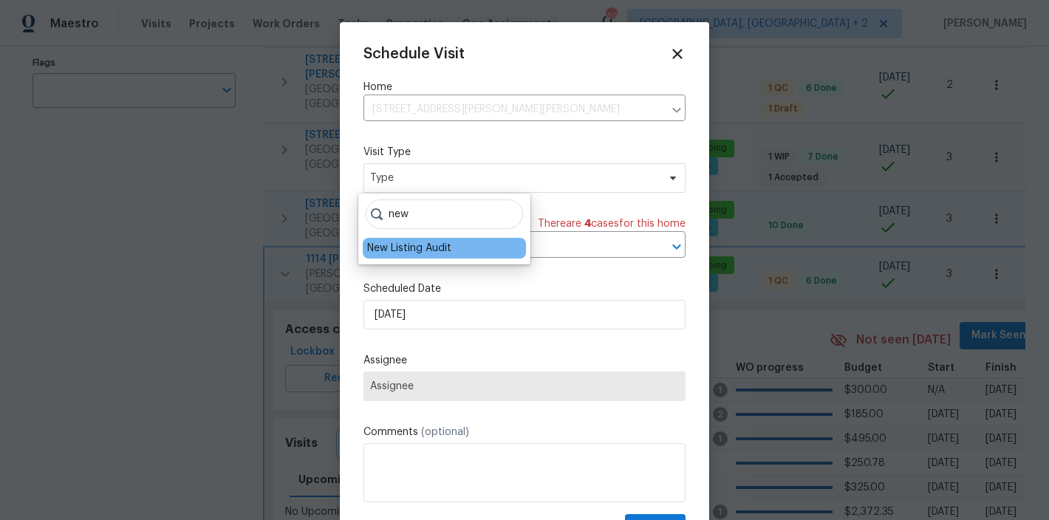
type input "new"
click at [419, 250] on div "New Listing Audit" at bounding box center [409, 248] width 84 height 15
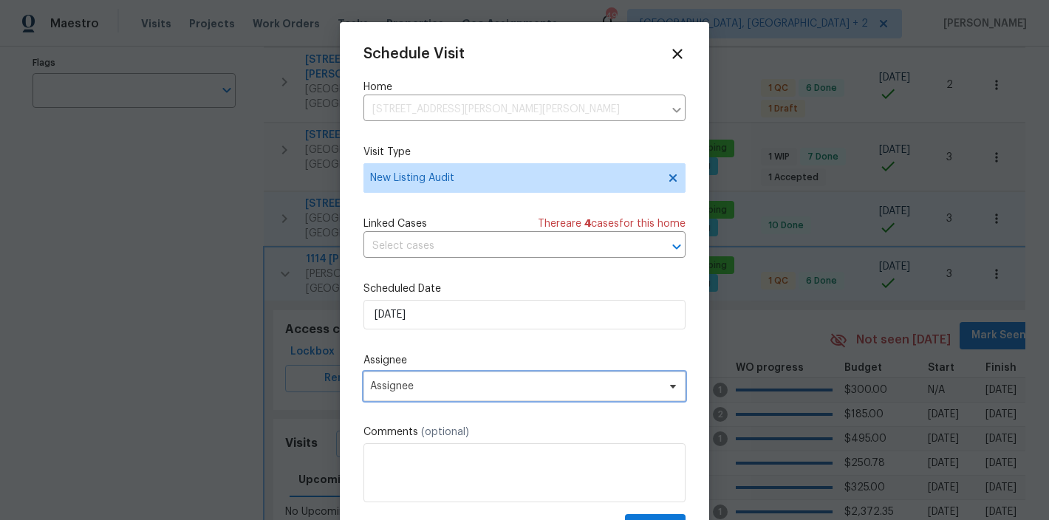
click at [405, 392] on span "Assignee" at bounding box center [515, 386] width 290 height 12
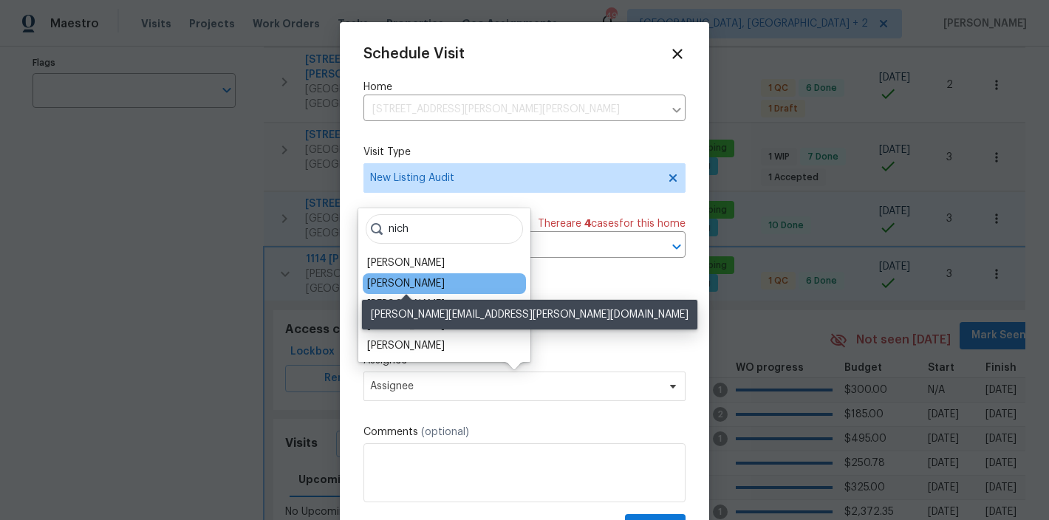
type input "nich"
click at [389, 285] on div "[PERSON_NAME]" at bounding box center [406, 283] width 78 height 15
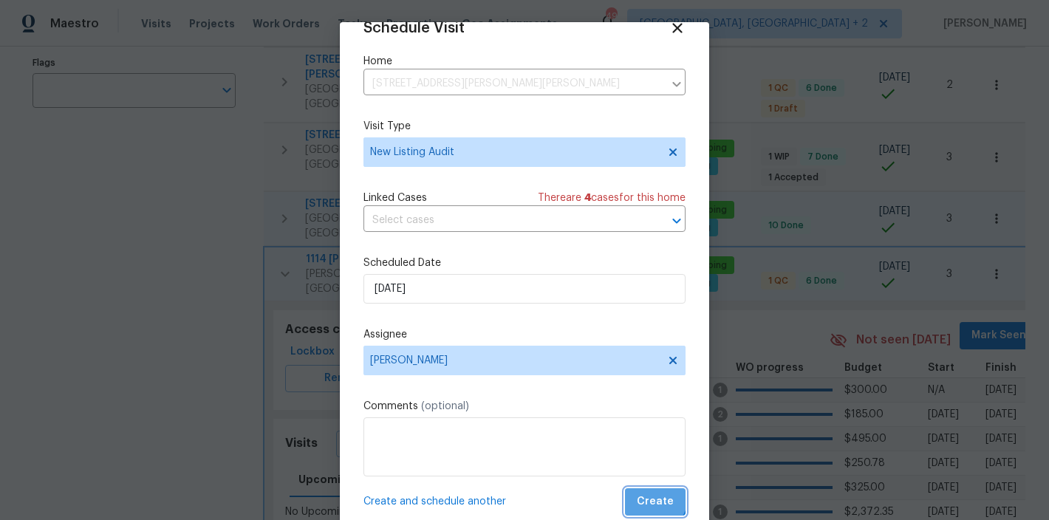
click at [639, 498] on span "Create" at bounding box center [655, 502] width 37 height 18
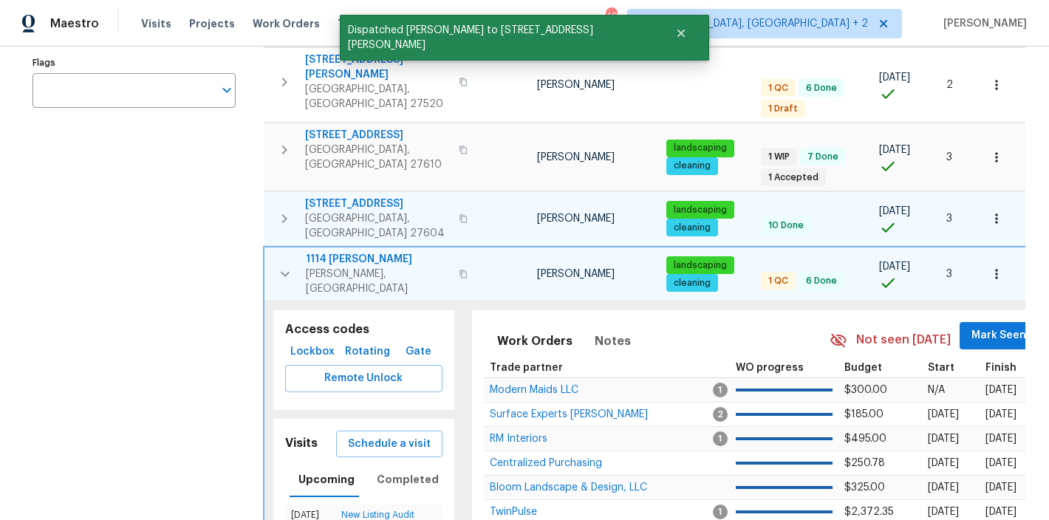
click at [288, 265] on icon "button" at bounding box center [285, 274] width 18 height 18
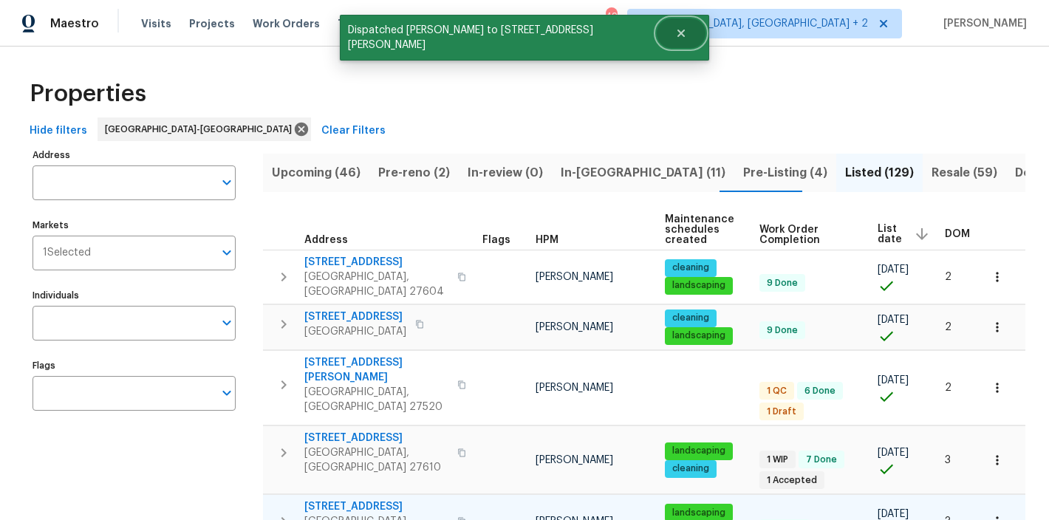
click at [675, 33] on icon "Close" at bounding box center [681, 33] width 12 height 12
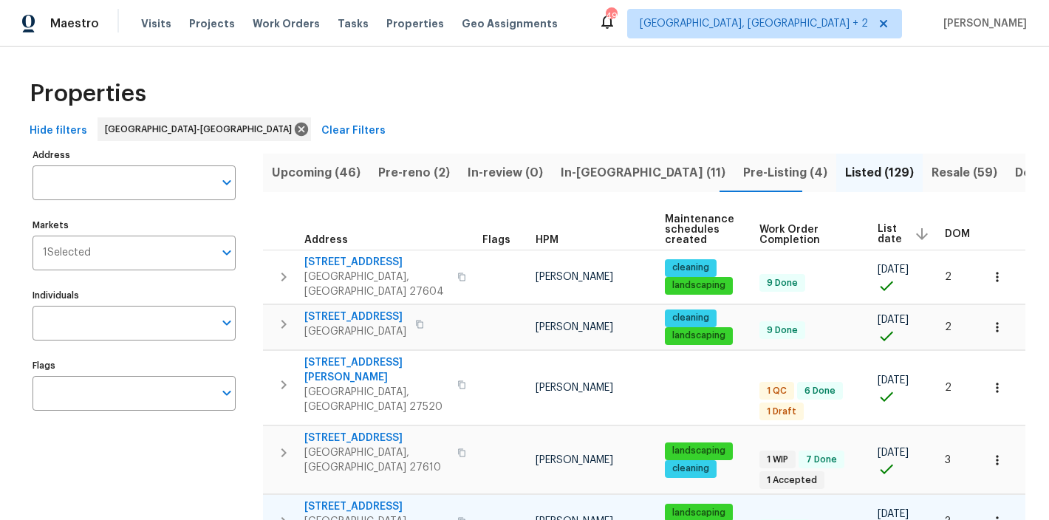
click at [657, 35] on button "Close" at bounding box center [681, 33] width 49 height 30
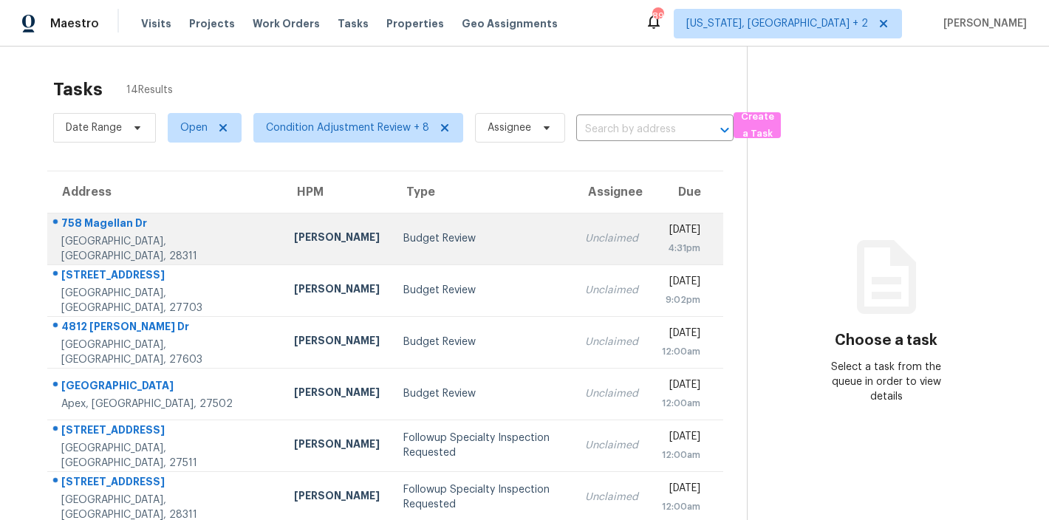
click at [403, 245] on div "Budget Review" at bounding box center [482, 238] width 158 height 15
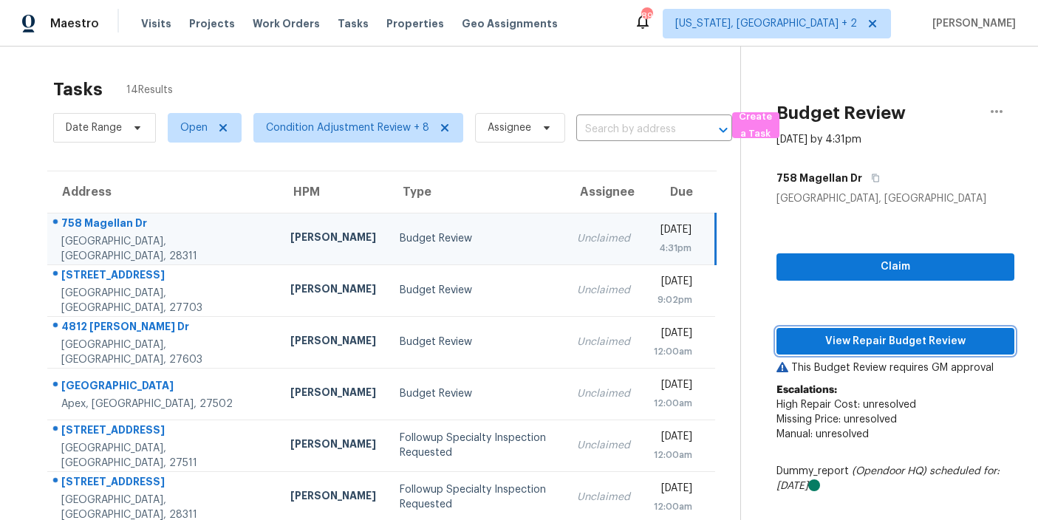
click at [943, 349] on span "View Repair Budget Review" at bounding box center [895, 341] width 214 height 18
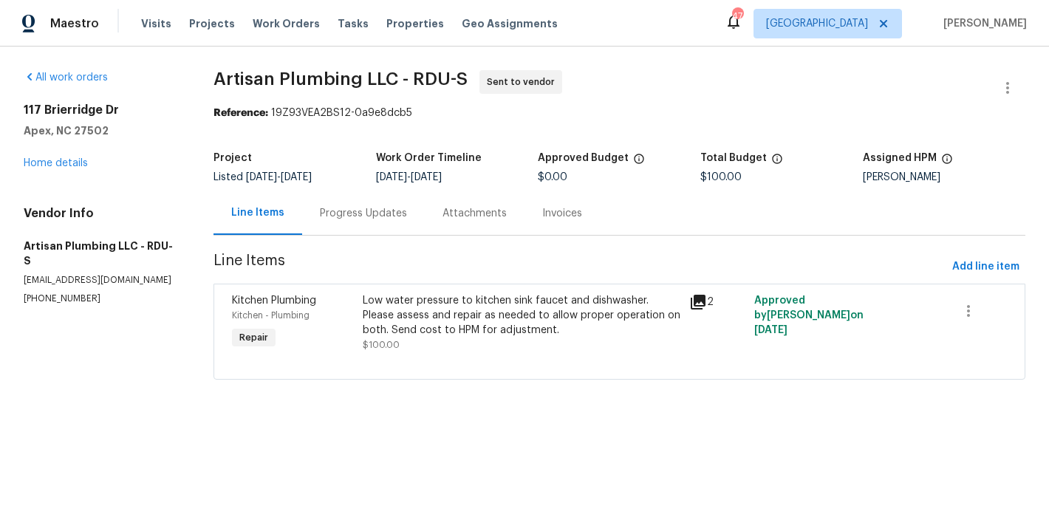
click at [344, 215] on div "Progress Updates" at bounding box center [363, 213] width 87 height 15
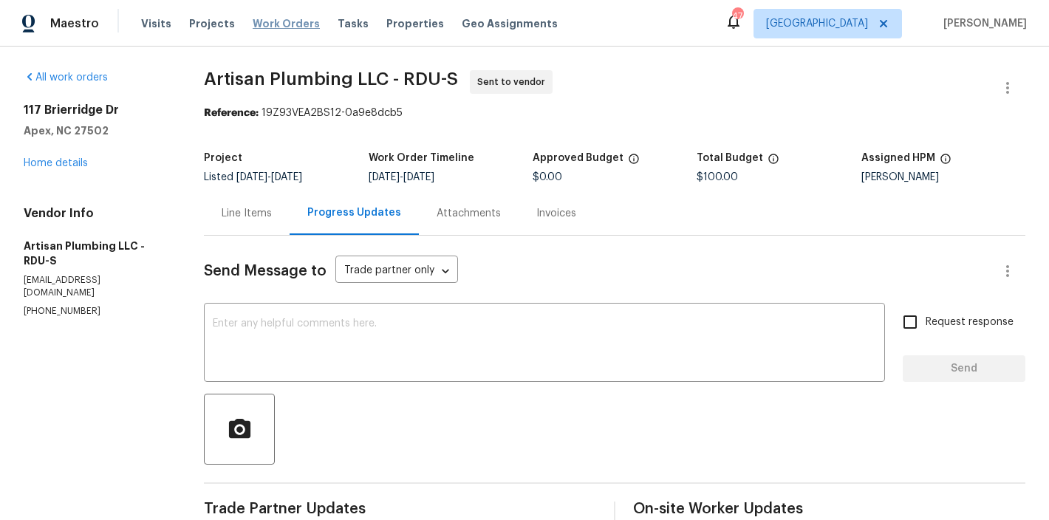
click at [280, 23] on span "Work Orders" at bounding box center [286, 23] width 67 height 15
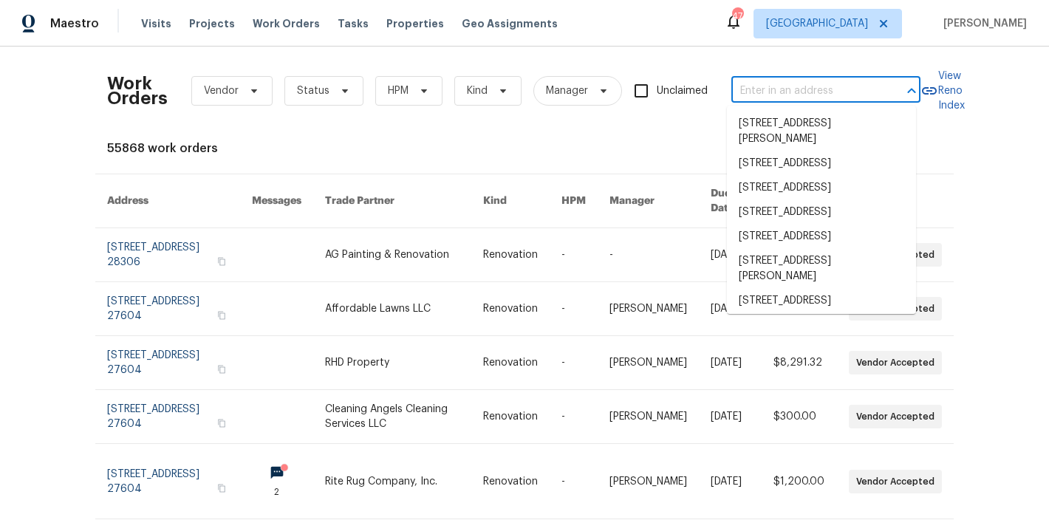
click at [795, 100] on input "text" at bounding box center [805, 91] width 148 height 23
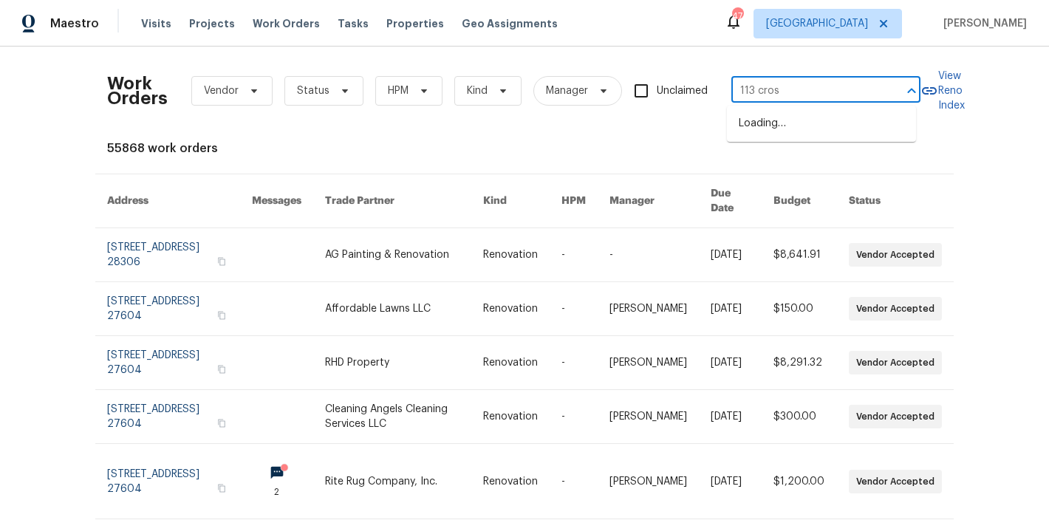
type input "113 cross"
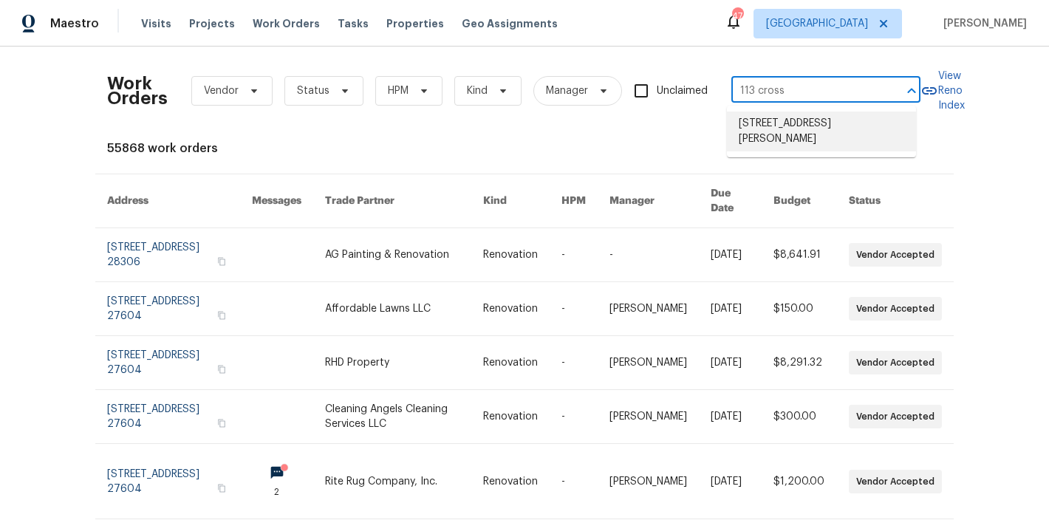
click at [877, 130] on li "[STREET_ADDRESS][PERSON_NAME]" at bounding box center [821, 132] width 189 height 40
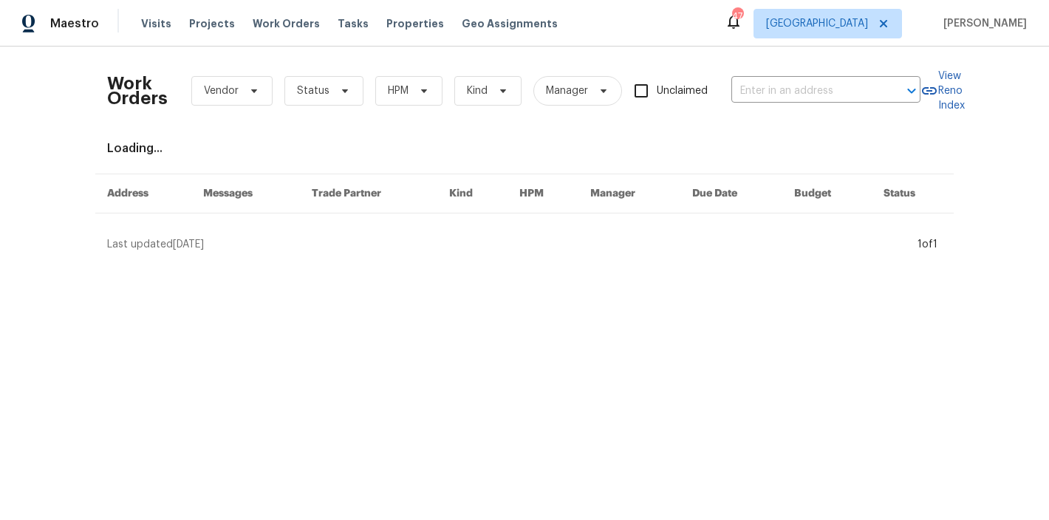
type input "[STREET_ADDRESS][PERSON_NAME]"
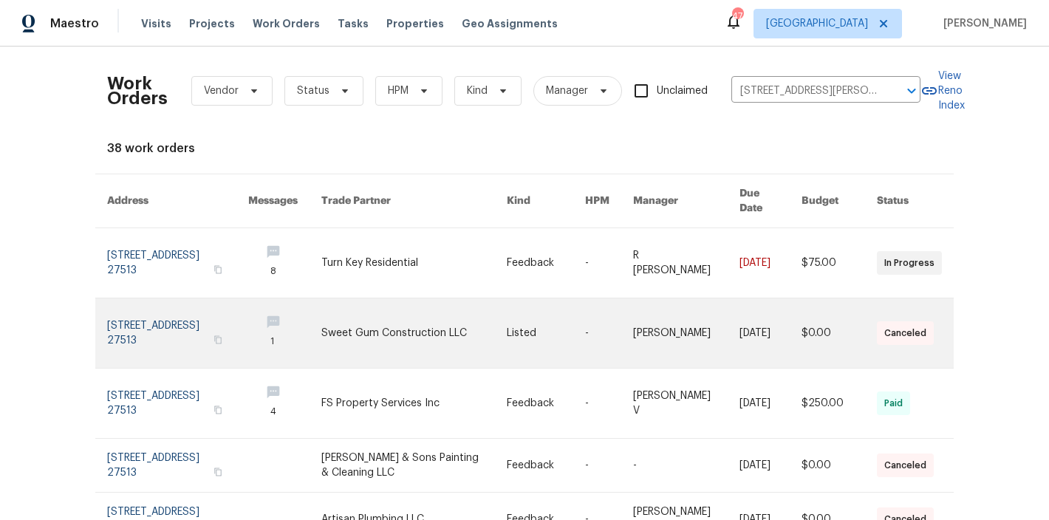
click at [425, 331] on link at bounding box center [413, 332] width 185 height 69
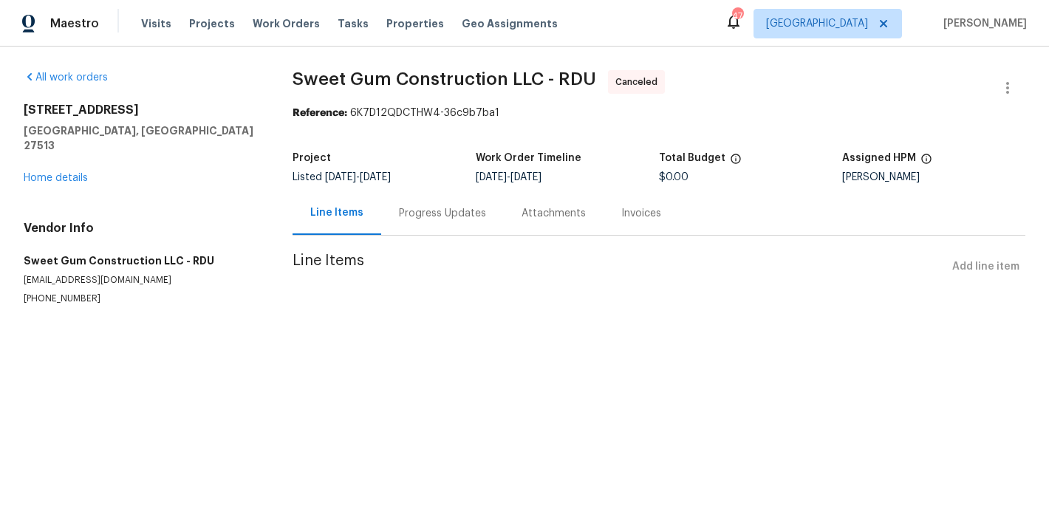
click at [971, 264] on div "Line Items Add line item" at bounding box center [659, 266] width 733 height 27
click at [63, 173] on link "Home details" at bounding box center [56, 178] width 64 height 10
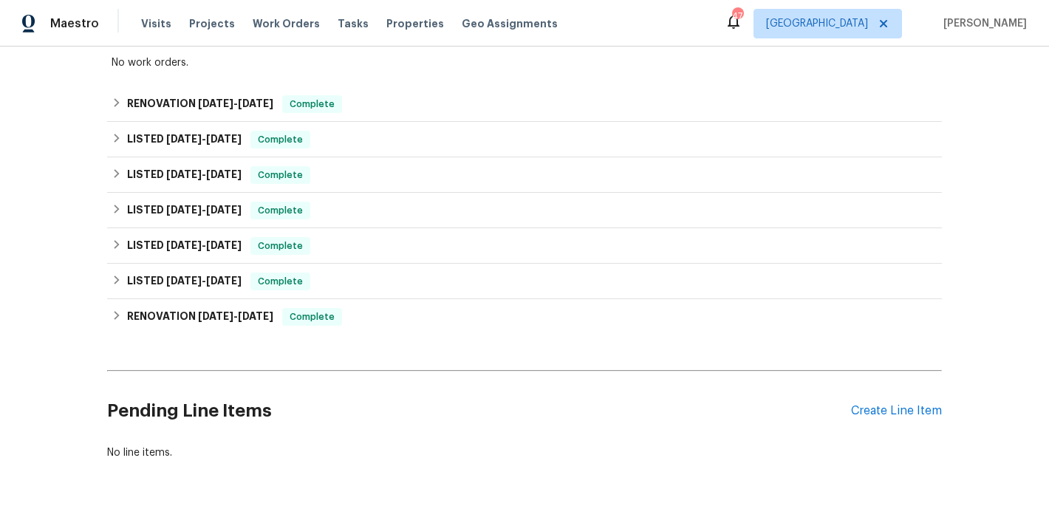
scroll to position [555, 0]
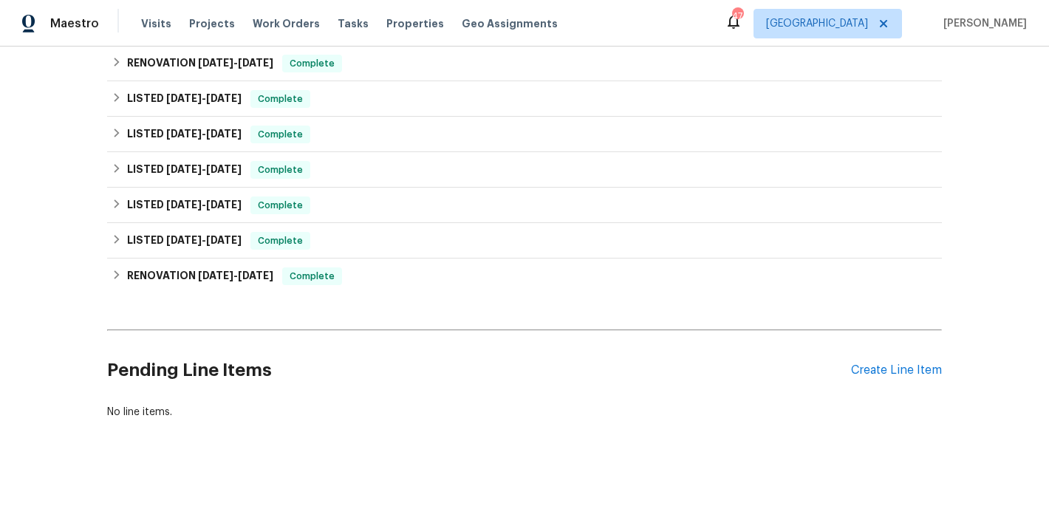
click at [888, 366] on div "Pending Line Items Create Line Item" at bounding box center [524, 370] width 835 height 69
click at [873, 363] on div "Create Line Item" at bounding box center [896, 370] width 91 height 14
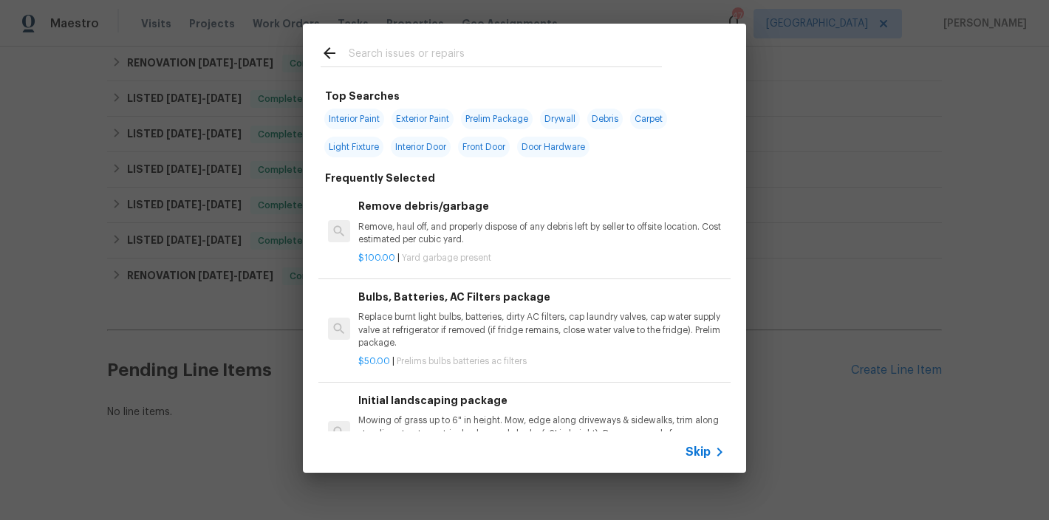
click at [411, 68] on div at bounding box center [491, 53] width 377 height 58
click at [415, 60] on input "text" at bounding box center [505, 55] width 313 height 22
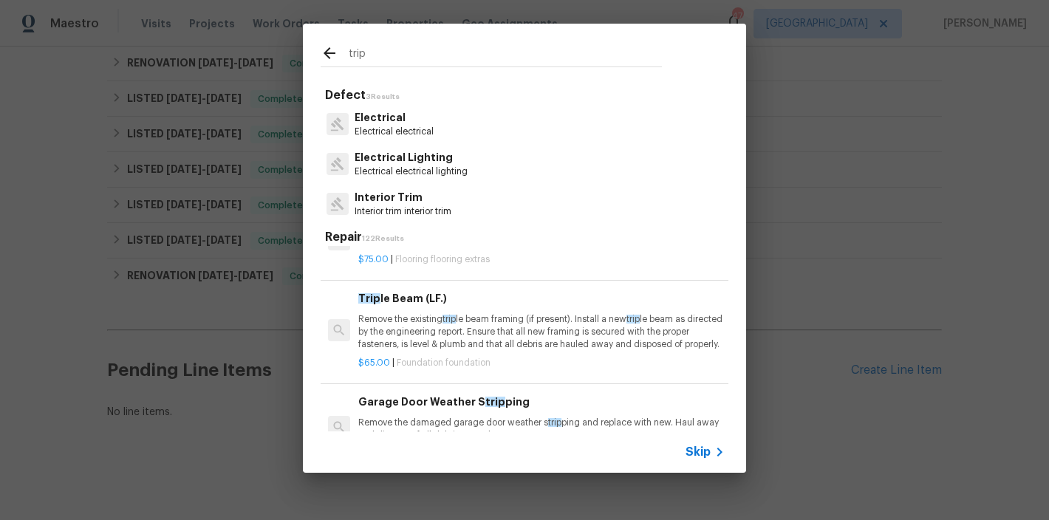
scroll to position [0, 0]
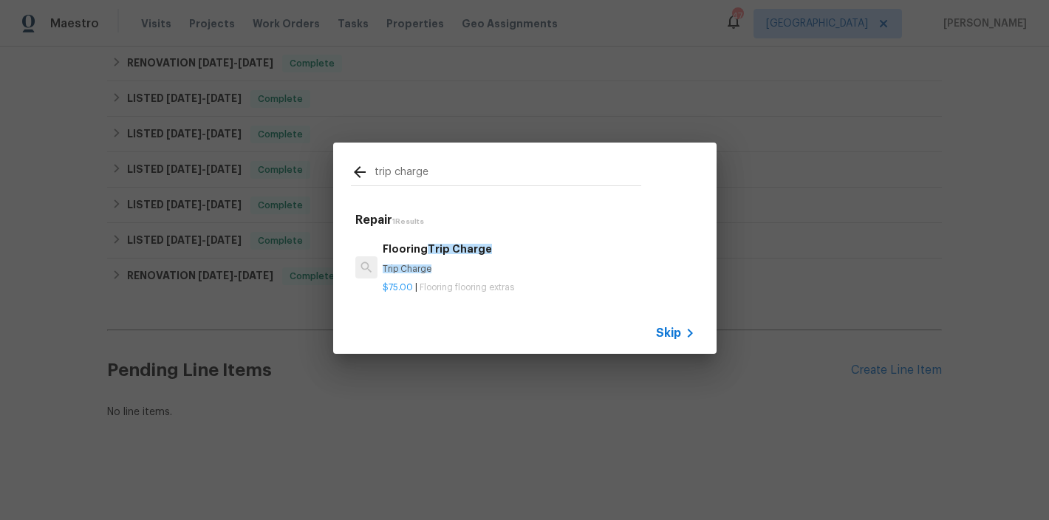
type input "trip charge"
click at [447, 256] on h6 "Flooring Trip Charge" at bounding box center [539, 249] width 312 height 16
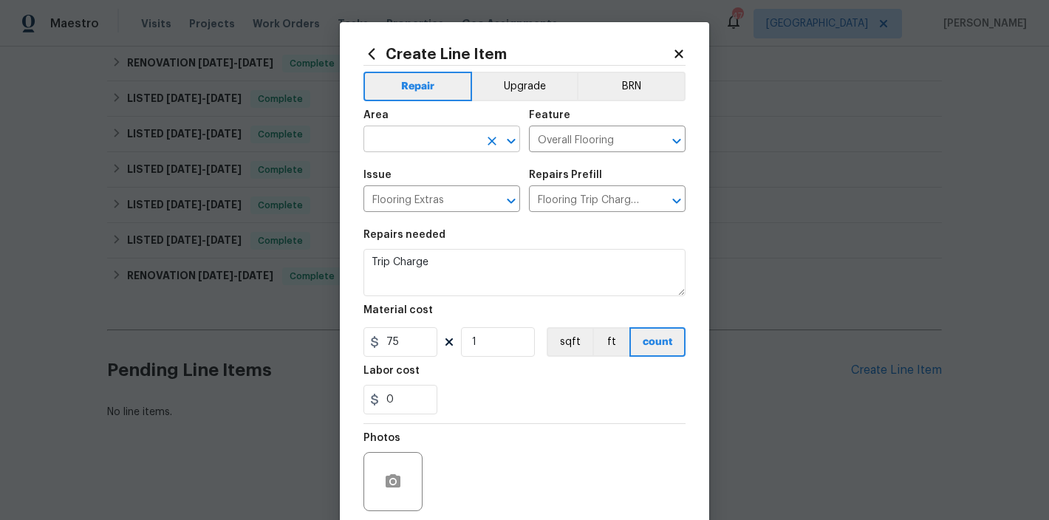
click at [420, 145] on input "text" at bounding box center [420, 140] width 115 height 23
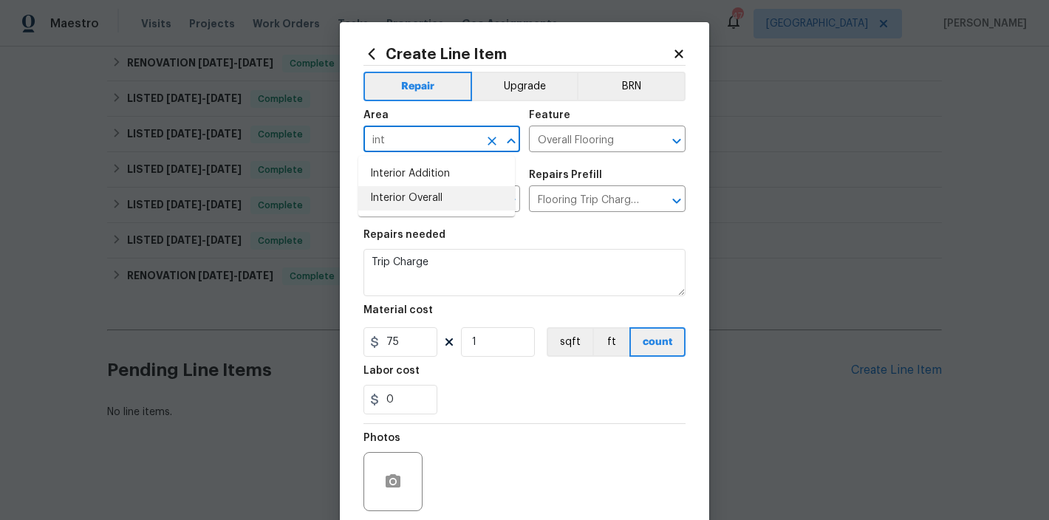
click at [417, 199] on li "Interior Overall" at bounding box center [436, 198] width 157 height 24
type input "Interior Overall"
click at [567, 139] on input "Overall Flooring" at bounding box center [586, 140] width 115 height 23
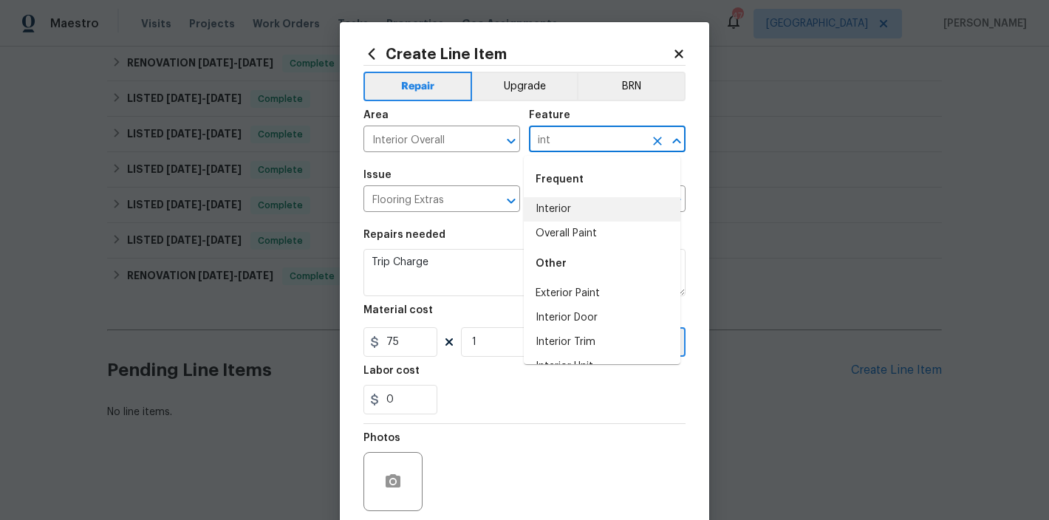
click at [561, 215] on li "Interior" at bounding box center [602, 209] width 157 height 24
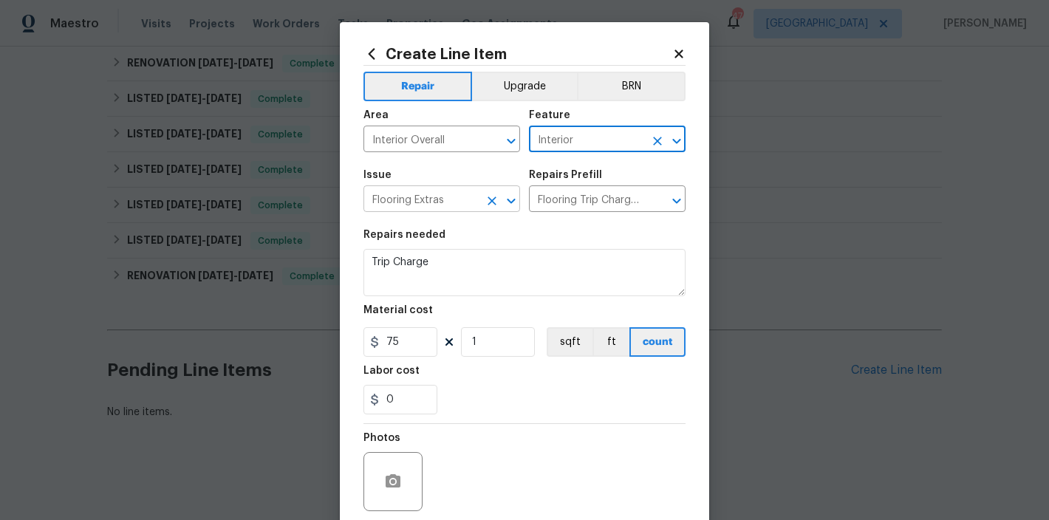
type input "Interior"
click at [384, 205] on input "Flooring Extras" at bounding box center [420, 200] width 115 height 23
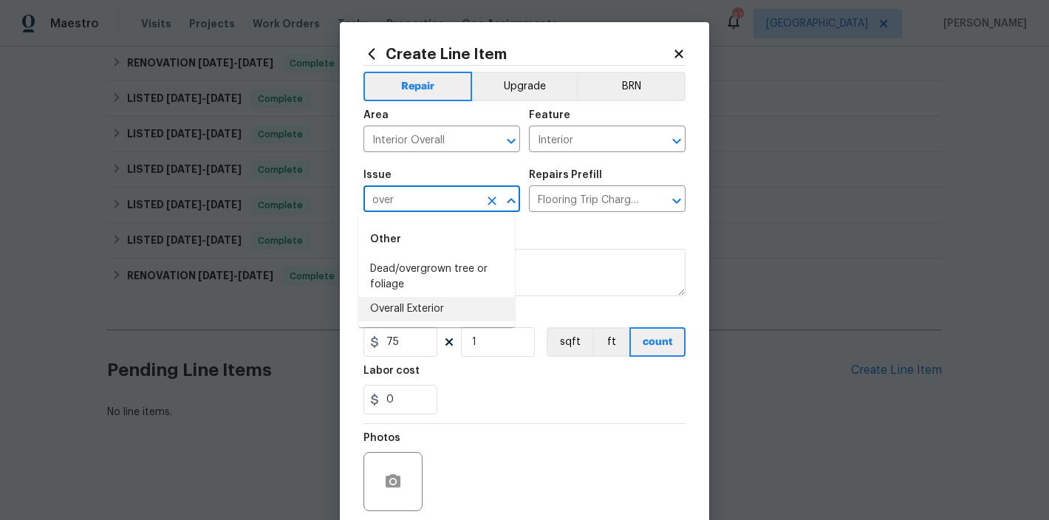
drag, startPoint x: 409, startPoint y: 310, endPoint x: 501, endPoint y: 273, distance: 99.2
click at [409, 310] on li "Overall Exterior" at bounding box center [436, 309] width 157 height 24
type input "Overall Exterior"
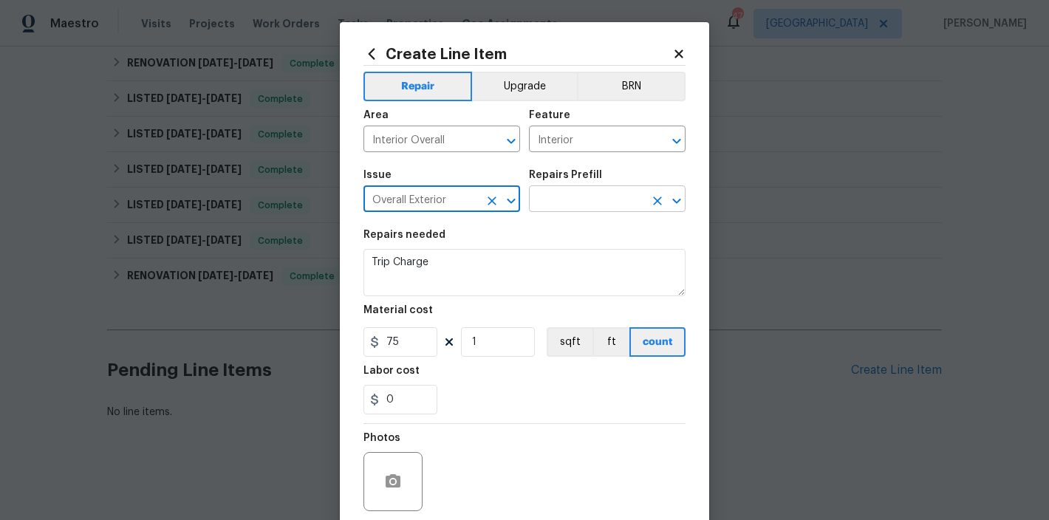
type input "Overall Exterior"
click at [577, 190] on input "text" at bounding box center [586, 200] width 115 height 23
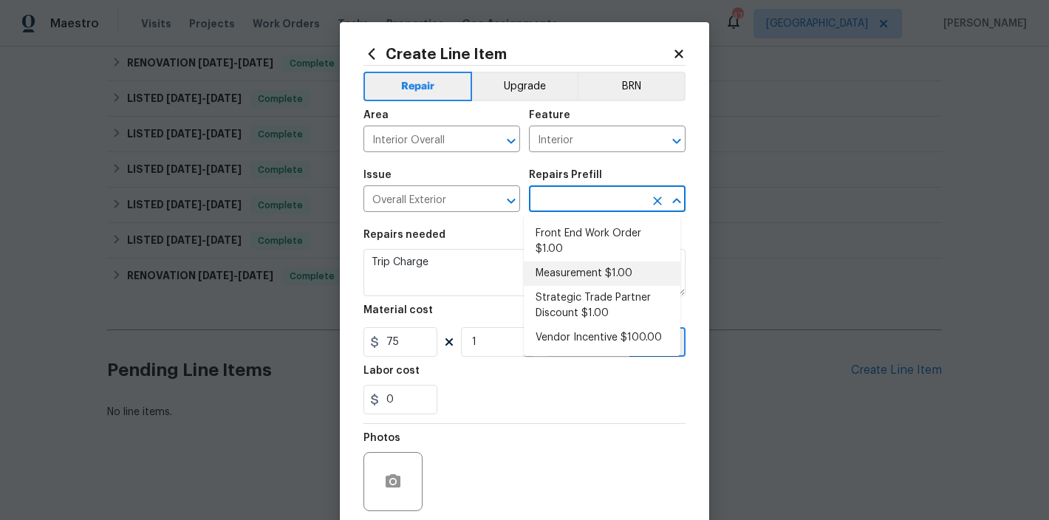
click at [598, 242] on li "Front End Work Order $1.00" at bounding box center [602, 242] width 157 height 40
type input "Front End Work Order $1.00"
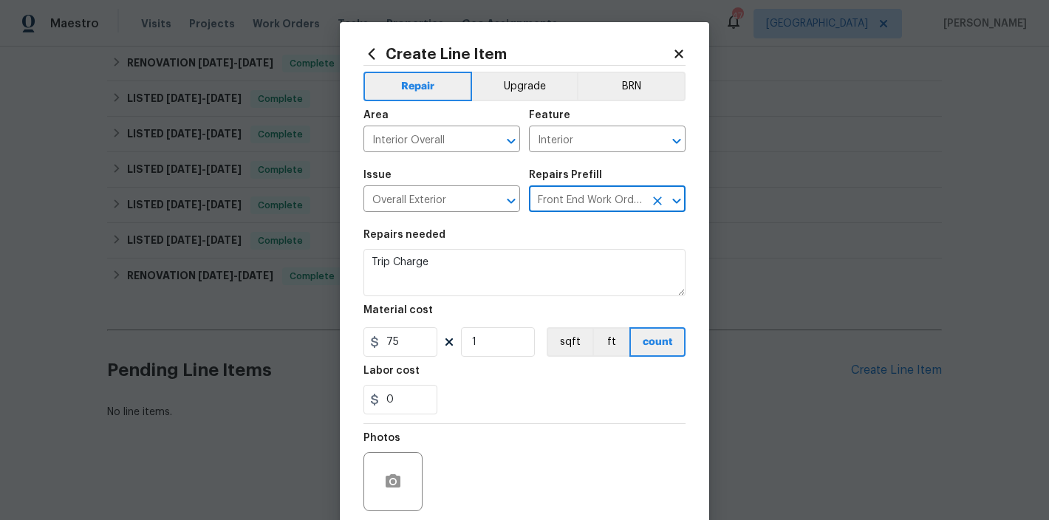
type textarea "Placeholder line item for the creation of front end work orders."
type input "1"
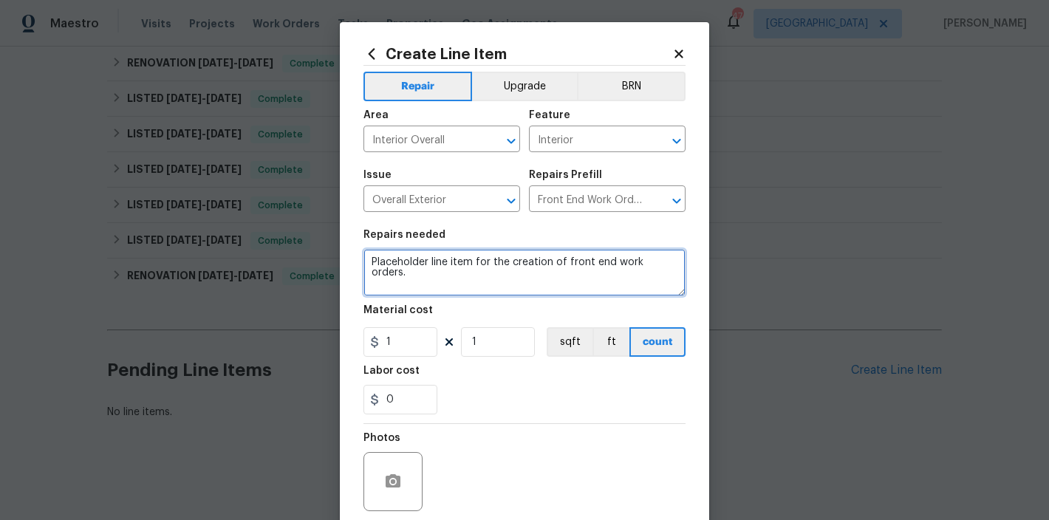
drag, startPoint x: 670, startPoint y: 264, endPoint x: 346, endPoint y: 261, distance: 324.3
click at [346, 261] on div "Create Line Item Repair Upgrade BRN Area Interior Overall ​ Feature Interior ​ …" at bounding box center [524, 318] width 369 height 592
type textarea "Trip charge"
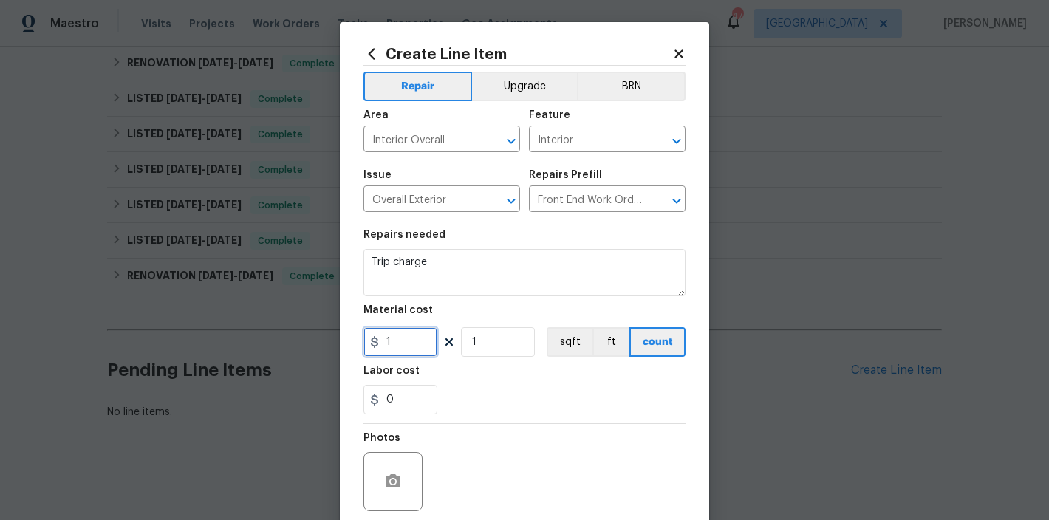
click at [406, 342] on input "1" at bounding box center [400, 342] width 74 height 30
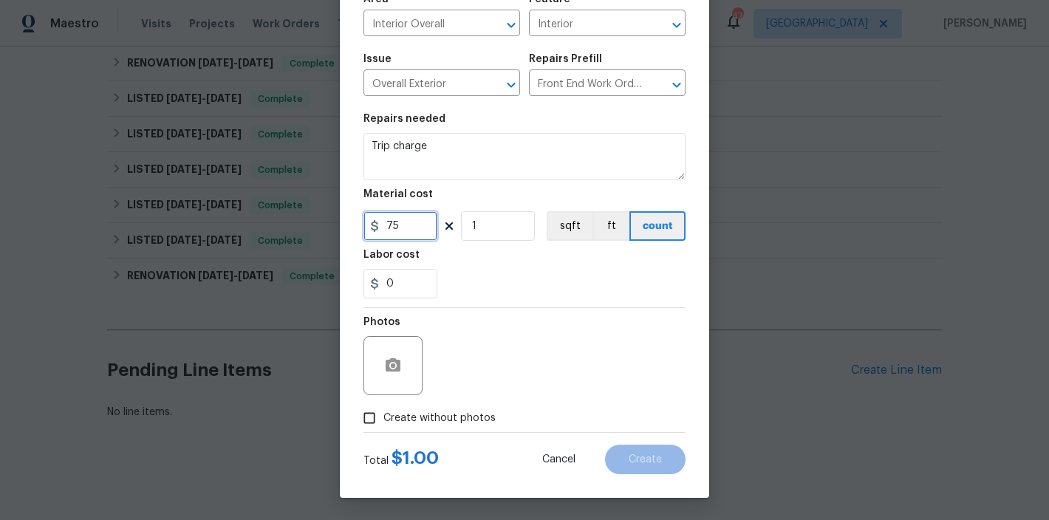
type input "75"
click at [436, 423] on span "Create without photos" at bounding box center [439, 419] width 112 height 16
click at [383, 423] on input "Create without photos" at bounding box center [369, 418] width 28 height 28
checkbox input "true"
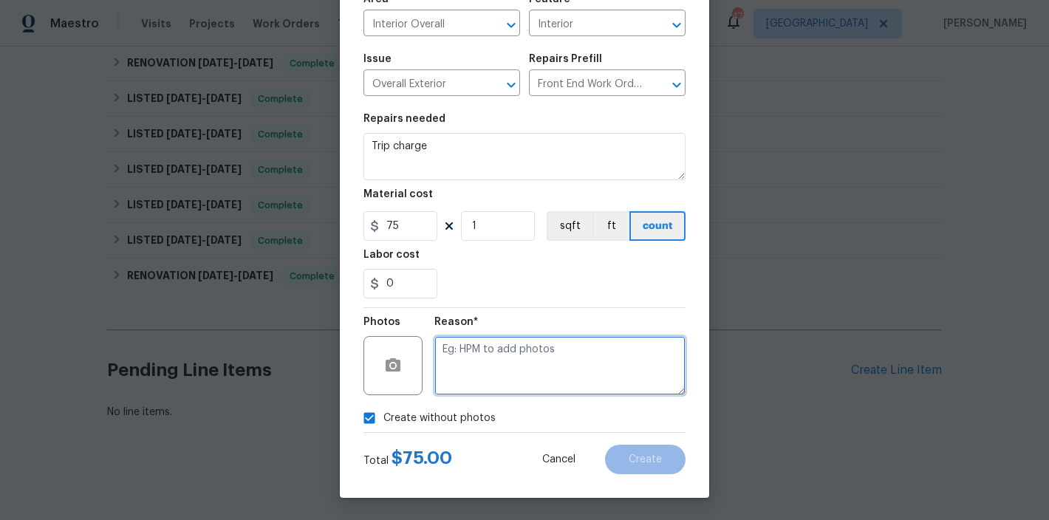
click at [528, 357] on textarea at bounding box center [559, 365] width 251 height 59
type textarea "none"
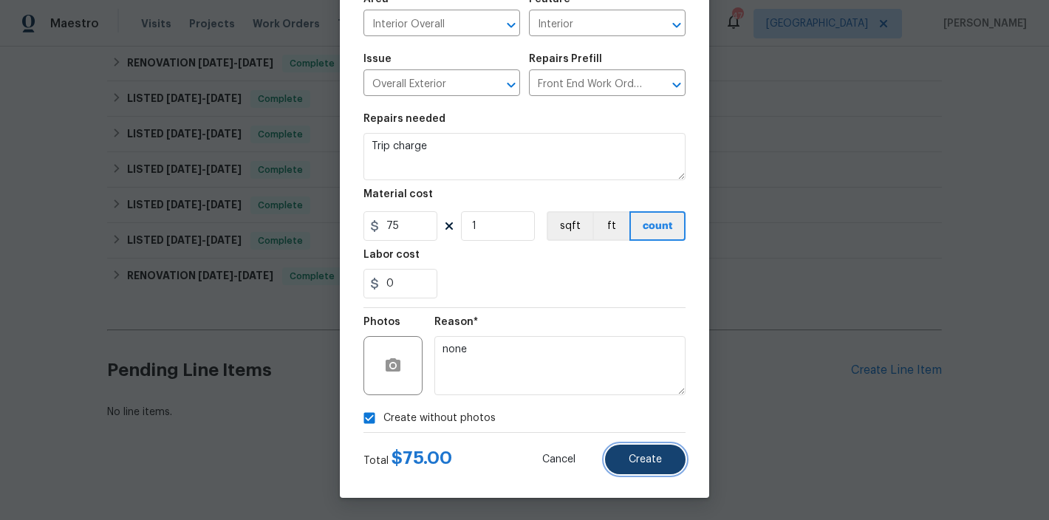
click at [629, 456] on span "Create" at bounding box center [645, 459] width 33 height 11
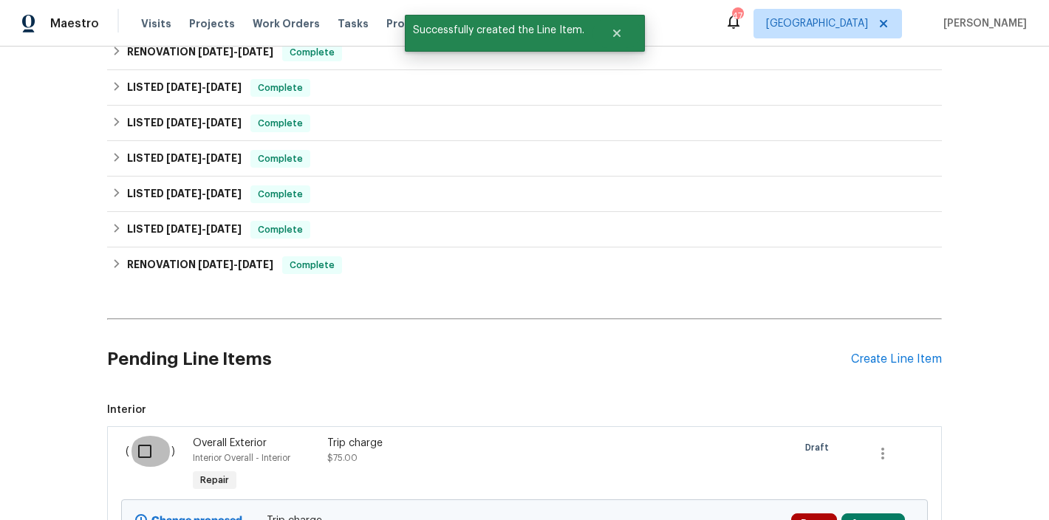
click at [131, 445] on input "checkbox" at bounding box center [150, 451] width 42 height 31
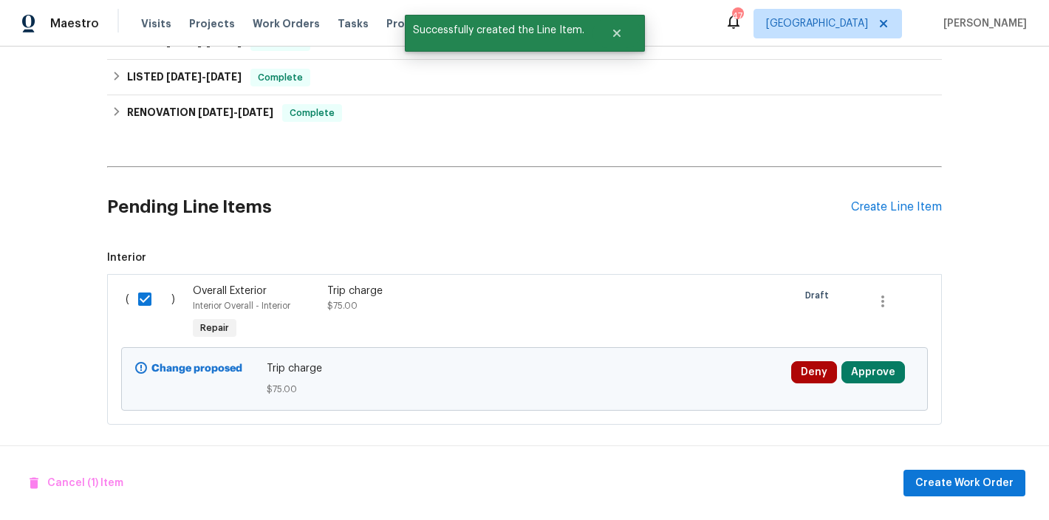
scroll to position [723, 0]
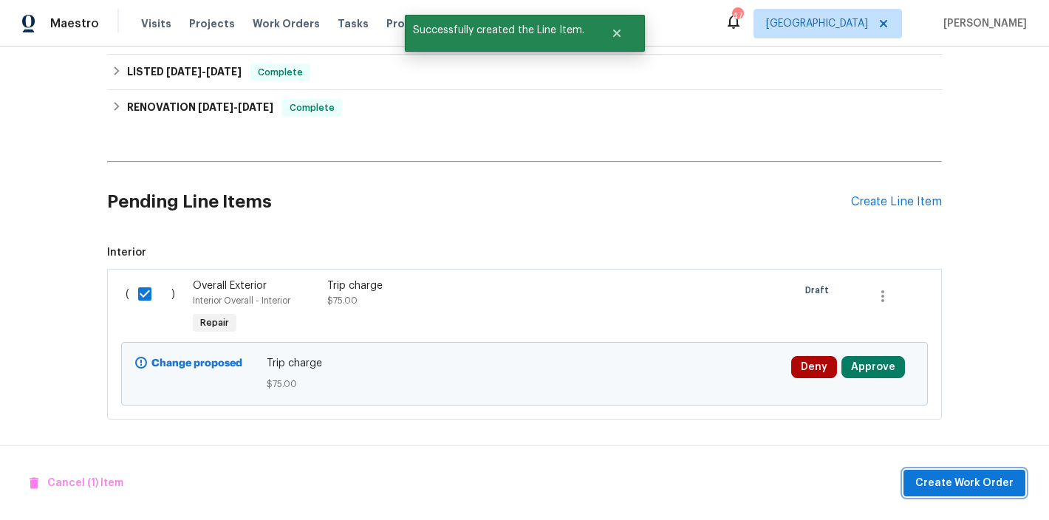
click at [962, 485] on span "Create Work Order" at bounding box center [964, 483] width 98 height 18
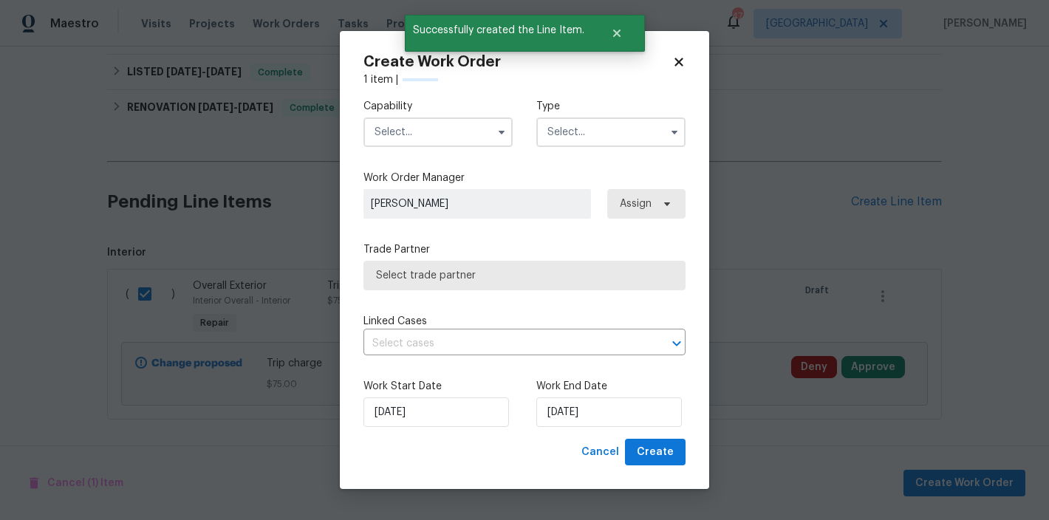
checkbox input "false"
click at [456, 140] on input "text" at bounding box center [437, 132] width 149 height 30
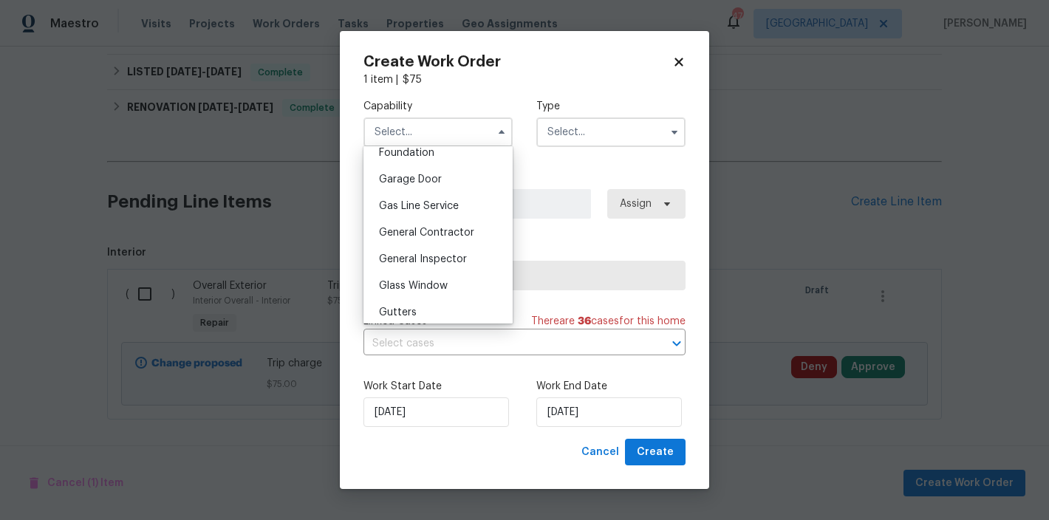
scroll to position [640, 0]
click at [455, 238] on div "General Contractor" at bounding box center [438, 229] width 142 height 27
type input "General Contractor"
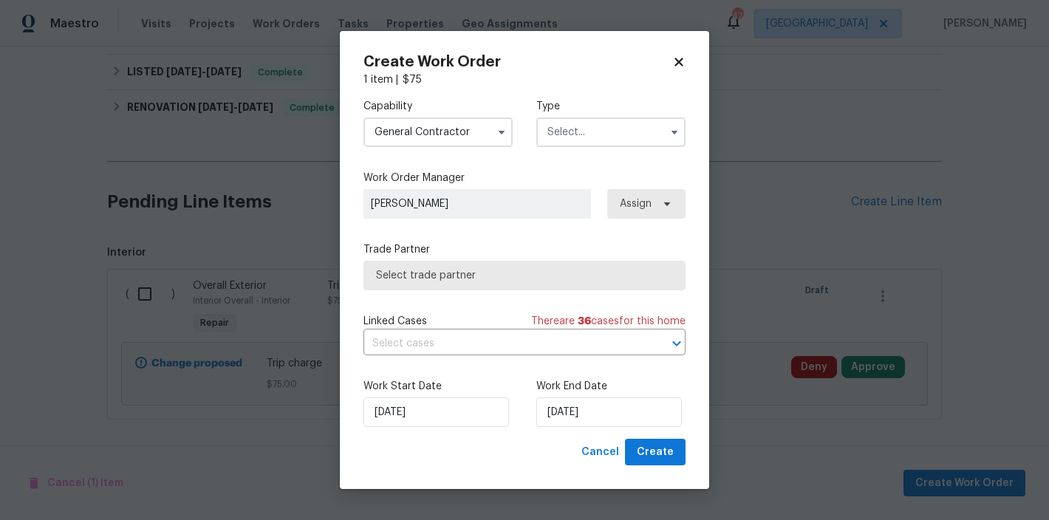
click at [584, 88] on div "Capability General Contractor Agent Appliance Bathtub Resurfacing BRN And Lrr B…" at bounding box center [524, 123] width 322 height 72
click at [582, 172] on label "Work Order Manager" at bounding box center [524, 178] width 322 height 15
click at [580, 118] on input "text" at bounding box center [610, 132] width 149 height 30
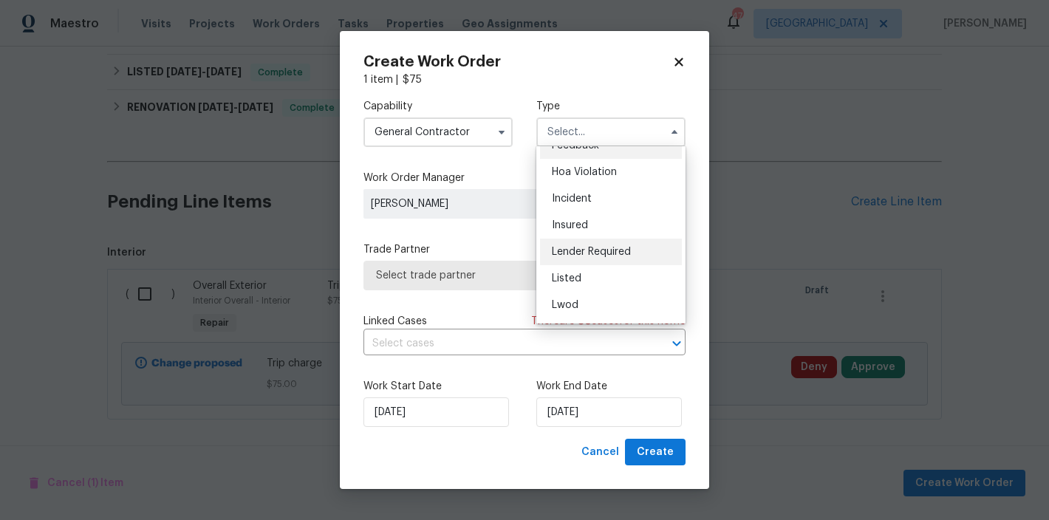
scroll to position [28, 0]
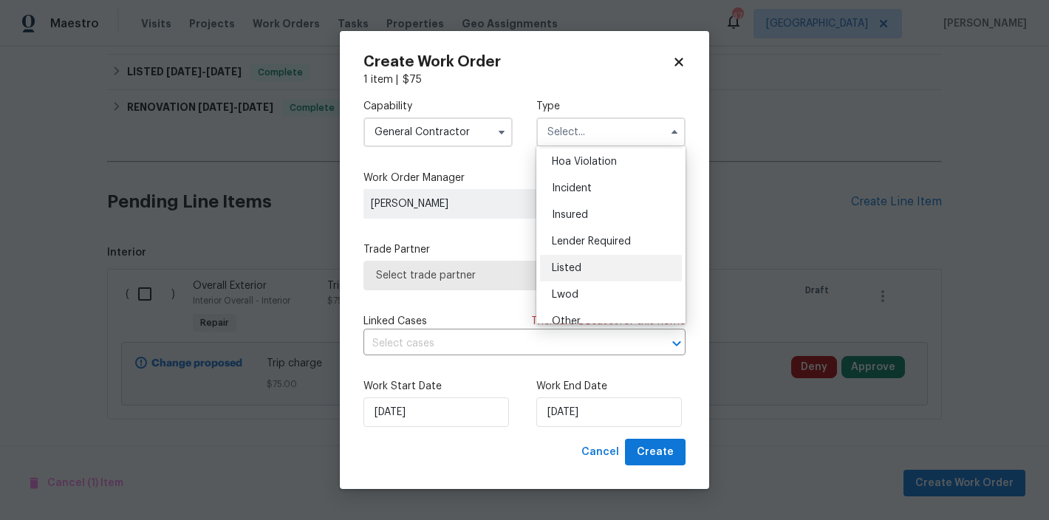
click at [577, 271] on span "Listed" at bounding box center [567, 268] width 30 height 10
type input "Listed"
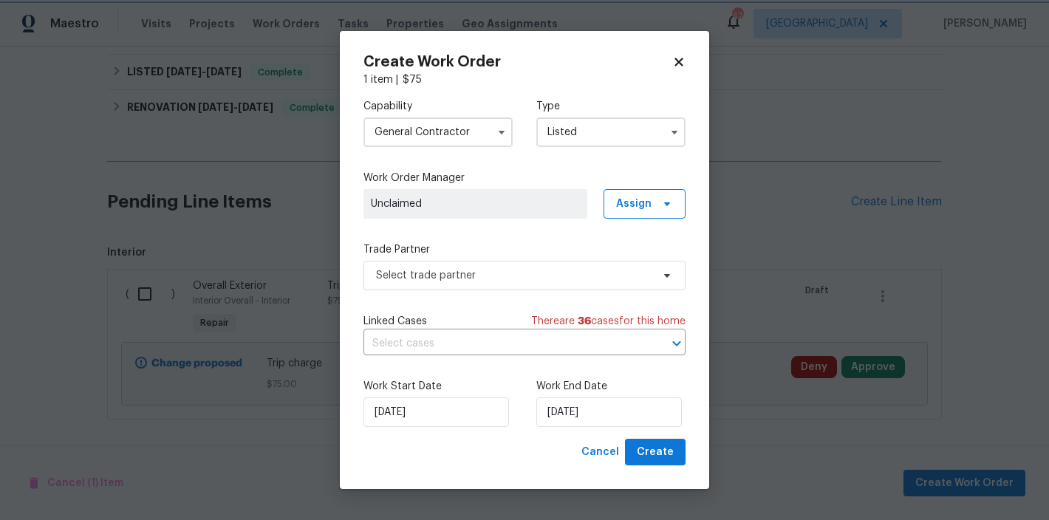
scroll to position [0, 0]
click at [651, 195] on span "Assign" at bounding box center [645, 204] width 82 height 30
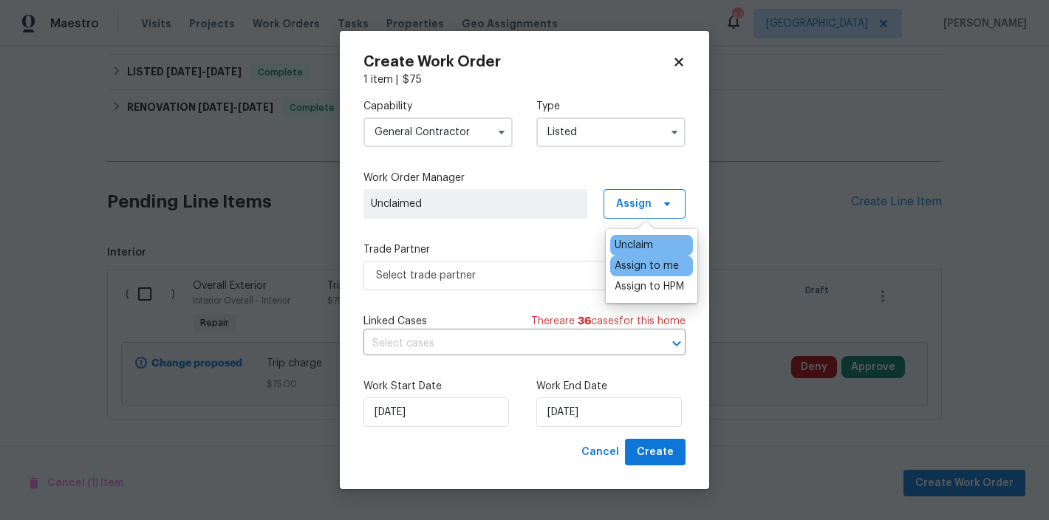
click at [652, 264] on div "Assign to me" at bounding box center [647, 266] width 64 height 15
click at [519, 453] on div "Cancel Create" at bounding box center [524, 452] width 322 height 27
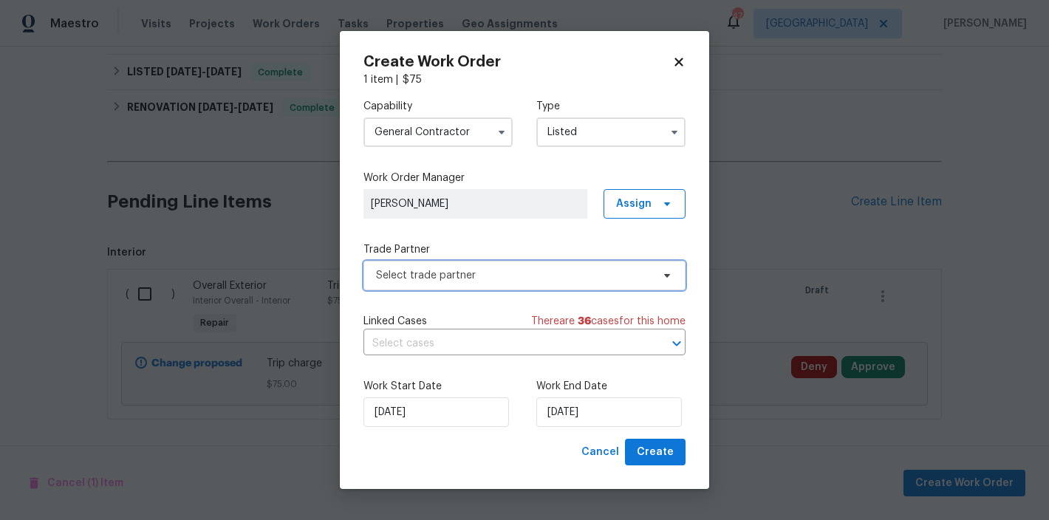
click at [436, 279] on span "Select trade partner" at bounding box center [514, 275] width 276 height 15
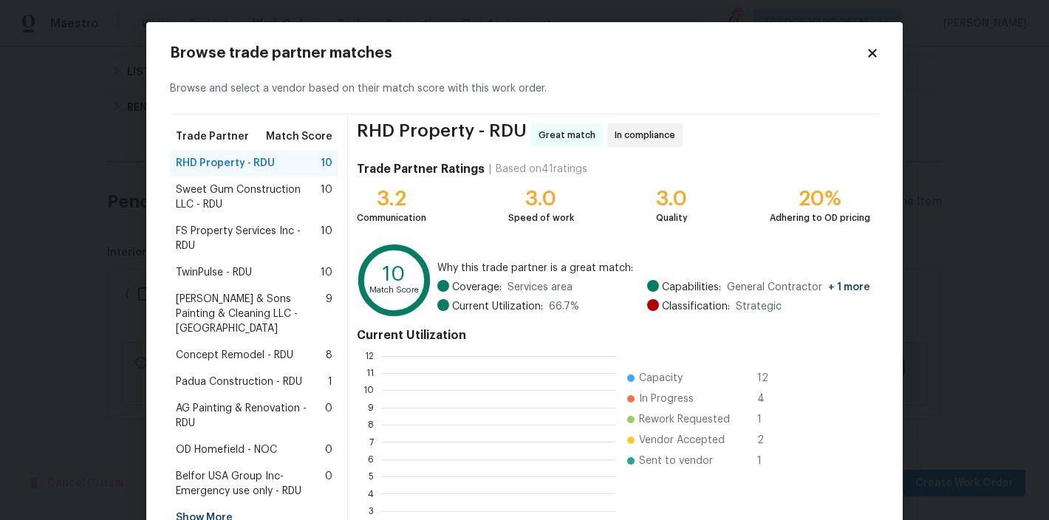
scroll to position [196, 223]
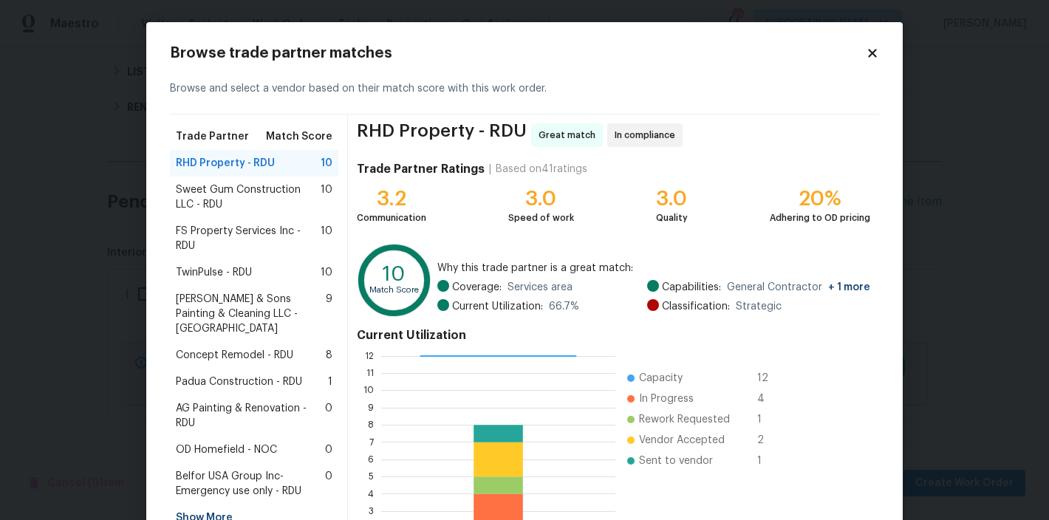
click at [233, 190] on span "Sweet Gum Construction LLC - RDU" at bounding box center [248, 197] width 145 height 30
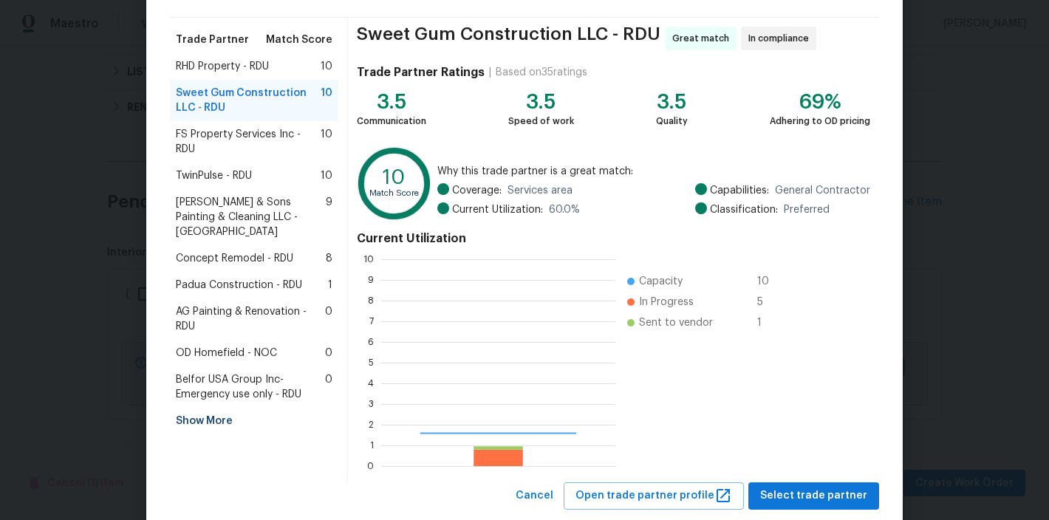
scroll to position [131, 0]
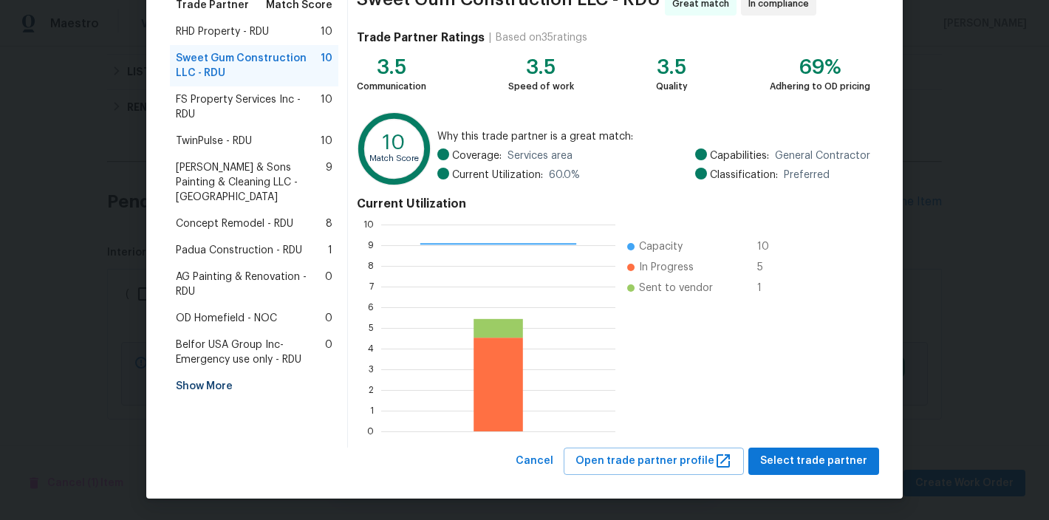
click at [847, 475] on div "Browse trade partner matches Browse and select a vendor based on their match sc…" at bounding box center [524, 195] width 756 height 608
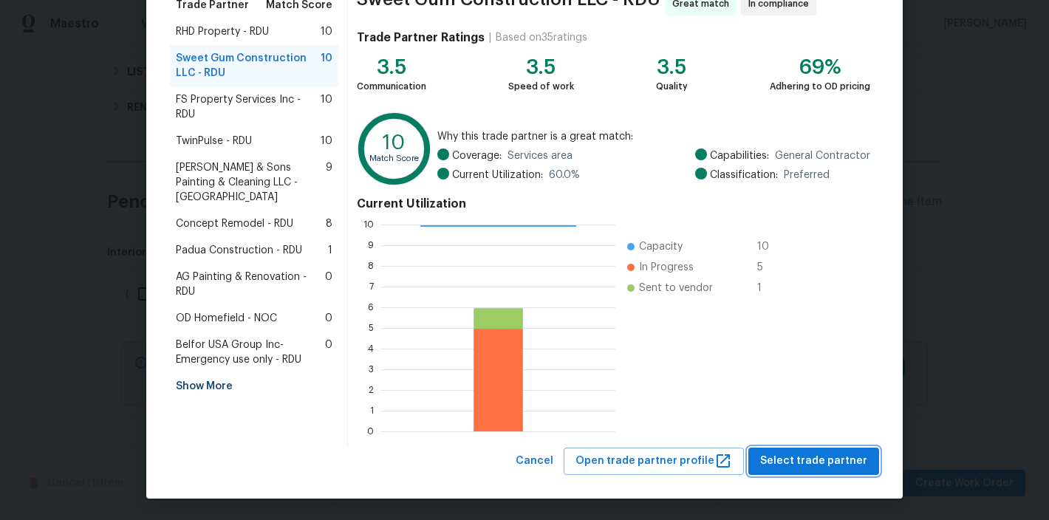
click at [842, 462] on span "Select trade partner" at bounding box center [813, 461] width 107 height 18
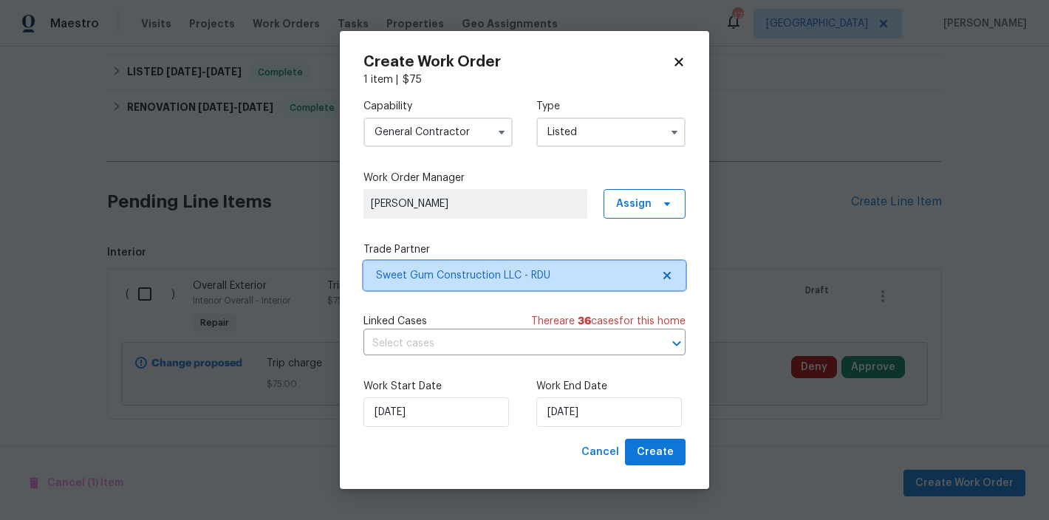
scroll to position [0, 0]
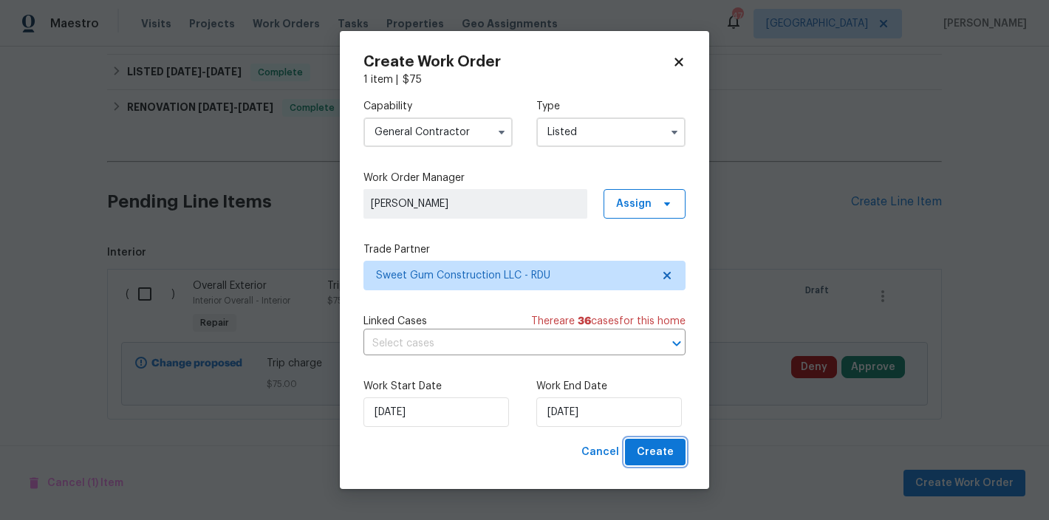
click at [681, 448] on button "Create" at bounding box center [655, 452] width 61 height 27
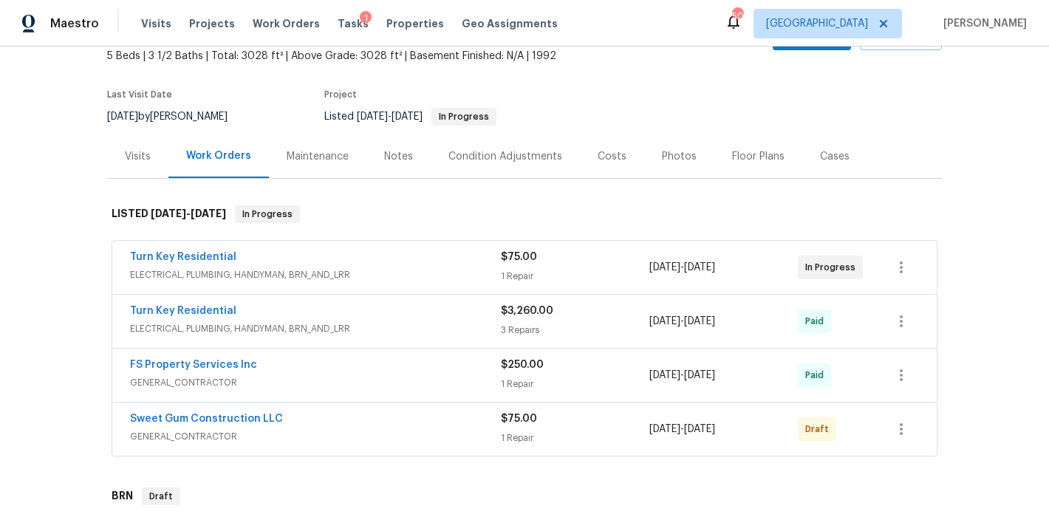
scroll to position [225, 0]
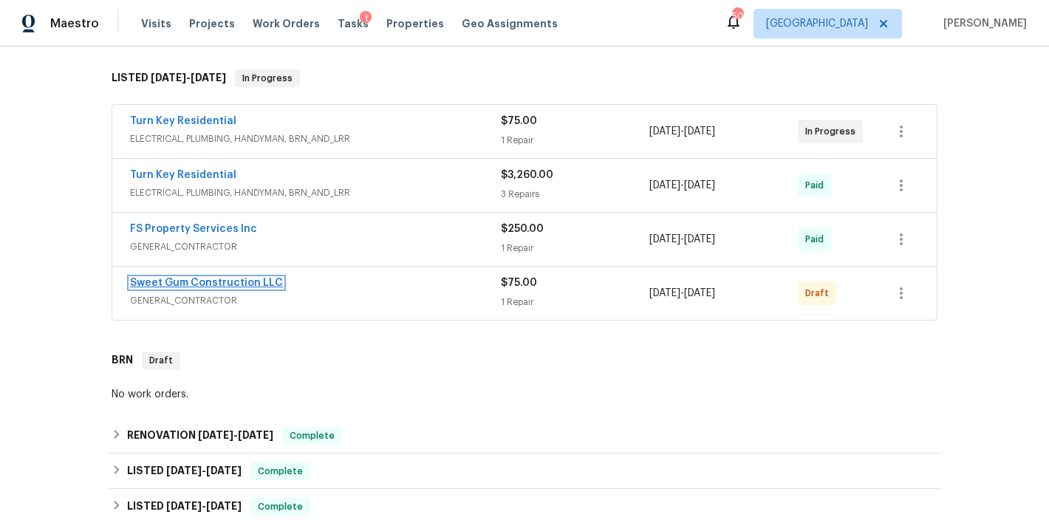
click at [245, 280] on link "Sweet Gum Construction LLC" at bounding box center [206, 283] width 153 height 10
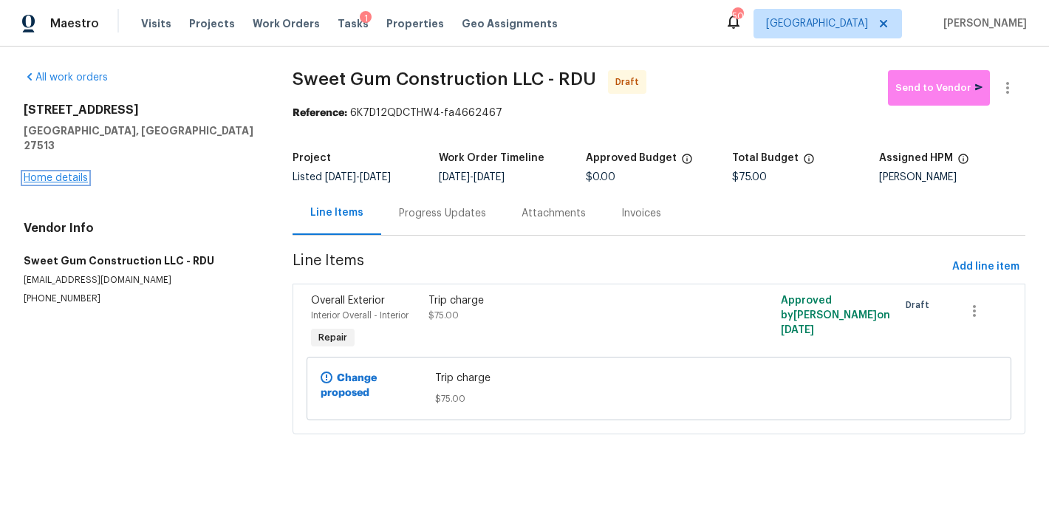
click at [48, 173] on link "Home details" at bounding box center [56, 178] width 64 height 10
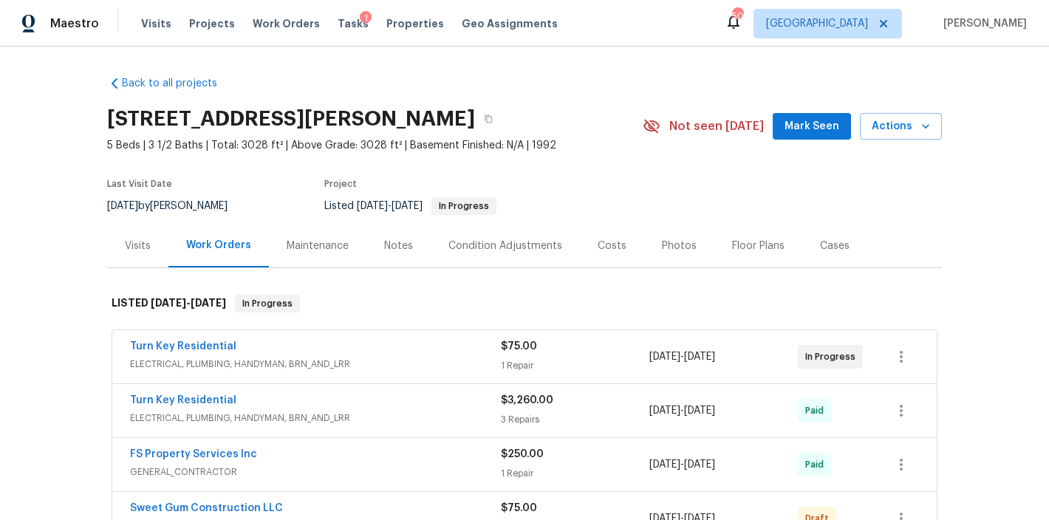
scroll to position [325, 0]
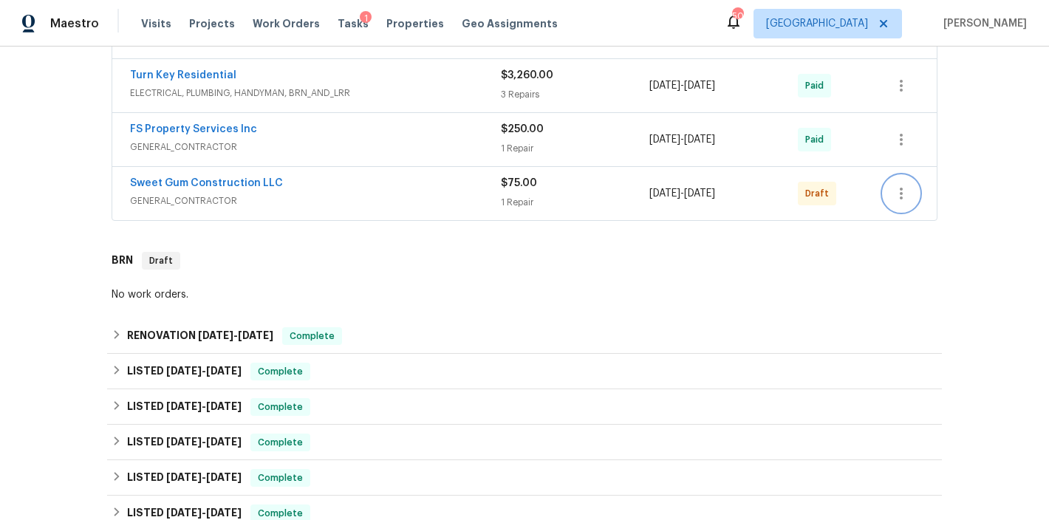
click at [899, 189] on icon "button" at bounding box center [901, 194] width 18 height 18
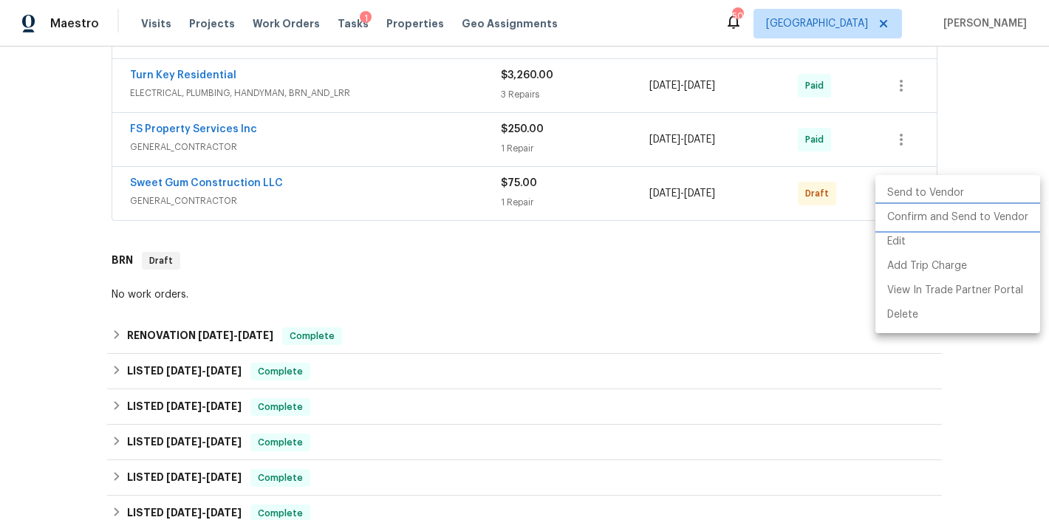
click at [914, 225] on li "Confirm and Send to Vendor" at bounding box center [957, 217] width 165 height 24
click at [737, 295] on div at bounding box center [524, 260] width 1049 height 520
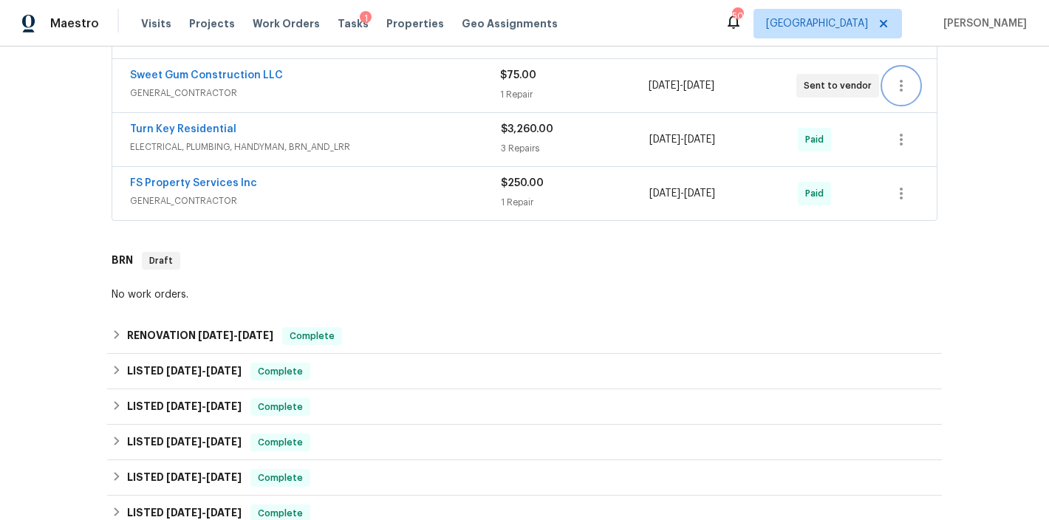
scroll to position [17, 0]
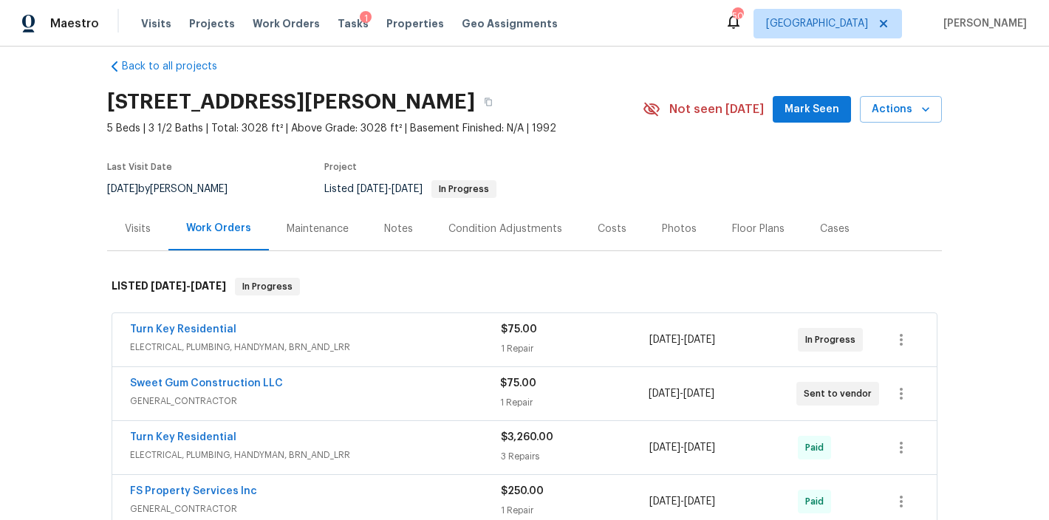
click at [819, 187] on section "113 Crosswind Dr, Cary, NC 27513 5 Beds | 3 1/2 Baths | Total: 3028 ft² | Above…" at bounding box center [524, 145] width 835 height 124
click at [176, 380] on link "Sweet Gum Construction LLC" at bounding box center [206, 383] width 153 height 10
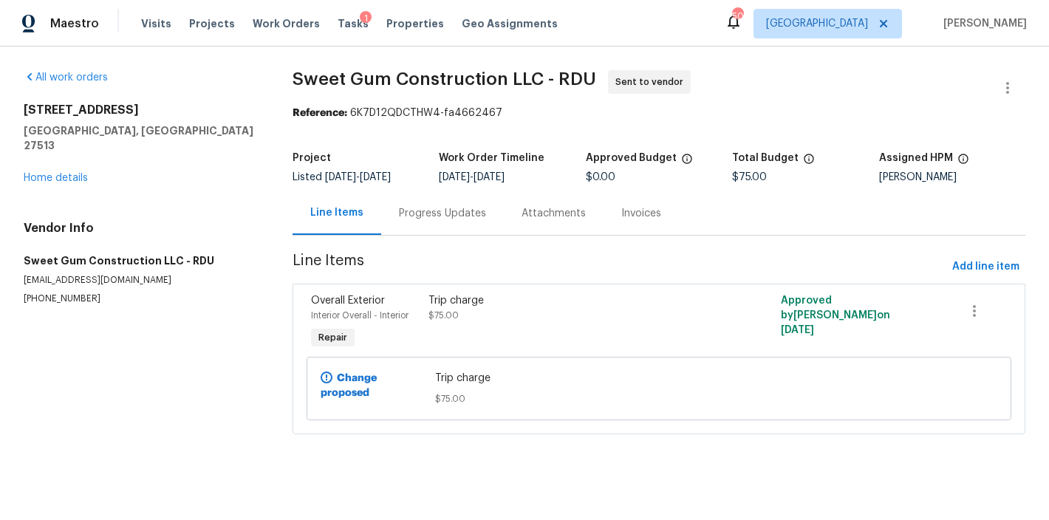
click at [382, 305] on span "Overall Exterior" at bounding box center [348, 300] width 74 height 10
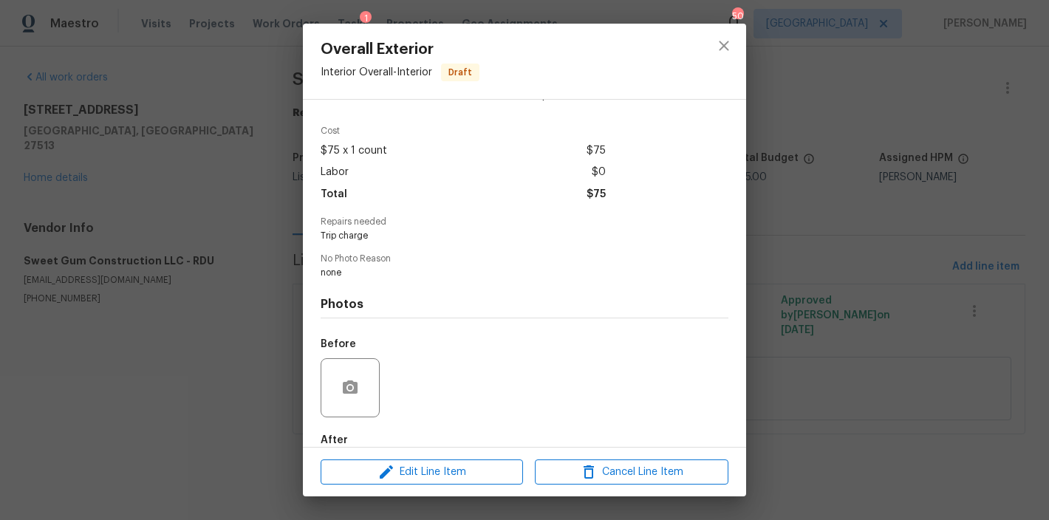
scroll to position [123, 0]
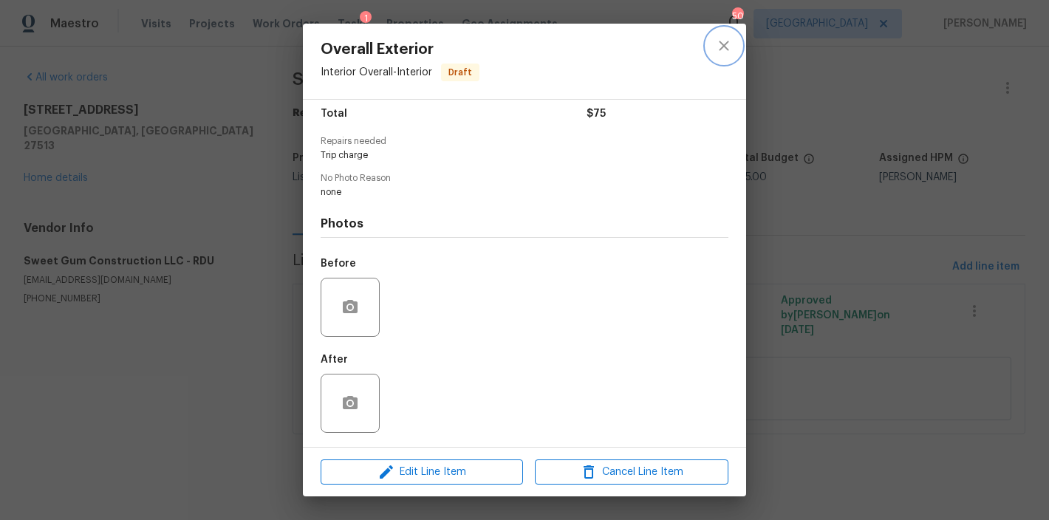
click at [723, 50] on icon "close" at bounding box center [724, 46] width 18 height 18
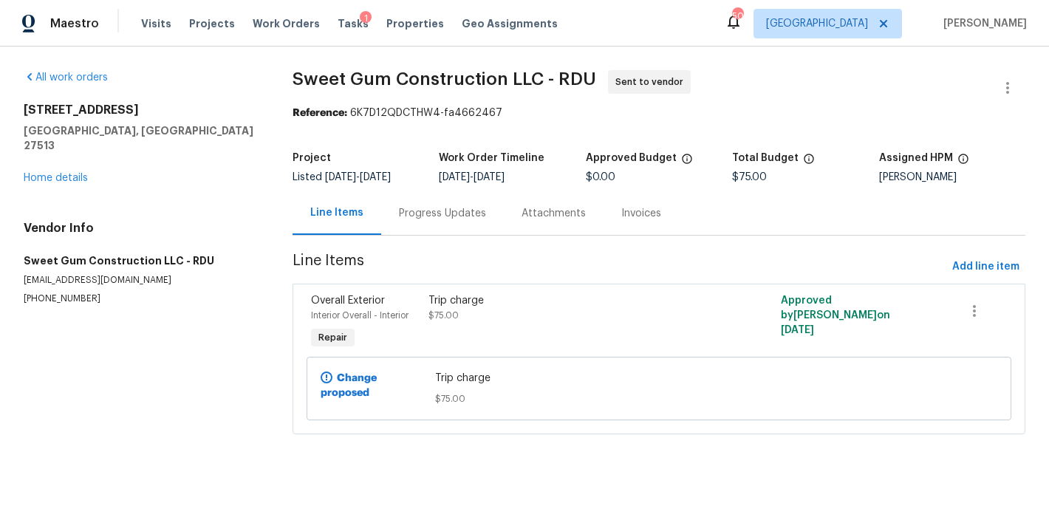
click at [230, 106] on h2 "113 Crosswind Dr" at bounding box center [140, 110] width 233 height 15
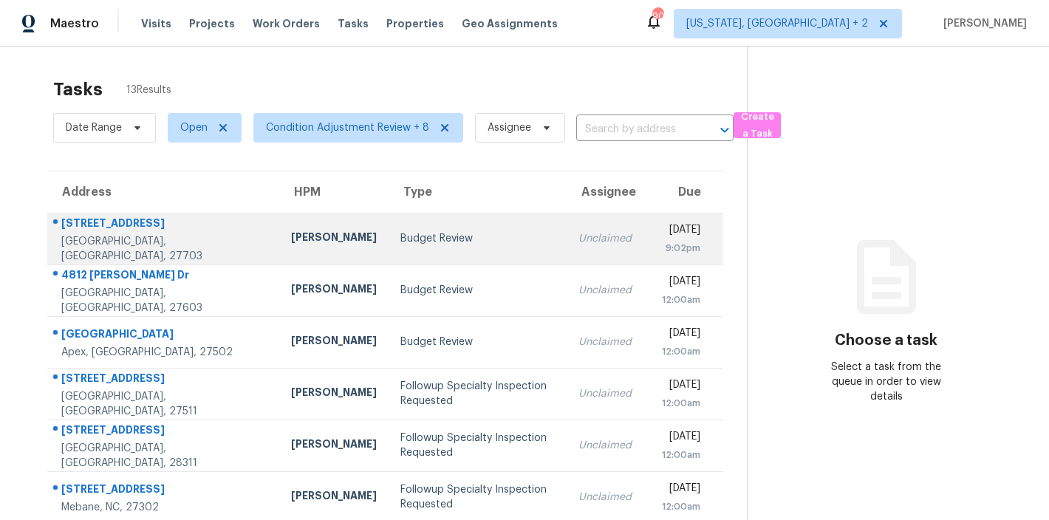
click at [389, 228] on td "Budget Review" at bounding box center [478, 239] width 178 height 52
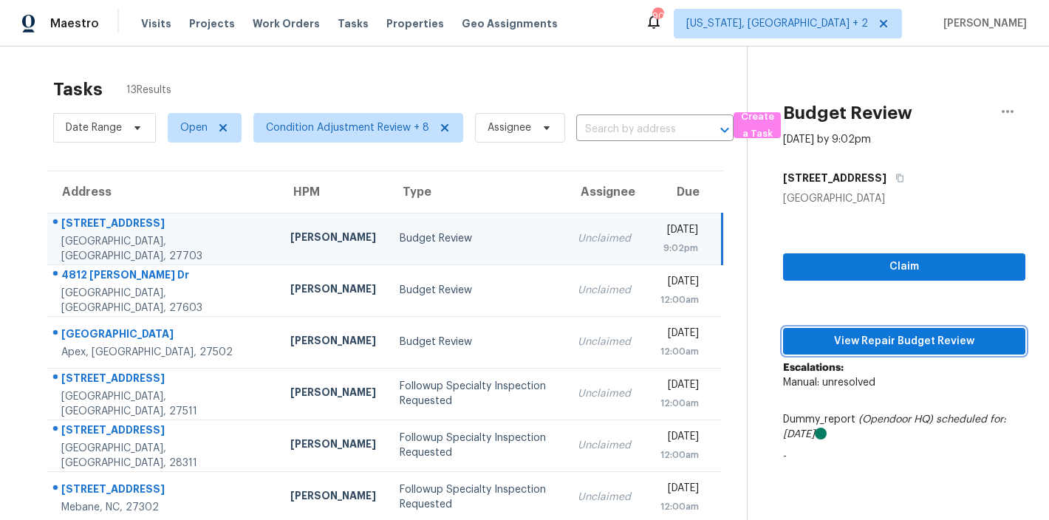
click at [896, 338] on span "View Repair Budget Review" at bounding box center [904, 341] width 219 height 18
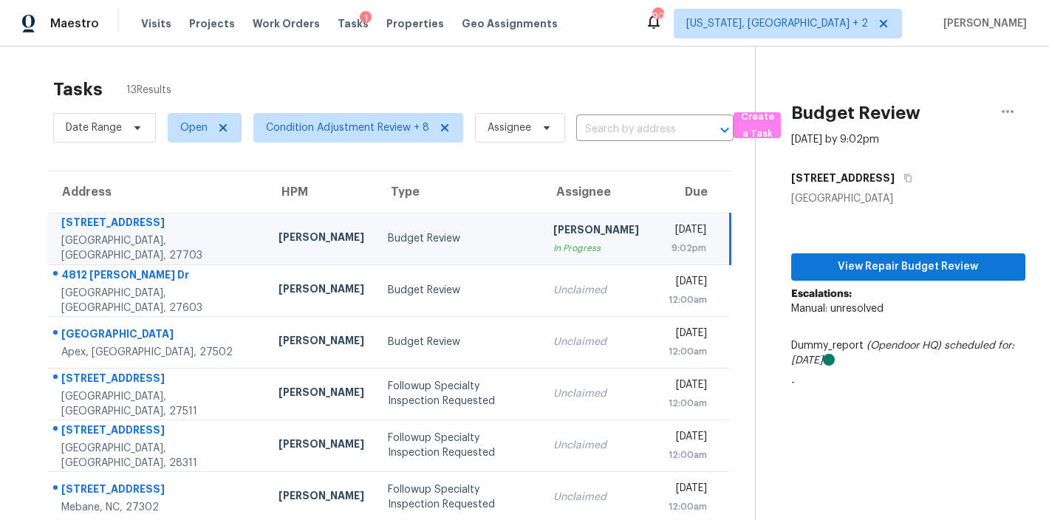
click at [623, 46] on div "Maestro Visits Projects Work Orders Tasks 1 Properties Geo Assignments 90 [US_S…" at bounding box center [524, 23] width 1049 height 47
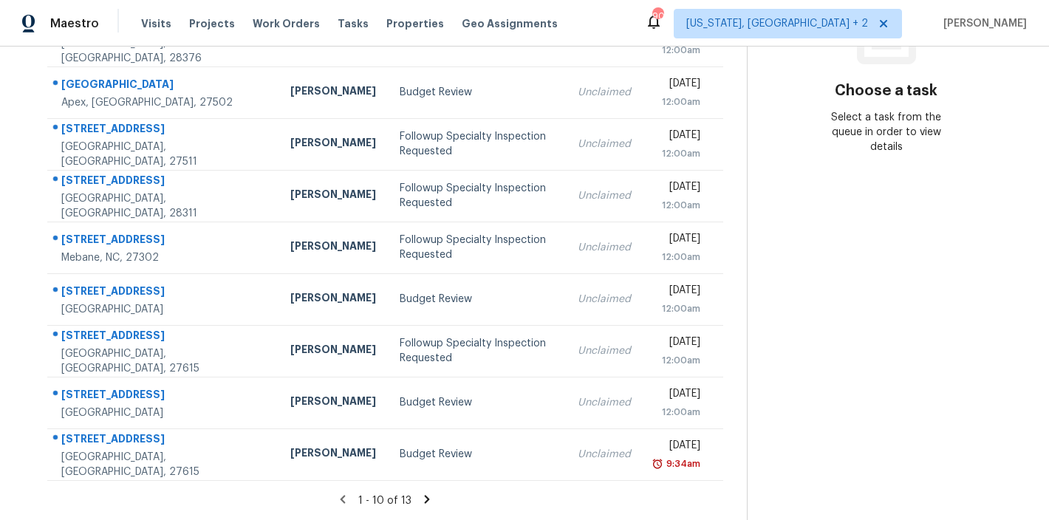
scroll to position [260, 0]
click at [420, 493] on icon at bounding box center [426, 499] width 13 height 13
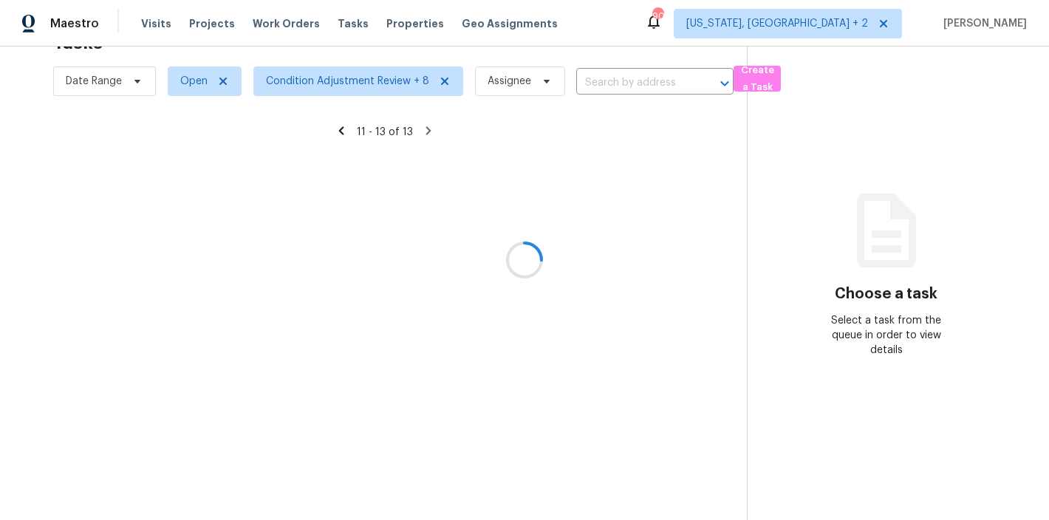
scroll to position [58, 0]
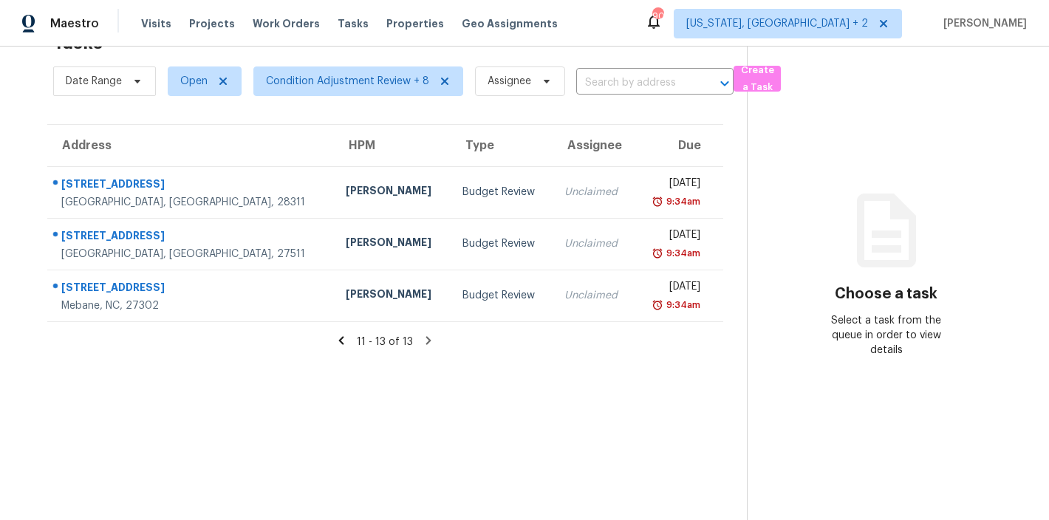
click at [339, 336] on icon at bounding box center [341, 340] width 5 height 8
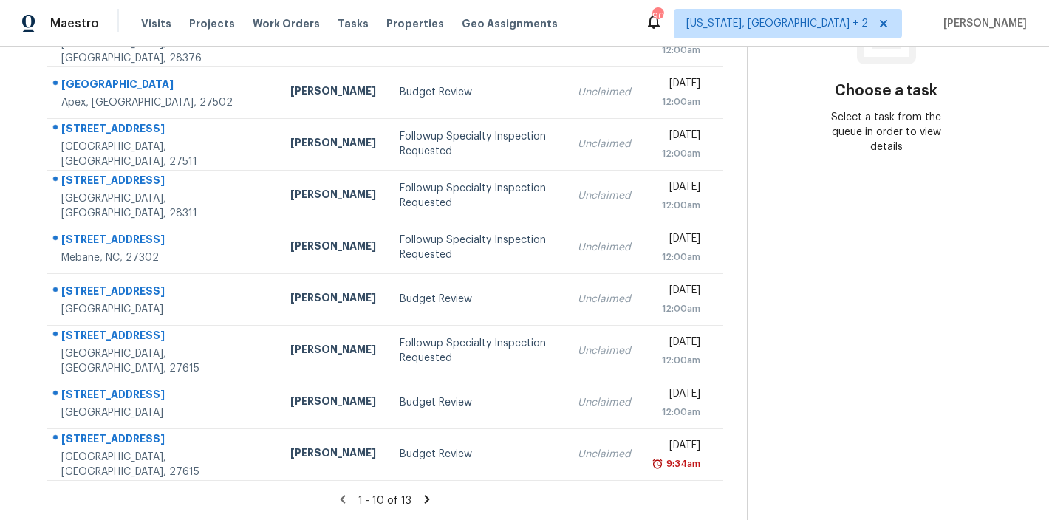
scroll to position [0, 0]
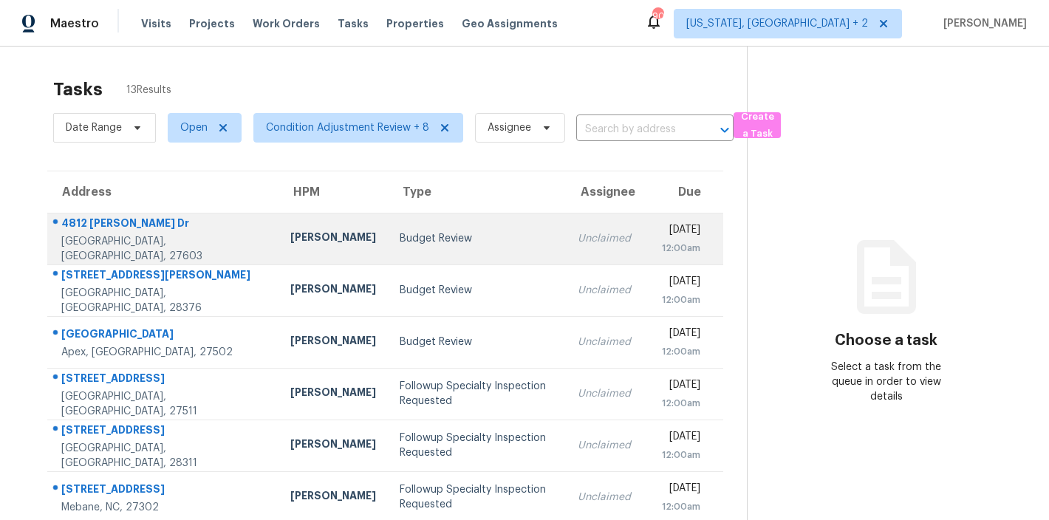
click at [420, 242] on div "Budget Review" at bounding box center [477, 238] width 154 height 15
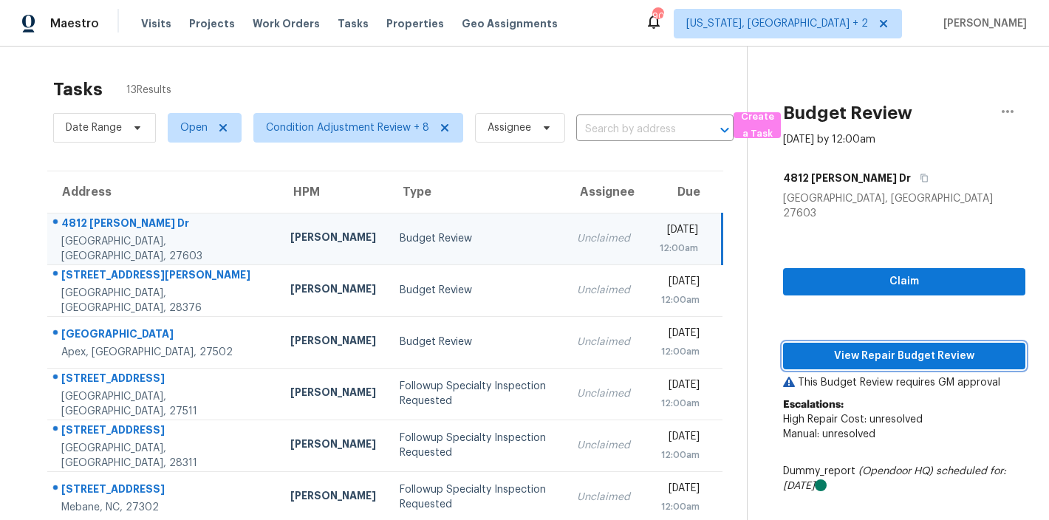
click at [926, 347] on span "View Repair Budget Review" at bounding box center [904, 356] width 219 height 18
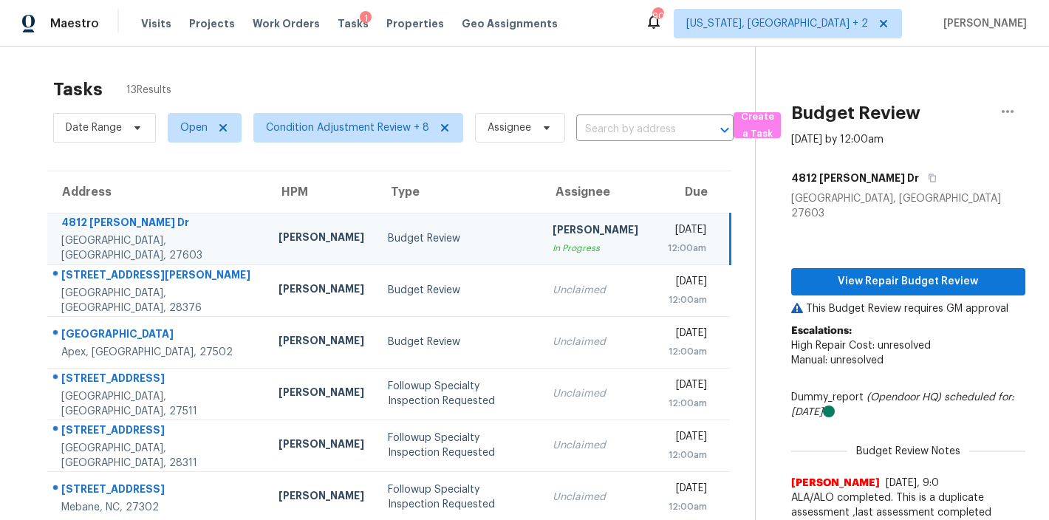
click at [607, 12] on div "Maestro Visits Projects Work Orders Tasks 1 Properties Geo Assignments 90 [US_S…" at bounding box center [524, 23] width 1049 height 47
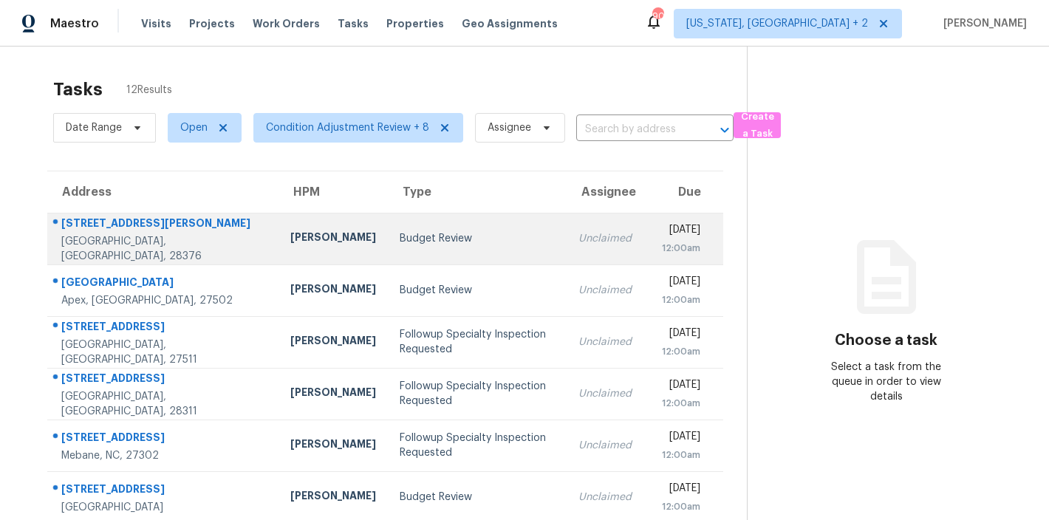
click at [400, 244] on div "Budget Review" at bounding box center [477, 238] width 154 height 15
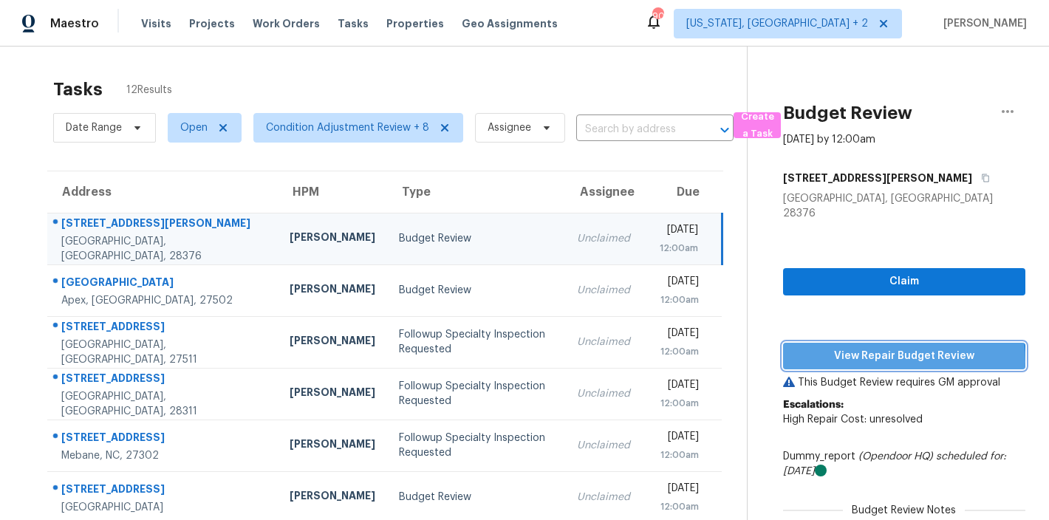
click at [864, 347] on span "View Repair Budget Review" at bounding box center [904, 356] width 219 height 18
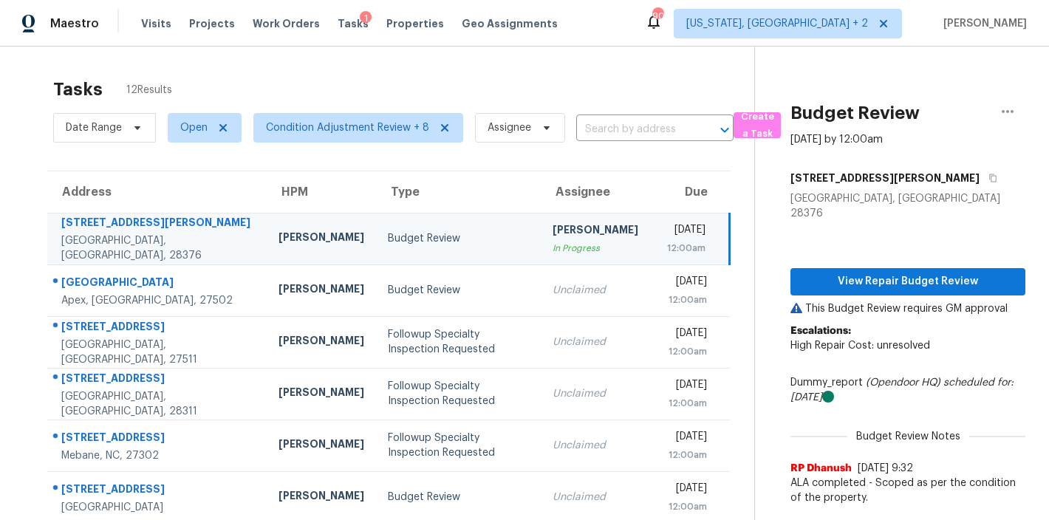
click at [609, 25] on div "Maestro Visits Projects Work Orders Tasks 1 Properties Geo Assignments 90 [US_S…" at bounding box center [524, 23] width 1049 height 47
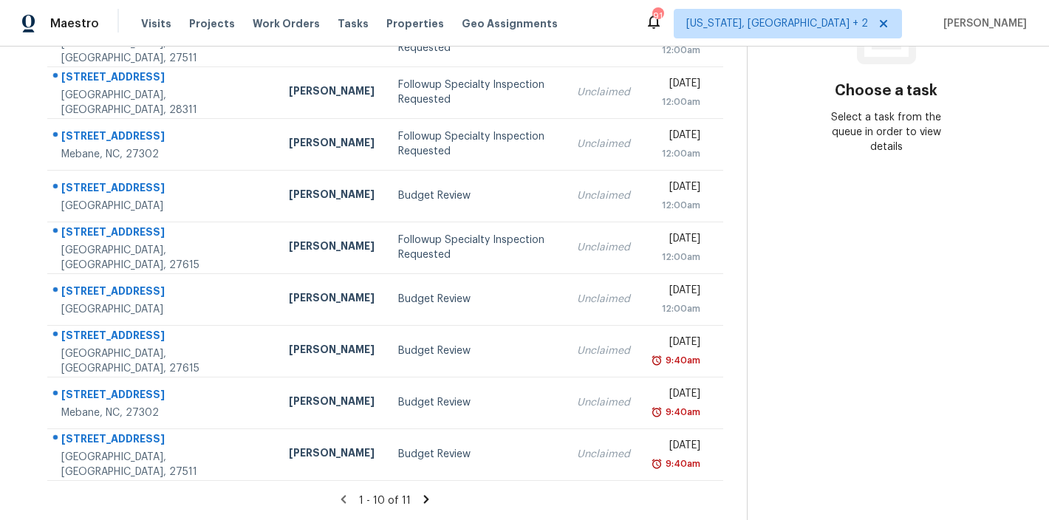
scroll to position [114, 0]
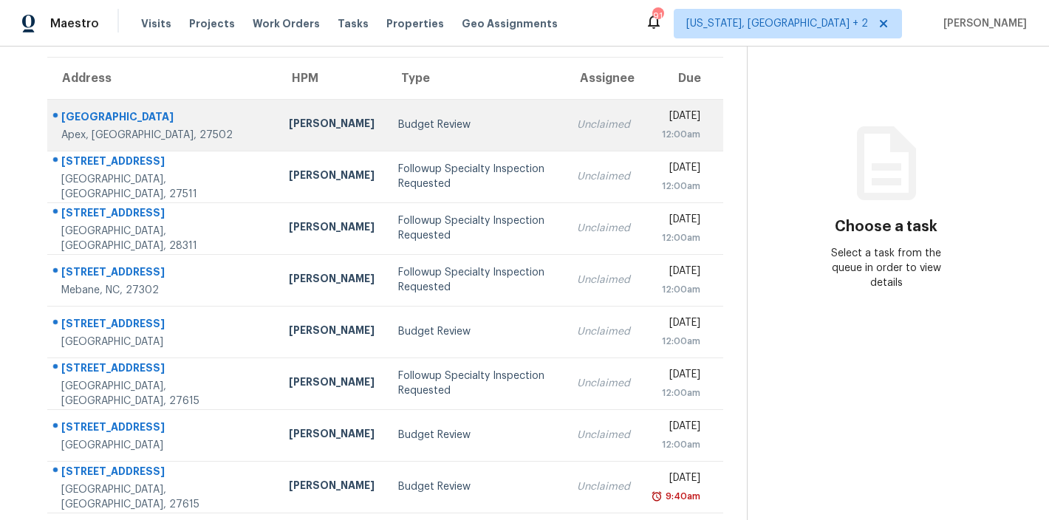
click at [398, 124] on div "Budget Review" at bounding box center [475, 124] width 155 height 15
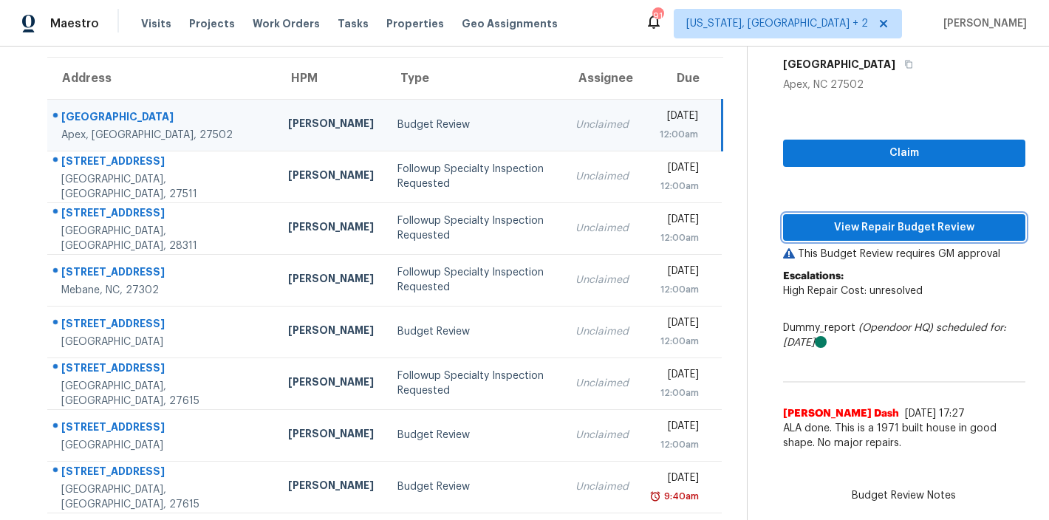
click at [928, 222] on span "View Repair Budget Review" at bounding box center [904, 228] width 219 height 18
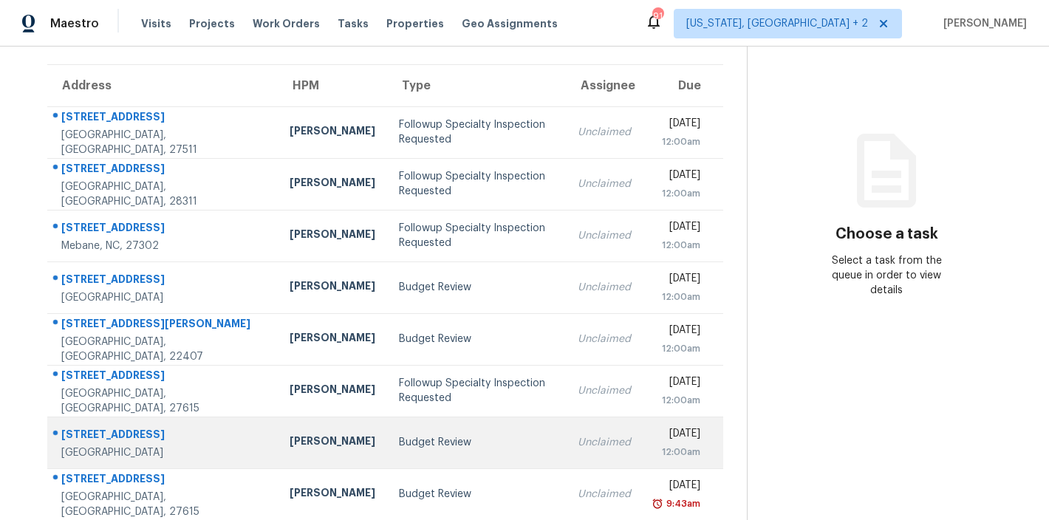
scroll to position [260, 0]
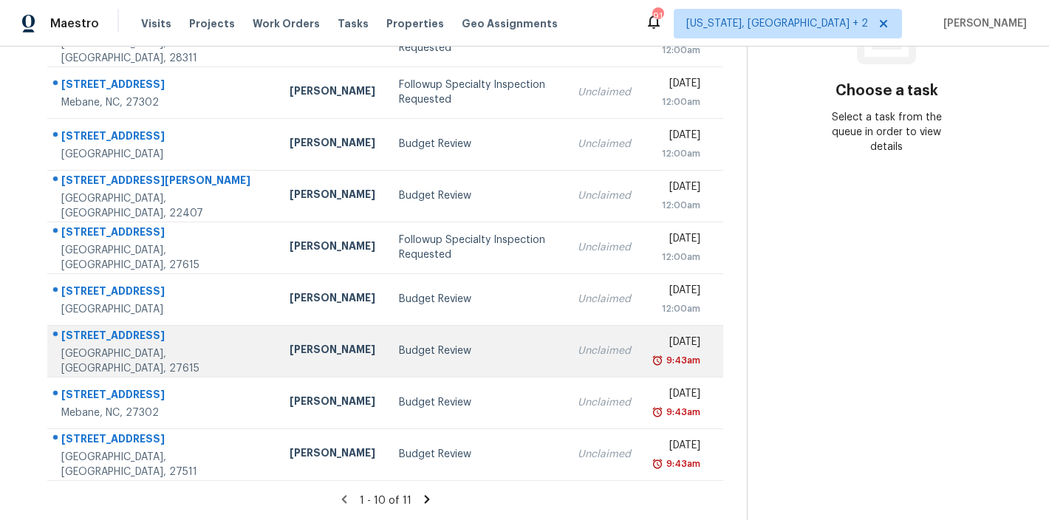
click at [295, 336] on td "[PERSON_NAME]" at bounding box center [332, 351] width 109 height 52
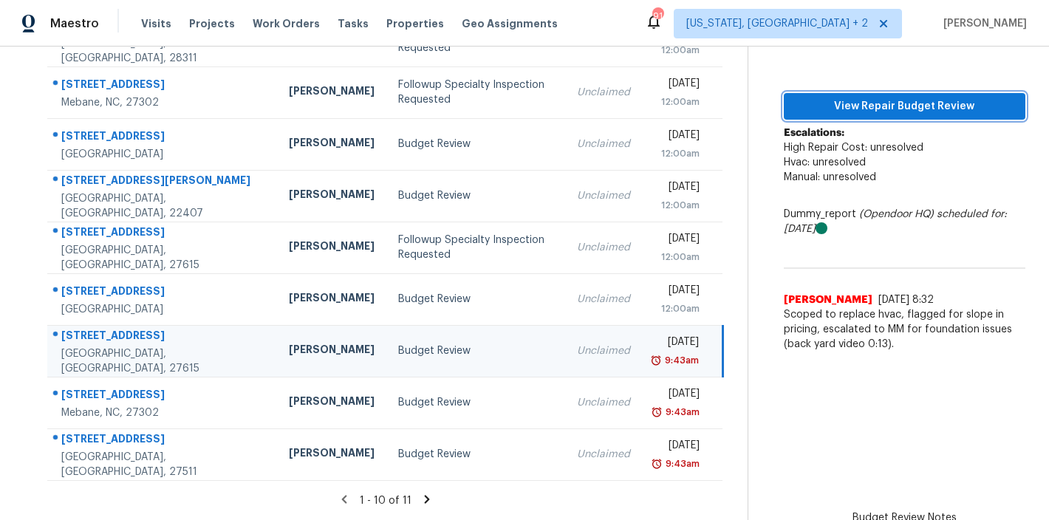
click at [900, 98] on span "View Repair Budget Review" at bounding box center [905, 107] width 218 height 18
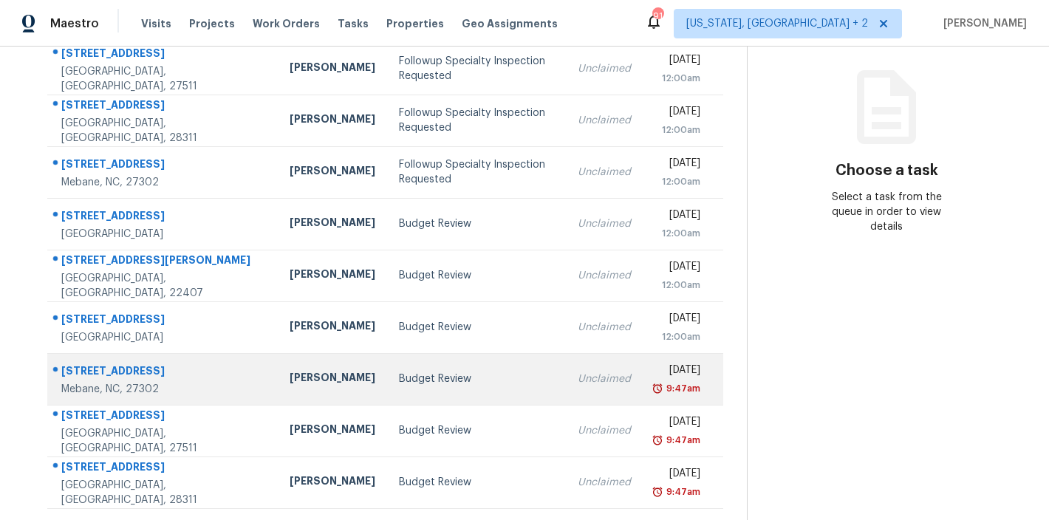
scroll to position [181, 0]
click at [290, 376] on div "[PERSON_NAME]" at bounding box center [333, 378] width 86 height 18
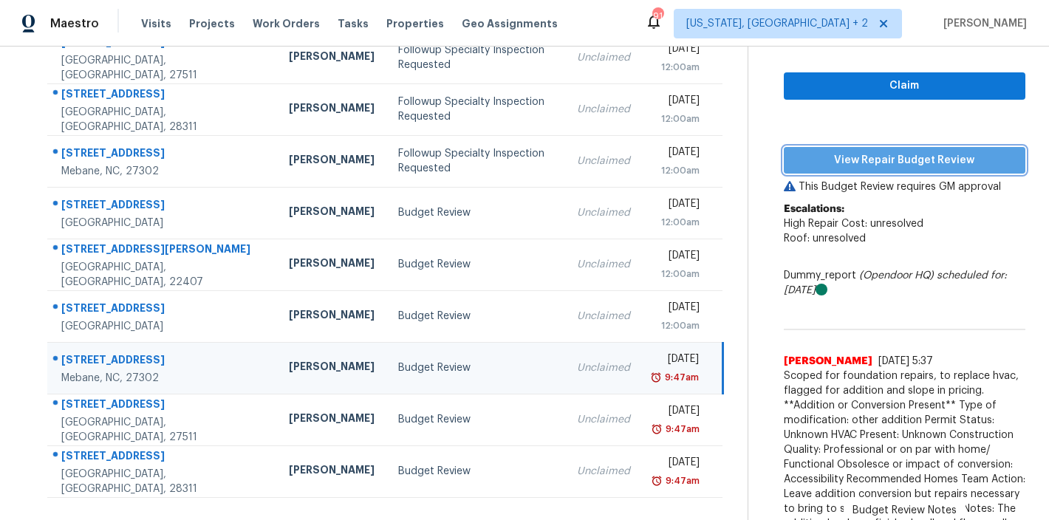
click at [872, 161] on span "View Repair Budget Review" at bounding box center [905, 160] width 218 height 18
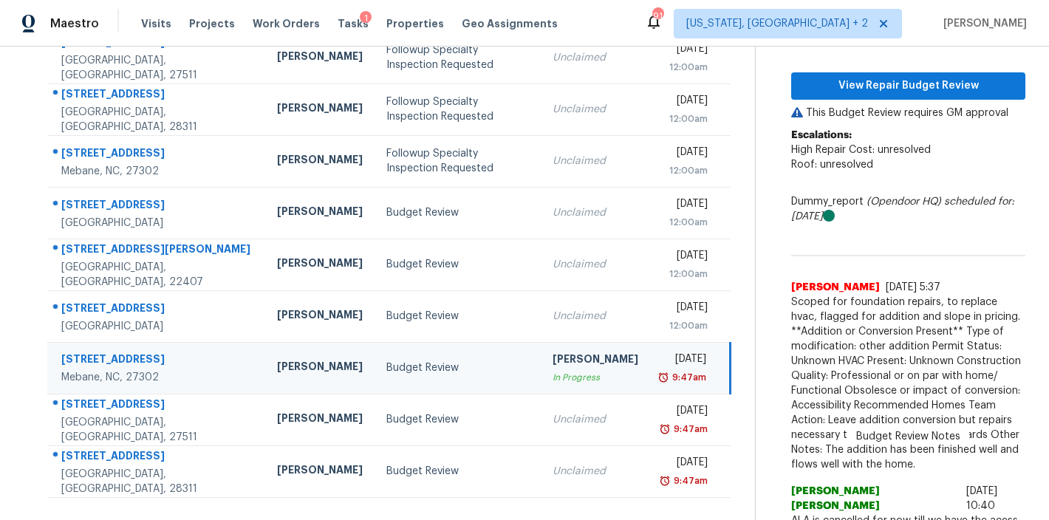
click at [640, 22] on div "Maestro Visits Projects Work Orders Tasks 1 Properties Geo Assignments 91 [US_S…" at bounding box center [524, 23] width 1049 height 47
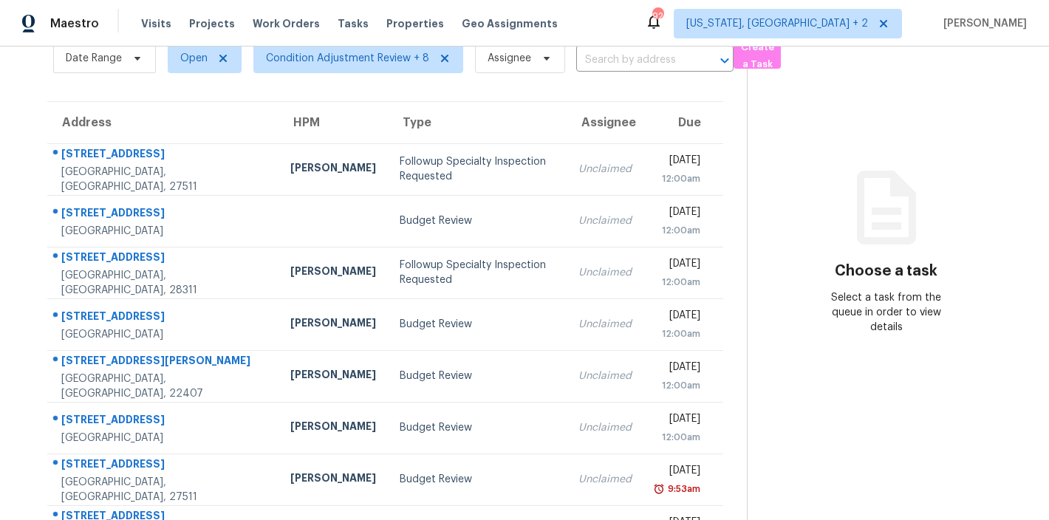
scroll to position [129, 0]
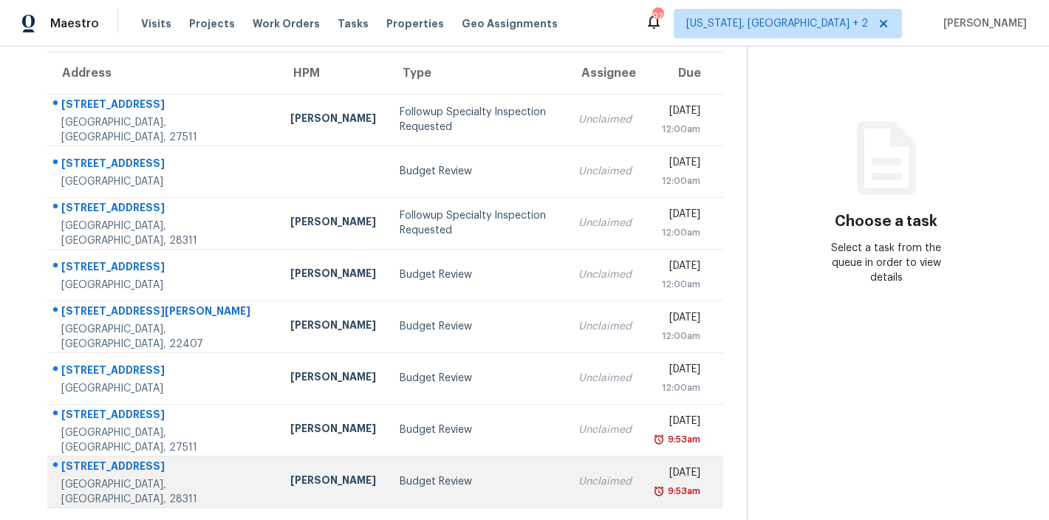
click at [290, 473] on div "[PERSON_NAME]" at bounding box center [333, 482] width 86 height 18
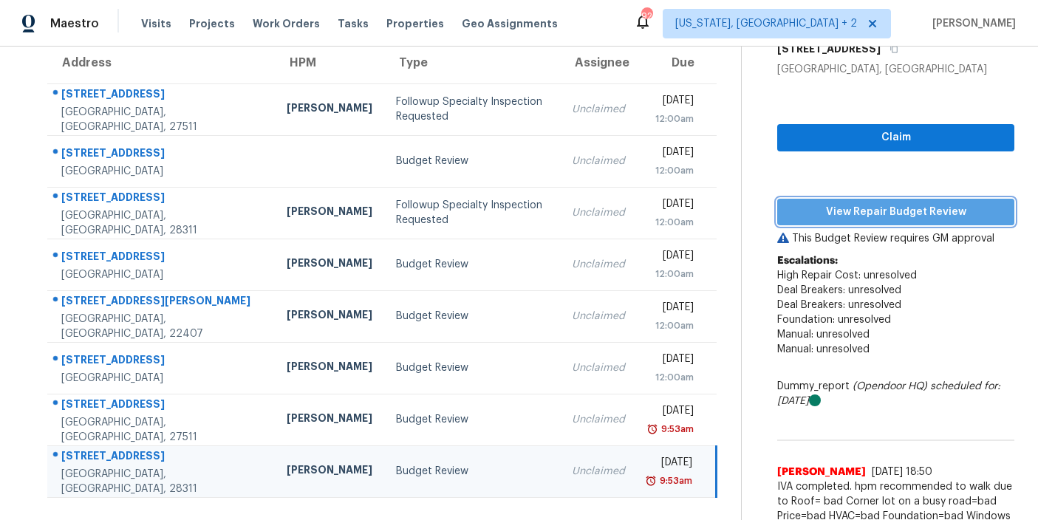
click at [846, 208] on span "View Repair Budget Review" at bounding box center [895, 212] width 213 height 18
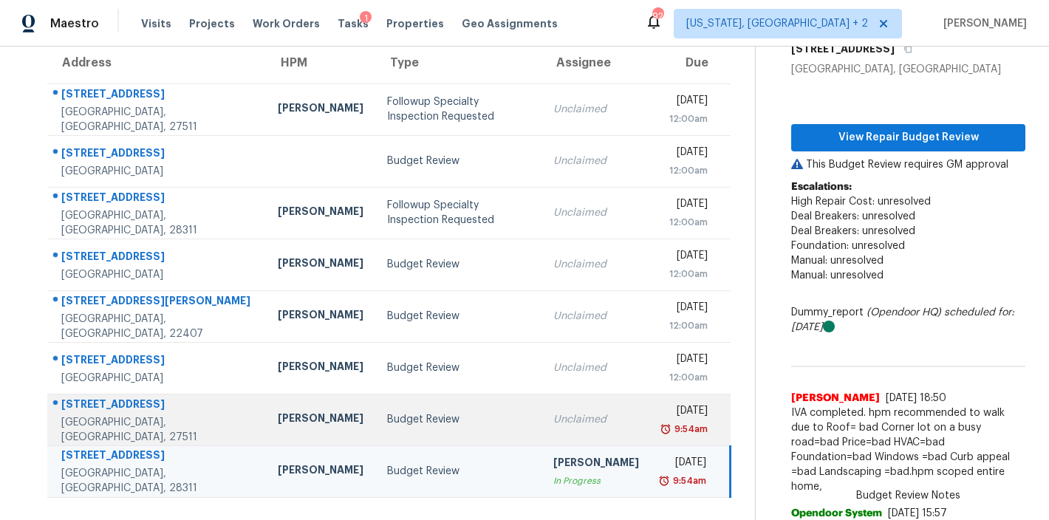
click at [278, 423] on div "[PERSON_NAME]" at bounding box center [321, 420] width 86 height 18
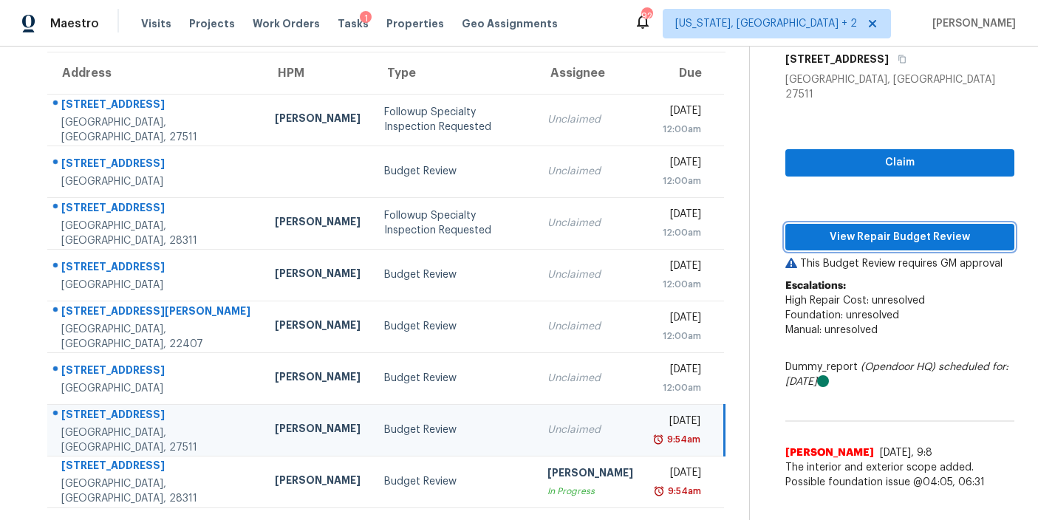
click at [840, 228] on span "View Repair Budget Review" at bounding box center [899, 237] width 205 height 18
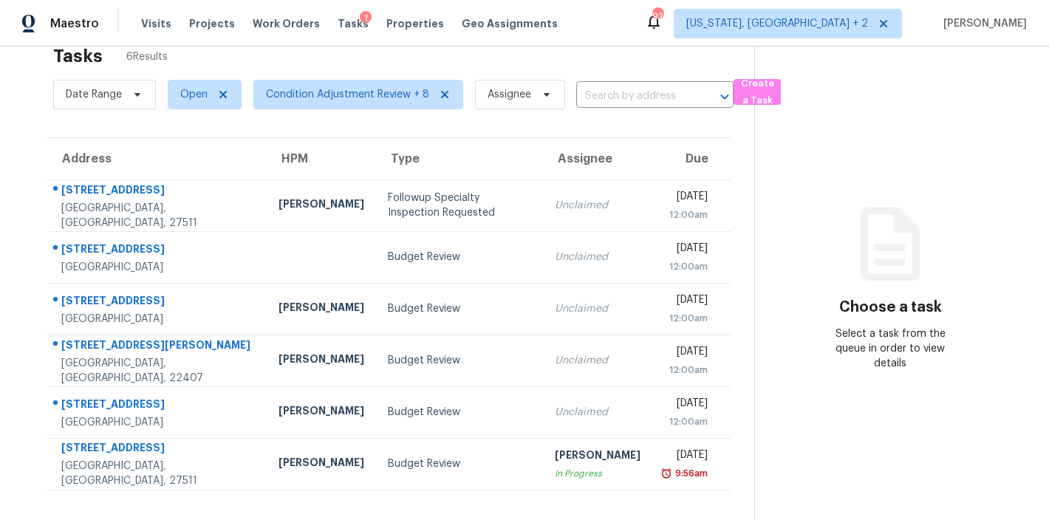
scroll to position [32, 0]
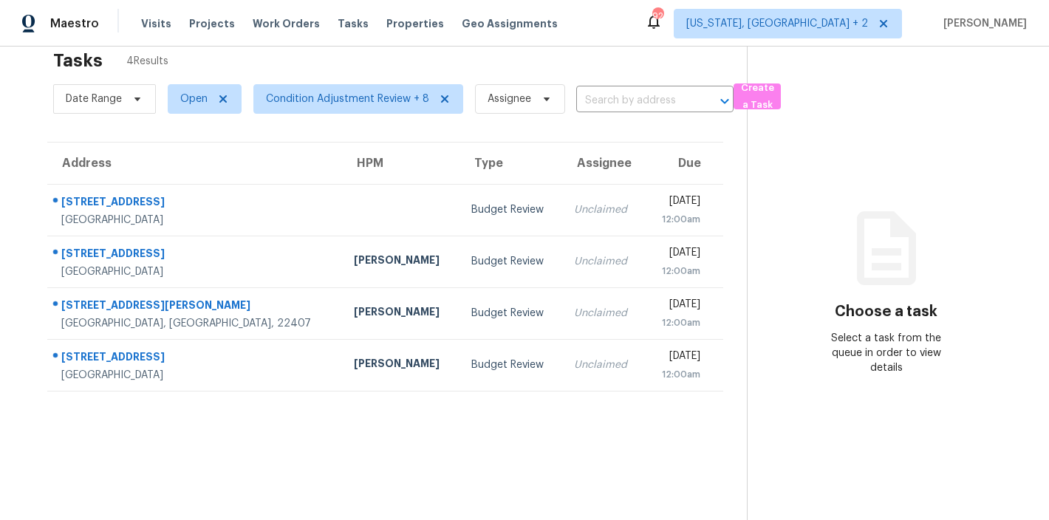
scroll to position [58, 0]
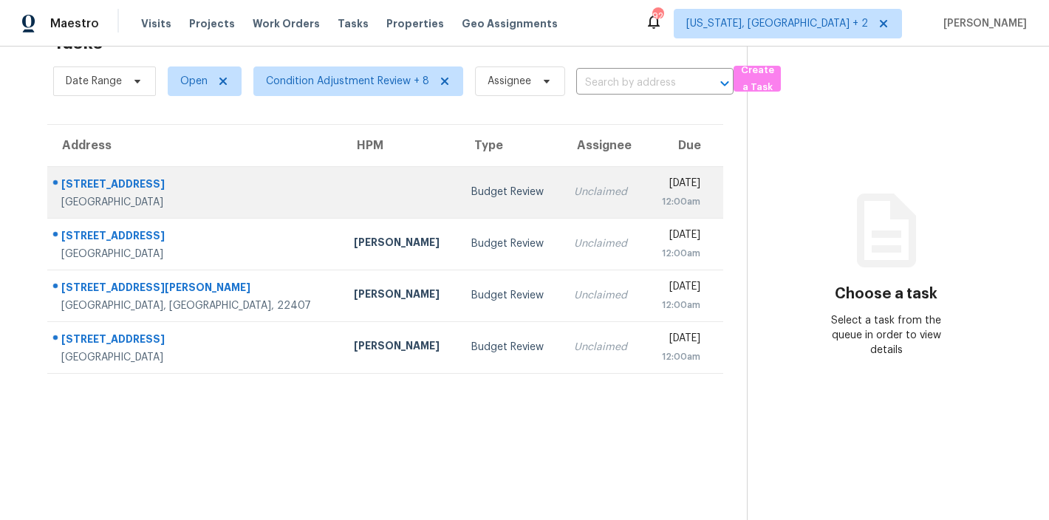
click at [354, 191] on div at bounding box center [400, 193] width 93 height 4
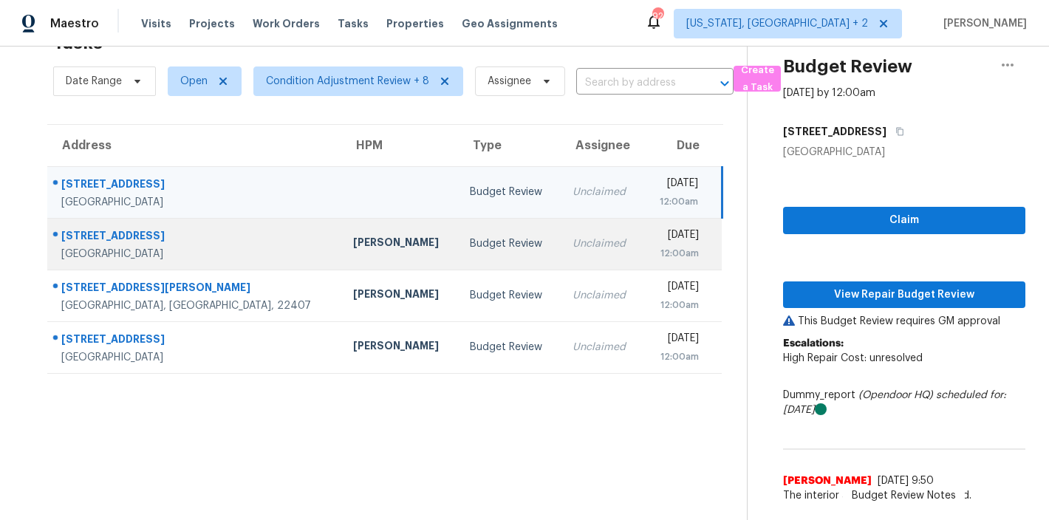
click at [353, 239] on div "[PERSON_NAME]" at bounding box center [399, 244] width 93 height 18
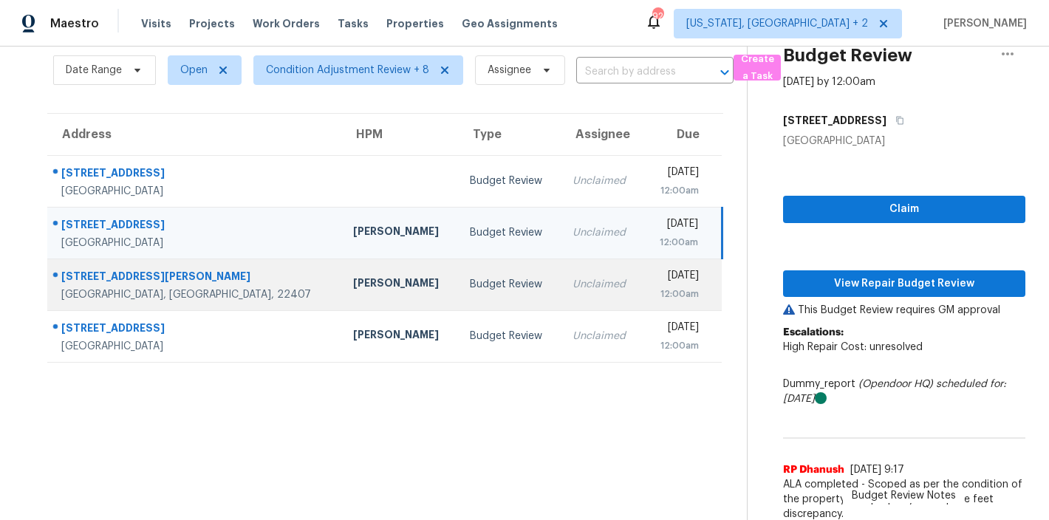
click at [470, 289] on div "Budget Review" at bounding box center [509, 284] width 79 height 15
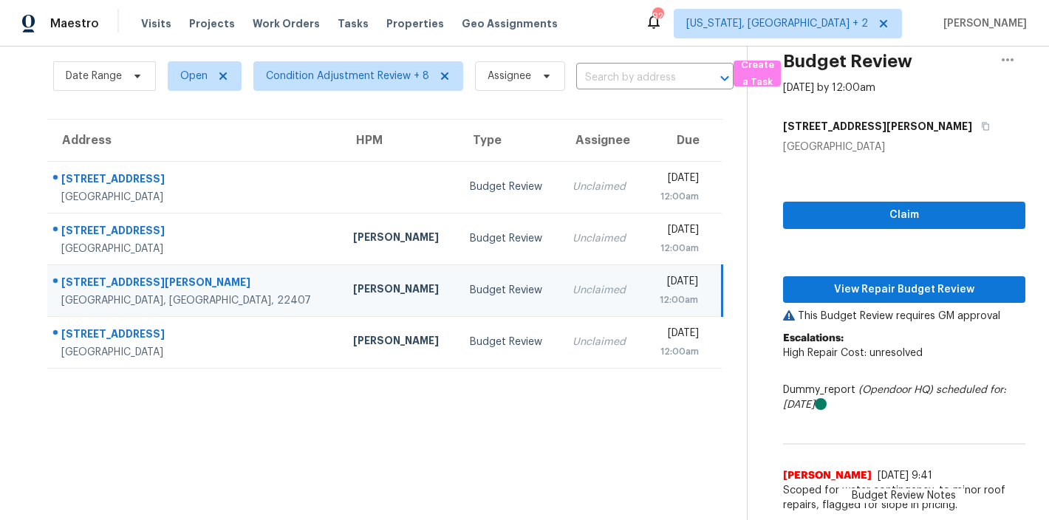
scroll to position [63, 0]
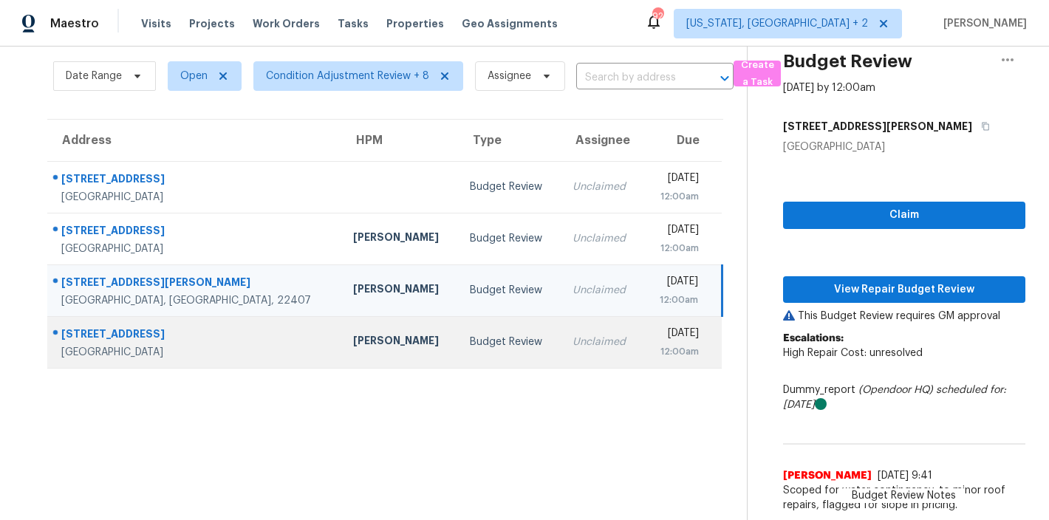
click at [353, 337] on div "[PERSON_NAME]" at bounding box center [399, 342] width 93 height 18
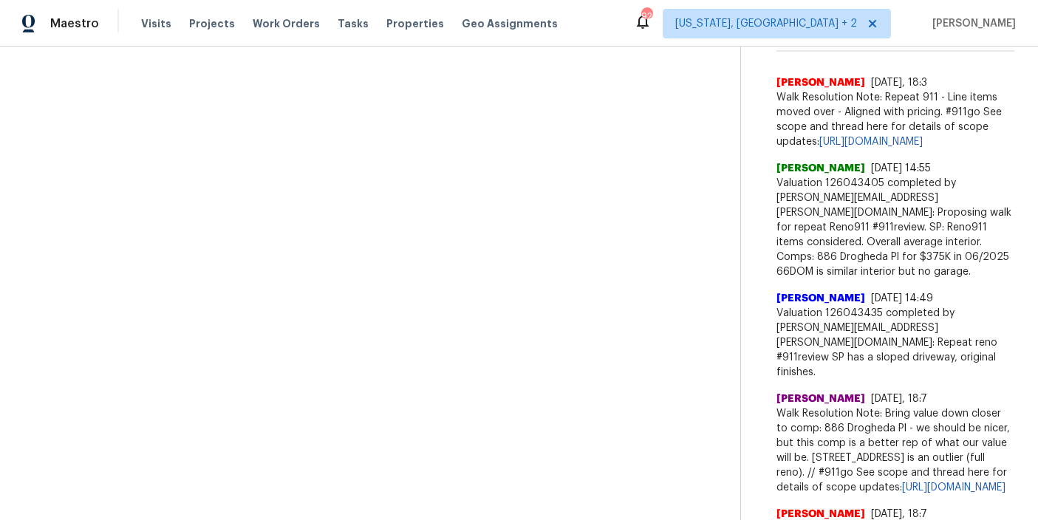
scroll to position [0, 0]
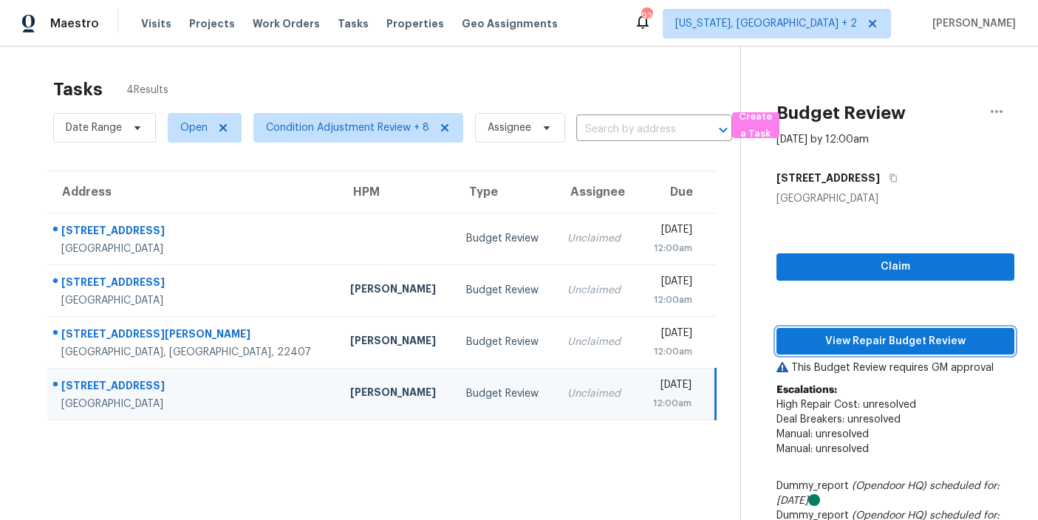
click at [855, 341] on span "View Repair Budget Review" at bounding box center [895, 341] width 214 height 18
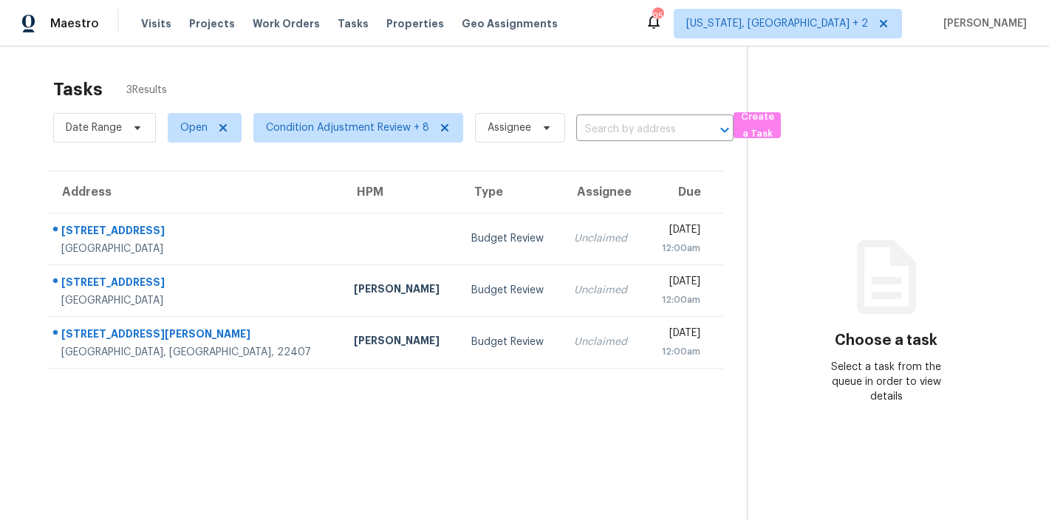
click at [345, 69] on div "Tasks 3 Results Date Range Open Condition Adjustment Review + 8 Assignee ​ Crea…" at bounding box center [524, 307] width 1049 height 520
